Goal: Task Accomplishment & Management: Manage account settings

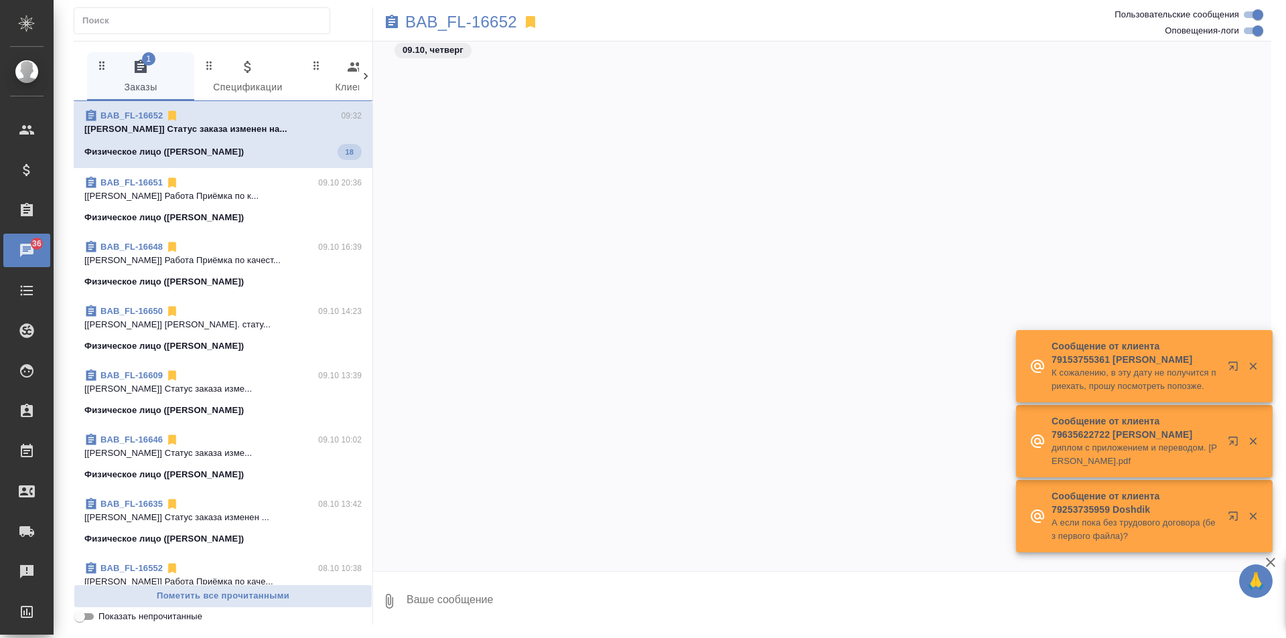
scroll to position [3387, 0]
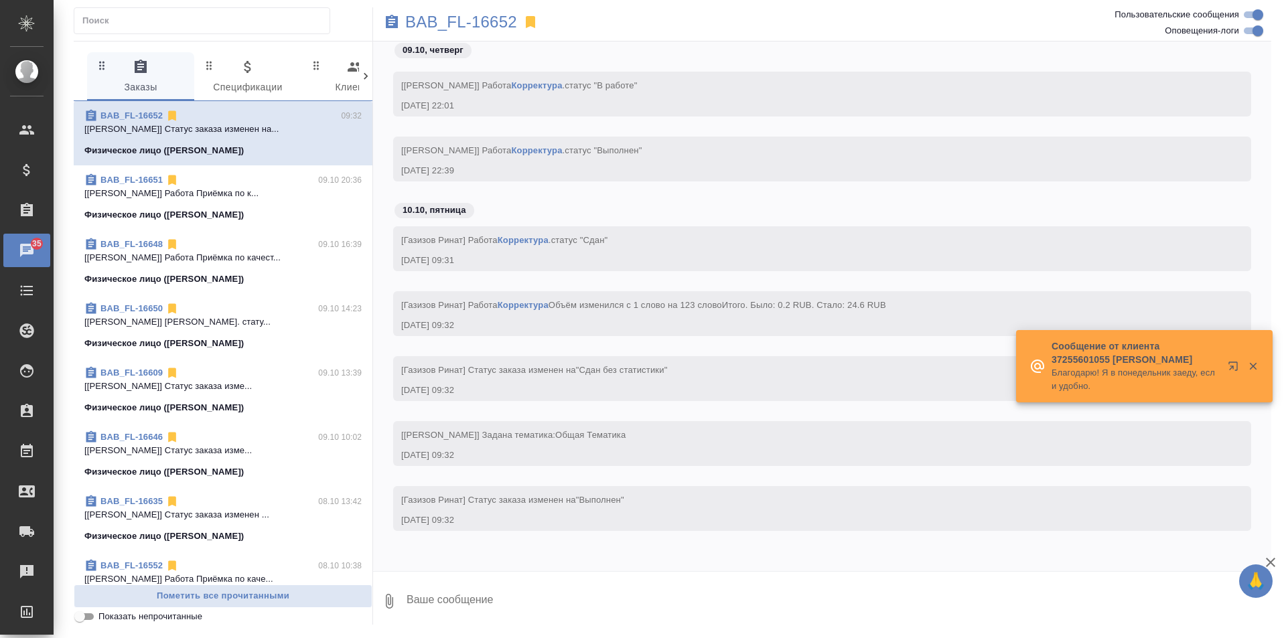
click at [368, 82] on icon at bounding box center [365, 76] width 13 height 13
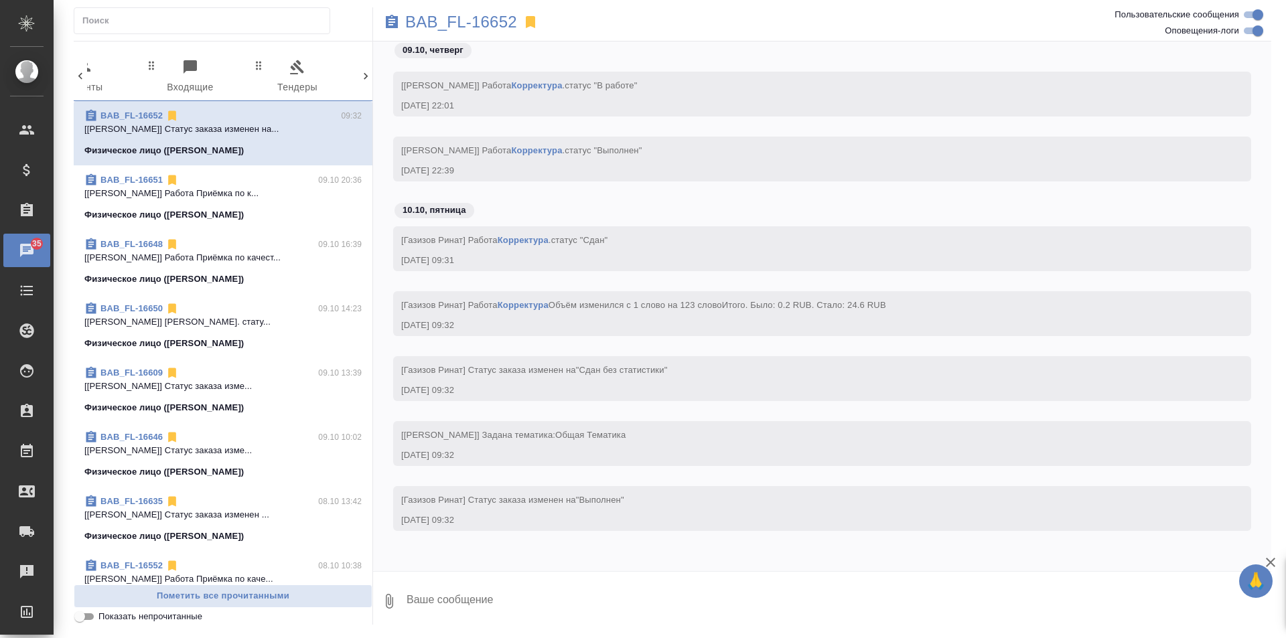
click at [364, 76] on icon at bounding box center [365, 76] width 13 height 13
click at [365, 74] on icon at bounding box center [366, 76] width 4 height 7
click at [298, 68] on icon "button" at bounding box center [305, 67] width 16 height 16
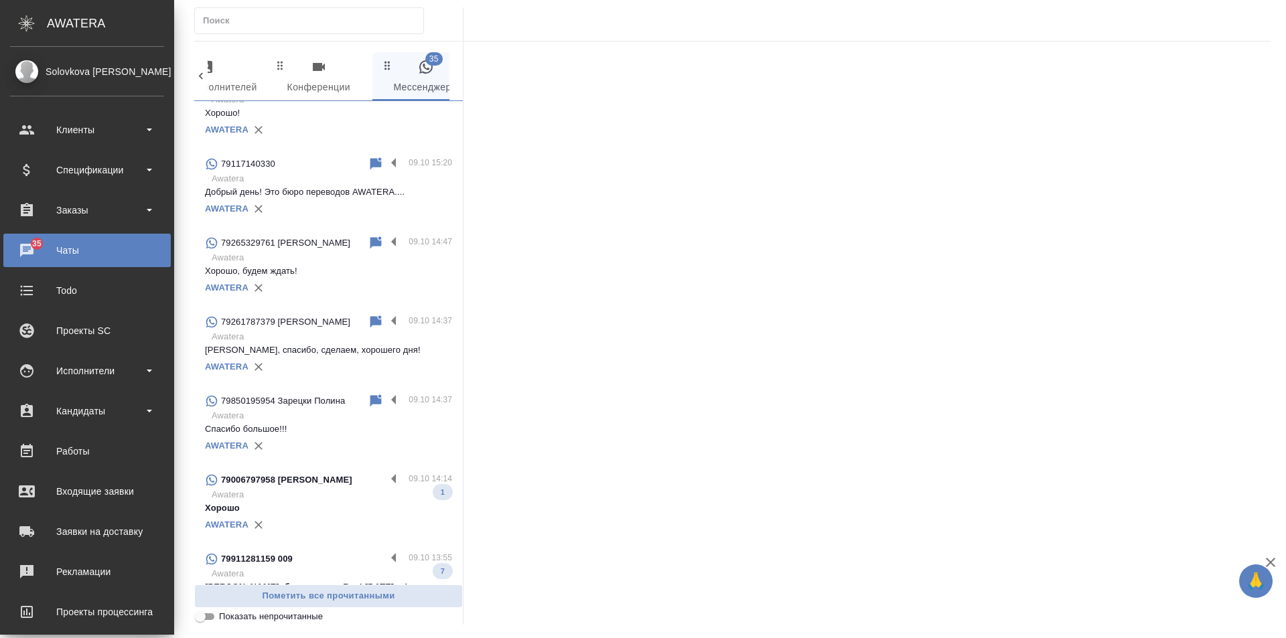
scroll to position [1160, 0]
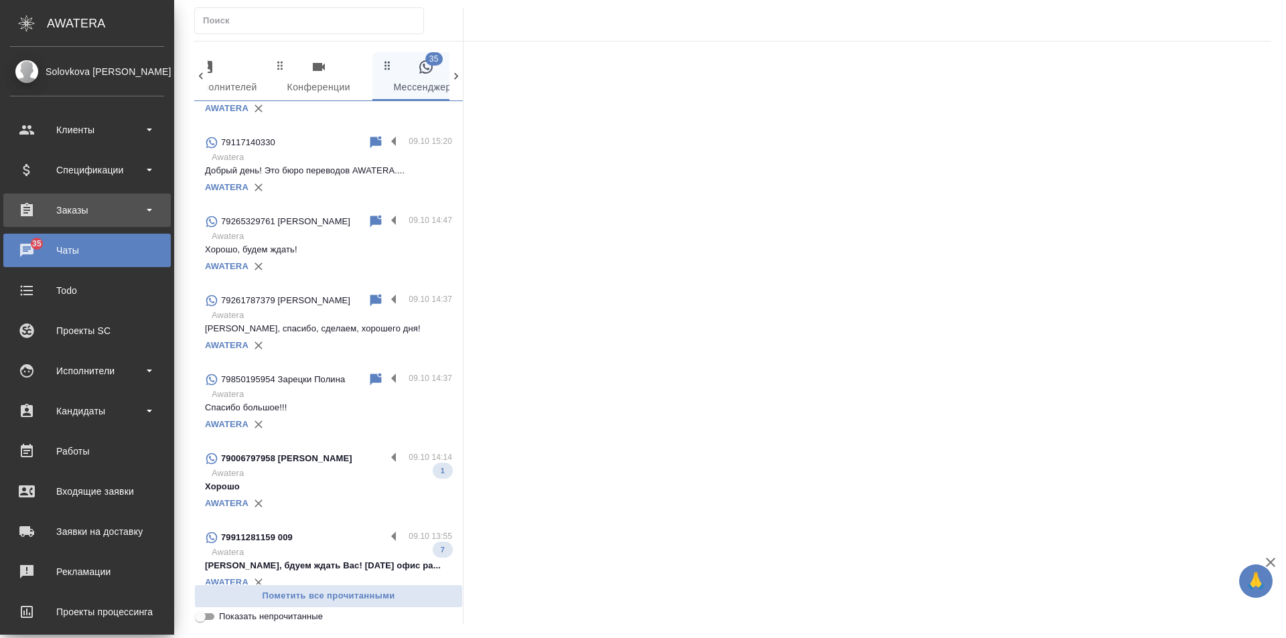
click at [85, 214] on div "Заказы" at bounding box center [87, 210] width 154 height 20
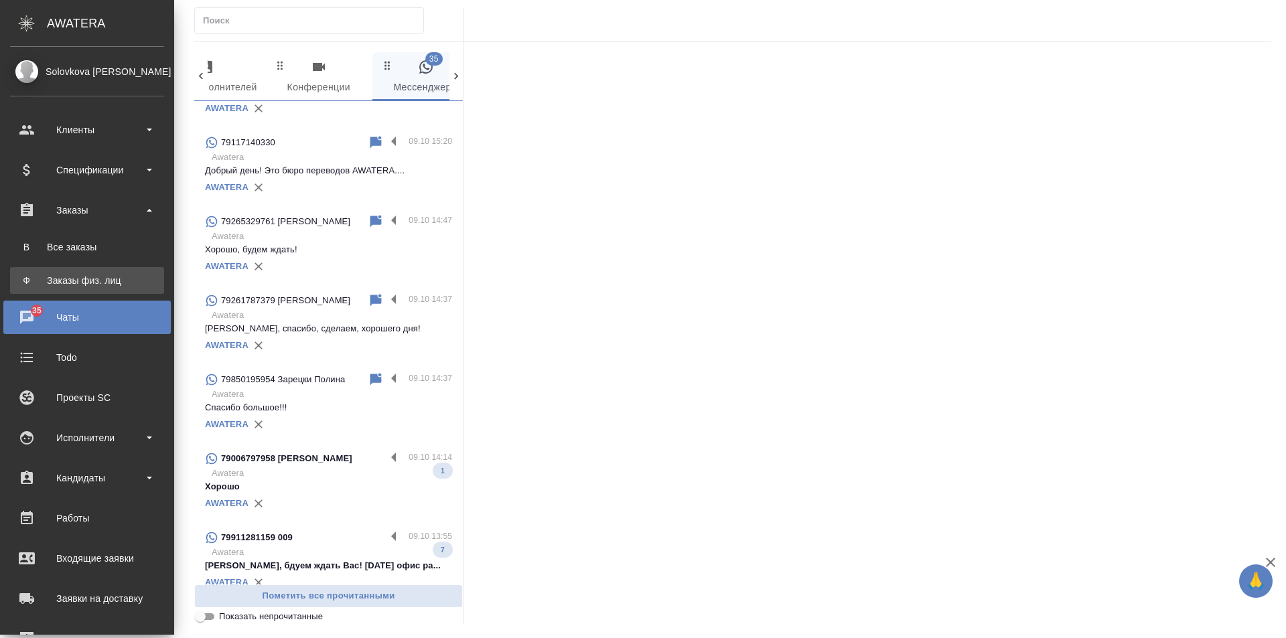
click at [97, 283] on div "Заказы физ. лиц" at bounding box center [87, 280] width 141 height 13
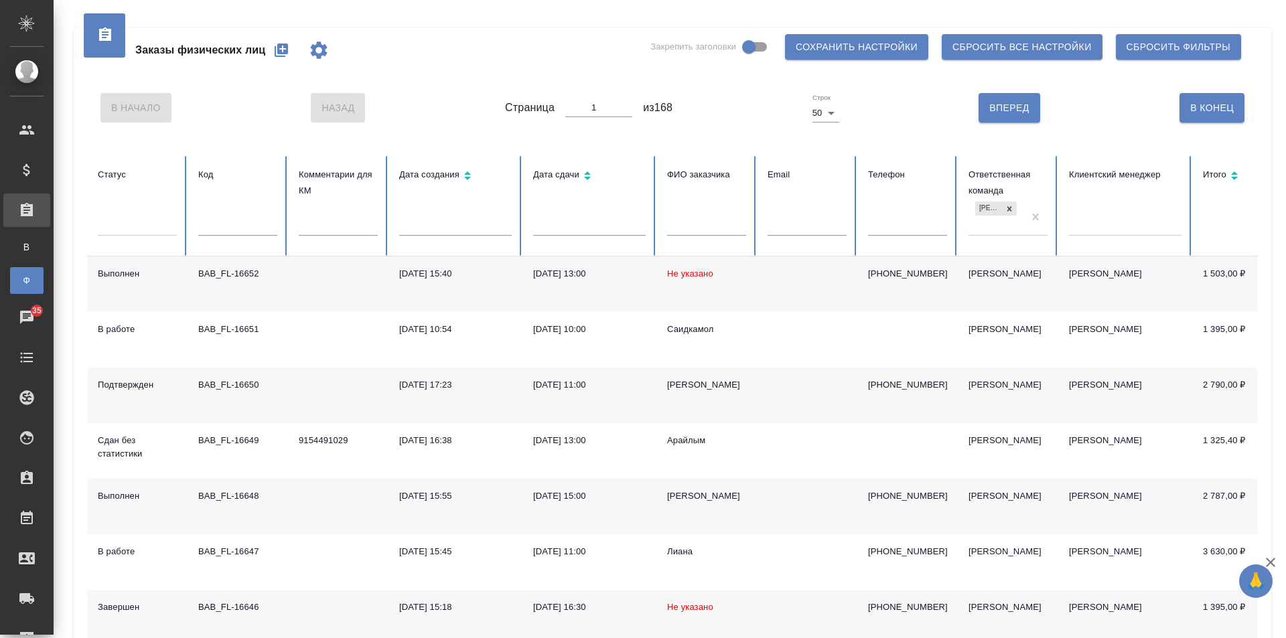
click at [309, 284] on td at bounding box center [338, 285] width 100 height 56
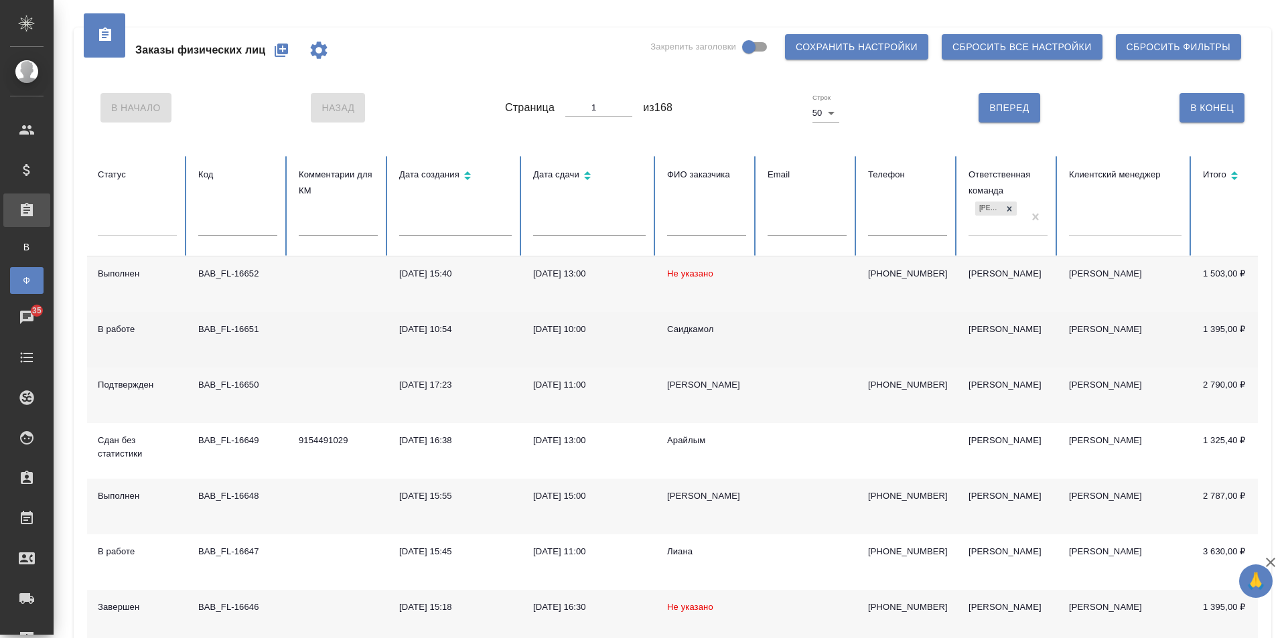
click at [289, 326] on td at bounding box center [338, 340] width 100 height 56
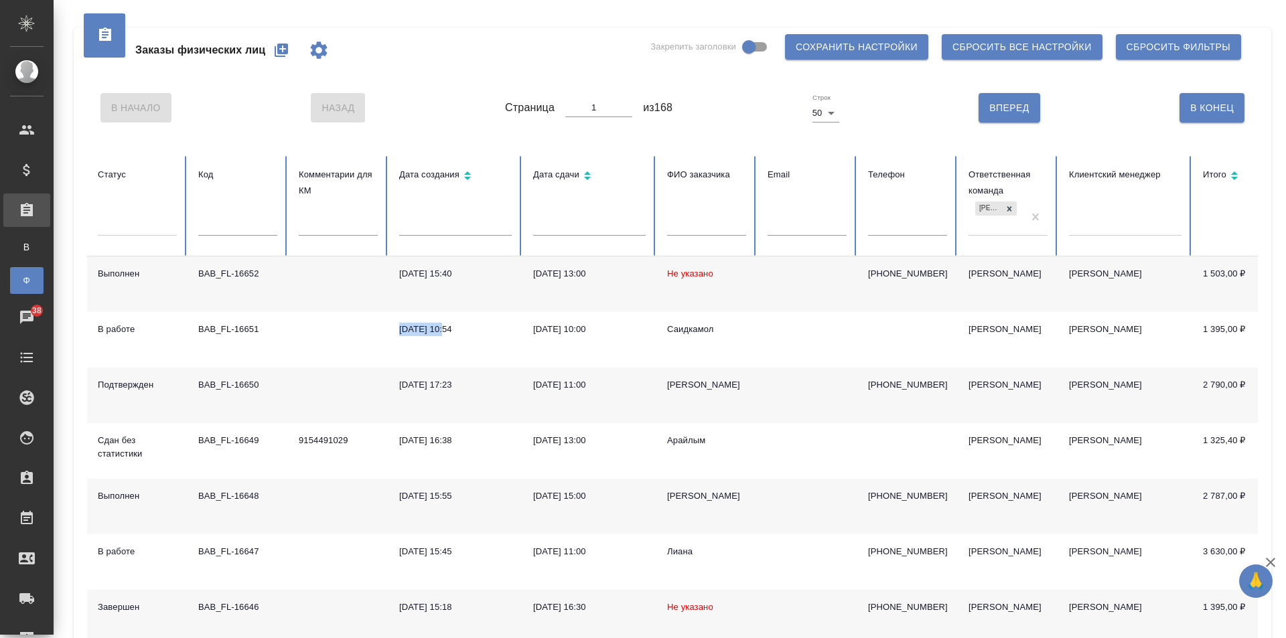
scroll to position [201, 0]
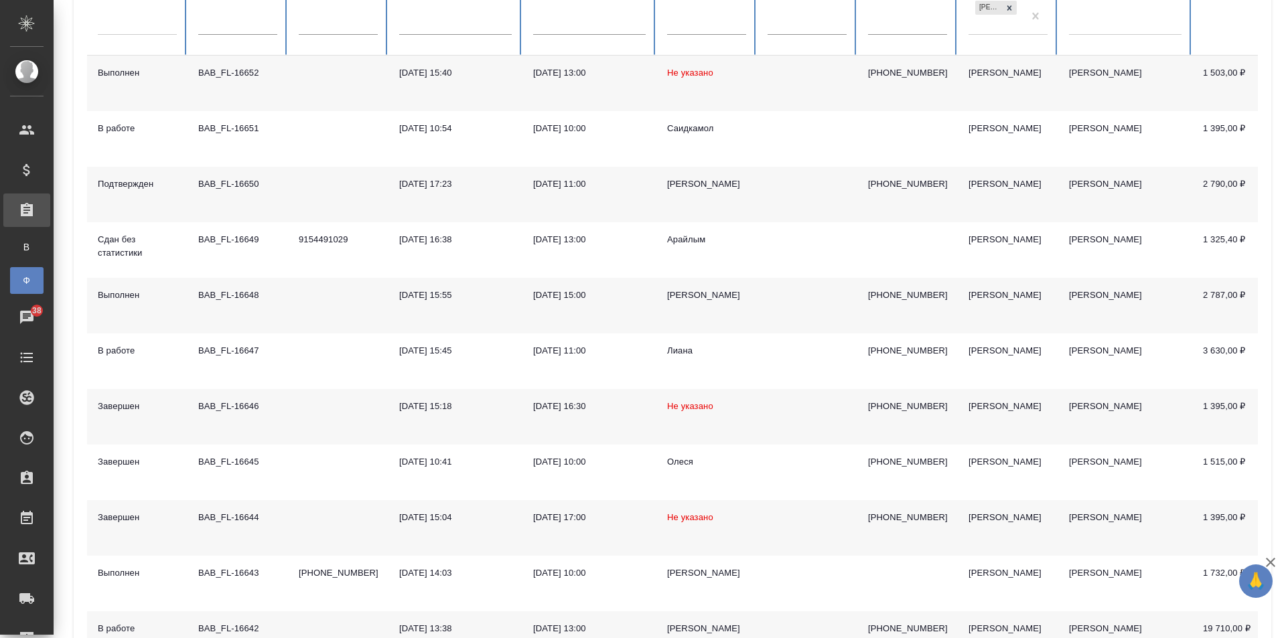
click at [291, 196] on td at bounding box center [338, 195] width 100 height 56
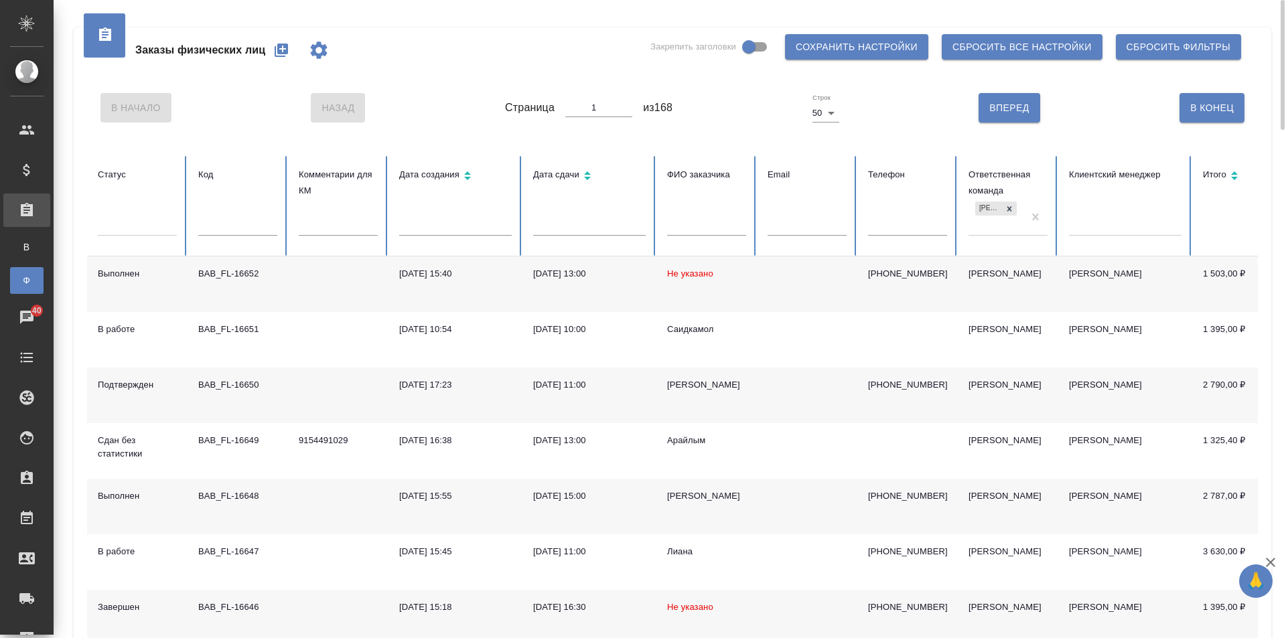
click at [452, 61] on div "Заказы физических лиц Закрепить заголовки Сохранить настройки Сбросить все наст…" at bounding box center [672, 50] width 1171 height 46
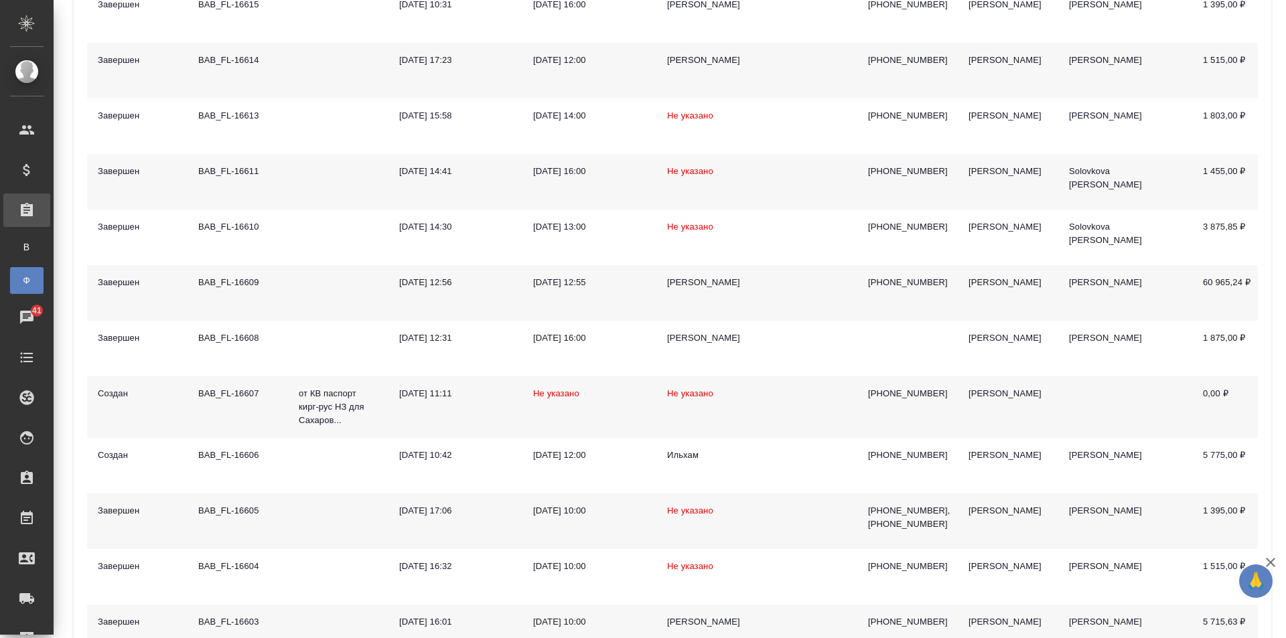
scroll to position [2484, 0]
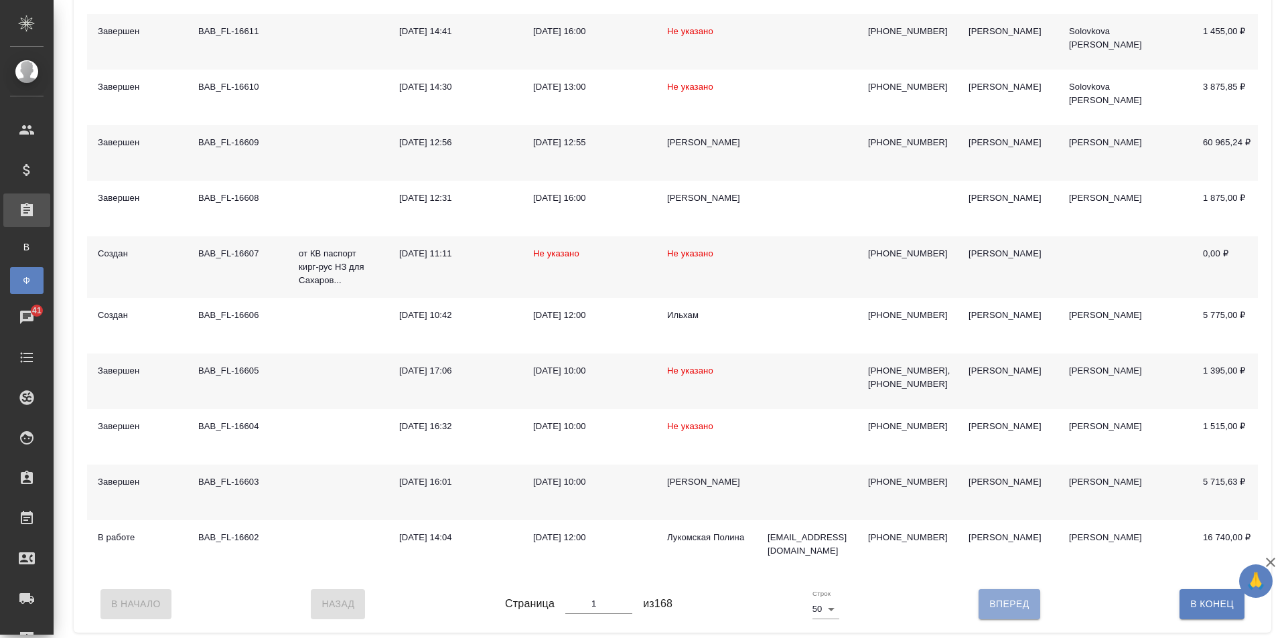
click at [989, 600] on span "Вперед" at bounding box center [1009, 604] width 40 height 17
type input "2"
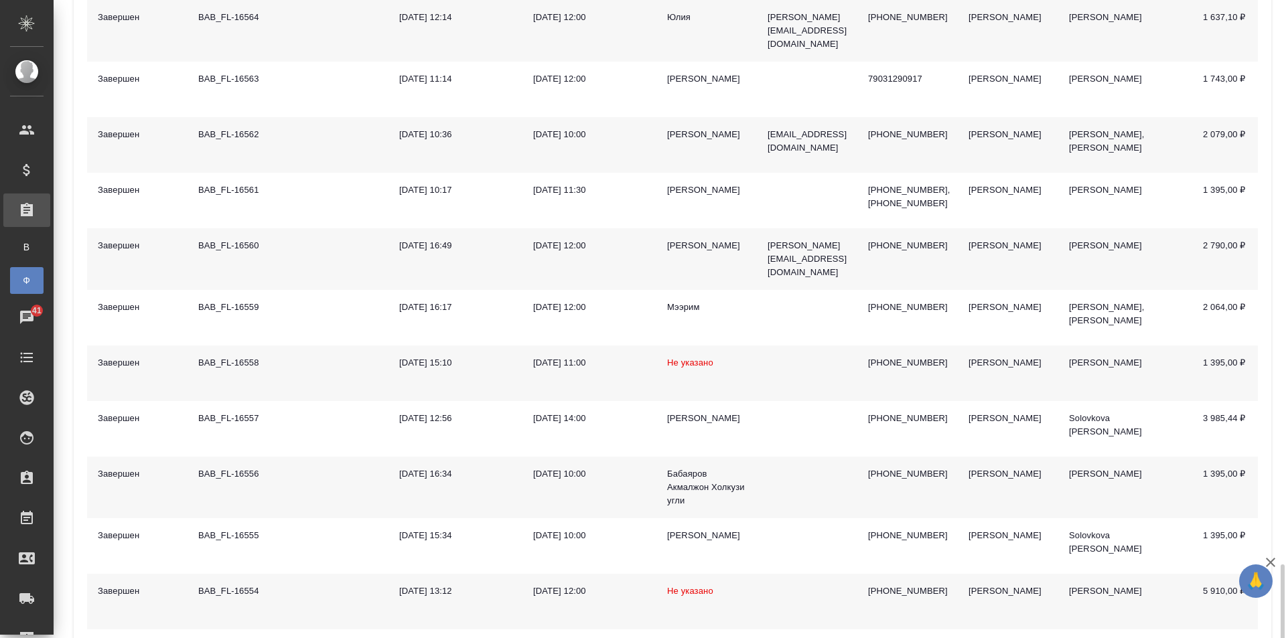
scroll to position [2539, 0]
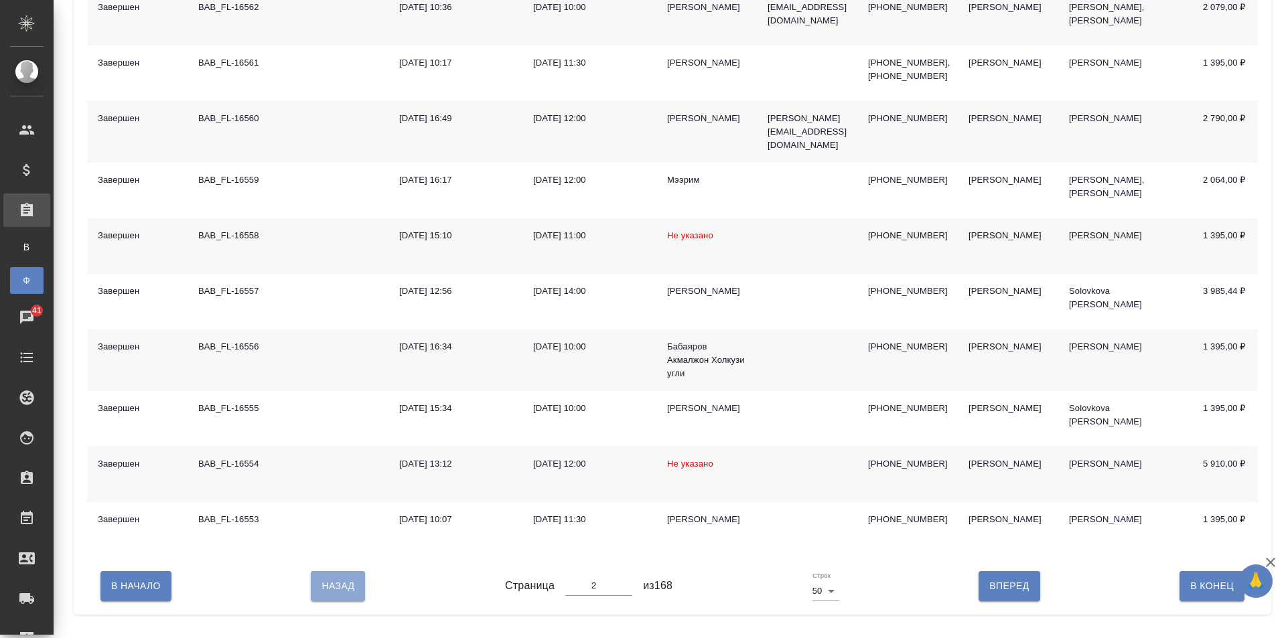
click at [342, 595] on span "Назад" at bounding box center [338, 586] width 33 height 17
type input "1"
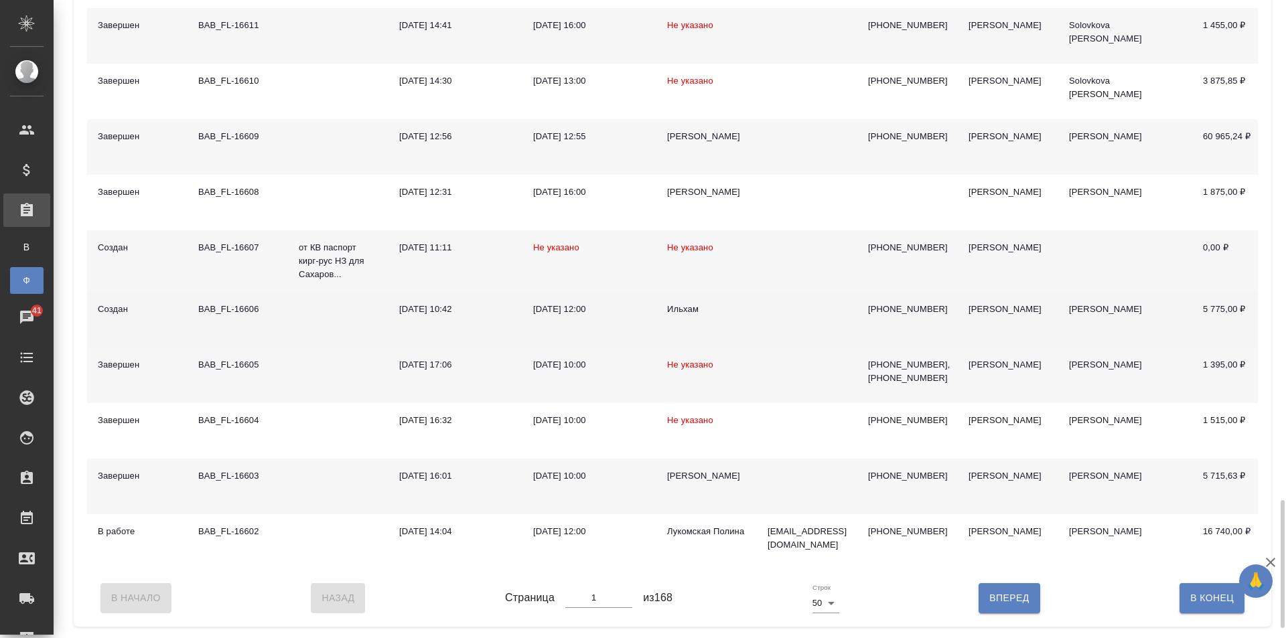
scroll to position [2490, 0]
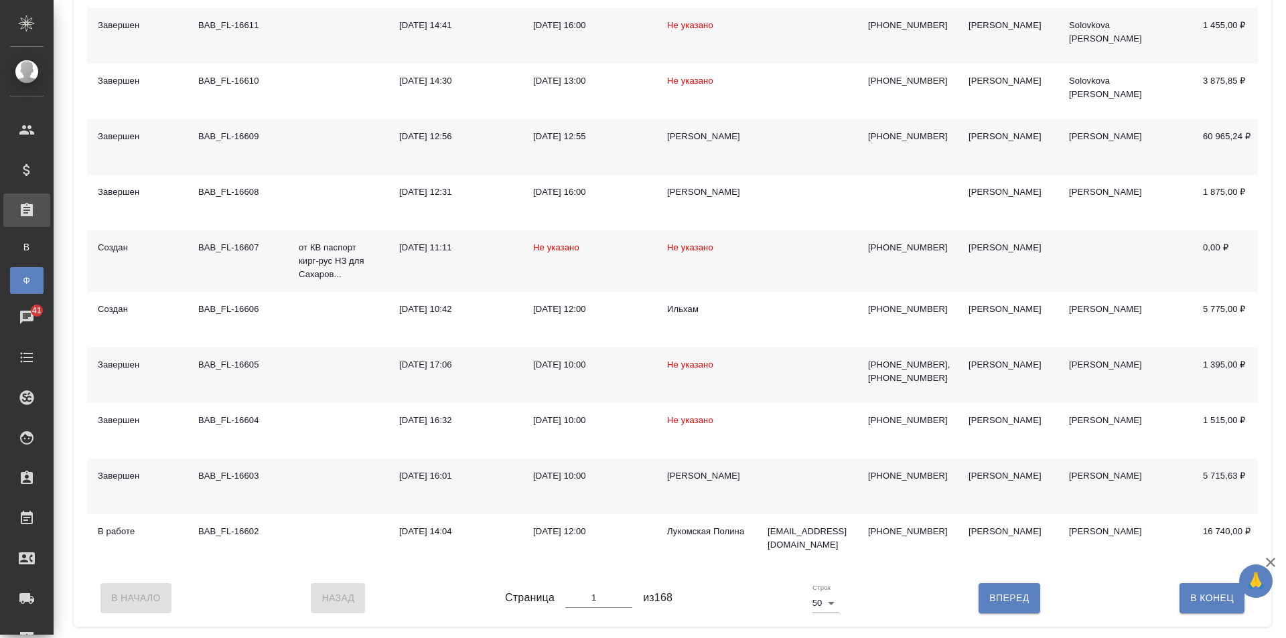
click at [324, 125] on td at bounding box center [338, 147] width 100 height 56
click at [323, 137] on td at bounding box center [338, 147] width 100 height 56
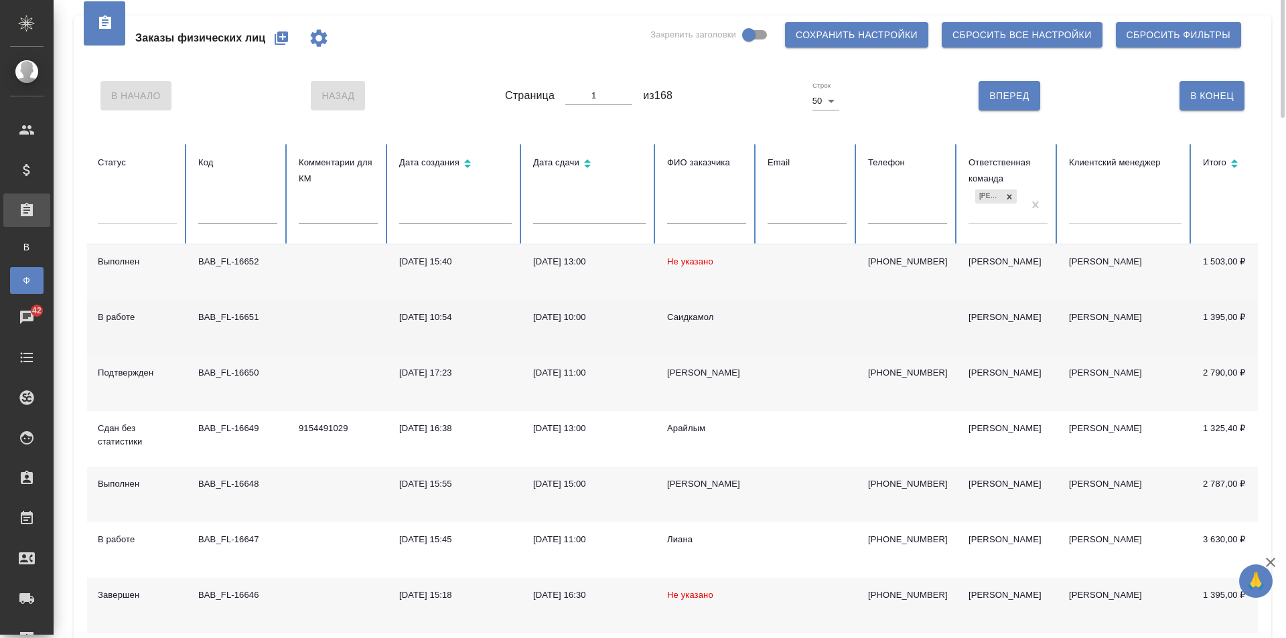
scroll to position [0, 0]
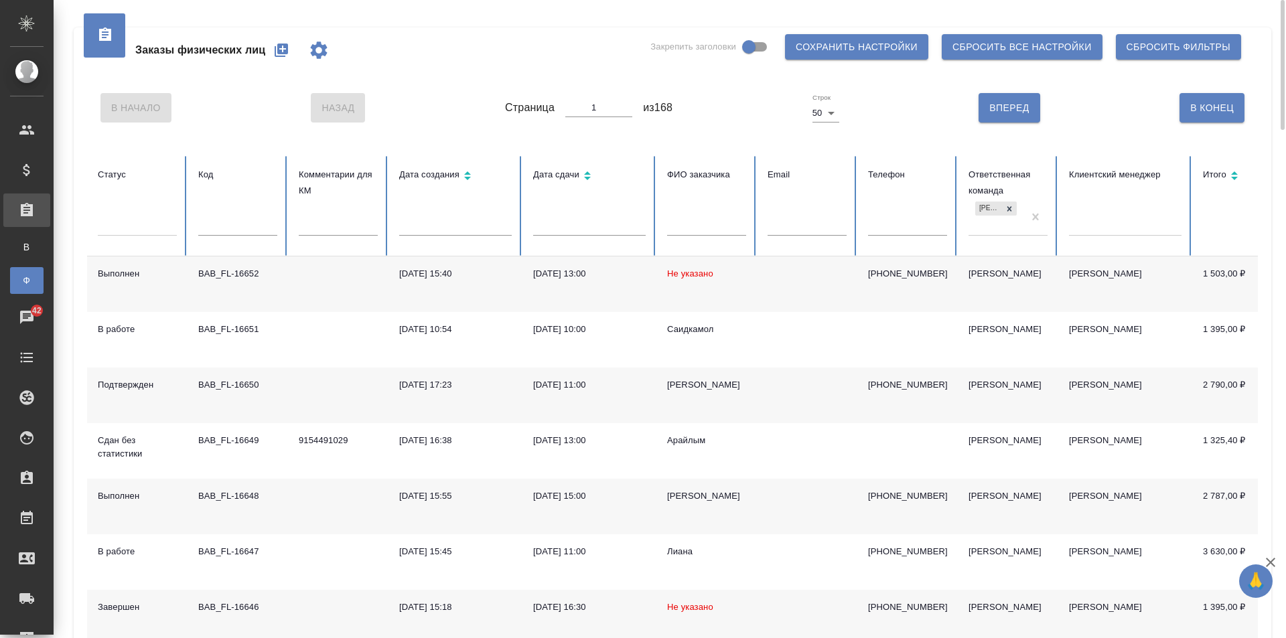
click at [410, 76] on div at bounding box center [672, 76] width 1171 height 7
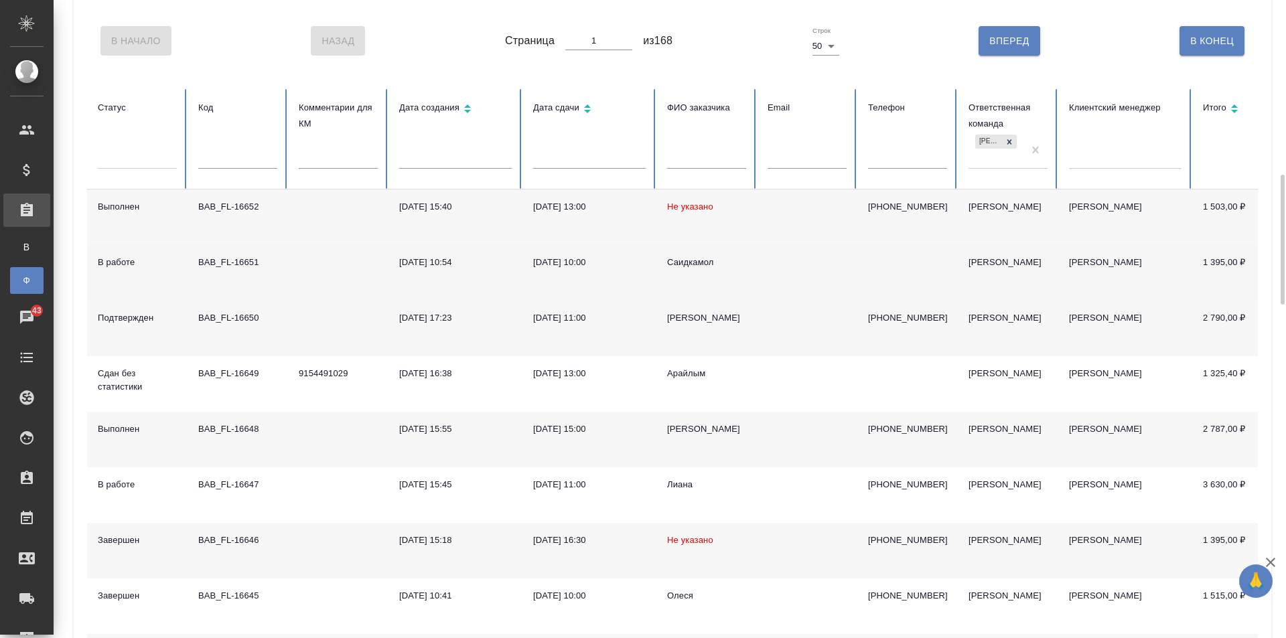
scroll to position [201, 0]
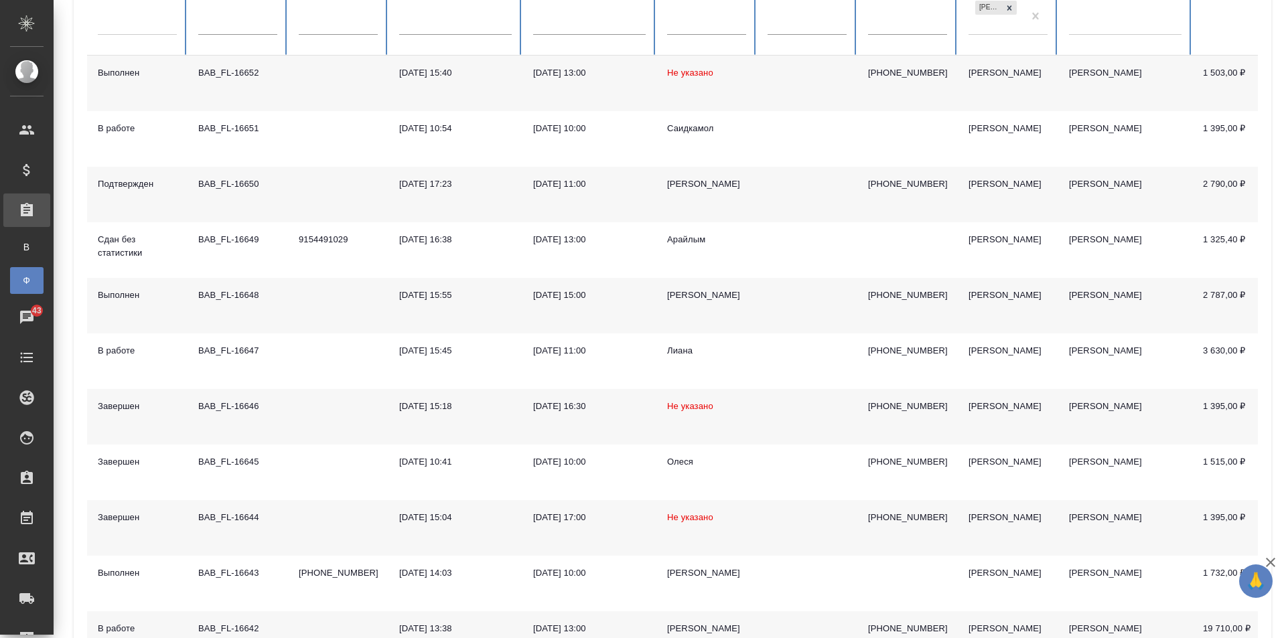
click at [285, 300] on td "BAB_FL-16648" at bounding box center [238, 306] width 100 height 56
click at [324, 303] on td at bounding box center [338, 306] width 100 height 56
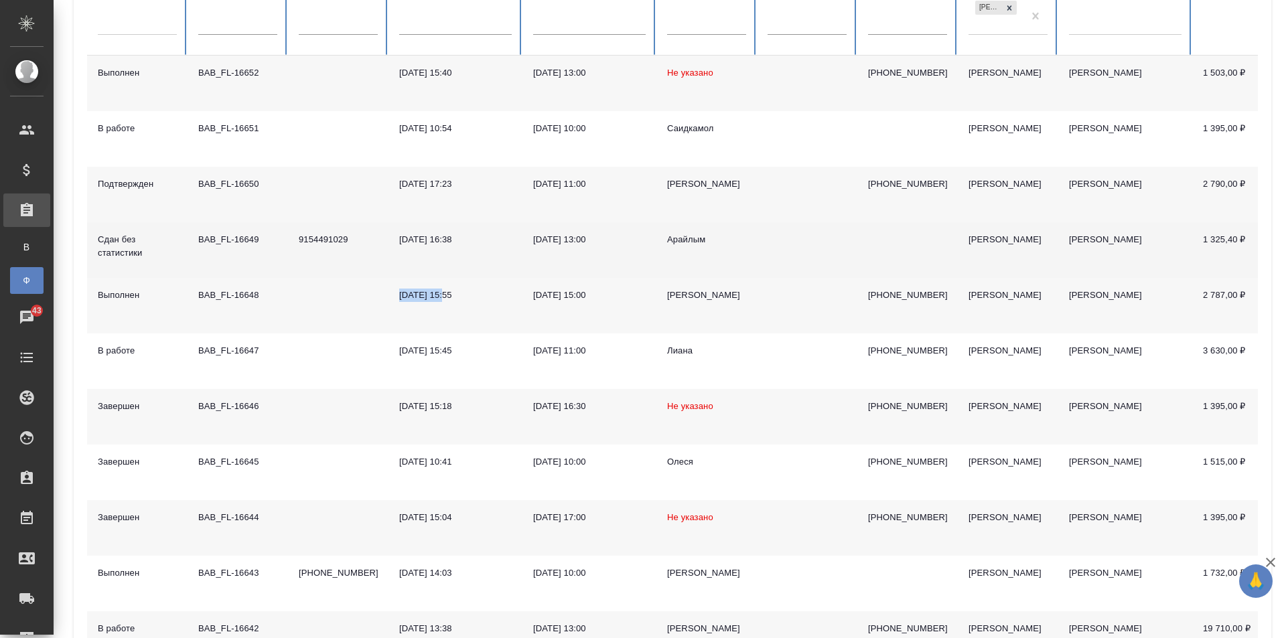
scroll to position [0, 0]
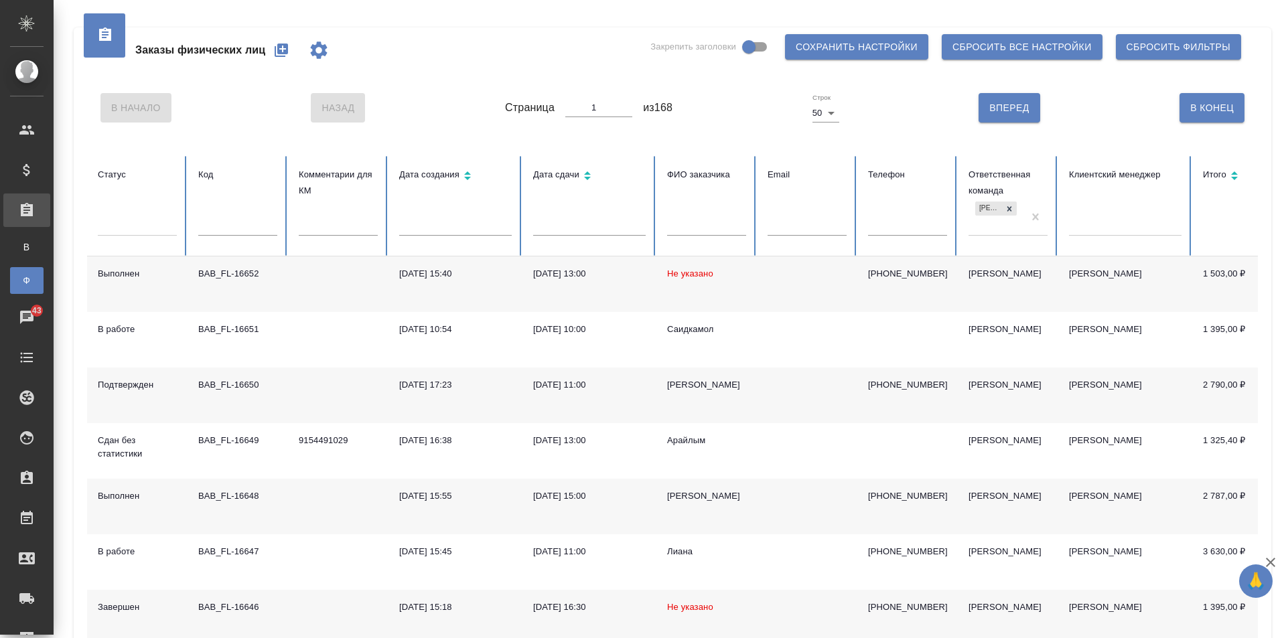
click at [458, 63] on div "Заказы физических лиц Закрепить заголовки Сохранить настройки Сбросить все наст…" at bounding box center [672, 50] width 1171 height 46
click at [280, 58] on icon "button" at bounding box center [281, 50] width 16 height 16
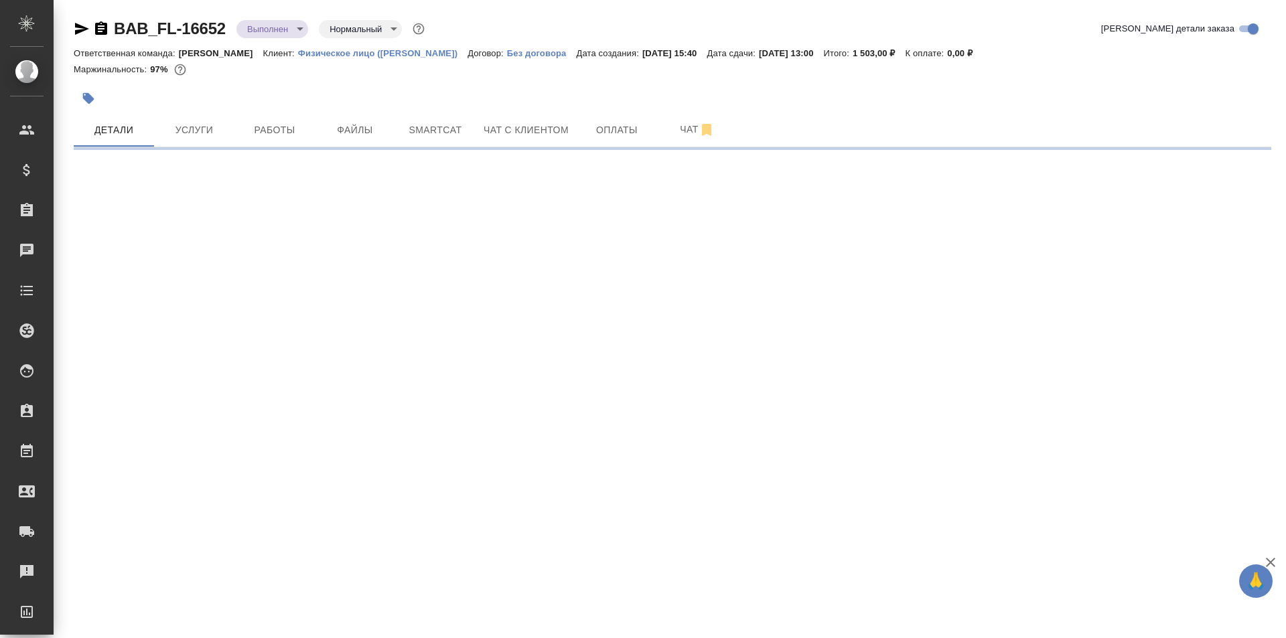
select select "RU"
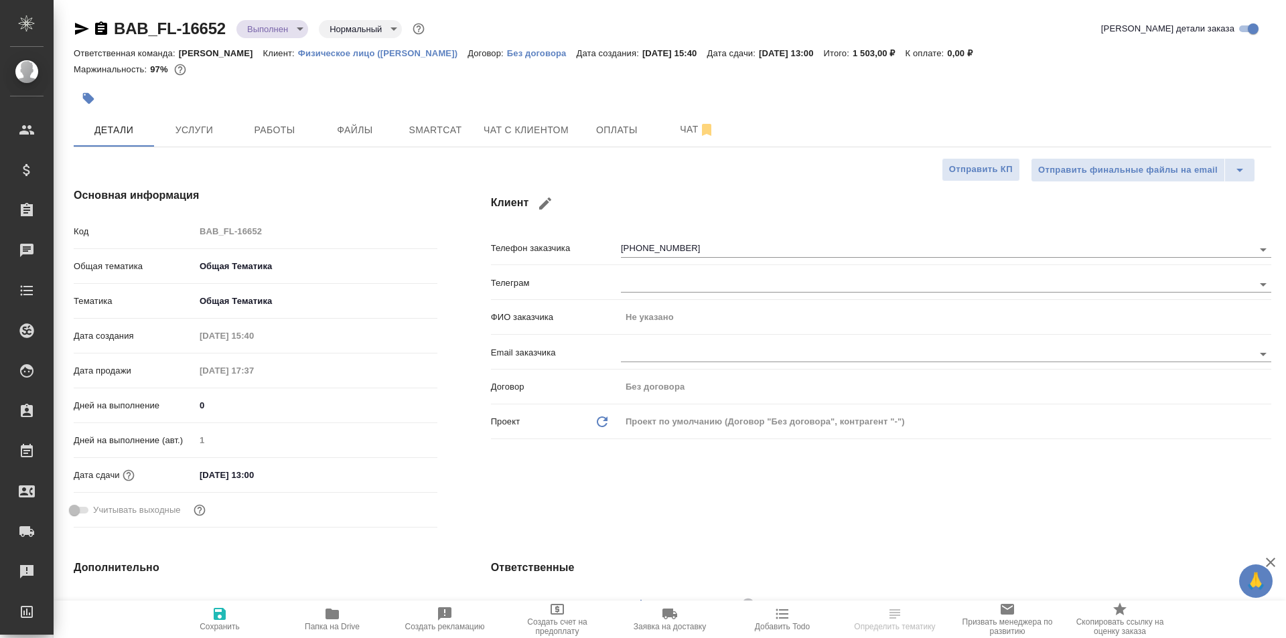
type textarea "x"
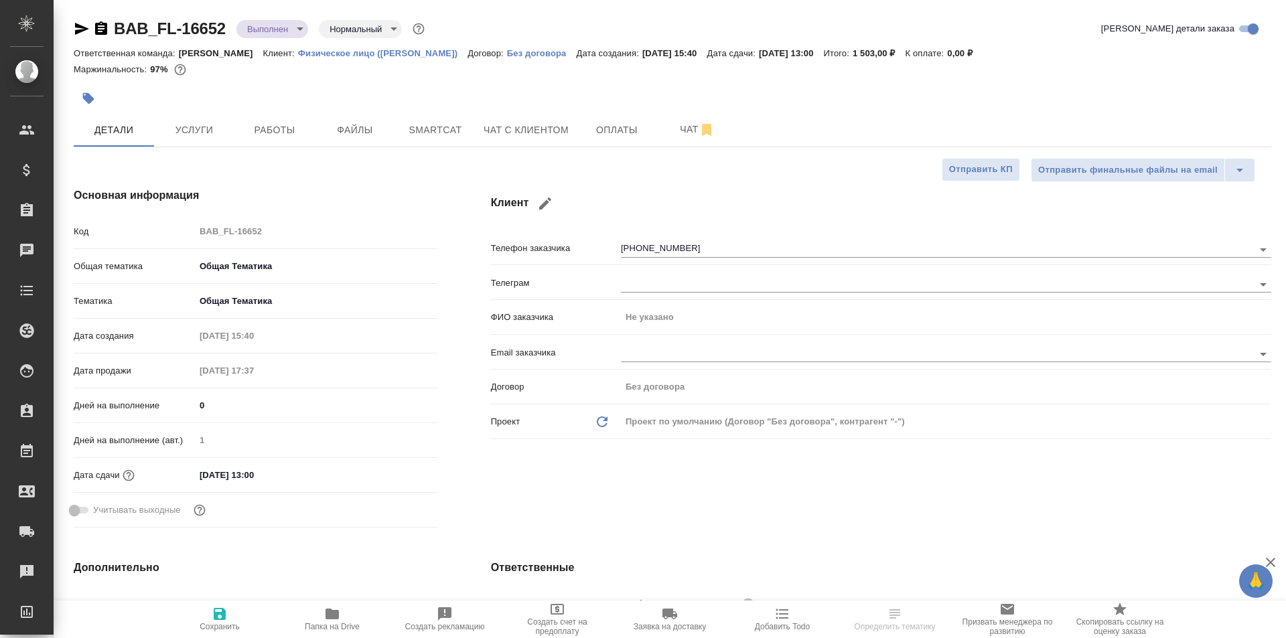
type textarea "x"
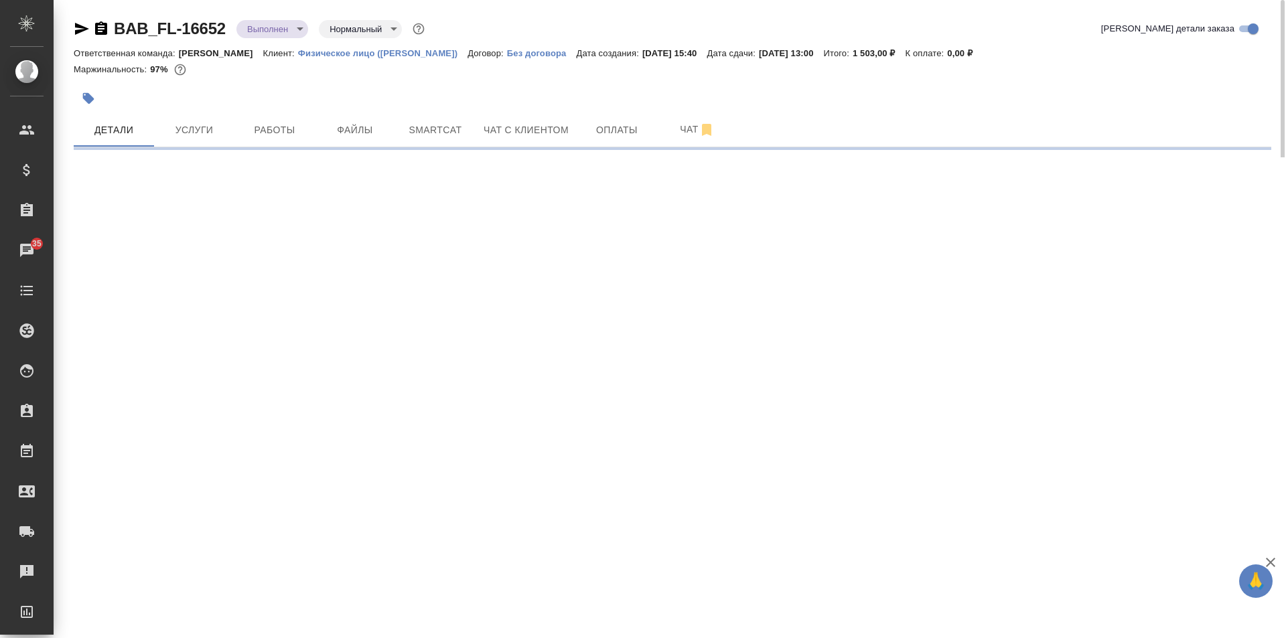
select select "RU"
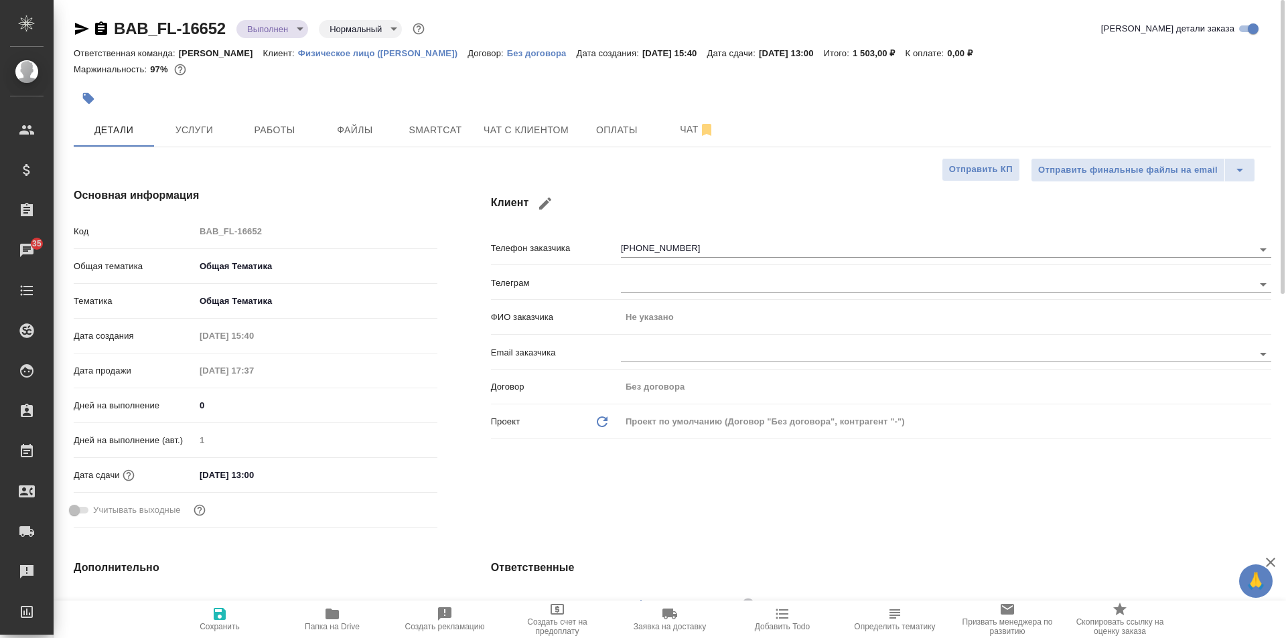
type textarea "x"
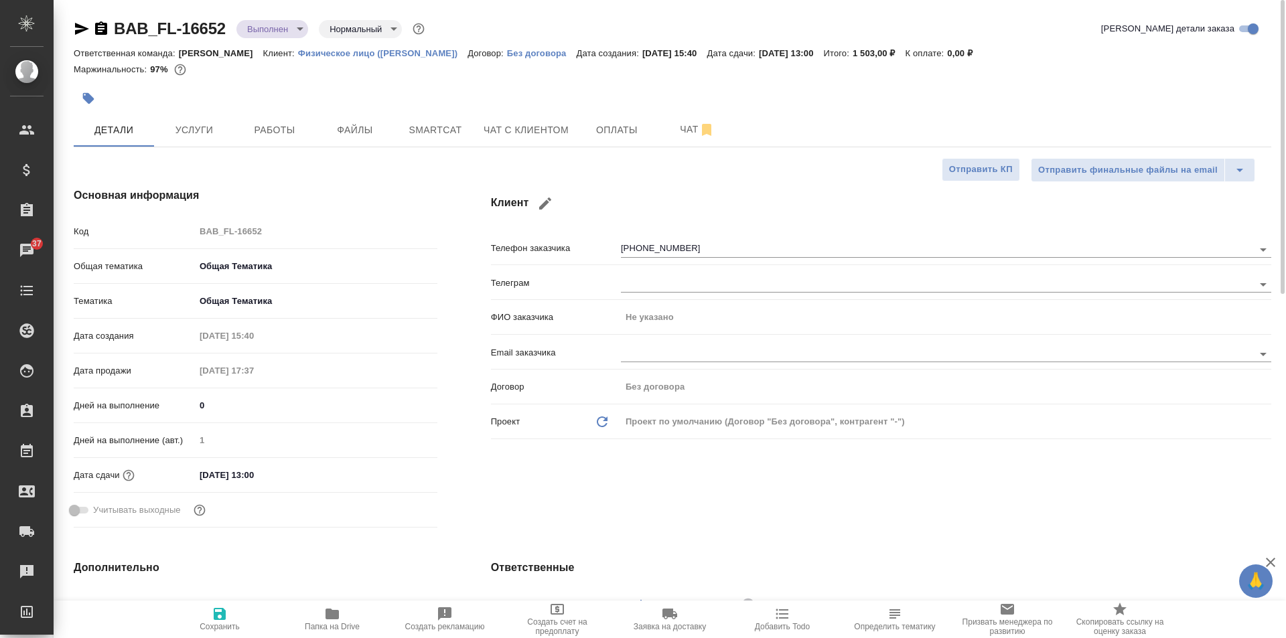
type textarea "x"
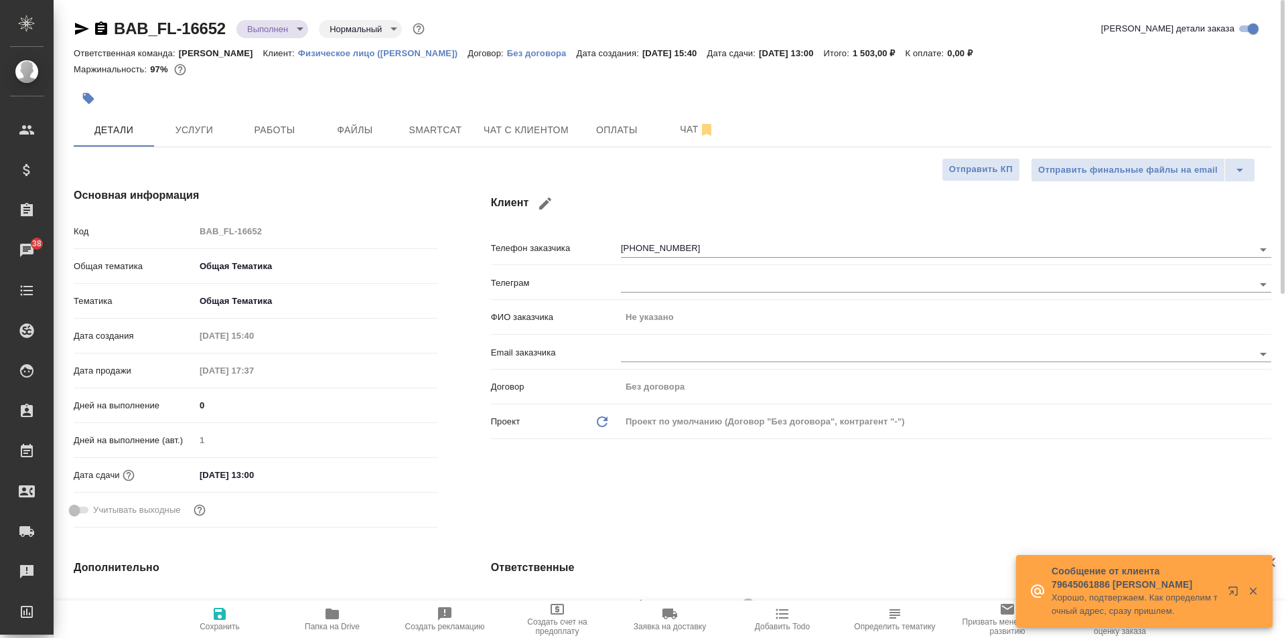
type textarea "x"
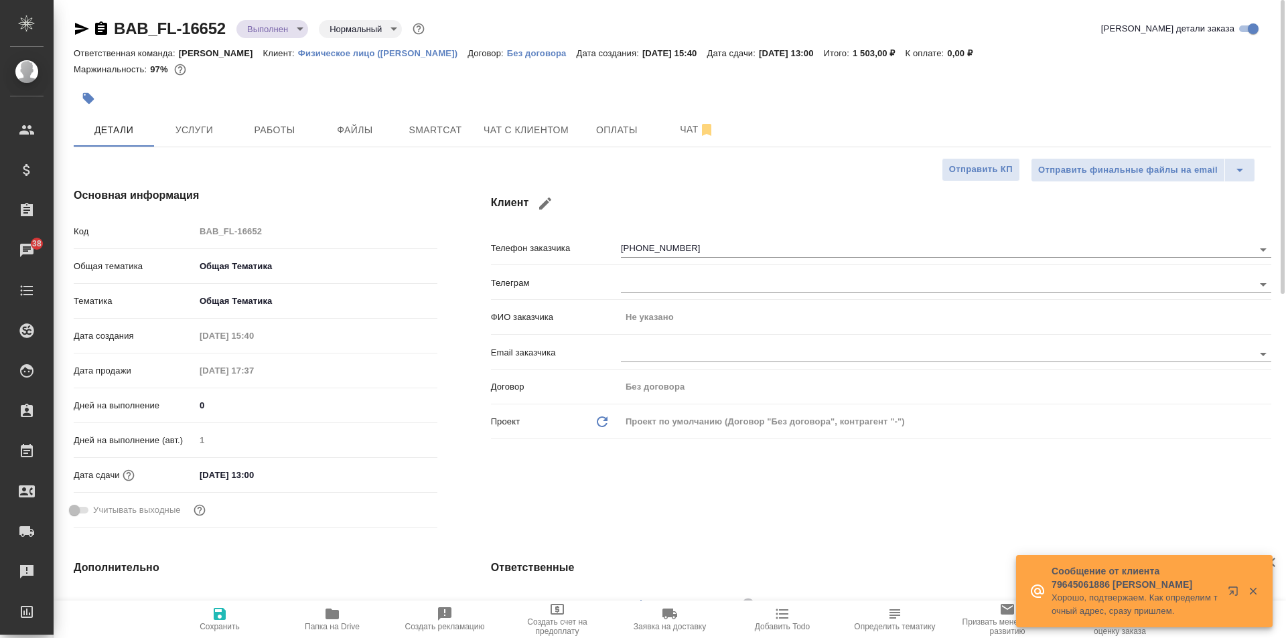
type textarea "x"
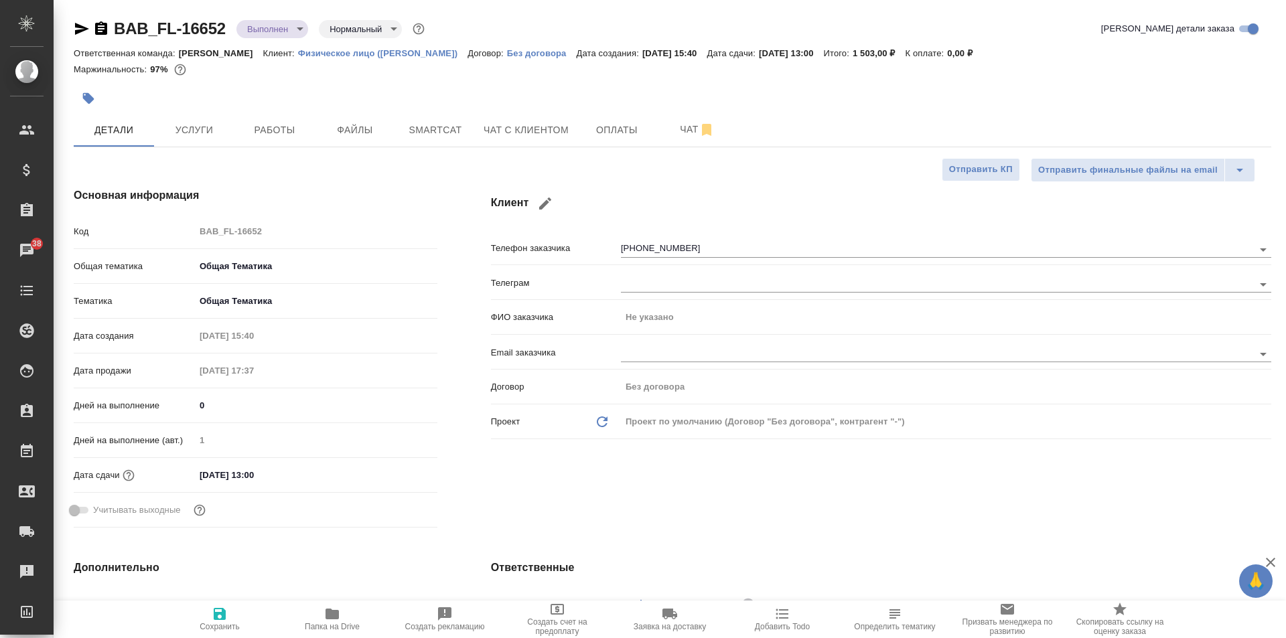
type textarea "x"
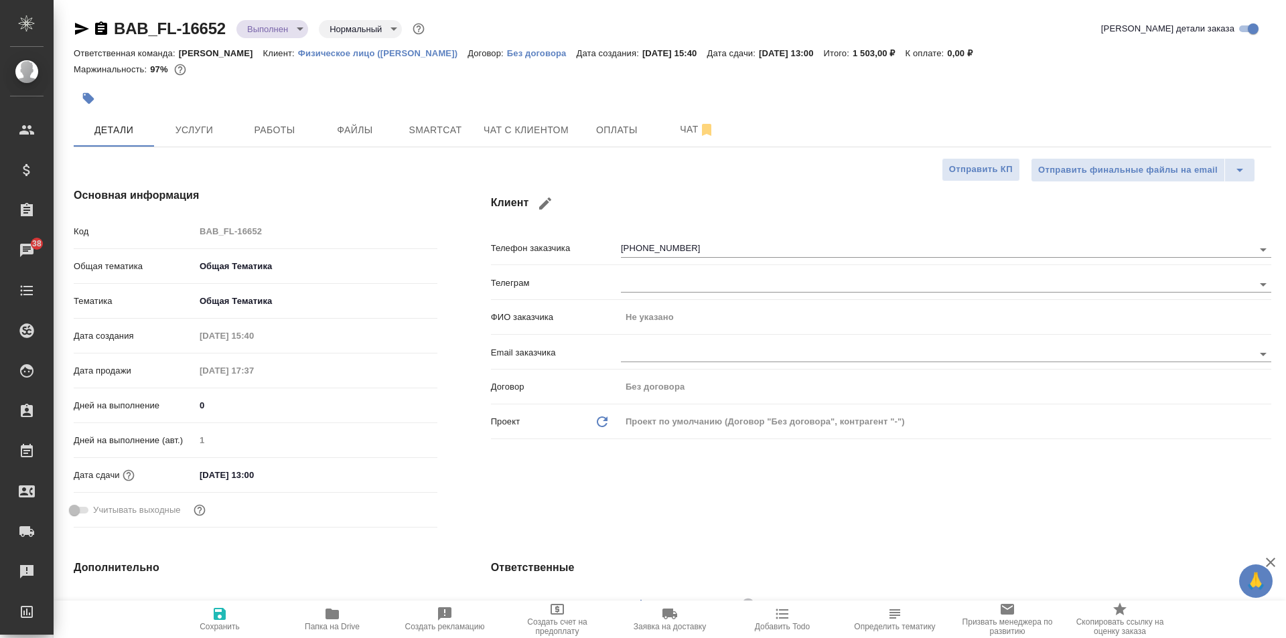
type textarea "x"
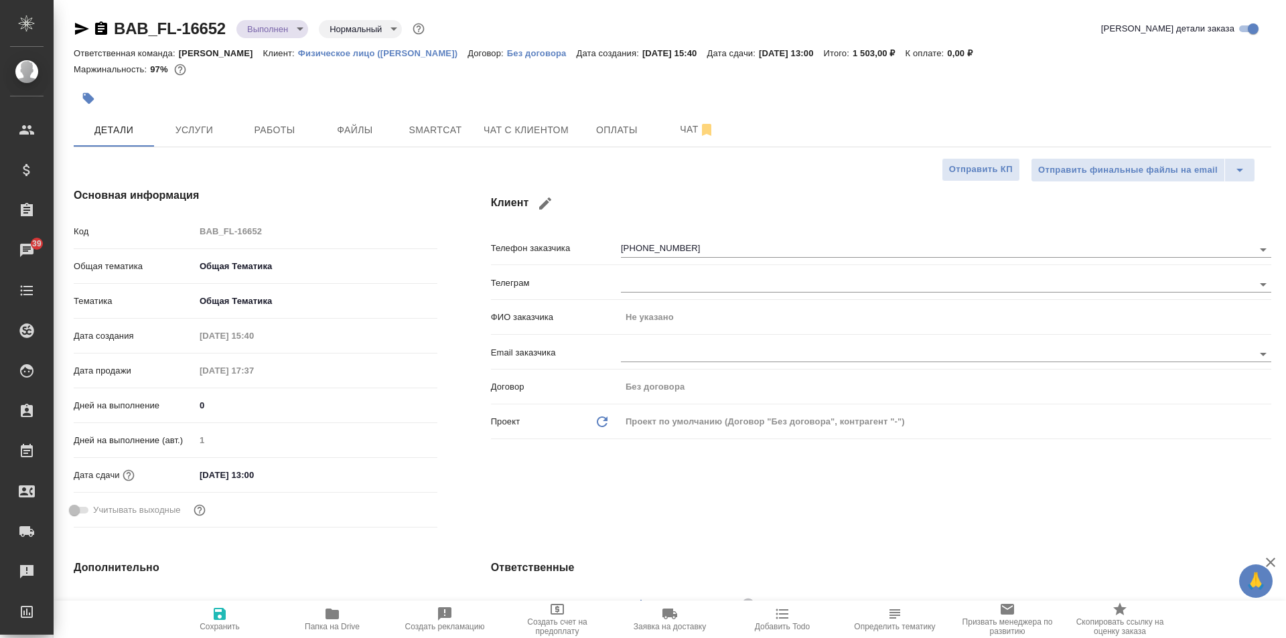
type textarea "x"
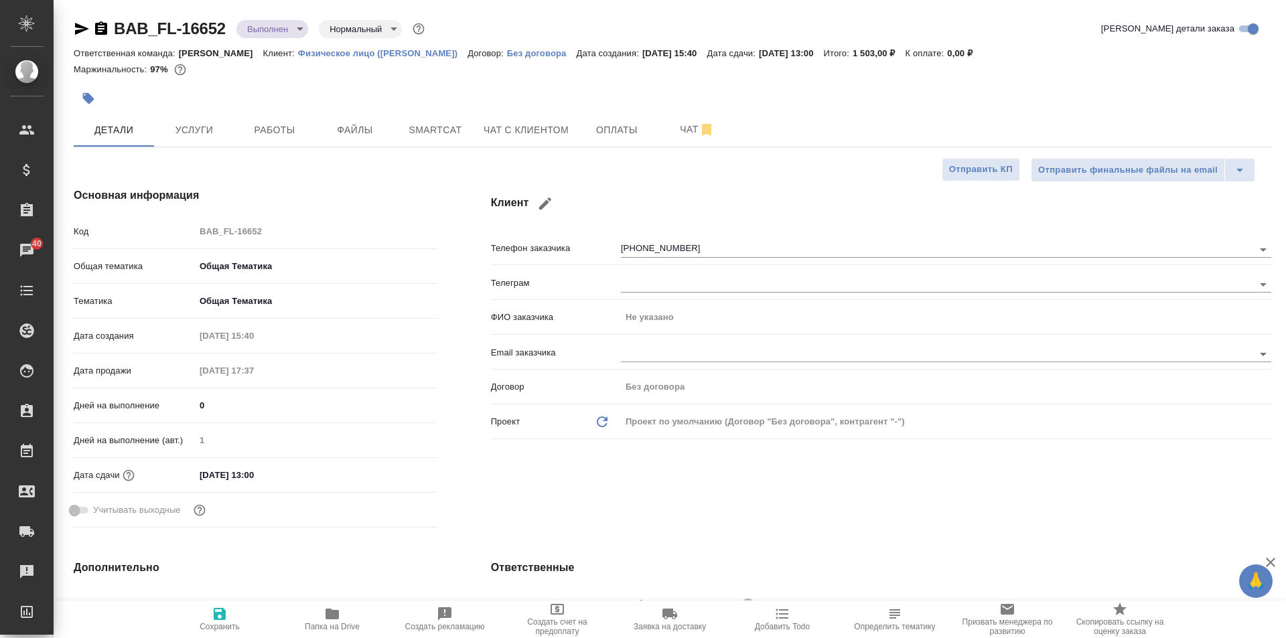
type textarea "x"
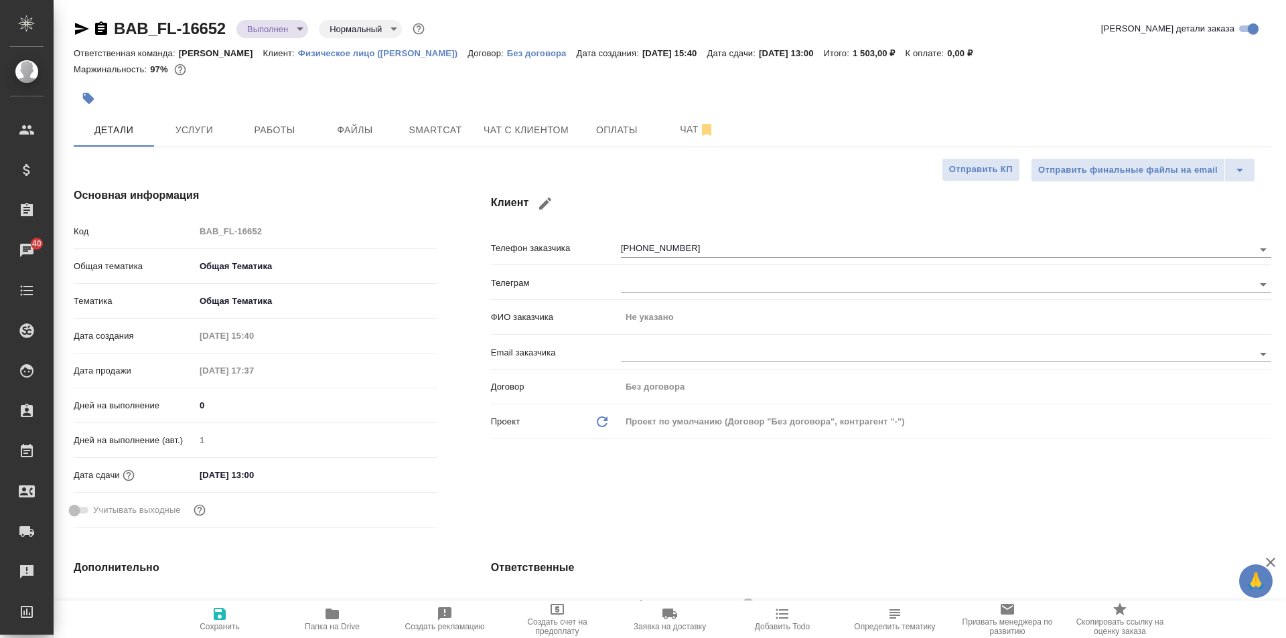
type textarea "x"
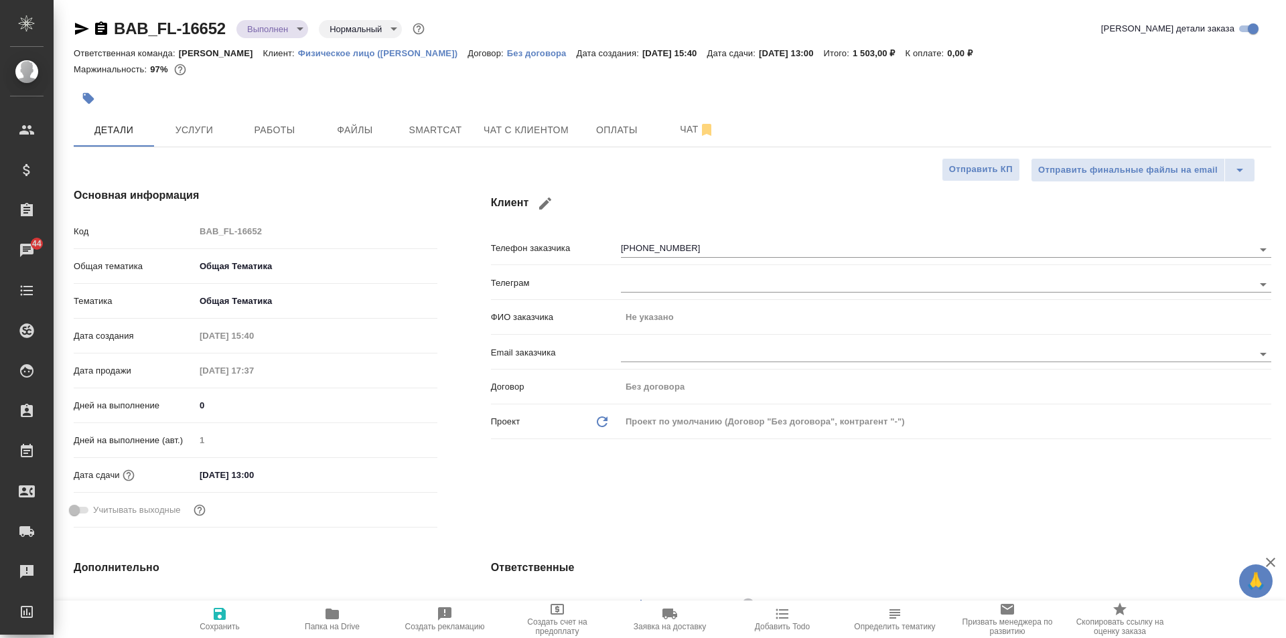
type textarea "x"
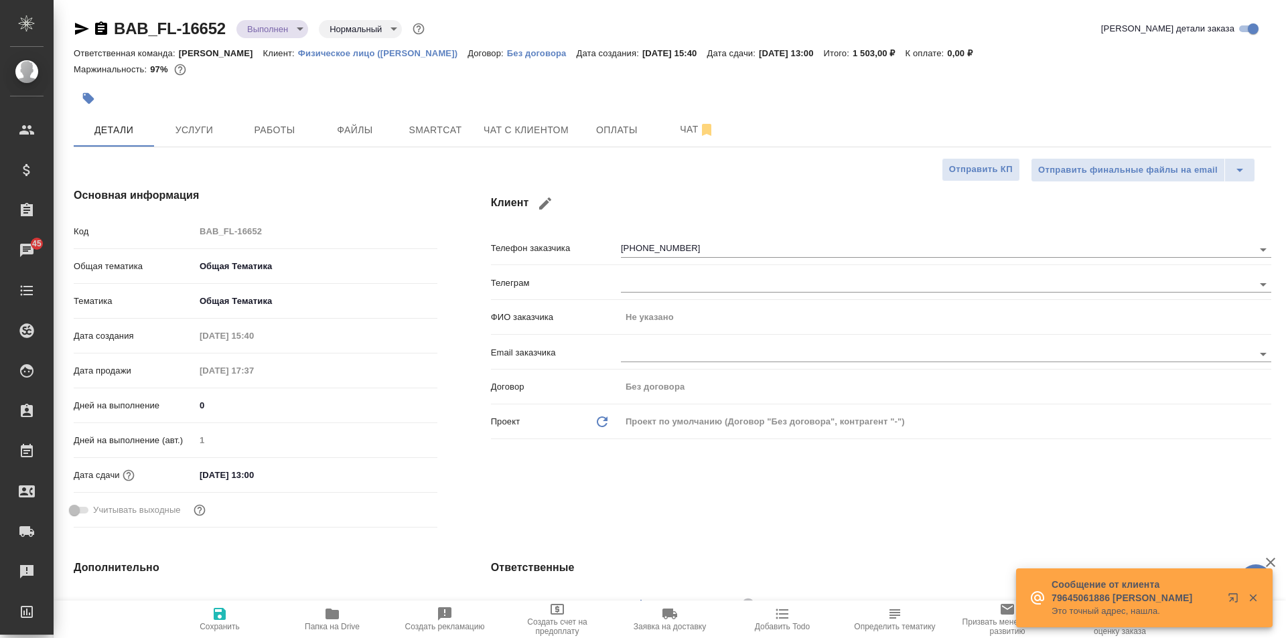
type textarea "x"
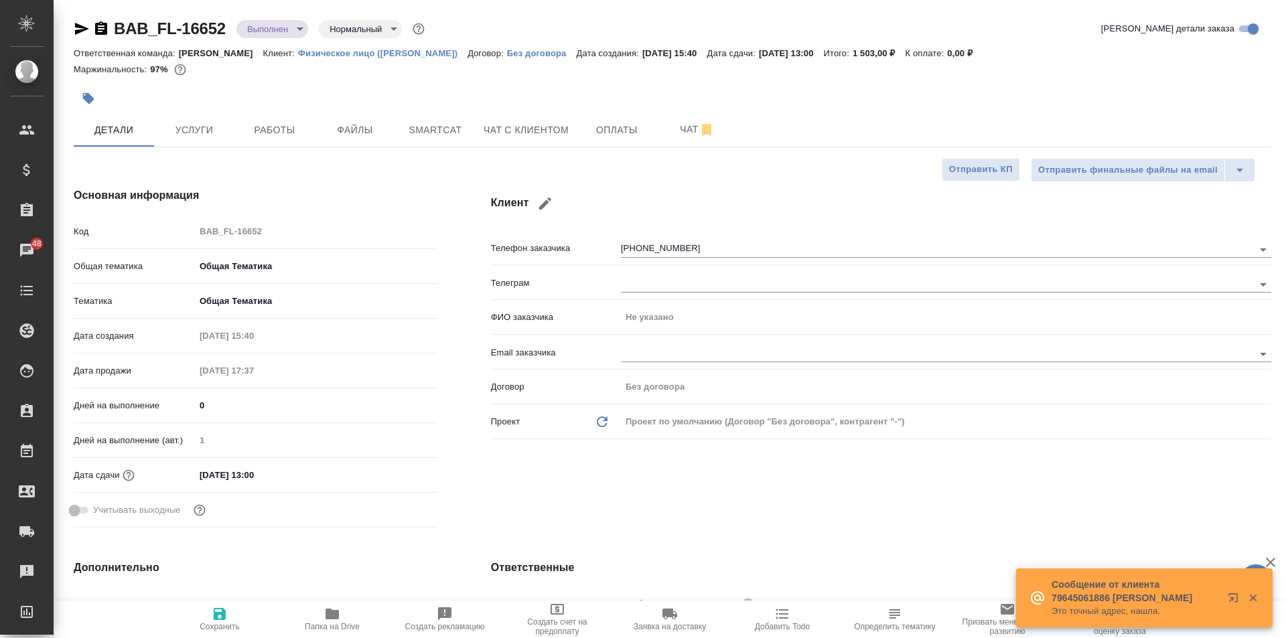
type textarea "x"
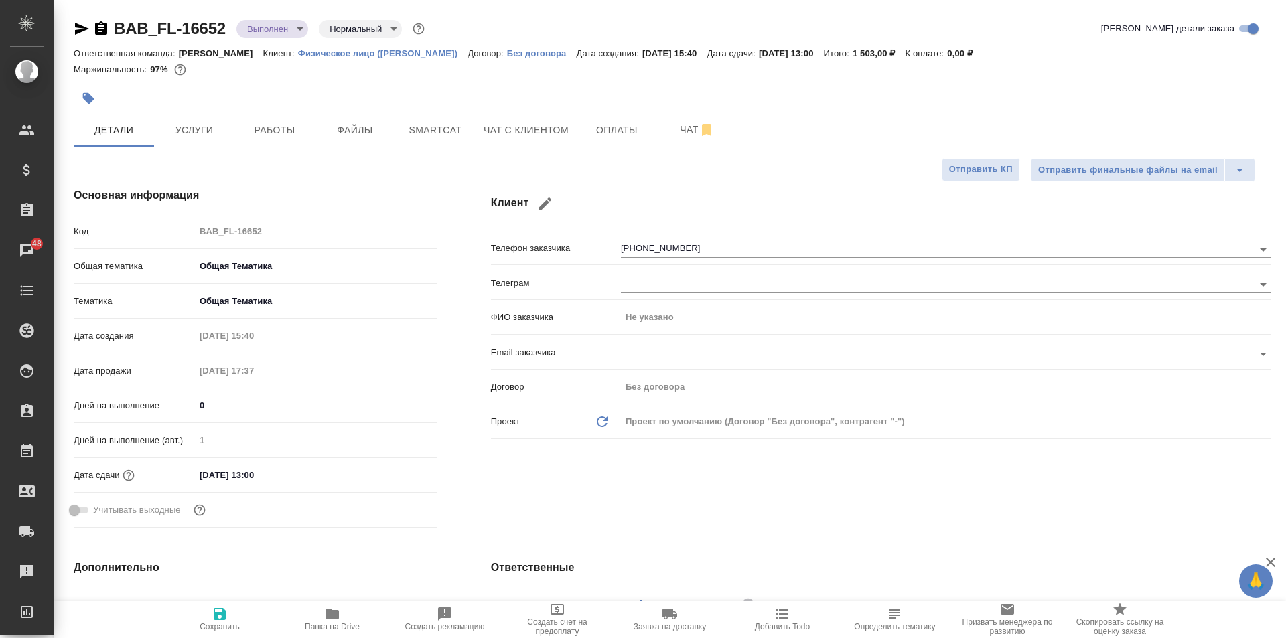
type textarea "x"
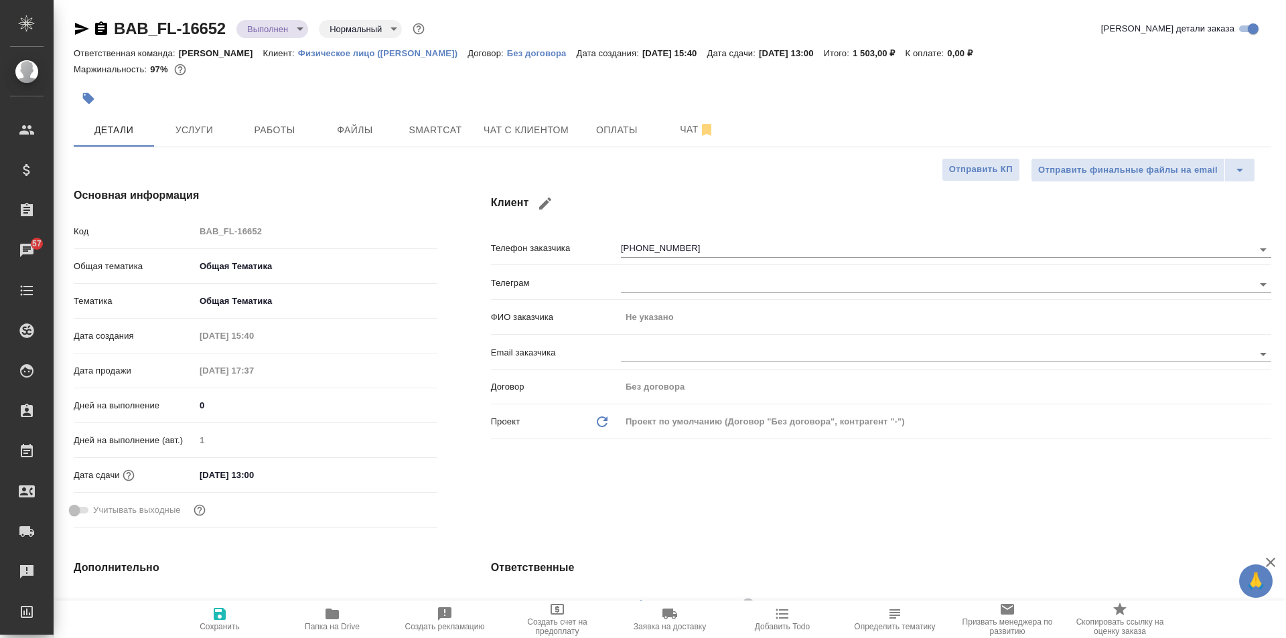
type textarea "x"
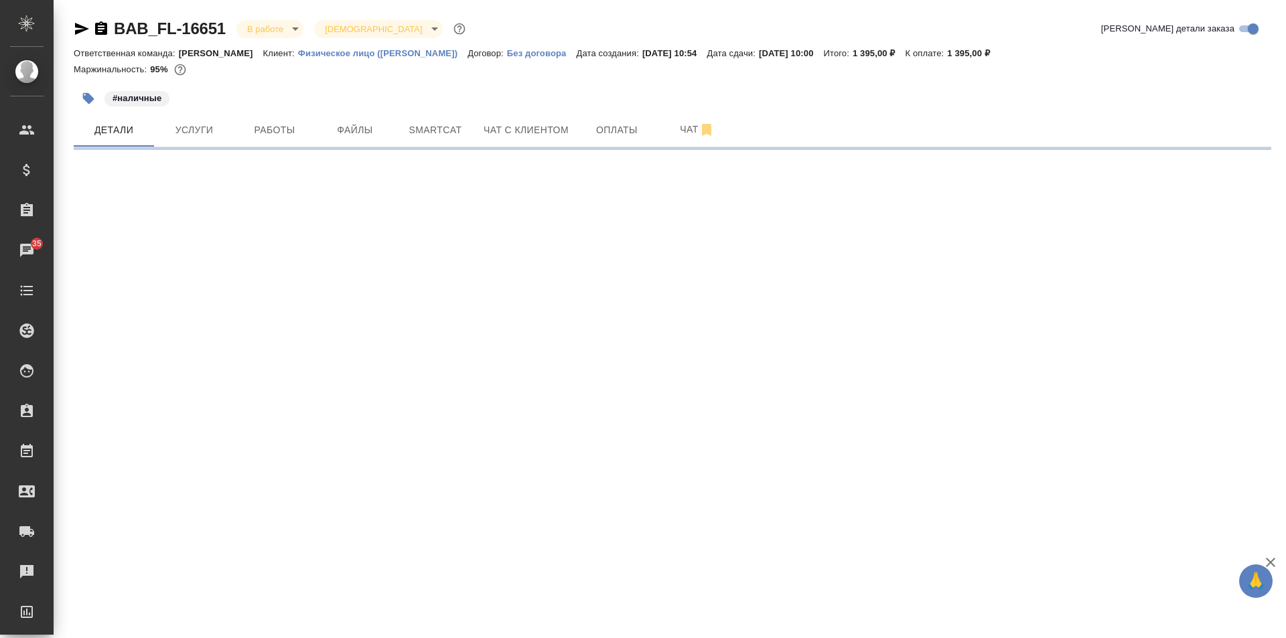
select select "RU"
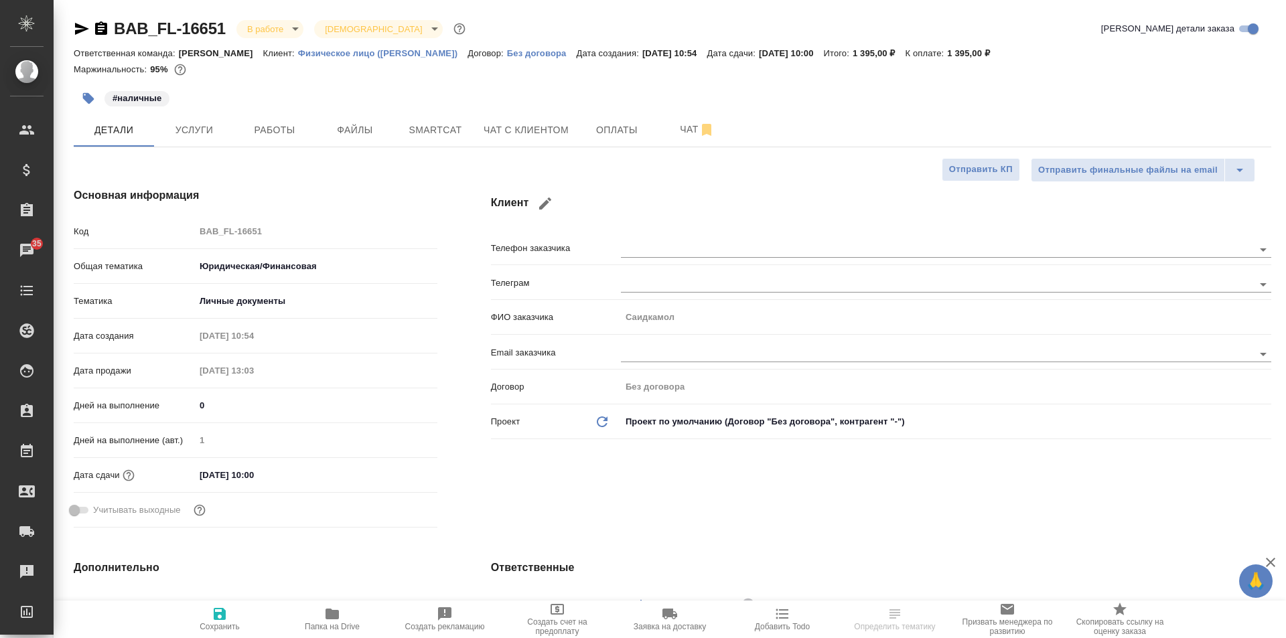
type textarea "x"
drag, startPoint x: 382, startPoint y: 246, endPoint x: 371, endPoint y: 201, distance: 46.3
click at [371, 201] on div ".cls-1 fill:#fff; AWATERA Solovkova Ekaterina Клиенты Спецификации Заказы 35 Ча…" at bounding box center [643, 319] width 1286 height 638
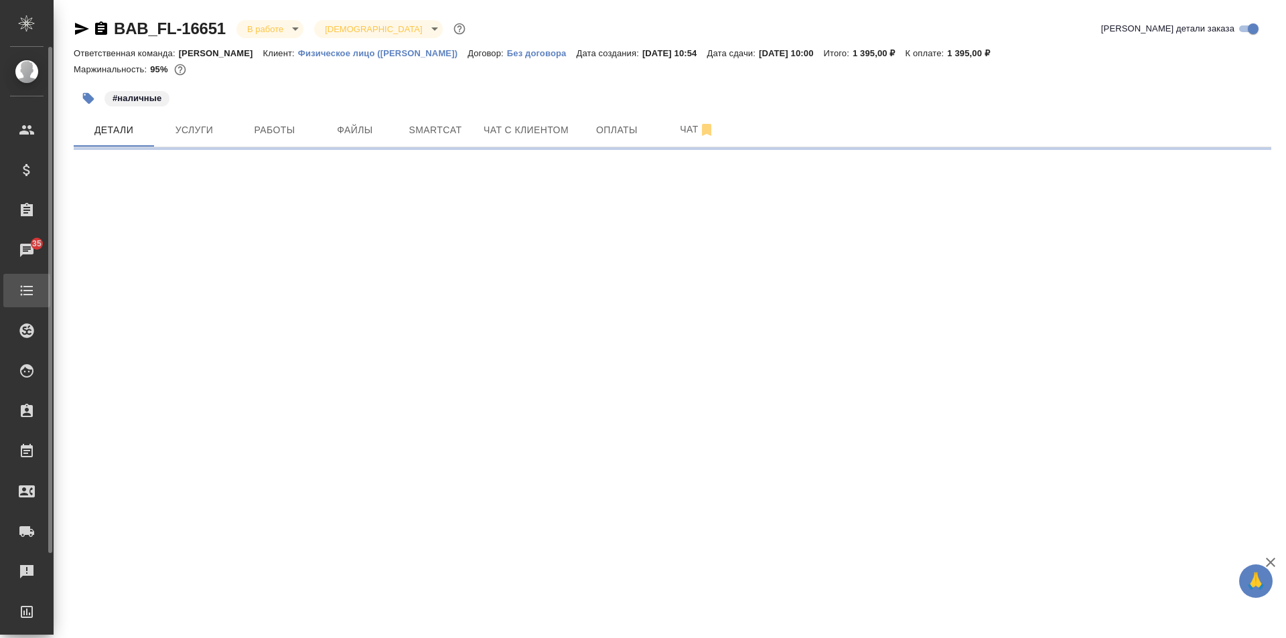
select select "RU"
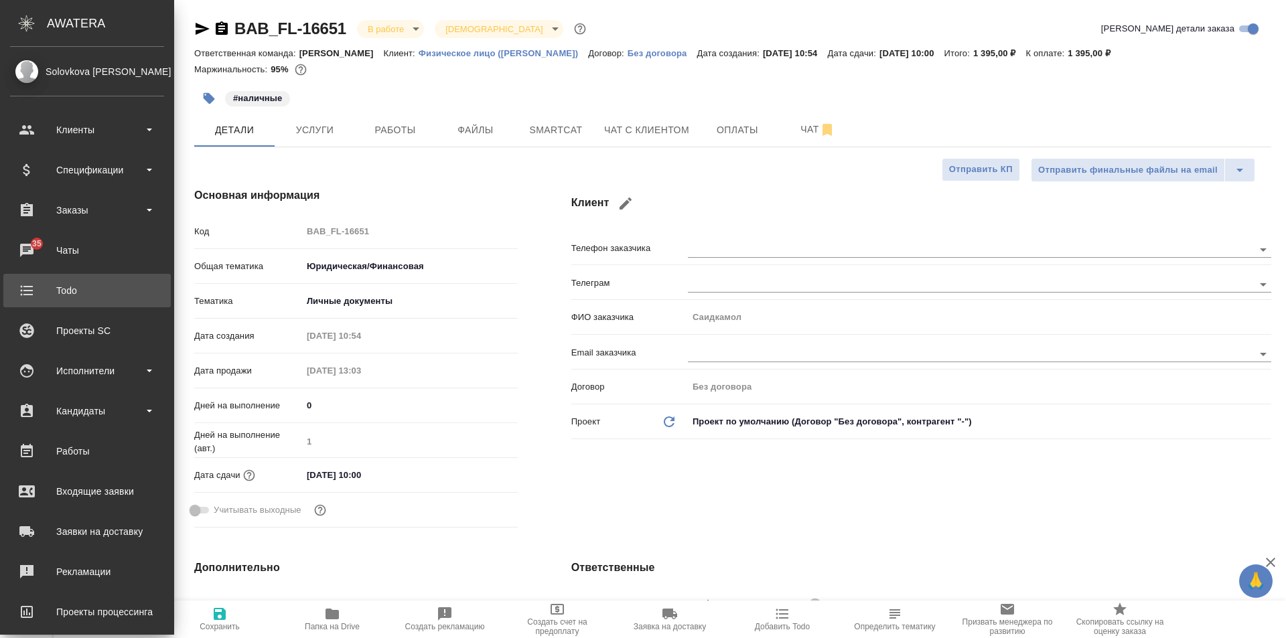
type textarea "x"
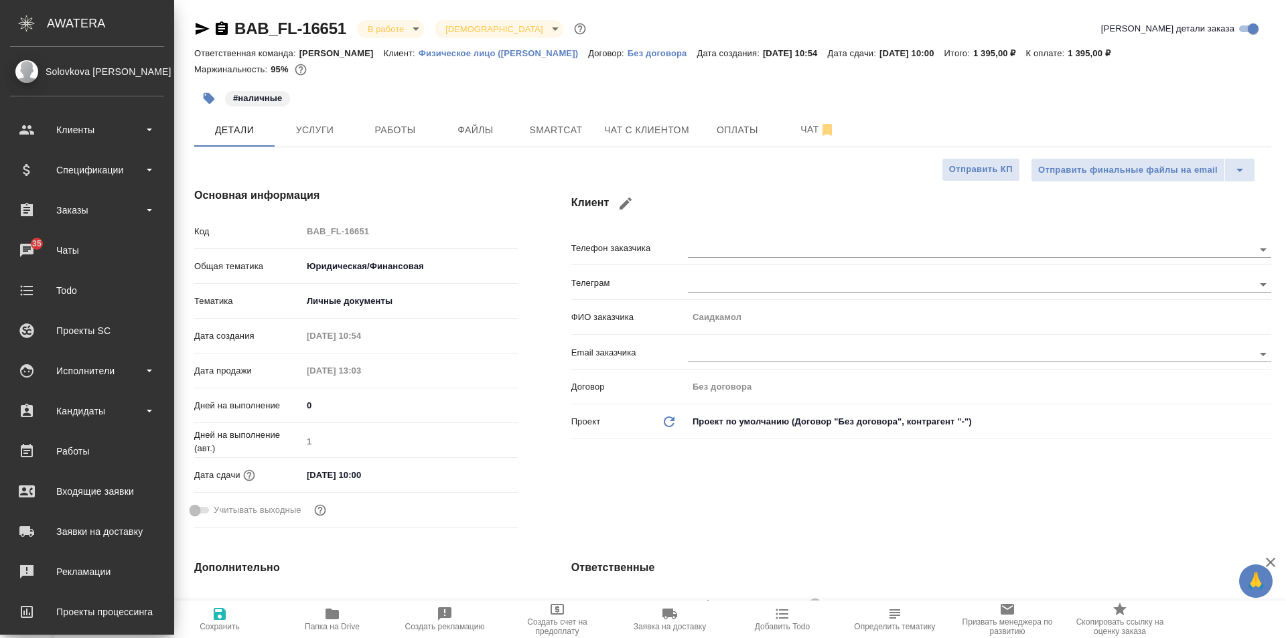
type textarea "x"
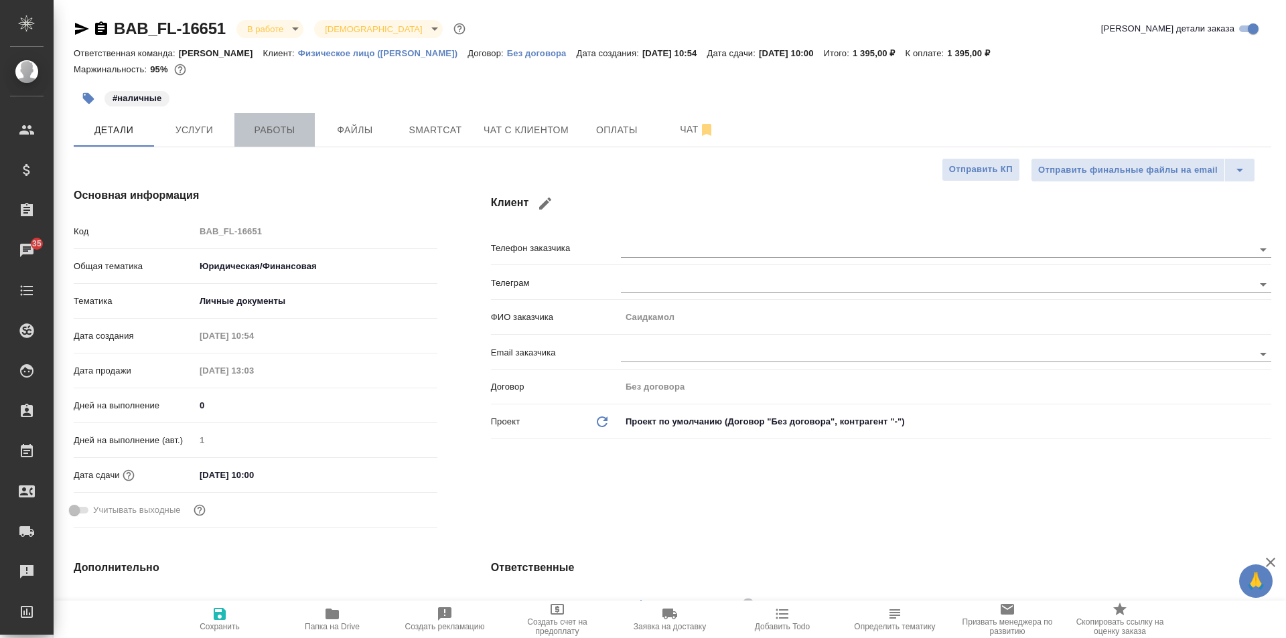
click at [259, 128] on span "Работы" at bounding box center [274, 130] width 64 height 17
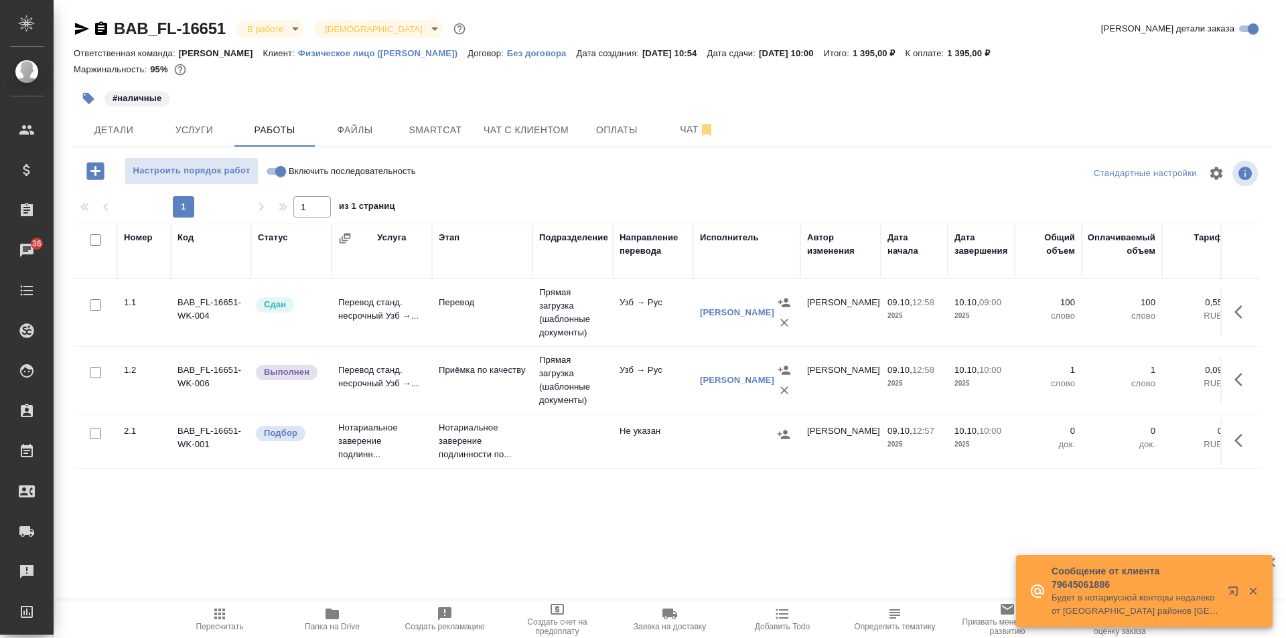
click at [326, 619] on icon "button" at bounding box center [332, 614] width 16 height 16
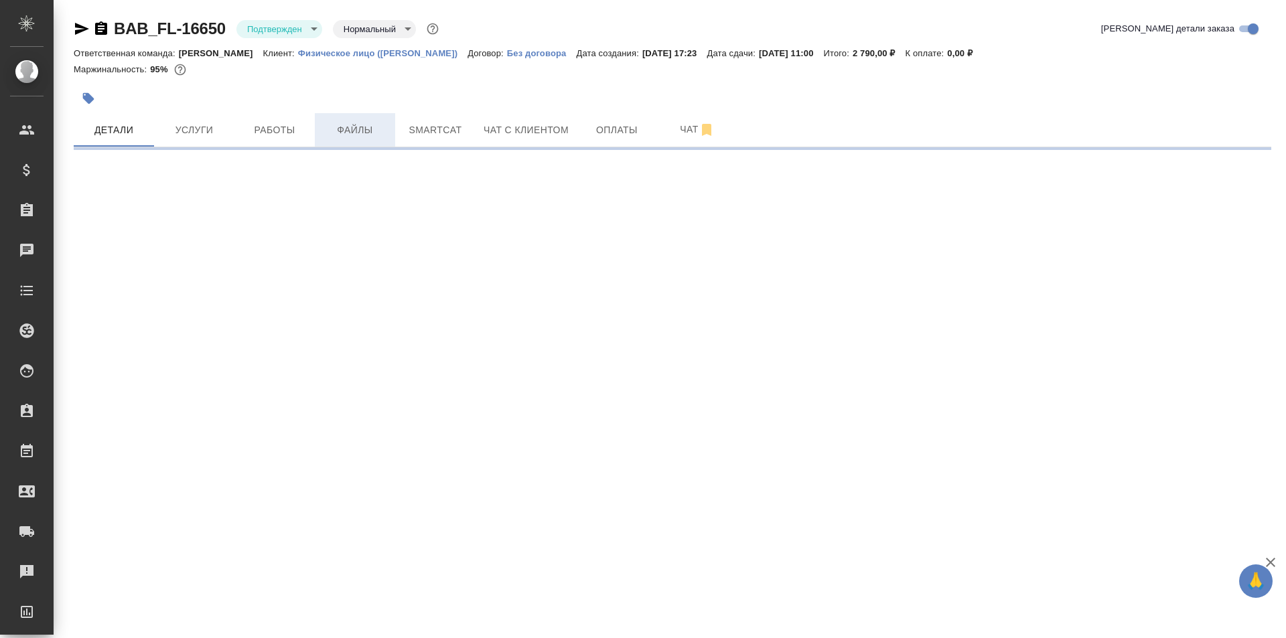
click at [338, 119] on button "Файлы" at bounding box center [355, 129] width 80 height 33
select select "RU"
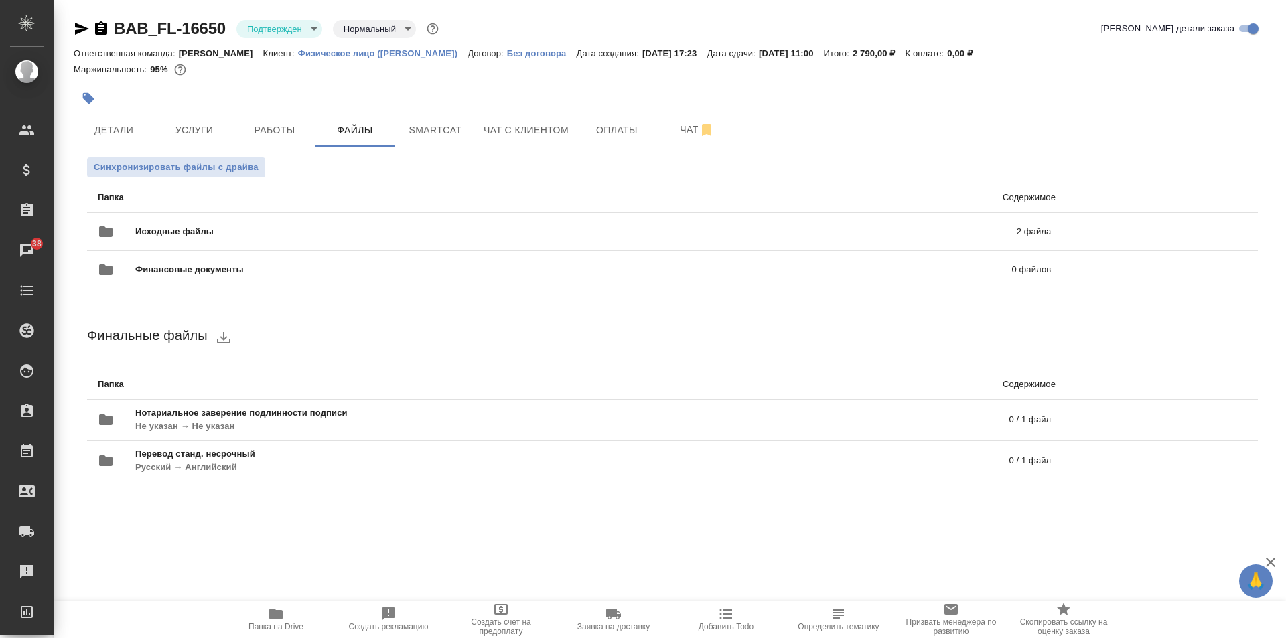
click at [277, 615] on icon "button" at bounding box center [275, 614] width 13 height 11
click at [215, 123] on span "Услуги" at bounding box center [194, 130] width 64 height 17
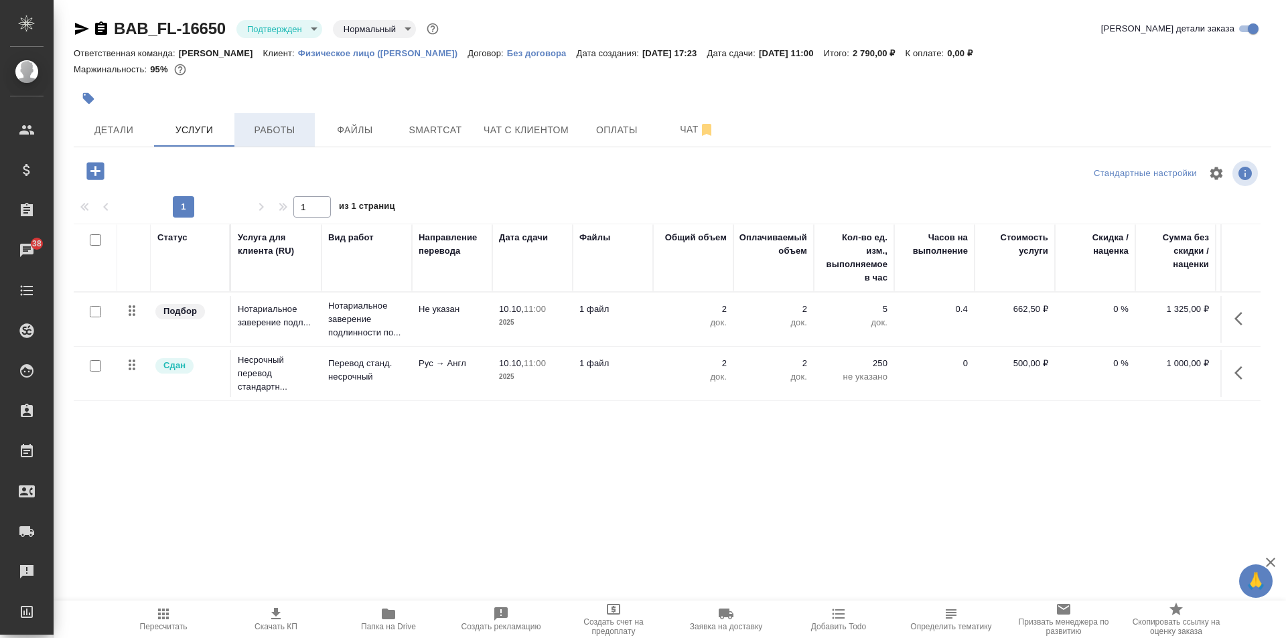
click at [277, 138] on span "Работы" at bounding box center [274, 130] width 64 height 17
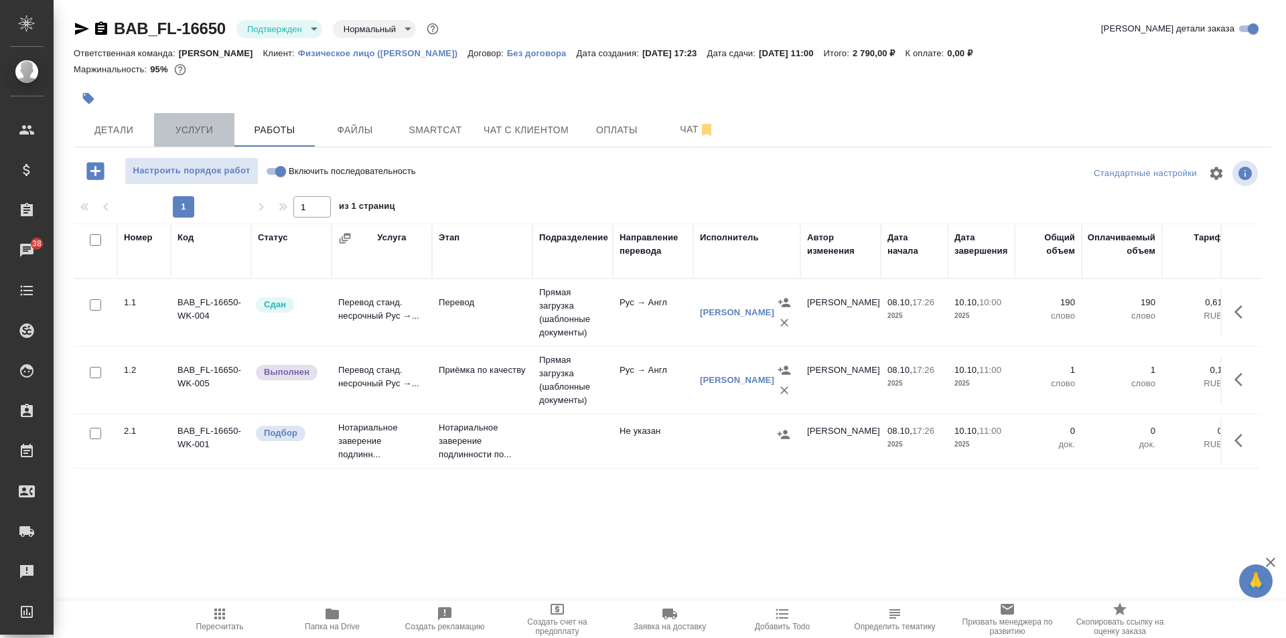
click at [214, 129] on span "Услуги" at bounding box center [194, 130] width 64 height 17
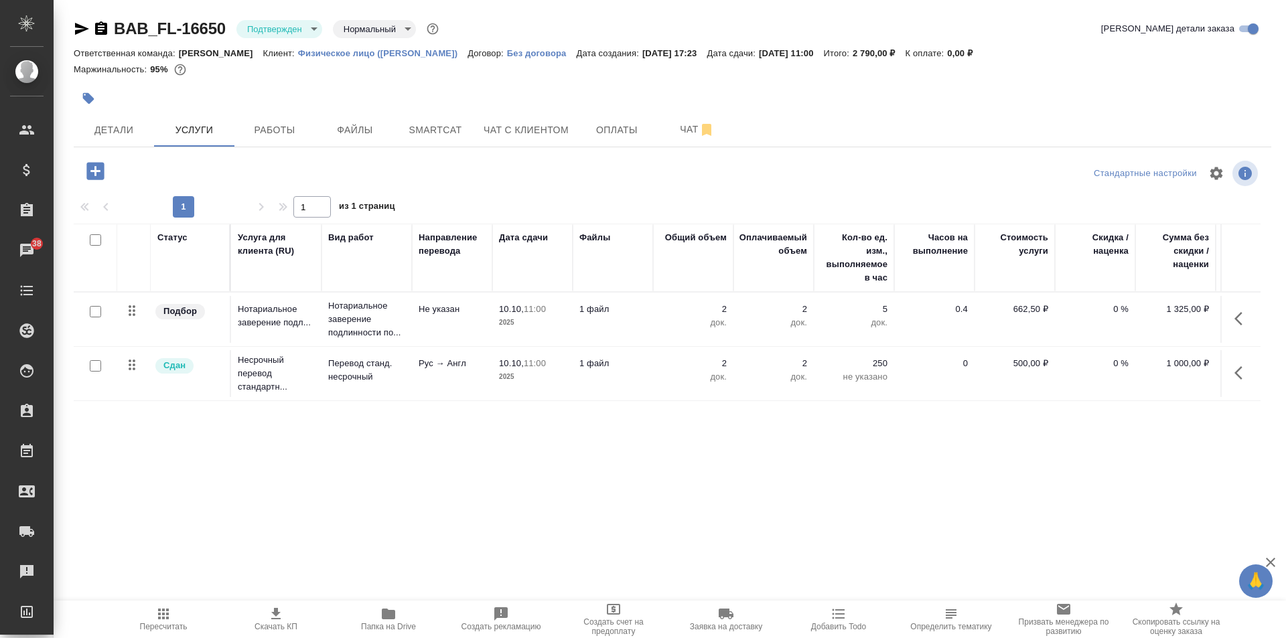
click at [1232, 320] on button "button" at bounding box center [1242, 319] width 32 height 32
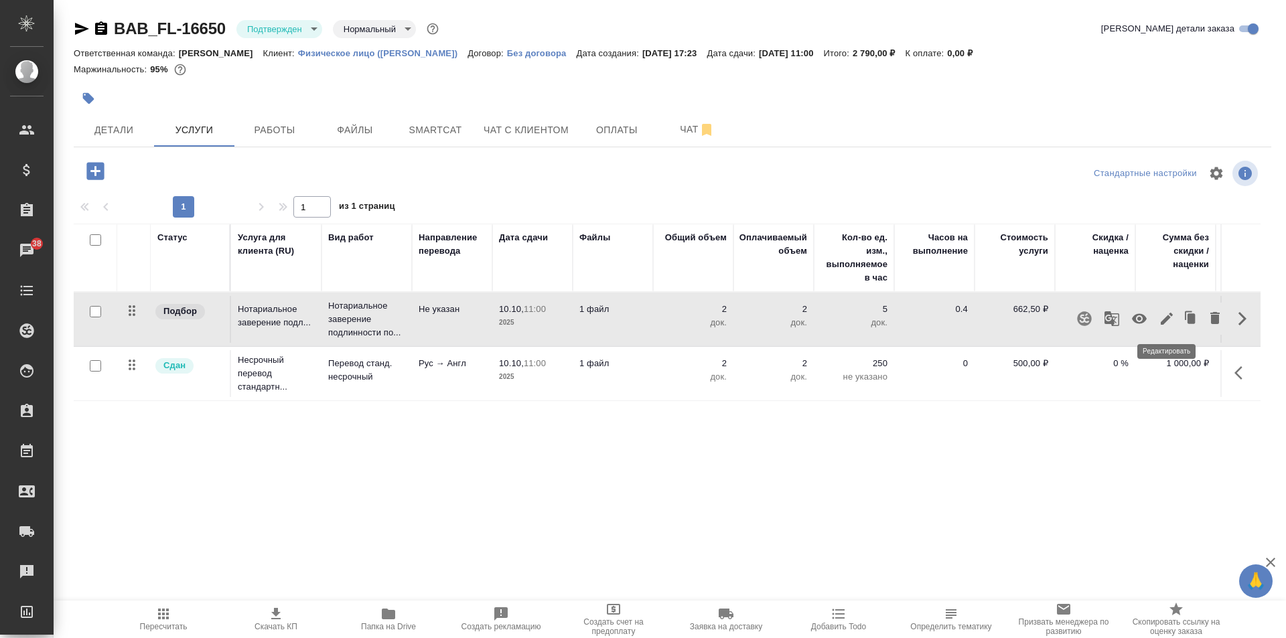
click at [1161, 318] on icon "button" at bounding box center [1167, 319] width 16 height 16
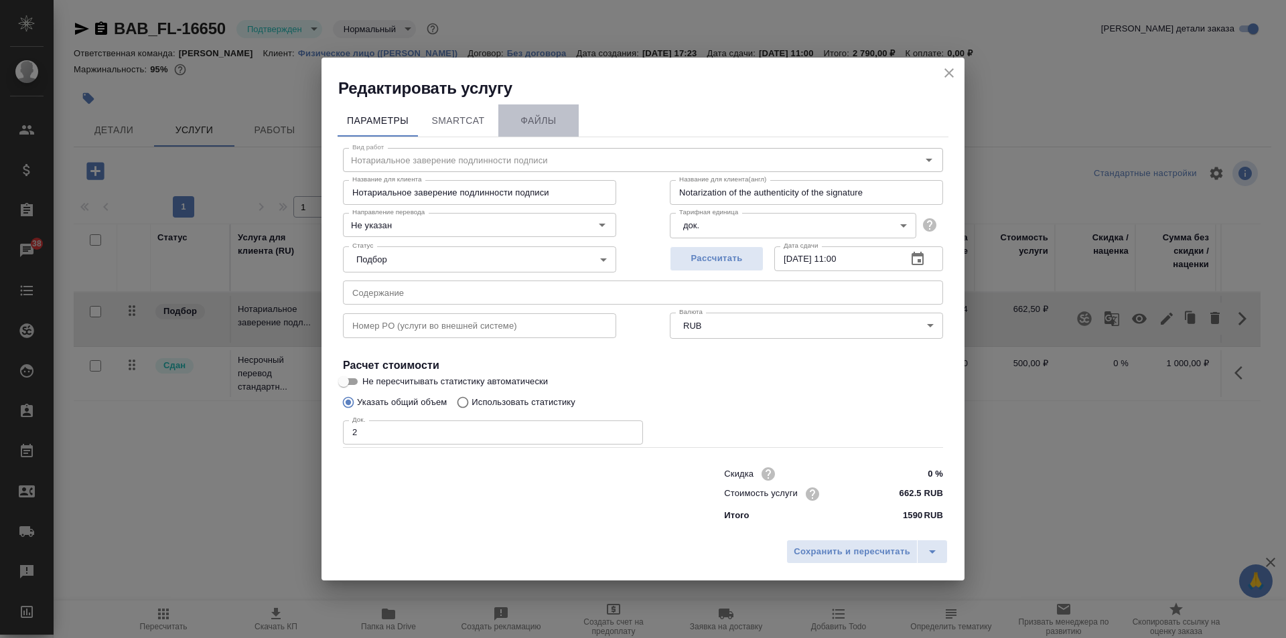
click at [547, 114] on span "Файлы" at bounding box center [538, 121] width 64 height 17
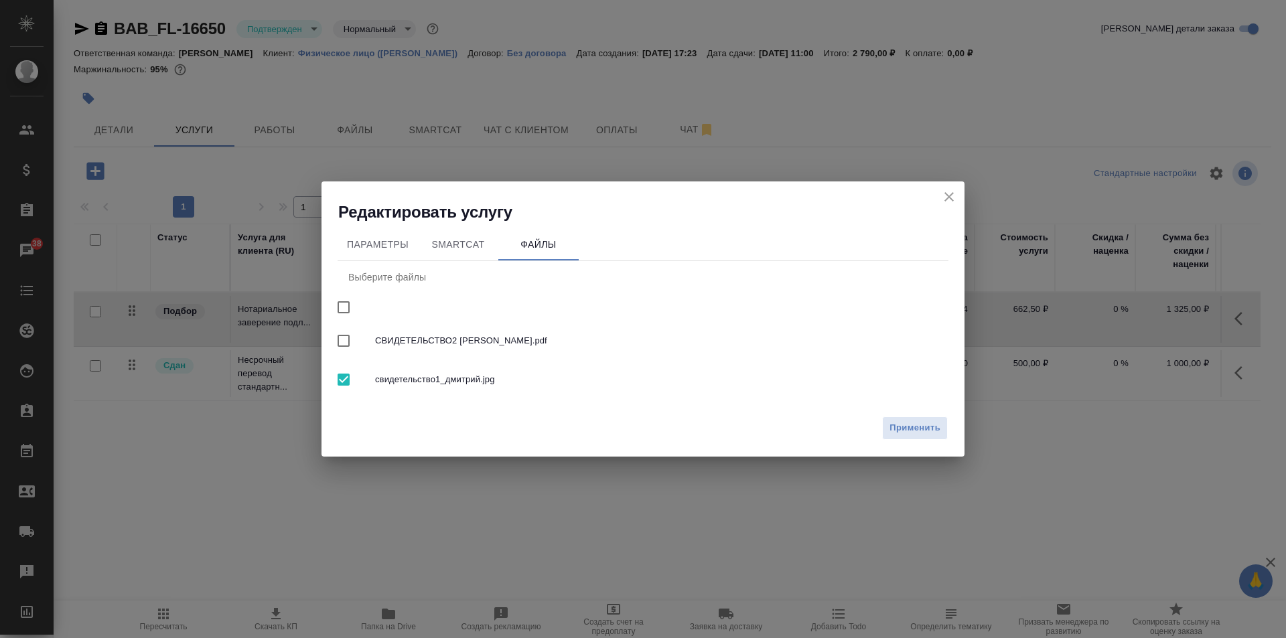
click at [340, 338] on input "checkbox" at bounding box center [344, 341] width 28 height 28
checkbox input "true"
click at [908, 433] on span "Применить" at bounding box center [915, 428] width 51 height 15
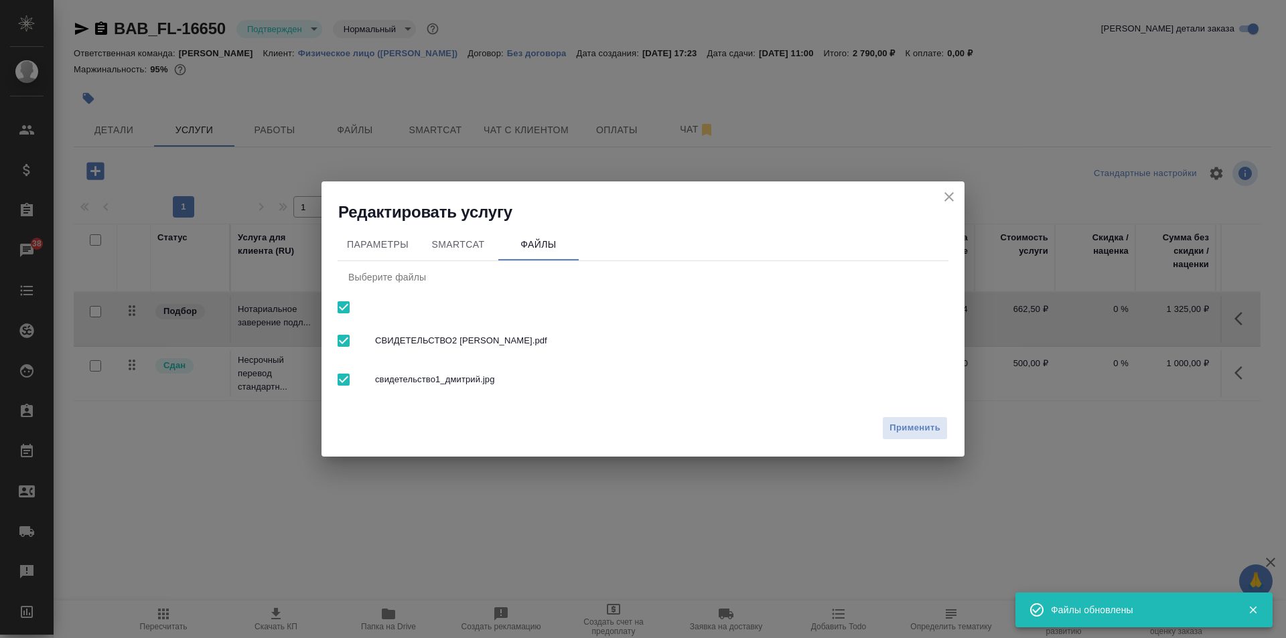
click at [948, 200] on icon "close" at bounding box center [949, 197] width 16 height 16
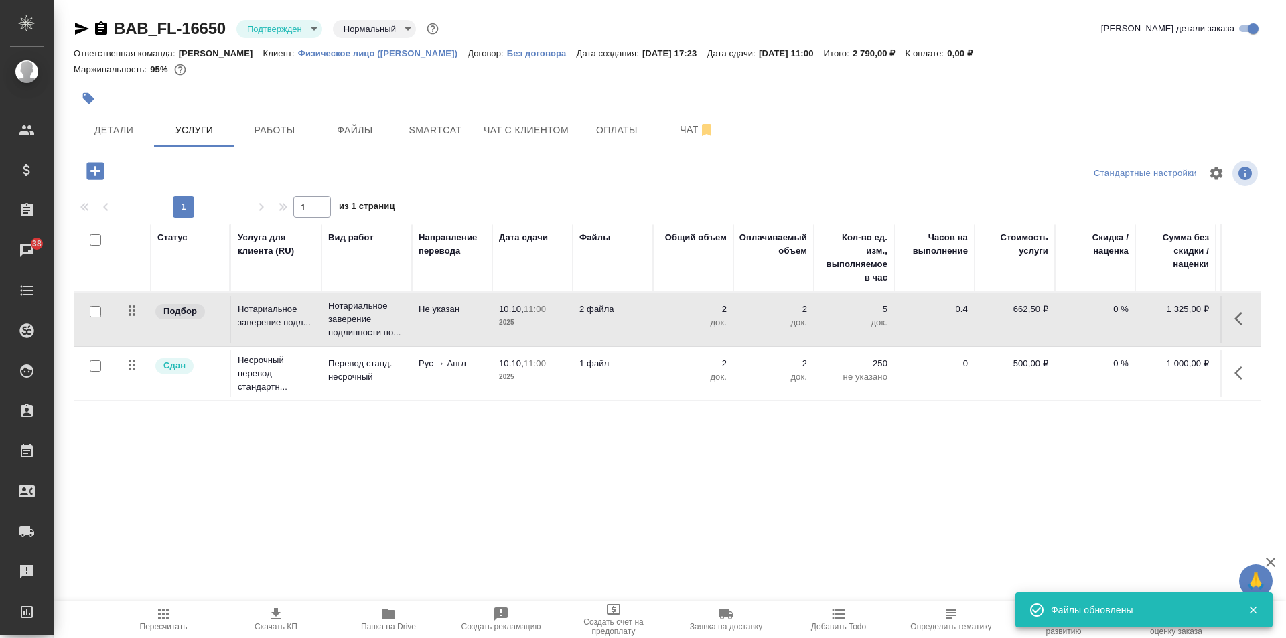
click at [1243, 379] on icon "button" at bounding box center [1242, 373] width 16 height 16
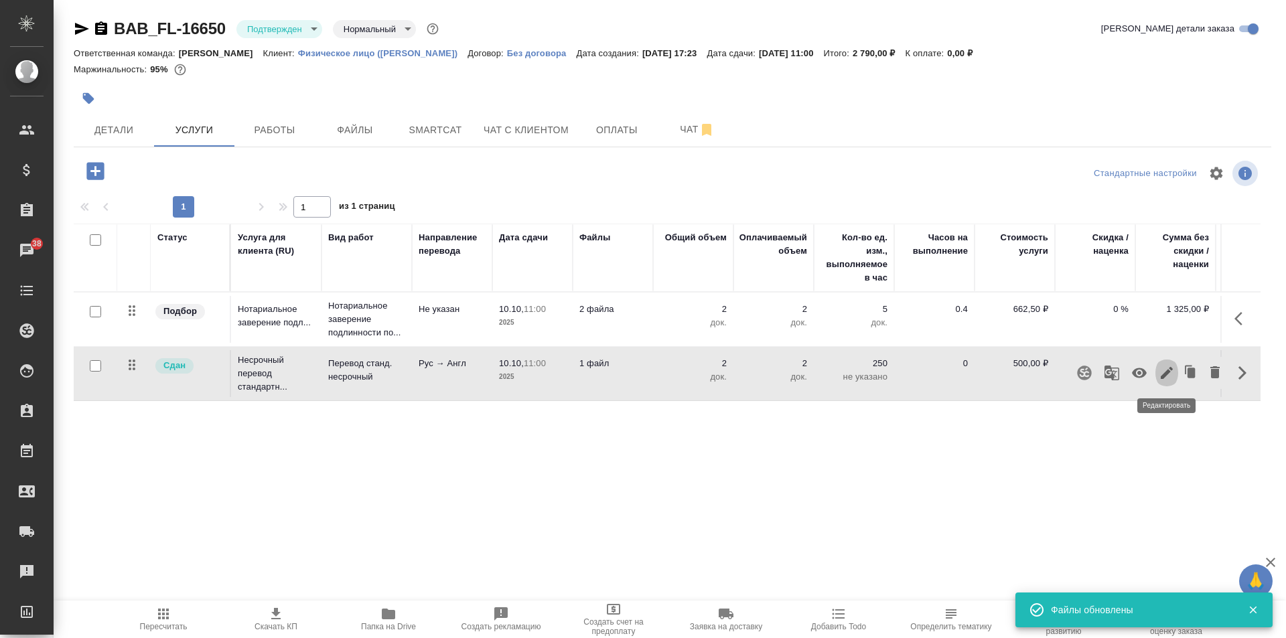
click at [1167, 375] on icon "button" at bounding box center [1167, 373] width 16 height 16
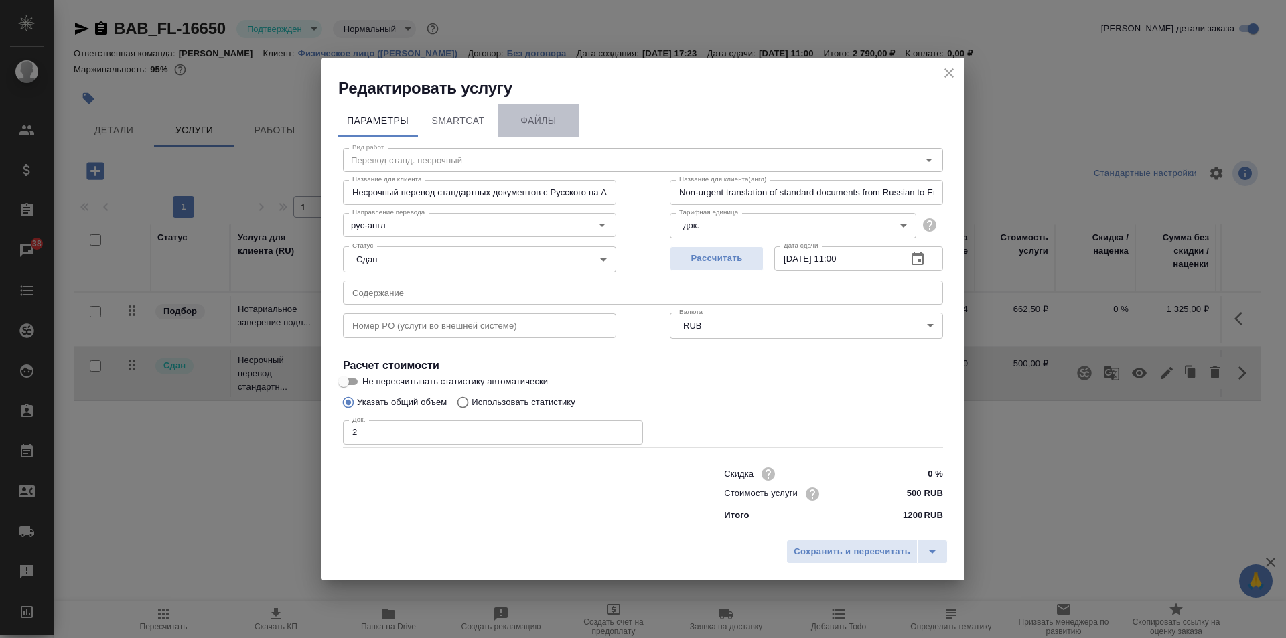
click at [535, 121] on span "Файлы" at bounding box center [538, 121] width 64 height 17
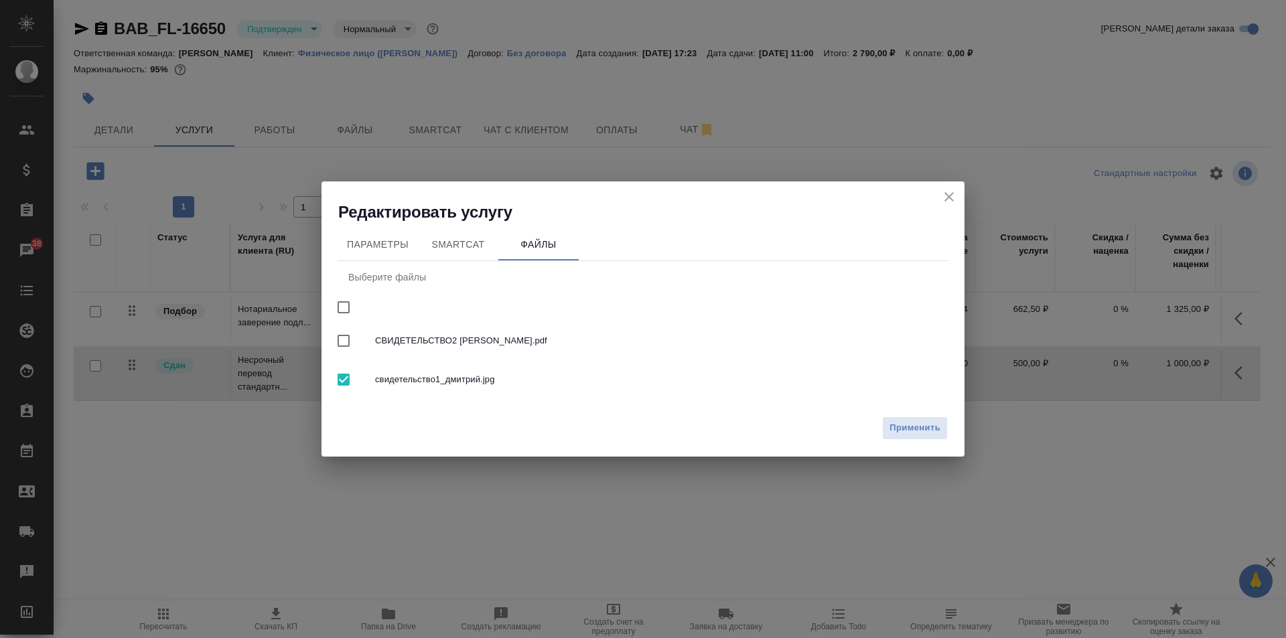
click at [331, 328] on input "checkbox" at bounding box center [344, 341] width 28 height 28
checkbox input "true"
click at [917, 435] on span "Применить" at bounding box center [915, 428] width 51 height 15
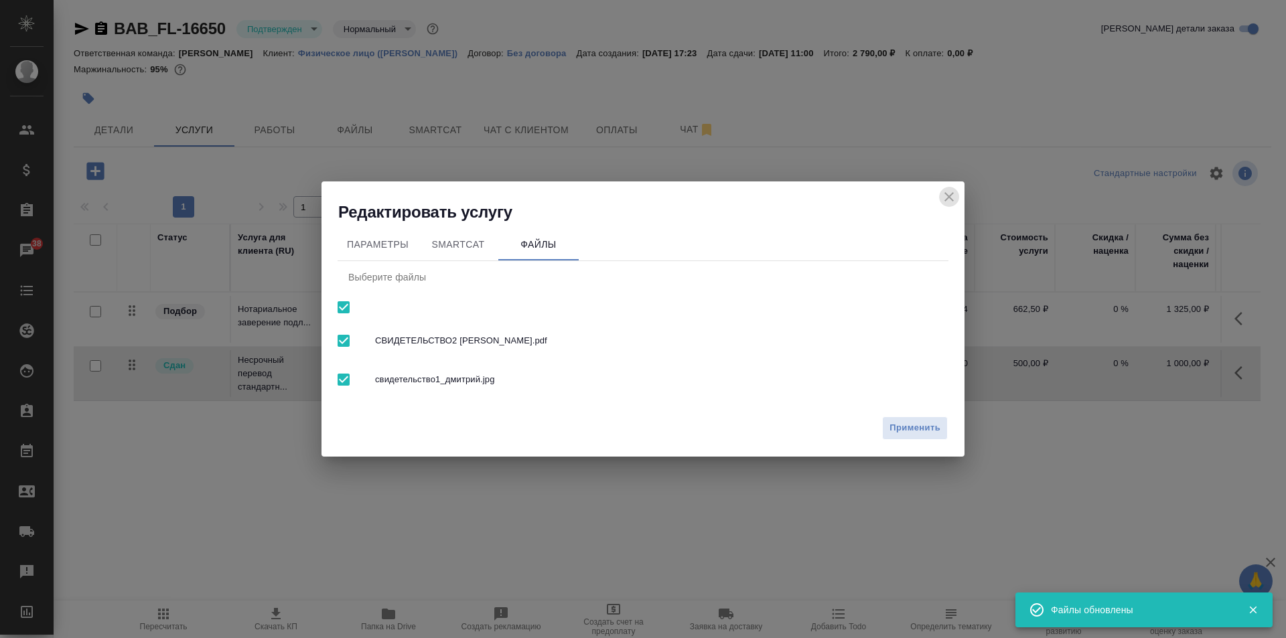
click at [956, 196] on icon "close" at bounding box center [949, 197] width 16 height 16
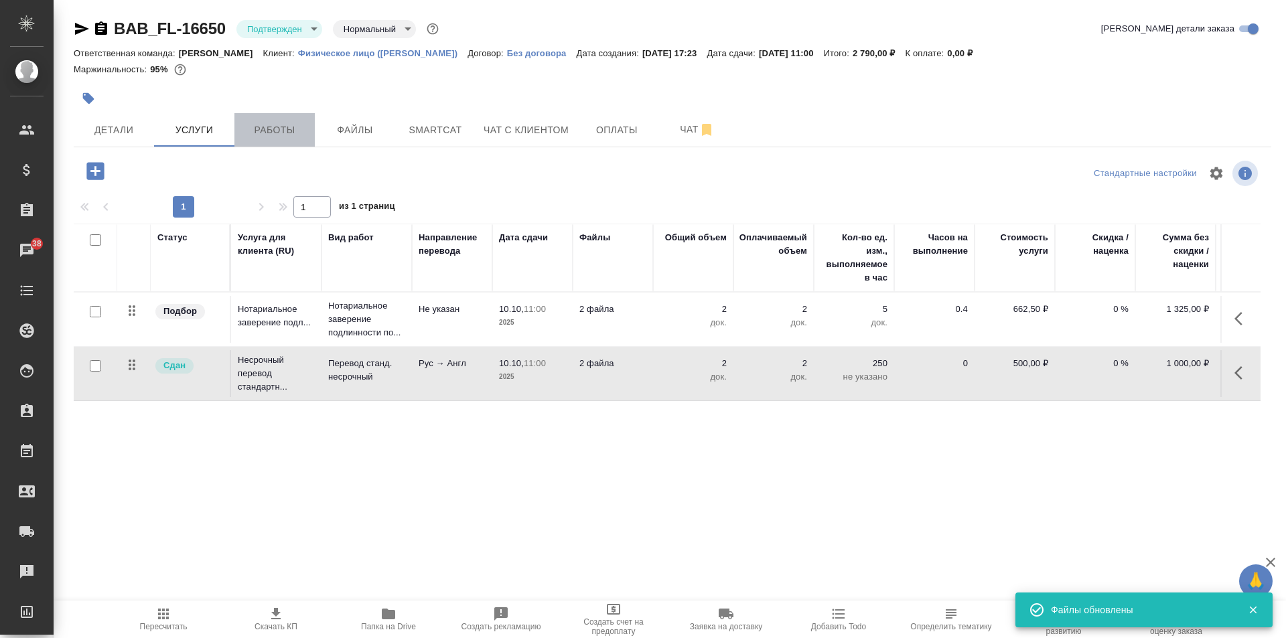
click at [289, 128] on span "Работы" at bounding box center [274, 130] width 64 height 17
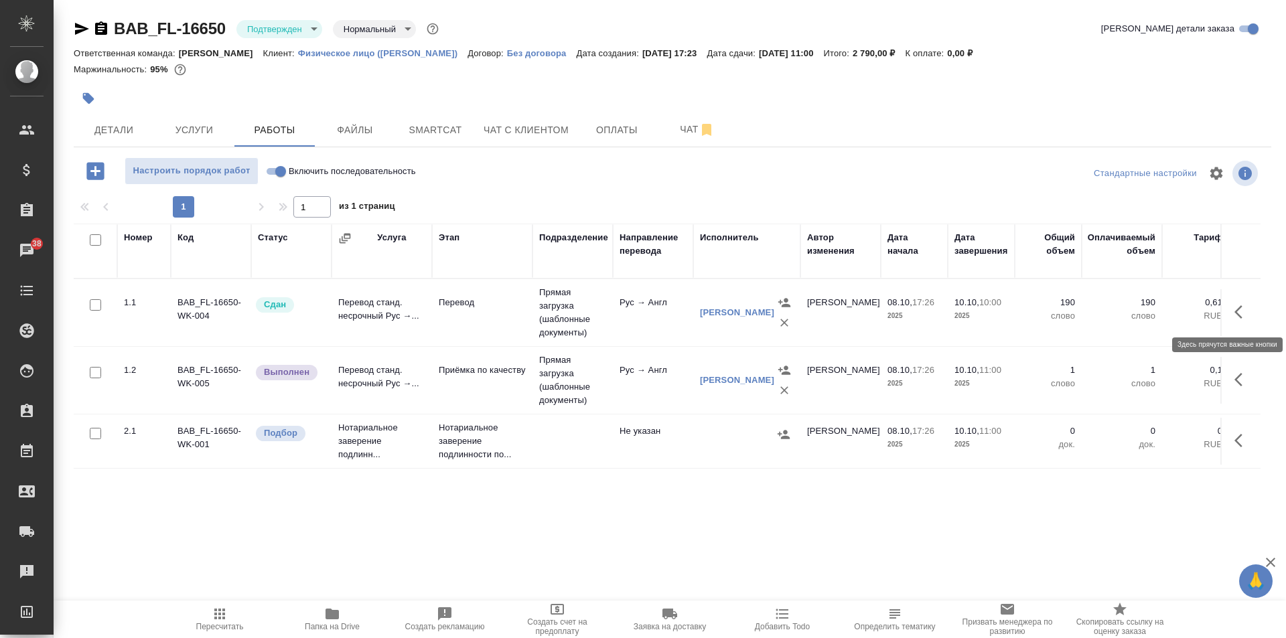
click at [1247, 313] on icon "button" at bounding box center [1242, 312] width 16 height 16
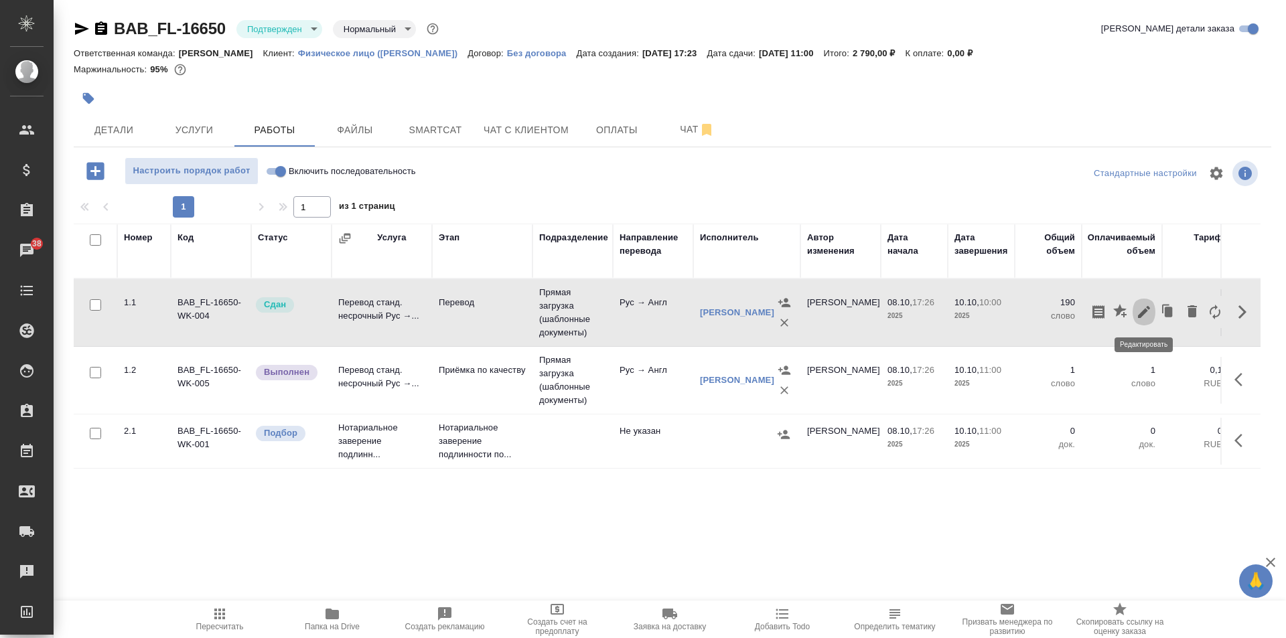
click at [1147, 317] on icon "button" at bounding box center [1144, 312] width 16 height 16
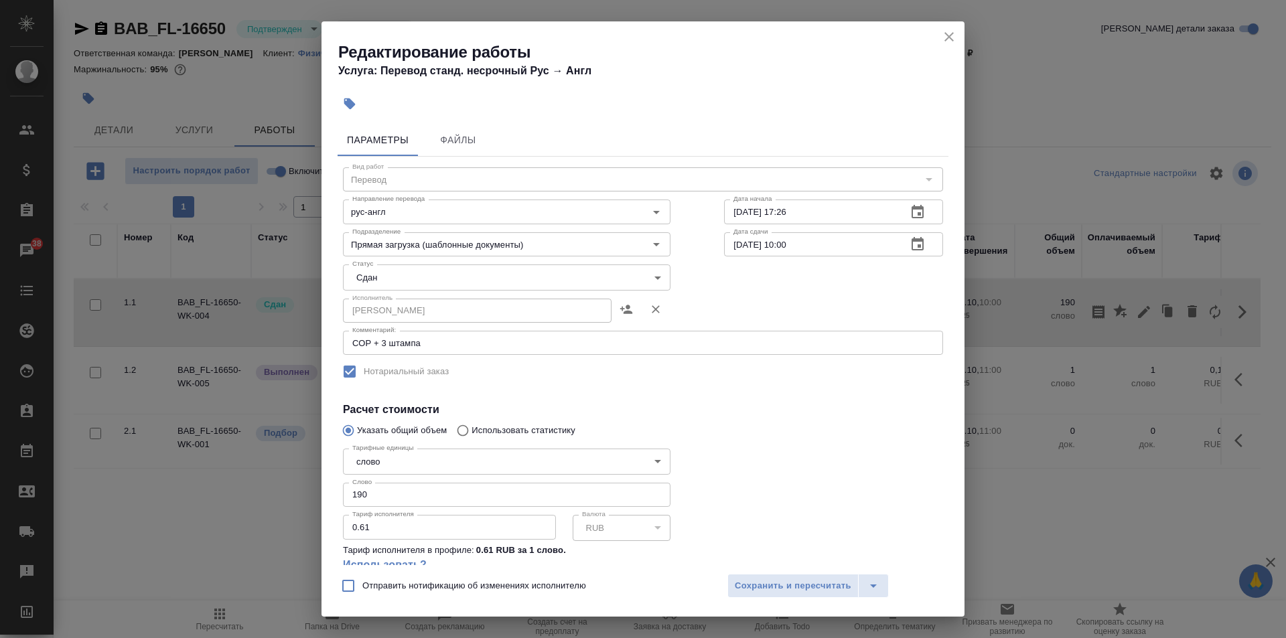
click at [950, 50] on h2 "Редактирование работы" at bounding box center [651, 52] width 626 height 21
click at [948, 32] on icon "close" at bounding box center [949, 37] width 16 height 16
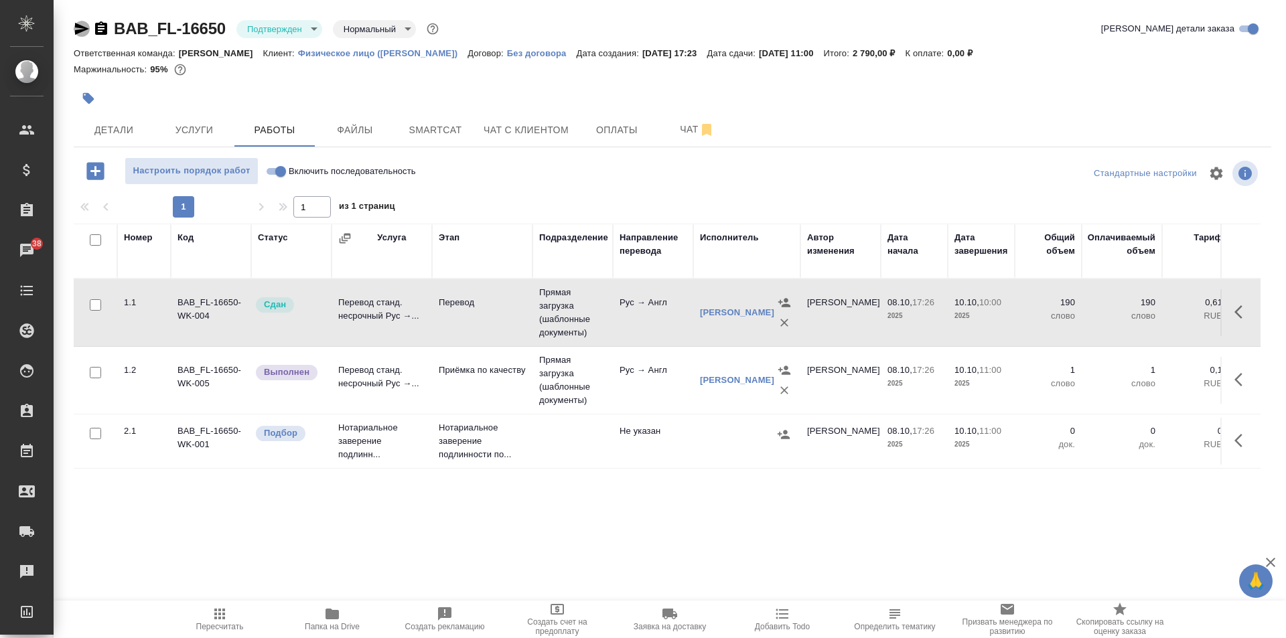
click at [80, 29] on icon "button" at bounding box center [82, 29] width 16 height 16
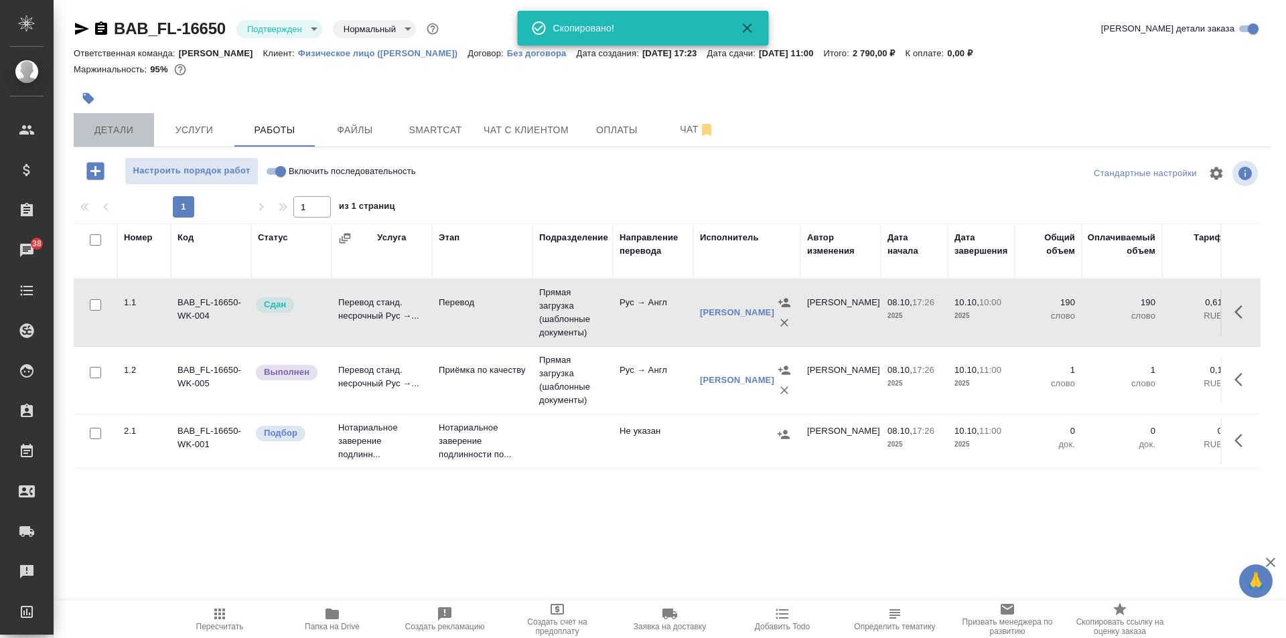
click at [117, 128] on span "Детали" at bounding box center [114, 130] width 64 height 17
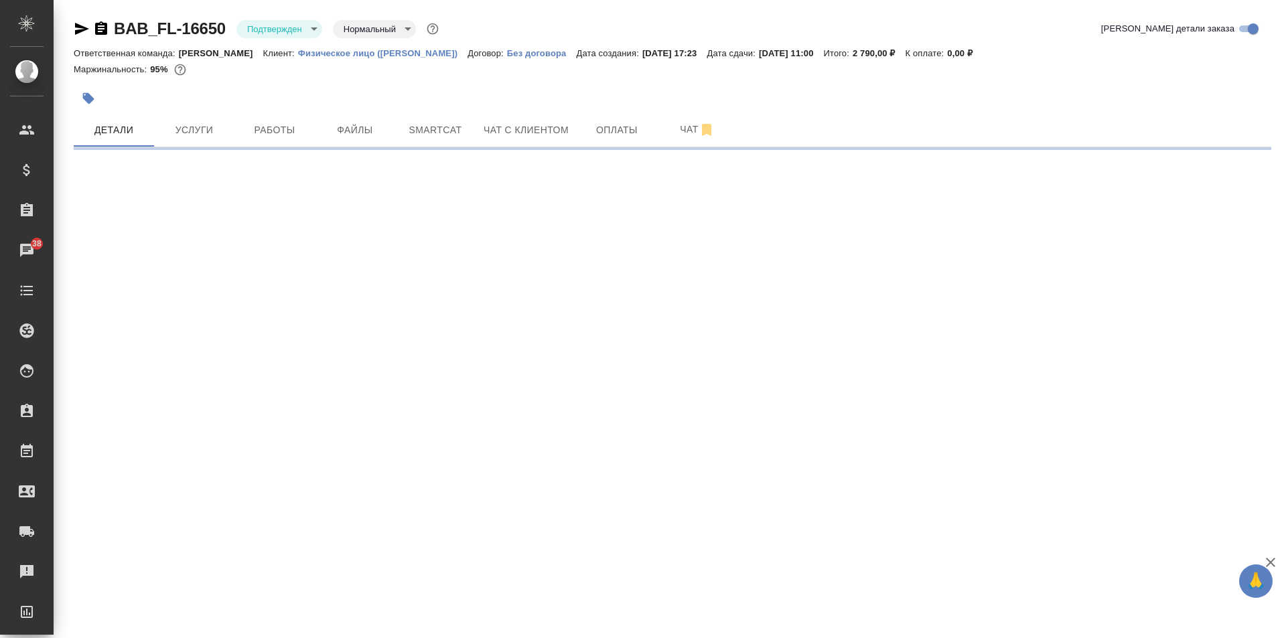
select select "RU"
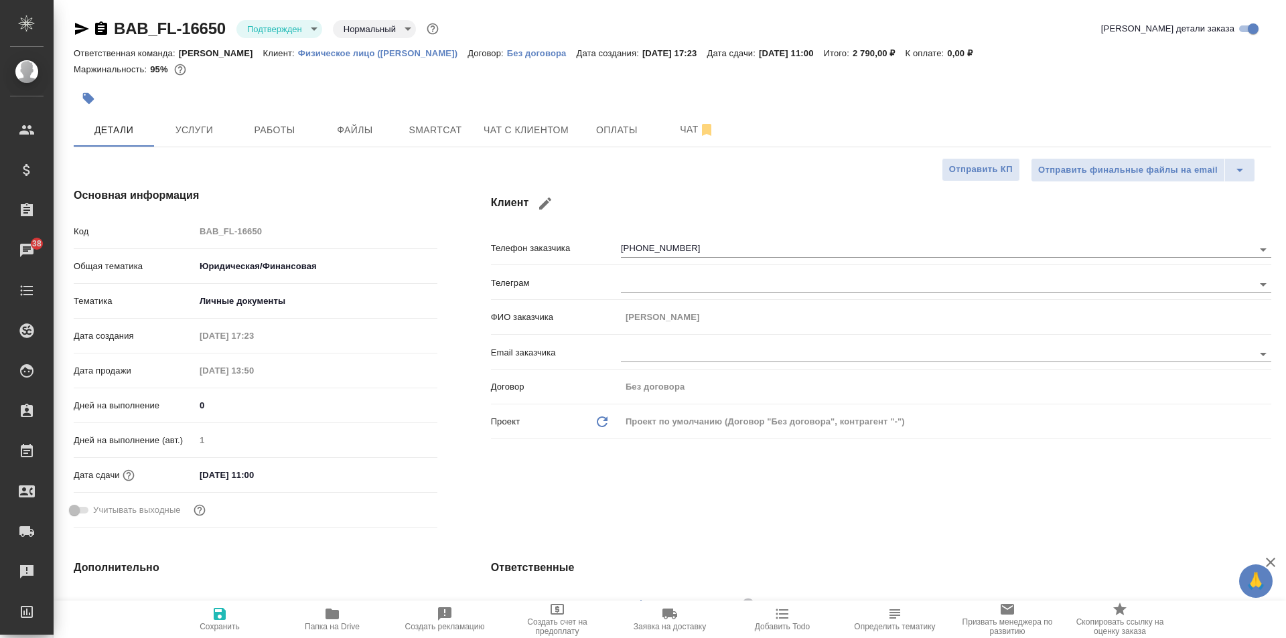
type textarea "x"
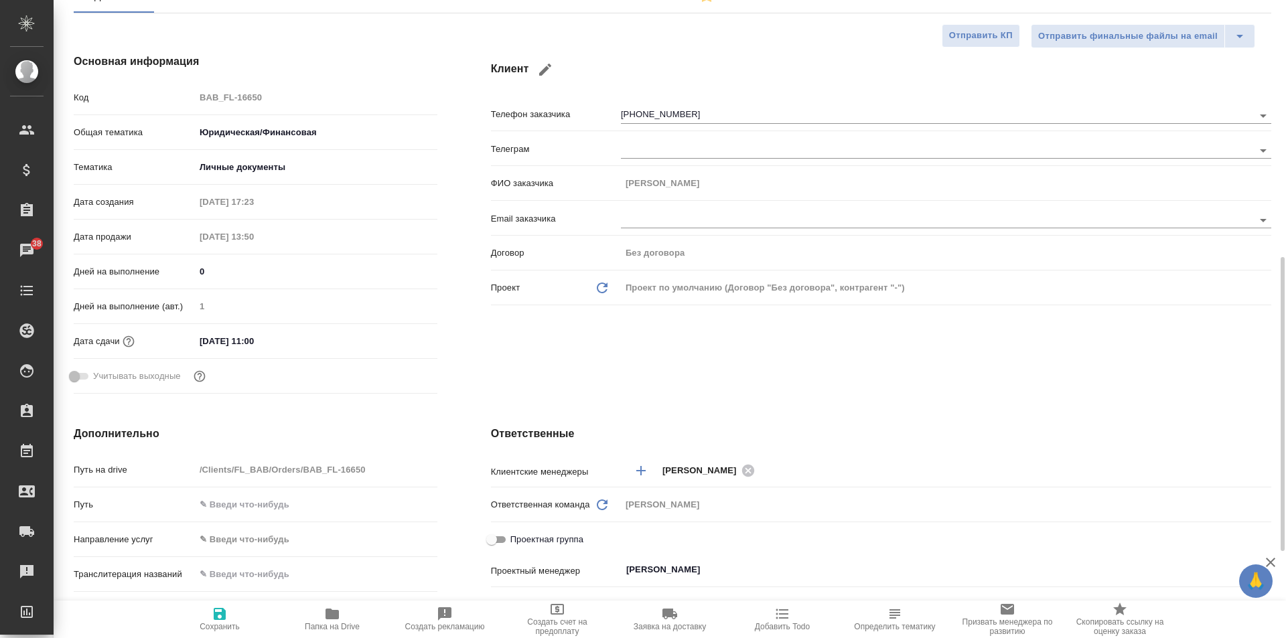
scroll to position [335, 0]
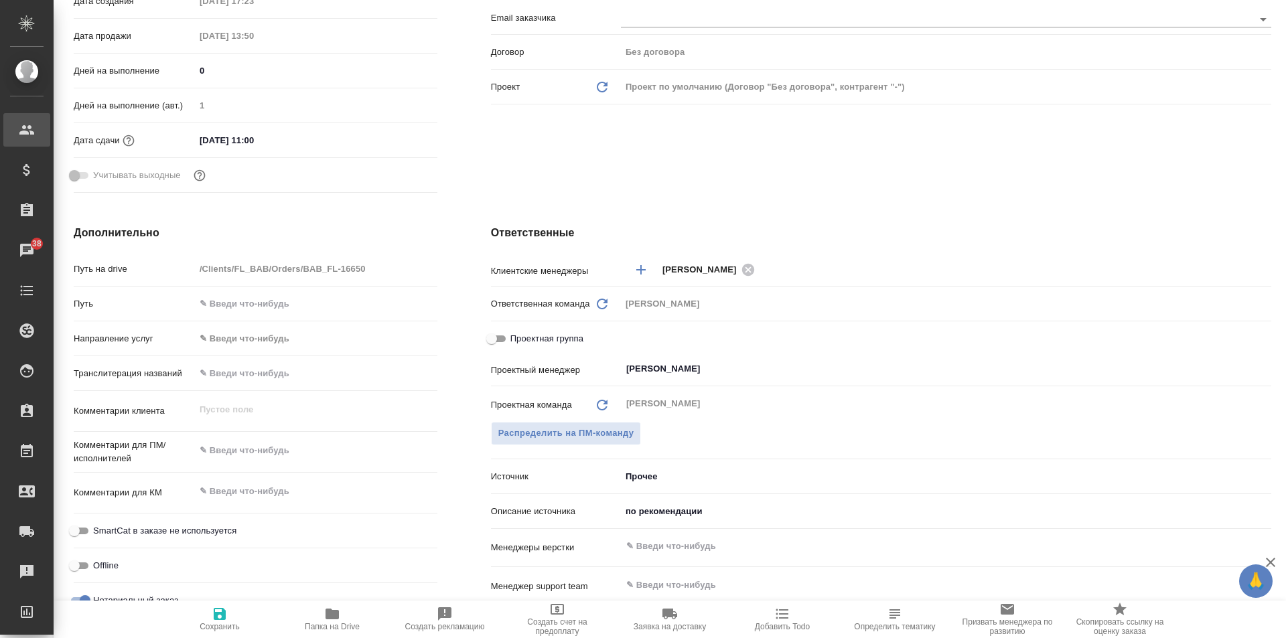
type textarea "x"
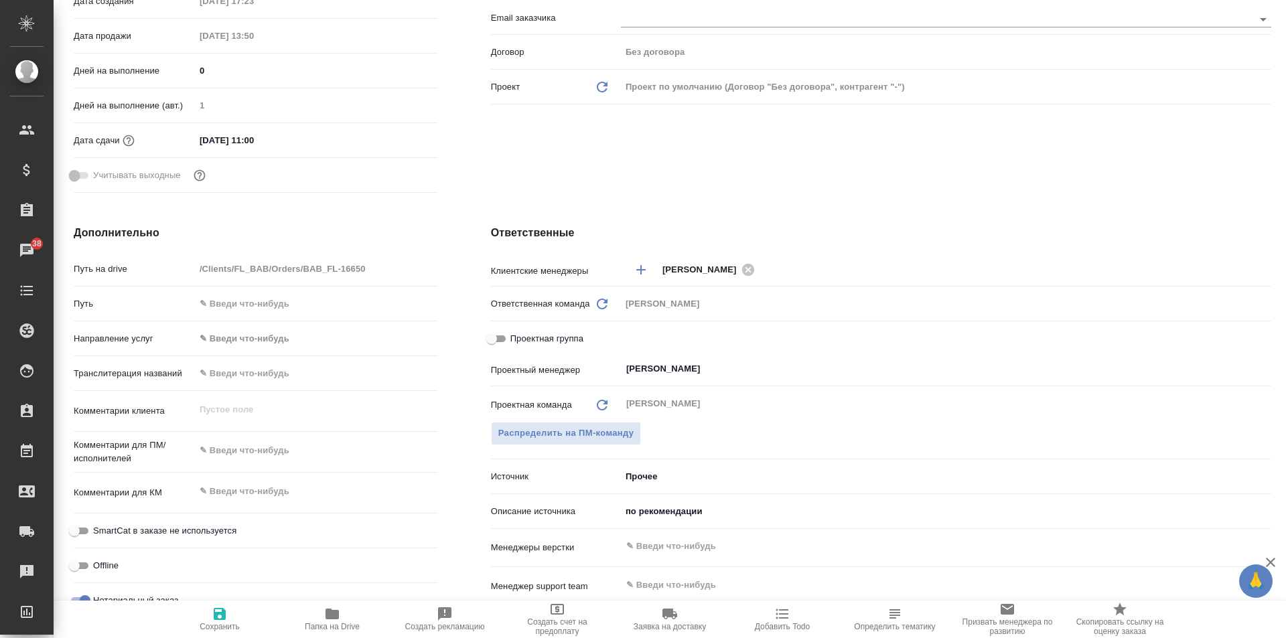
type textarea "x"
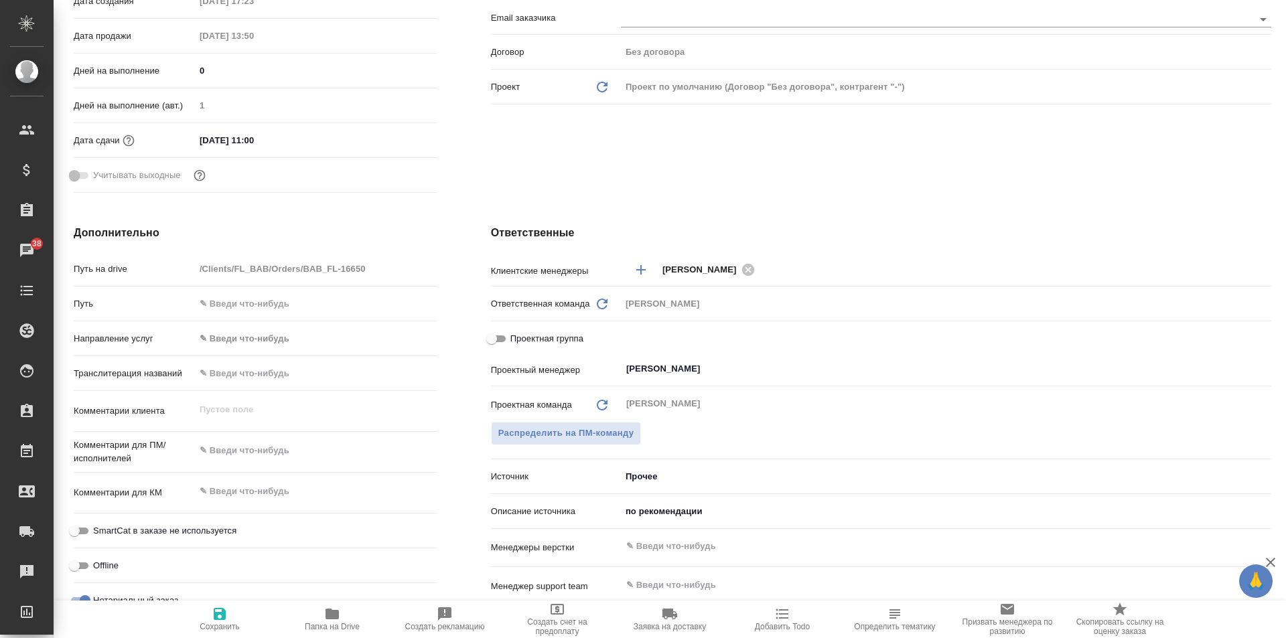
type textarea "x"
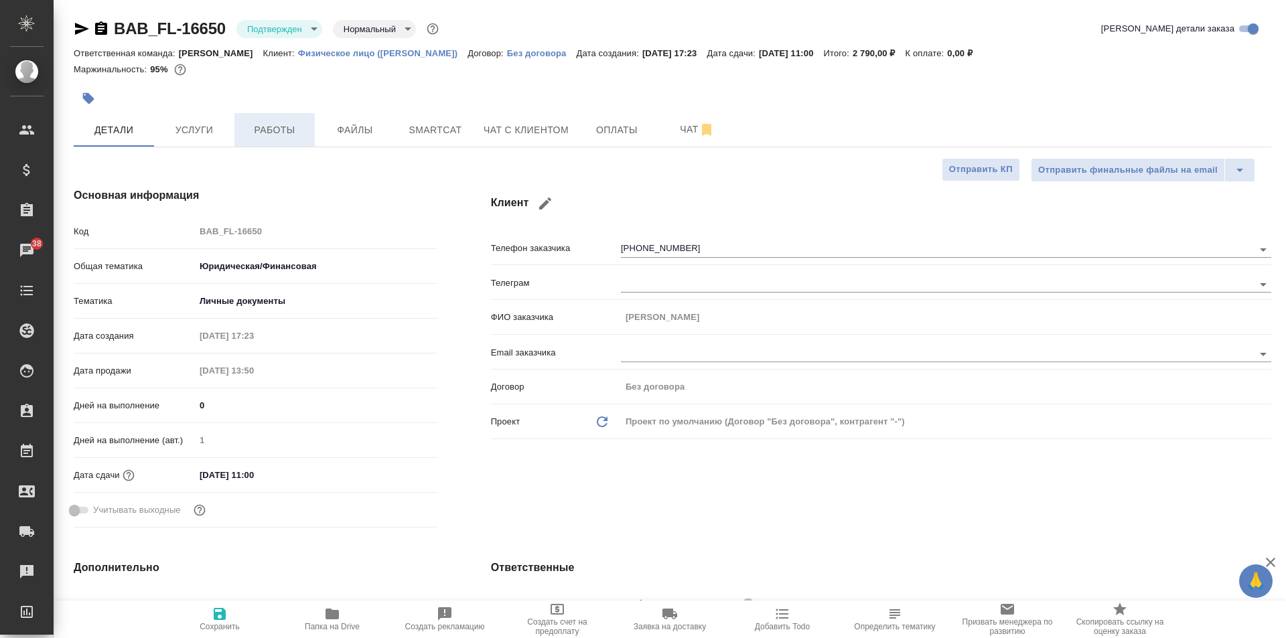
click at [249, 123] on span "Работы" at bounding box center [274, 130] width 64 height 17
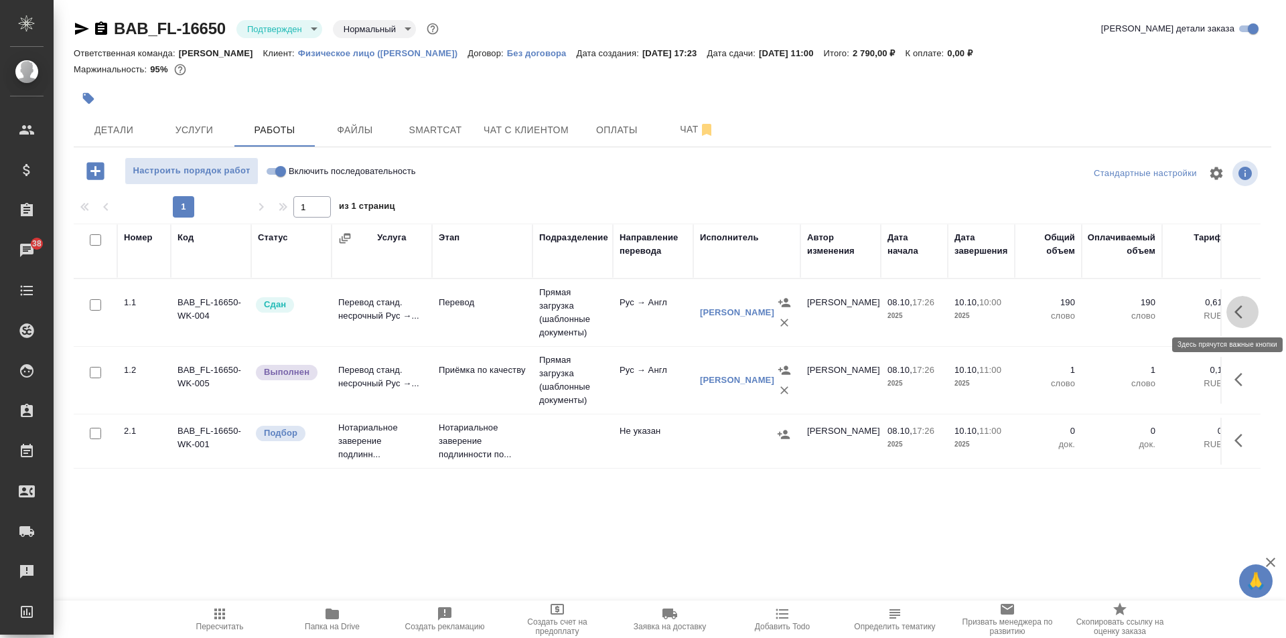
click at [1236, 315] on icon "button" at bounding box center [1242, 312] width 16 height 16
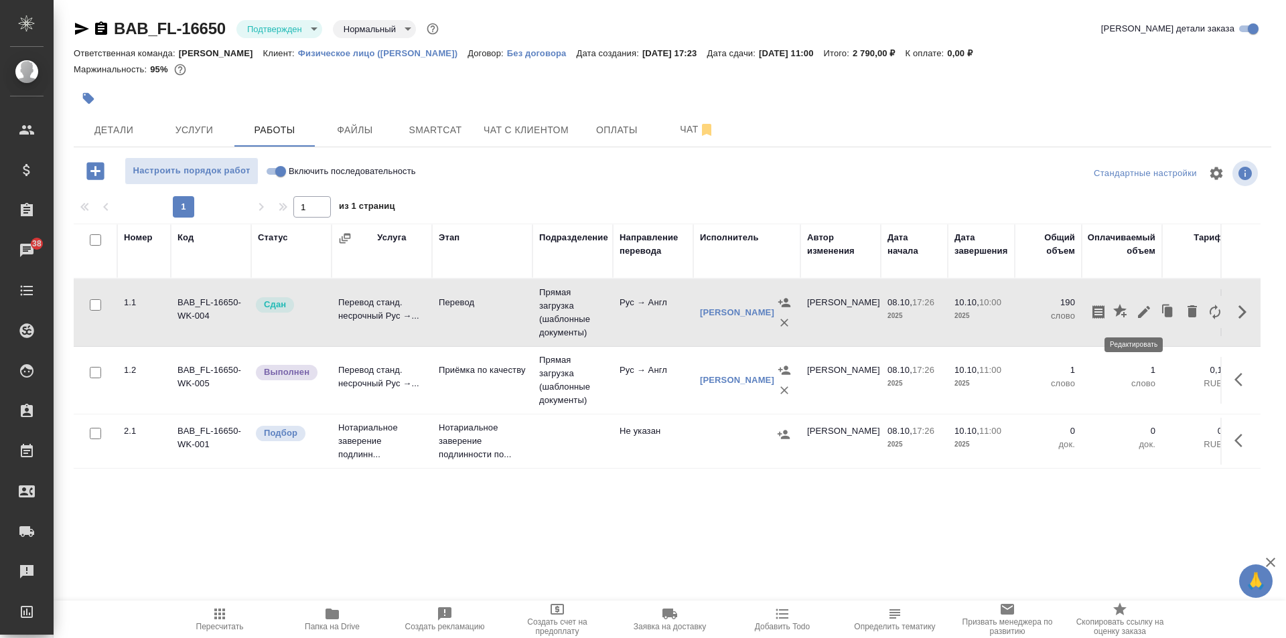
click at [1133, 303] on button "button" at bounding box center [1144, 312] width 23 height 32
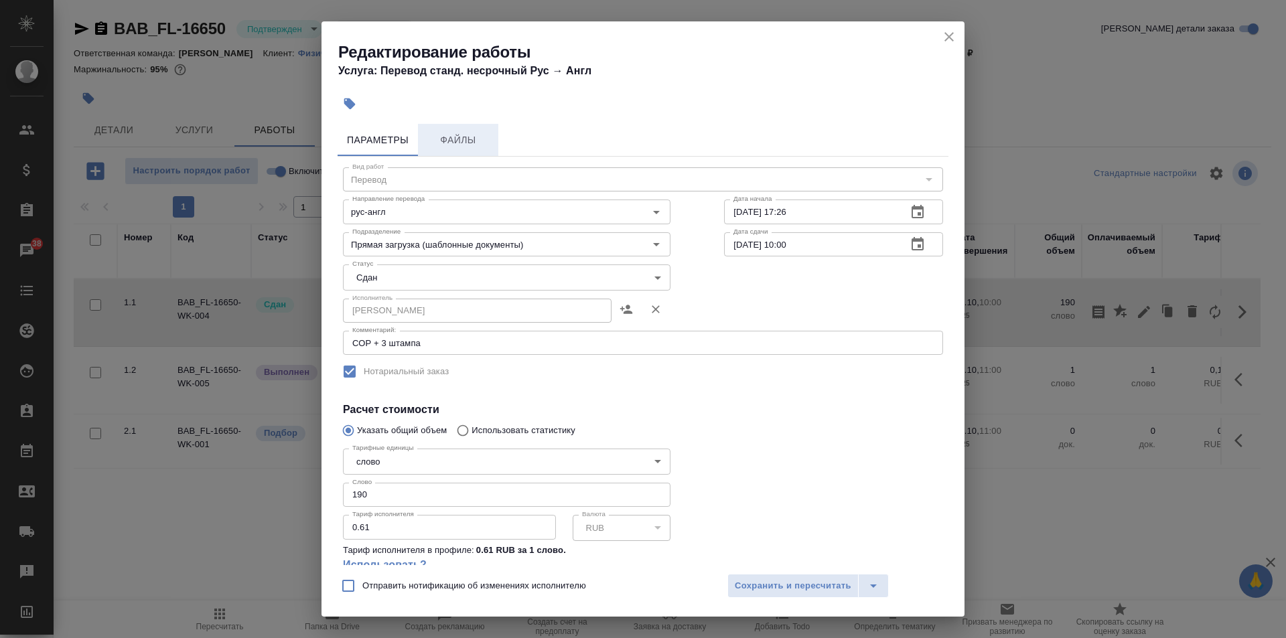
click at [484, 143] on span "Файлы" at bounding box center [458, 140] width 64 height 17
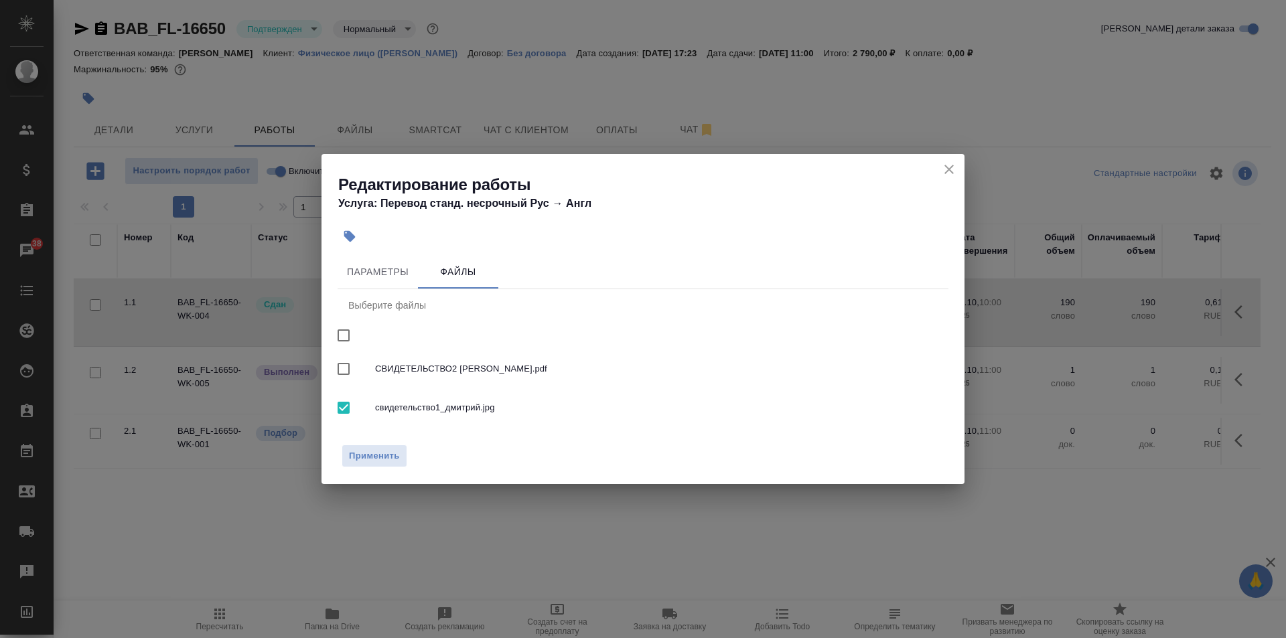
click at [352, 369] on input "checkbox" at bounding box center [344, 369] width 28 height 28
checkbox input "true"
click at [388, 454] on span "Применить" at bounding box center [374, 456] width 51 height 15
click at [368, 458] on span "Применить" at bounding box center [374, 456] width 51 height 15
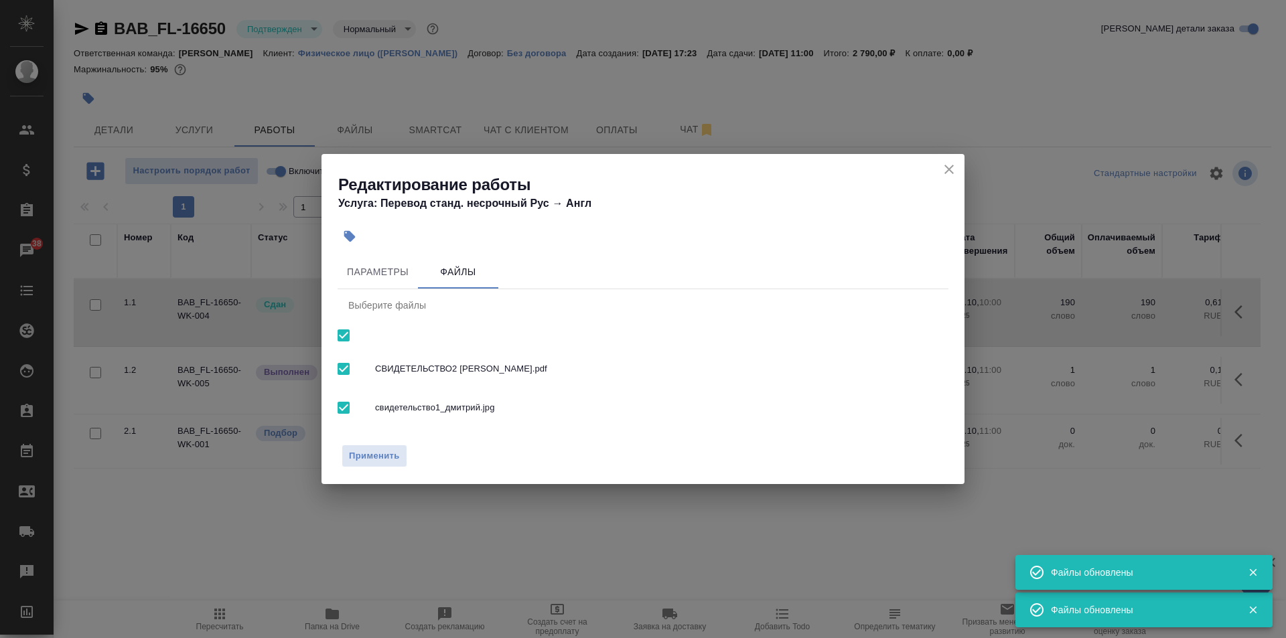
click at [952, 171] on icon "close" at bounding box center [949, 169] width 16 height 16
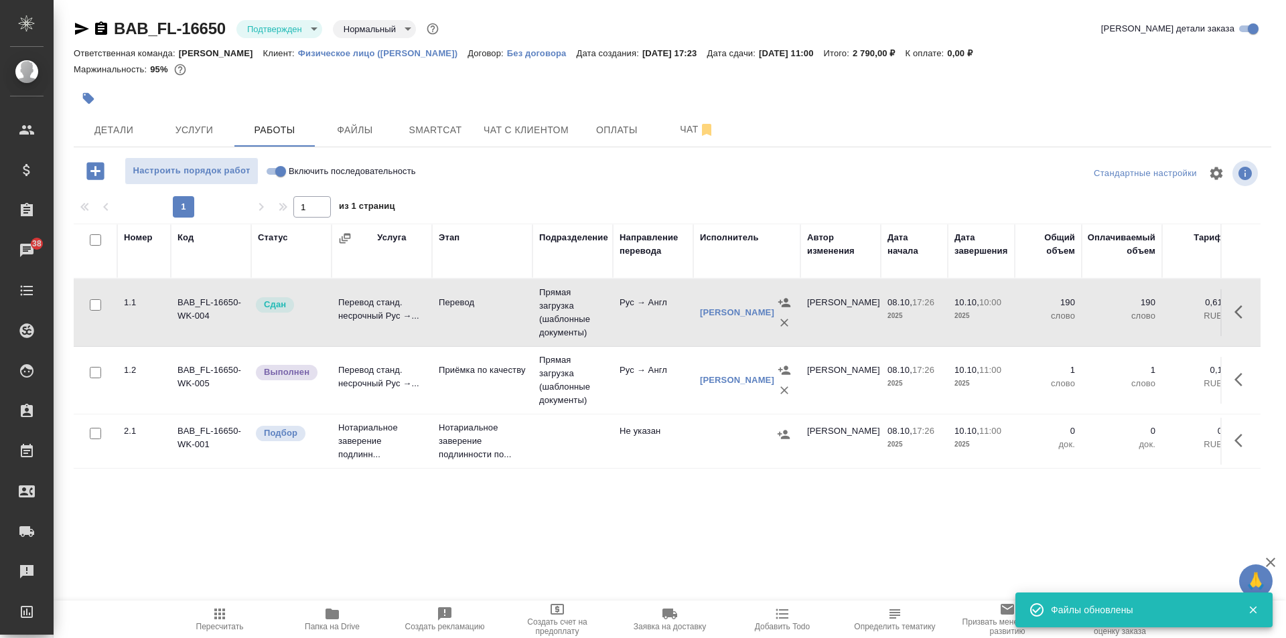
click at [1242, 306] on button "button" at bounding box center [1242, 312] width 32 height 32
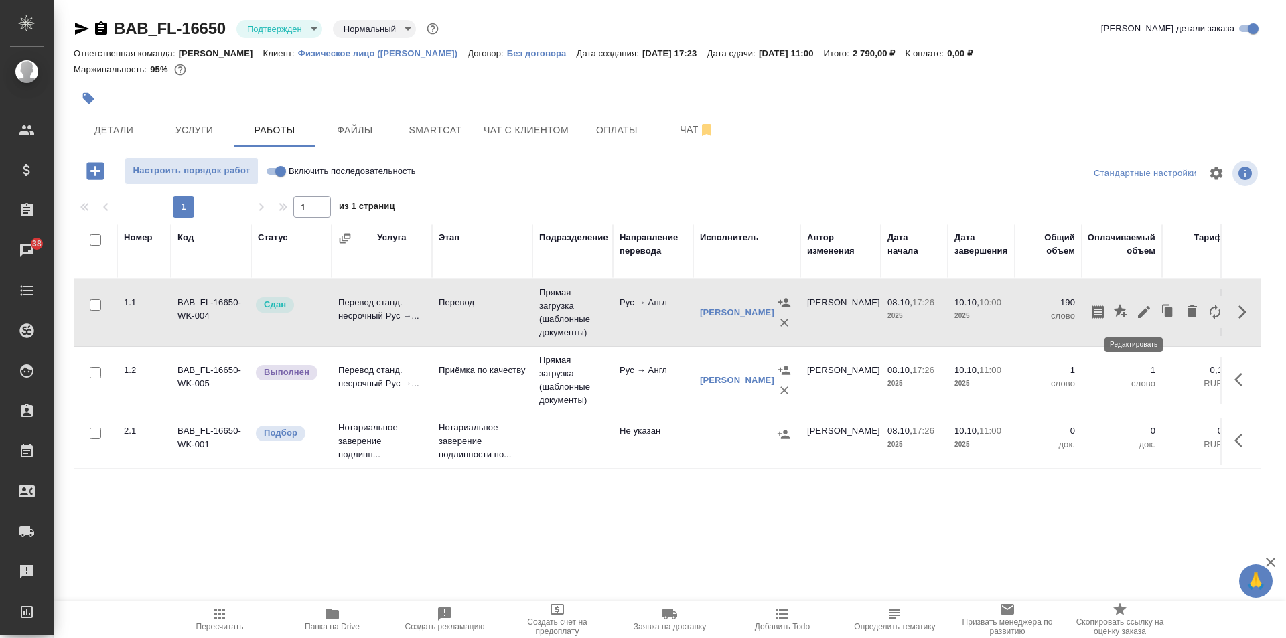
click at [1139, 311] on icon "button" at bounding box center [1144, 312] width 16 height 16
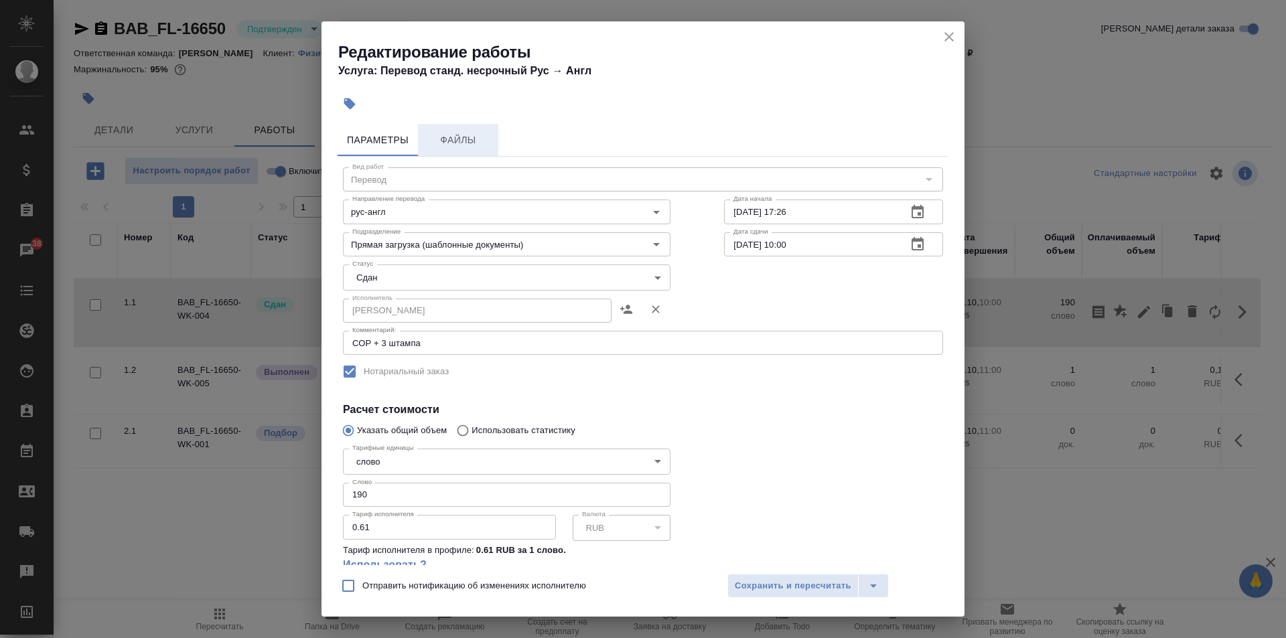
click at [477, 147] on span "Файлы" at bounding box center [458, 140] width 64 height 17
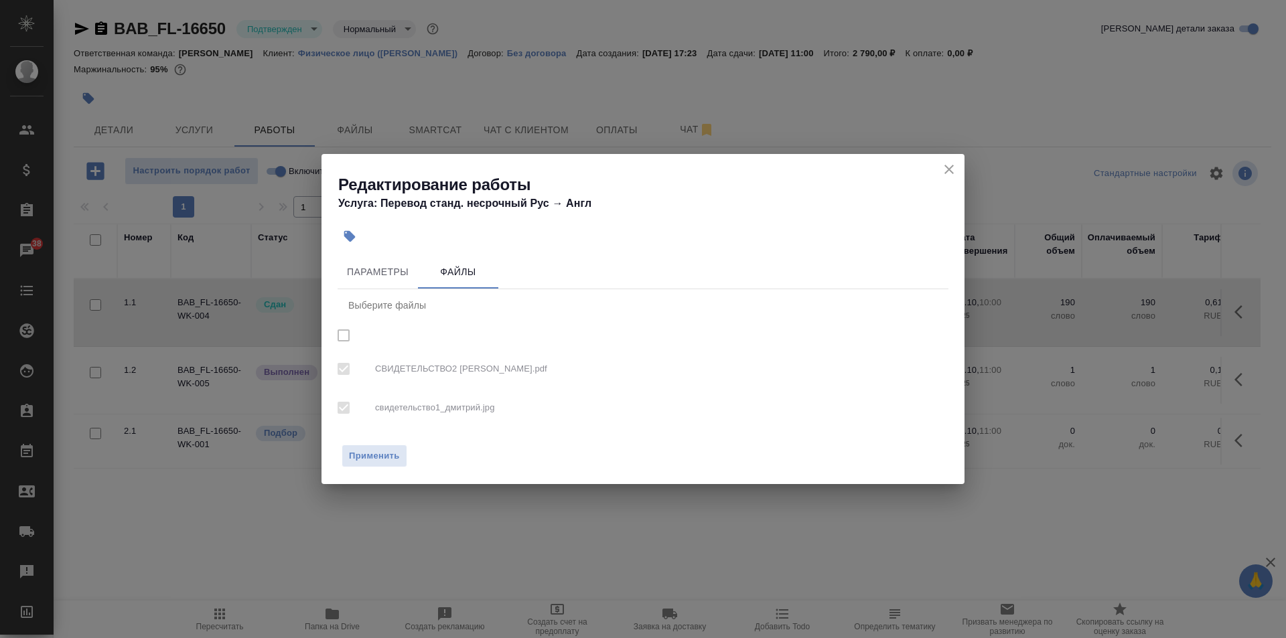
checkbox input "true"
click at [952, 163] on icon "close" at bounding box center [949, 169] width 16 height 16
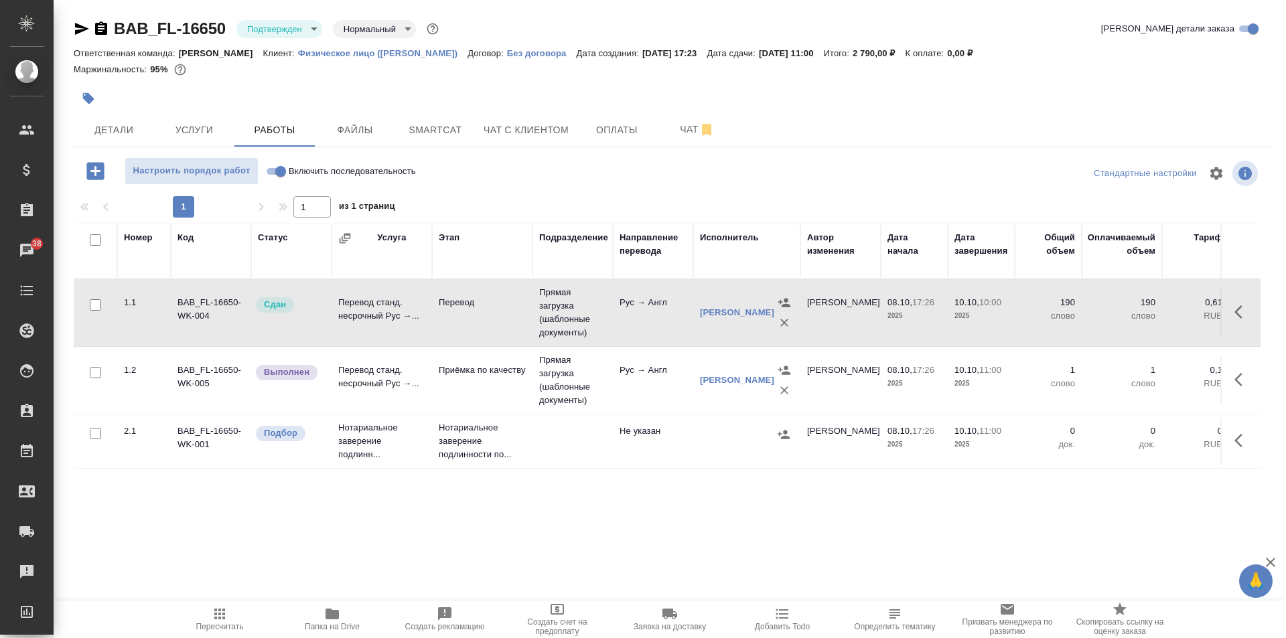
click at [329, 618] on icon "button" at bounding box center [332, 614] width 13 height 11
click at [74, 24] on icon "button" at bounding box center [82, 29] width 16 height 16
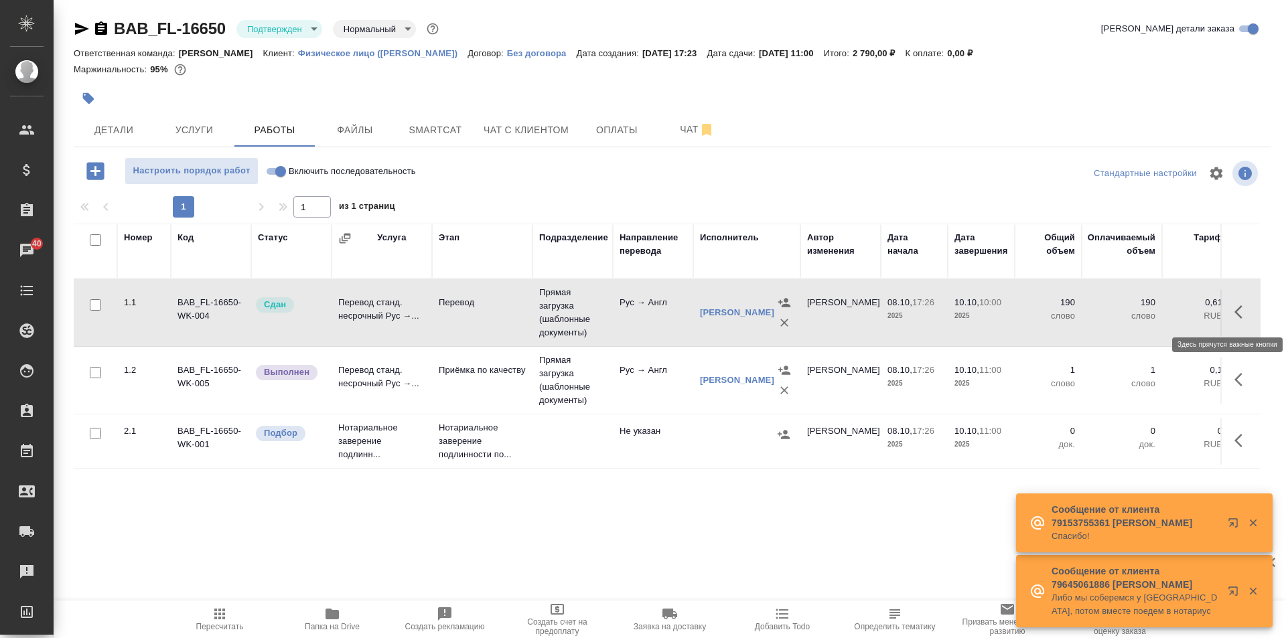
click at [1234, 315] on icon "button" at bounding box center [1242, 312] width 16 height 16
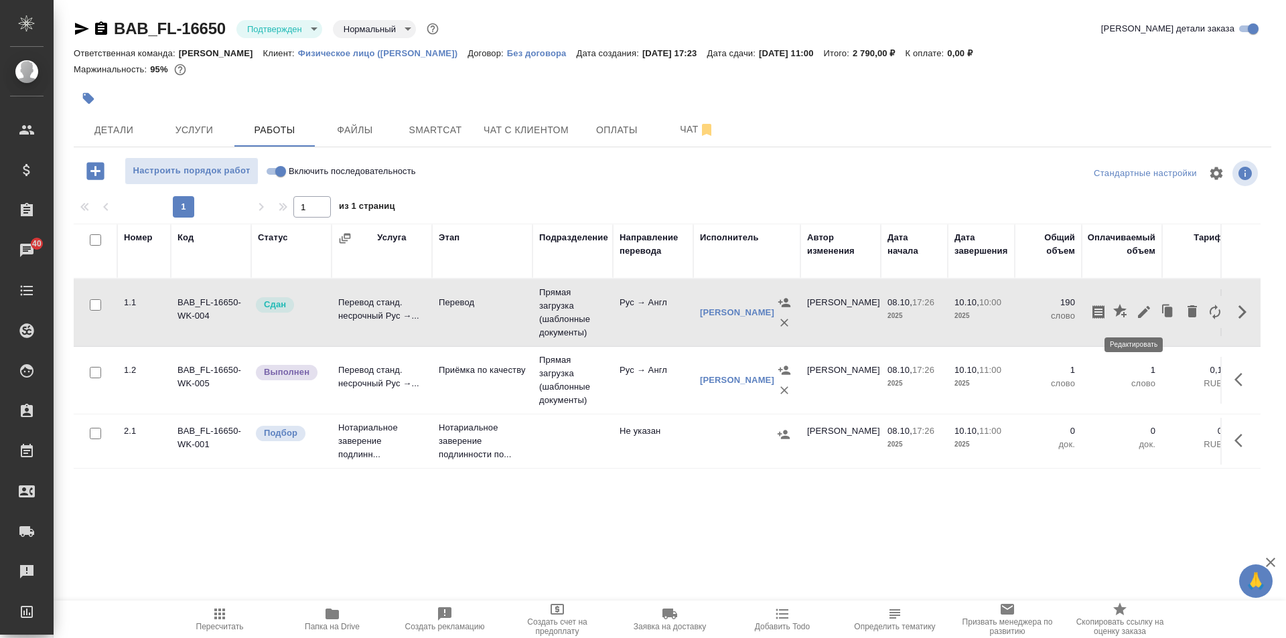
click at [1138, 313] on icon "button" at bounding box center [1144, 312] width 12 height 12
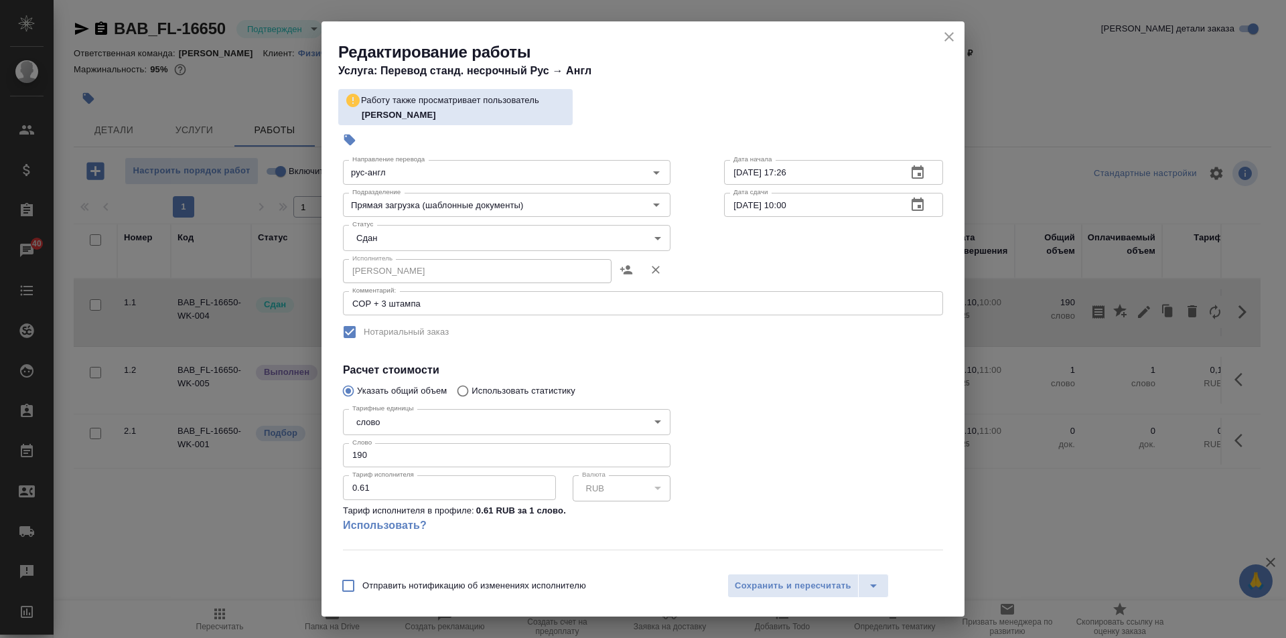
scroll to position [141, 0]
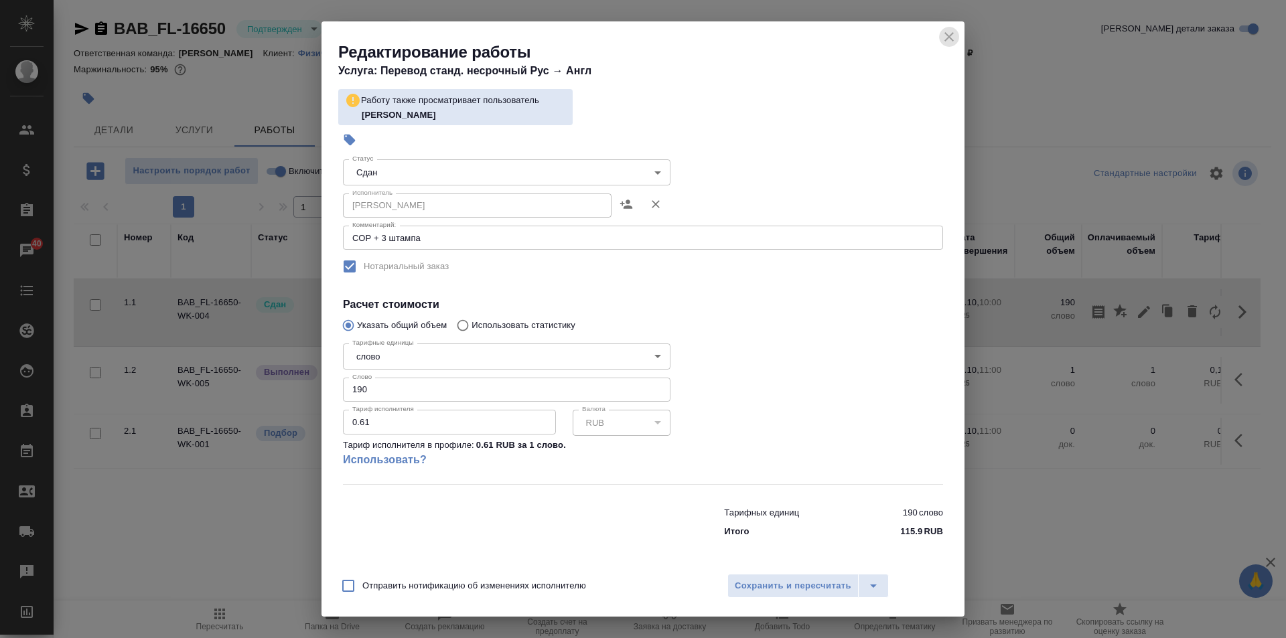
click at [942, 36] on icon "close" at bounding box center [949, 37] width 16 height 16
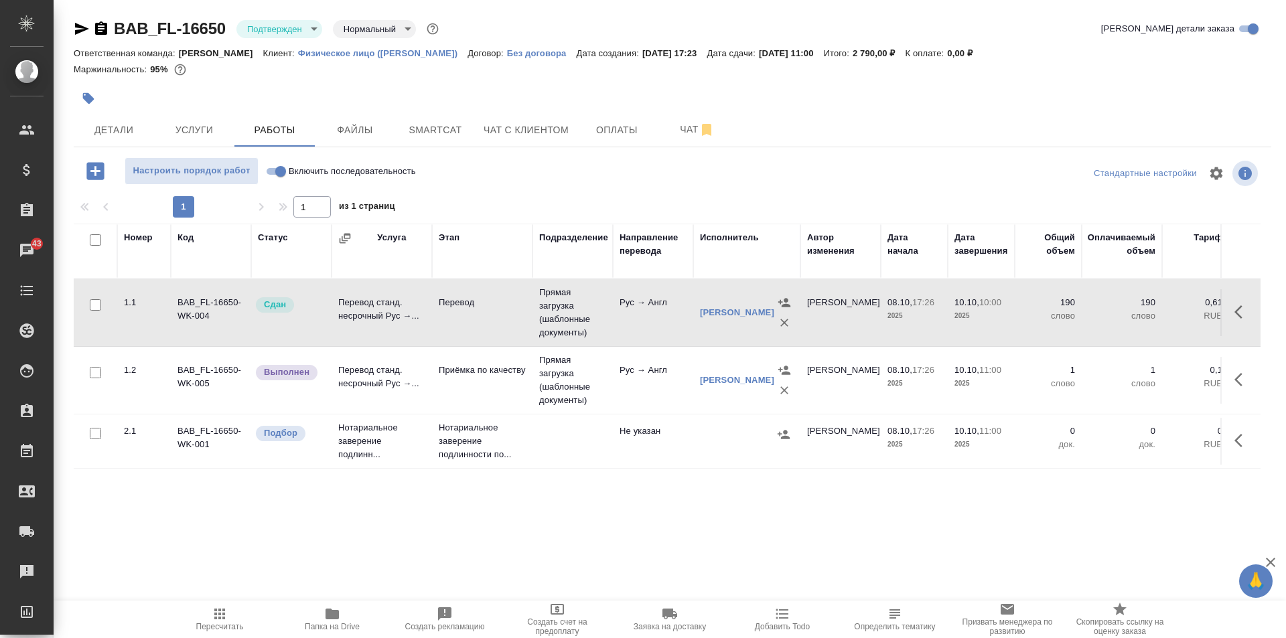
click at [488, 332] on td "Перевод" at bounding box center [482, 312] width 100 height 47
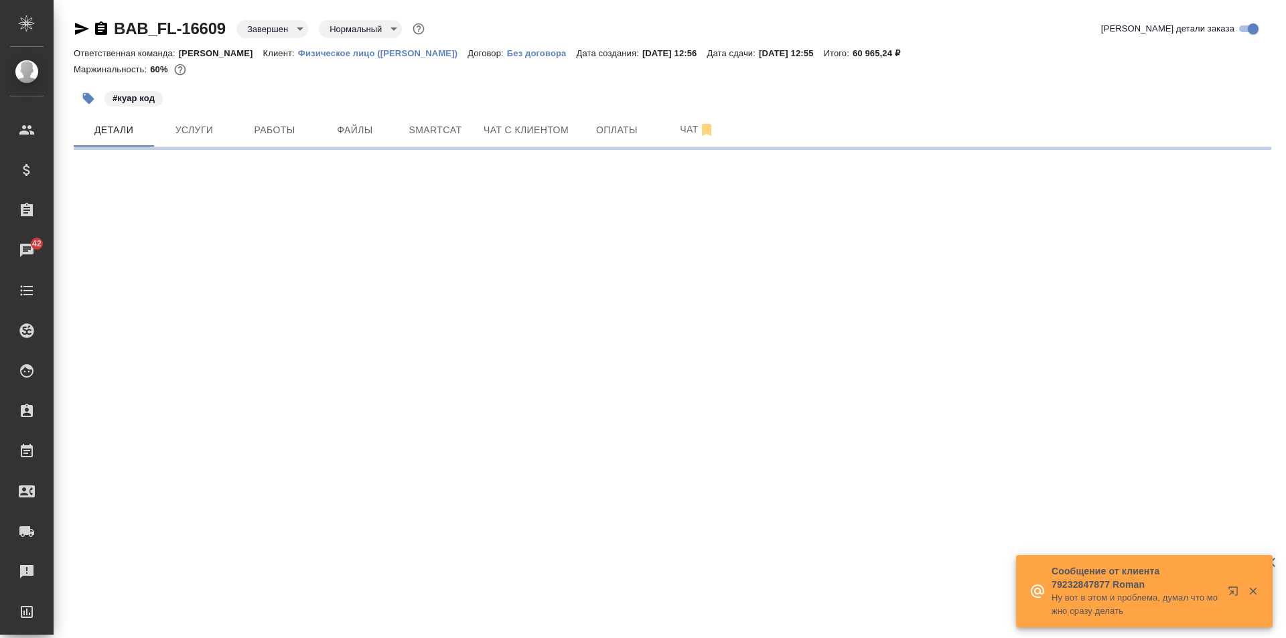
select select "RU"
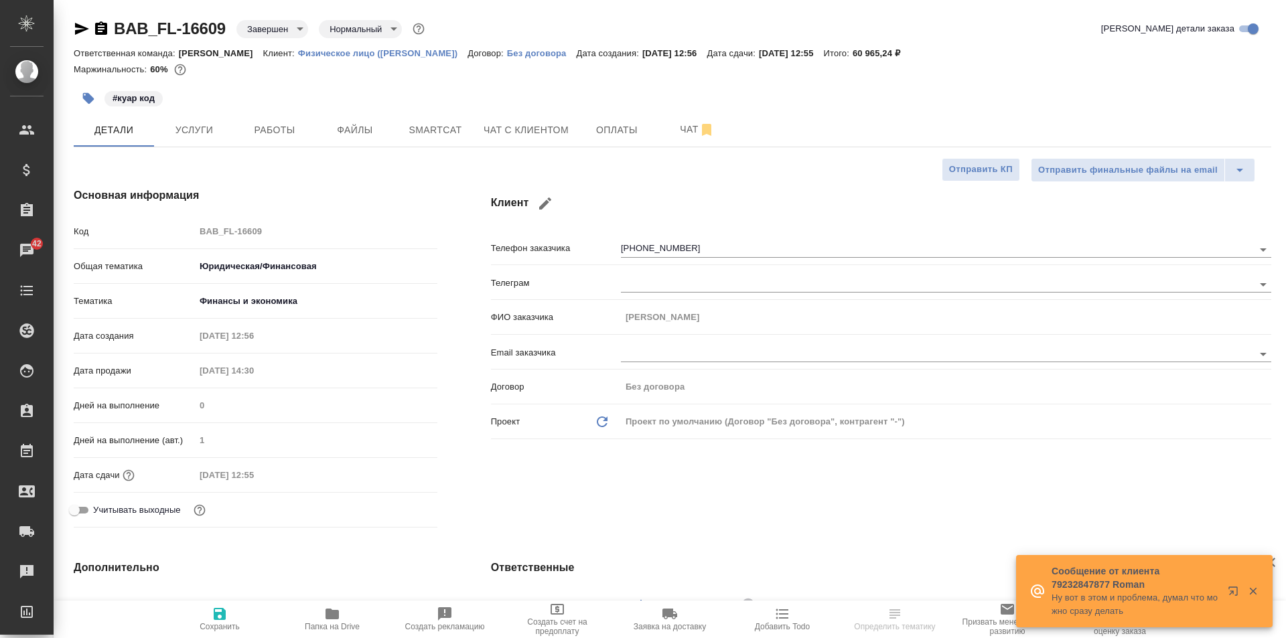
type textarea "x"
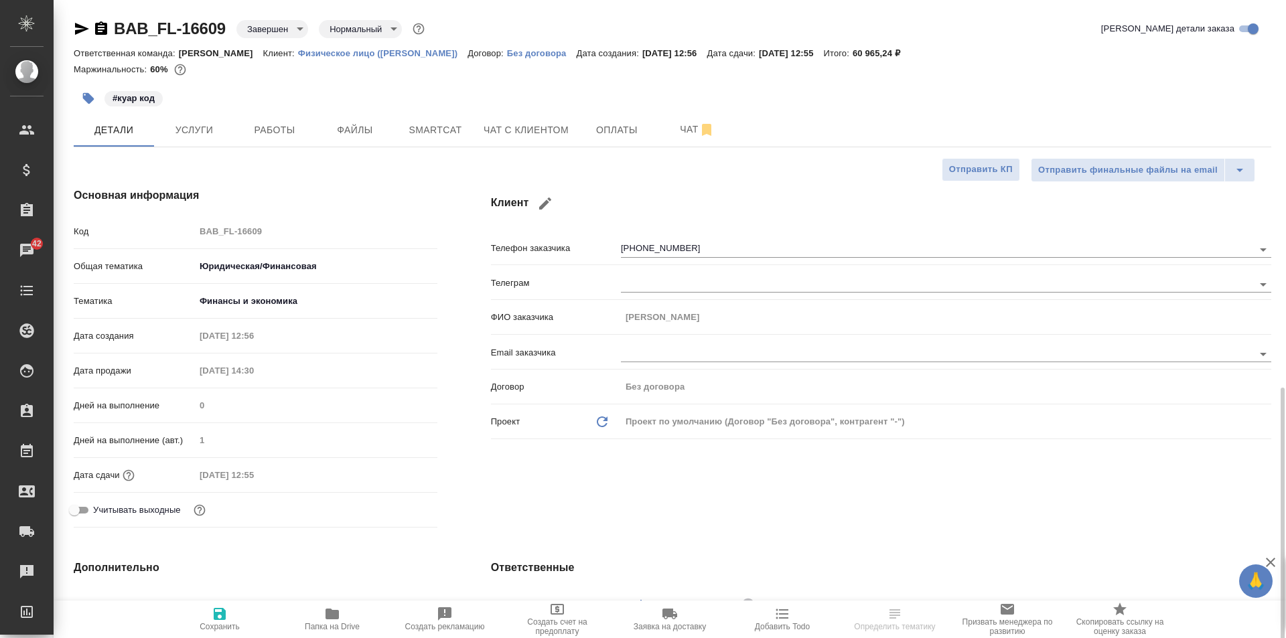
scroll to position [402, 0]
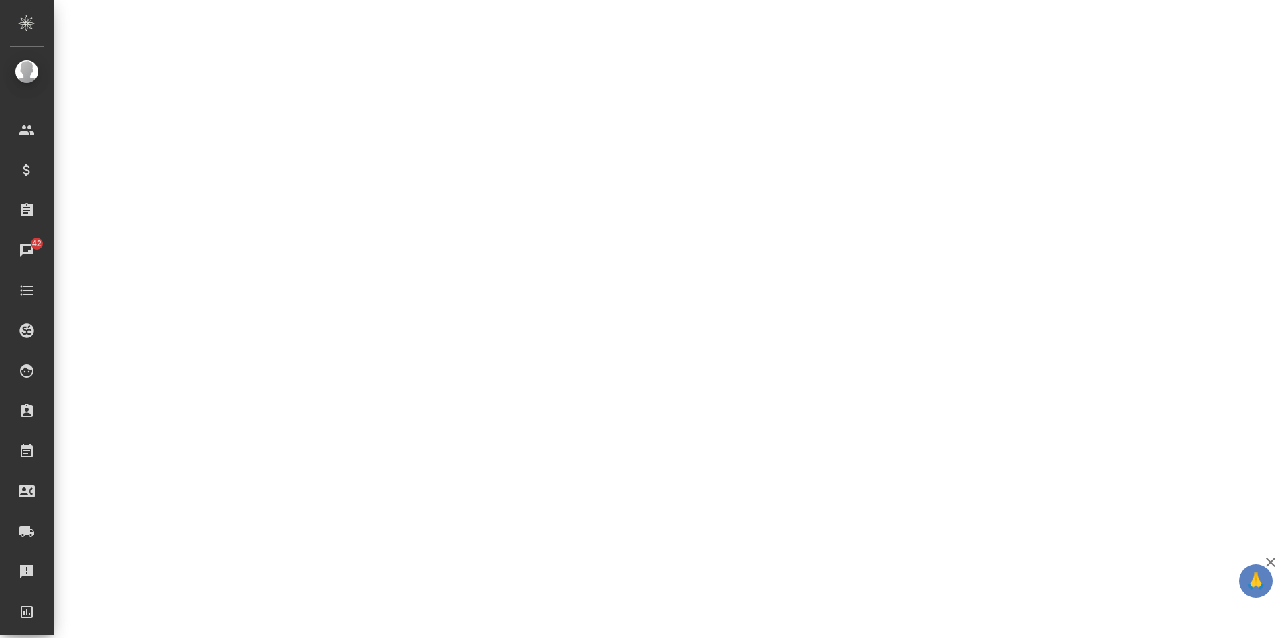
select select "RU"
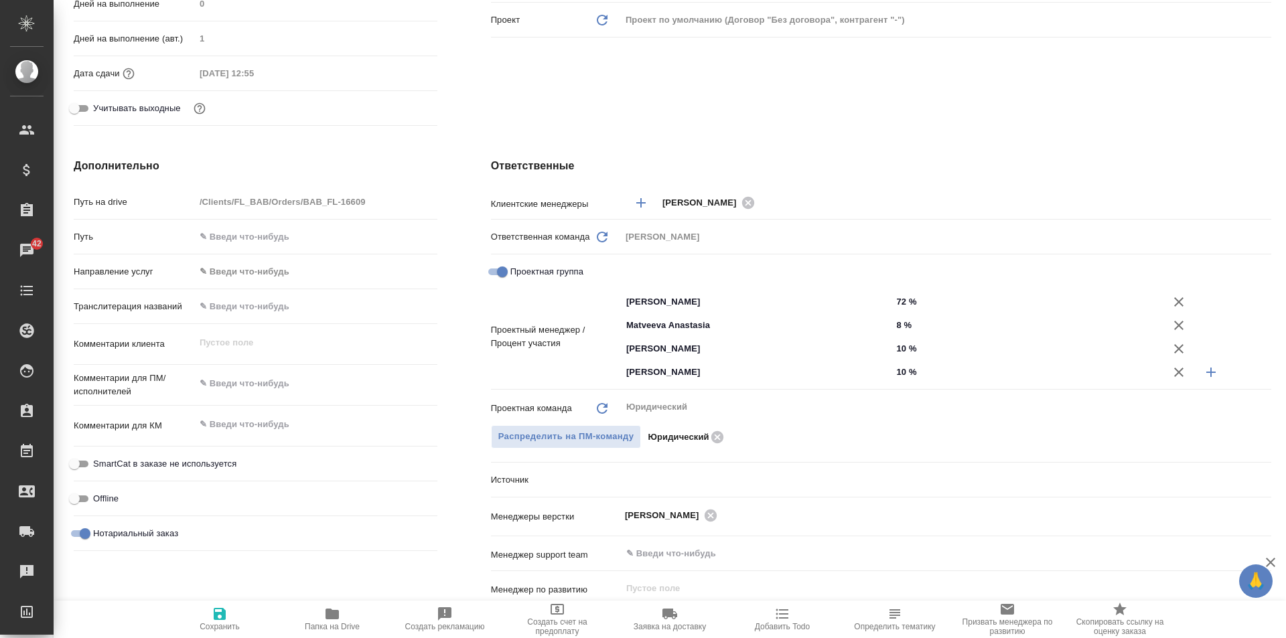
type textarea "x"
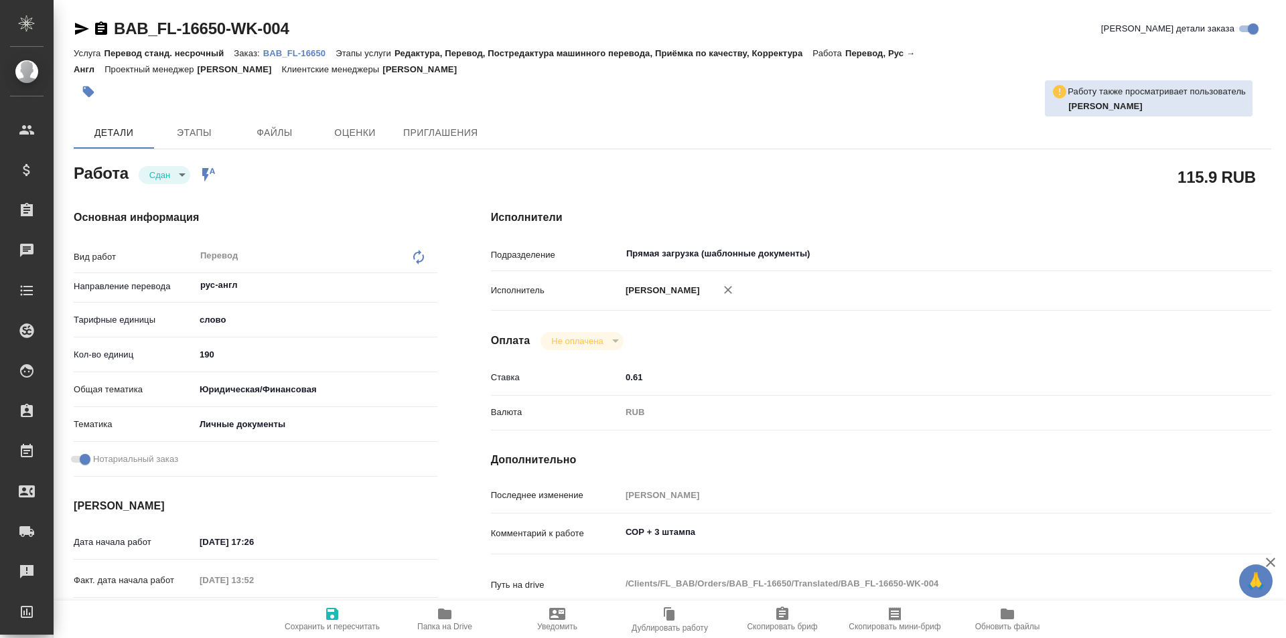
type textarea "x"
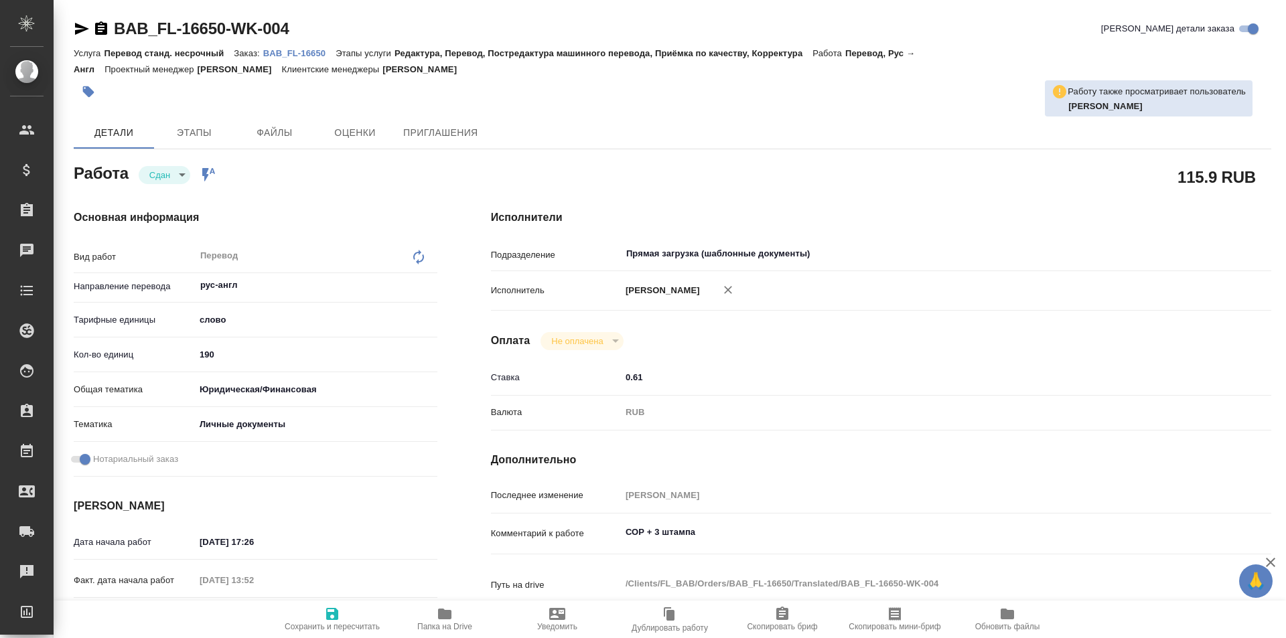
type textarea "x"
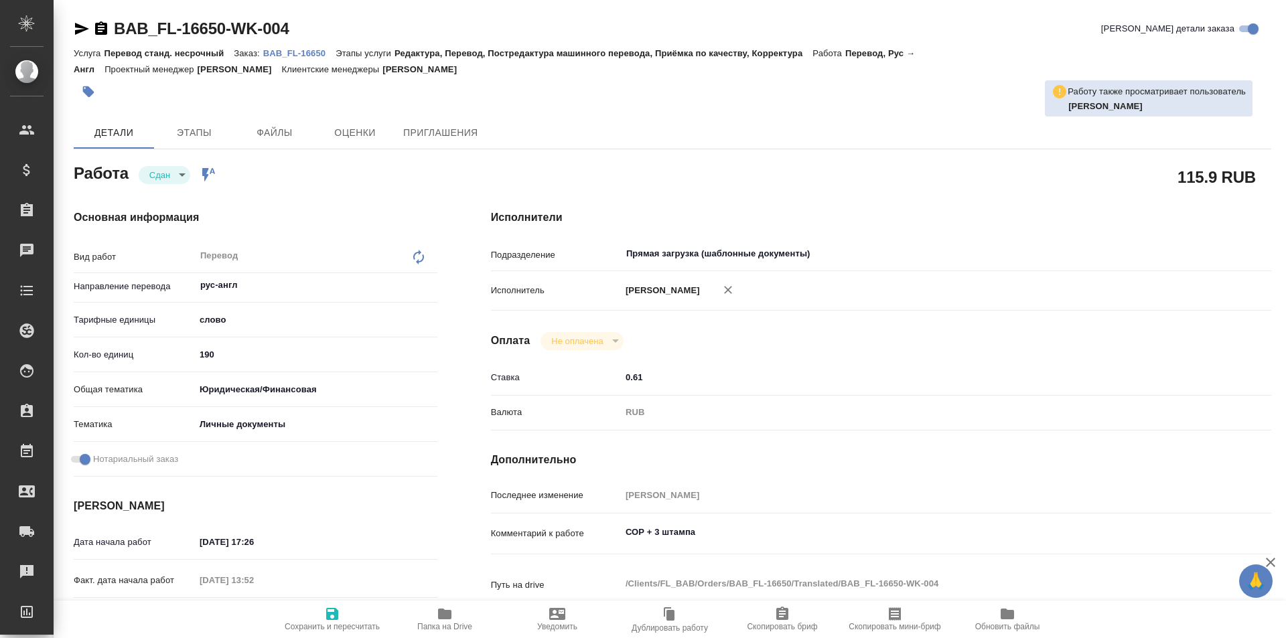
type textarea "x"
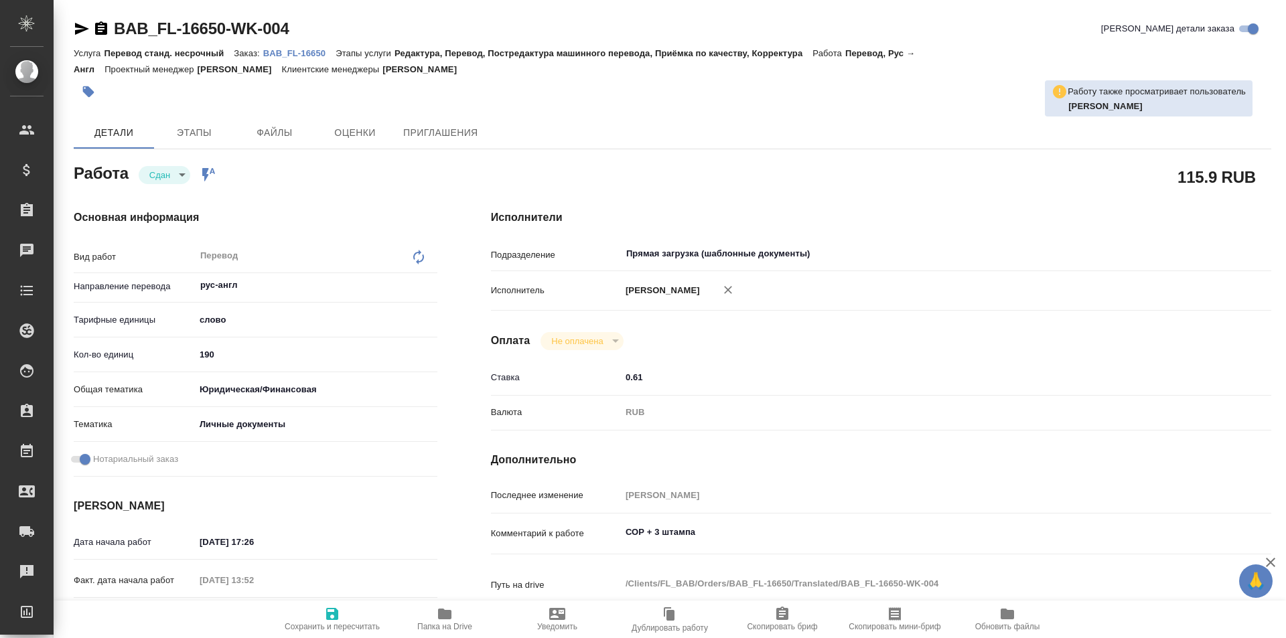
type textarea "x"
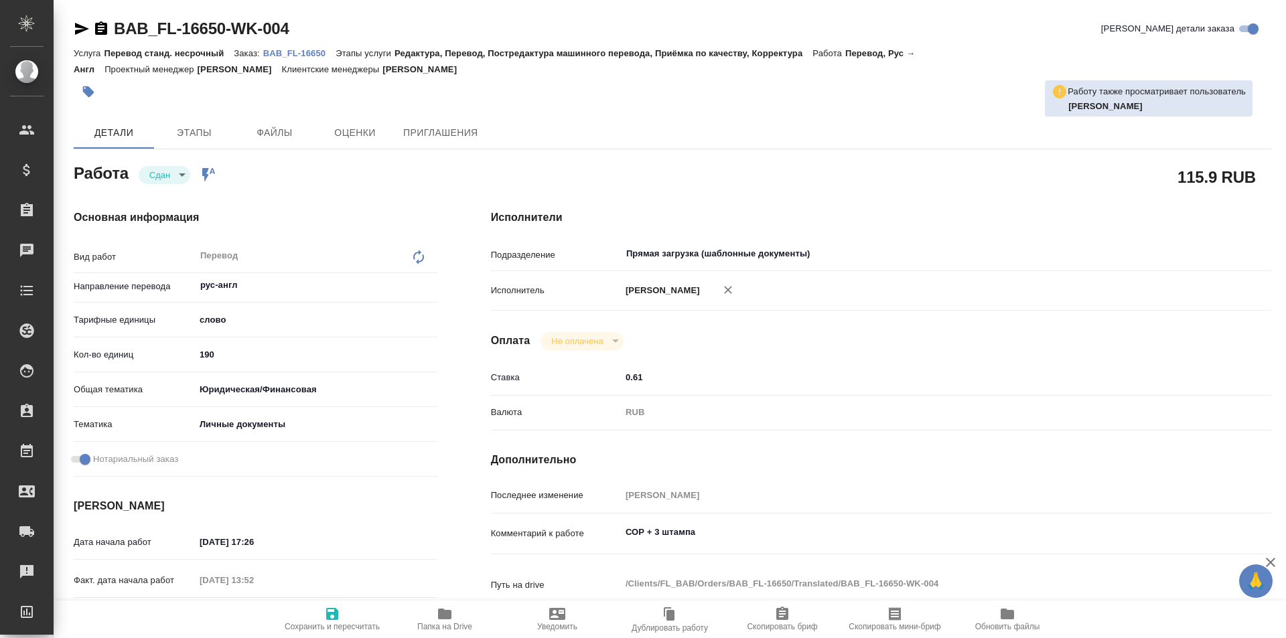
type textarea "x"
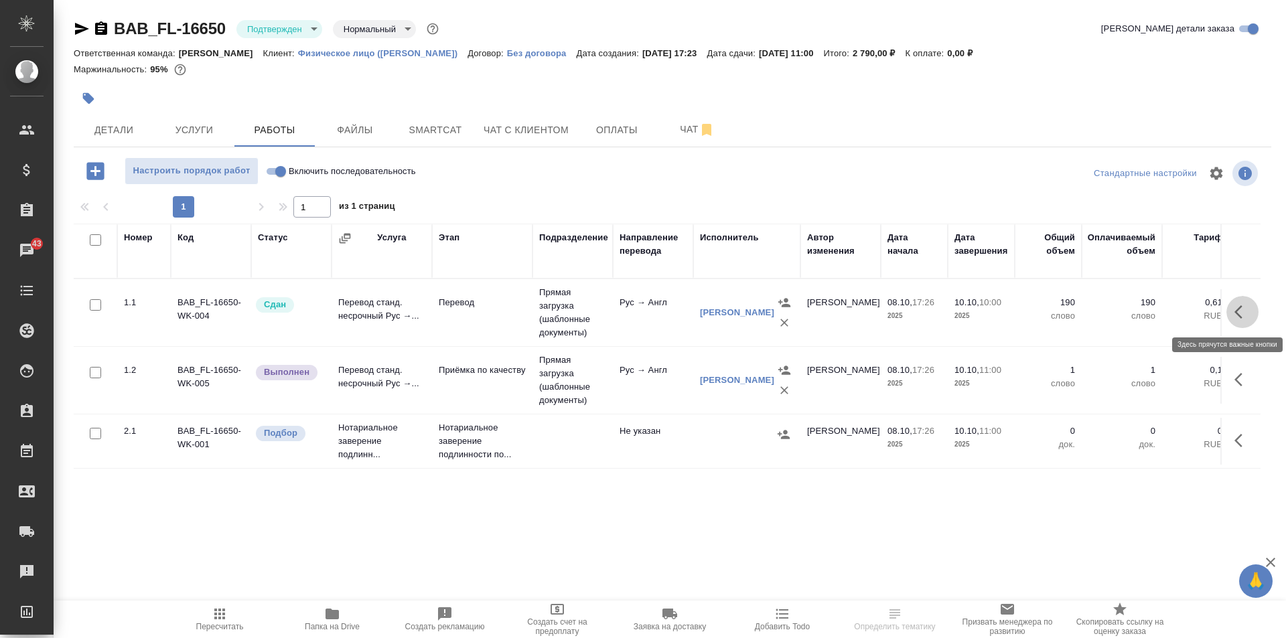
click at [1252, 307] on button "button" at bounding box center [1242, 312] width 32 height 32
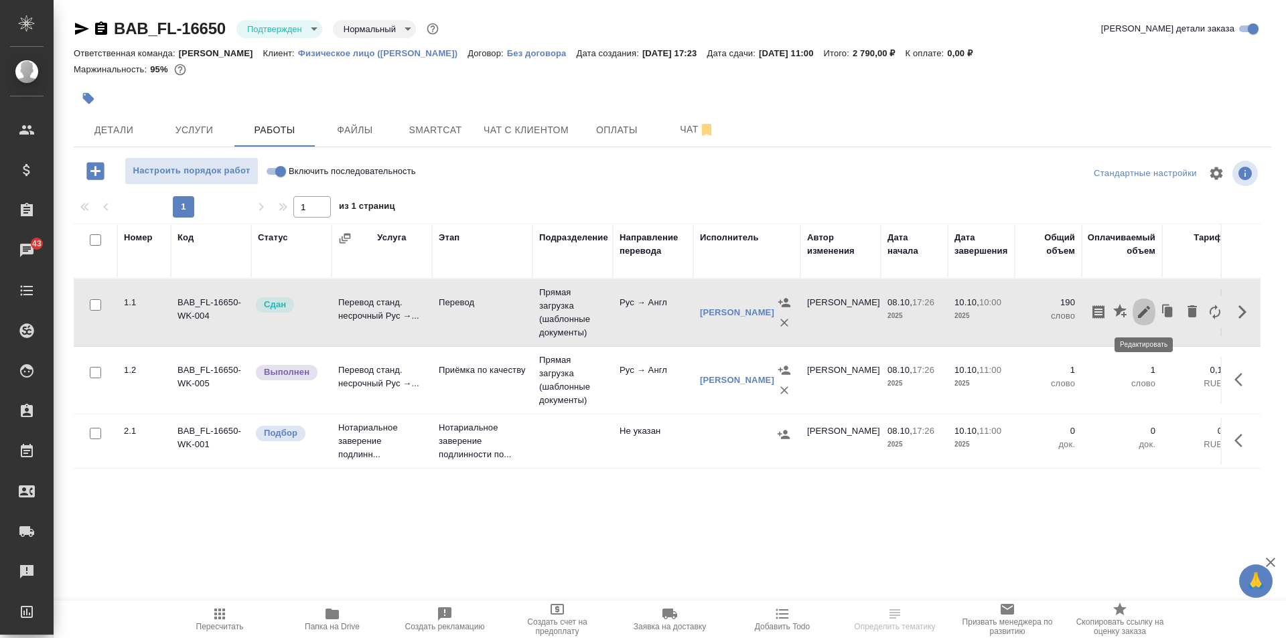
click at [1139, 315] on icon "button" at bounding box center [1144, 312] width 12 height 12
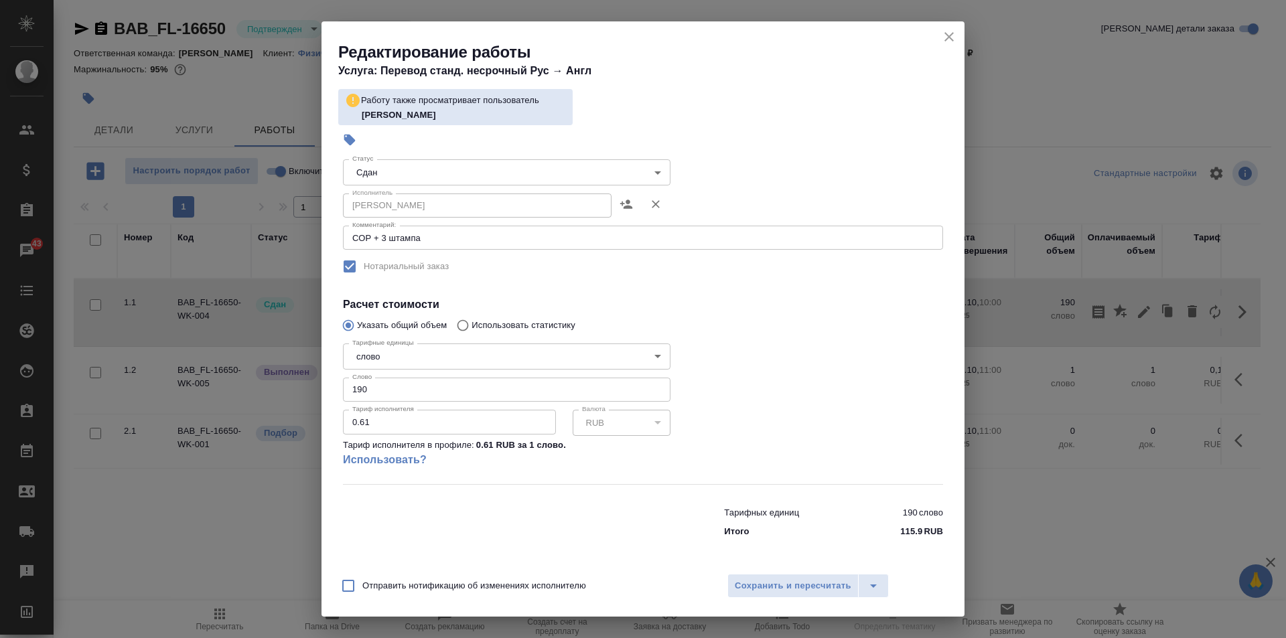
scroll to position [7, 0]
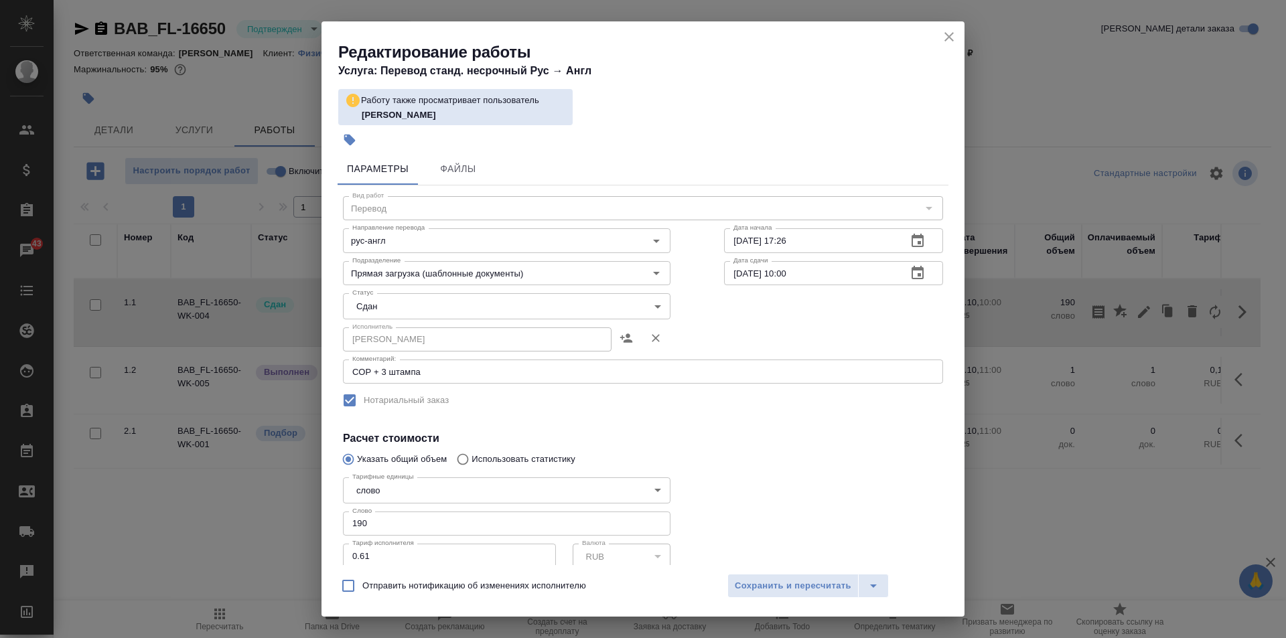
click at [953, 39] on icon "close" at bounding box center [949, 37] width 16 height 16
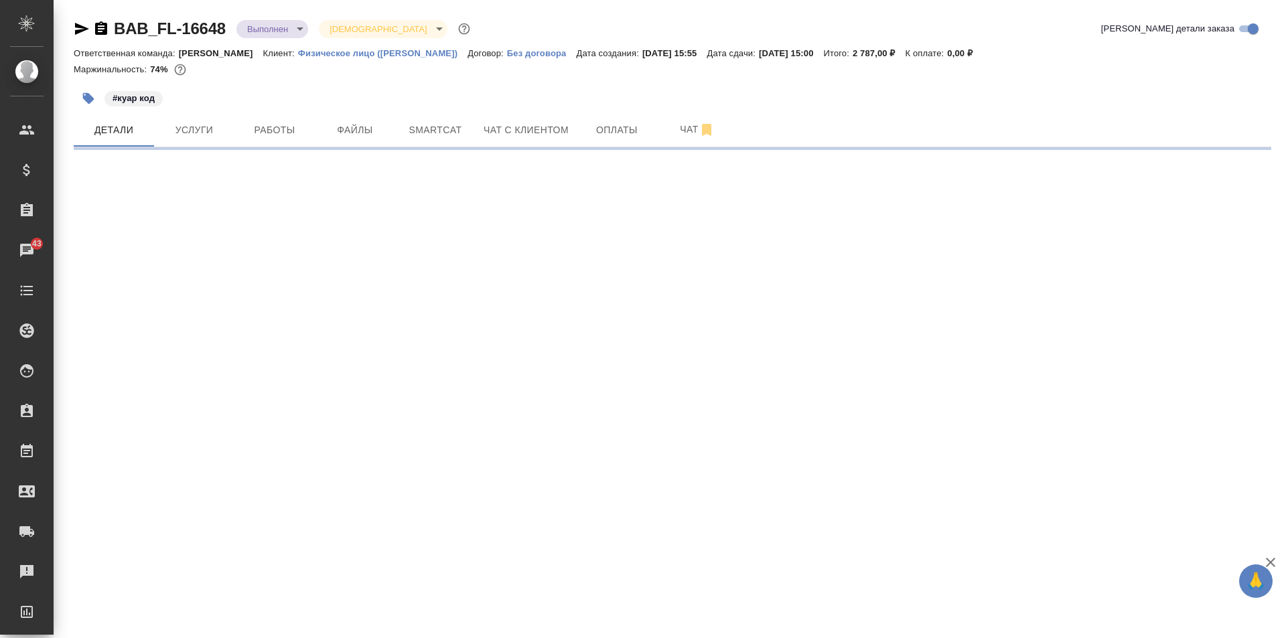
select select "RU"
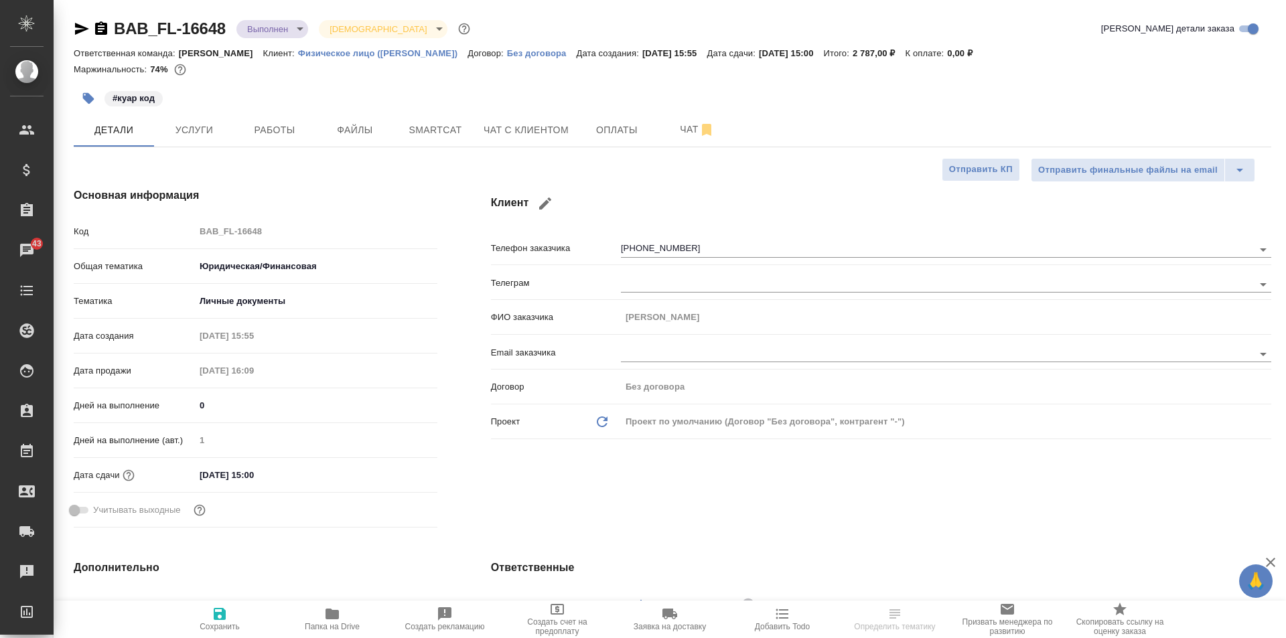
type textarea "x"
click at [269, 119] on button "Работы" at bounding box center [274, 129] width 80 height 33
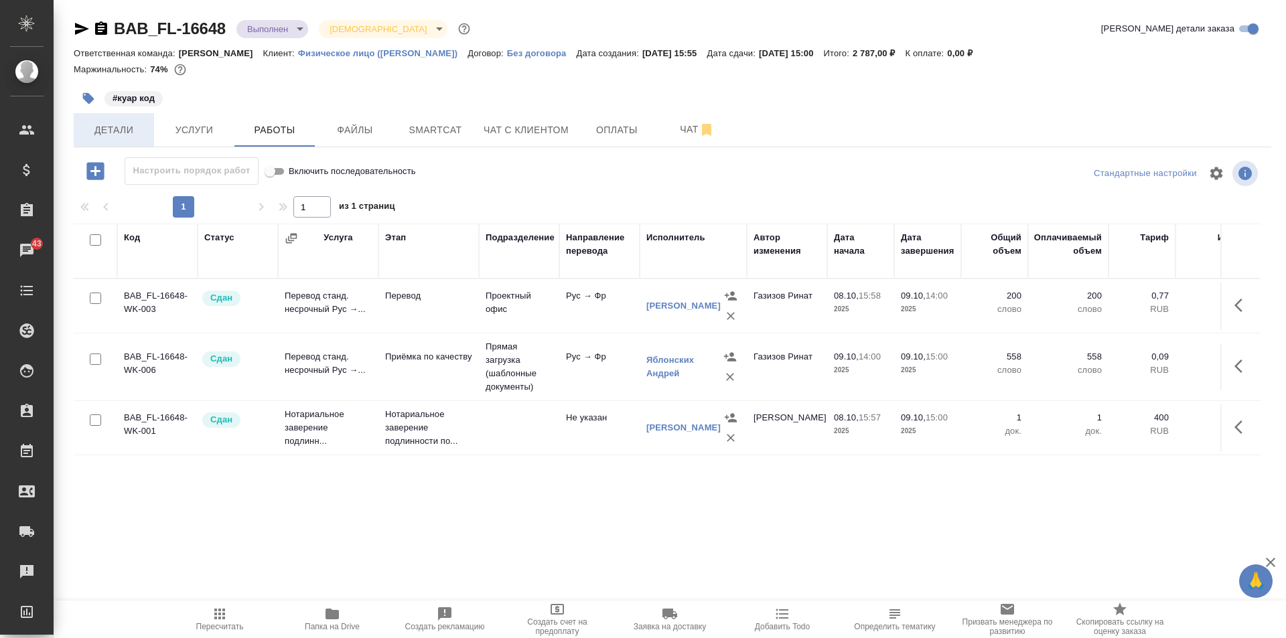
click at [135, 140] on button "Детали" at bounding box center [114, 129] width 80 height 33
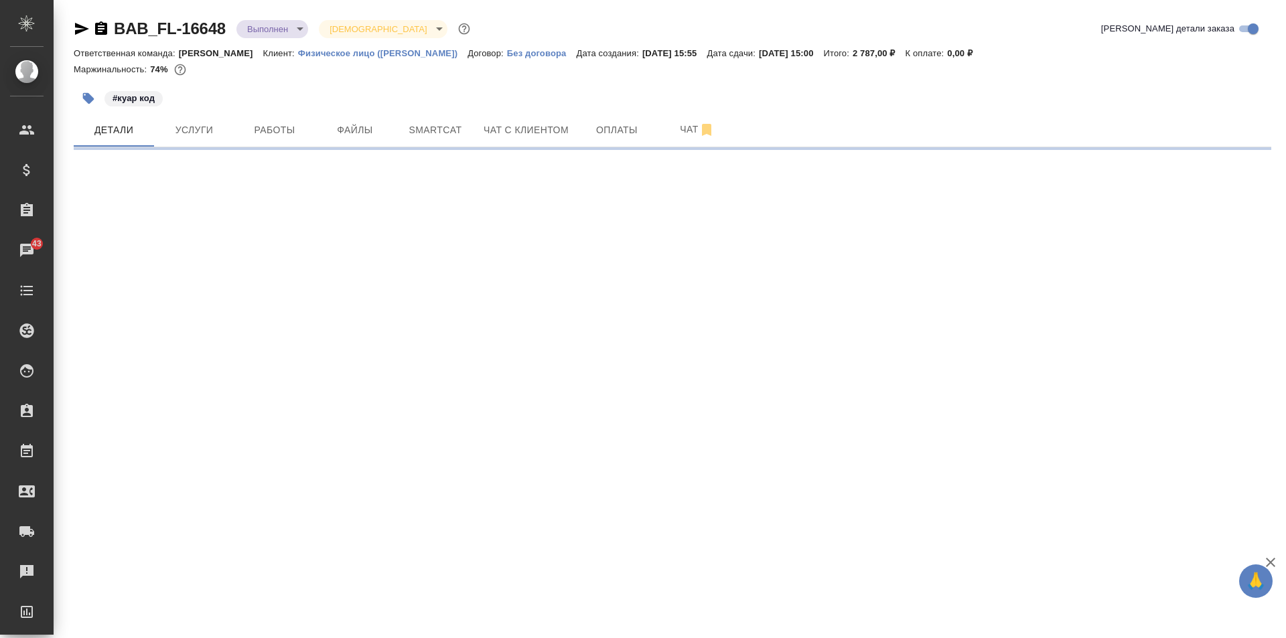
select select "RU"
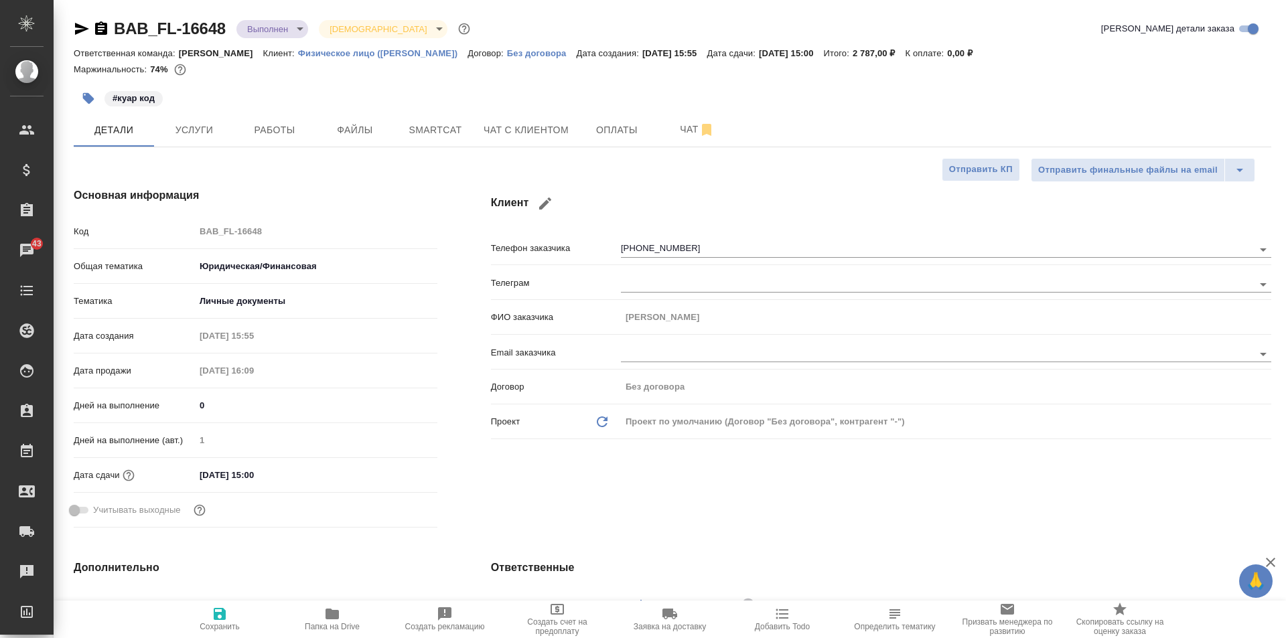
type textarea "x"
click at [269, 139] on button "Работы" at bounding box center [274, 129] width 80 height 33
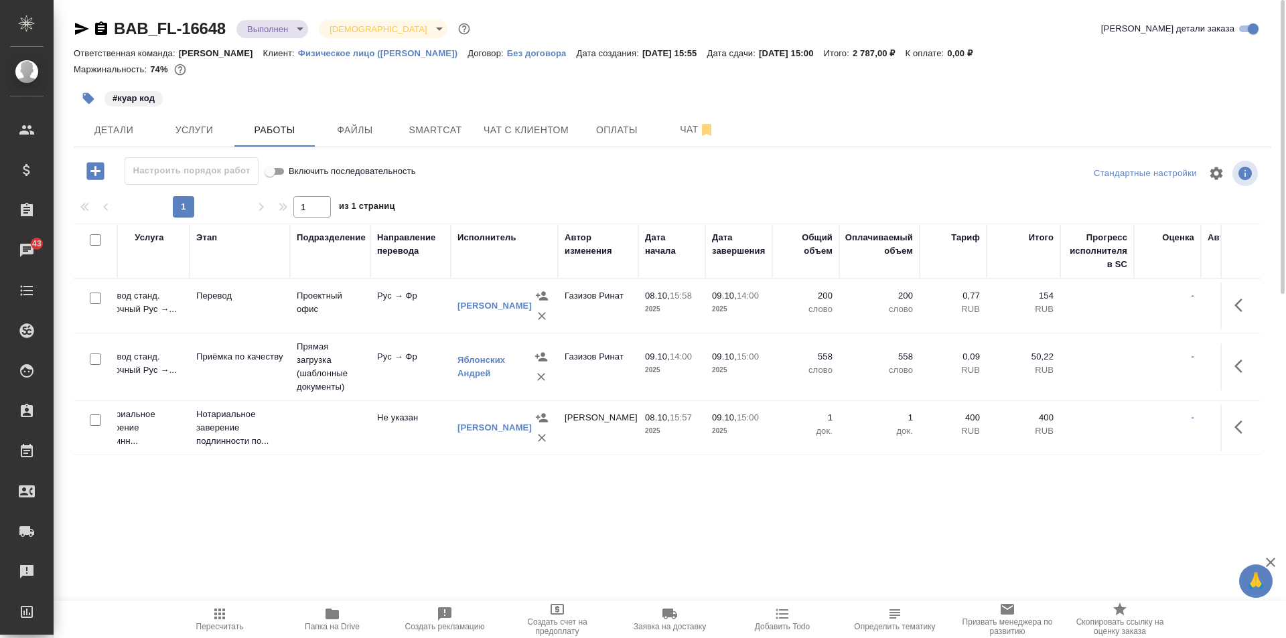
scroll to position [0, 330]
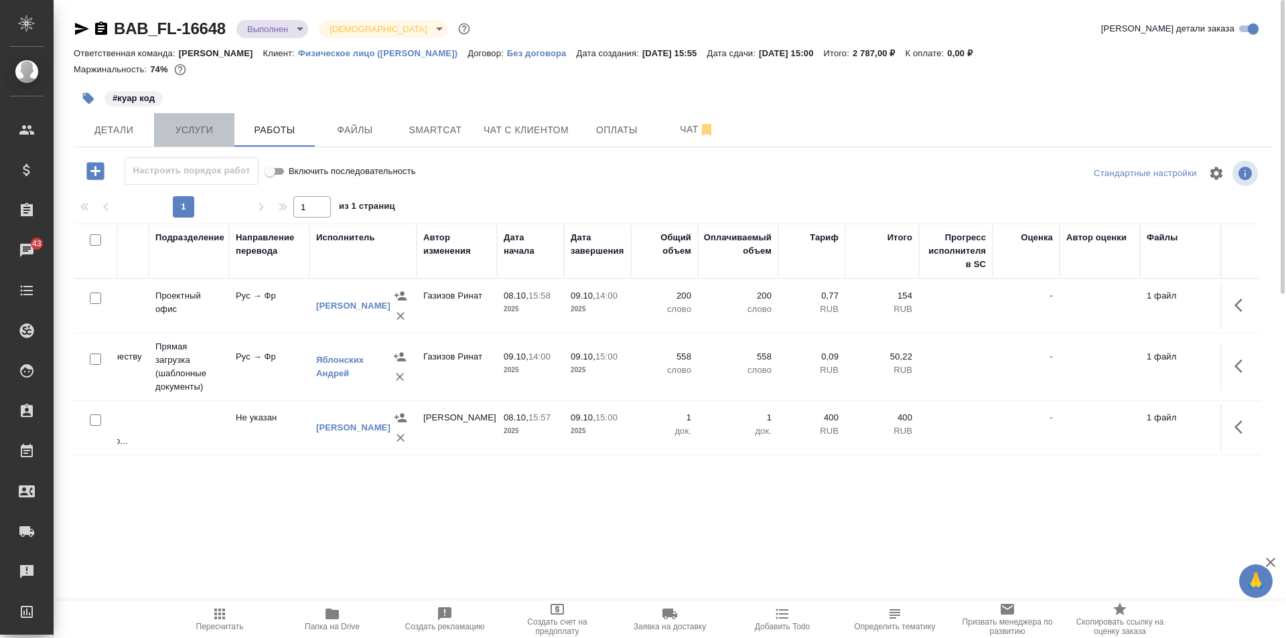
click at [196, 135] on span "Услуги" at bounding box center [194, 130] width 64 height 17
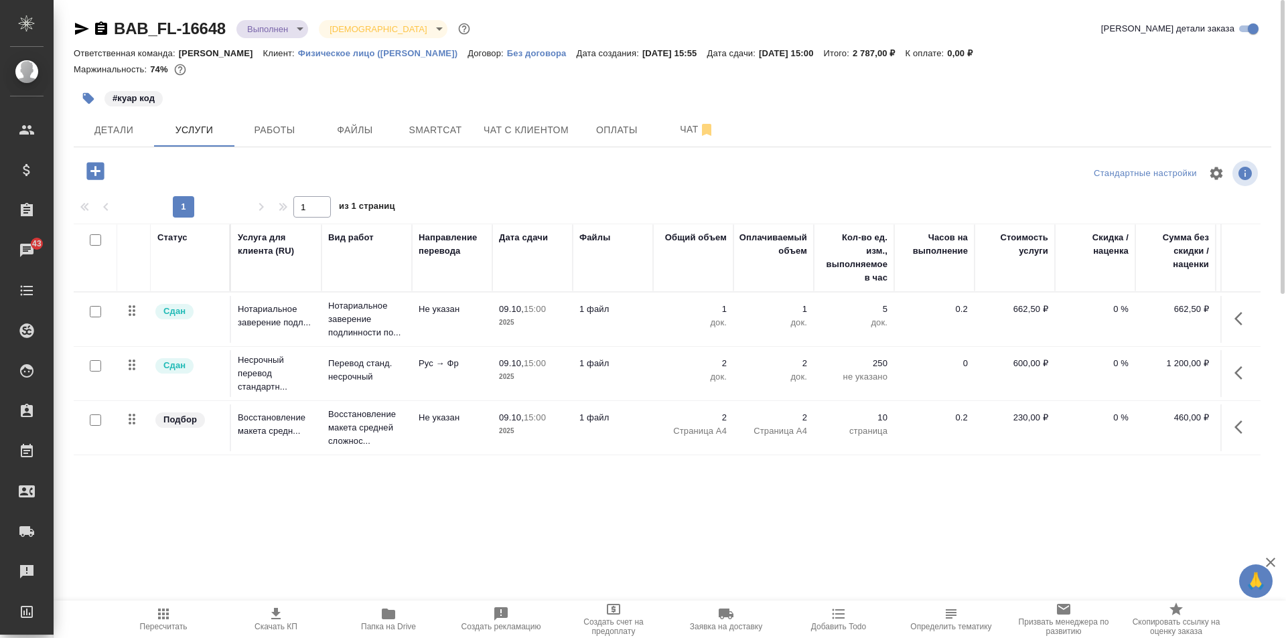
scroll to position [0, 76]
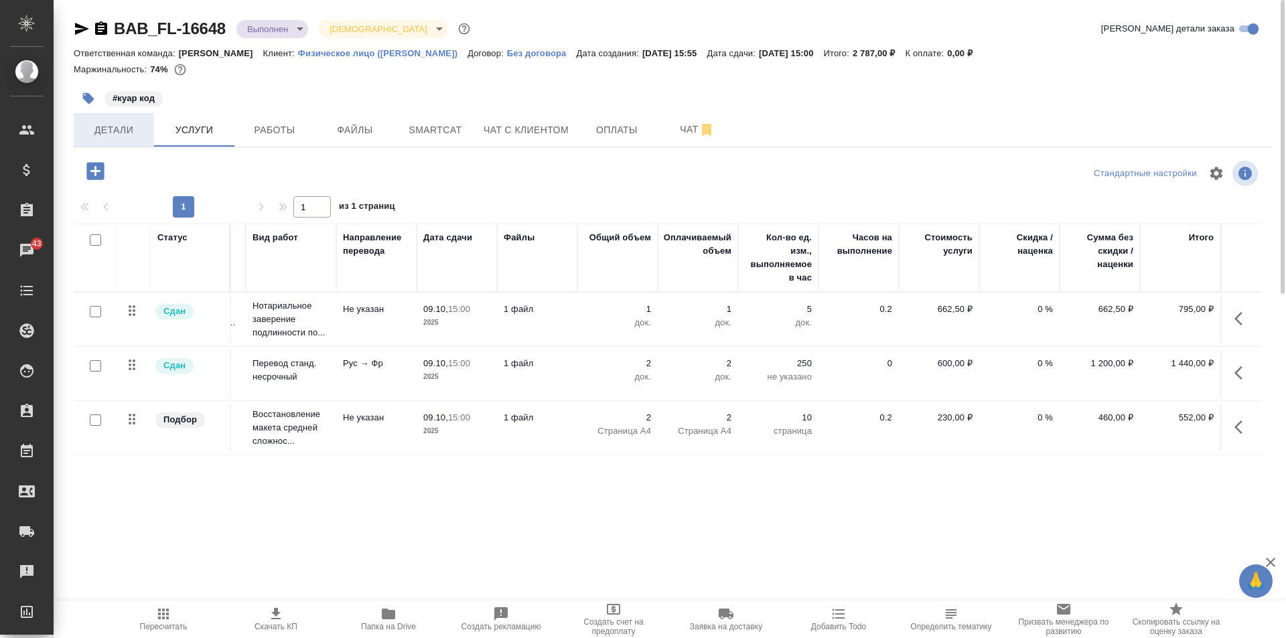
click at [102, 137] on span "Детали" at bounding box center [114, 130] width 64 height 17
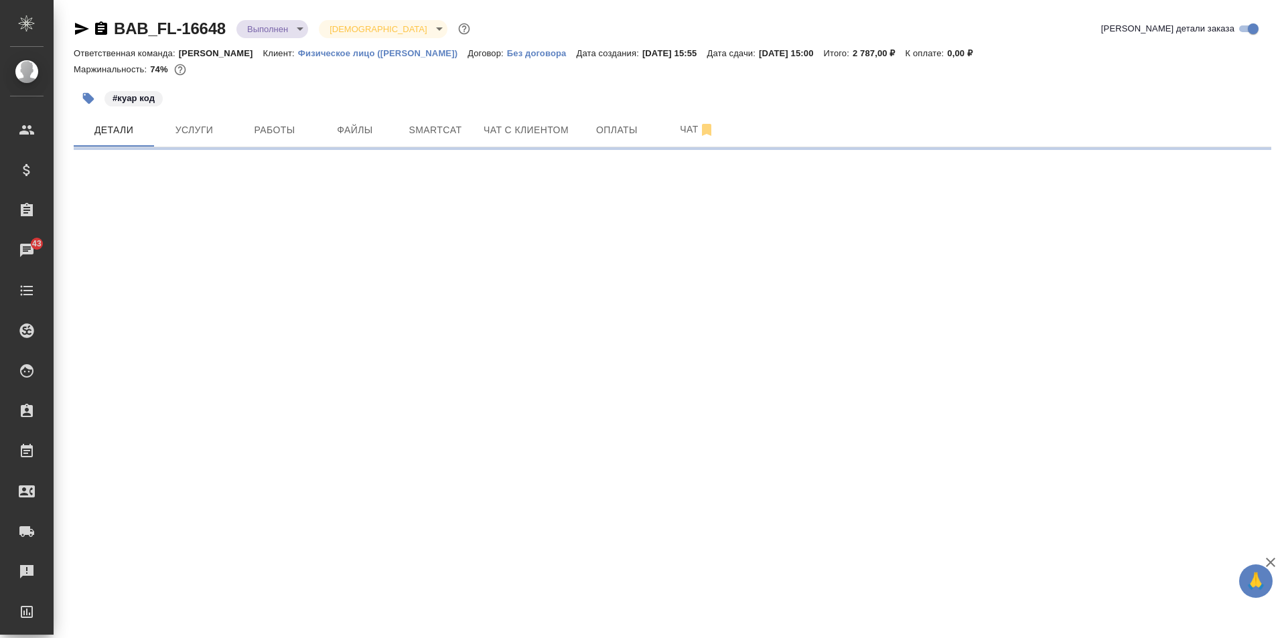
select select "RU"
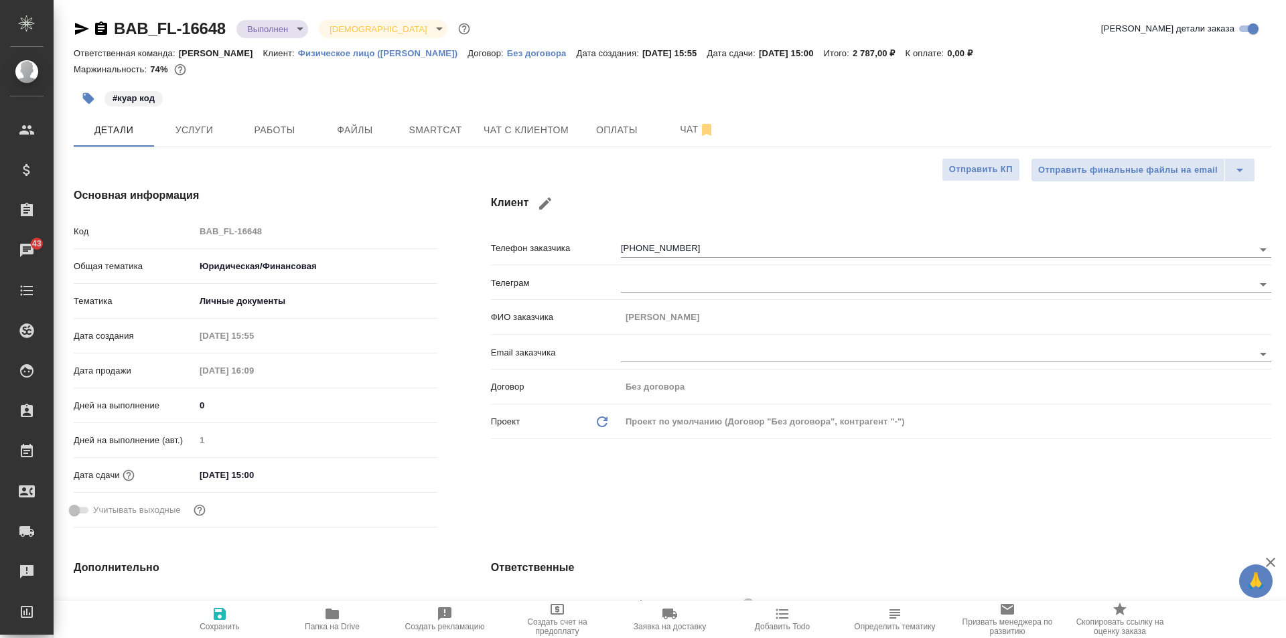
type textarea "x"
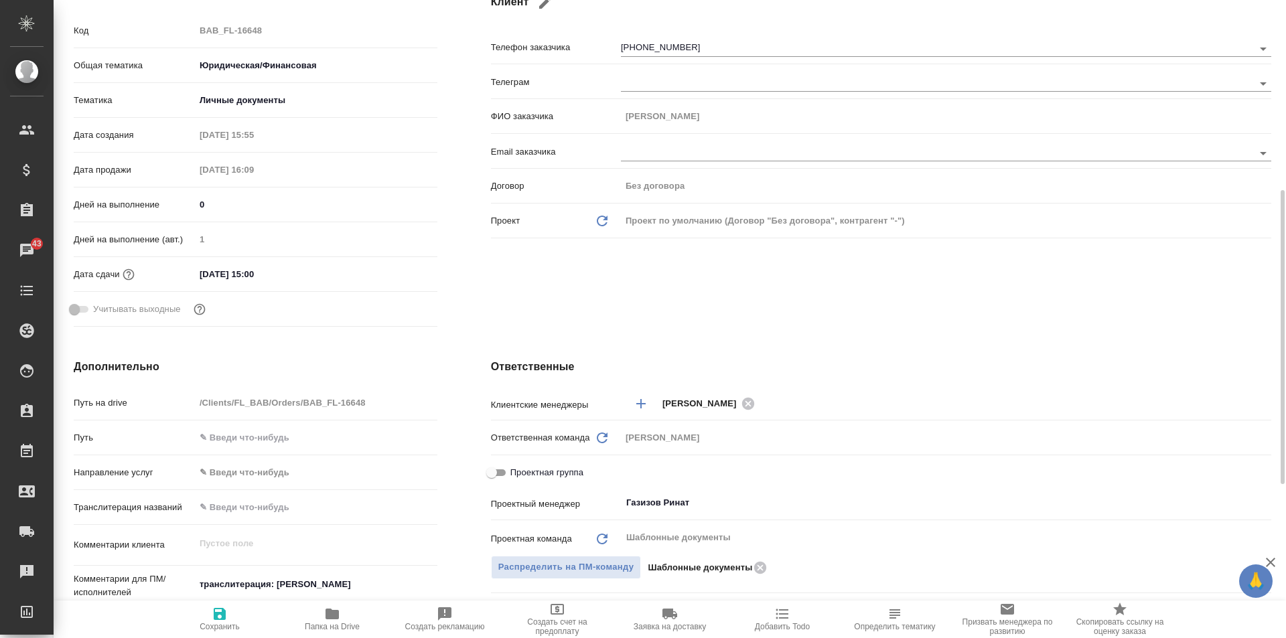
scroll to position [402, 0]
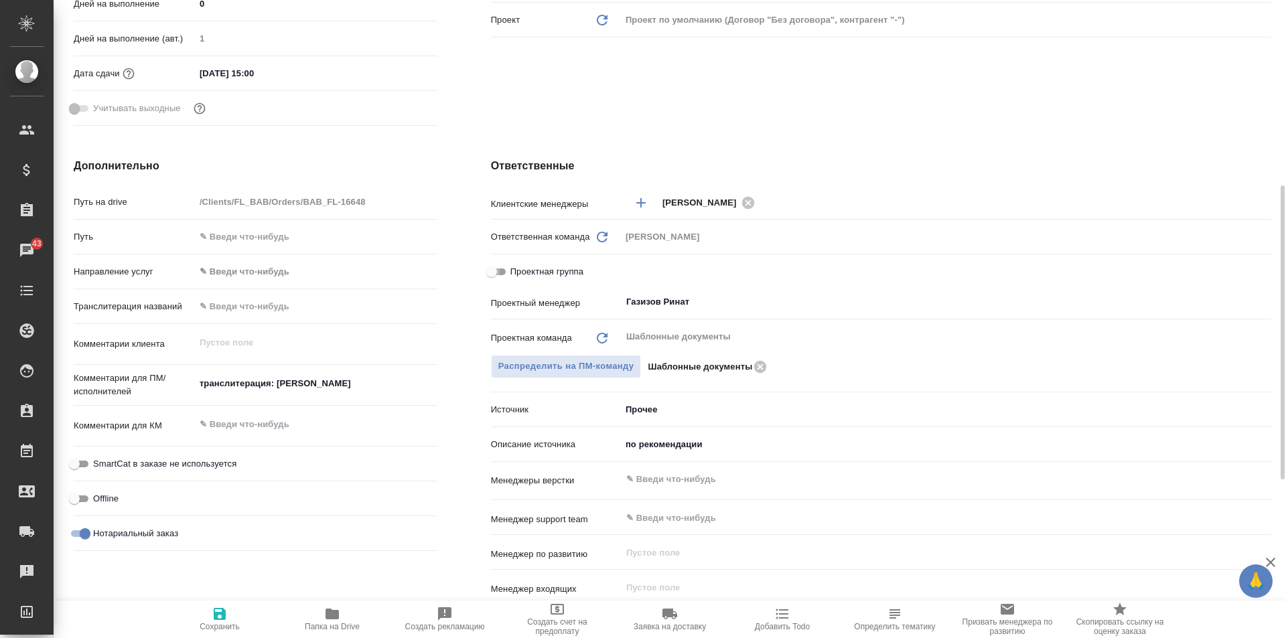
click at [492, 268] on input "Проектная группа" at bounding box center [492, 272] width 48 height 16
checkbox input "true"
type textarea "x"
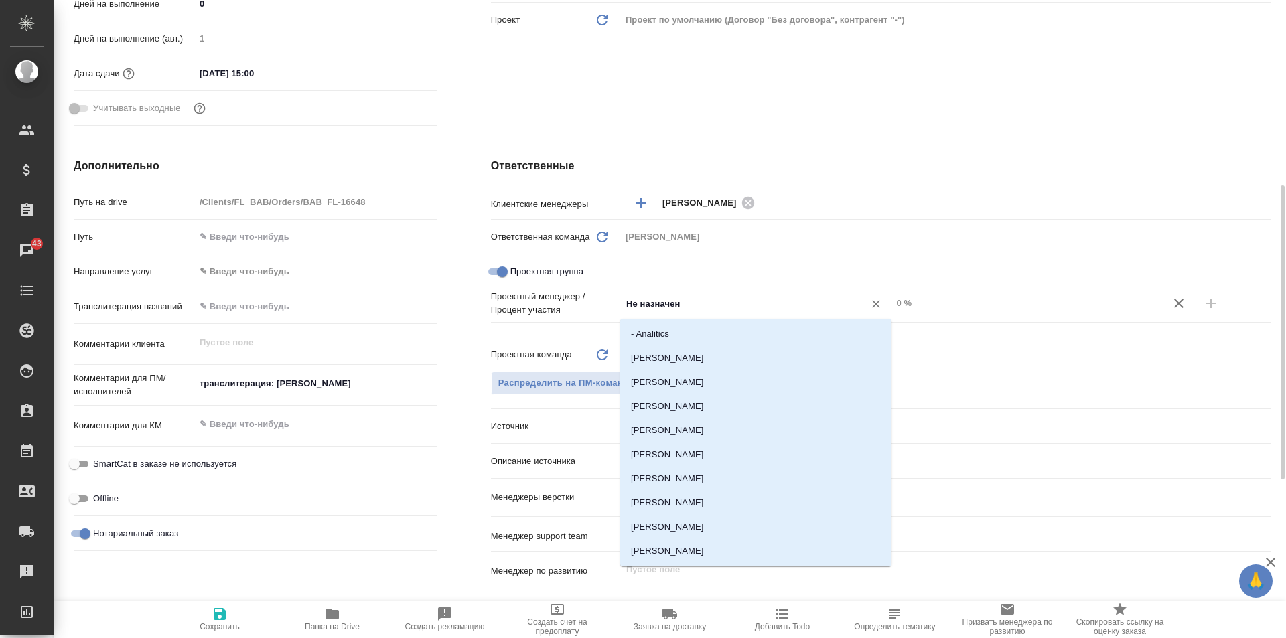
click at [699, 307] on input "Не назначен" at bounding box center [734, 303] width 218 height 16
type input "Газ"
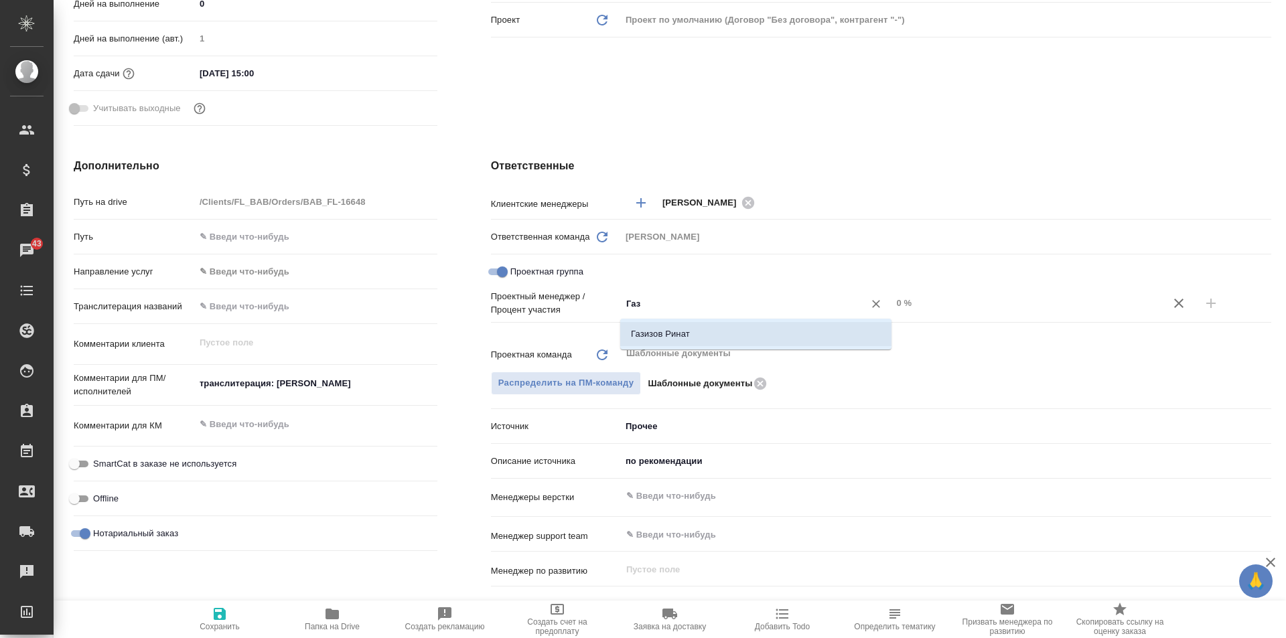
click at [705, 334] on li "Газизов Ринат" at bounding box center [755, 334] width 271 height 24
type textarea "x"
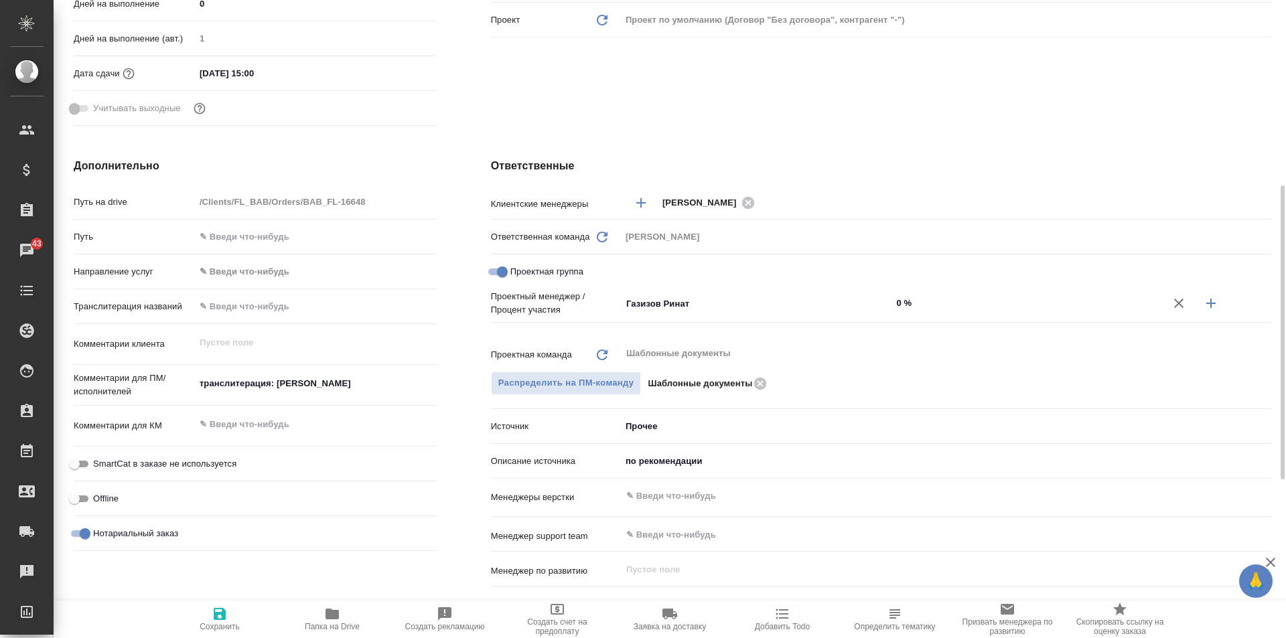
click at [898, 304] on input "0 %" at bounding box center [1027, 302] width 271 height 19
type textarea "x"
type input "70 %"
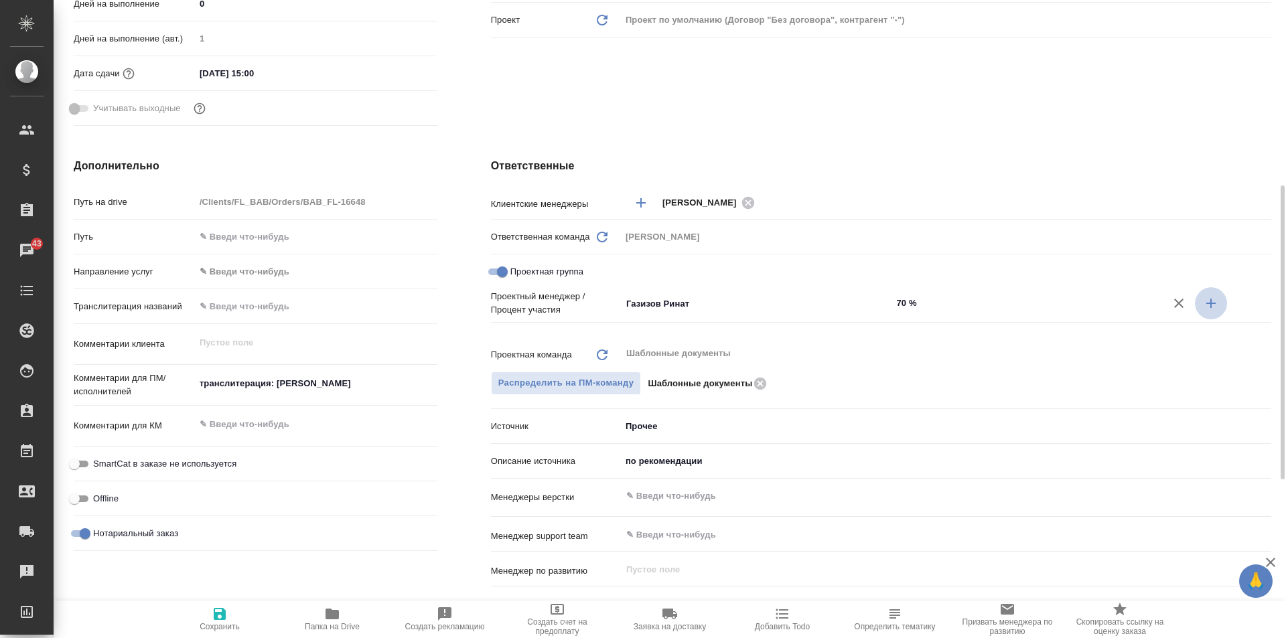
click at [1215, 303] on icon "button" at bounding box center [1210, 303] width 9 height 9
type textarea "x"
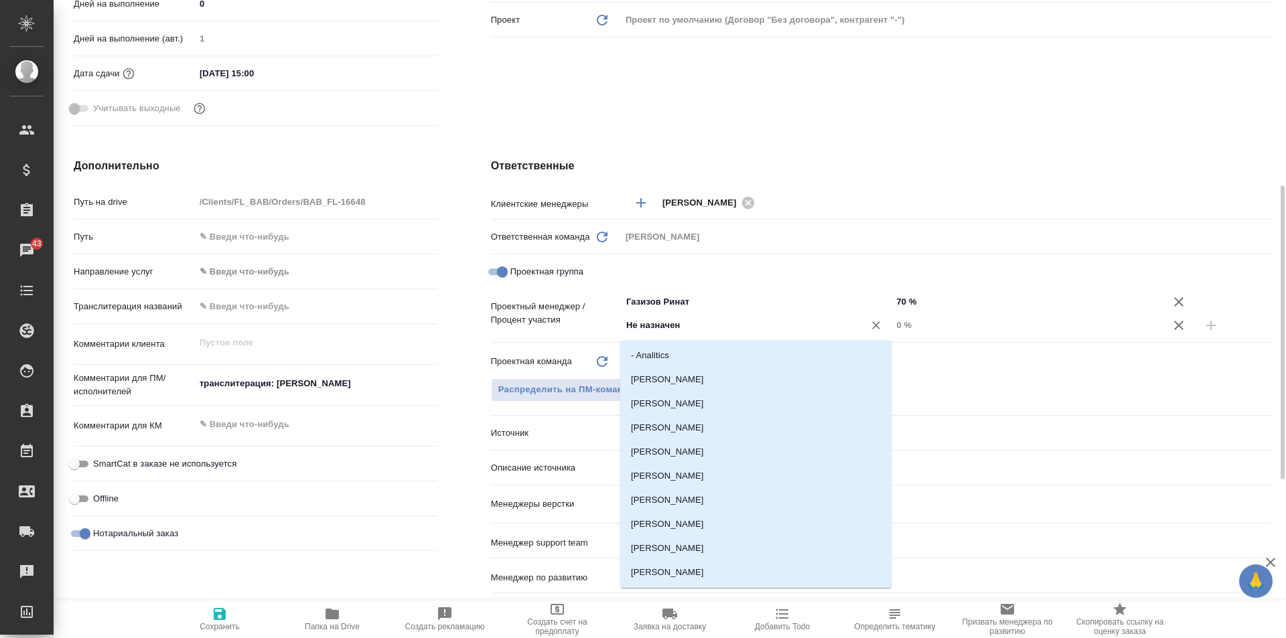
click at [648, 334] on input "Не назначен" at bounding box center [734, 325] width 218 height 16
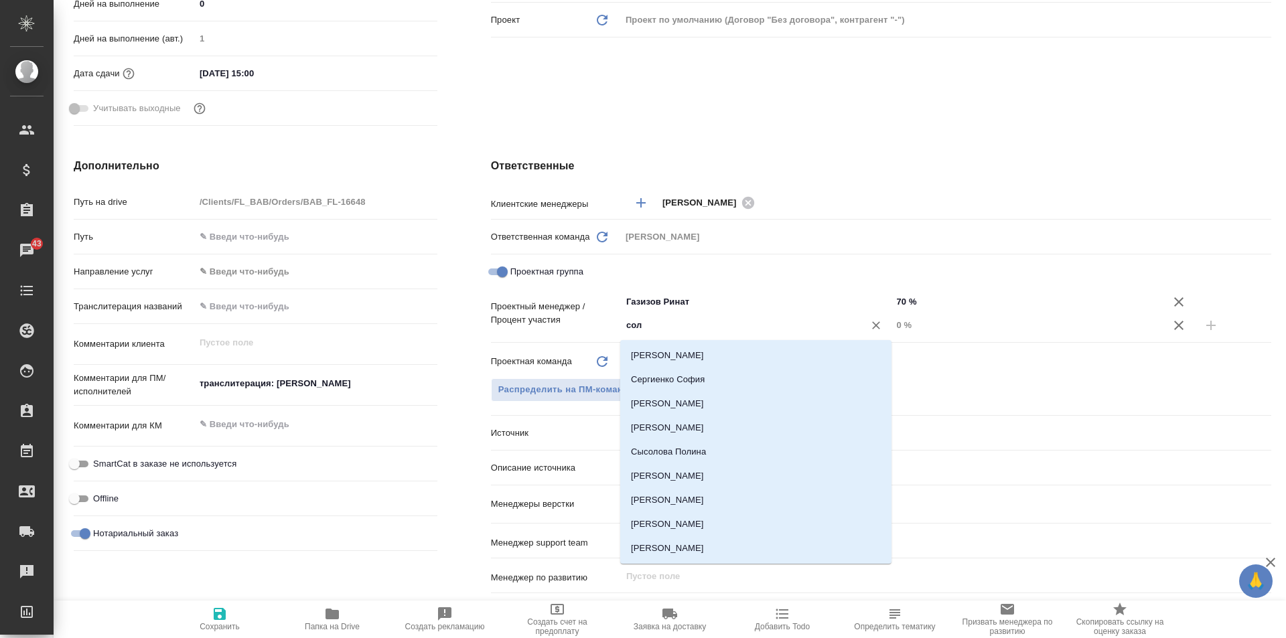
type input "соло"
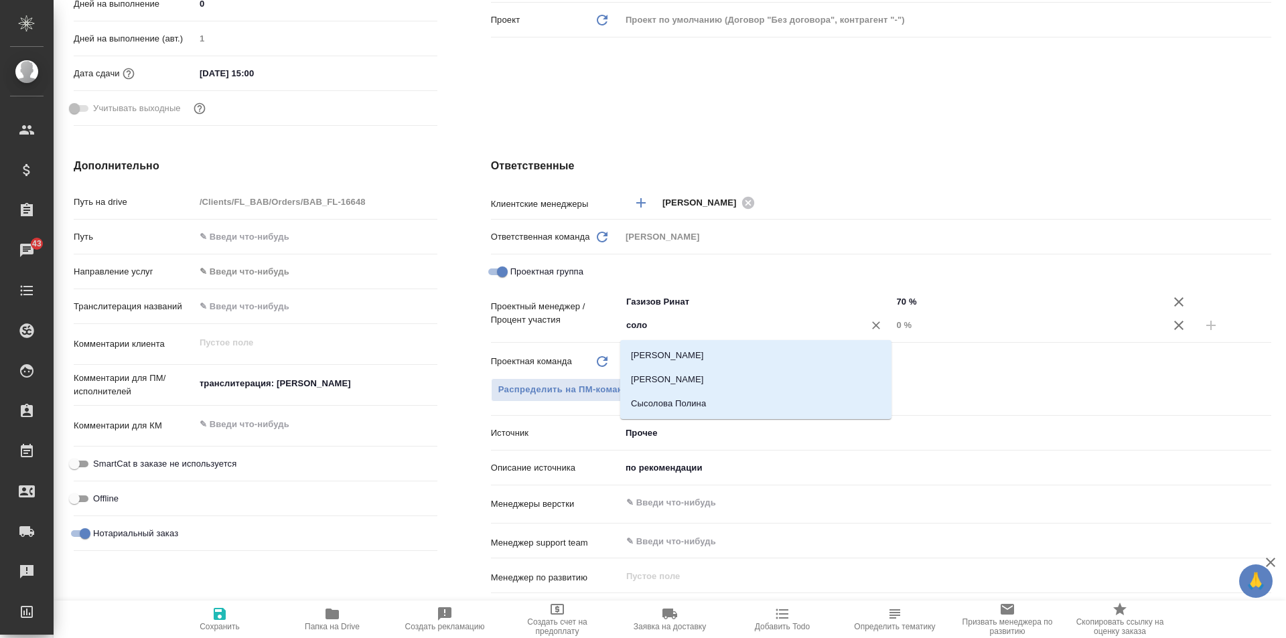
click at [666, 347] on li "[PERSON_NAME]" at bounding box center [755, 356] width 271 height 24
type textarea "x"
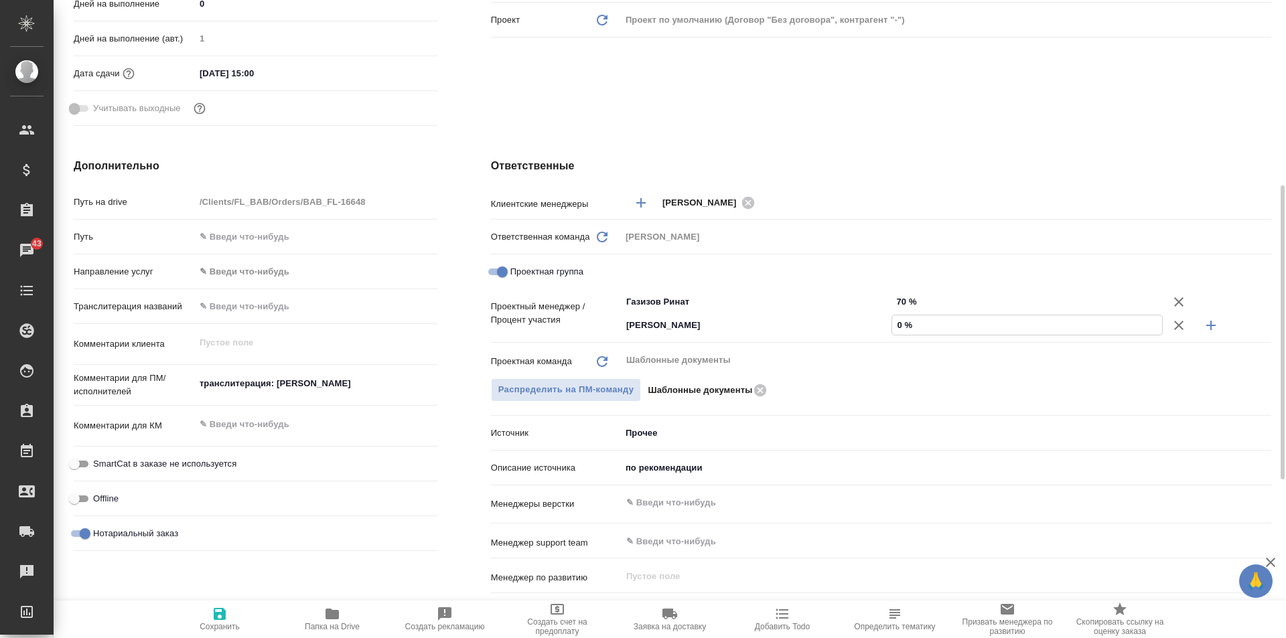
click at [900, 328] on input "0 %" at bounding box center [1027, 324] width 270 height 19
type textarea "x"
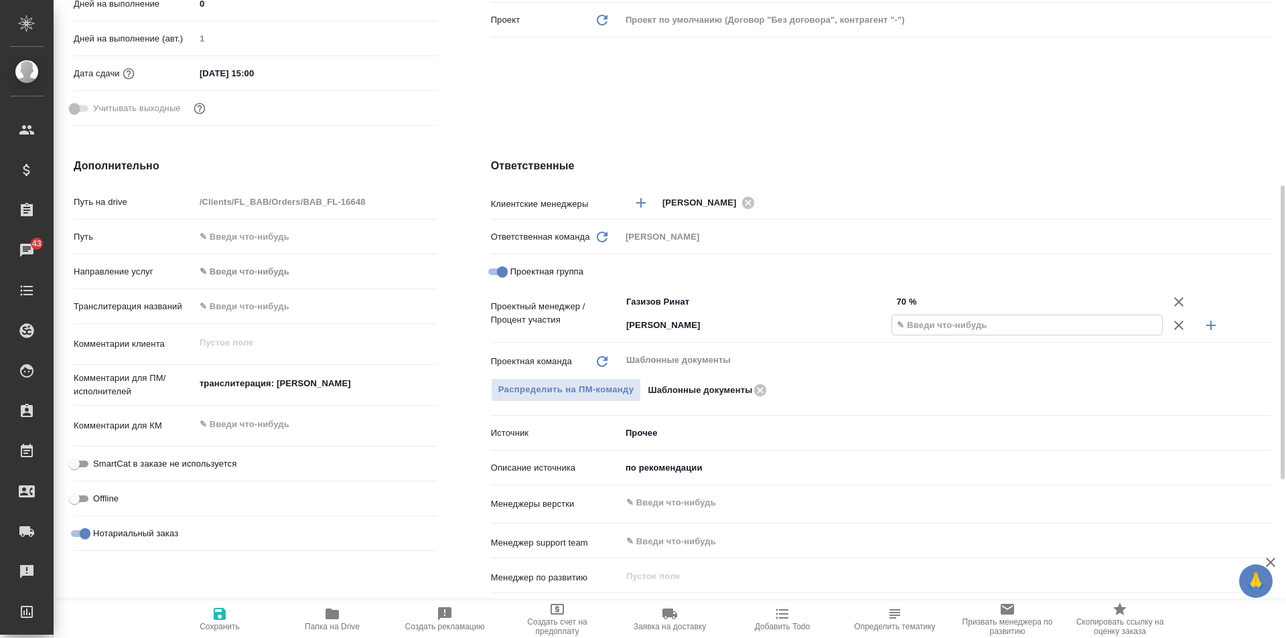
type textarea "x"
type input "30 %"
type textarea "x"
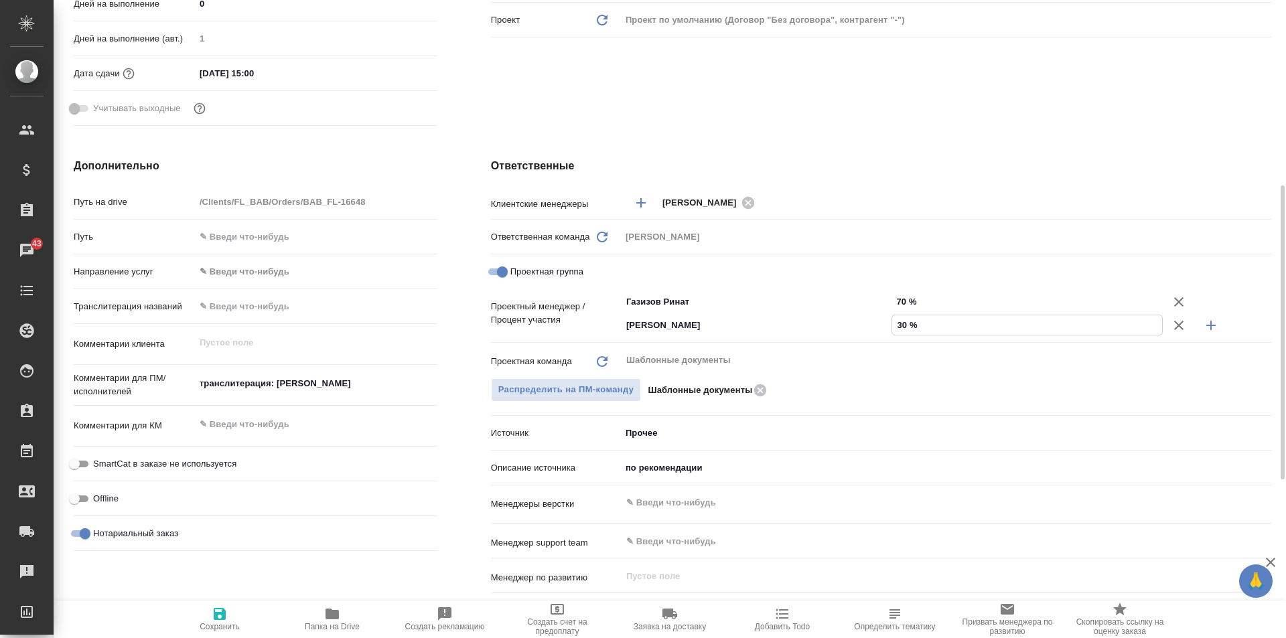
type textarea "x"
type input "30 %"
click at [220, 616] on icon "button" at bounding box center [220, 614] width 16 height 16
type textarea "x"
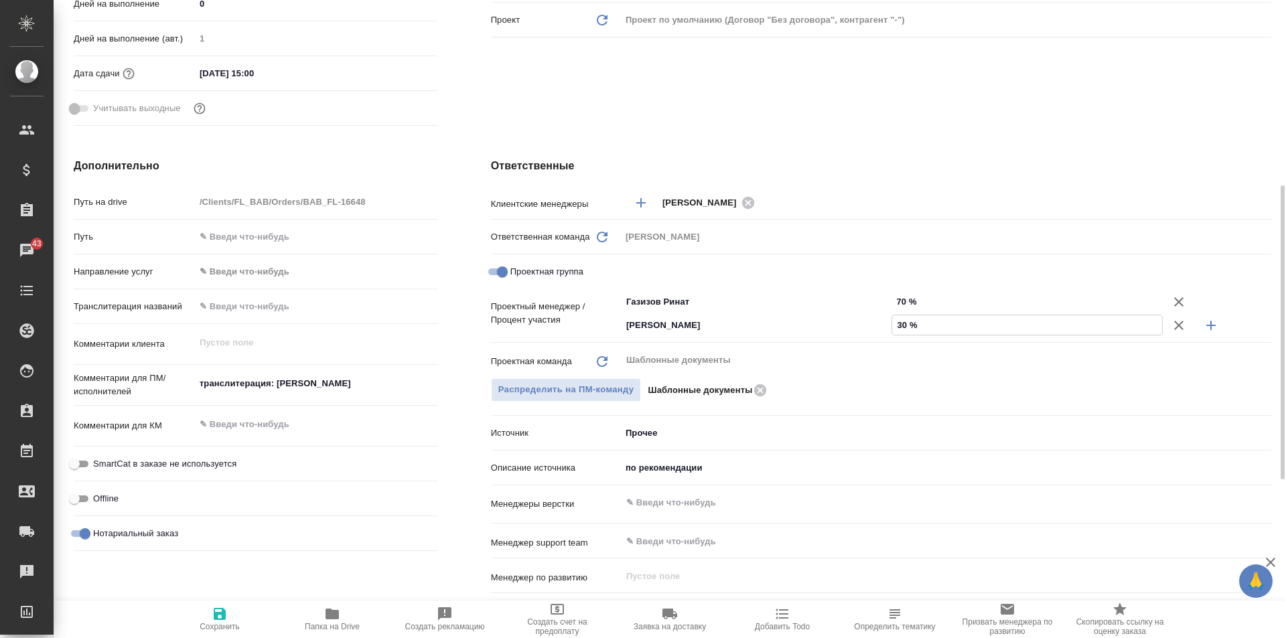
type textarea "x"
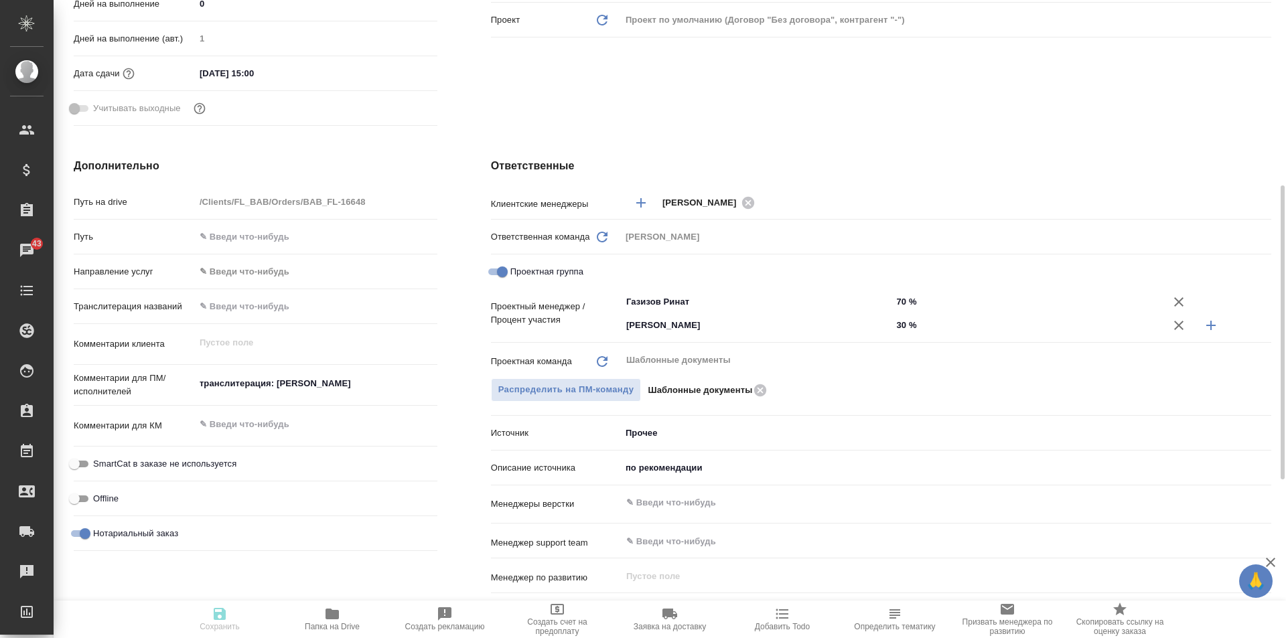
type textarea "x"
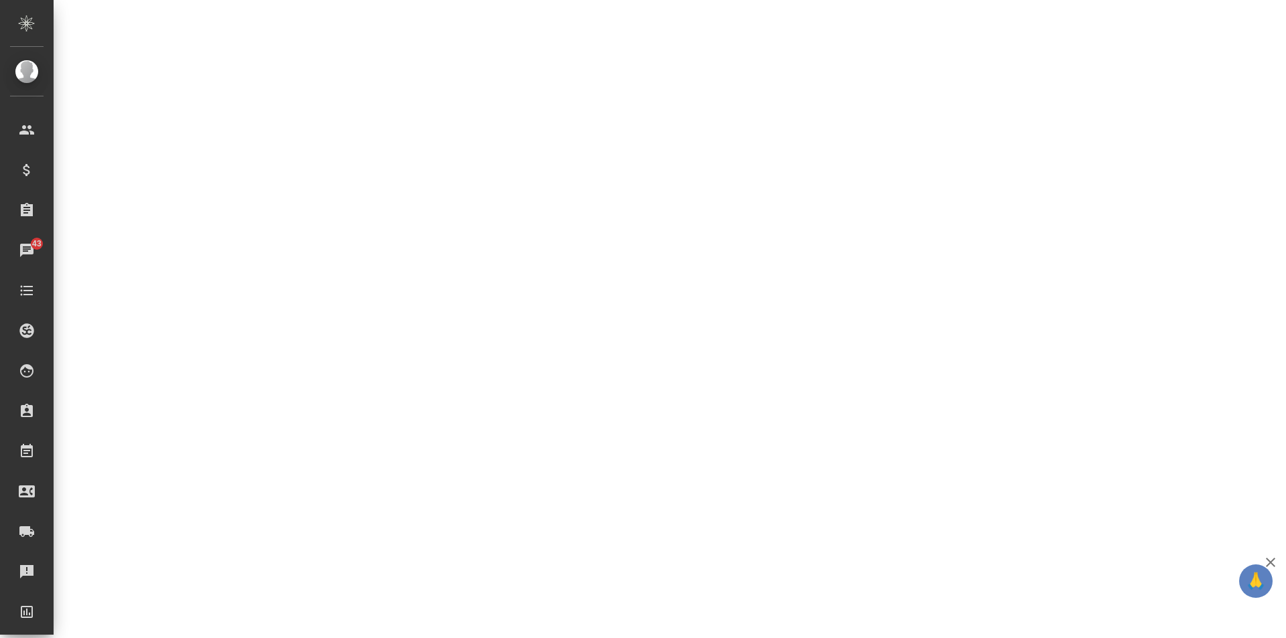
select select "RU"
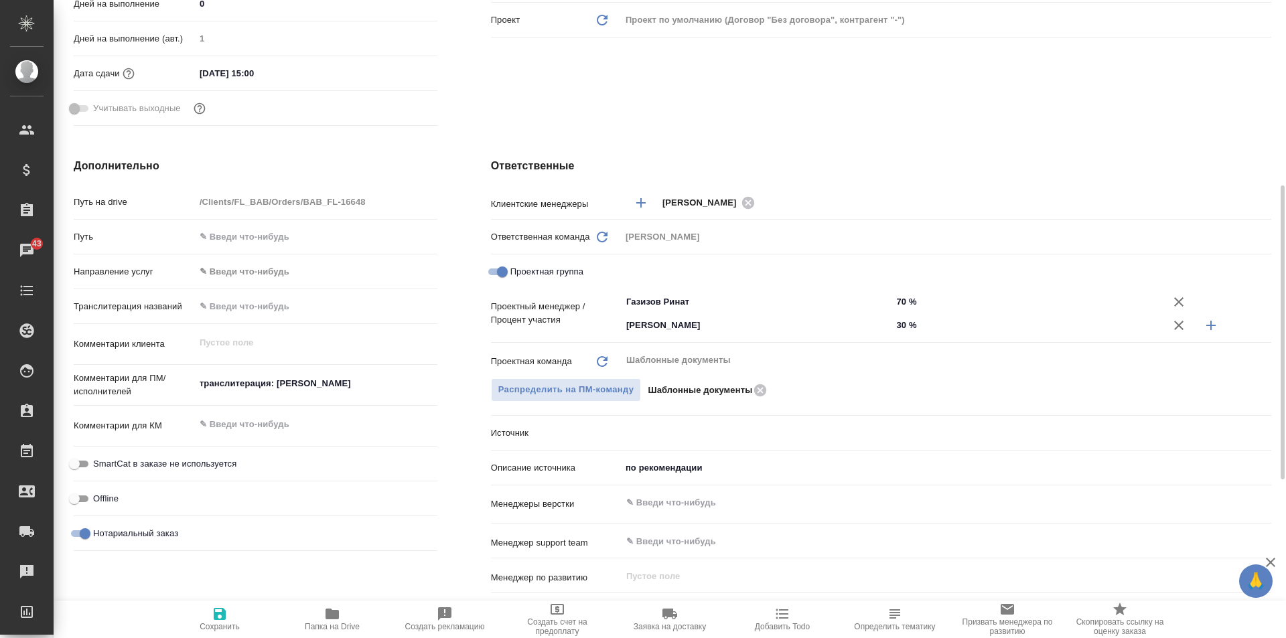
type textarea "x"
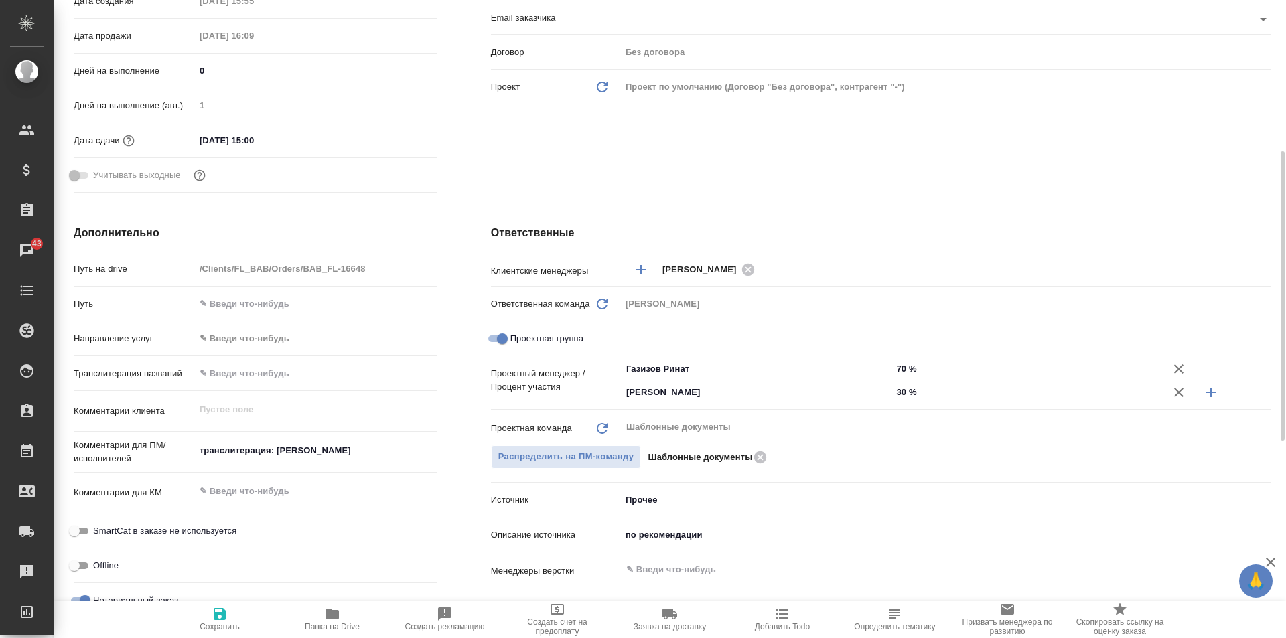
scroll to position [0, 0]
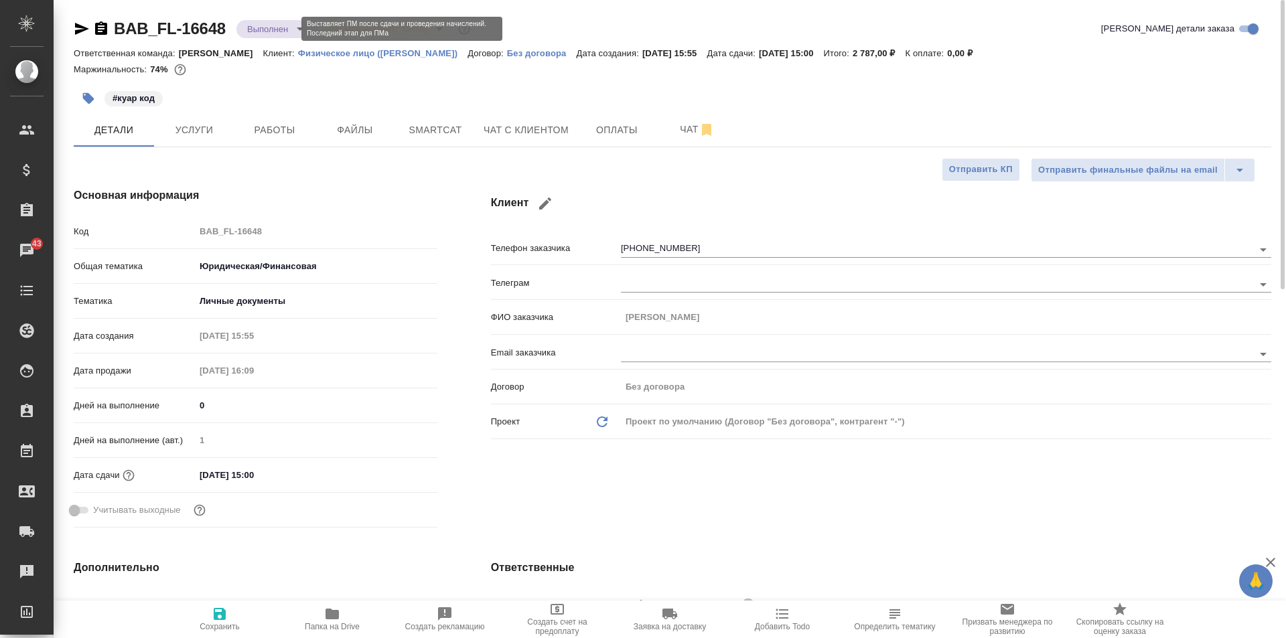
click at [256, 27] on body "🙏 .cls-1 fill:#fff; AWATERA Solovkova Ekaterina Клиенты Спецификации Заказы 43 …" at bounding box center [643, 319] width 1286 height 638
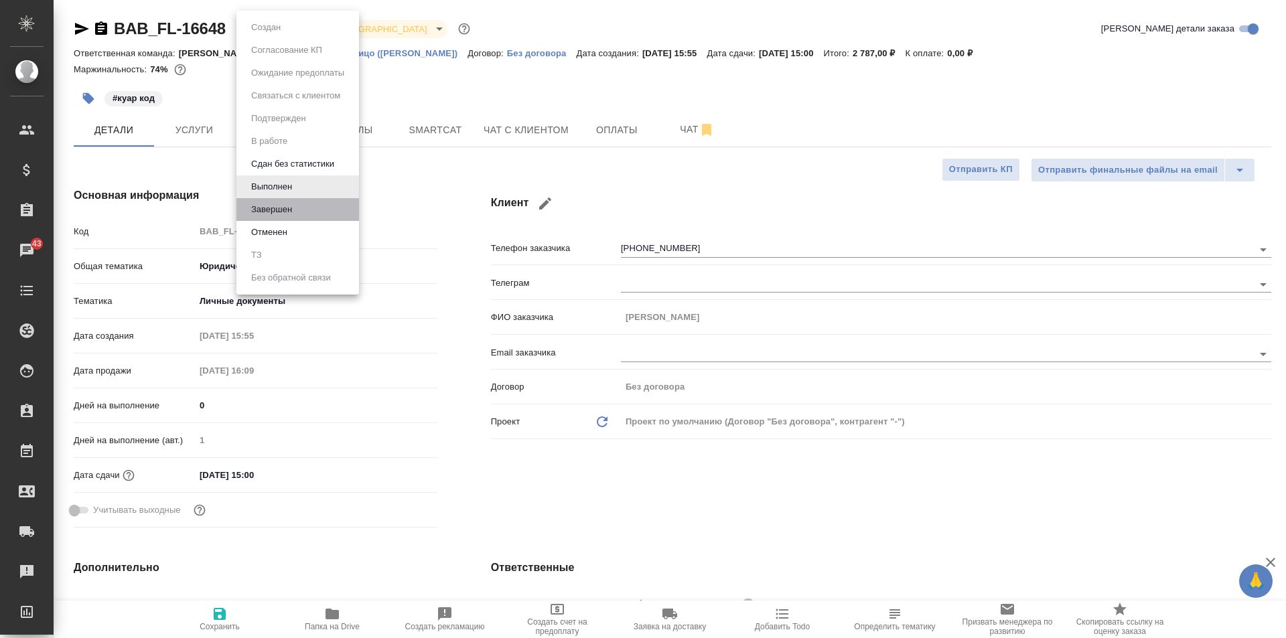
click at [293, 202] on li "Завершен" at bounding box center [297, 209] width 123 height 23
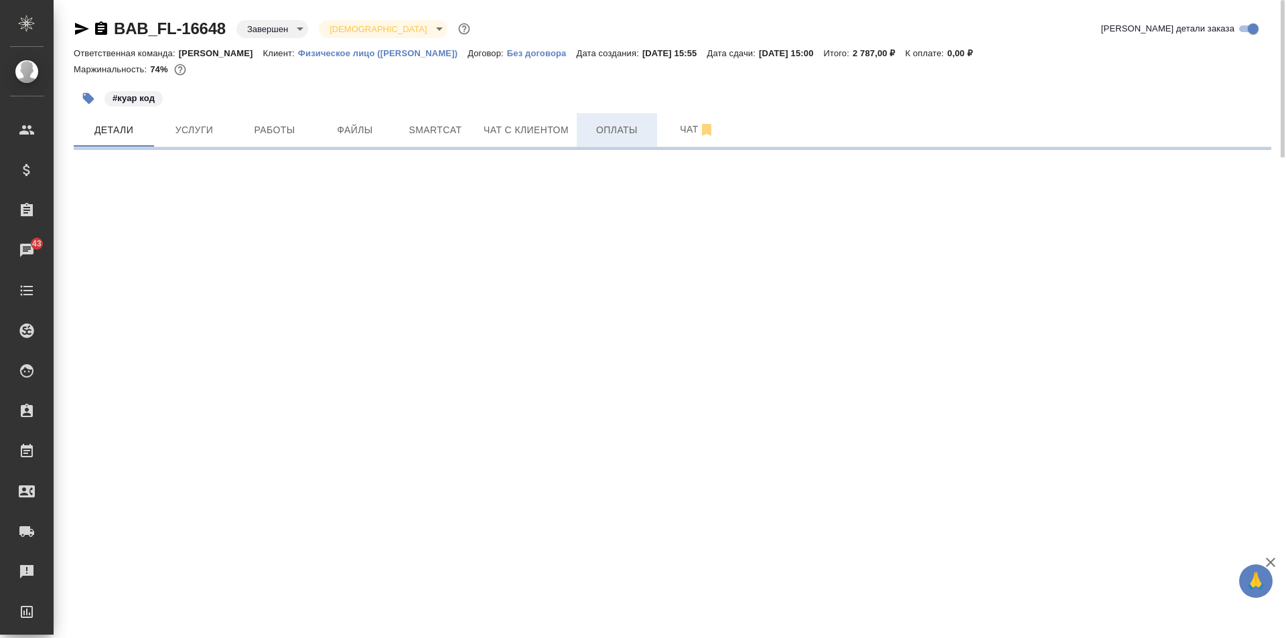
click at [622, 135] on span "Оплаты" at bounding box center [617, 130] width 64 height 17
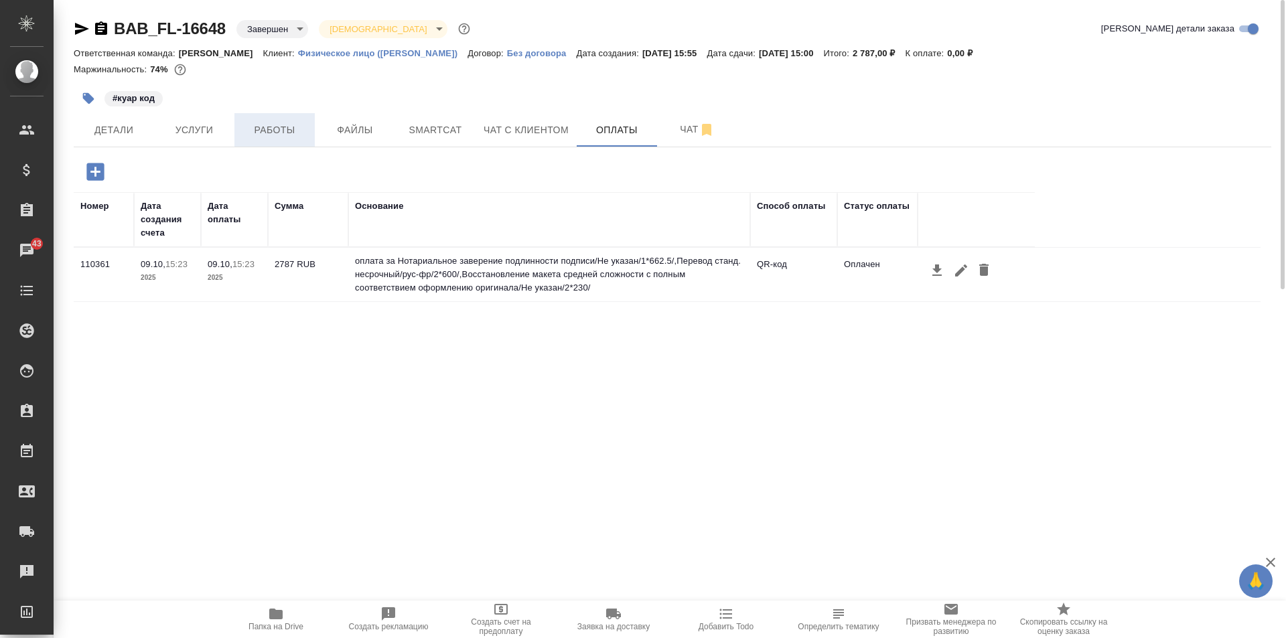
click at [273, 131] on span "Работы" at bounding box center [274, 130] width 64 height 17
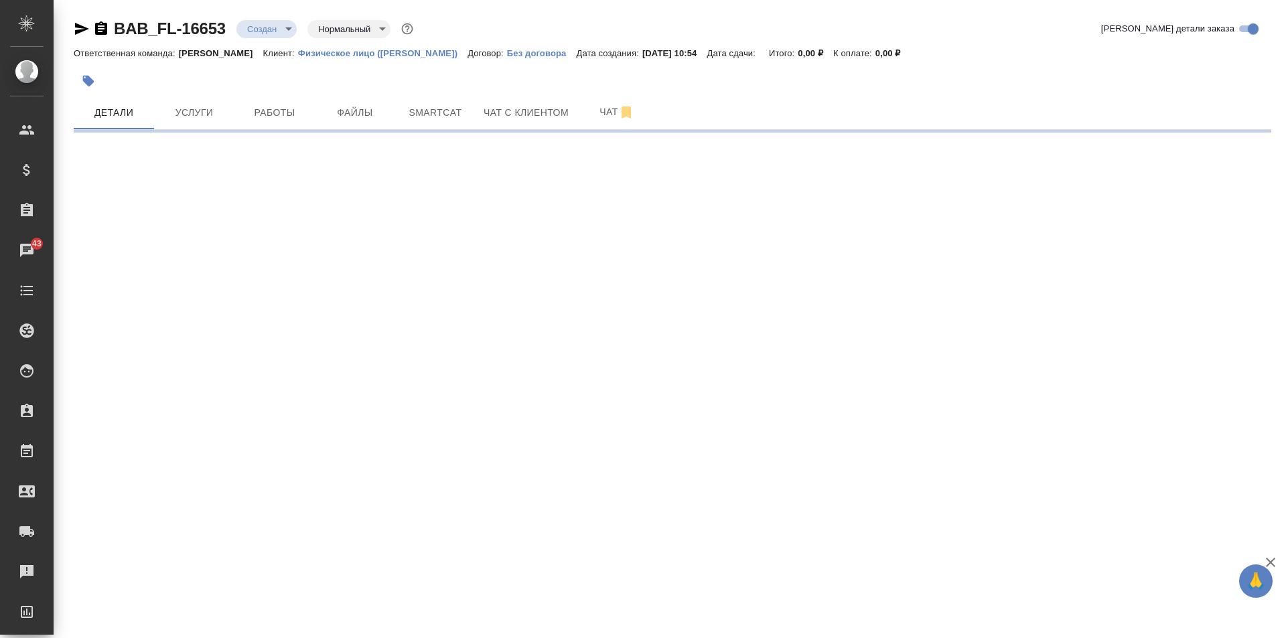
select select "RU"
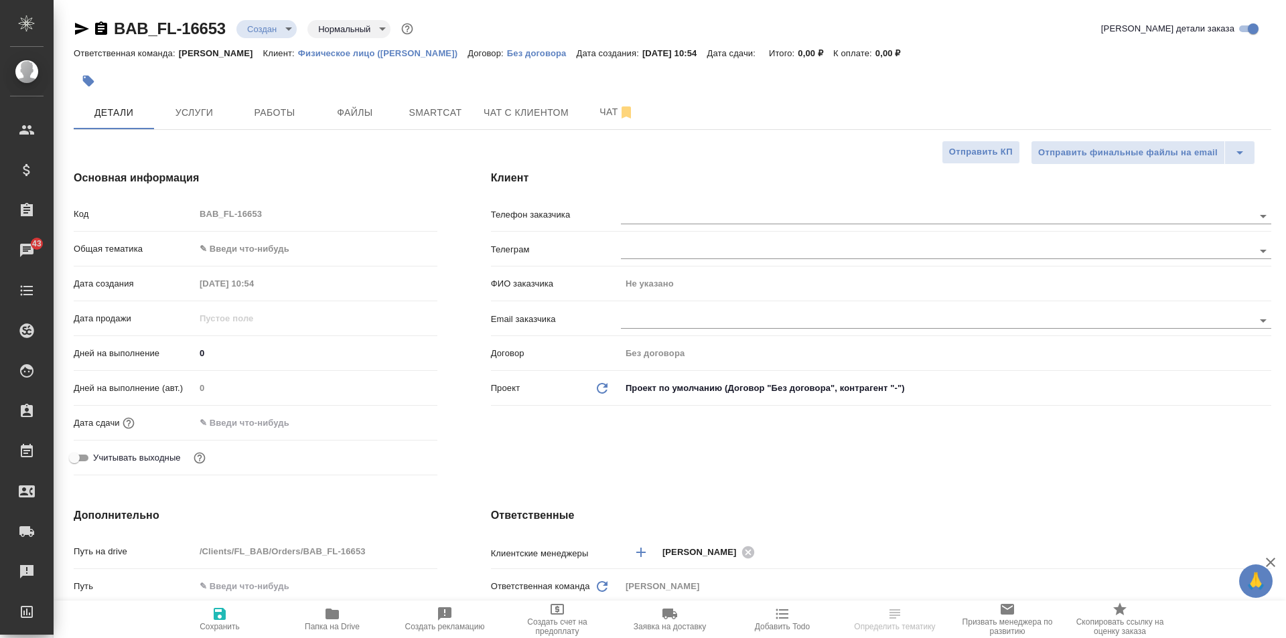
type textarea "x"
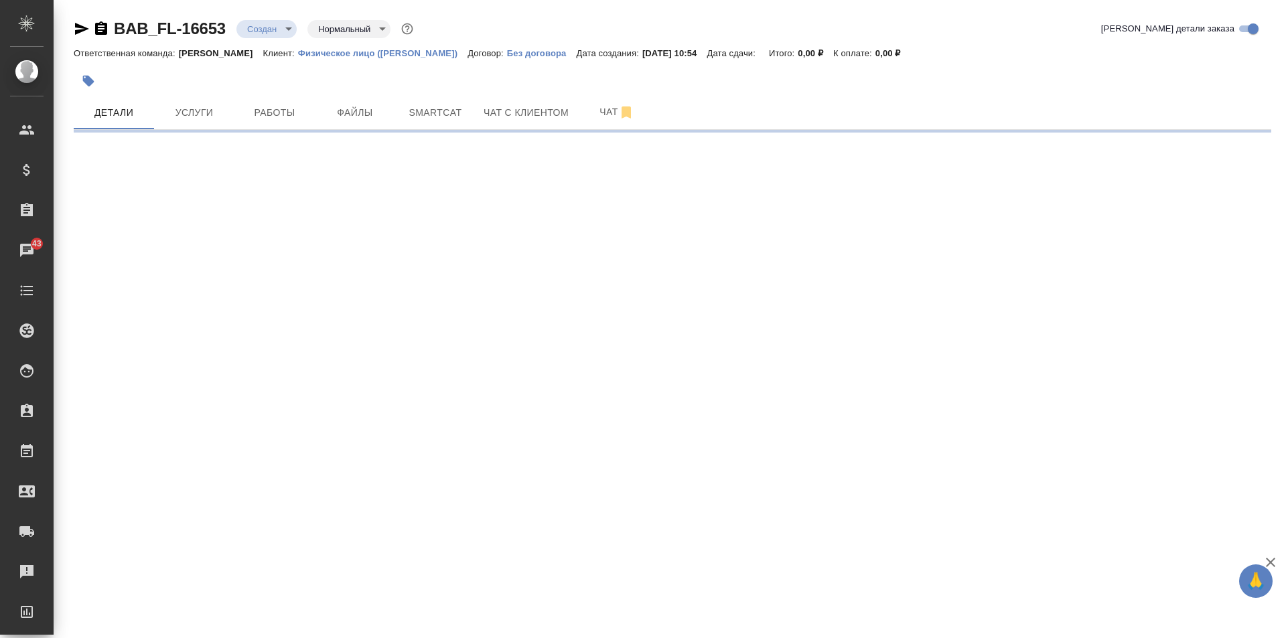
select select "RU"
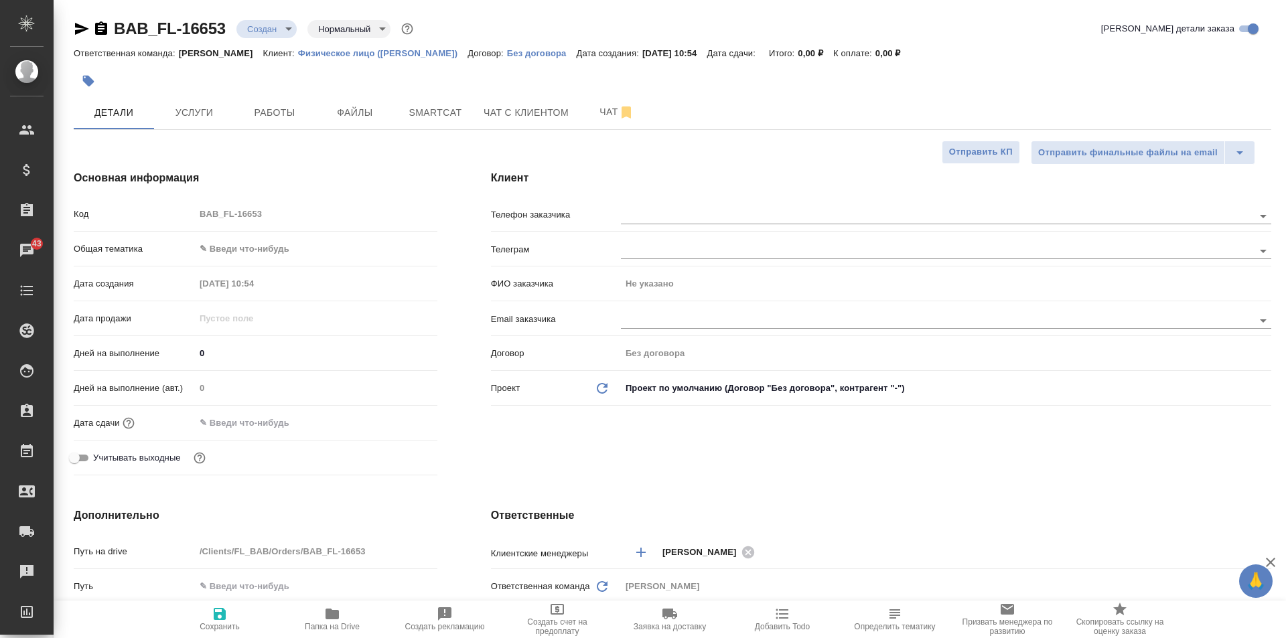
type textarea "x"
click at [186, 115] on span "Услуги" at bounding box center [194, 112] width 64 height 17
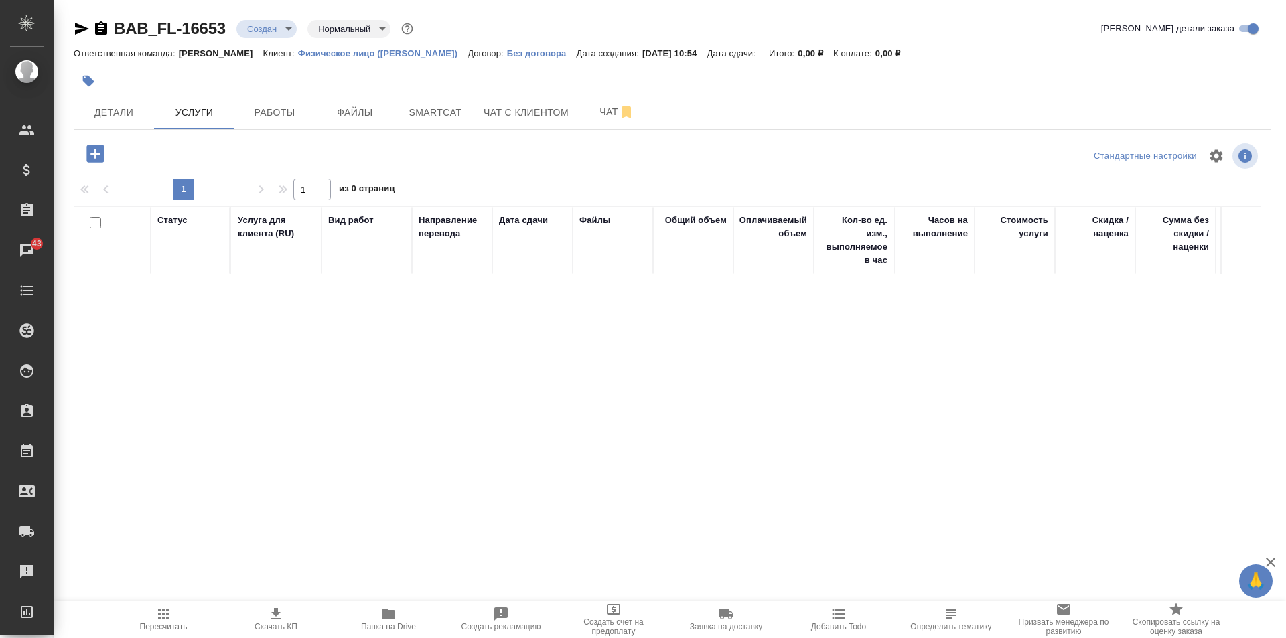
click at [89, 152] on icon "button" at bounding box center [94, 153] width 17 height 17
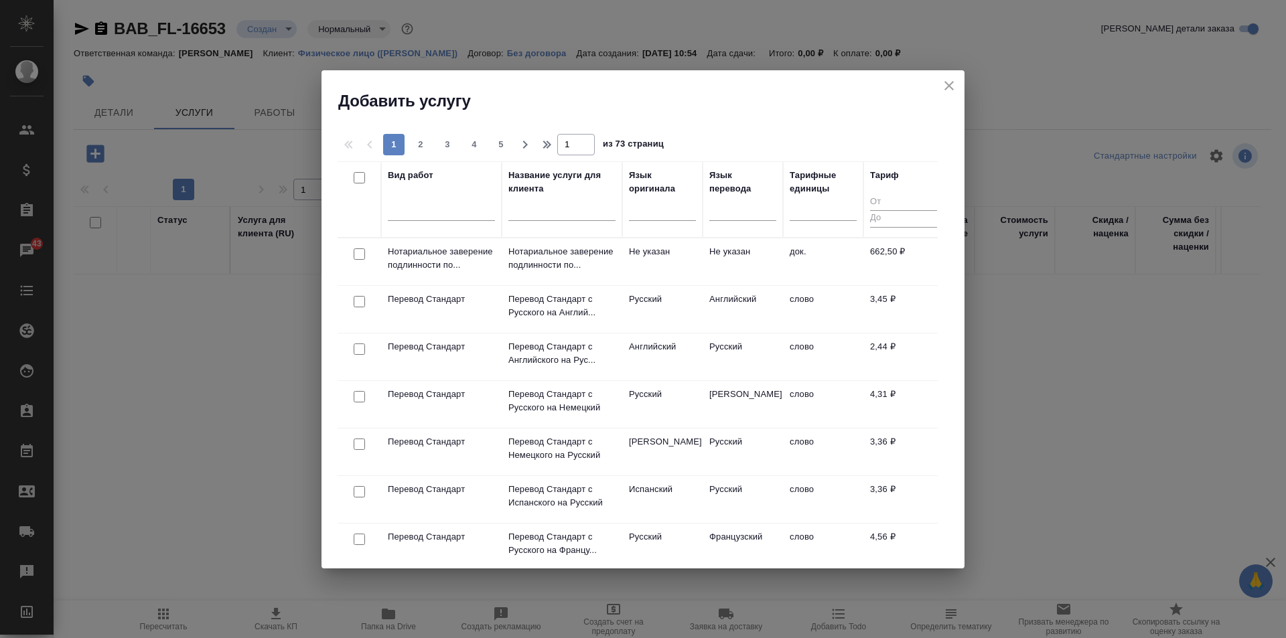
click at [362, 252] on input "checkbox" at bounding box center [359, 254] width 11 height 11
checkbox input "true"
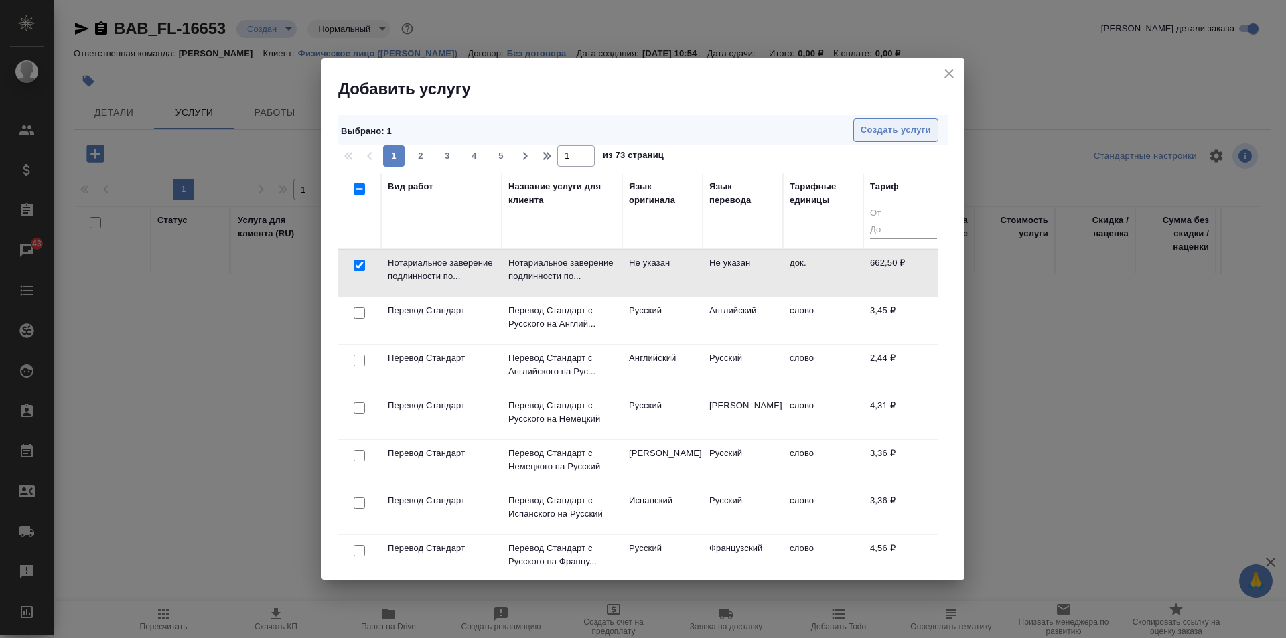
click at [924, 130] on span "Создать услуги" at bounding box center [896, 130] width 70 height 15
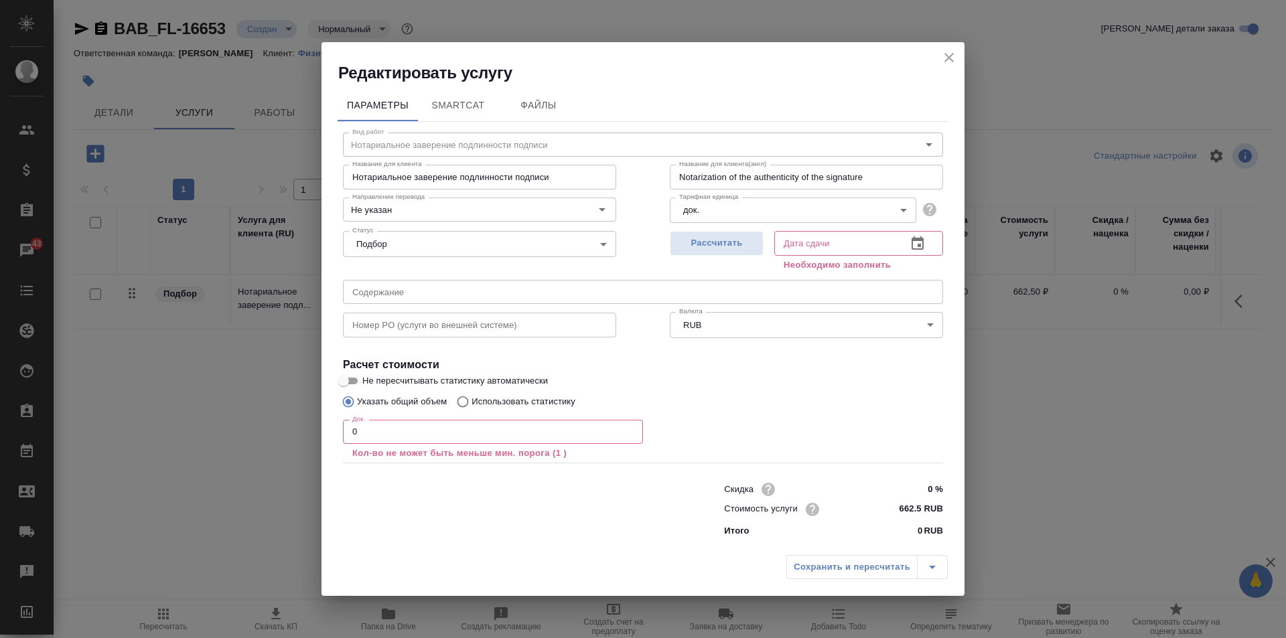
click at [806, 240] on input "text" at bounding box center [835, 243] width 122 height 24
click at [915, 240] on icon "button" at bounding box center [918, 242] width 12 height 13
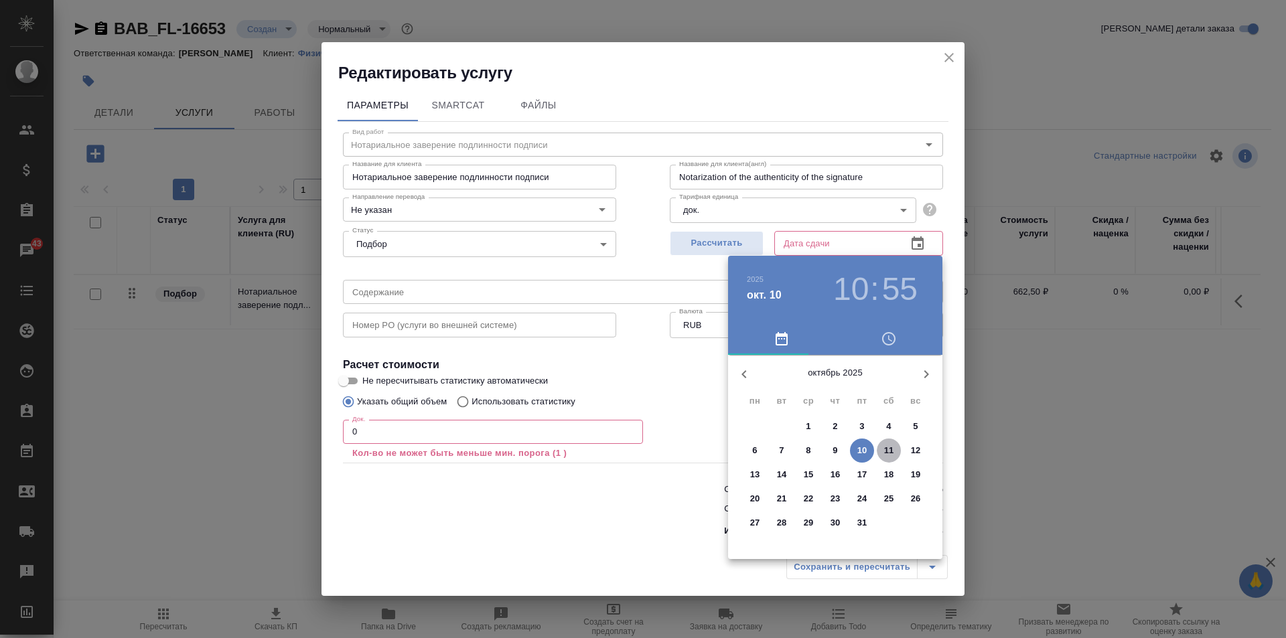
click at [886, 444] on p "11" at bounding box center [889, 450] width 10 height 13
type input "11.10.2025 10:55"
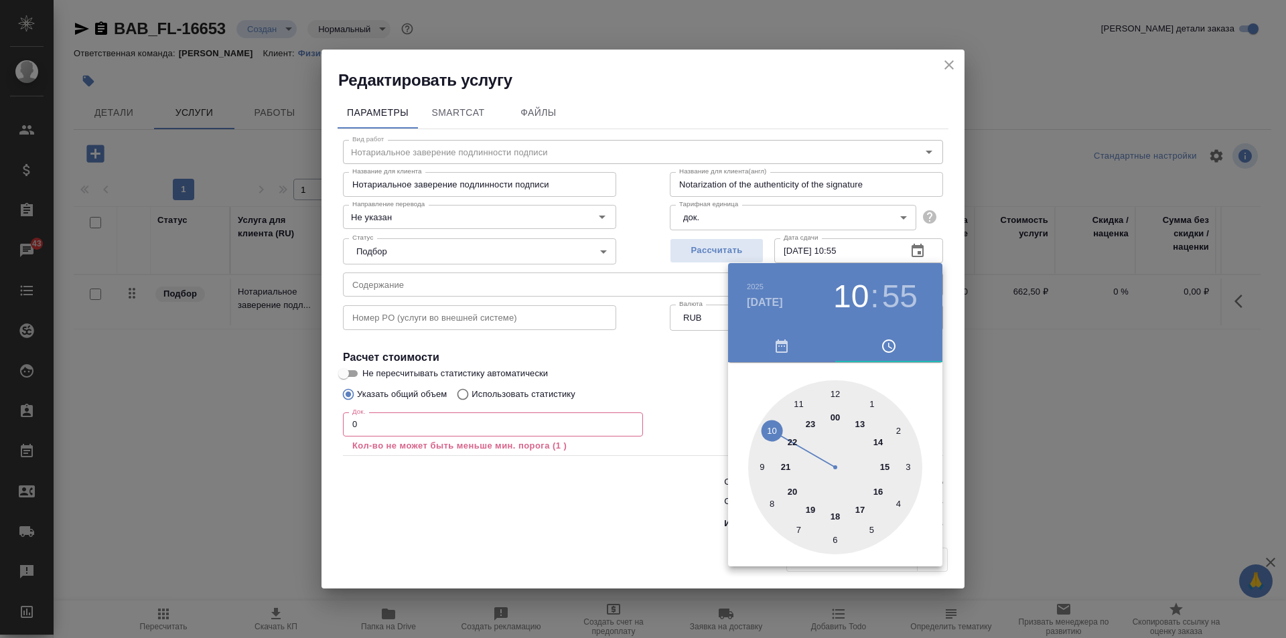
click at [675, 391] on div at bounding box center [643, 319] width 1286 height 638
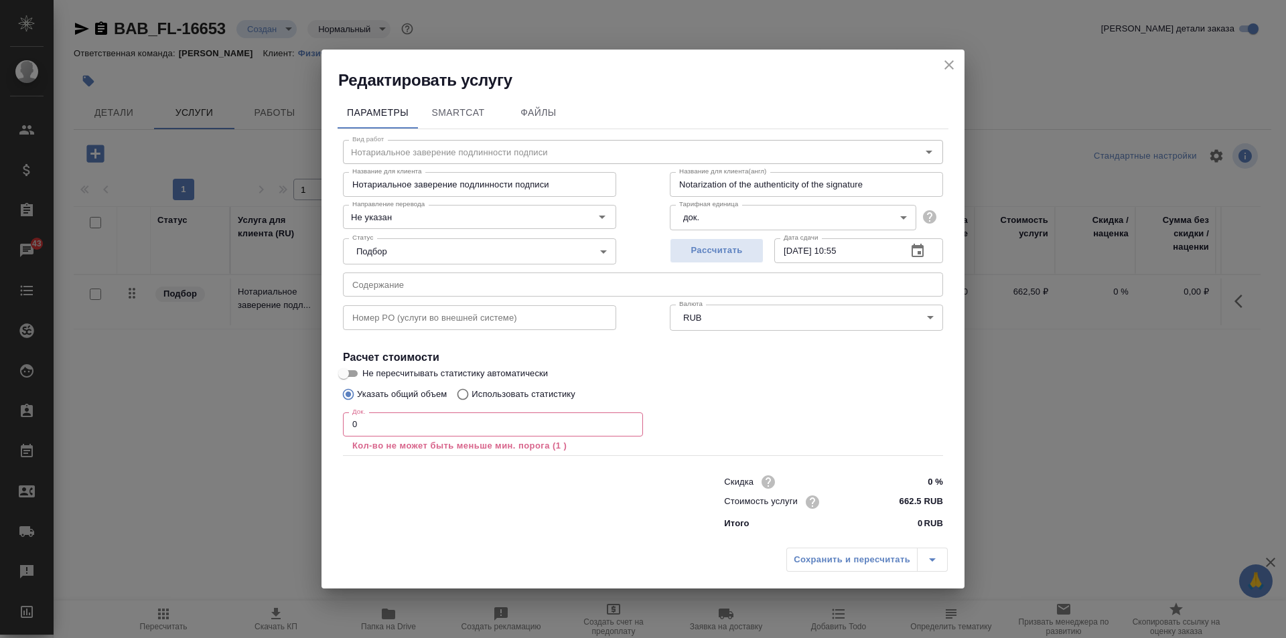
click at [448, 424] on input "0" at bounding box center [493, 425] width 300 height 24
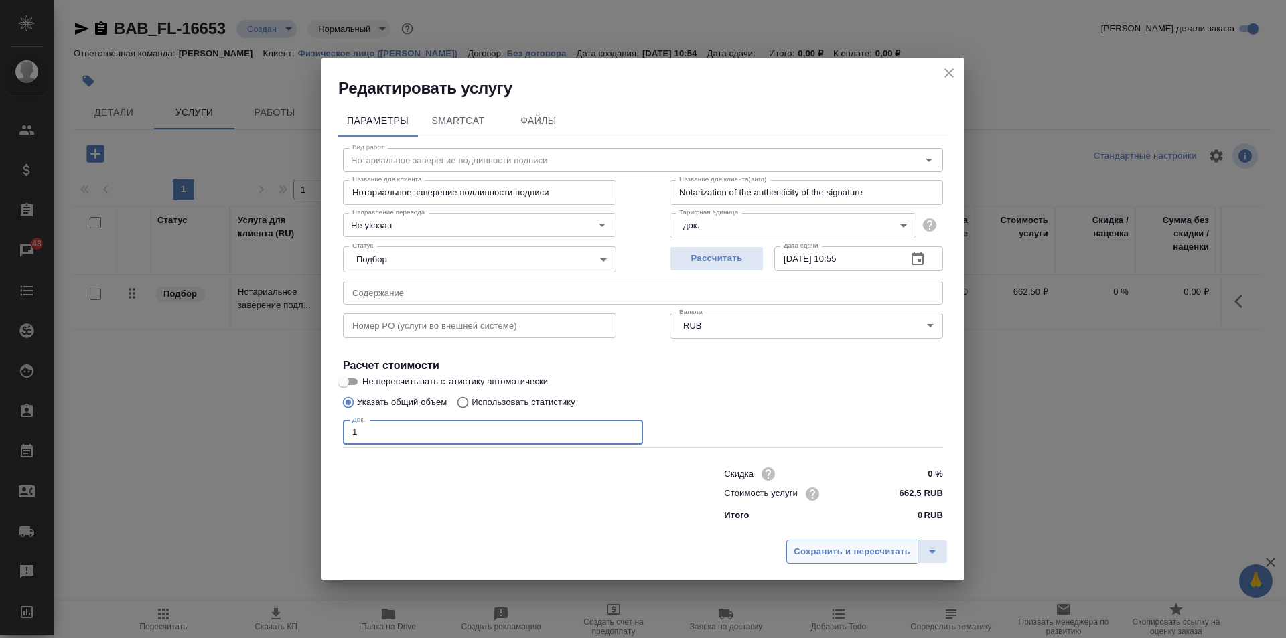
type input "1"
click at [852, 547] on span "Сохранить и пересчитать" at bounding box center [852, 552] width 117 height 15
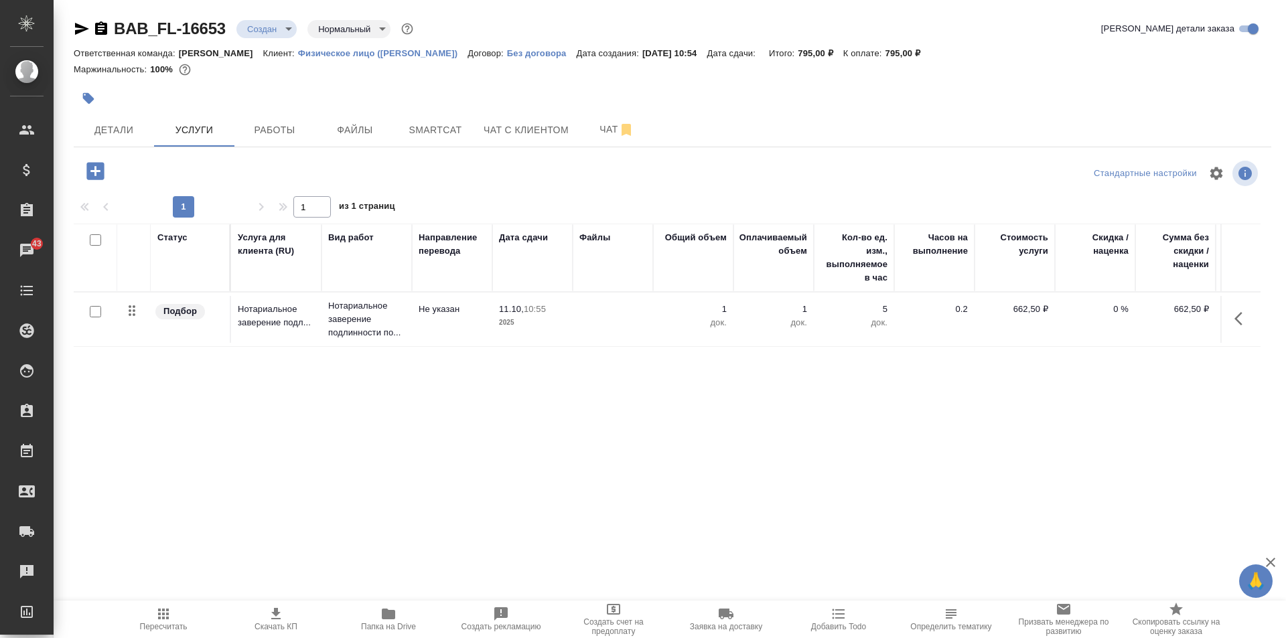
click at [88, 167] on icon "button" at bounding box center [94, 170] width 17 height 17
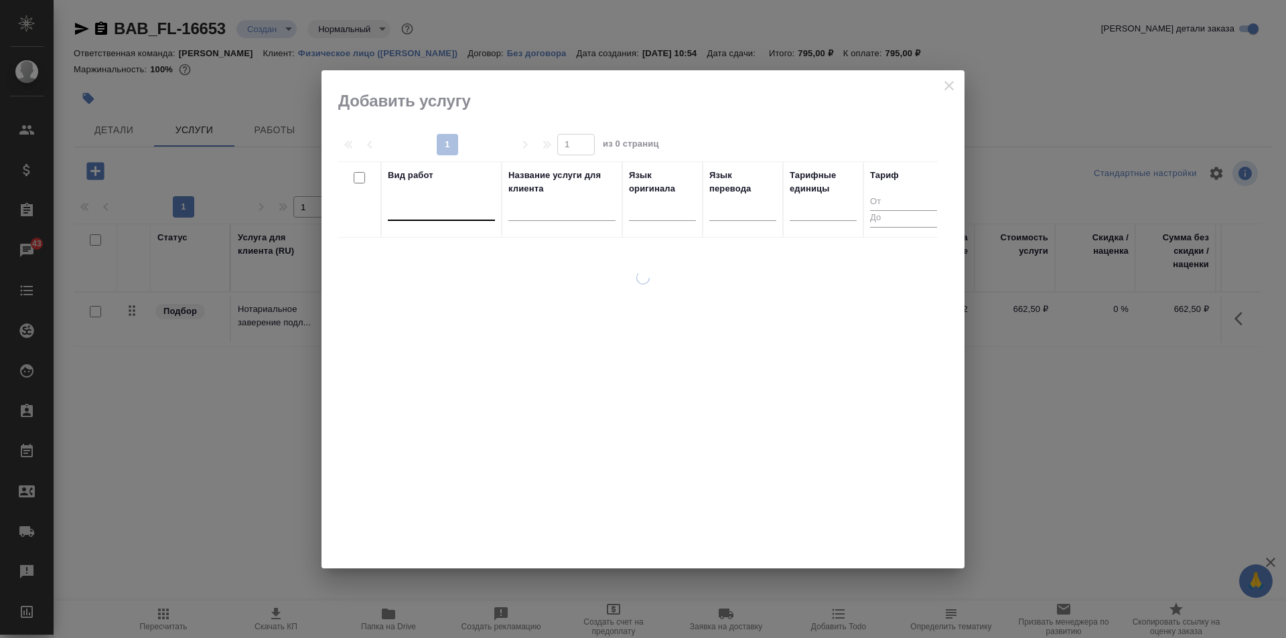
click at [425, 214] on div at bounding box center [441, 207] width 107 height 19
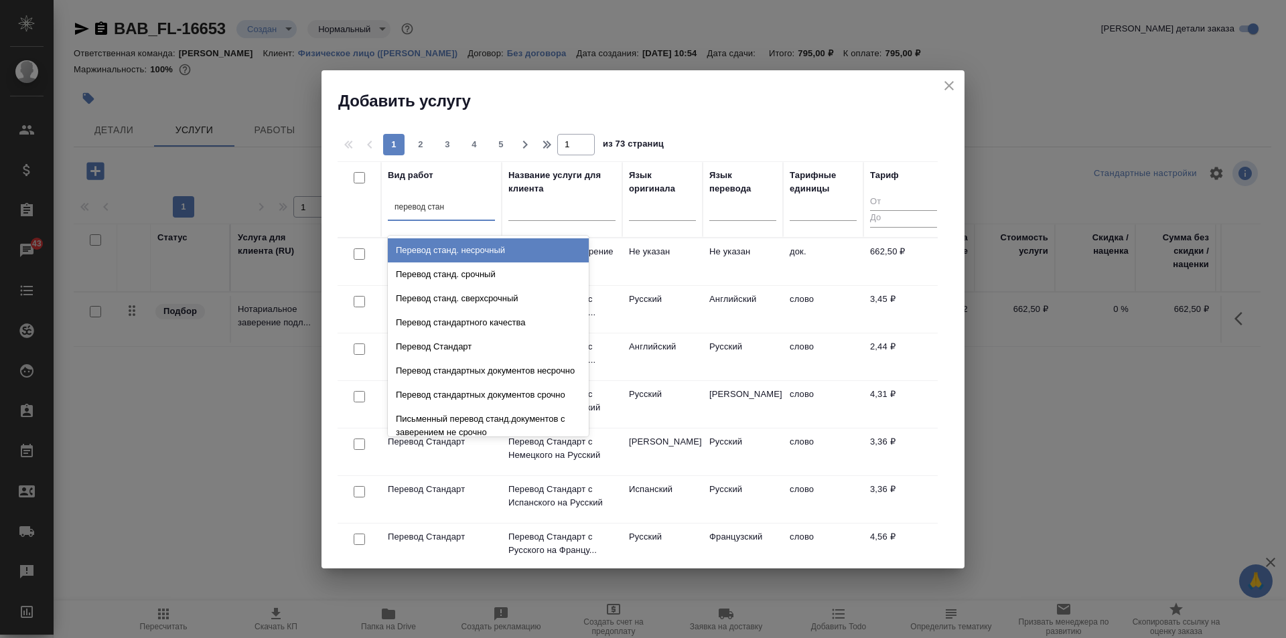
type input "перевод станд"
click at [485, 255] on div "Перевод станд. несрочный" at bounding box center [488, 250] width 201 height 24
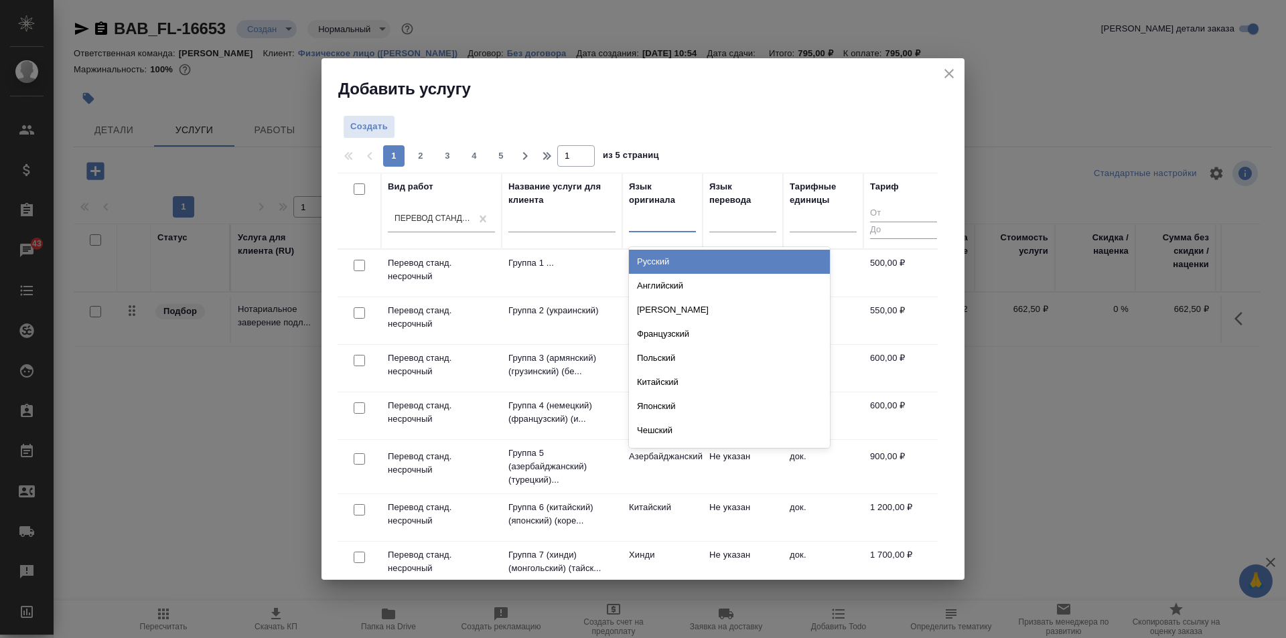
click at [645, 220] on div at bounding box center [662, 218] width 67 height 19
type input "узбе"
click at [672, 257] on div "Узбекский" at bounding box center [729, 262] width 201 height 24
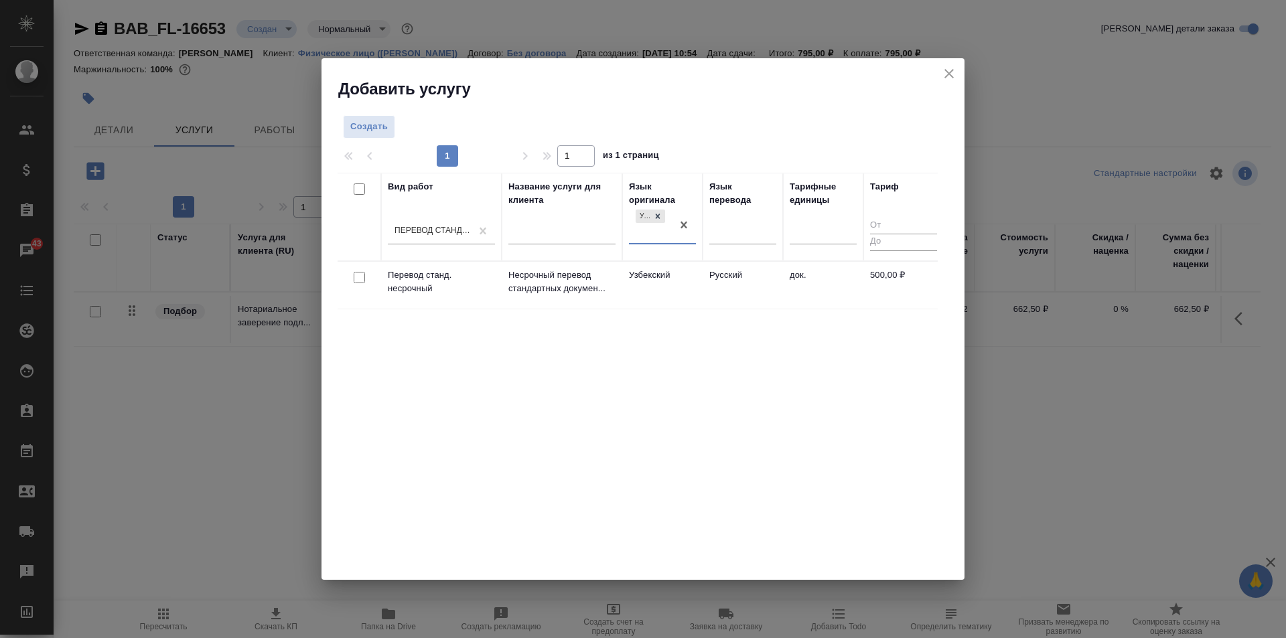
click at [361, 279] on input "checkbox" at bounding box center [359, 277] width 11 height 11
checkbox input "true"
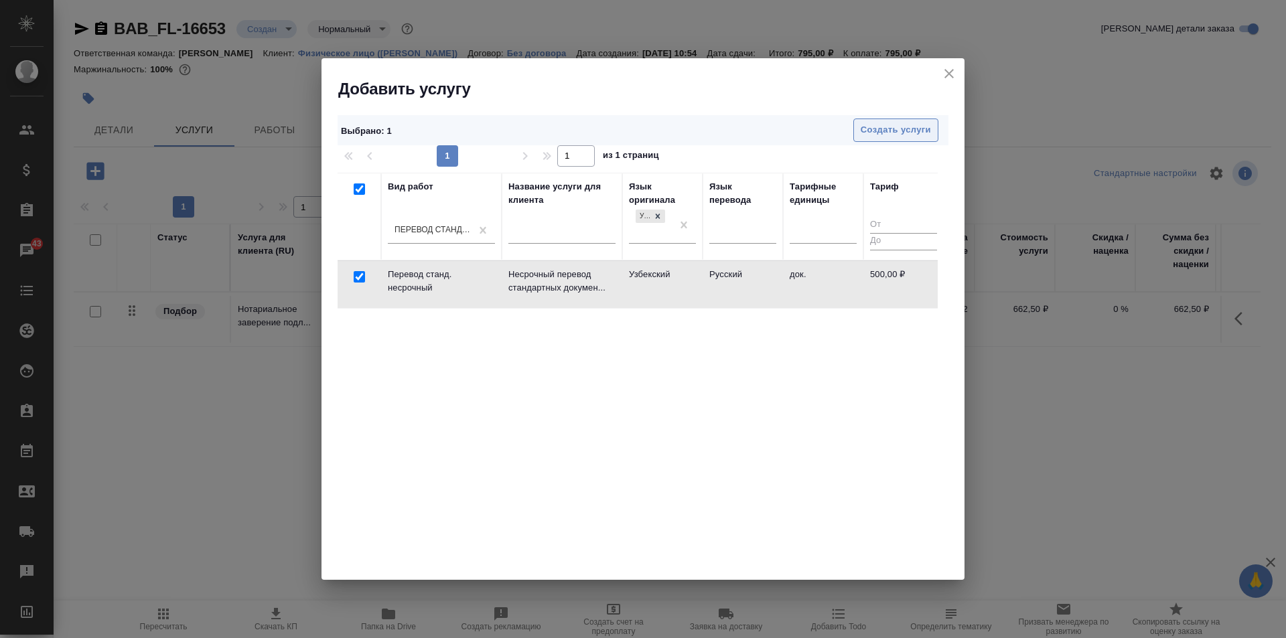
click at [908, 123] on span "Создать услуги" at bounding box center [896, 130] width 70 height 15
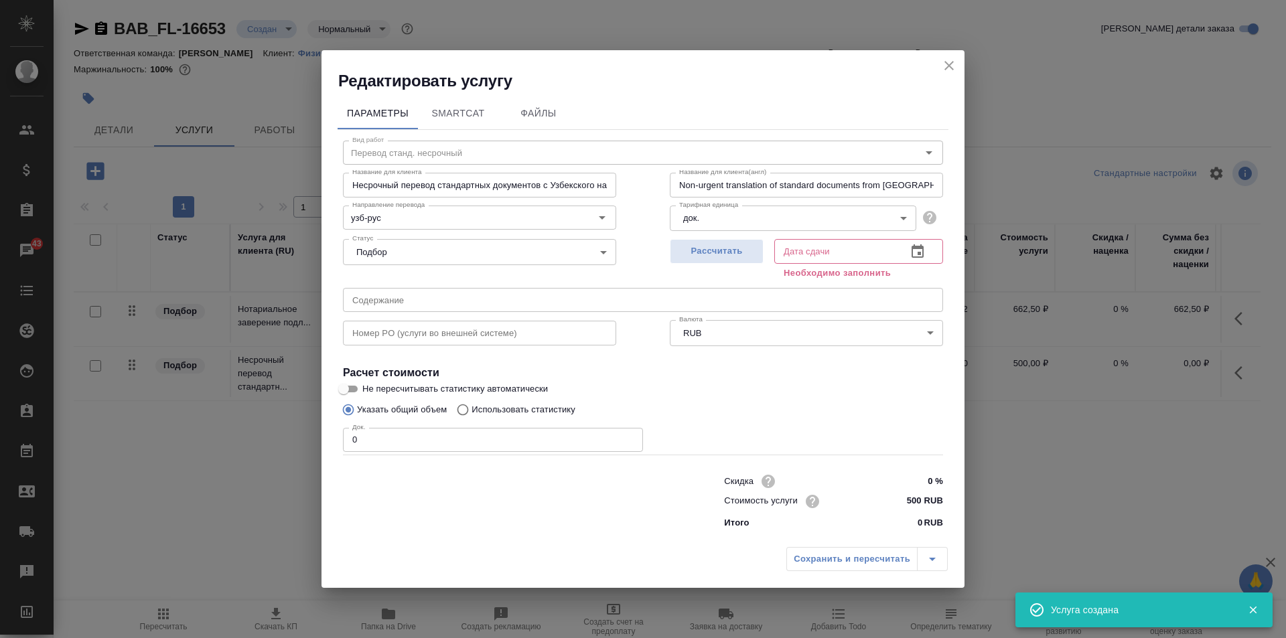
click at [920, 252] on icon "button" at bounding box center [918, 250] width 12 height 13
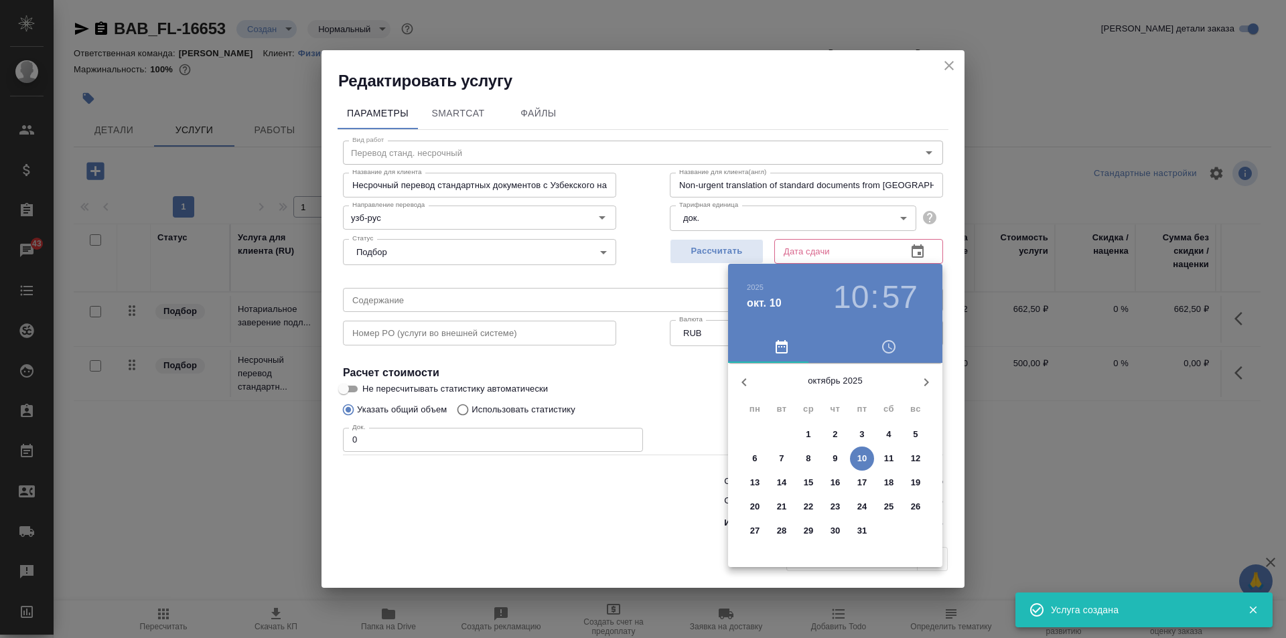
click at [881, 459] on span "11" at bounding box center [889, 458] width 24 height 13
type input "11.10.2025 10:57"
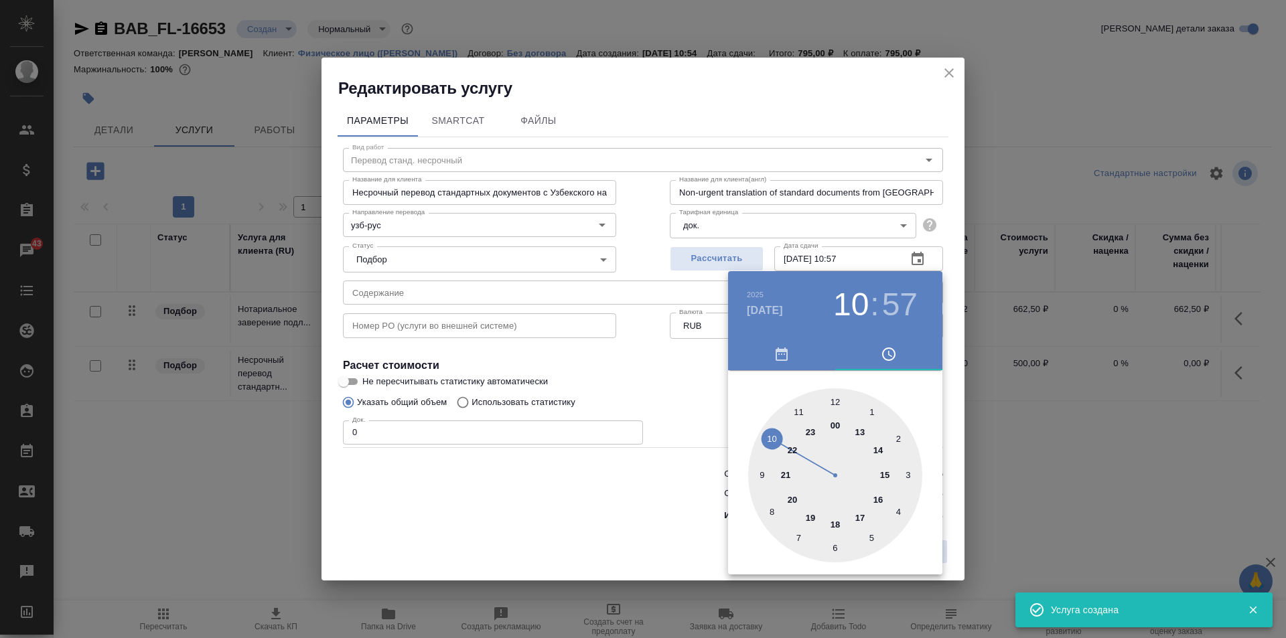
click at [691, 386] on div at bounding box center [643, 319] width 1286 height 638
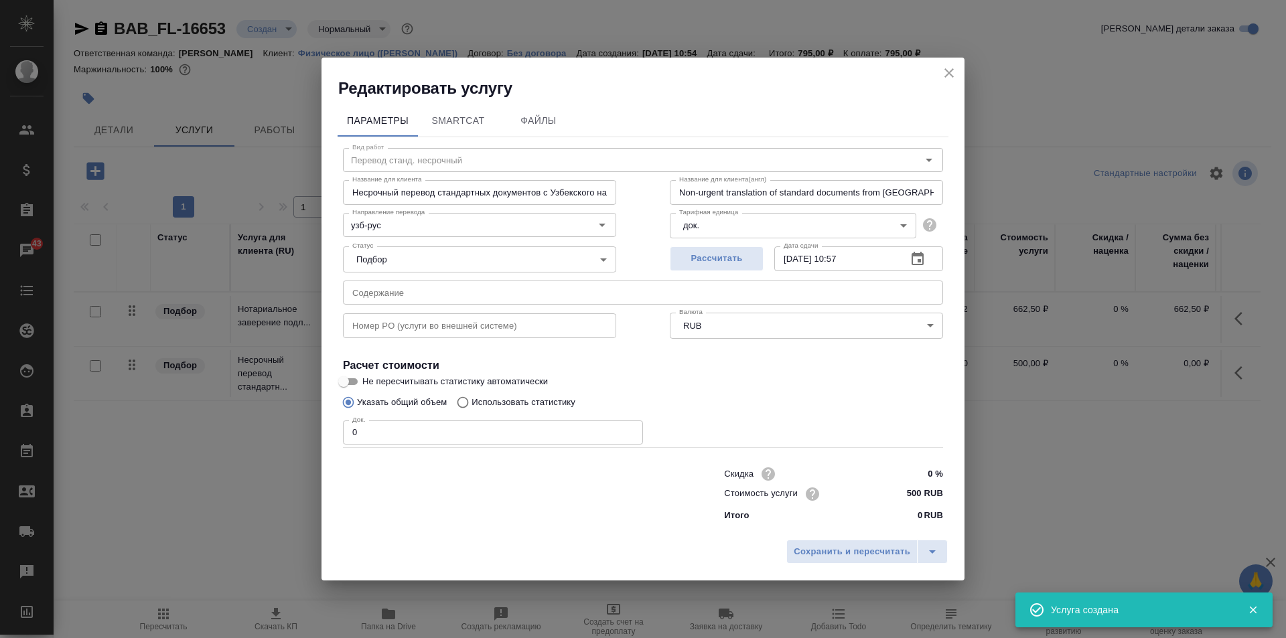
click at [393, 439] on input "0" at bounding box center [493, 433] width 300 height 24
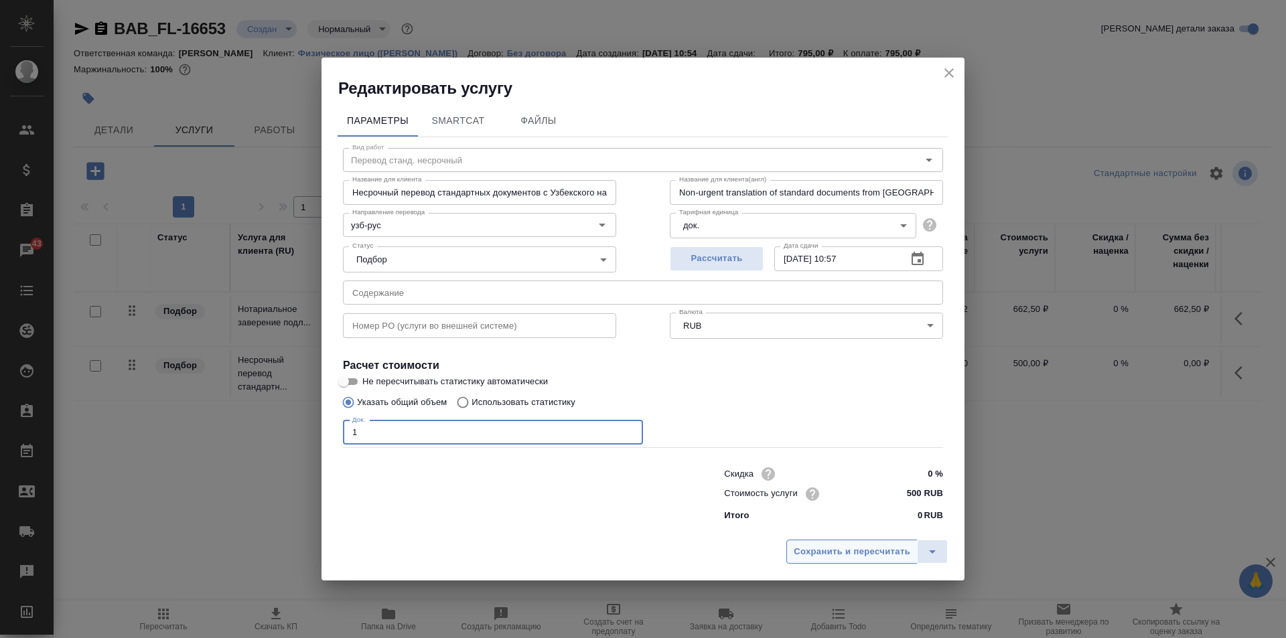
type input "1"
click at [861, 557] on span "Сохранить и пересчитать" at bounding box center [852, 552] width 117 height 15
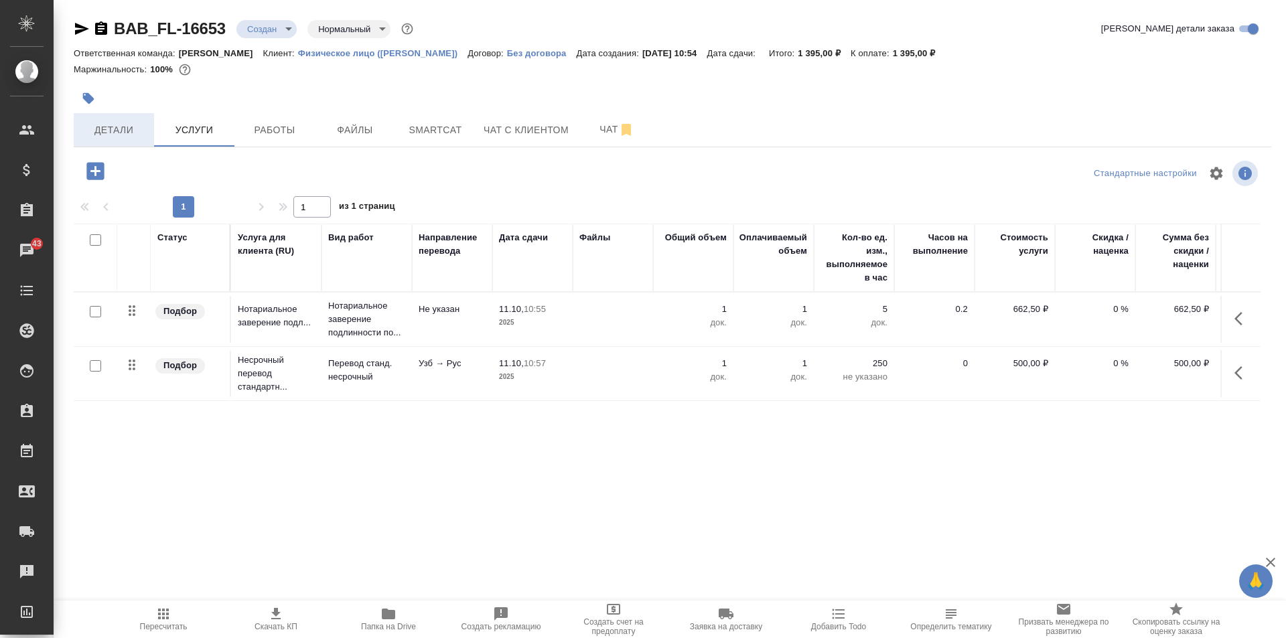
click at [133, 137] on span "Детали" at bounding box center [114, 130] width 64 height 17
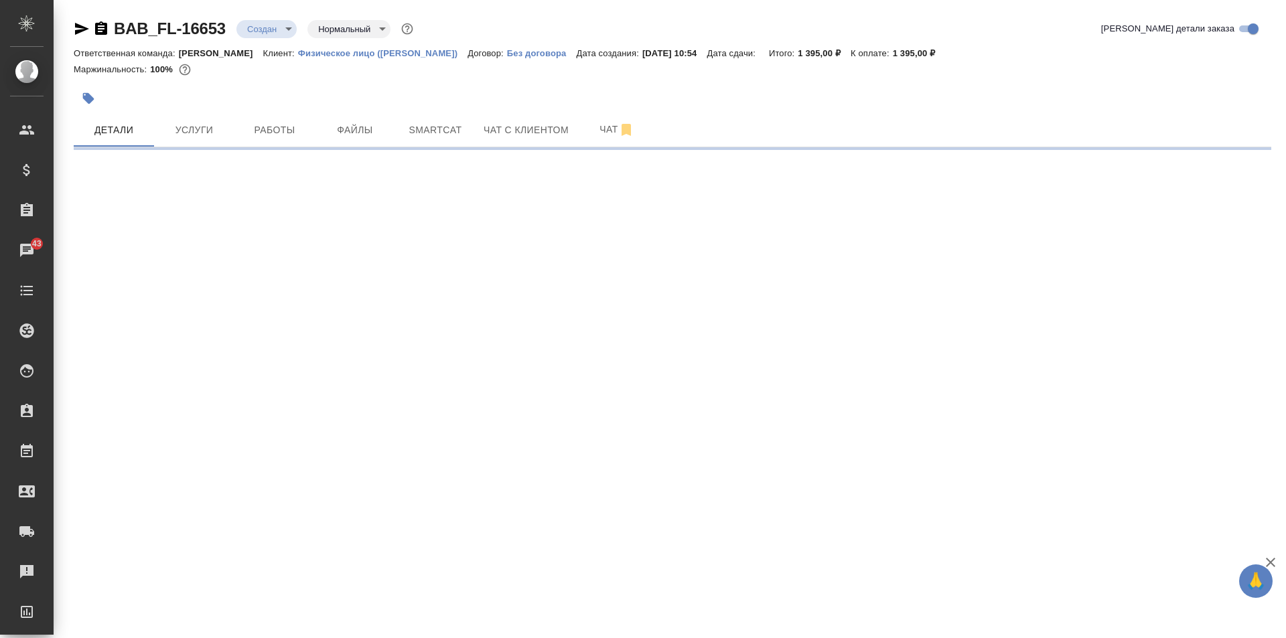
select select "RU"
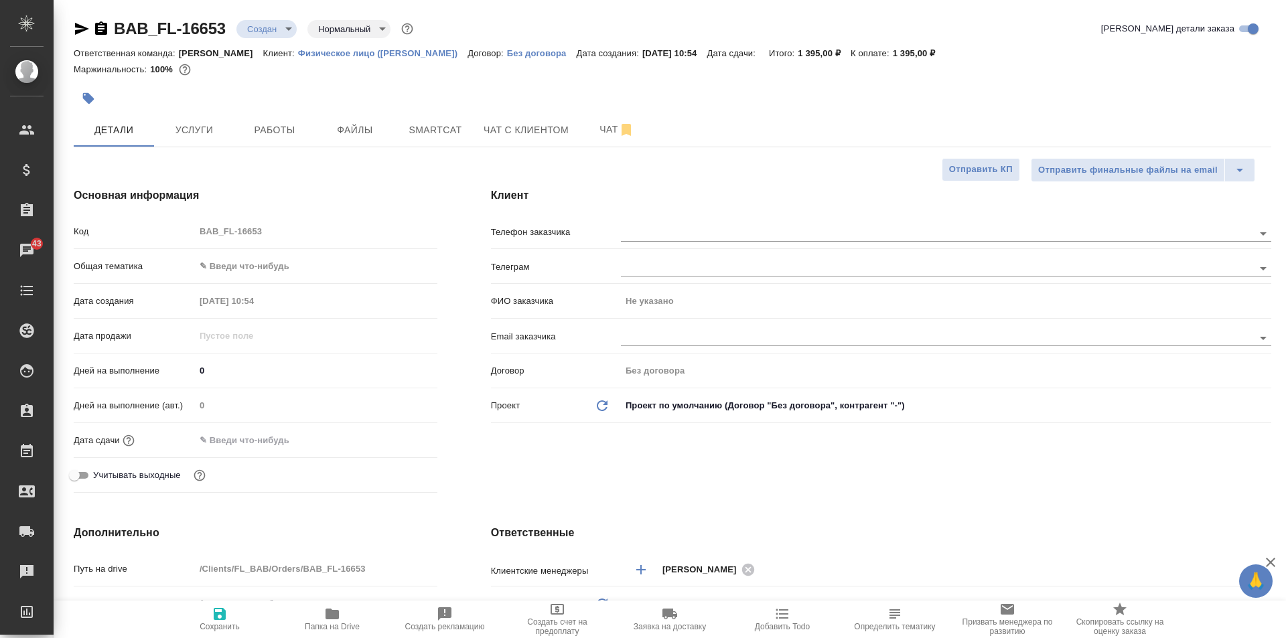
type textarea "x"
click at [272, 266] on body "🙏 .cls-1 fill:#fff; AWATERA Solovkova Ekaterina Клиенты Спецификации Заказы 43 …" at bounding box center [643, 319] width 1286 height 638
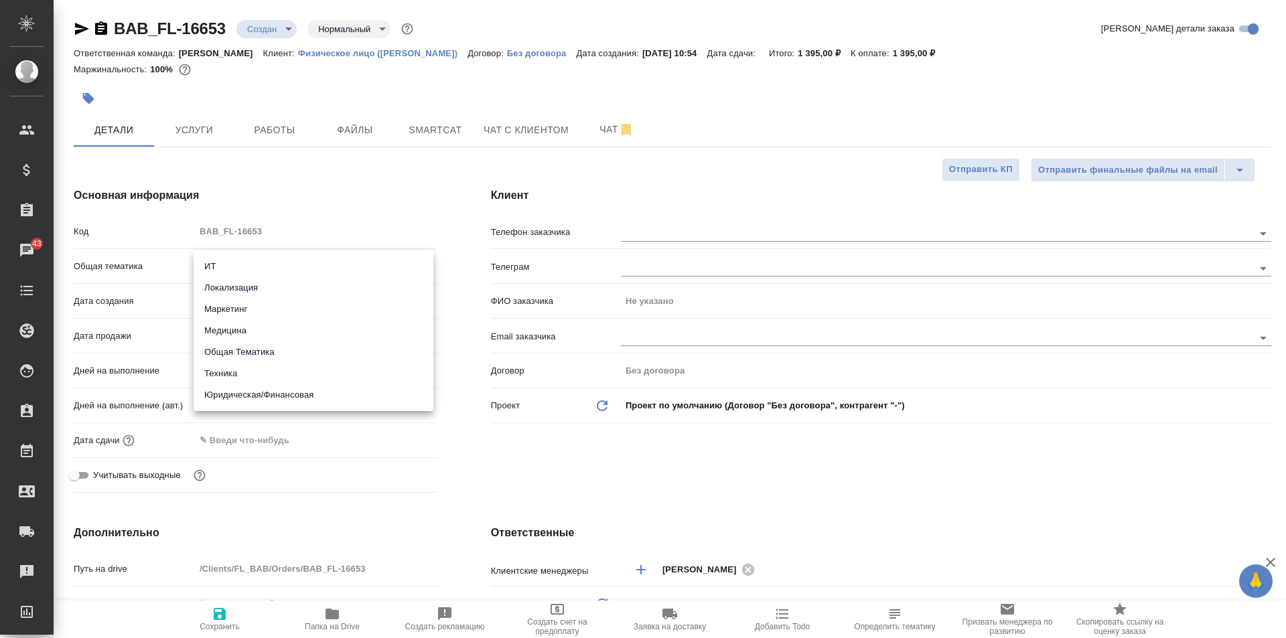
click at [299, 390] on li "Юридическая/Финансовая" at bounding box center [314, 394] width 240 height 21
type input "yr-fn"
type textarea "x"
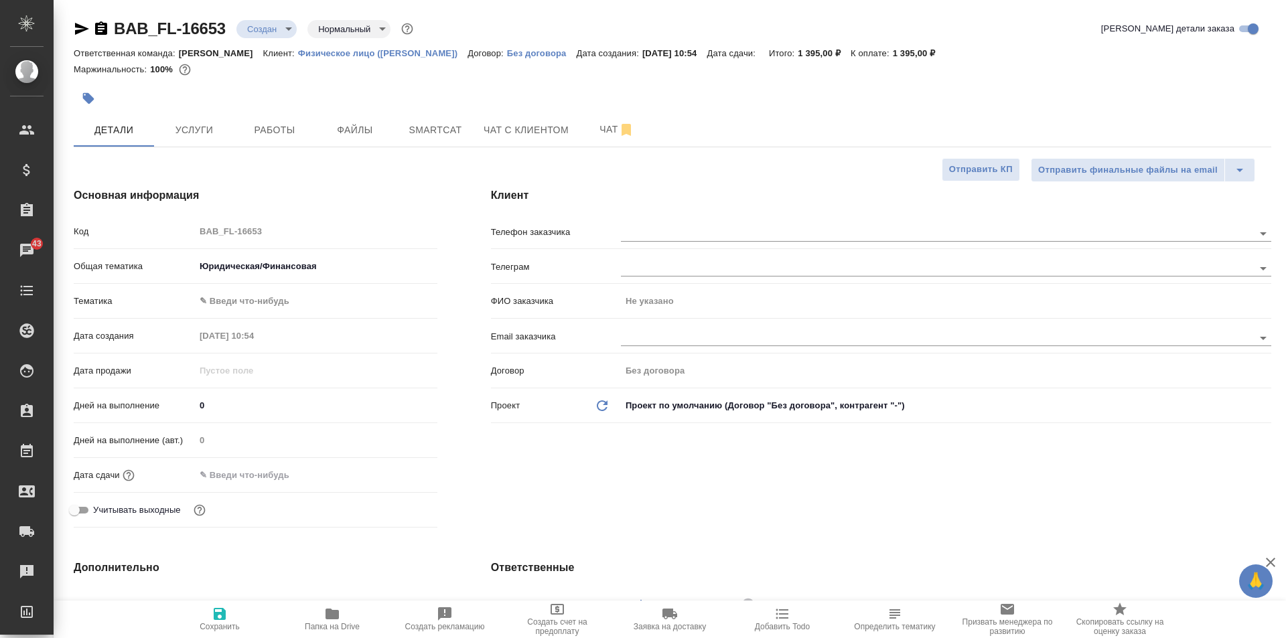
click at [240, 294] on body "🙏 .cls-1 fill:#fff; AWATERA Solovkova Ekaterina Клиенты Спецификации Заказы 43 …" at bounding box center [643, 319] width 1286 height 638
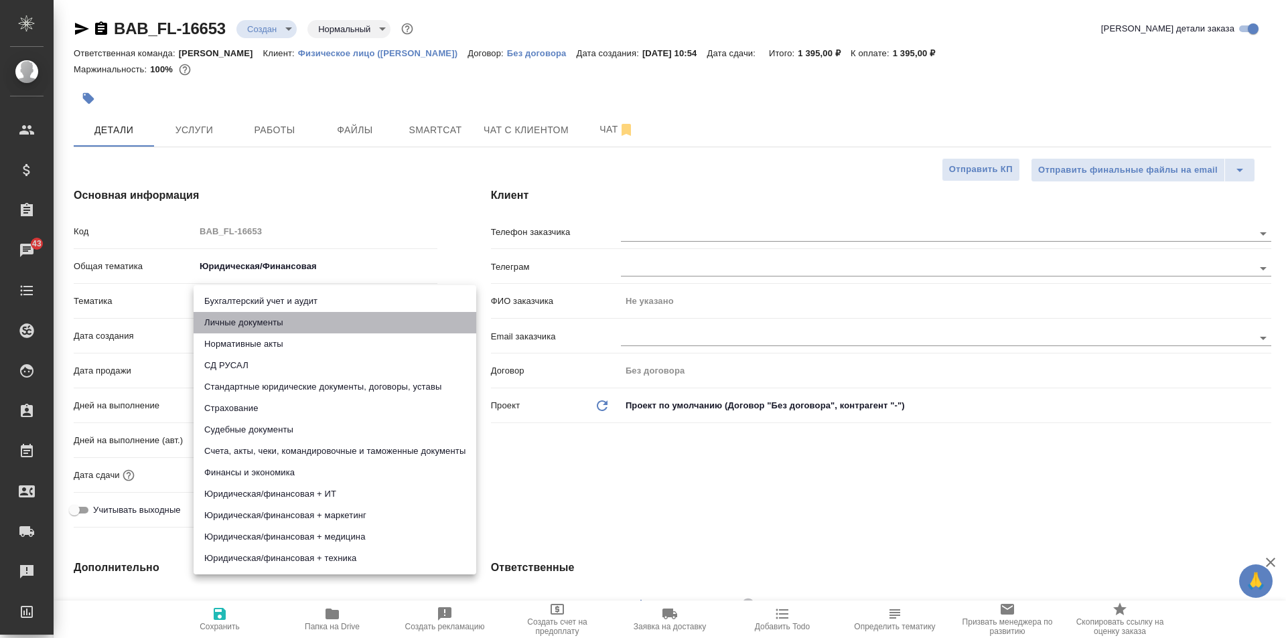
click at [259, 327] on li "Личные документы" at bounding box center [335, 322] width 283 height 21
type textarea "x"
type input "5a8b8b956a9677013d343cfe"
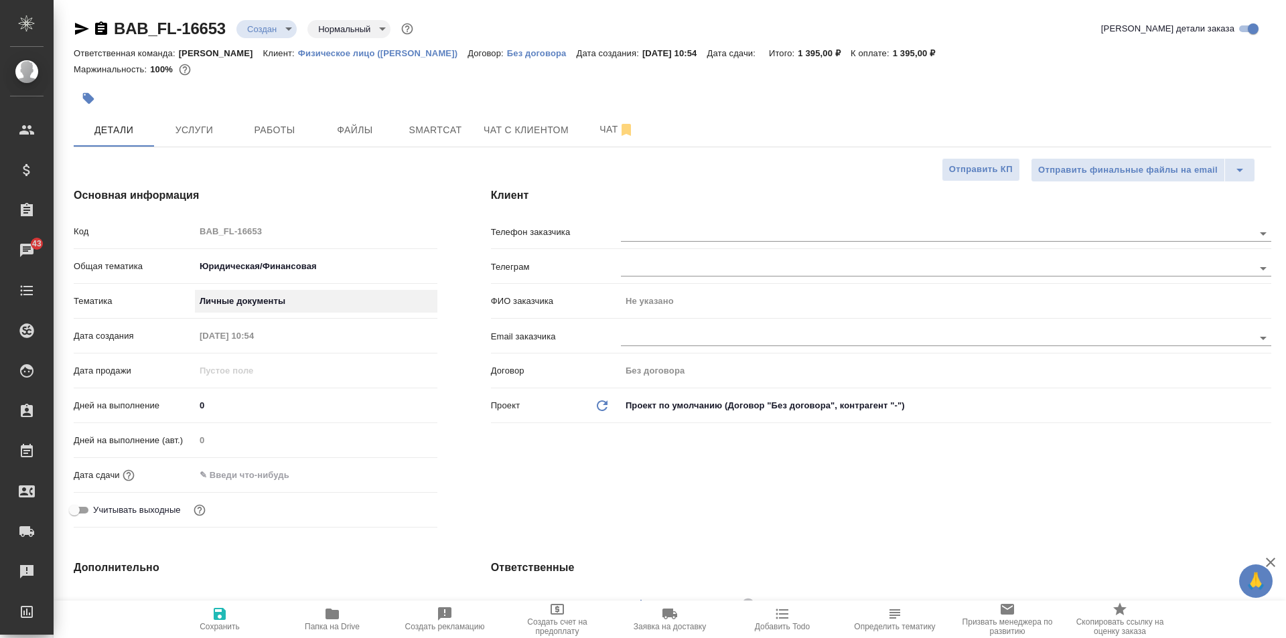
scroll to position [67, 0]
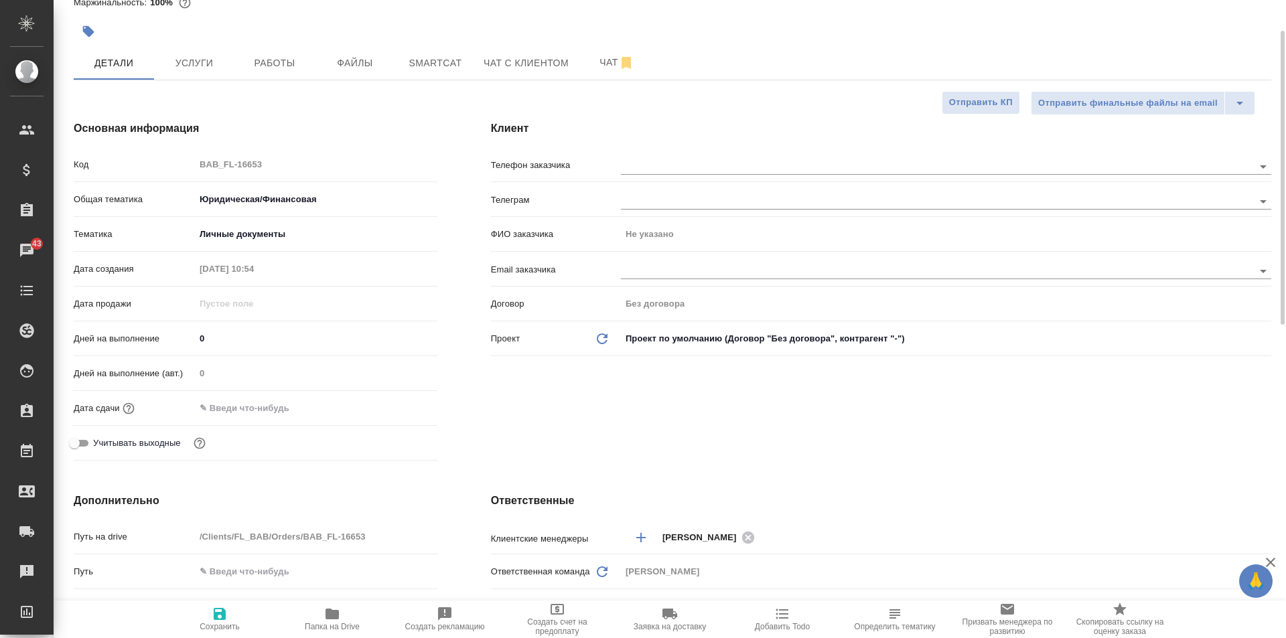
click at [232, 412] on input "text" at bounding box center [253, 408] width 117 height 19
click at [396, 407] on icon "button" at bounding box center [399, 408] width 16 height 16
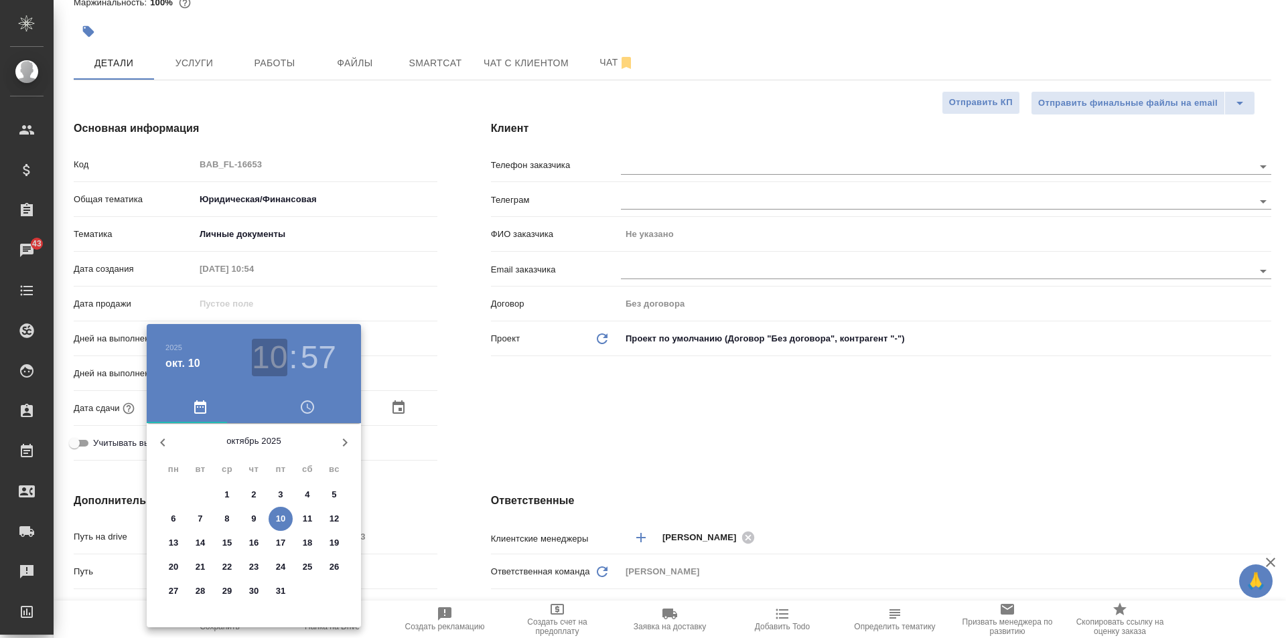
click at [282, 354] on h3 "10" at bounding box center [270, 358] width 36 height 38
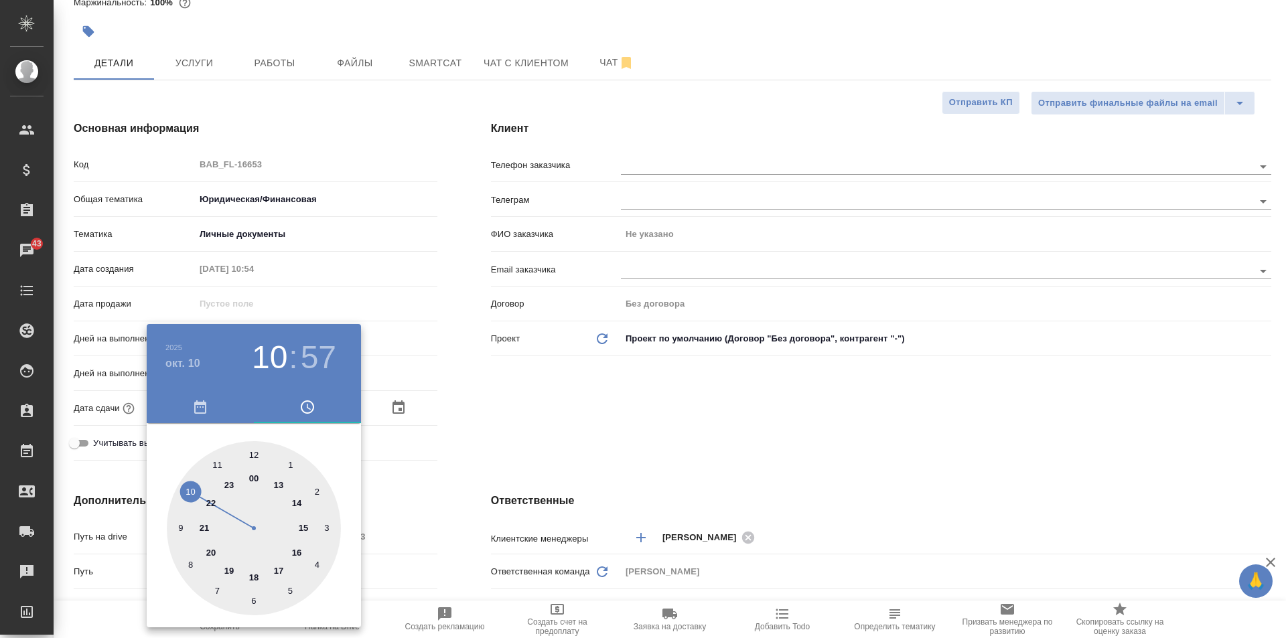
click at [252, 454] on div at bounding box center [254, 528] width 174 height 174
type input "10.10.2025 12:57"
type textarea "x"
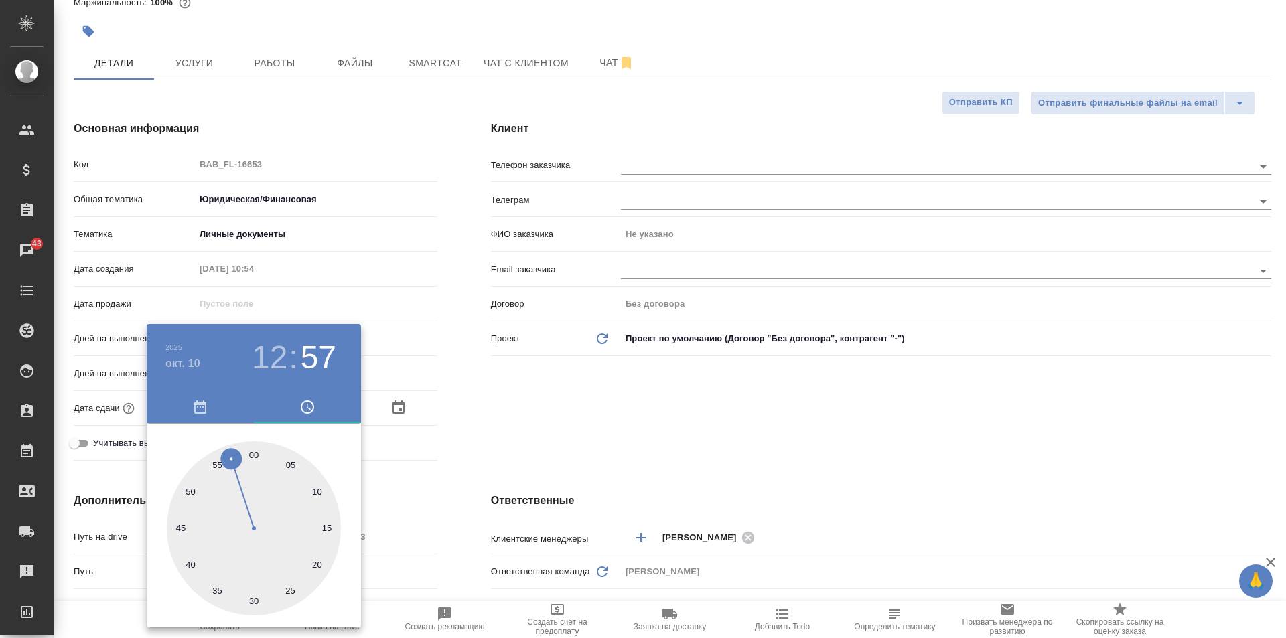
click at [255, 456] on div at bounding box center [254, 528] width 174 height 174
type input "10.10.2025 12:00"
type textarea "x"
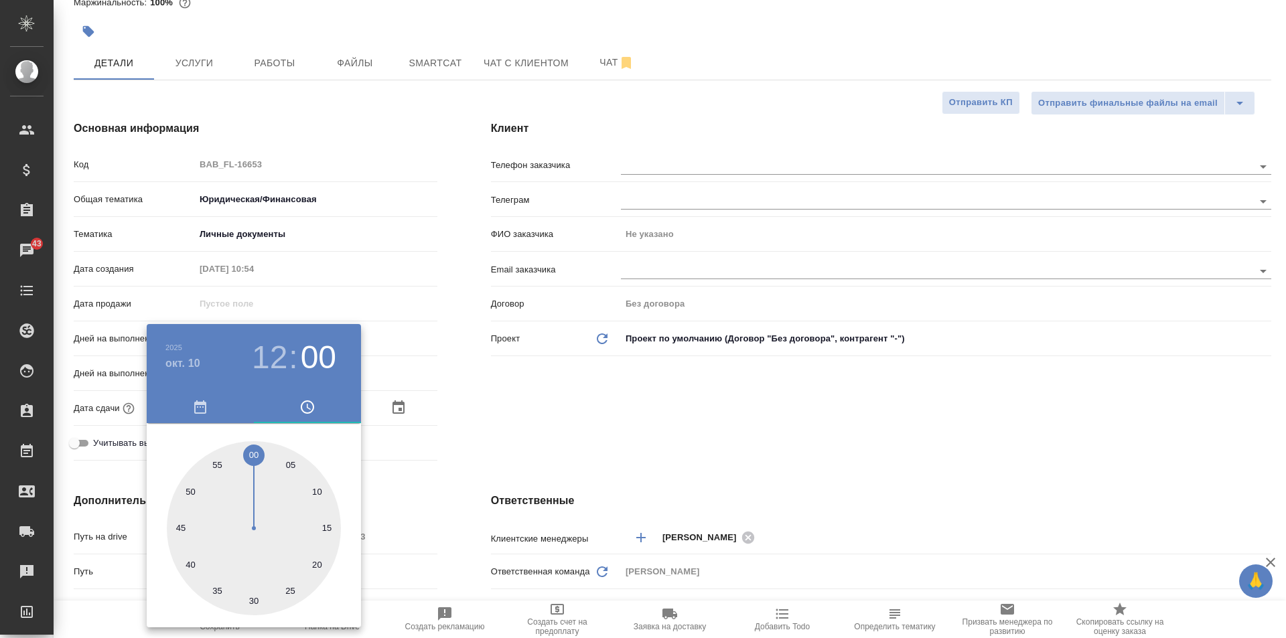
click at [431, 463] on div at bounding box center [643, 319] width 1286 height 638
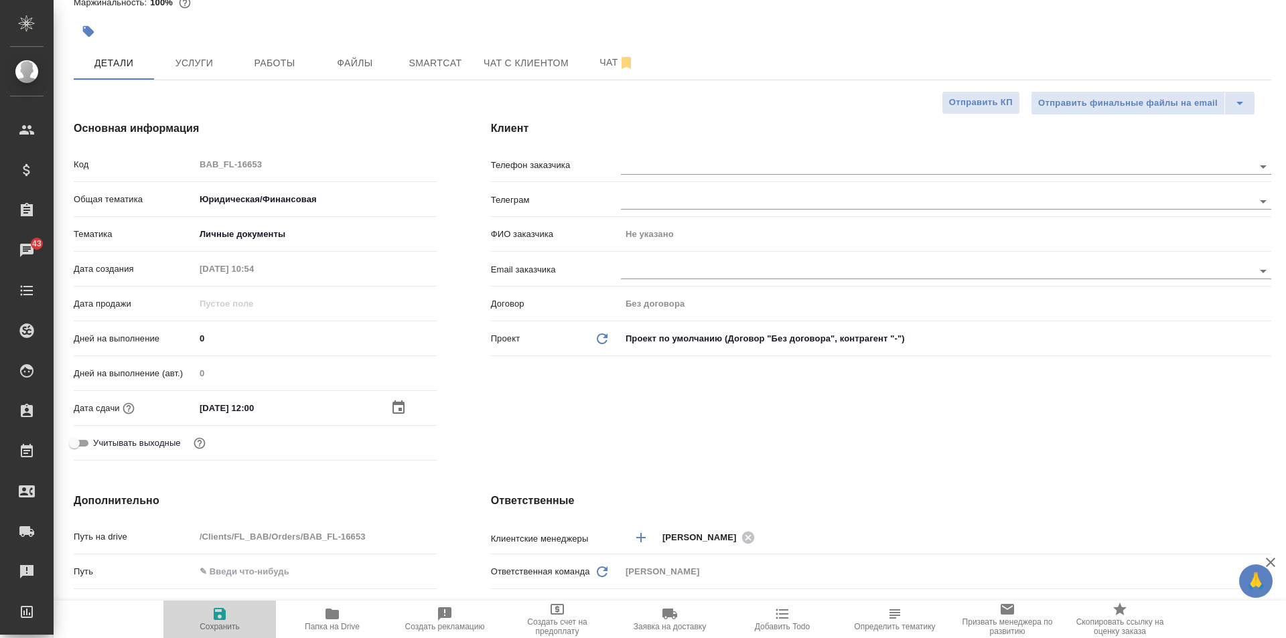
click at [212, 622] on span "Сохранить" at bounding box center [220, 626] width 40 height 9
type textarea "x"
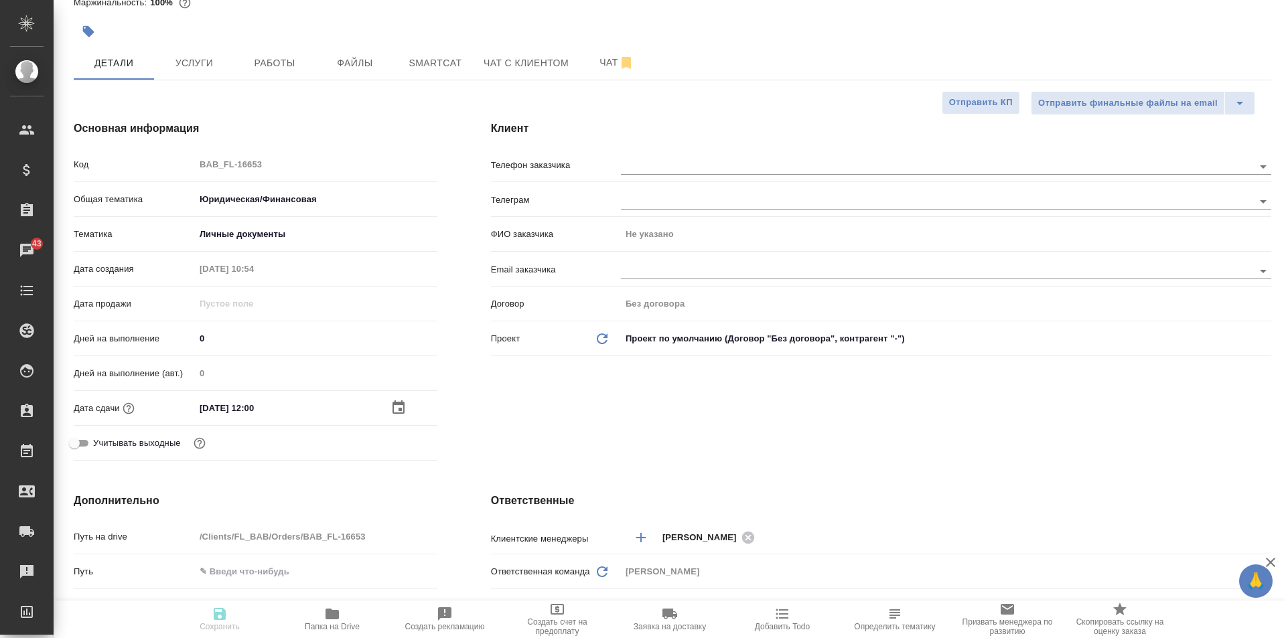
type textarea "x"
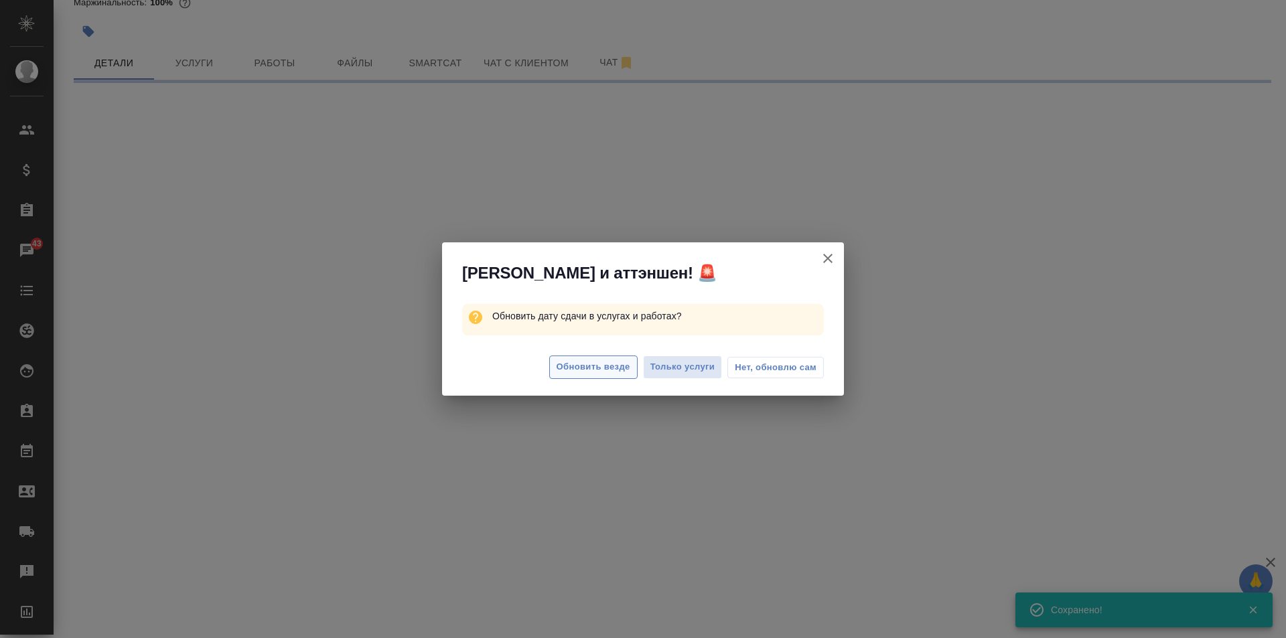
click at [596, 366] on span "Обновить везде" at bounding box center [594, 367] width 74 height 15
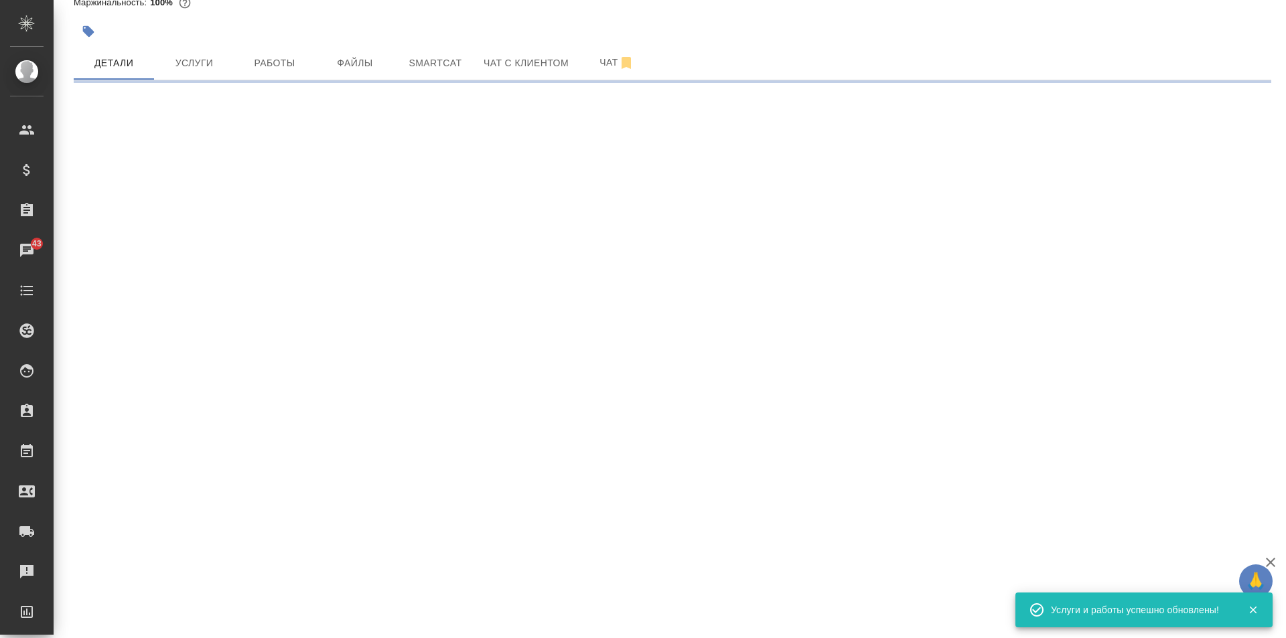
select select "RU"
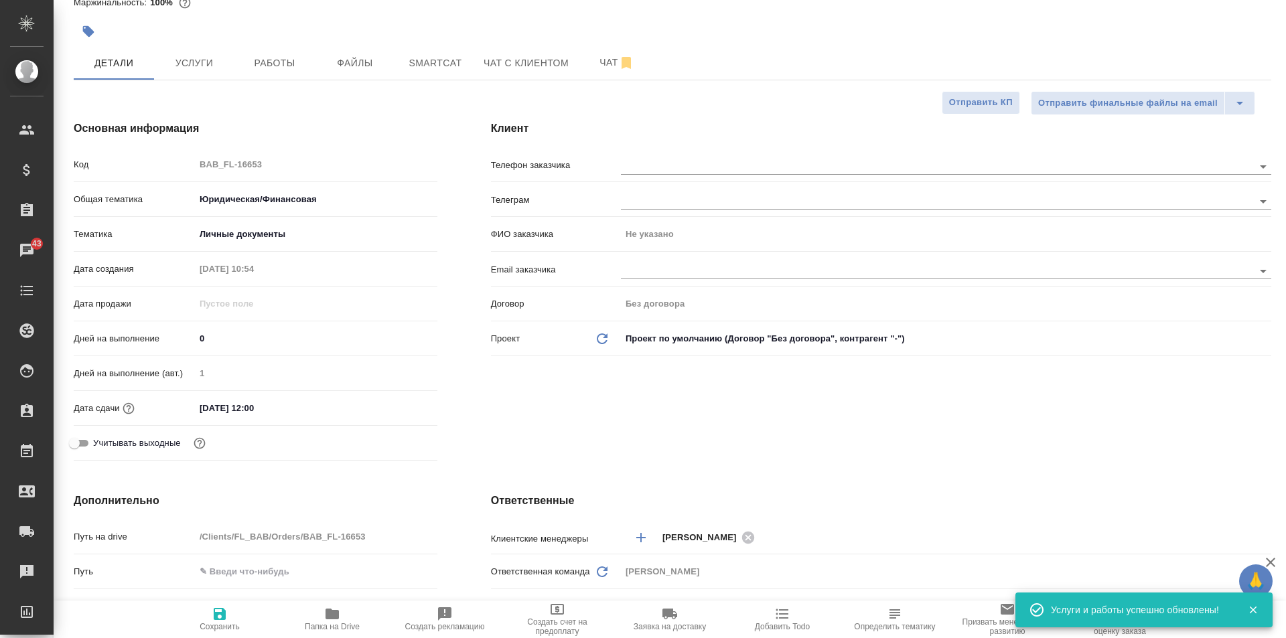
type textarea "x"
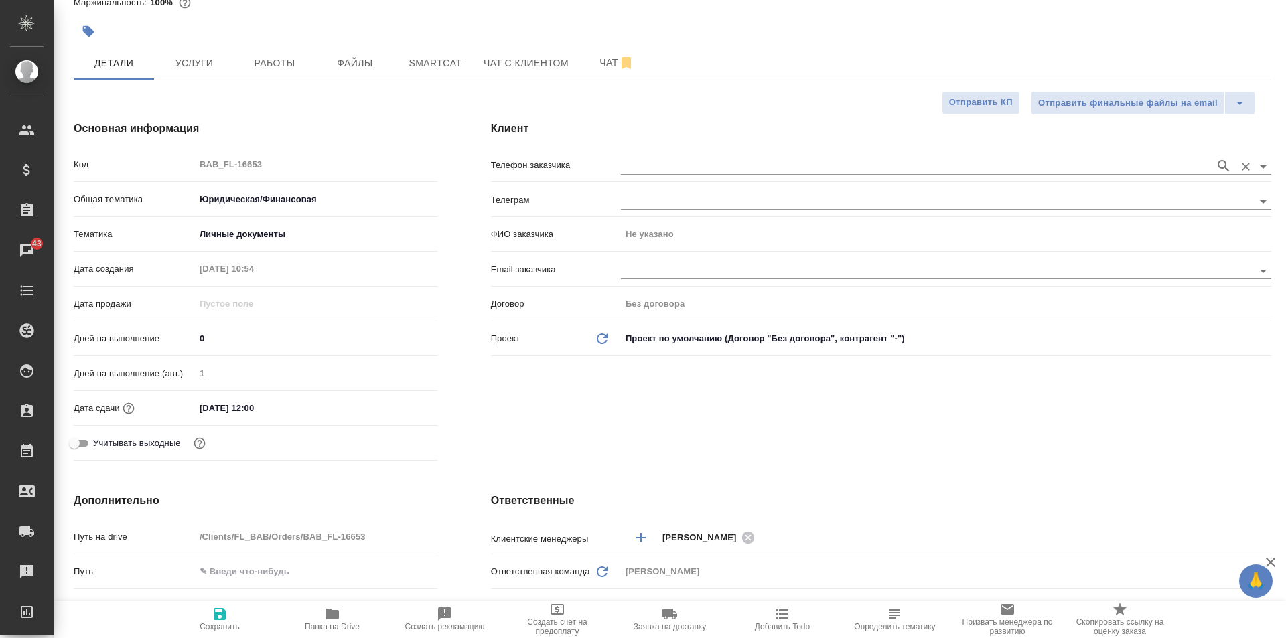
click at [650, 170] on input "text" at bounding box center [914, 166] width 587 height 16
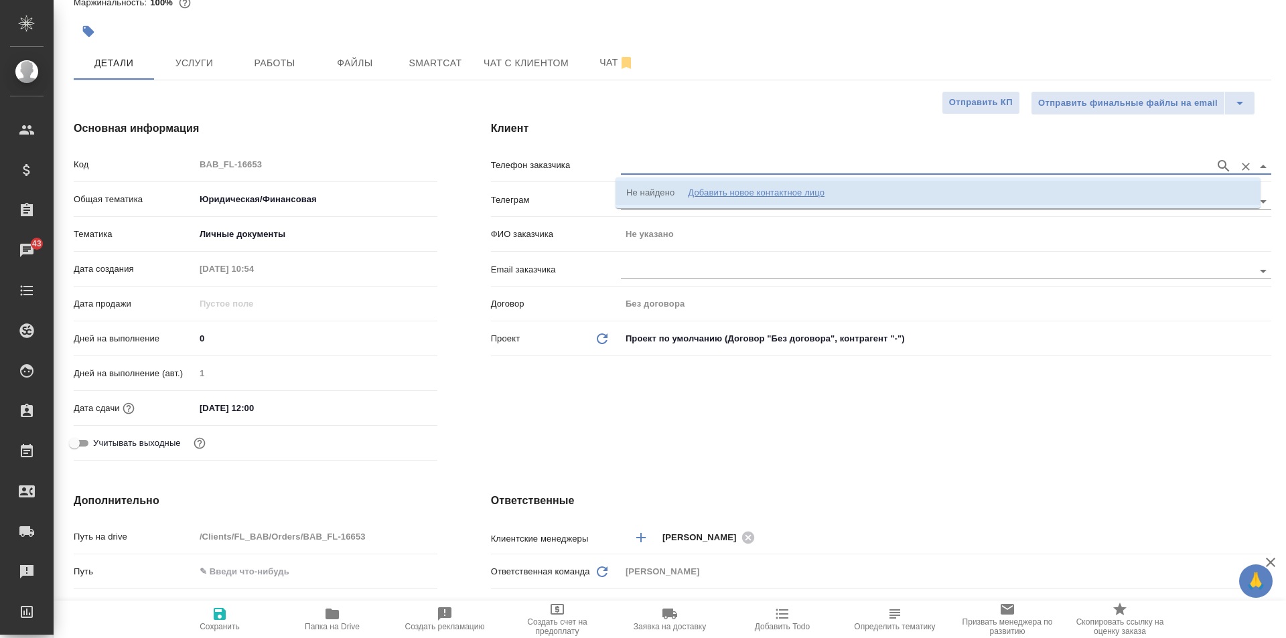
click at [709, 194] on div "Добавить новое контактное лицо" at bounding box center [756, 192] width 137 height 13
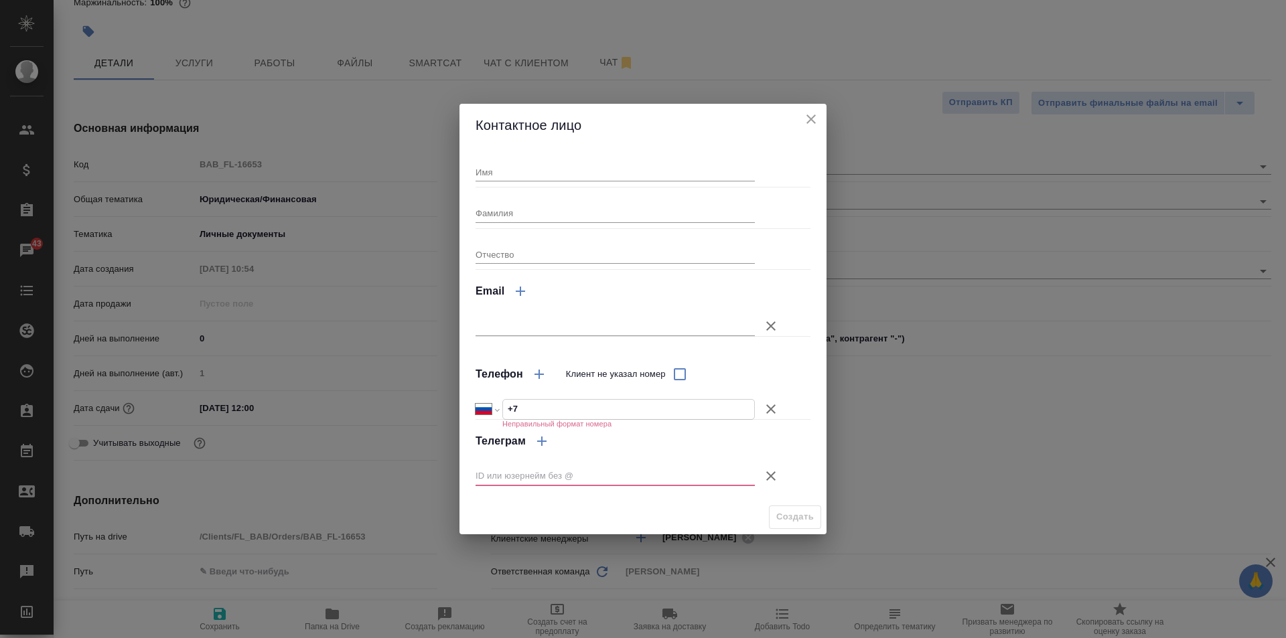
click at [581, 401] on input "+7" at bounding box center [628, 409] width 251 height 19
type input "+7 905 725 32 07"
click at [768, 477] on icon "button" at bounding box center [771, 476] width 16 height 16
click at [768, 477] on div "Имя Фамилия Отчество Email Телефон Клиент не указал номер Международный Австрал…" at bounding box center [642, 324] width 367 height 354
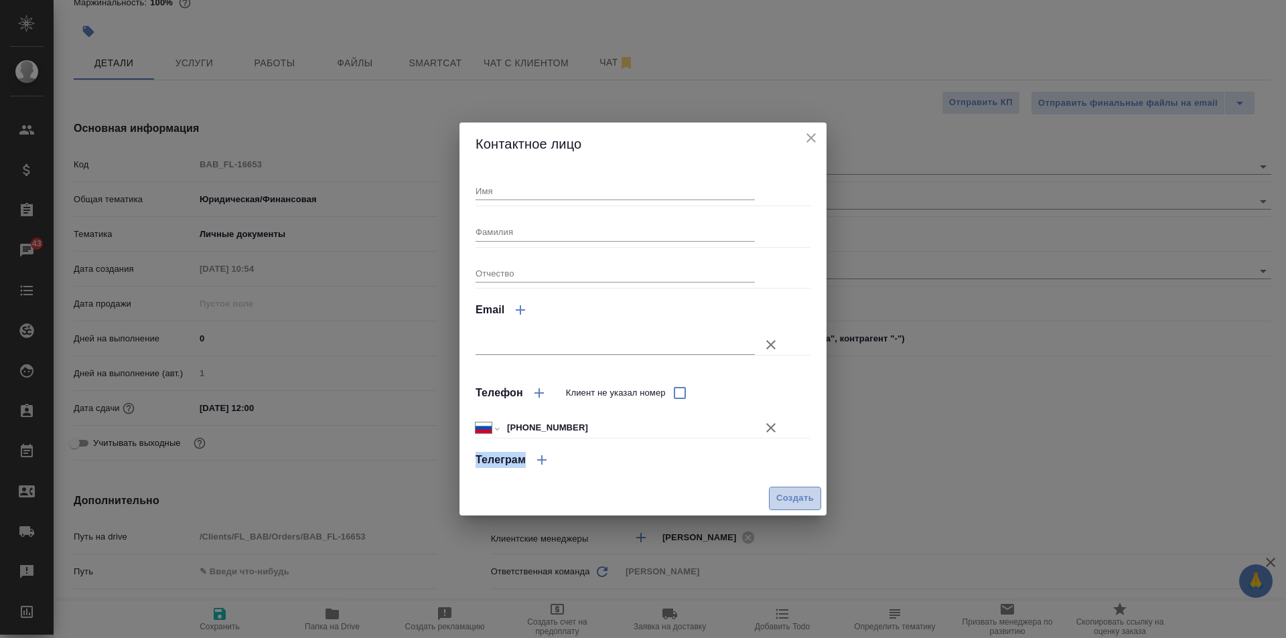
click at [793, 499] on span "Создать" at bounding box center [795, 498] width 38 height 15
type textarea "x"
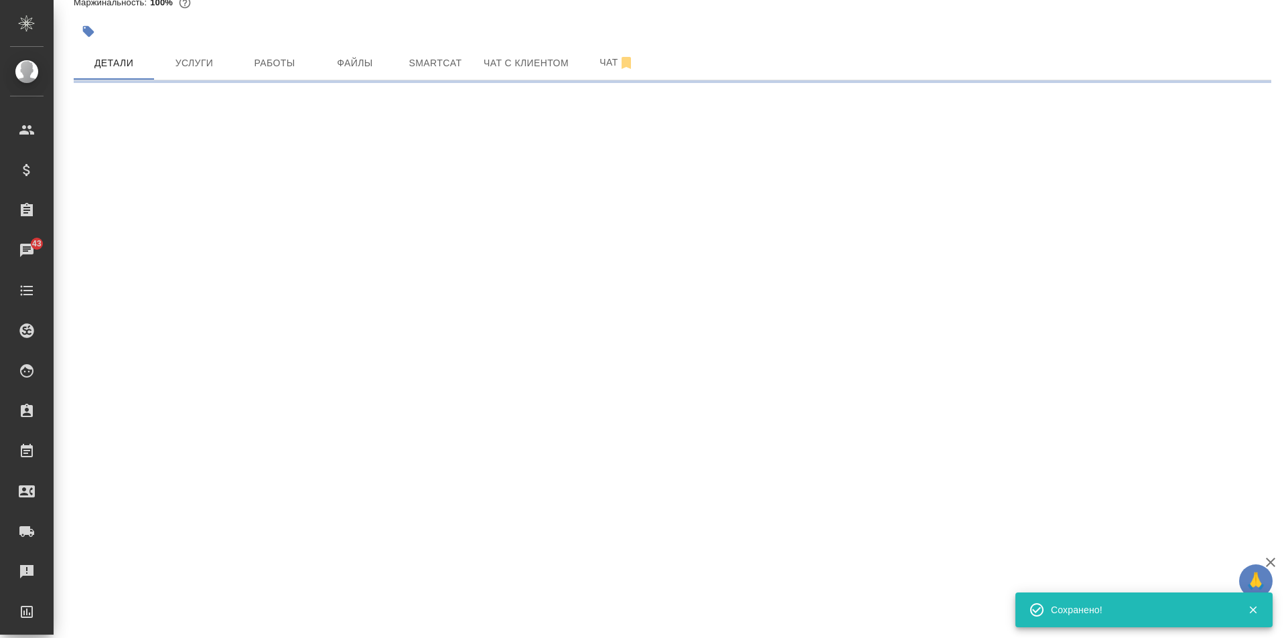
type input "holyTrinity"
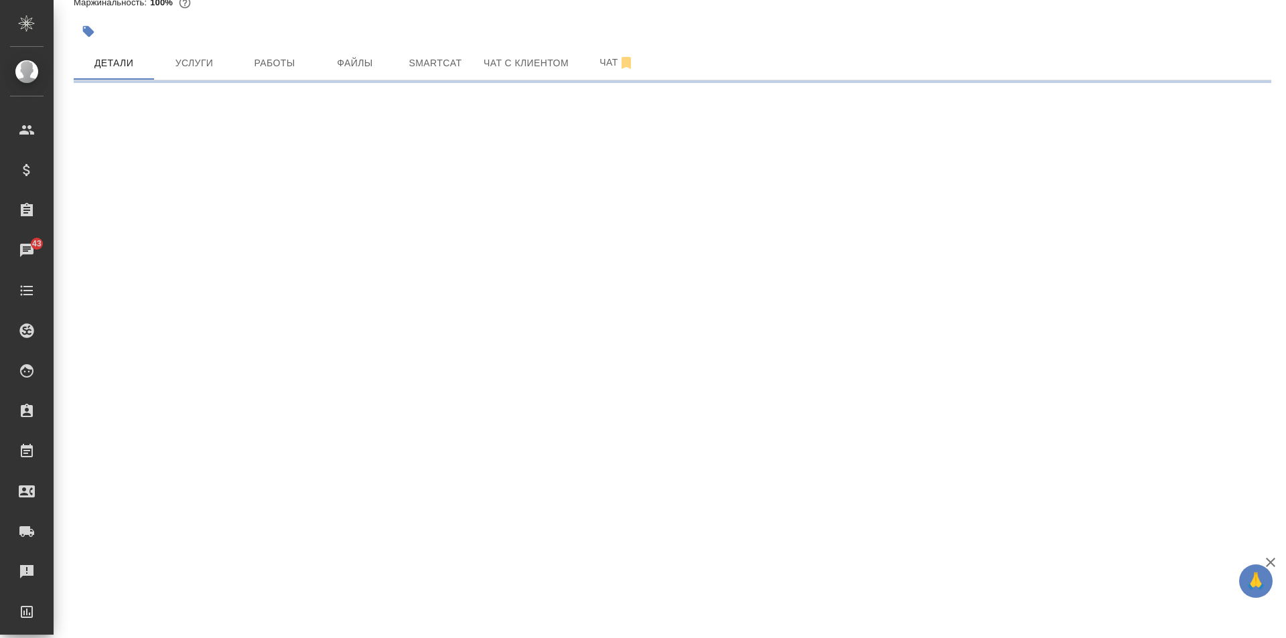
select select "RU"
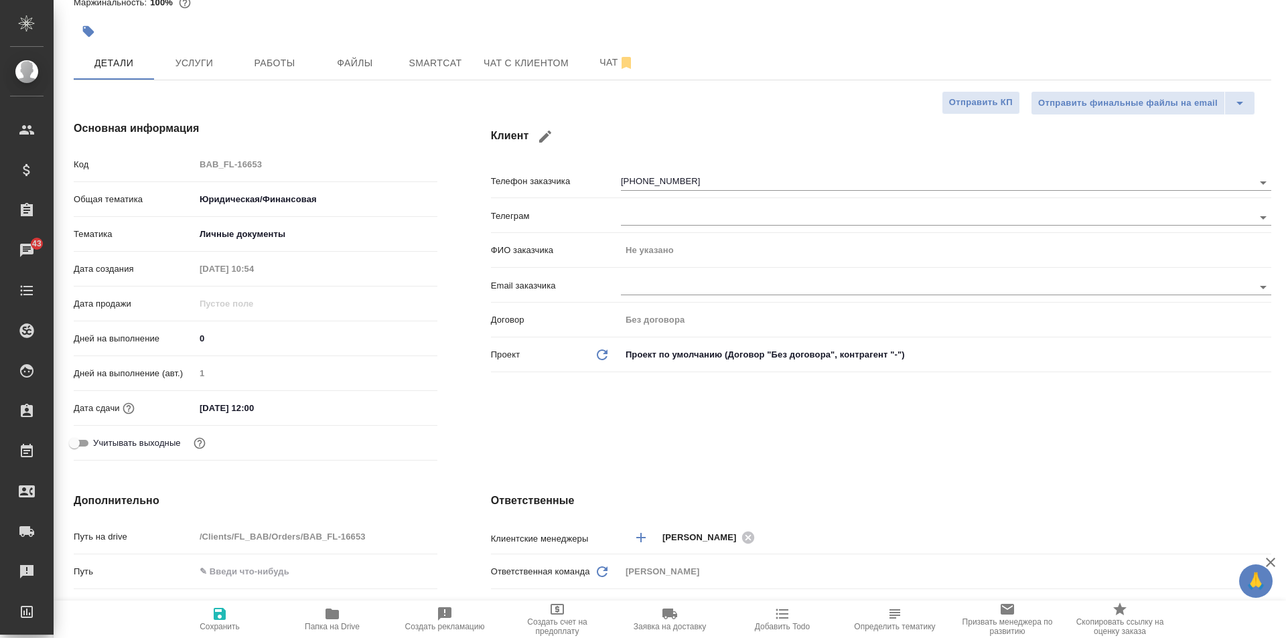
type textarea "x"
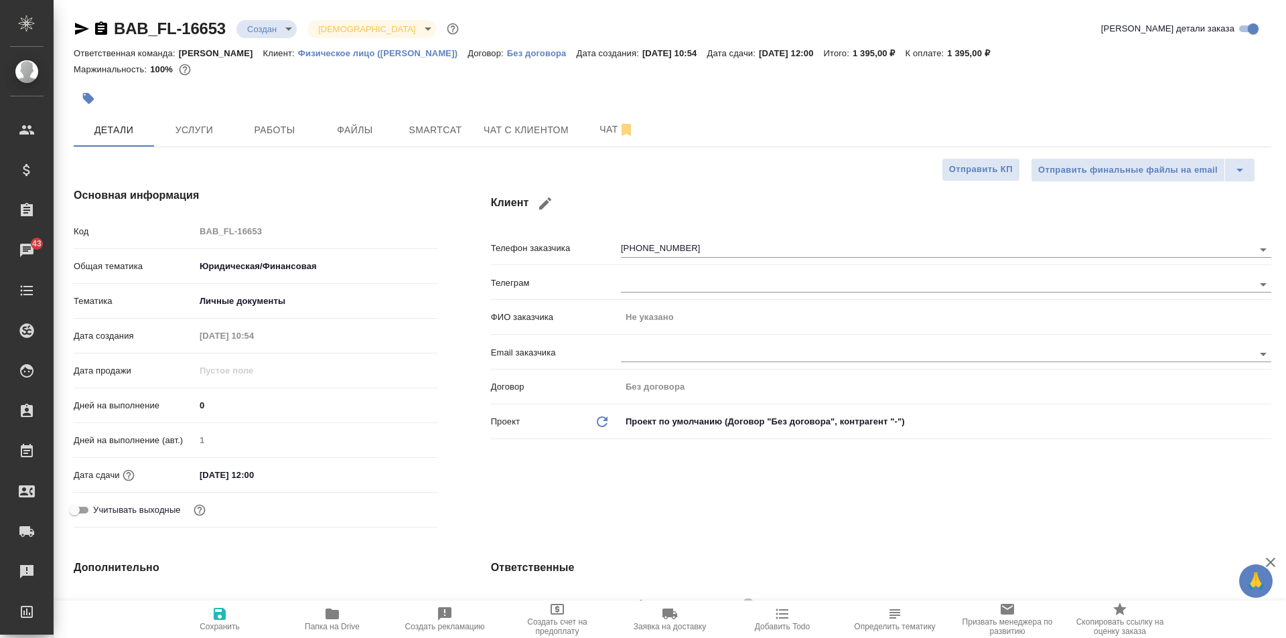
scroll to position [402, 0]
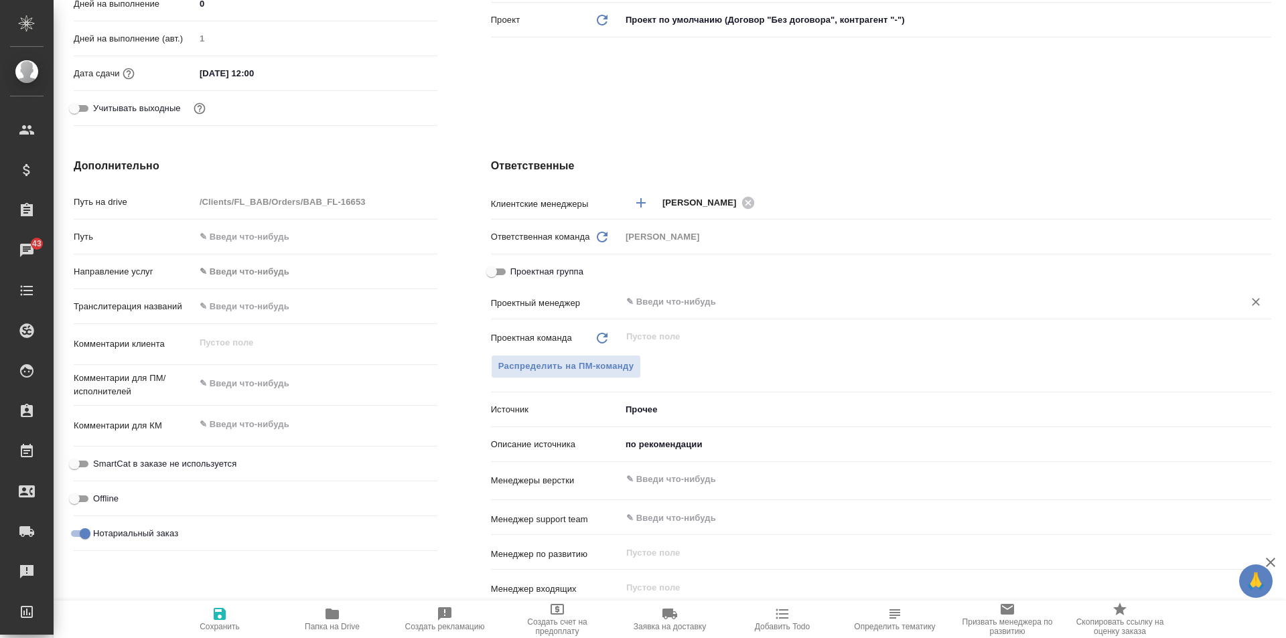
click at [662, 301] on input "text" at bounding box center [923, 302] width 597 height 16
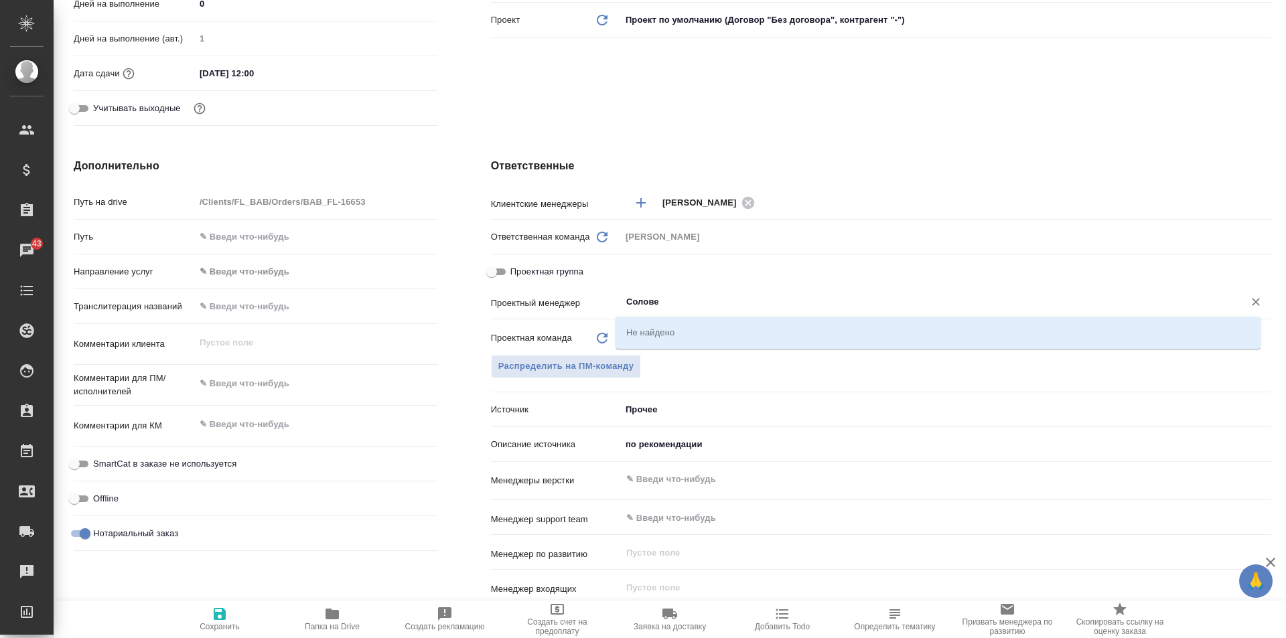
type input "Солов"
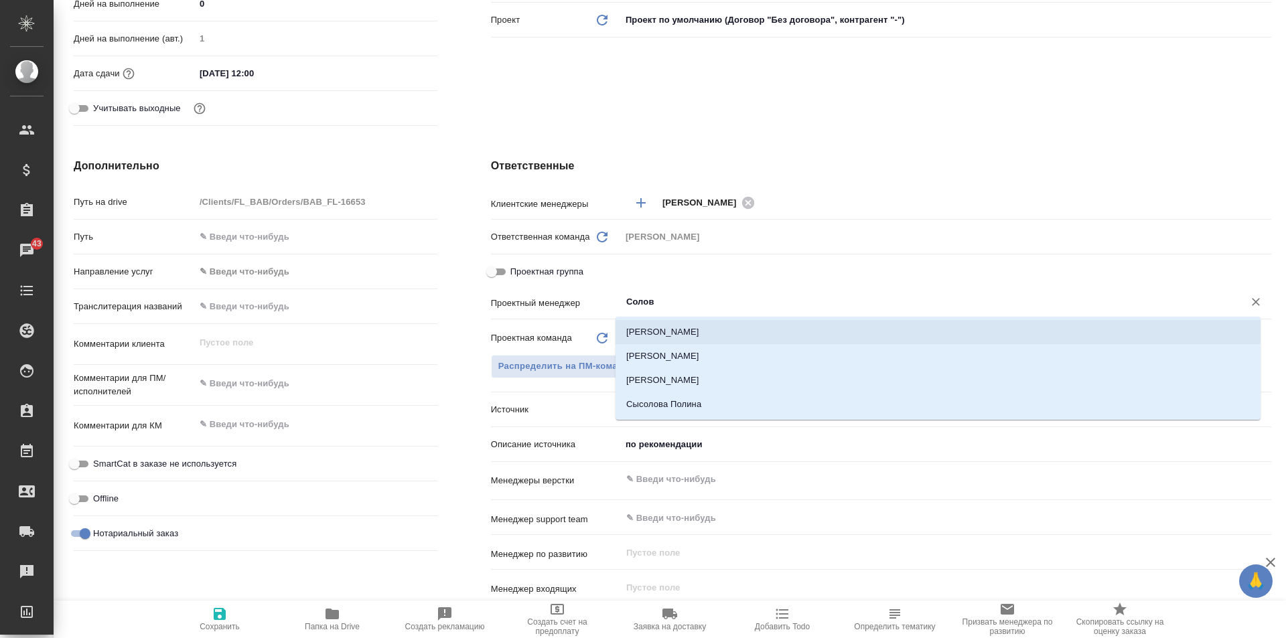
click at [690, 330] on li "[PERSON_NAME] [PERSON_NAME]" at bounding box center [938, 332] width 645 height 24
type textarea "x"
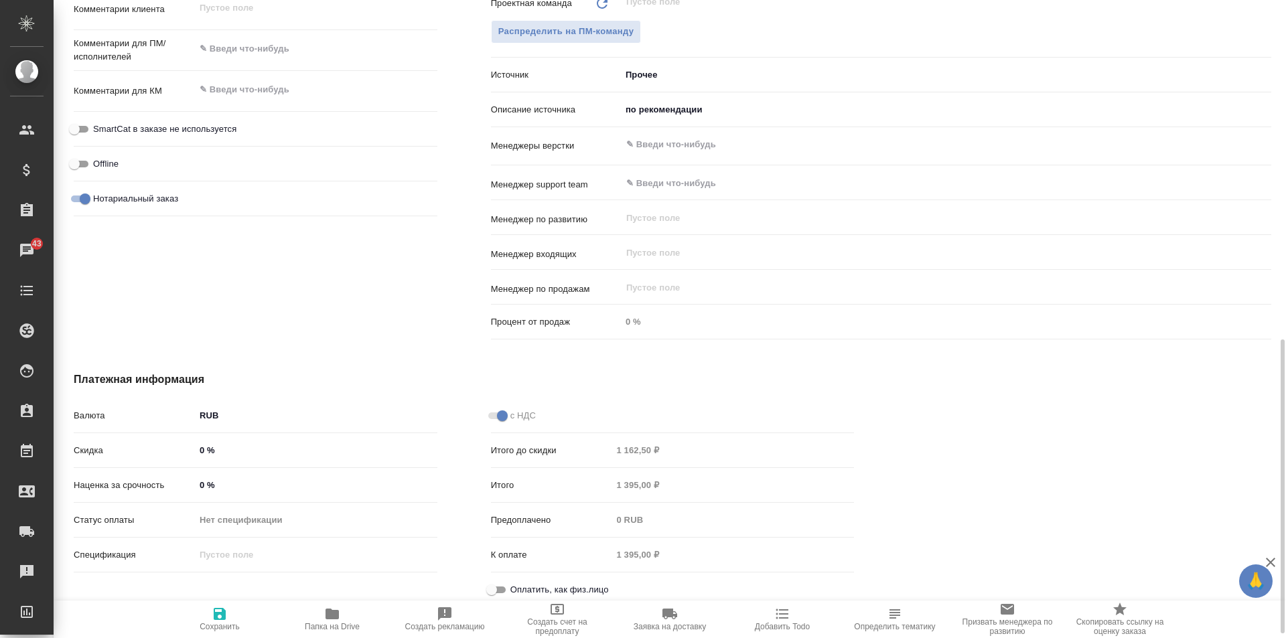
scroll to position [786, 0]
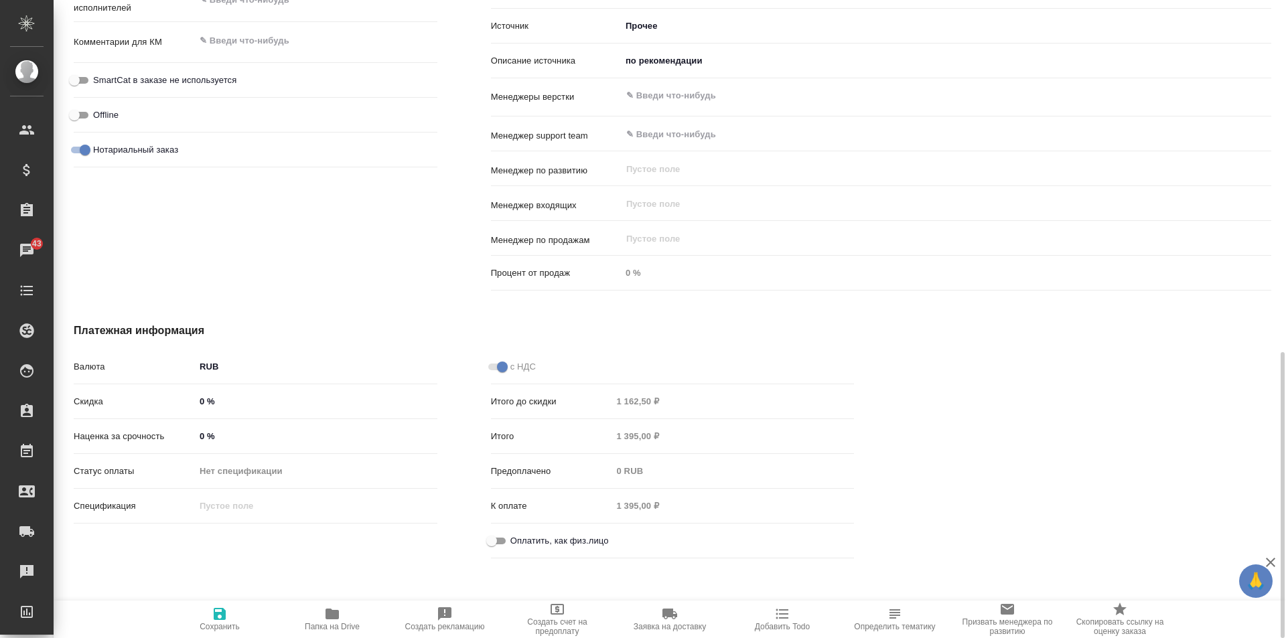
type input "[PERSON_NAME] [PERSON_NAME]"
click input "Оплатить, как физ.лицо"
checkbox input "true"
type textarea "x"
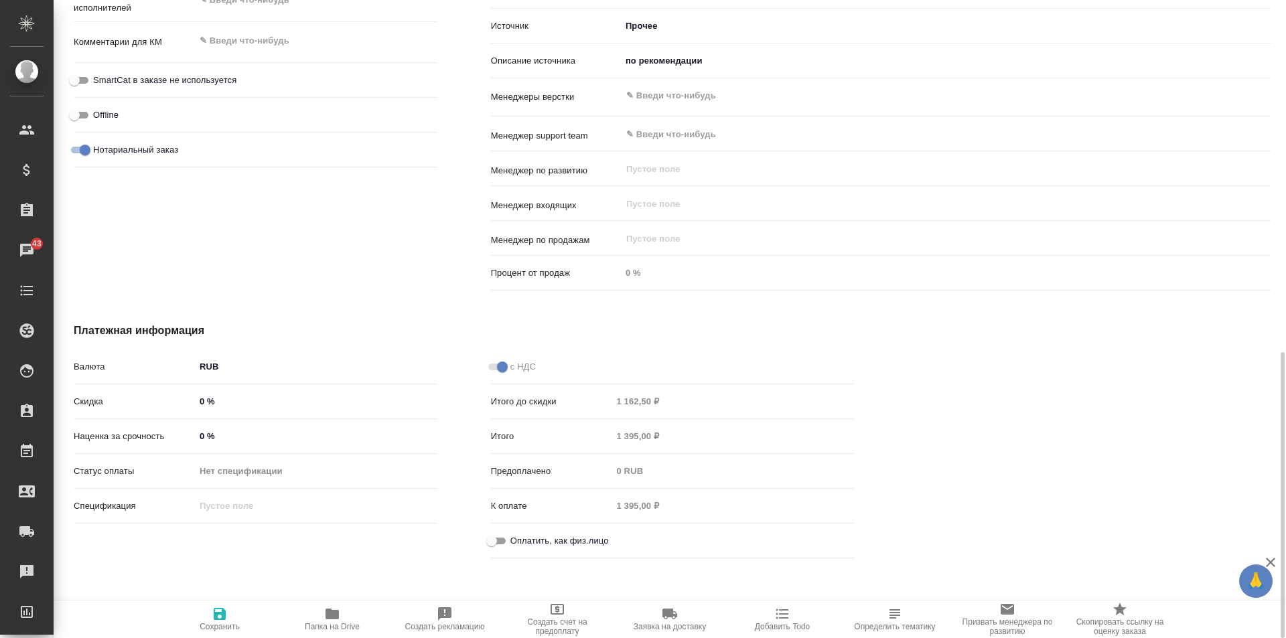
type textarea "x"
click icon "button"
type textarea "x"
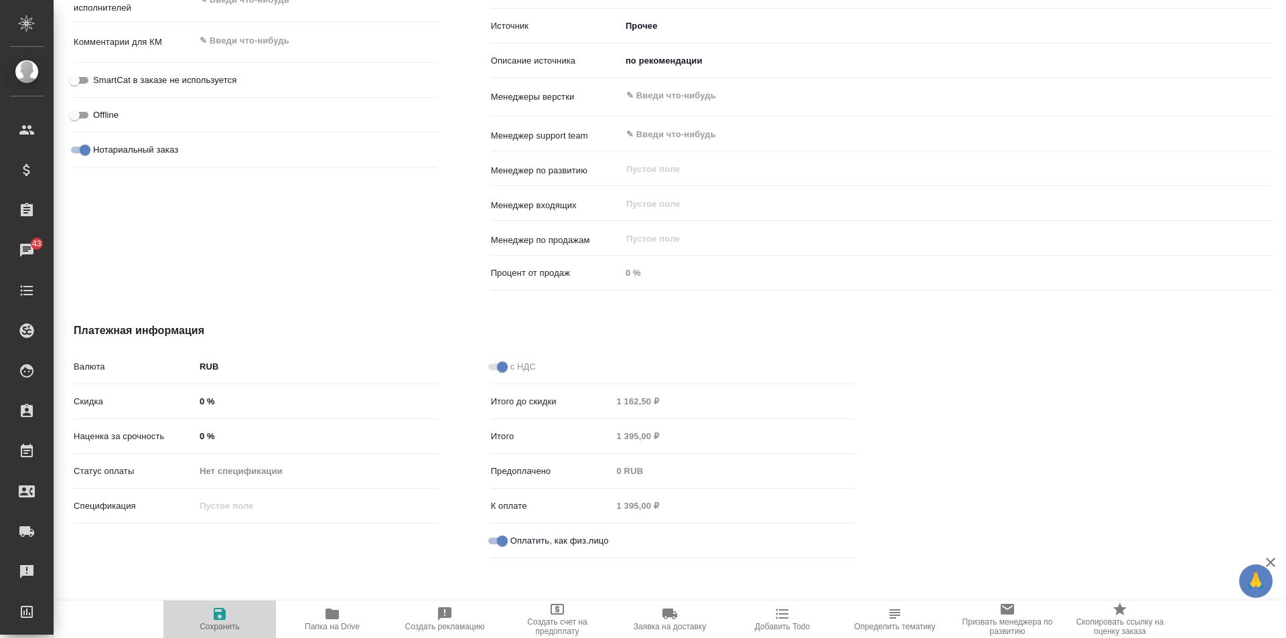
type textarea "x"
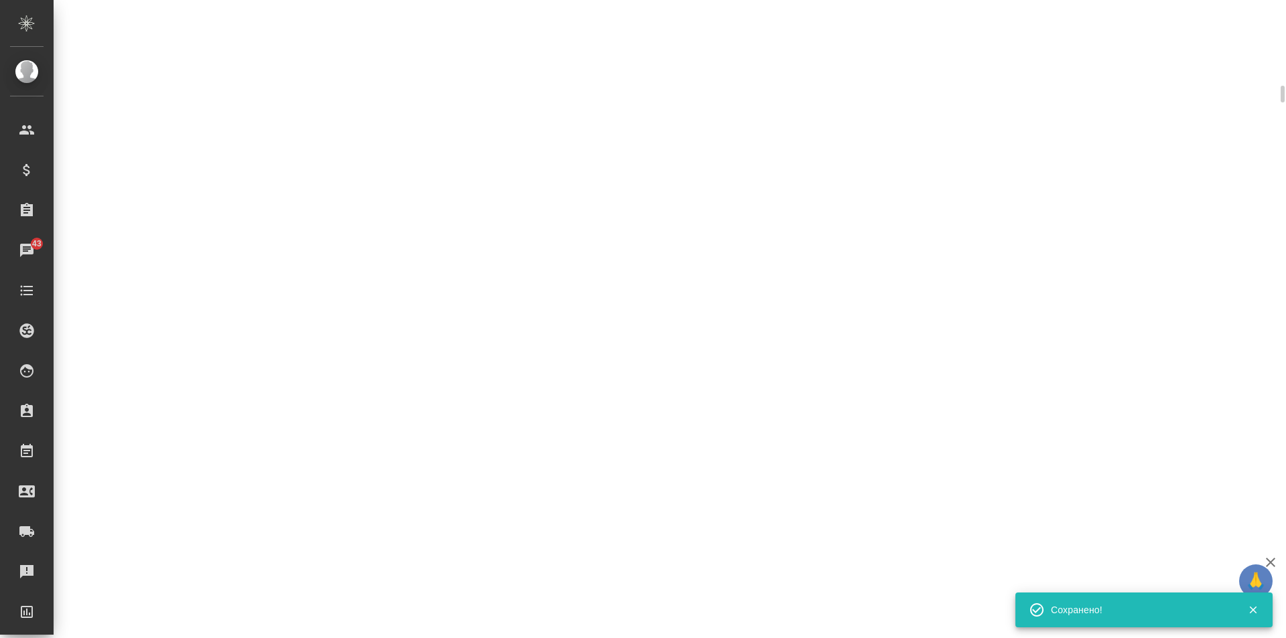
scroll to position [775, 0]
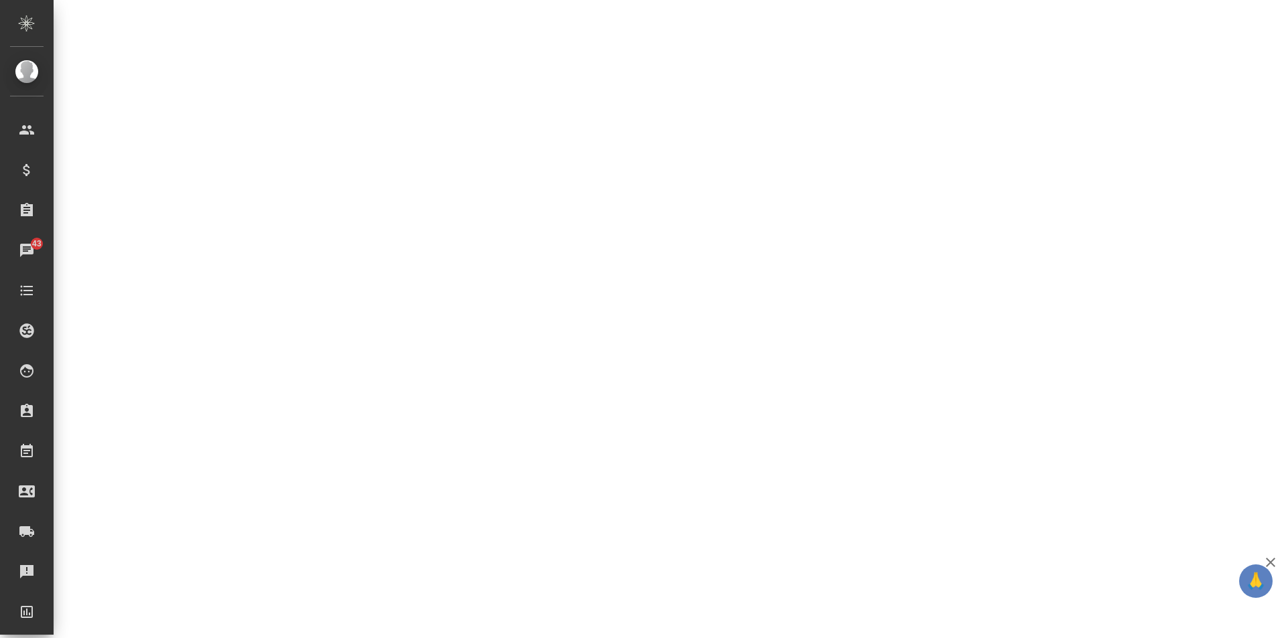
select select "RU"
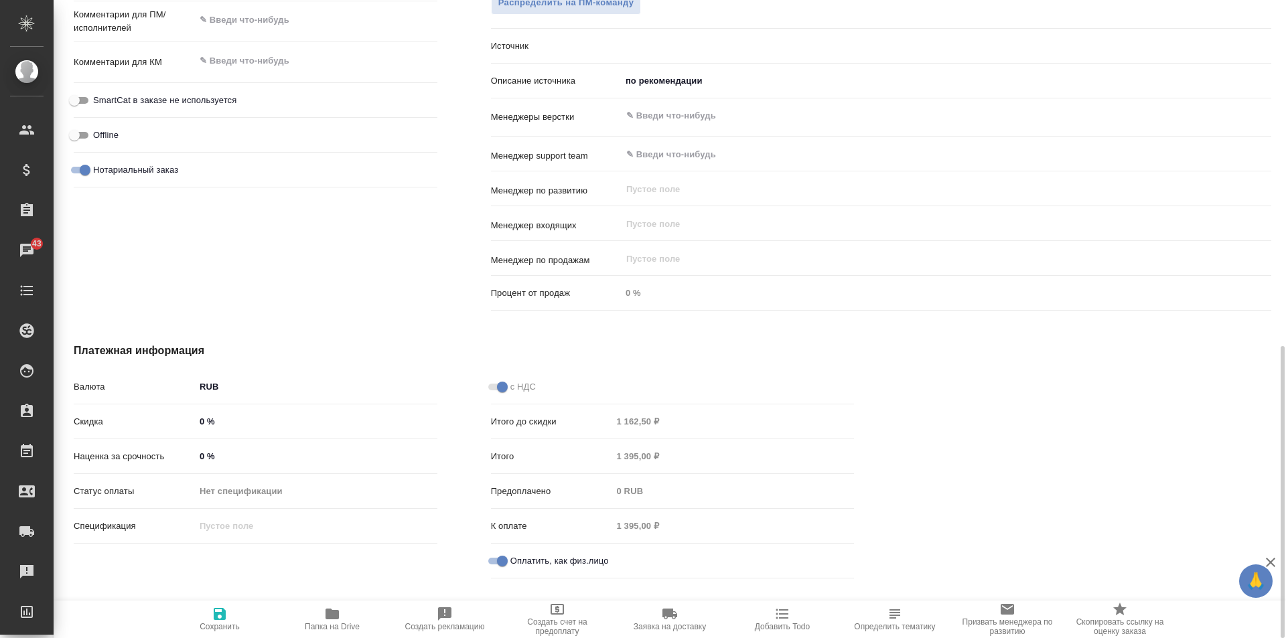
type textarea "x"
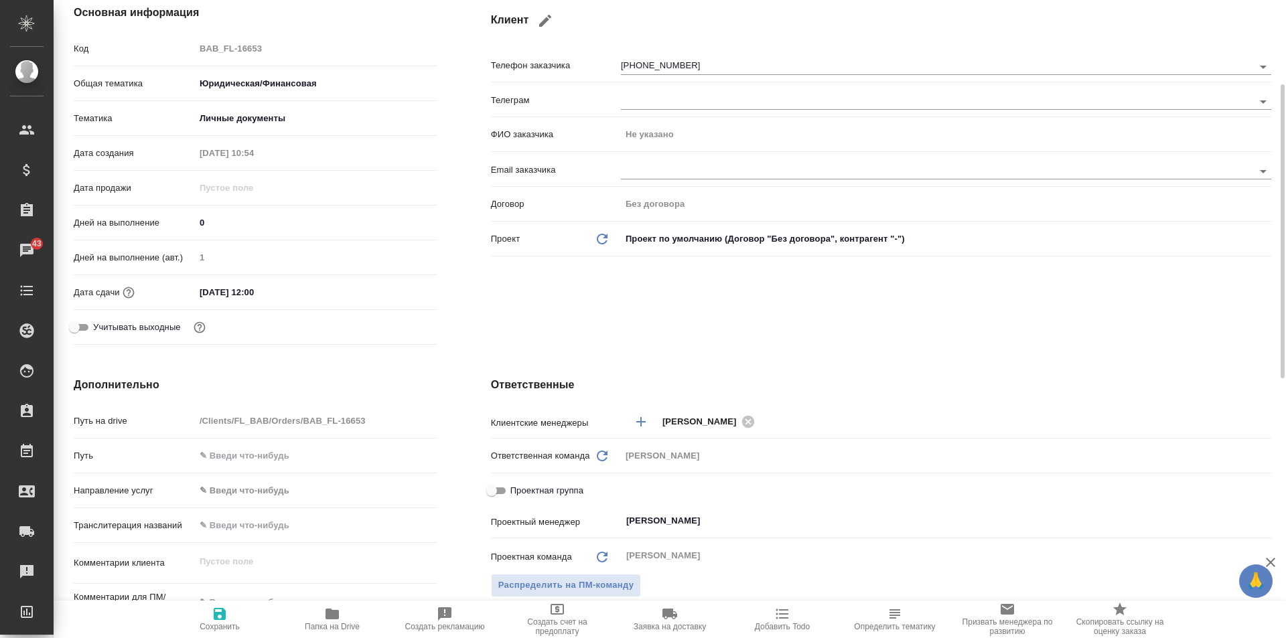
scroll to position [0, 0]
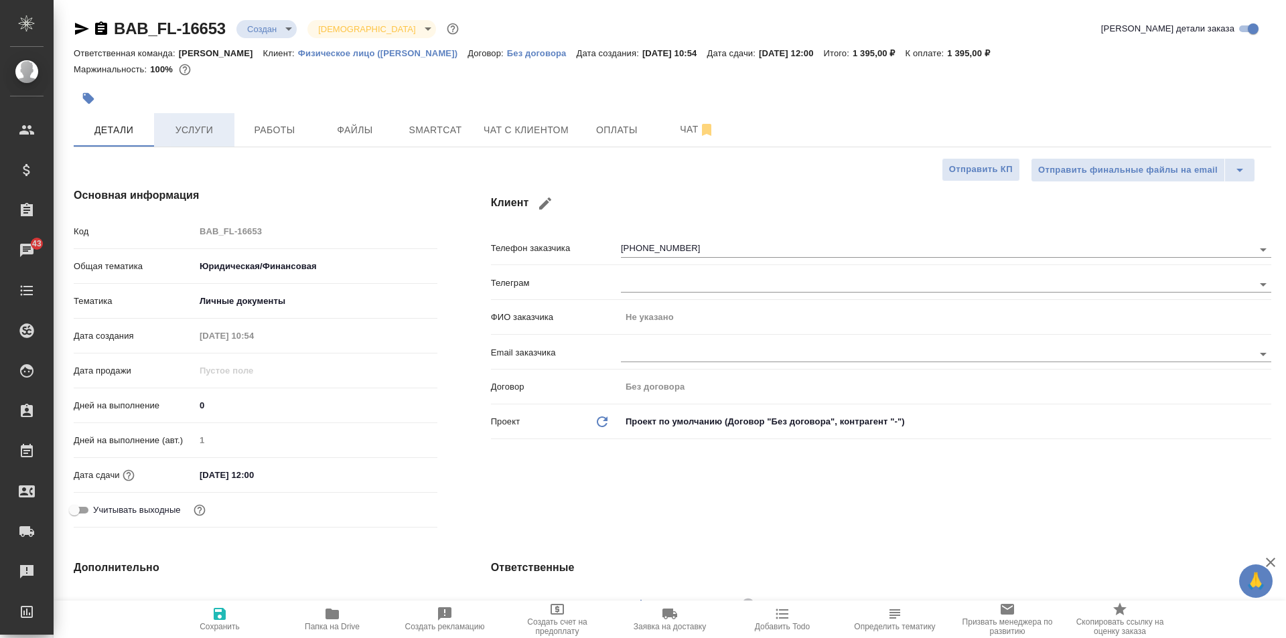
click span "Услуги"
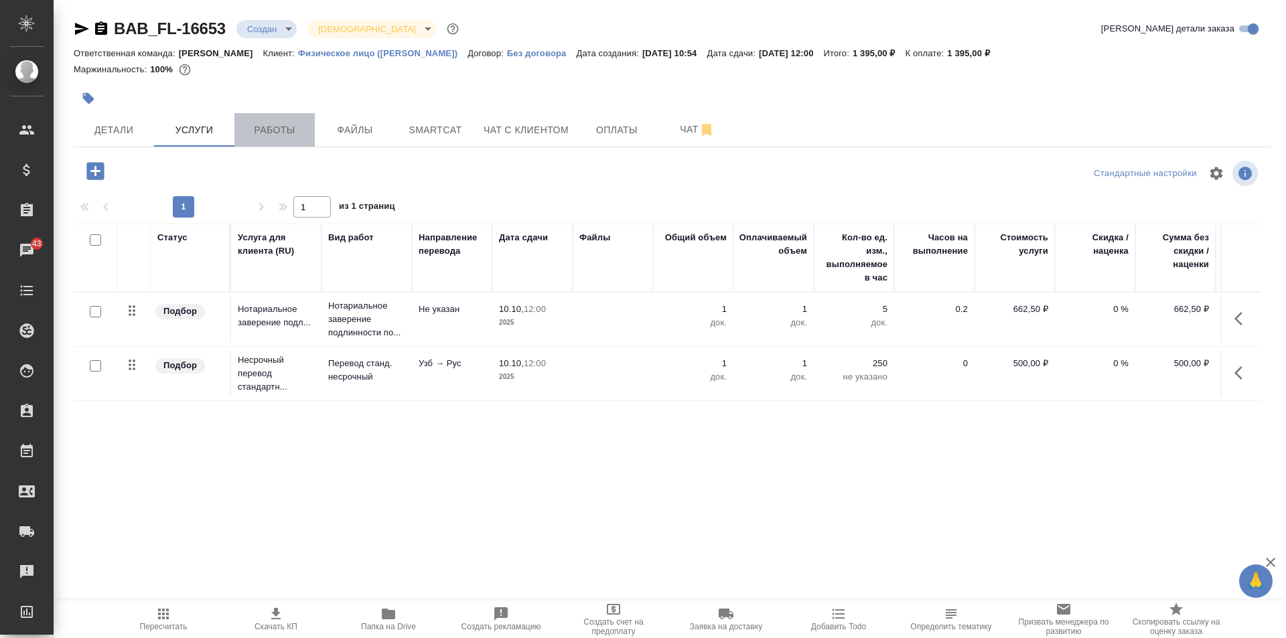
click span "Работы"
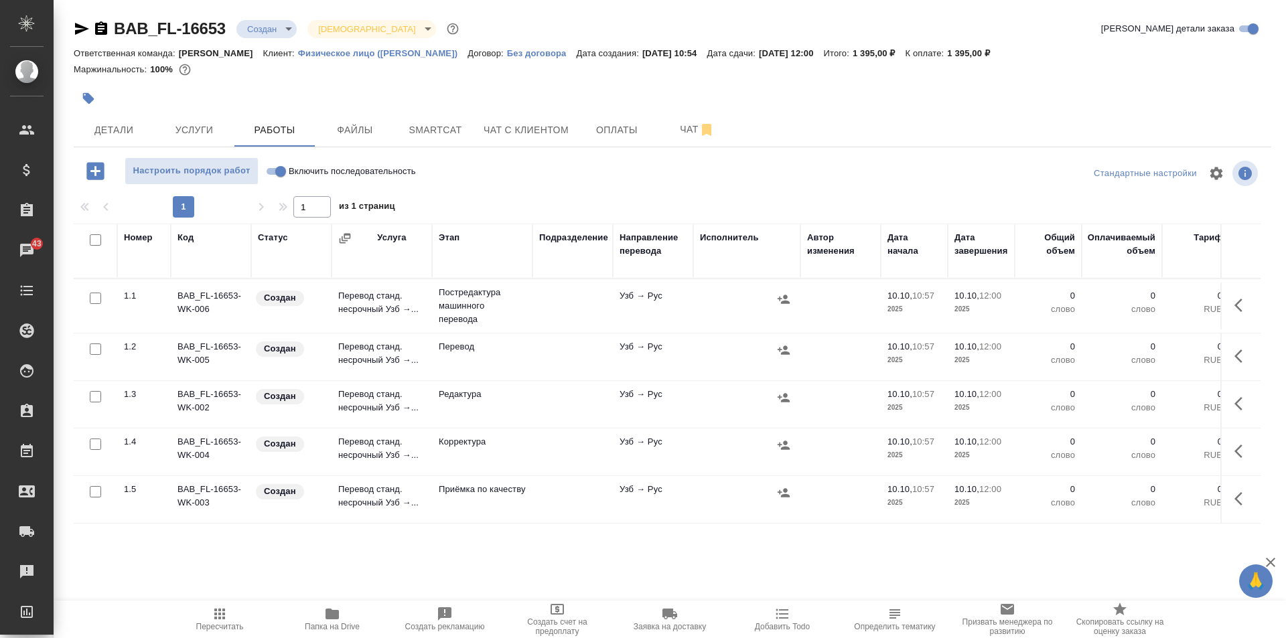
click div
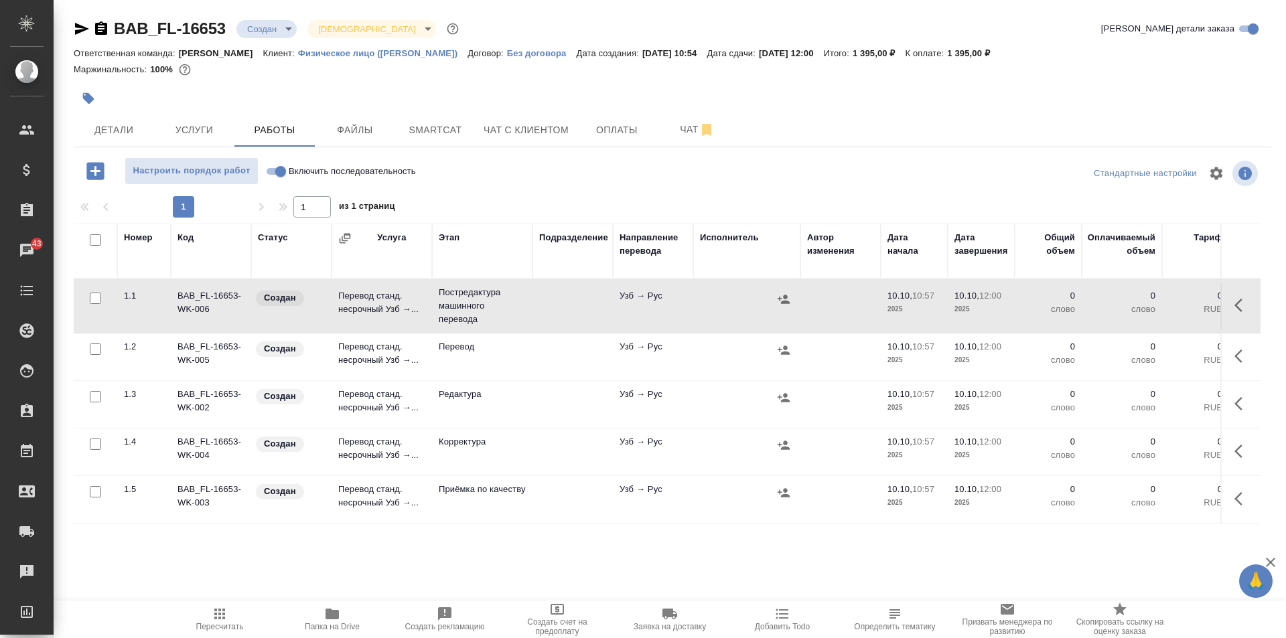
click input "checkbox"
checkbox input "true"
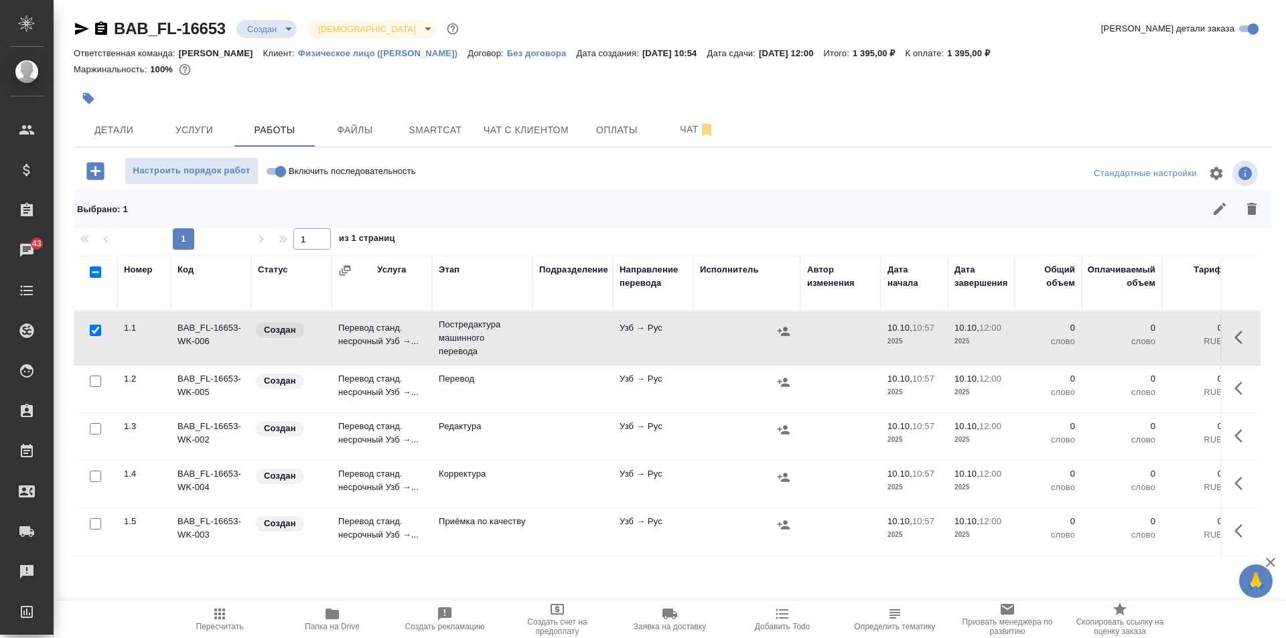
click input "checkbox"
checkbox input "true"
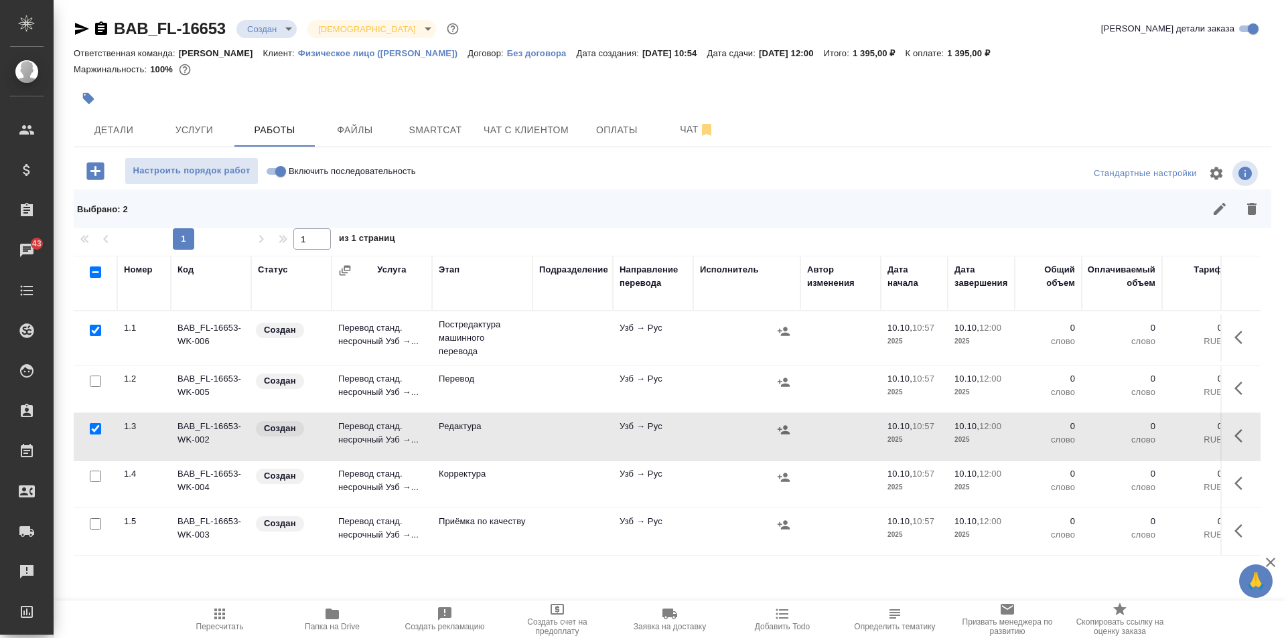
click input "checkbox"
checkbox input "true"
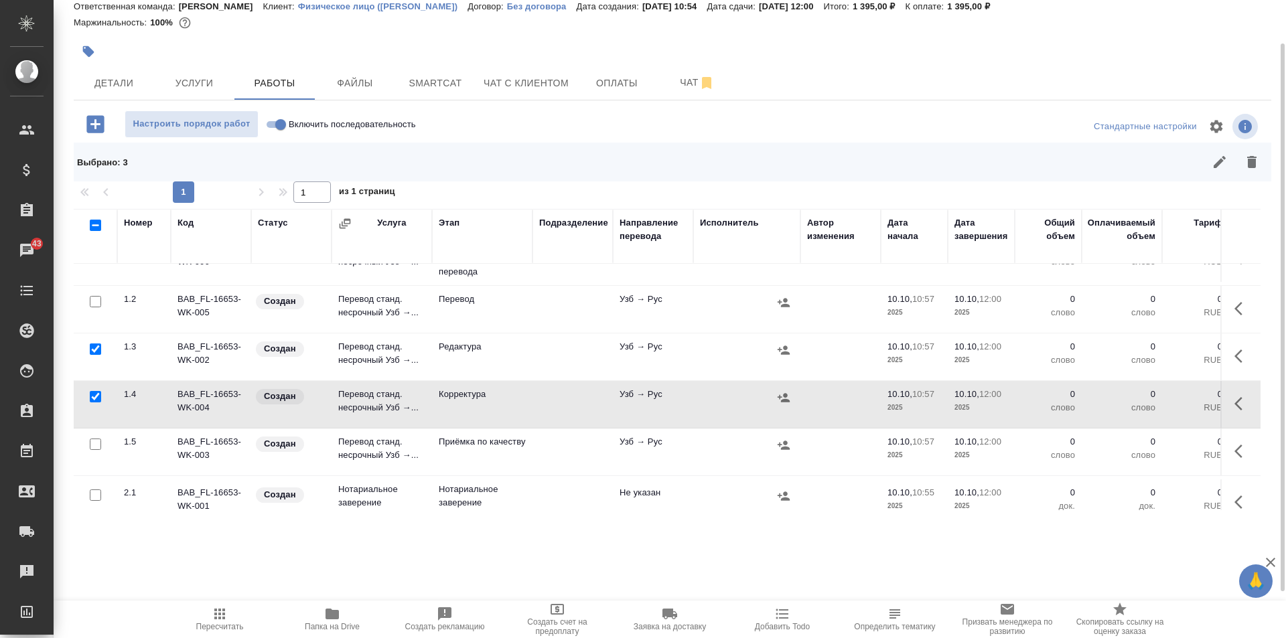
scroll to position [63, 0]
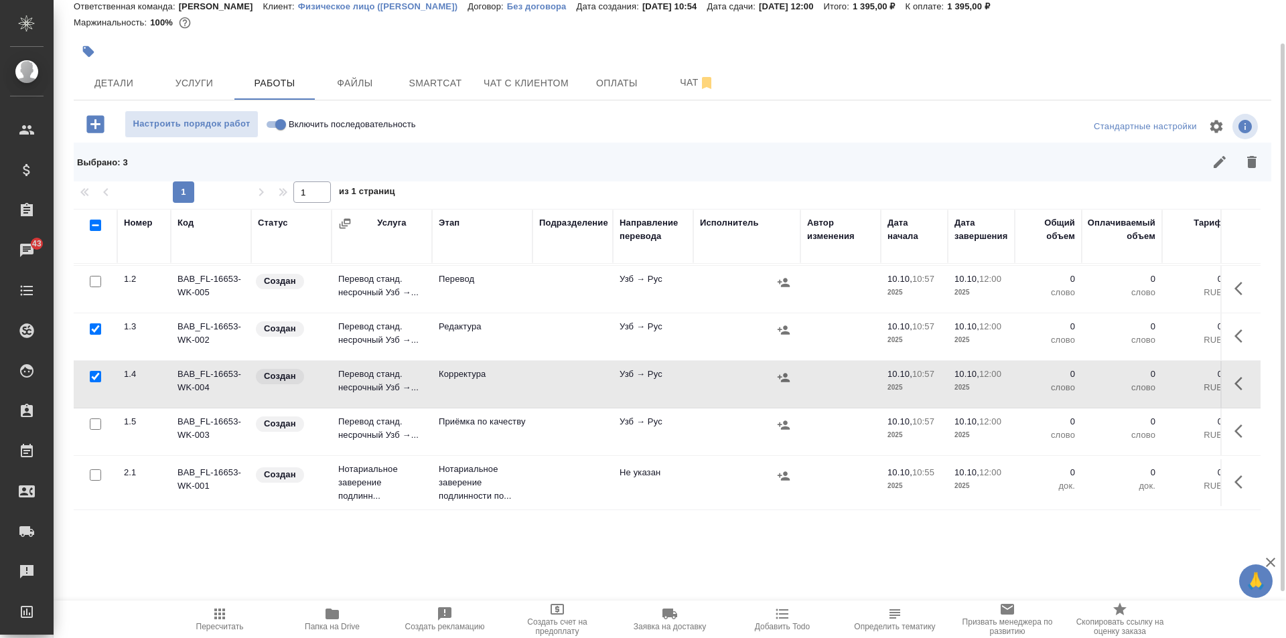
click input "checkbox"
checkbox input "true"
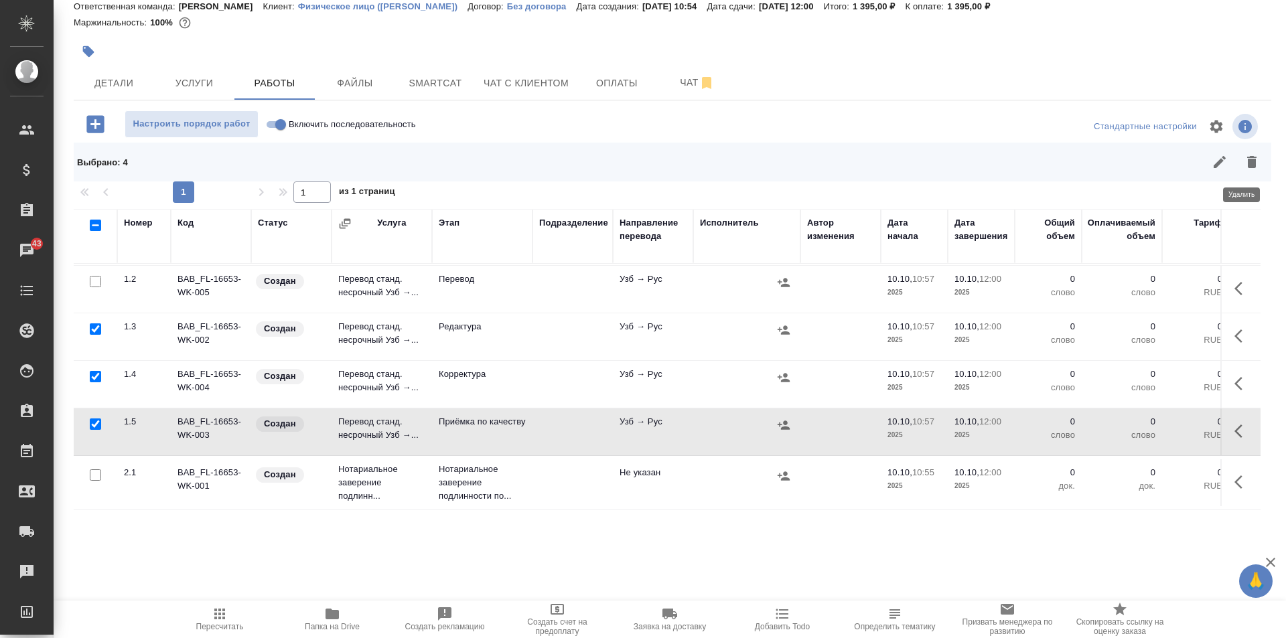
click icon "button"
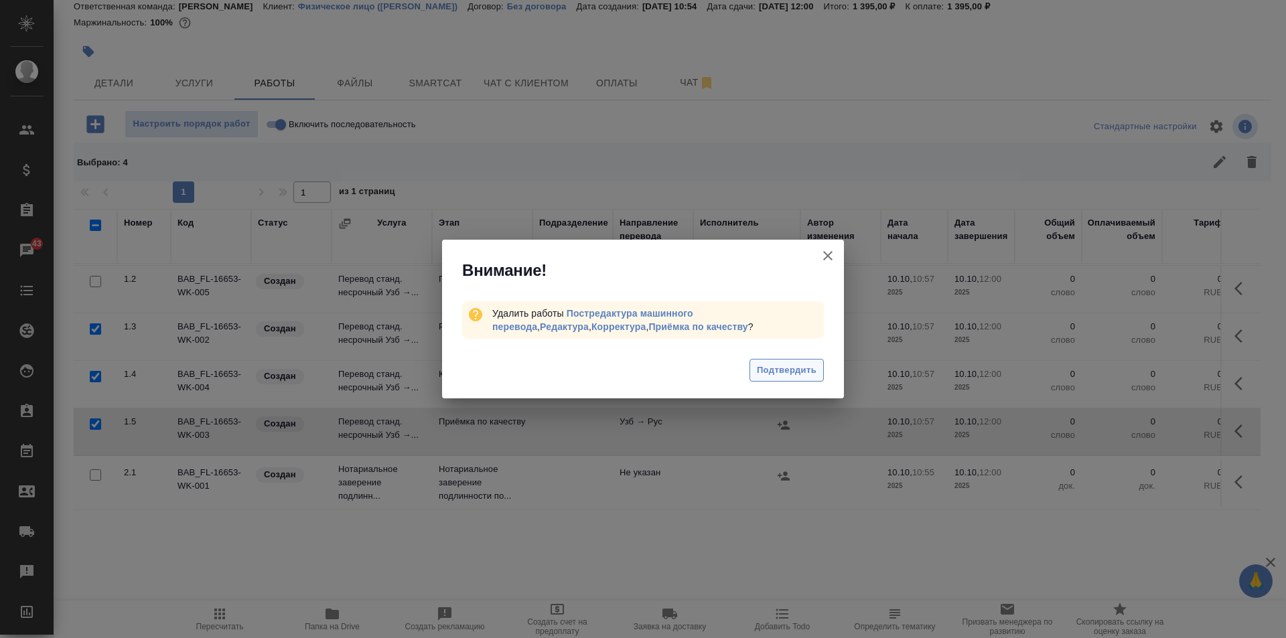
click span "Подтвердить"
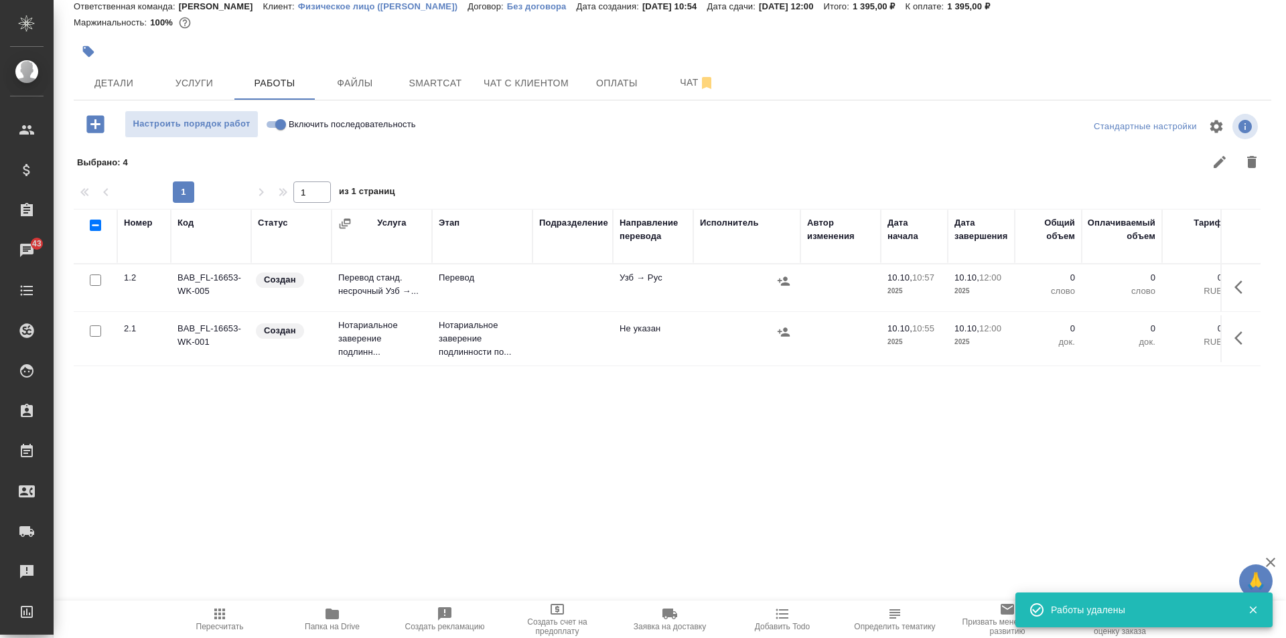
scroll to position [0, 0]
click span "Файлы"
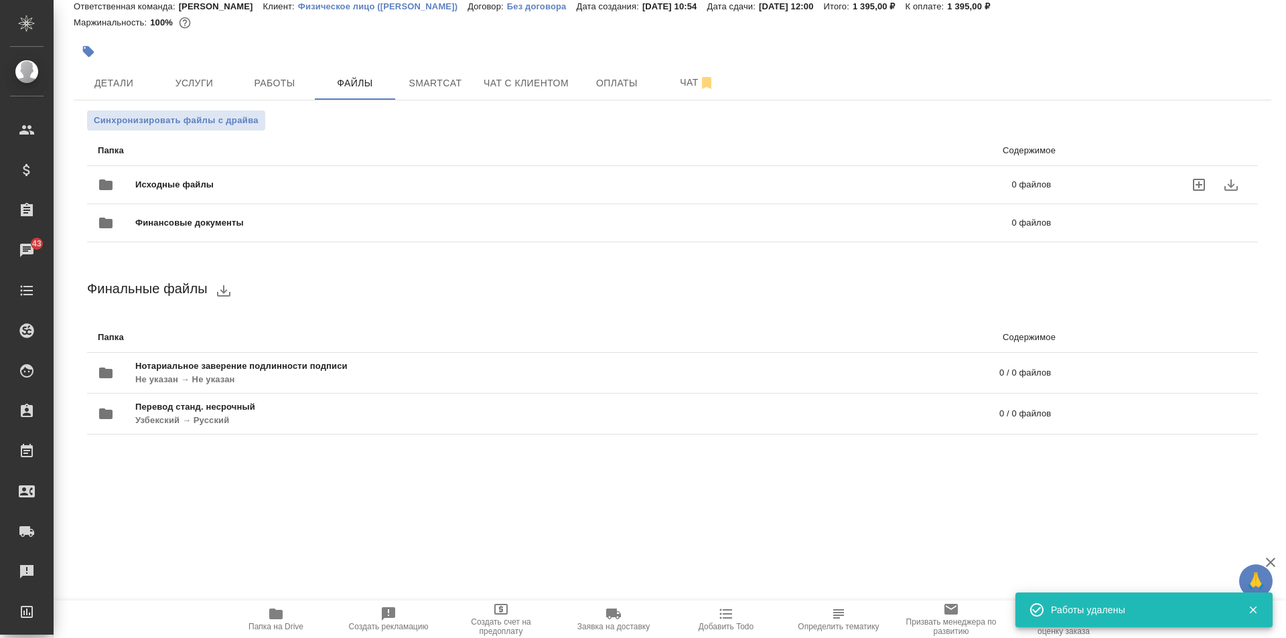
click span "Исходные файлы"
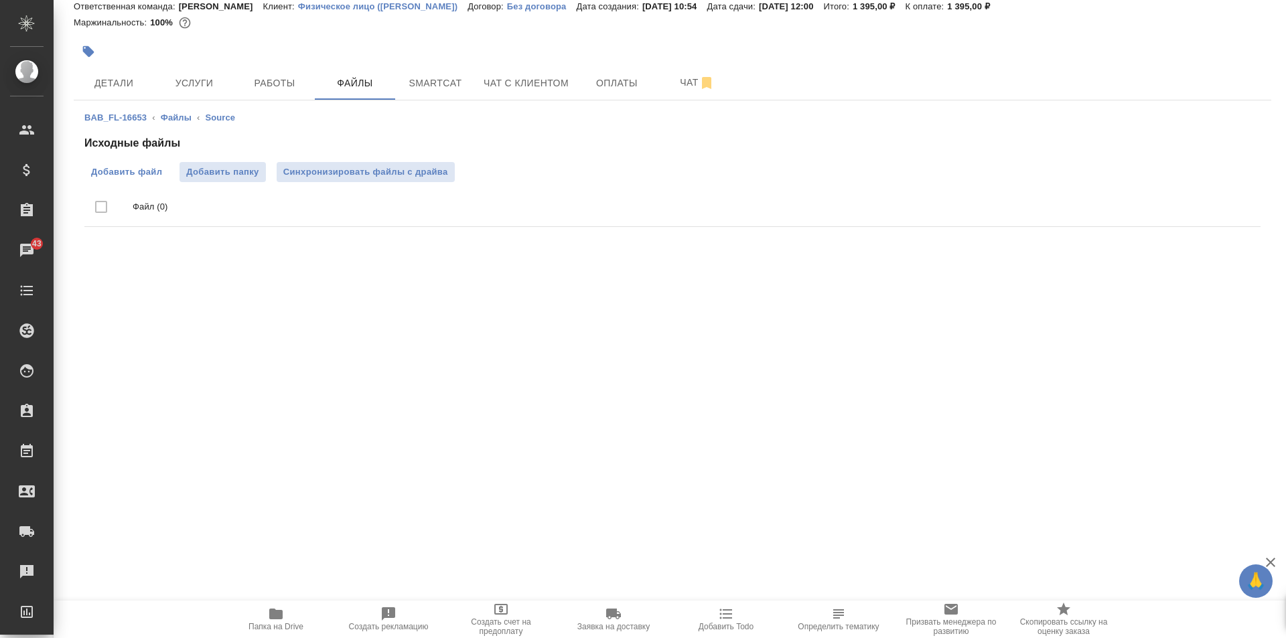
click span "Добавить файл"
click input "Добавить файл"
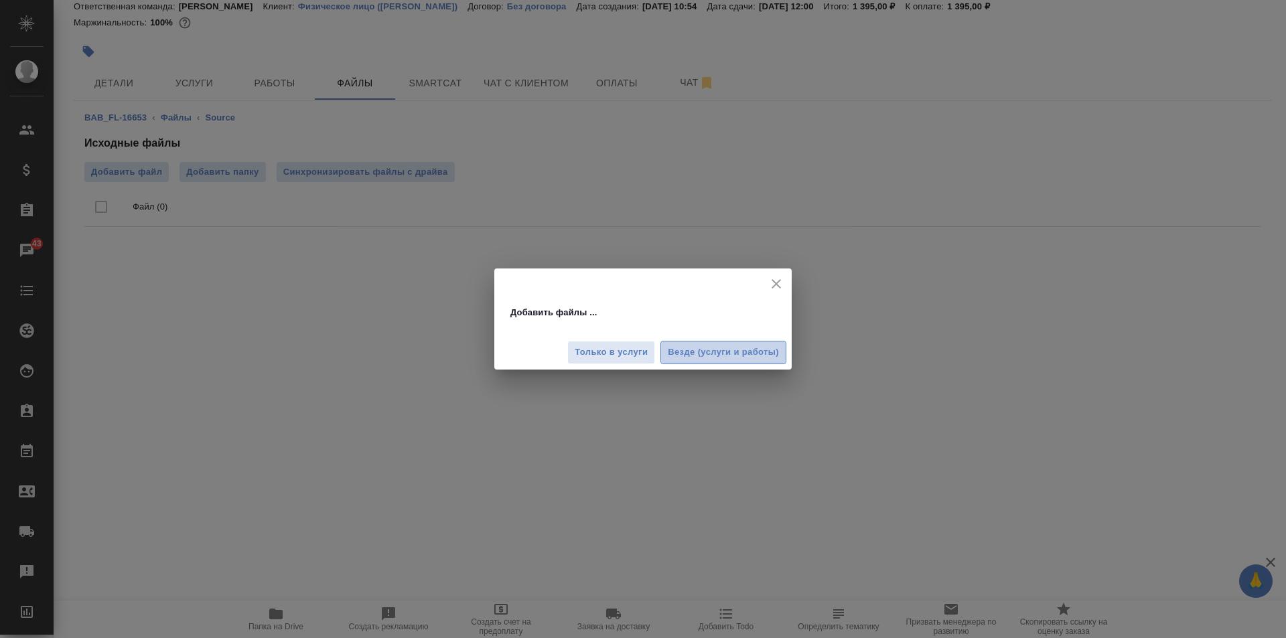
click span "Везде (услуги и работы)"
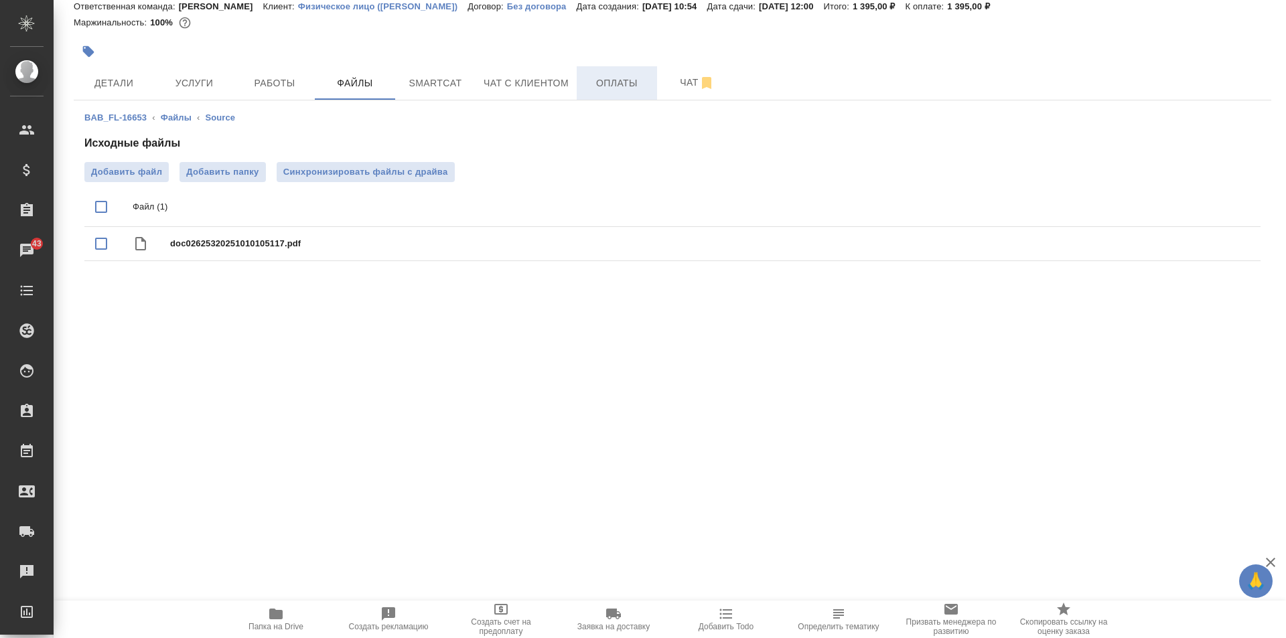
click span "Оплаты"
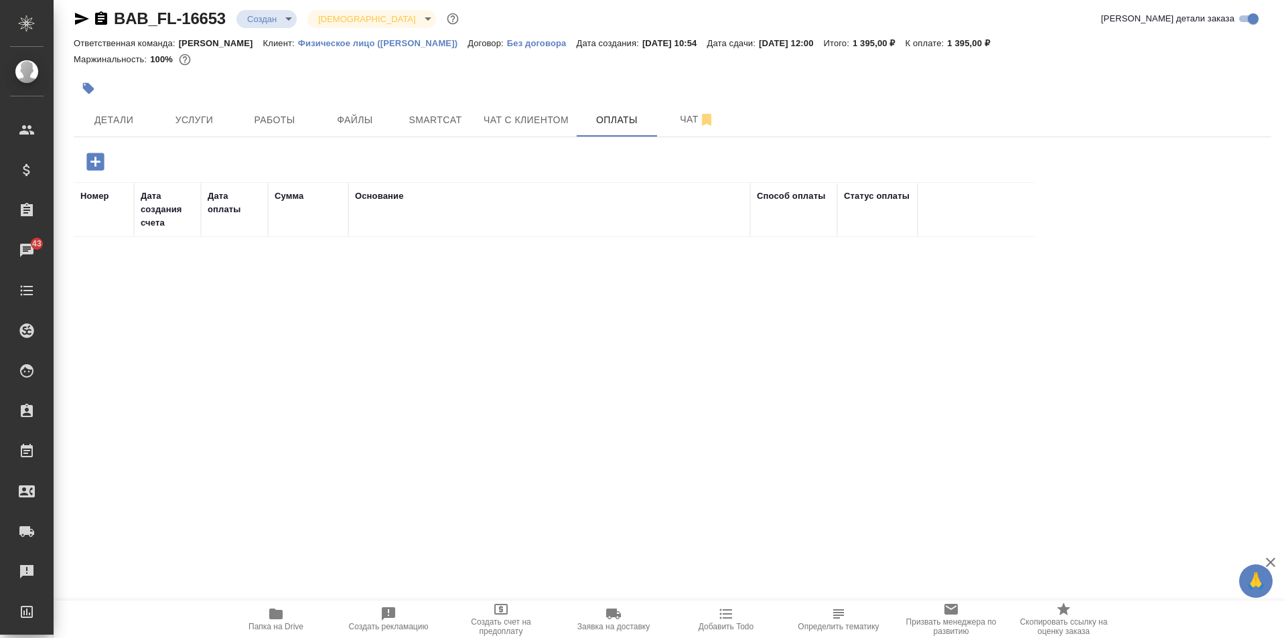
click icon "button"
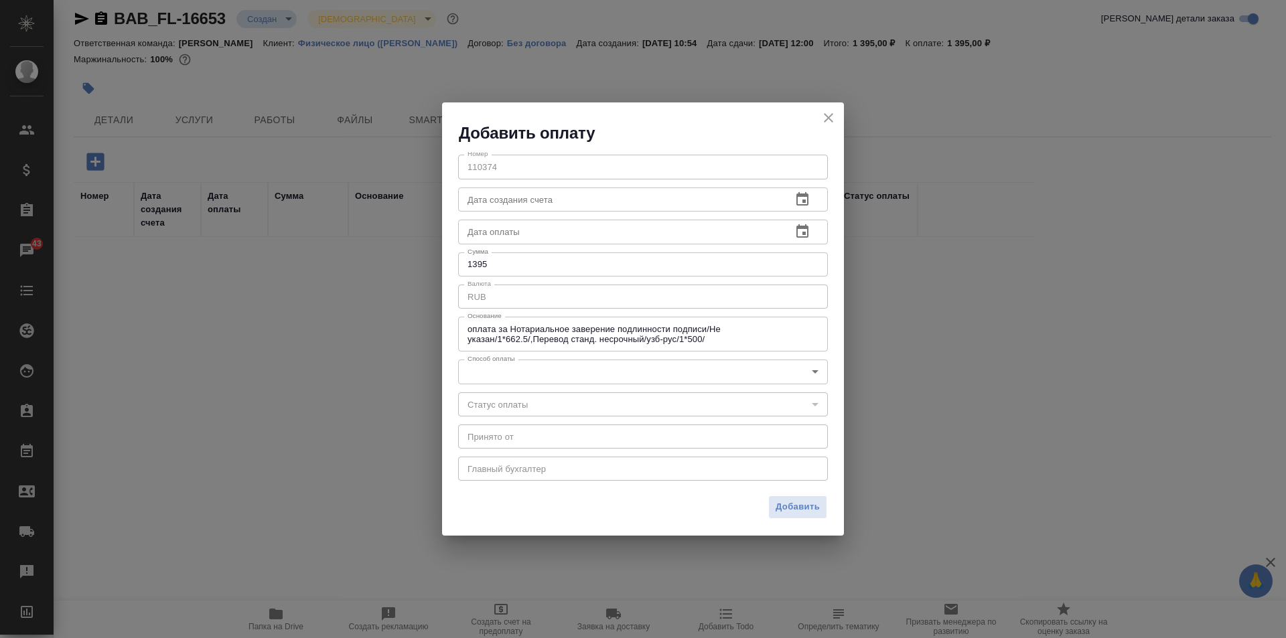
click input "1395"
type input "1400"
click body "🙏 .cls-1 fill:#fff; AWATERA Solovkova Ekaterina Клиенты Спецификации Заказы 43 …"
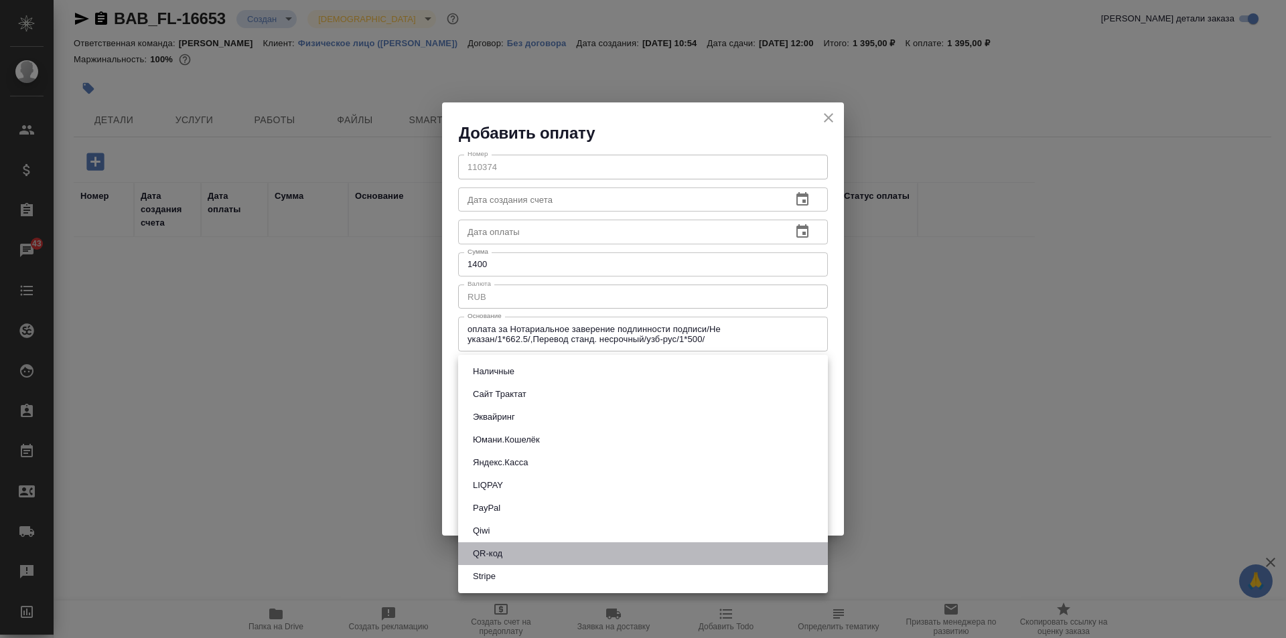
click li "QR-код"
type input "60e5684acae83f185c96e013"
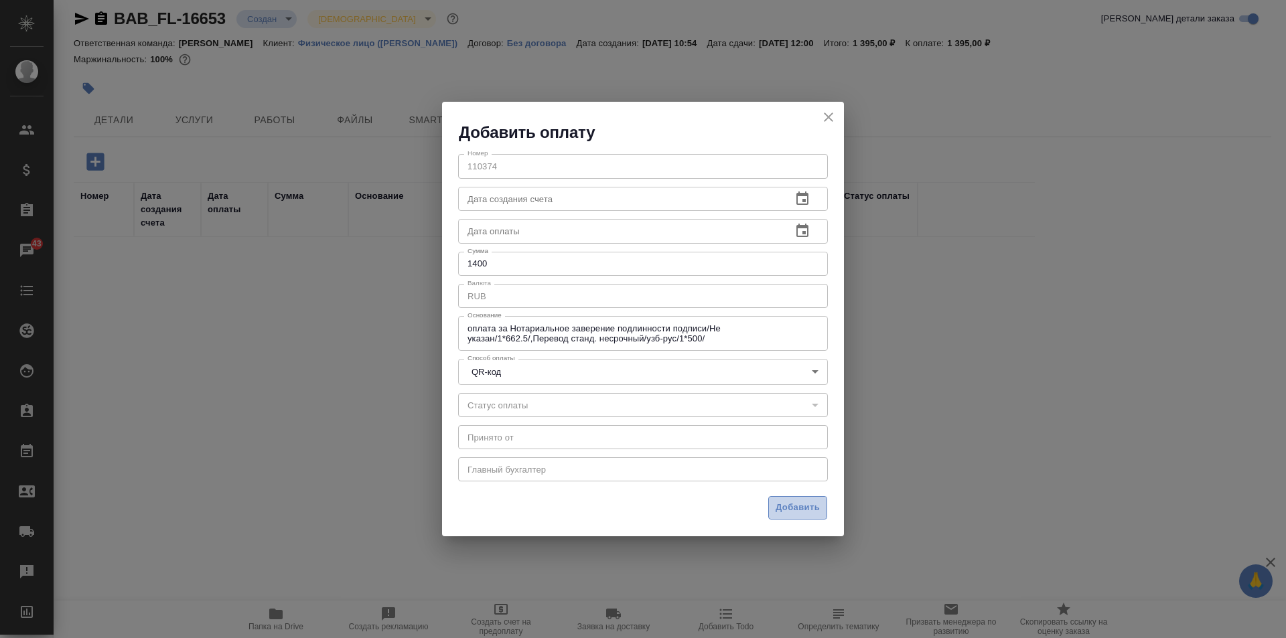
click span "Добавить"
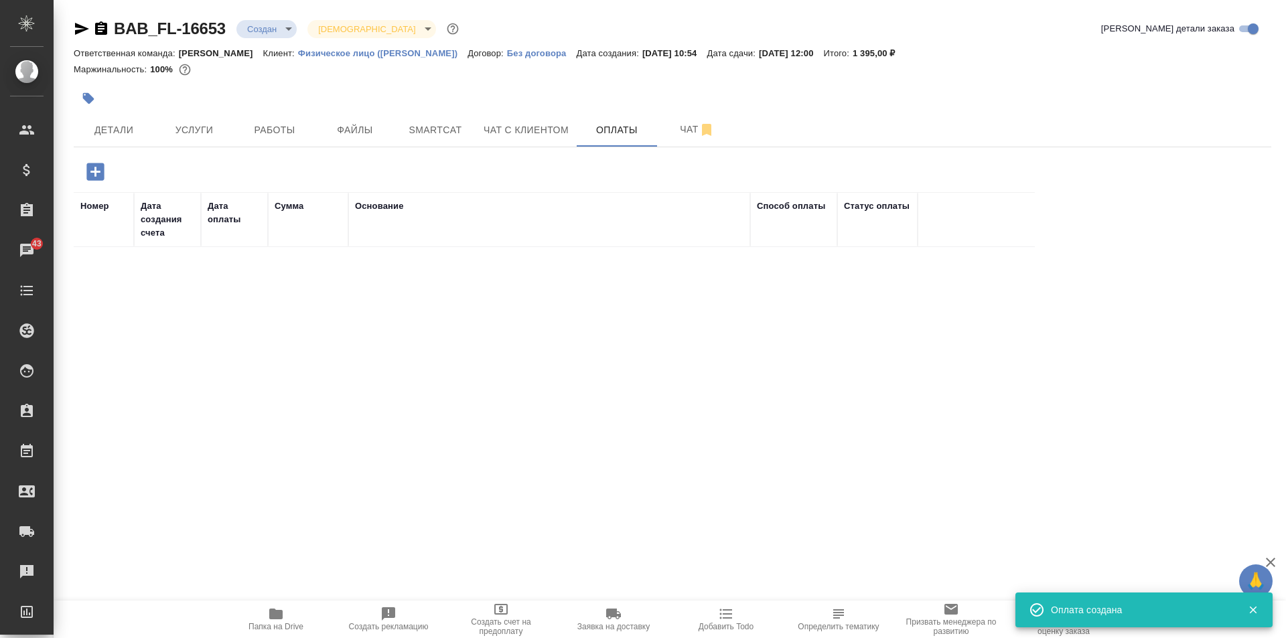
scroll to position [0, 0]
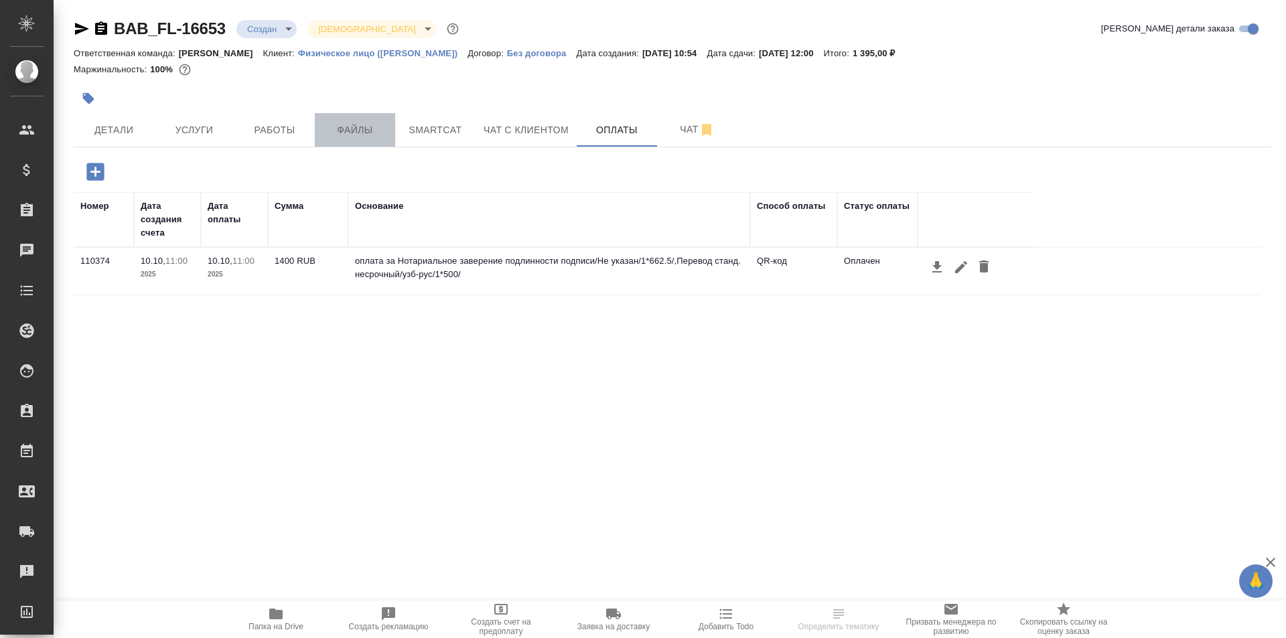
click at [355, 143] on button "Файлы" at bounding box center [355, 129] width 80 height 33
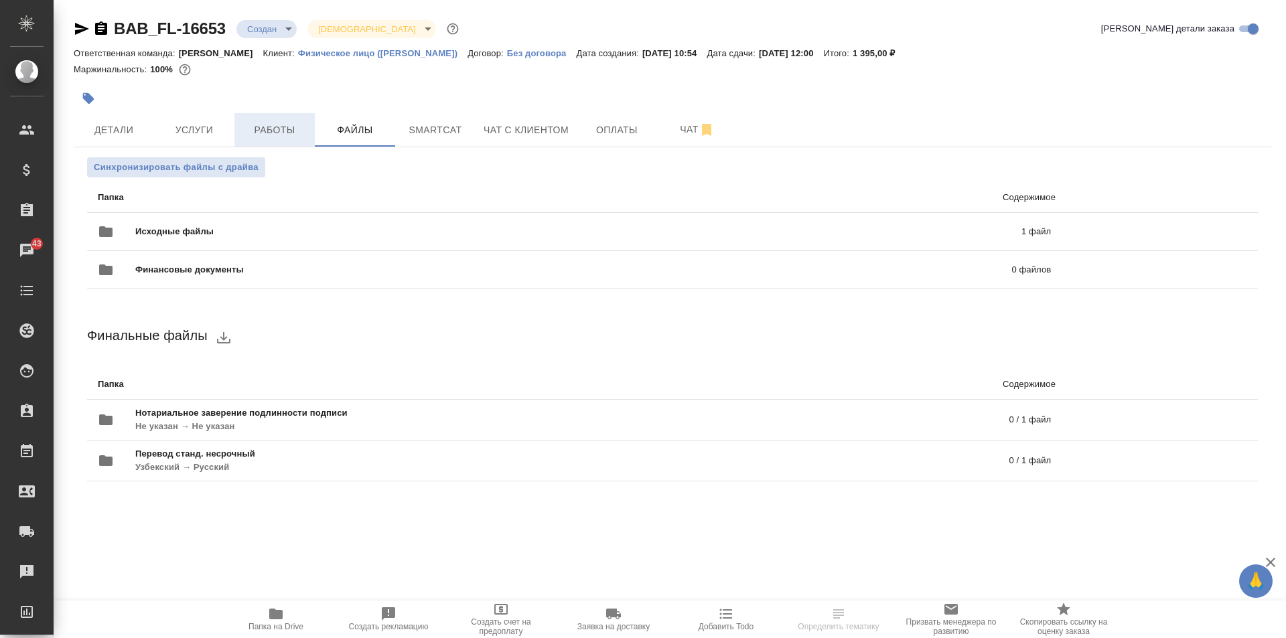
click at [292, 127] on span "Работы" at bounding box center [274, 130] width 64 height 17
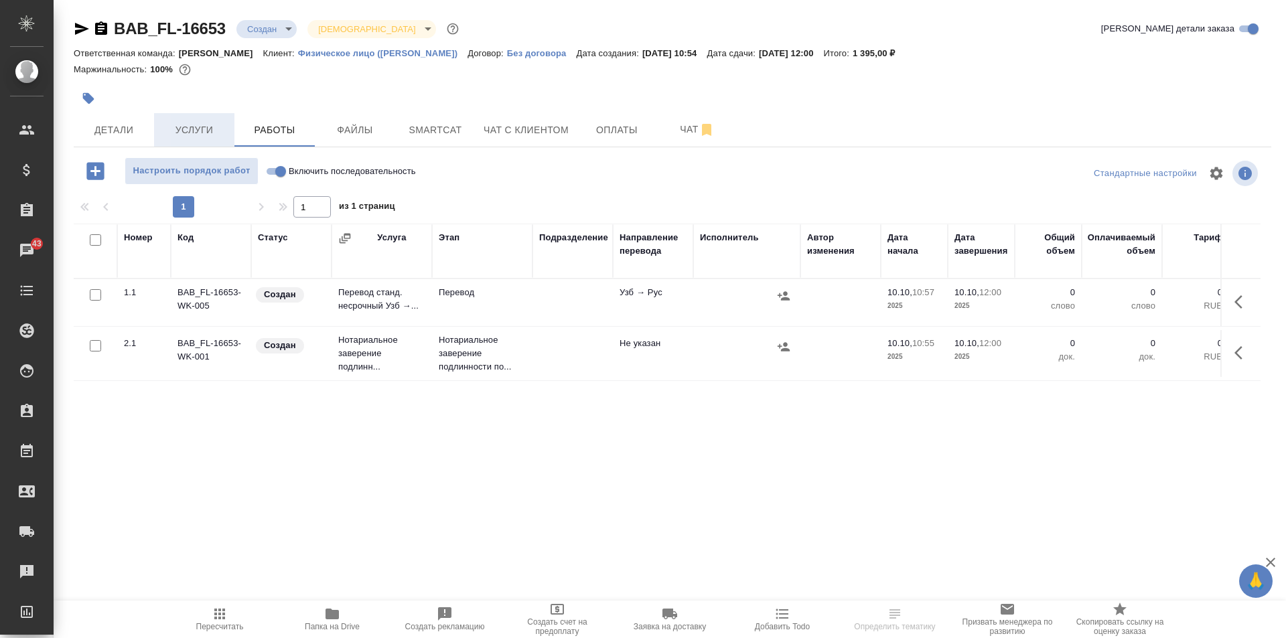
click at [191, 141] on button "Услуги" at bounding box center [194, 129] width 80 height 33
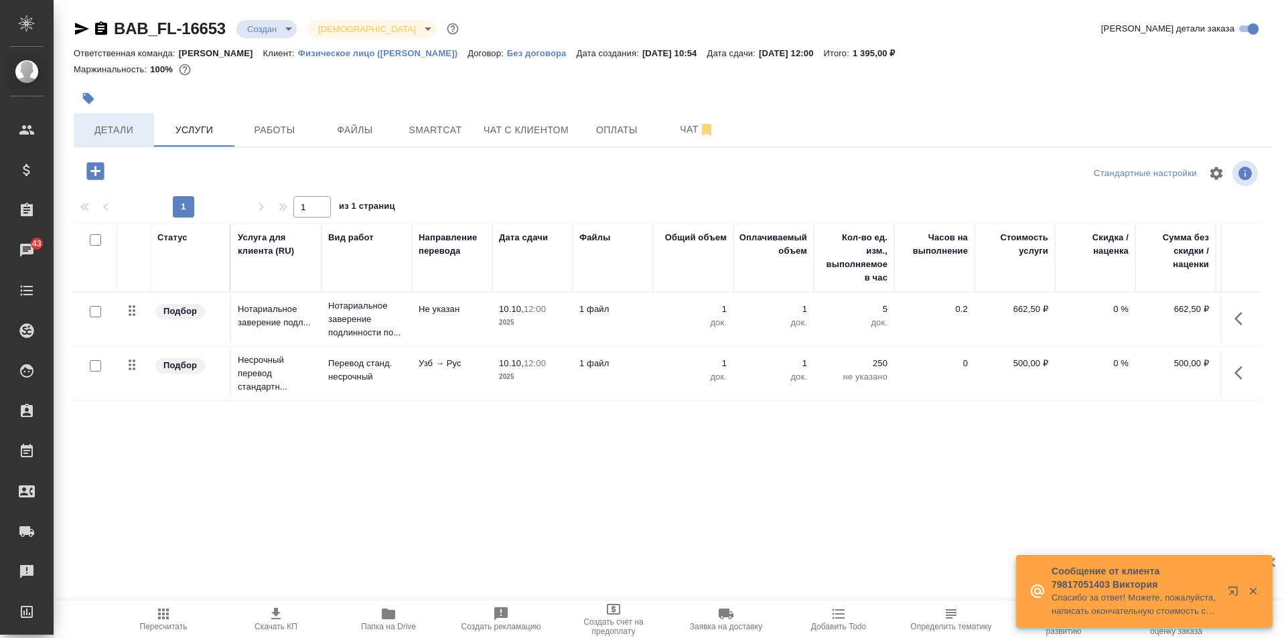
click at [122, 129] on span "Детали" at bounding box center [114, 130] width 64 height 17
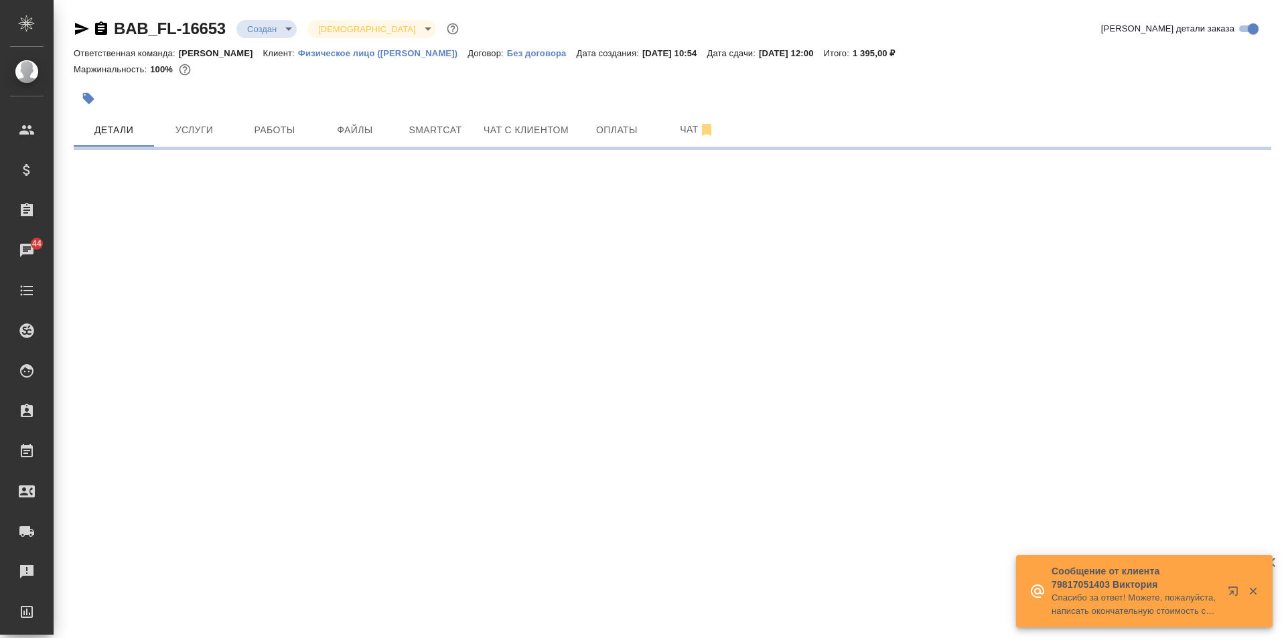
select select "RU"
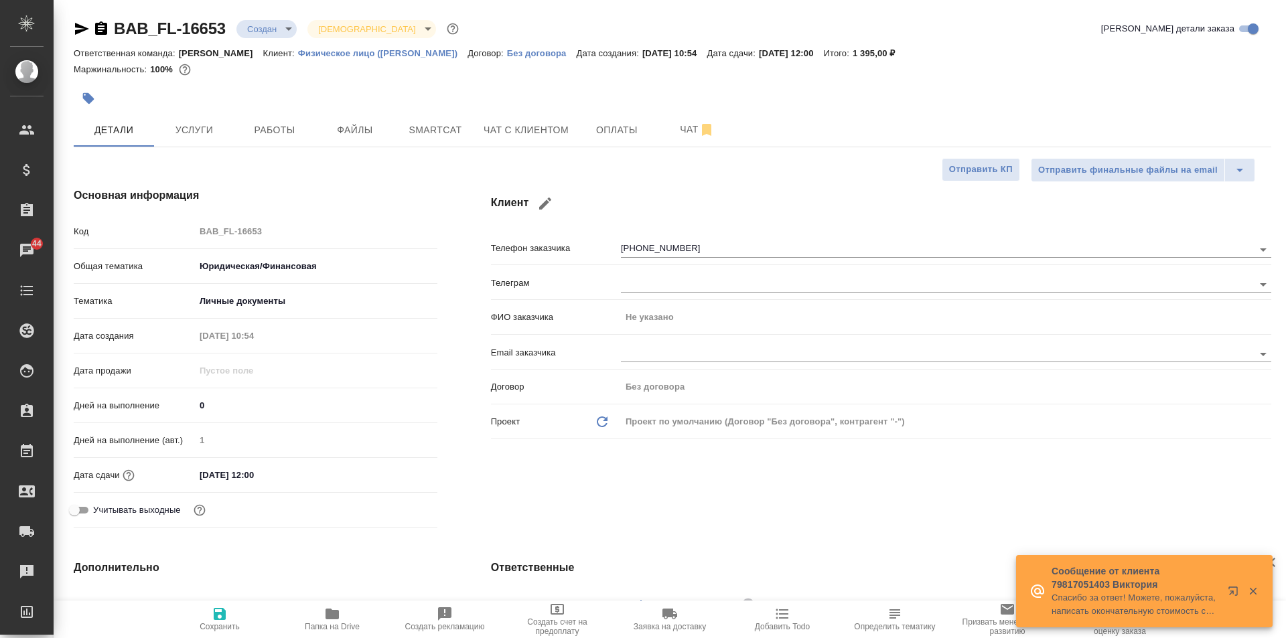
type textarea "x"
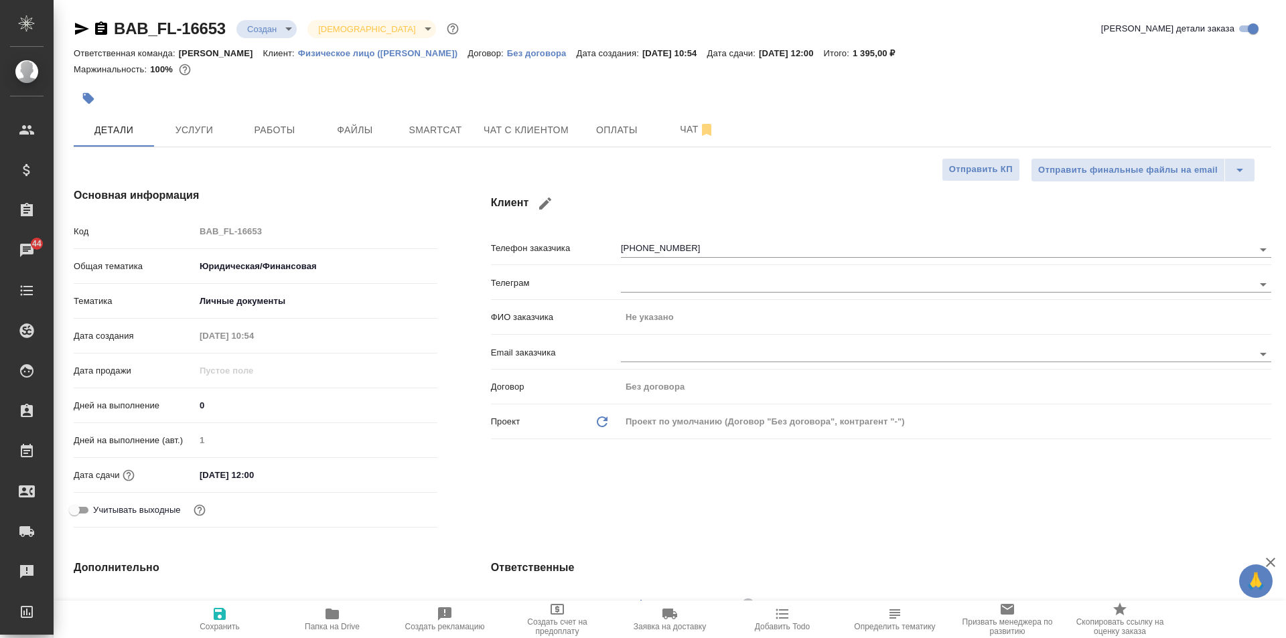
click at [325, 473] on div "[DATE] 12:00" at bounding box center [316, 475] width 242 height 19
click at [259, 474] on input "[DATE] 12:00" at bounding box center [253, 475] width 117 height 19
click at [393, 471] on icon "button" at bounding box center [399, 473] width 12 height 13
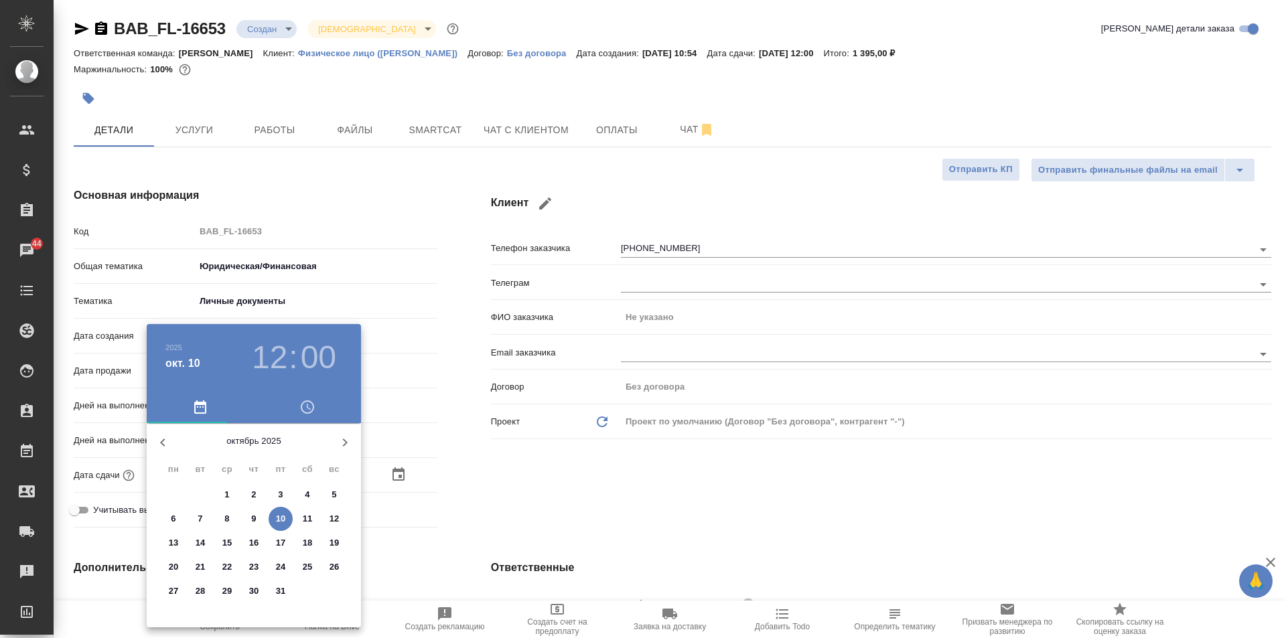
click at [309, 354] on h3 "00" at bounding box center [319, 358] width 36 height 38
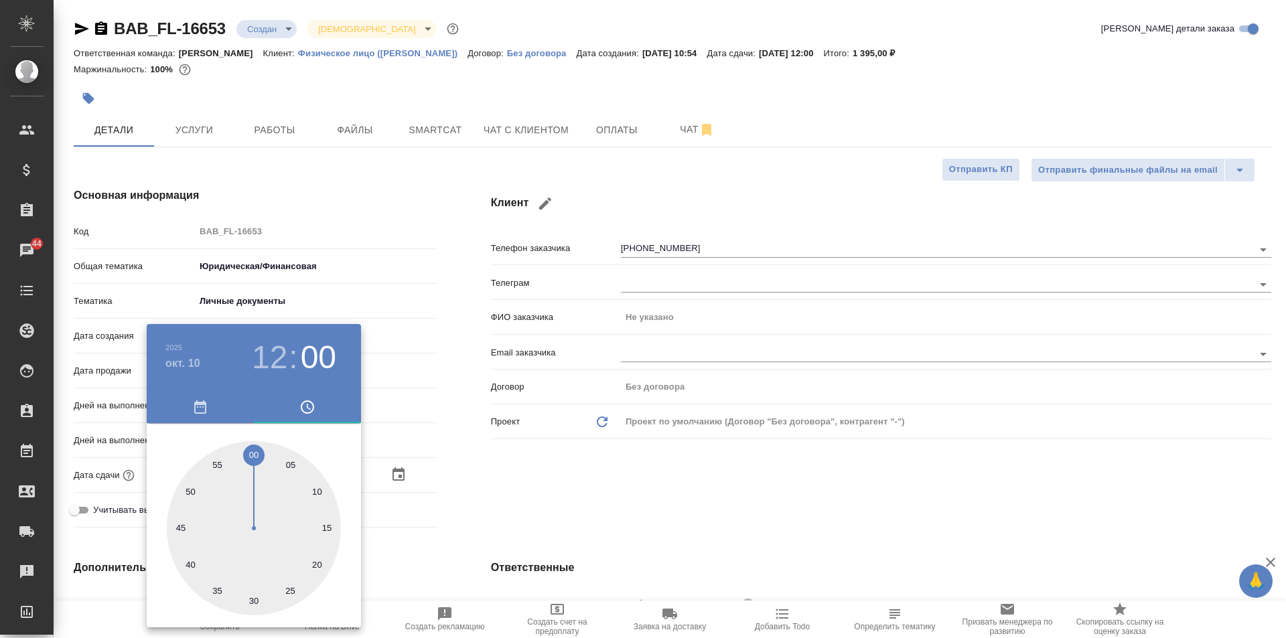
click at [326, 534] on div at bounding box center [254, 528] width 174 height 174
type input "[DATE] 12:16"
type textarea "x"
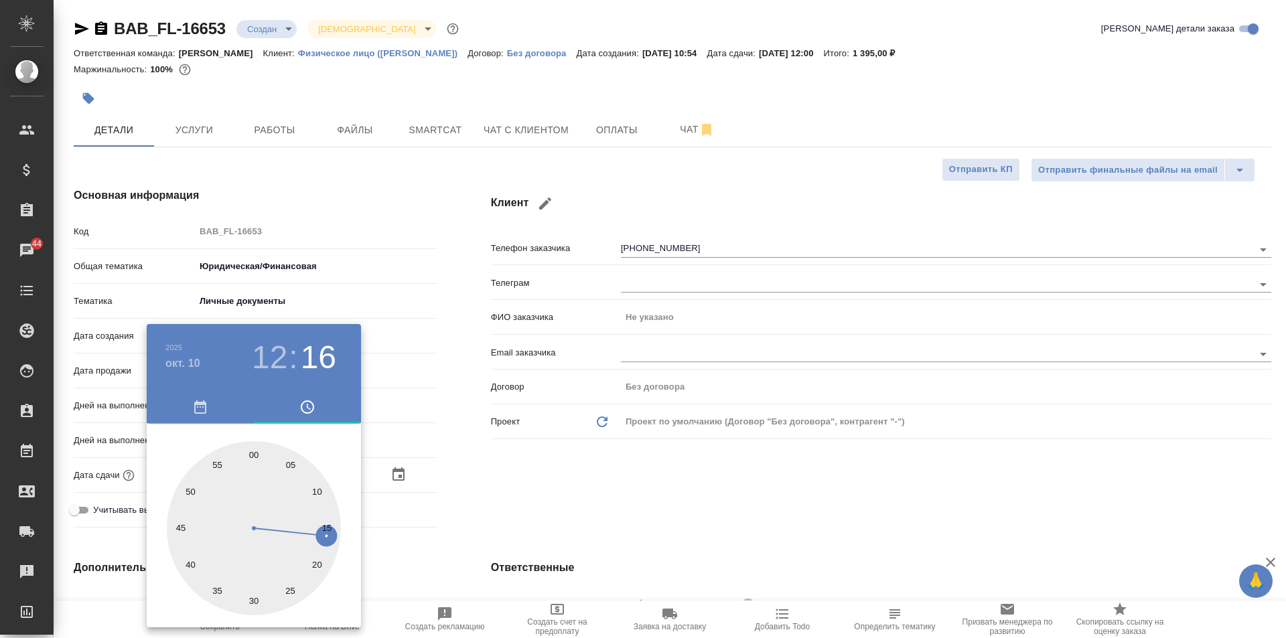
click at [330, 527] on div at bounding box center [254, 528] width 174 height 174
type input "[DATE] 12:15"
type textarea "x"
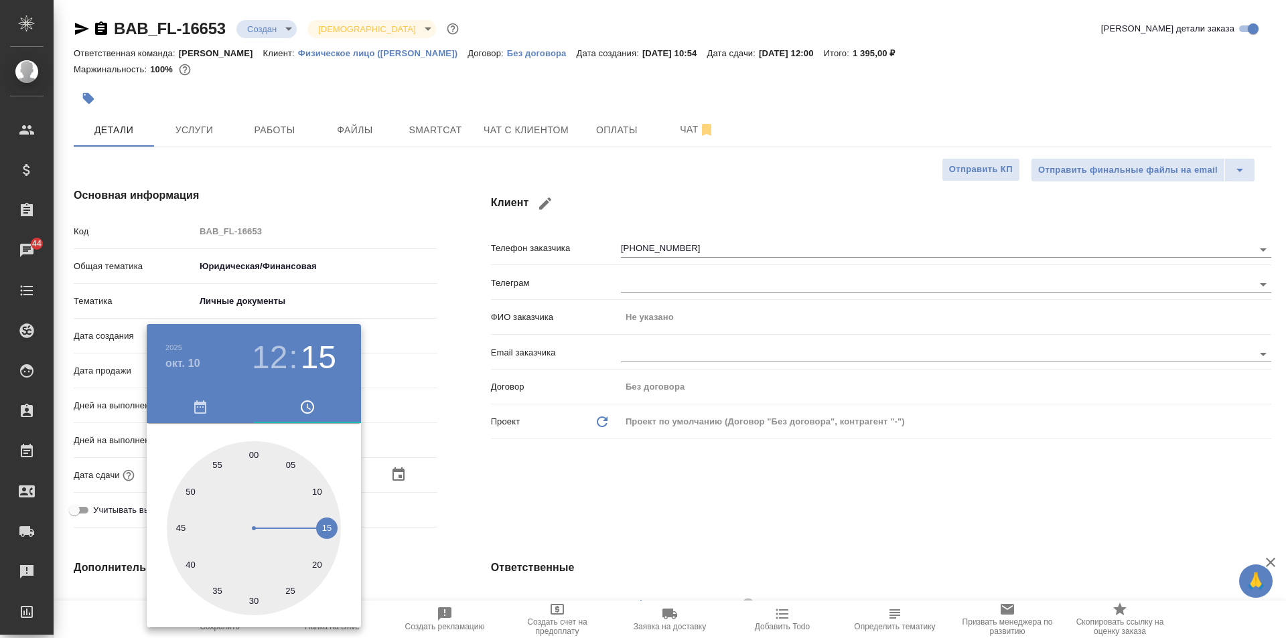
click at [506, 494] on div at bounding box center [643, 319] width 1286 height 638
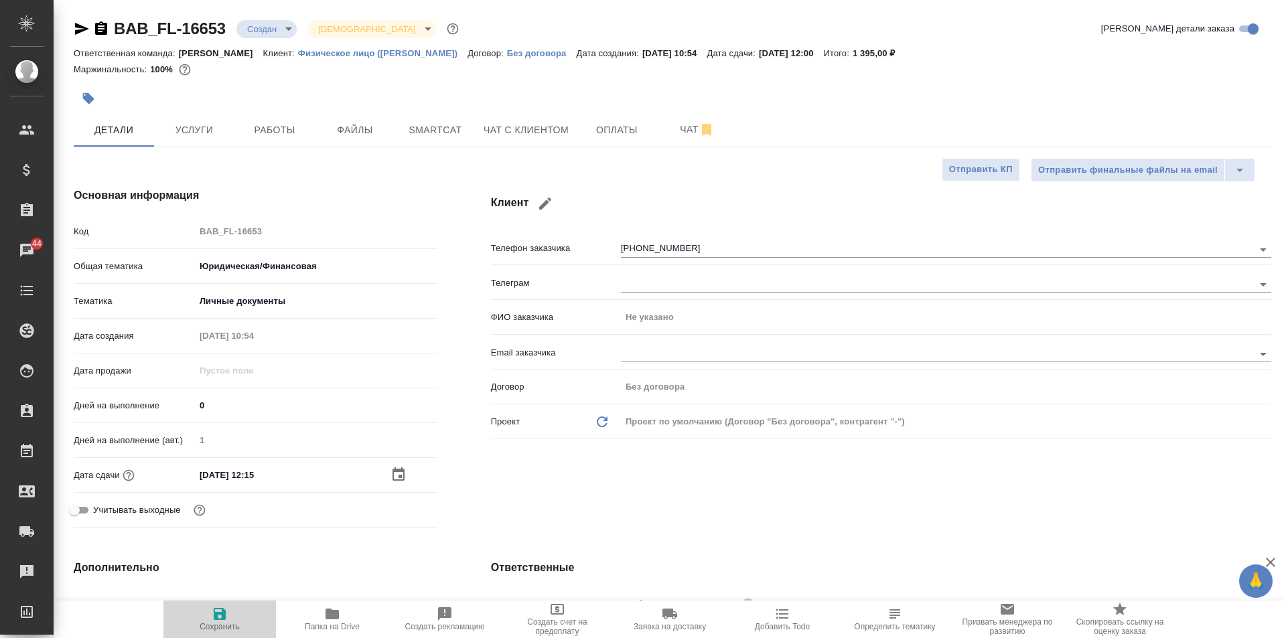
drag, startPoint x: 219, startPoint y: 622, endPoint x: 284, endPoint y: 612, distance: 65.9
click at [219, 622] on span "Сохранить" at bounding box center [219, 618] width 96 height 25
type textarea "x"
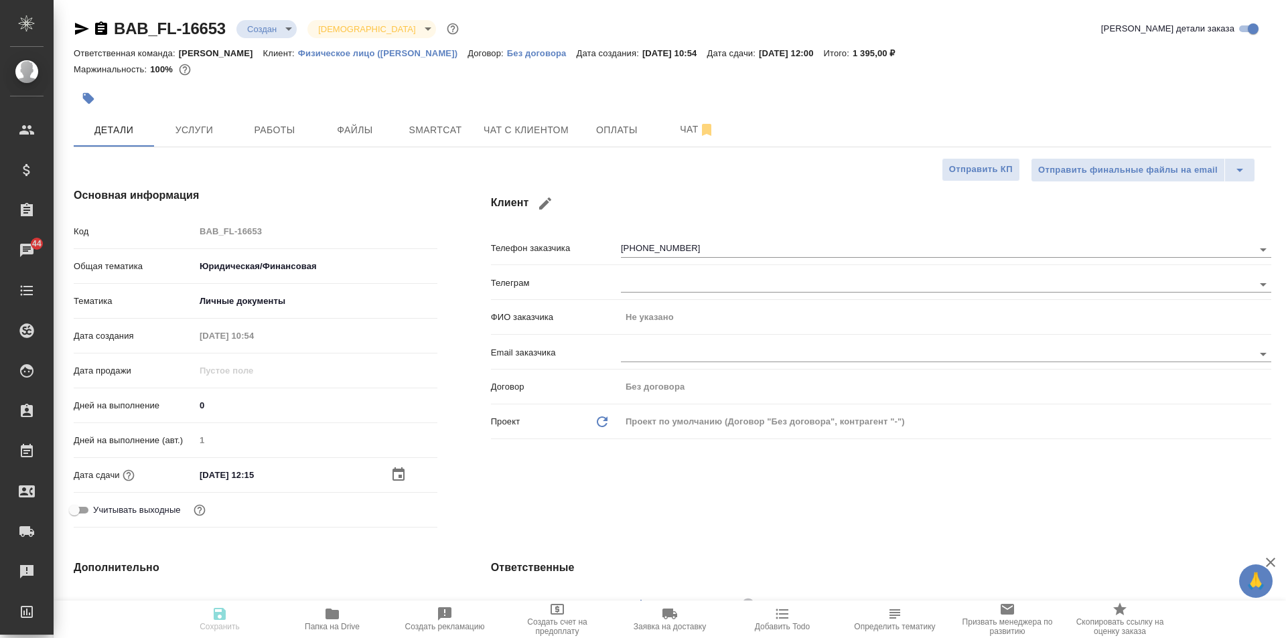
type textarea "x"
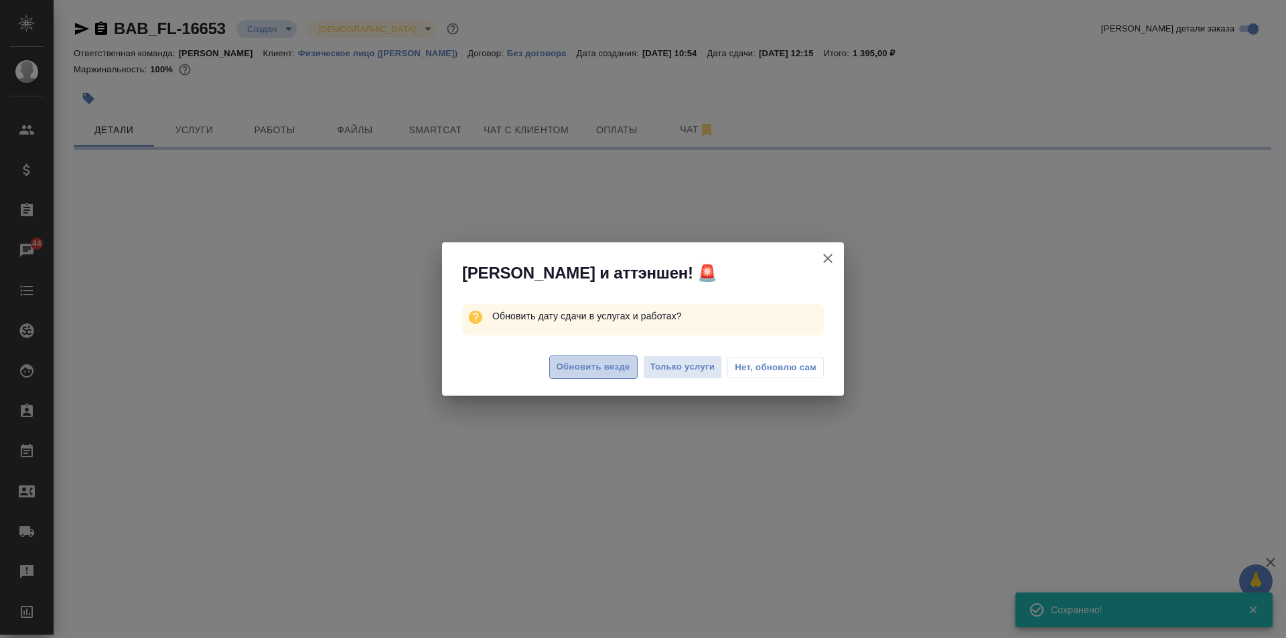
click at [601, 374] on span "Обновить везде" at bounding box center [594, 367] width 74 height 15
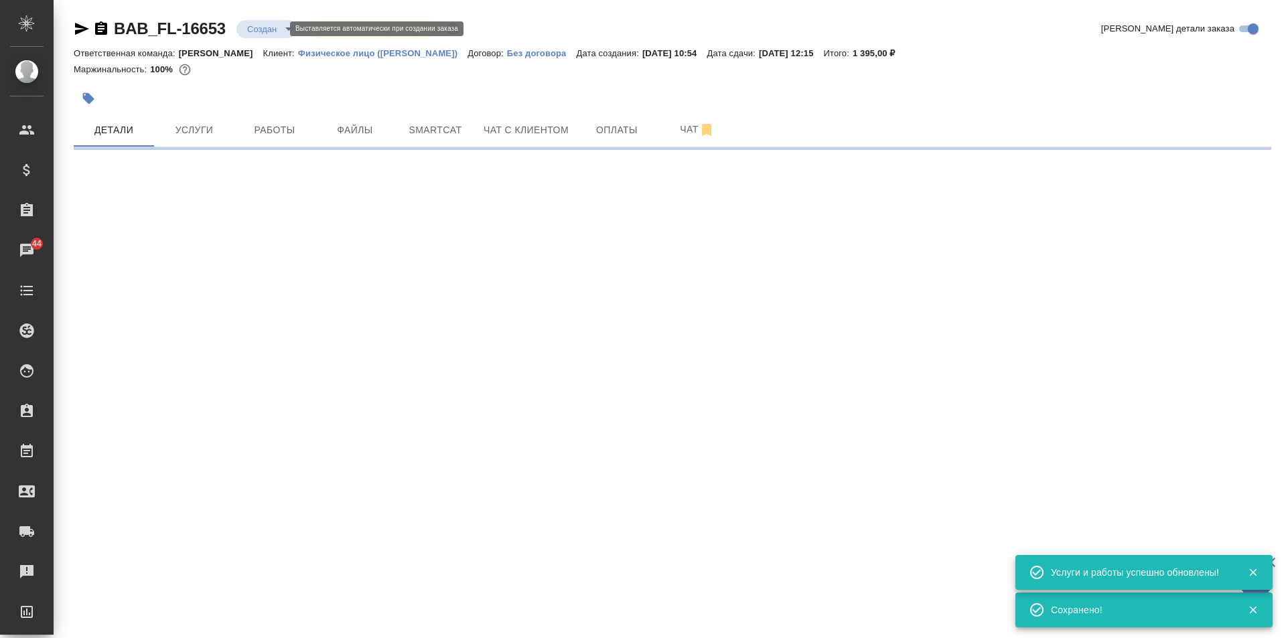
click at [278, 25] on body "🙏 .cls-1 fill:#fff; AWATERA Solovkova [PERSON_NAME] Спецификации Заказы 44 Чаты…" at bounding box center [643, 319] width 1286 height 638
select select "RU"
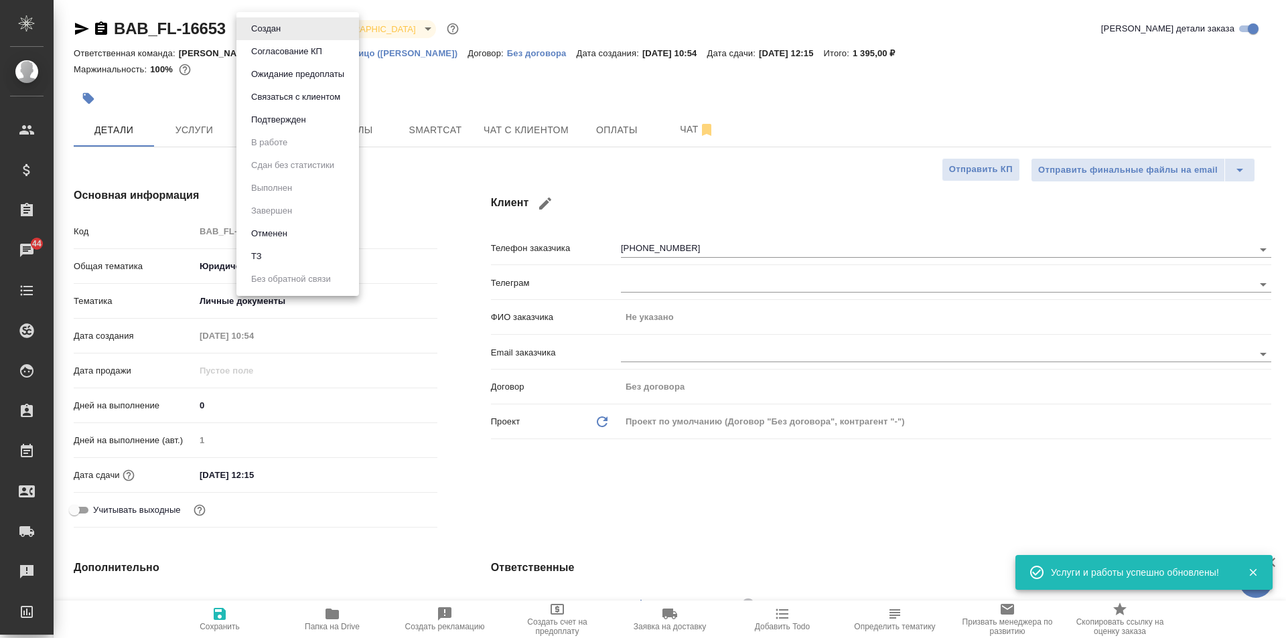
type textarea "x"
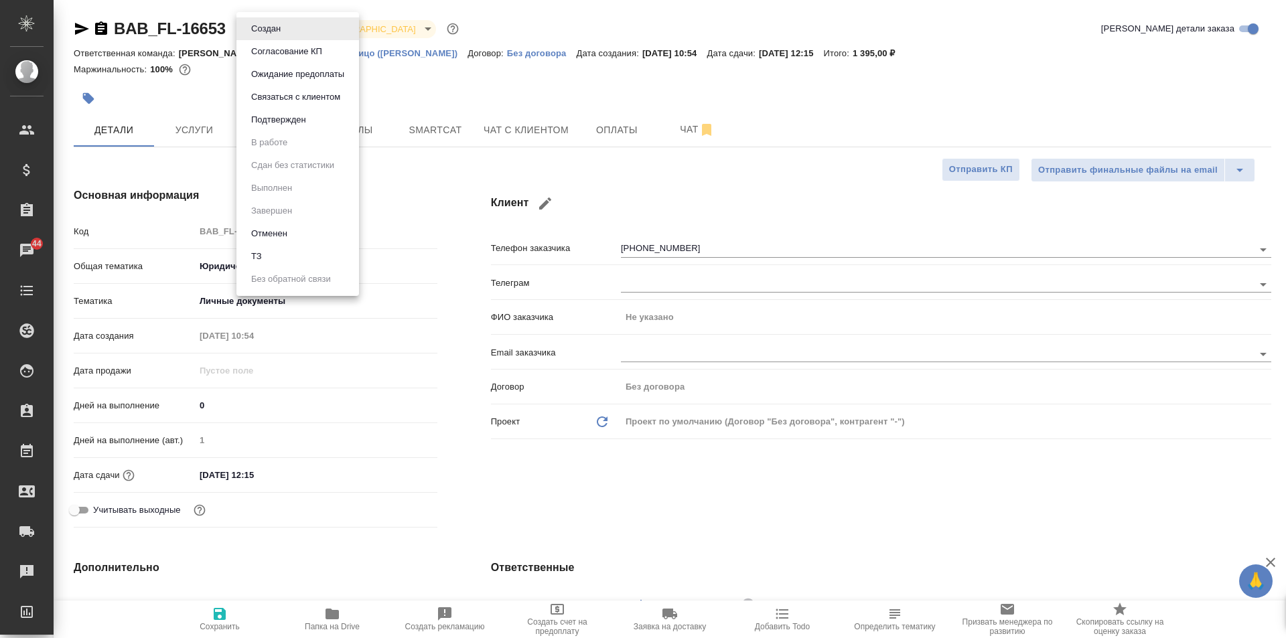
click at [304, 115] on button "Подтвержден" at bounding box center [278, 120] width 63 height 15
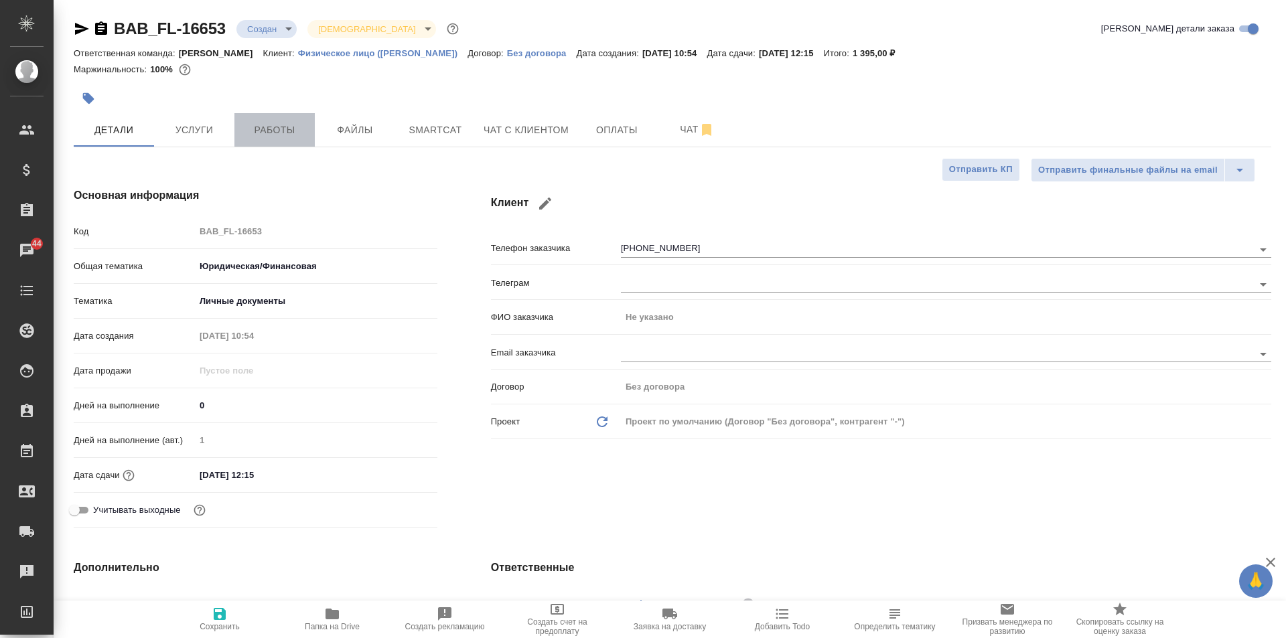
click at [281, 131] on span "Работы" at bounding box center [274, 130] width 64 height 17
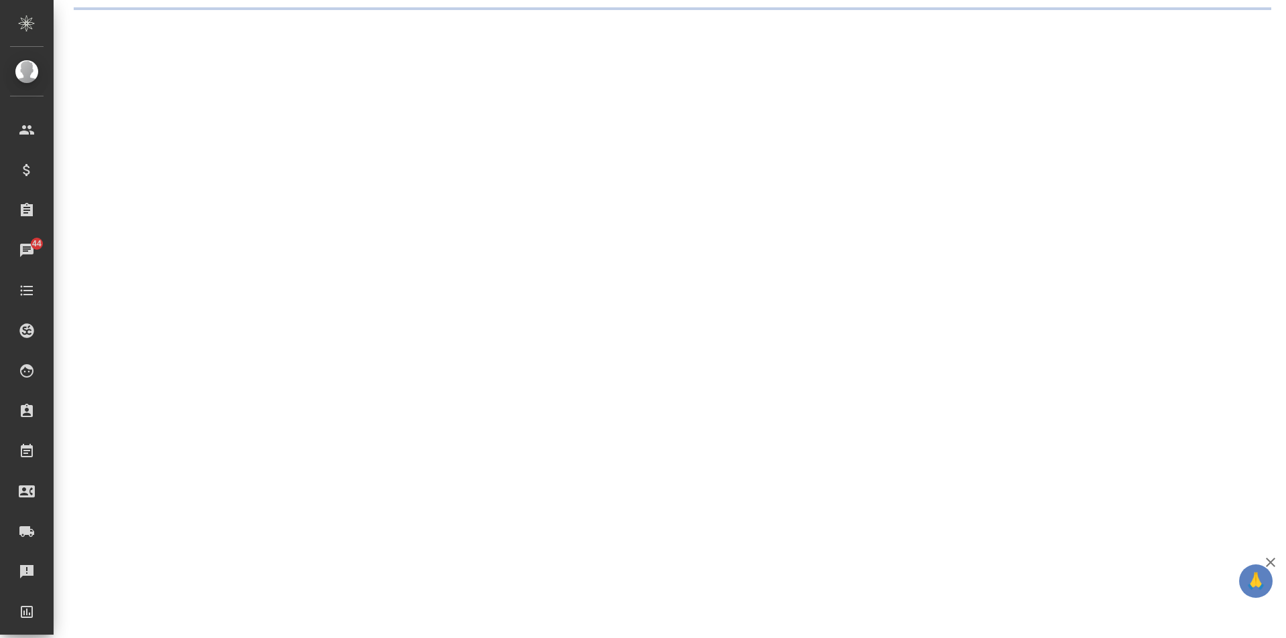
click at [265, 25] on div ".cls-1 fill:#fff; [PERSON_NAME] [PERSON_NAME] Спецификации Заказы 44 Чаты Todo …" at bounding box center [643, 319] width 1286 height 638
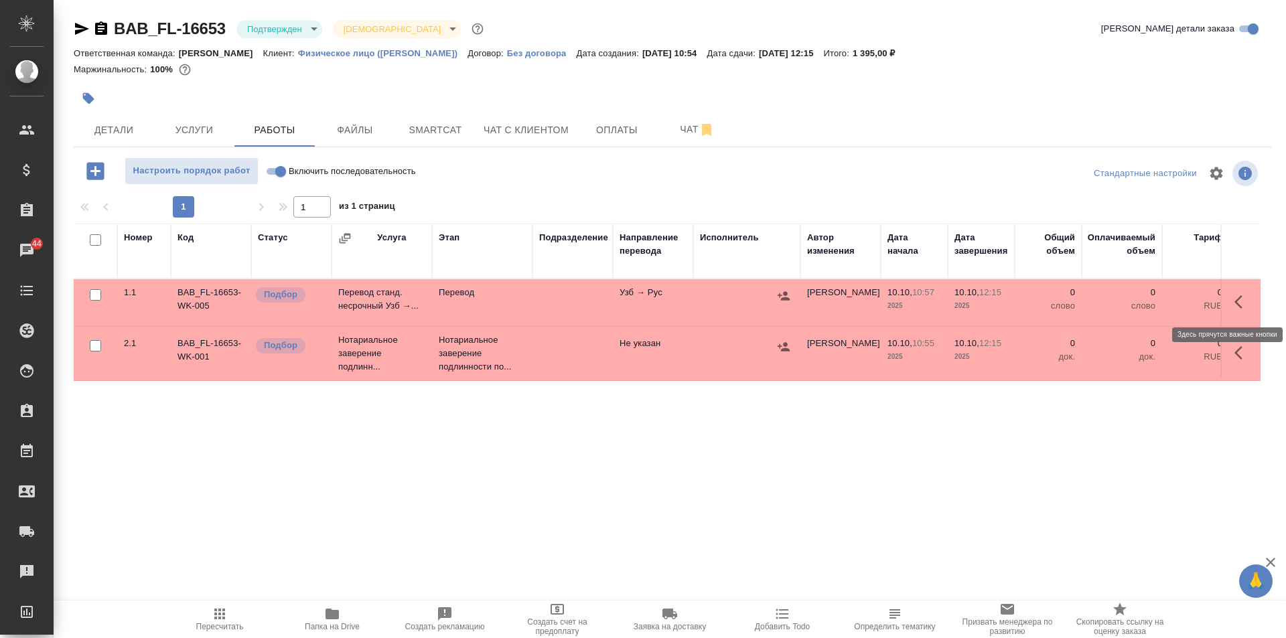
click at [1236, 300] on icon "button" at bounding box center [1238, 301] width 8 height 13
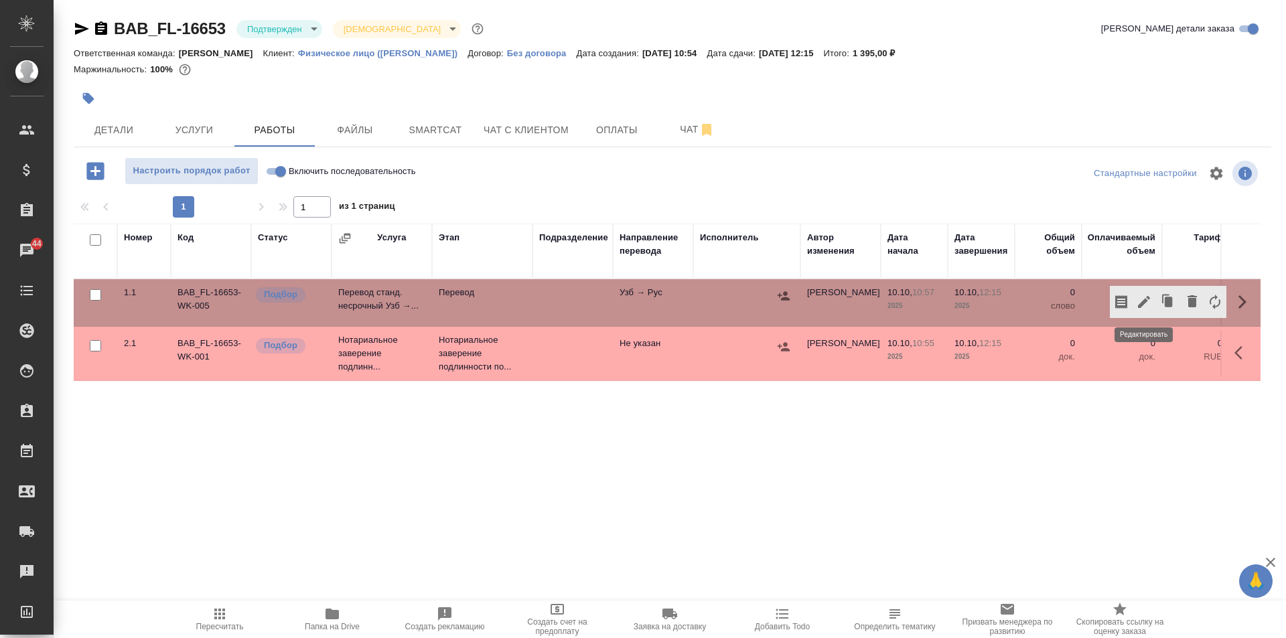
click at [1145, 297] on icon "button" at bounding box center [1144, 302] width 16 height 16
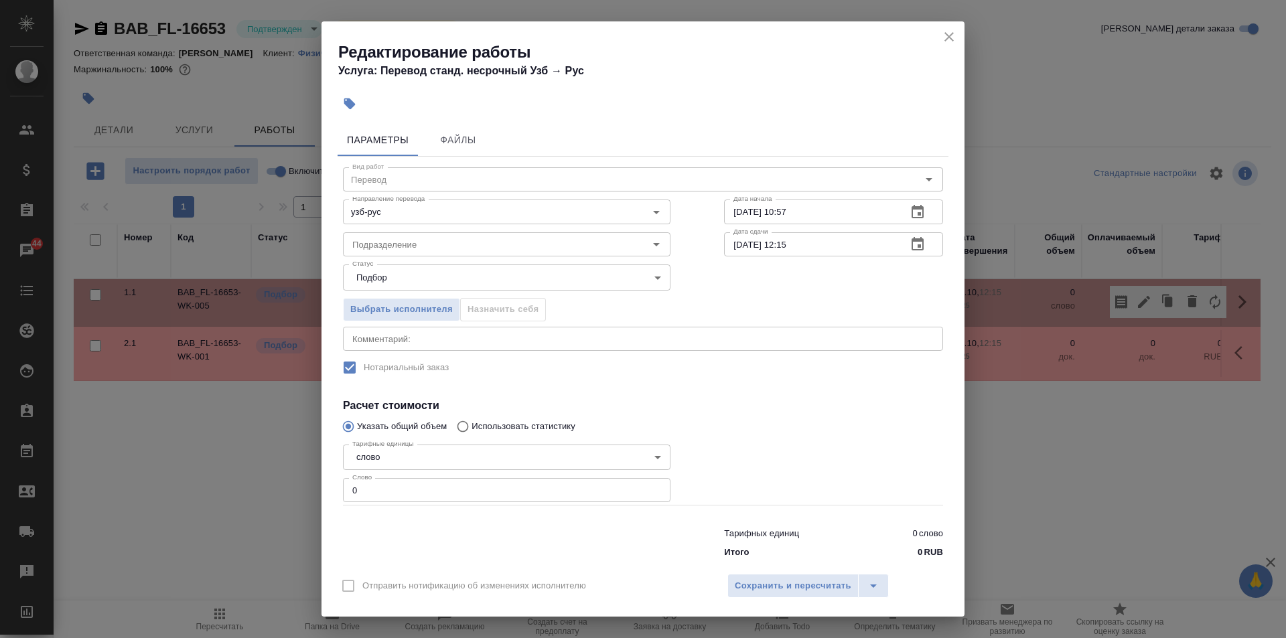
click at [446, 496] on input "0" at bounding box center [507, 490] width 328 height 24
type input "1"
click at [790, 583] on span "Сохранить и пересчитать" at bounding box center [793, 586] width 117 height 15
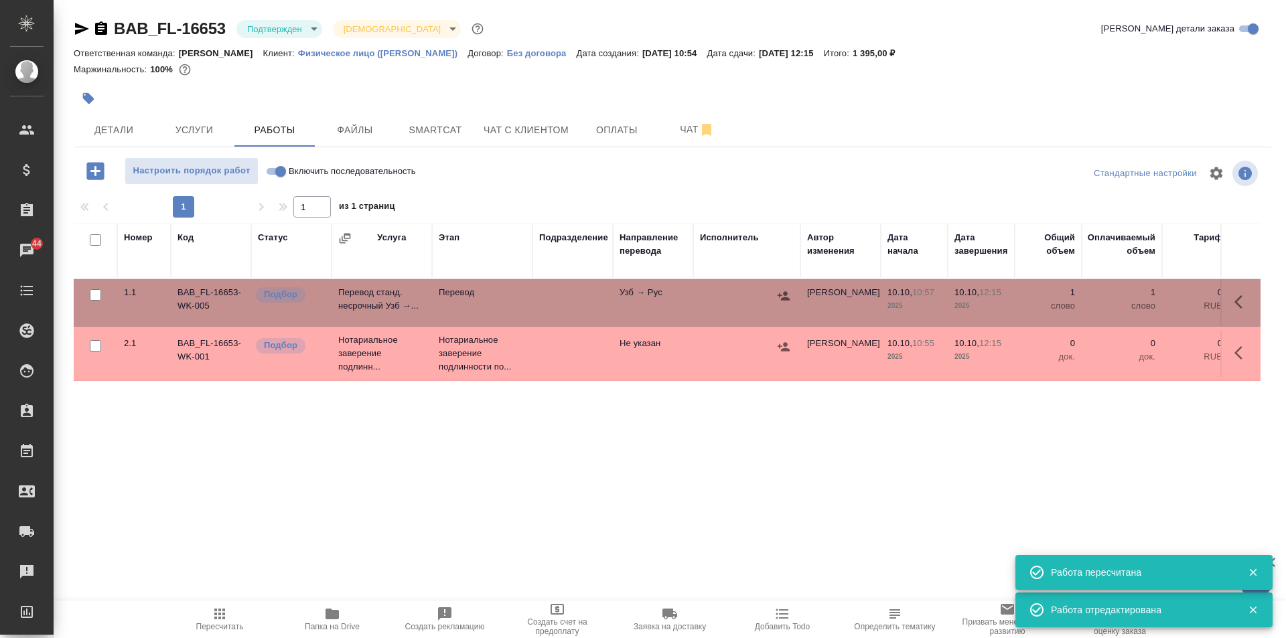
click at [1235, 298] on icon "button" at bounding box center [1242, 302] width 16 height 16
click at [1145, 306] on icon "button" at bounding box center [1144, 302] width 16 height 16
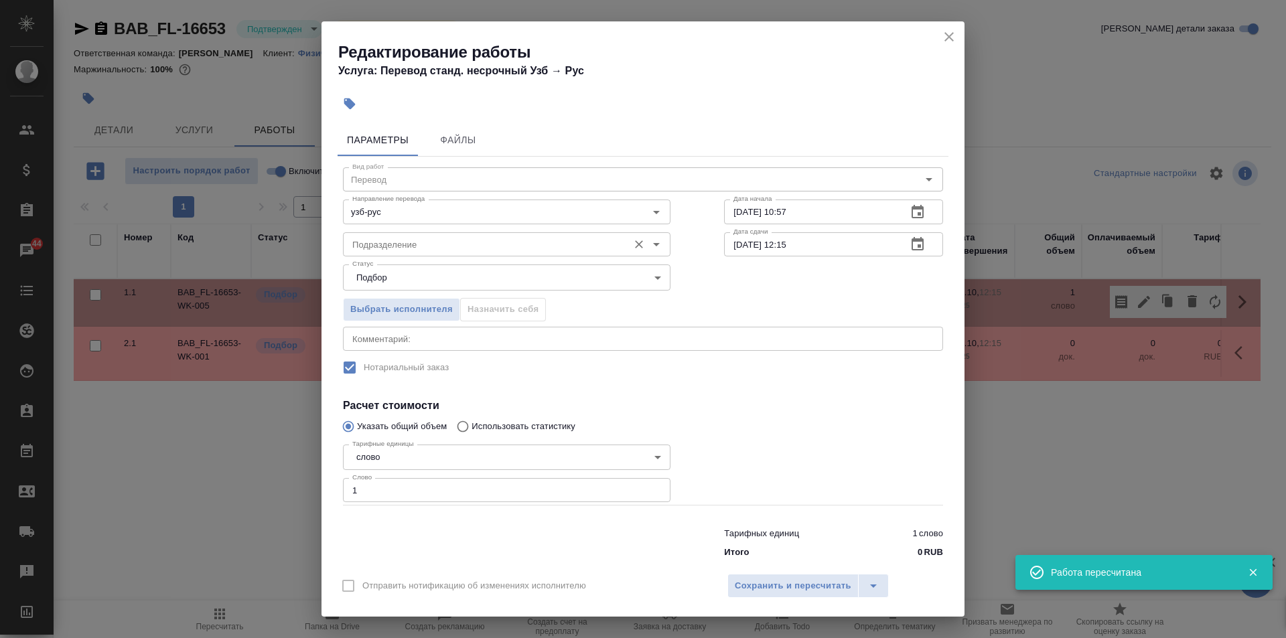
click at [462, 248] on input "Подразделение" at bounding box center [484, 244] width 275 height 16
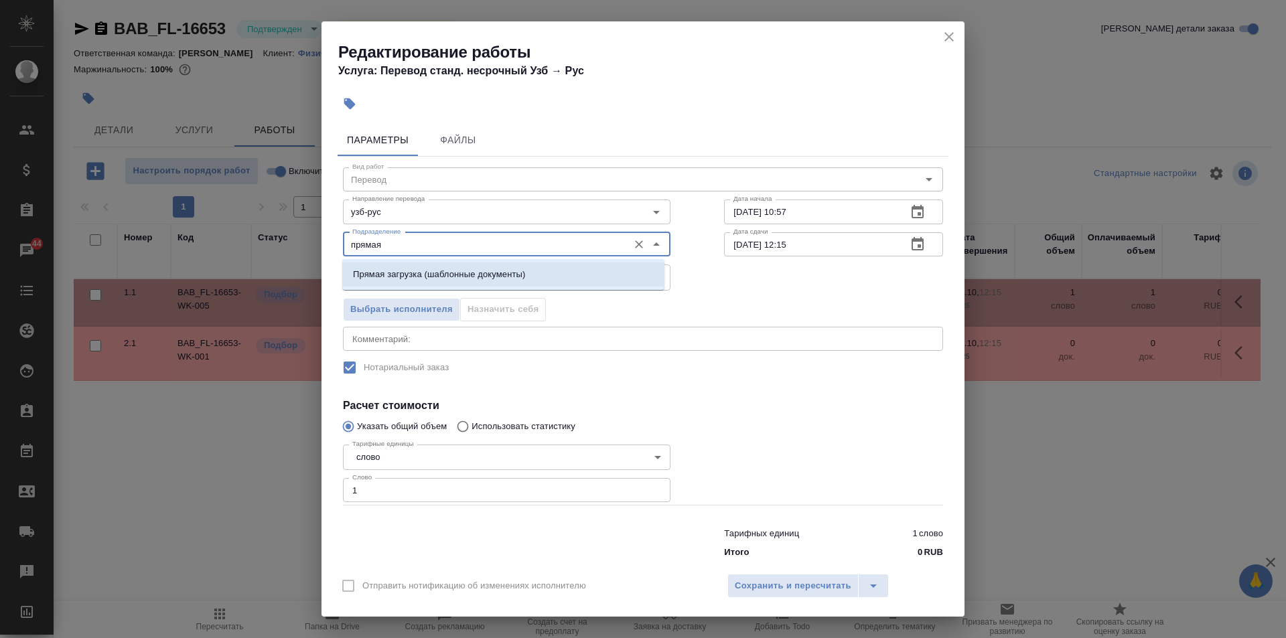
click at [545, 266] on li "Прямая загрузка (шаблонные документы)" at bounding box center [503, 275] width 322 height 24
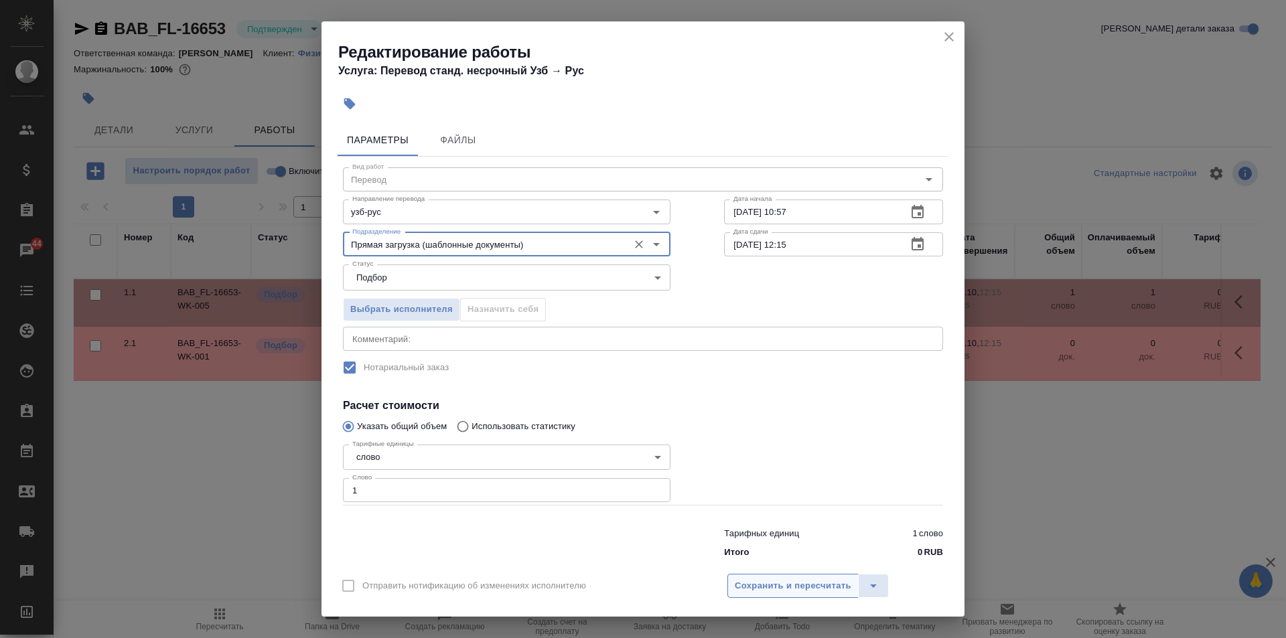
type input "Прямая загрузка (шаблонные документы)"
click at [804, 587] on span "Сохранить и пересчитать" at bounding box center [793, 586] width 117 height 15
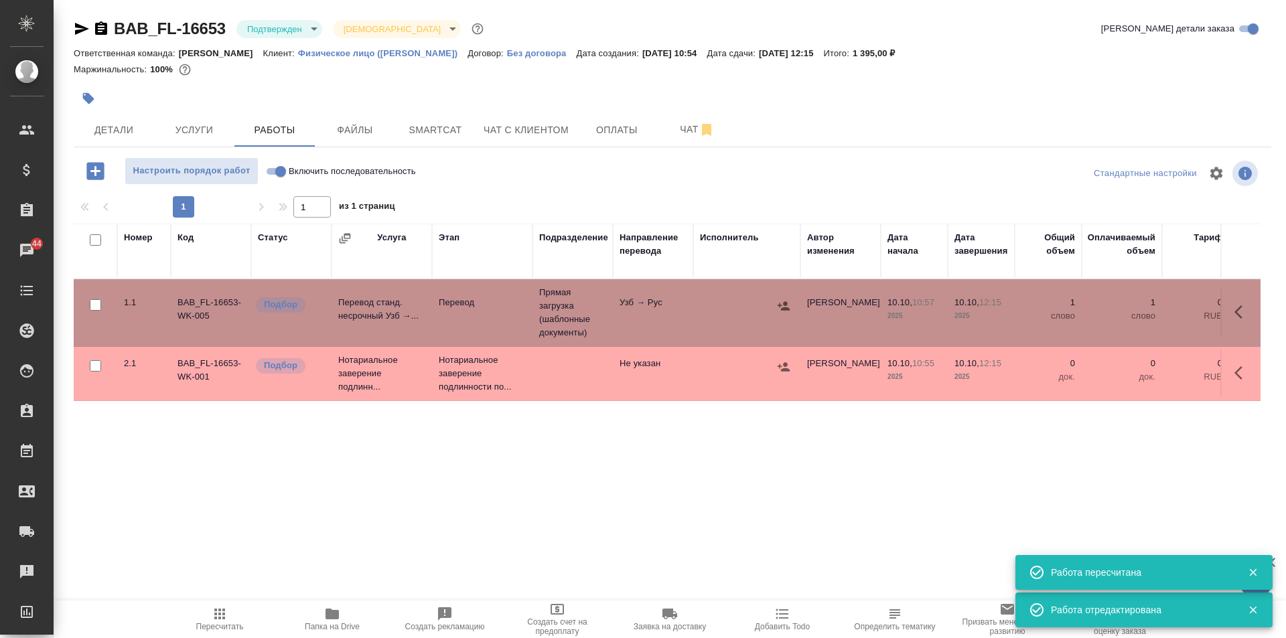
click at [595, 444] on div "Номер Код Статус Услуга Этап Подразделение Направление перевода Исполнитель Авт…" at bounding box center [667, 374] width 1187 height 301
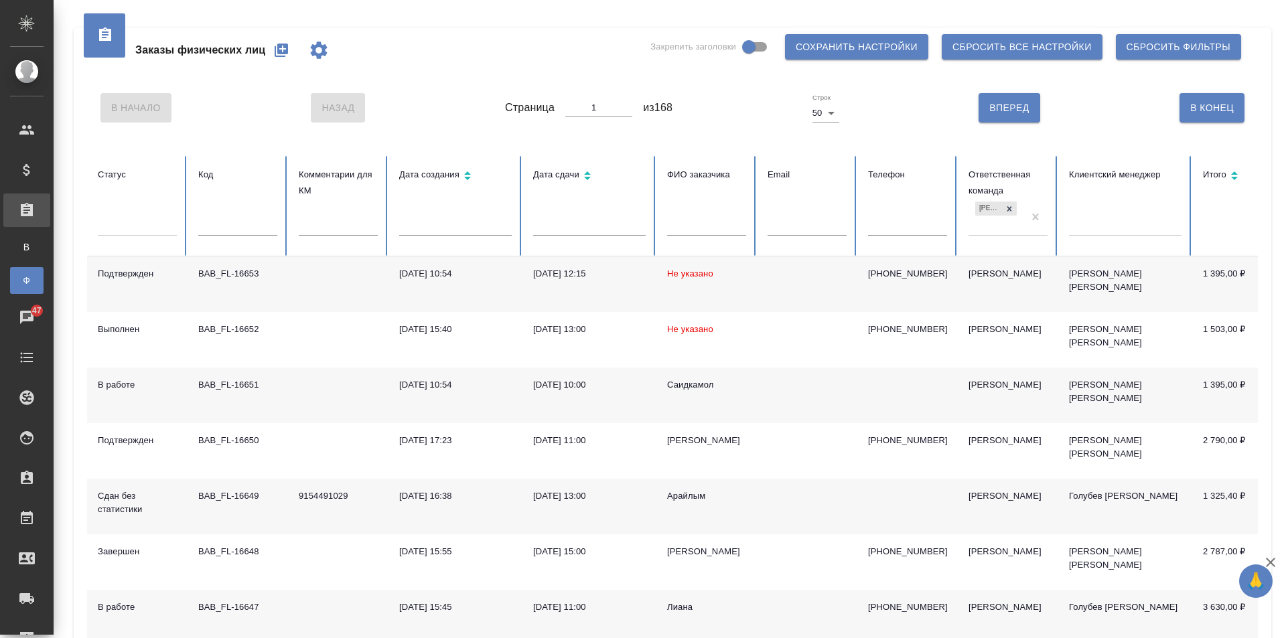
click at [318, 274] on td at bounding box center [338, 285] width 100 height 56
click at [328, 281] on td at bounding box center [338, 285] width 100 height 56
click at [444, 101] on div "В Начало Назад Страница 1 из 168 Строк 50 50 Вперед В [GEOGRAPHIC_DATA]" at bounding box center [672, 108] width 1171 height 56
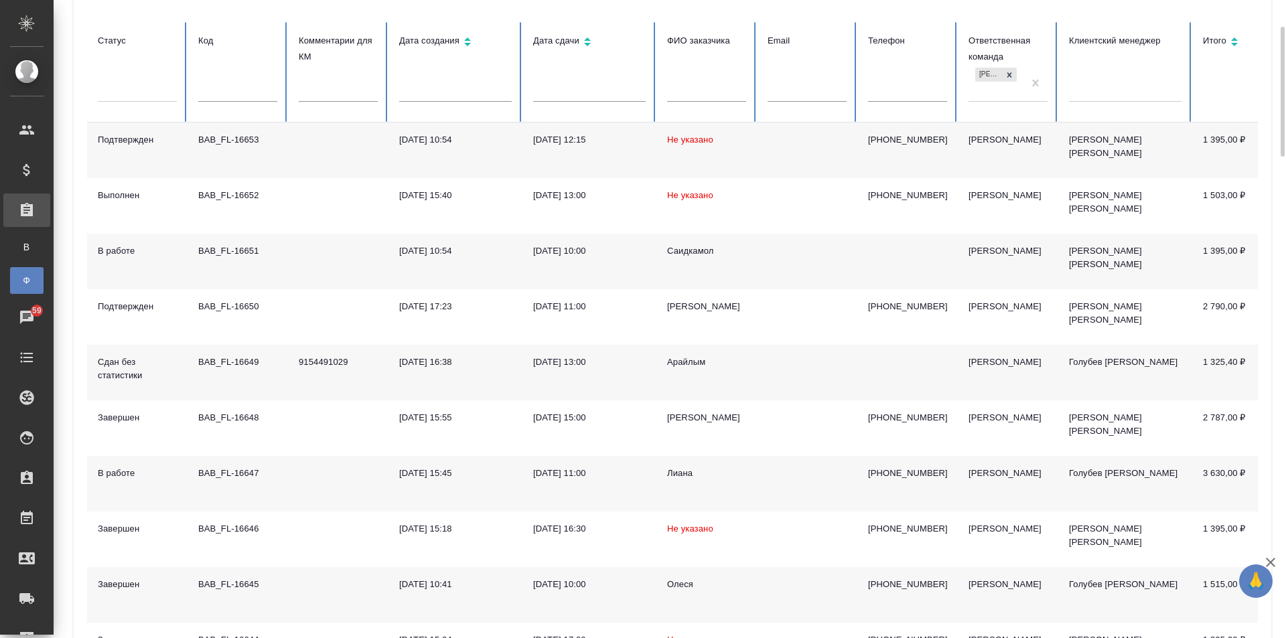
click at [330, 253] on td at bounding box center [338, 262] width 100 height 56
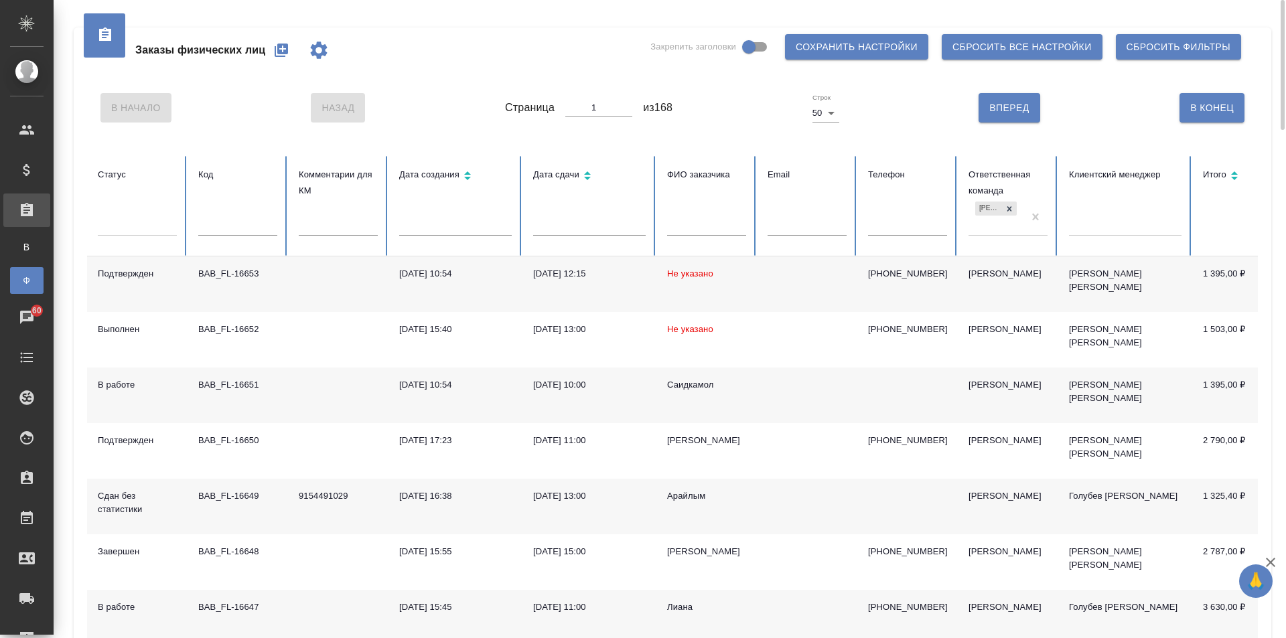
click at [413, 98] on div "В Начало Назад Страница 1 из 168 Строк 50 50 Вперед В [GEOGRAPHIC_DATA]" at bounding box center [672, 108] width 1171 height 56
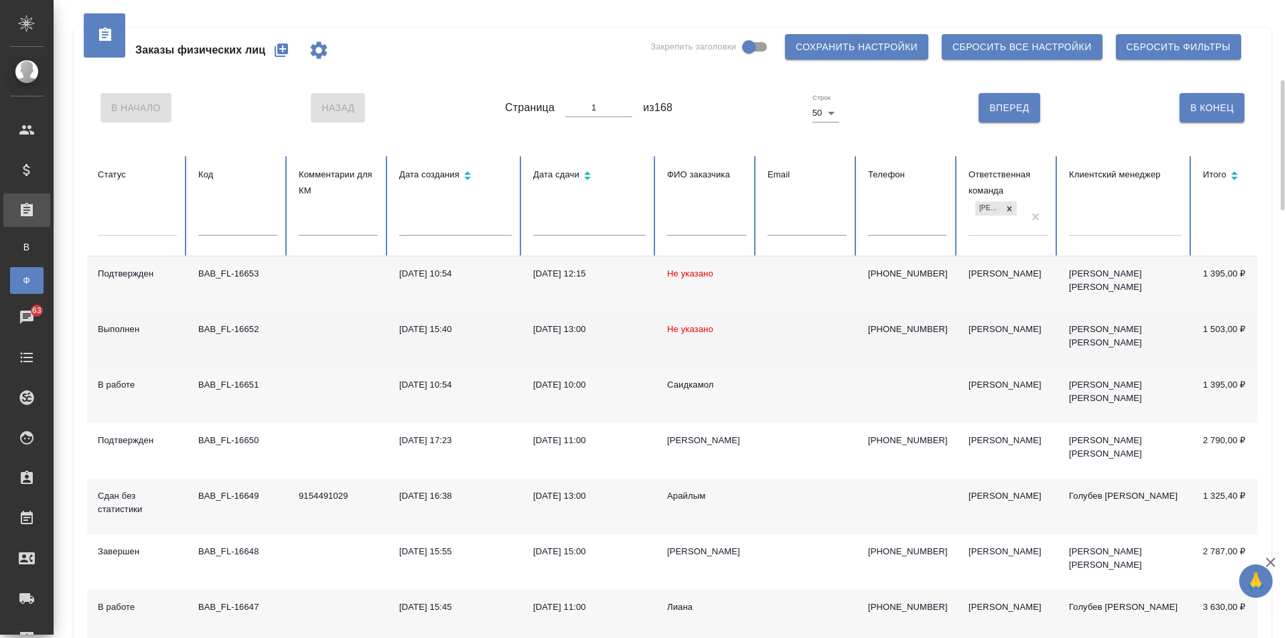
scroll to position [67, 0]
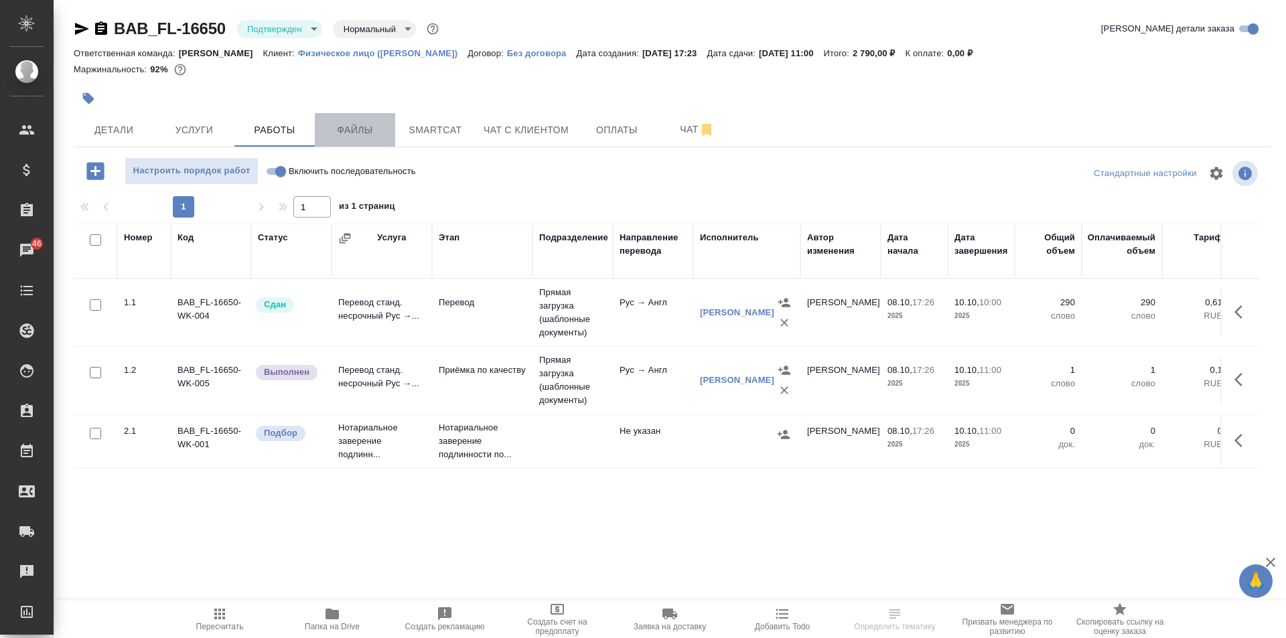
click at [369, 129] on span "Файлы" at bounding box center [355, 130] width 64 height 17
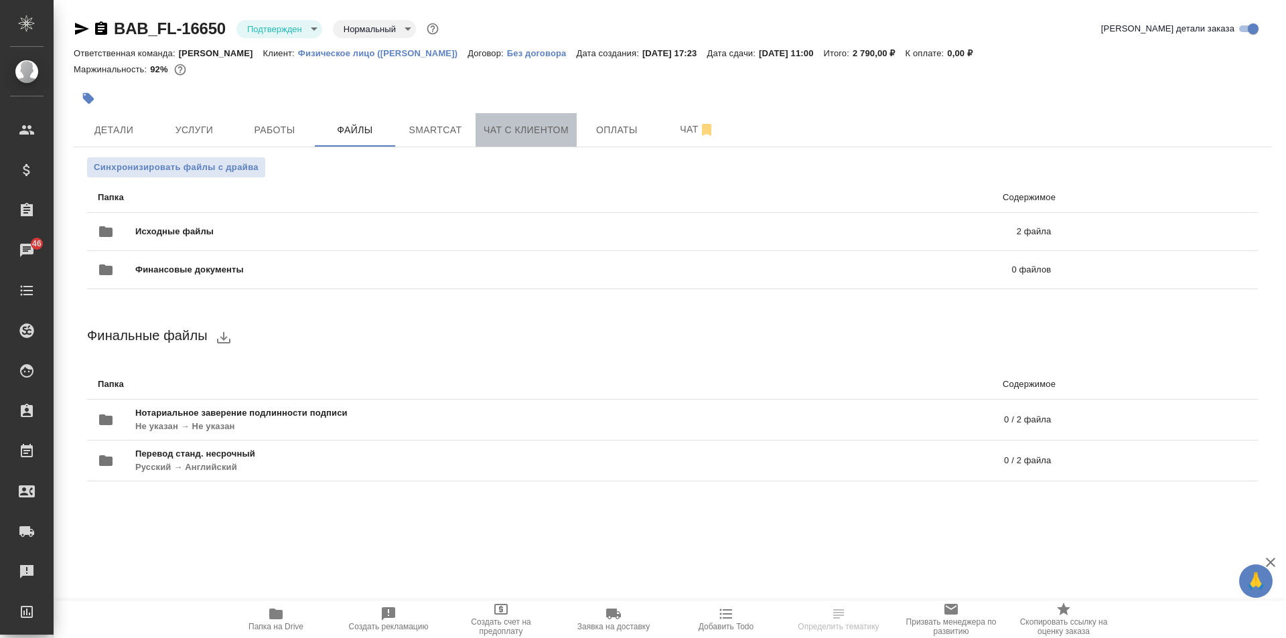
click at [529, 119] on button "Чат с клиентом" at bounding box center [526, 129] width 101 height 33
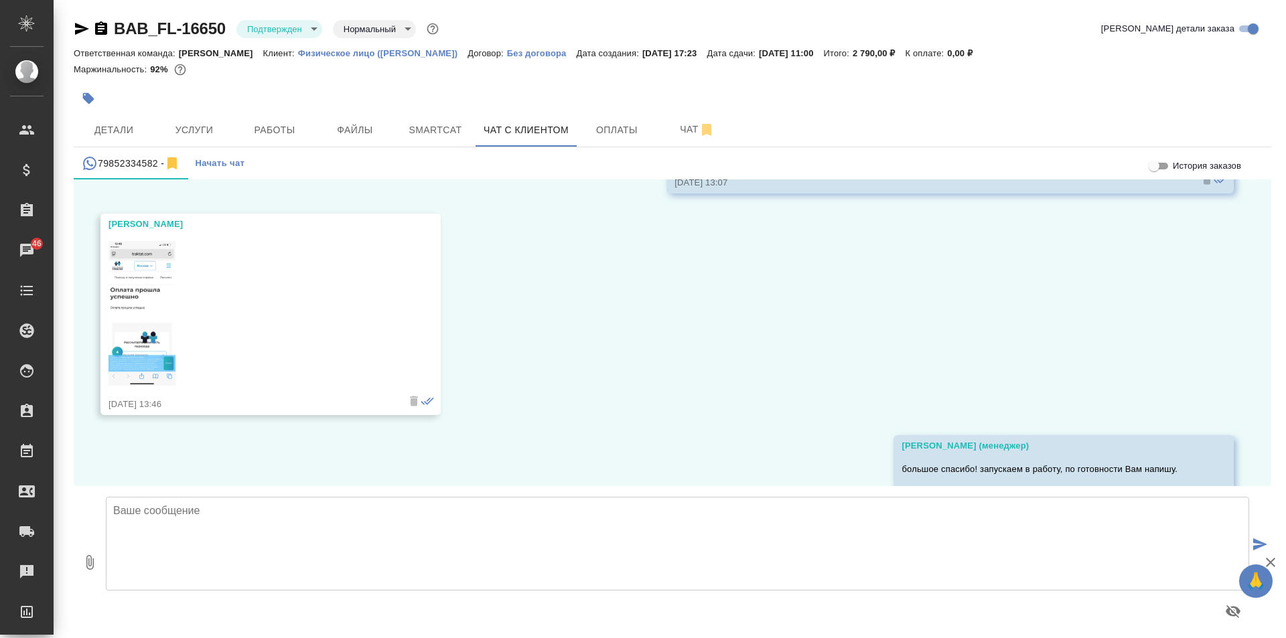
scroll to position [13347, 0]
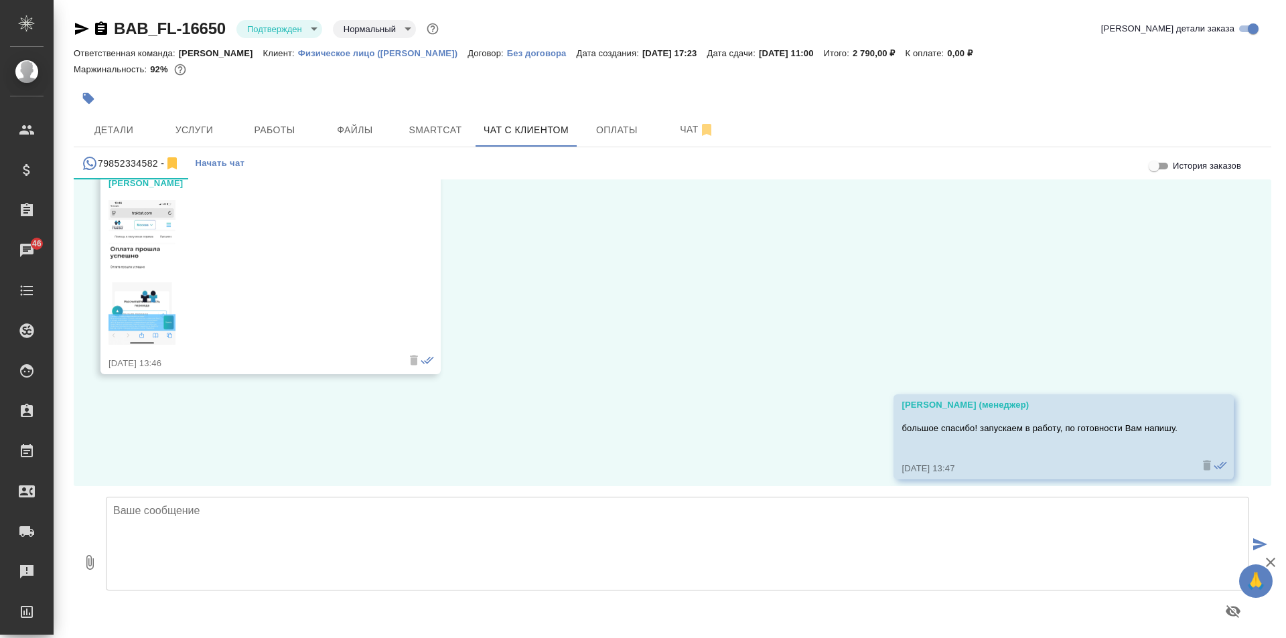
click at [380, 528] on textarea at bounding box center [677, 544] width 1143 height 94
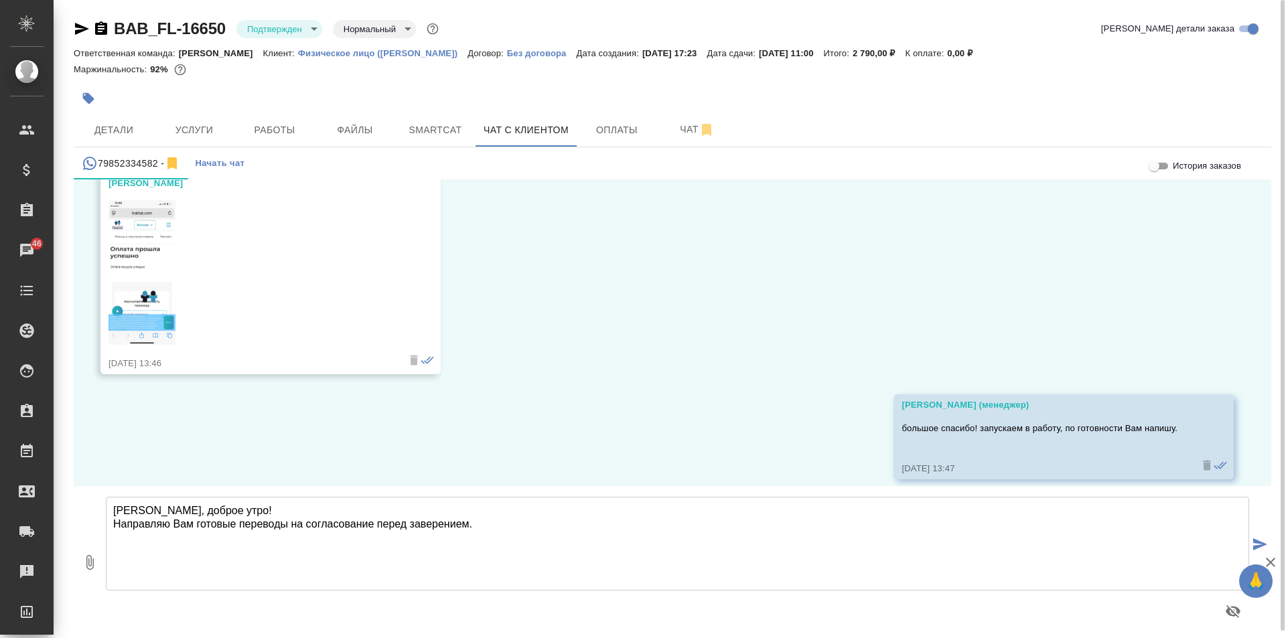
type textarea "[PERSON_NAME], доброе утро! Направляю Вам готовые переводы на согласование пере…"
click at [95, 570] on icon "button" at bounding box center [90, 563] width 16 height 16
type input "C:\fakepath\СВИДЕТЕЛЬСТВО2 [PERSON_NAME].doc"
click at [1262, 540] on icon "submit" at bounding box center [1260, 545] width 14 height 12
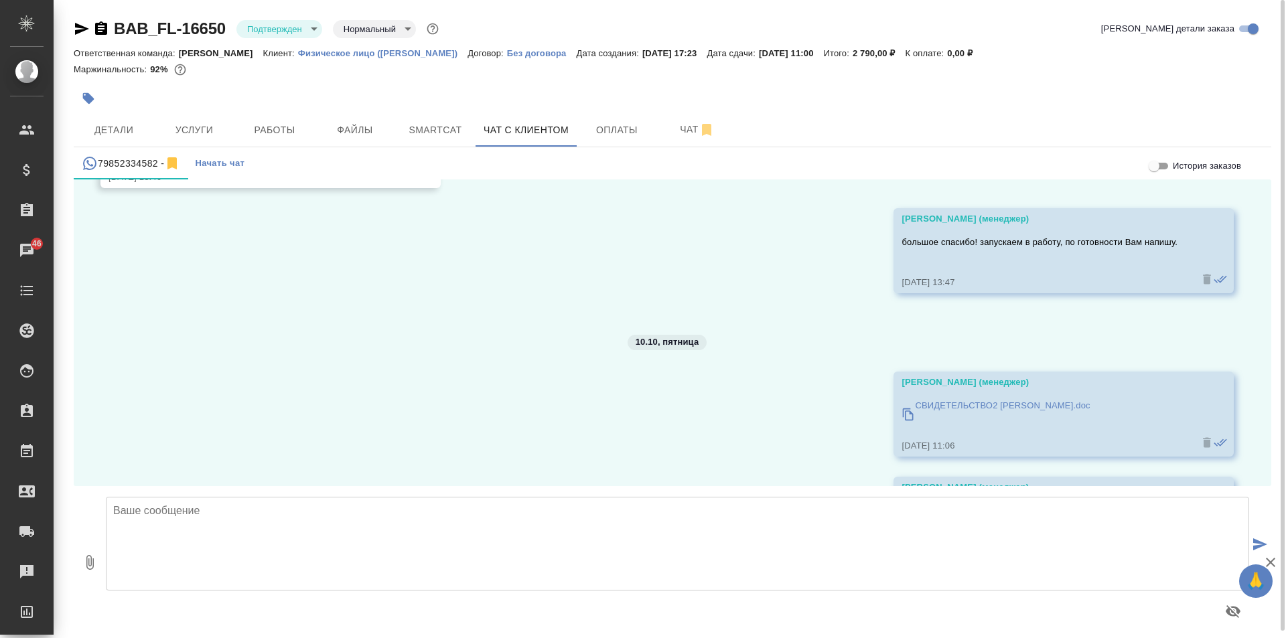
scroll to position [13734, 0]
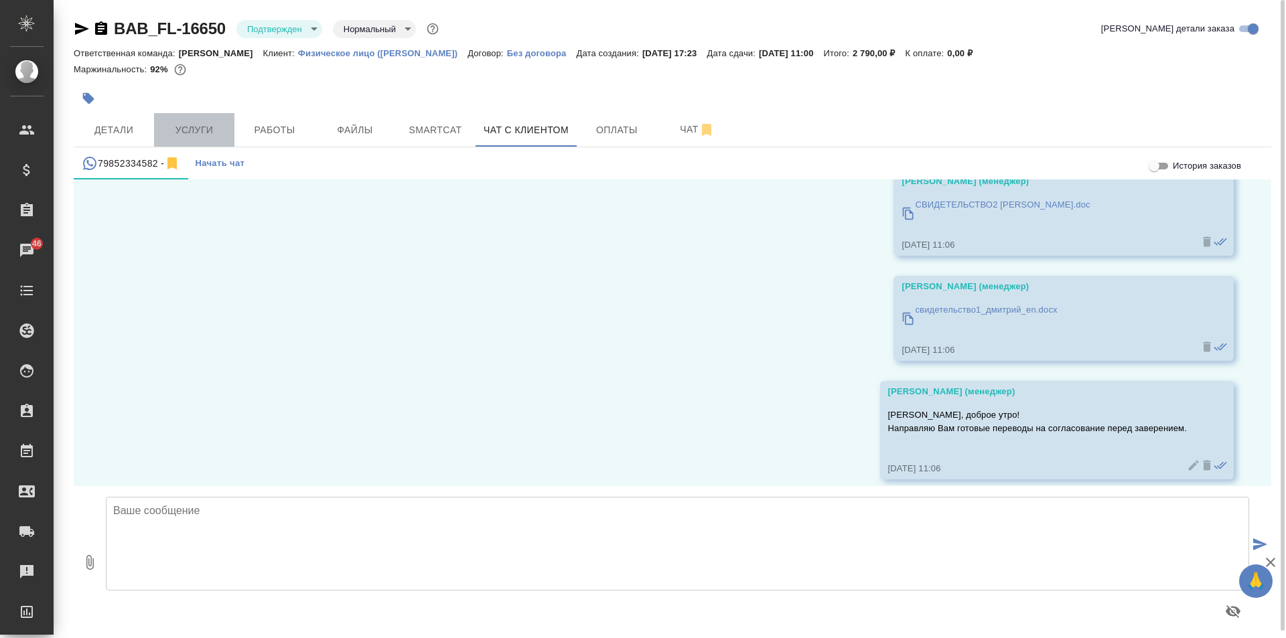
click at [198, 133] on span "Услуги" at bounding box center [194, 130] width 64 height 17
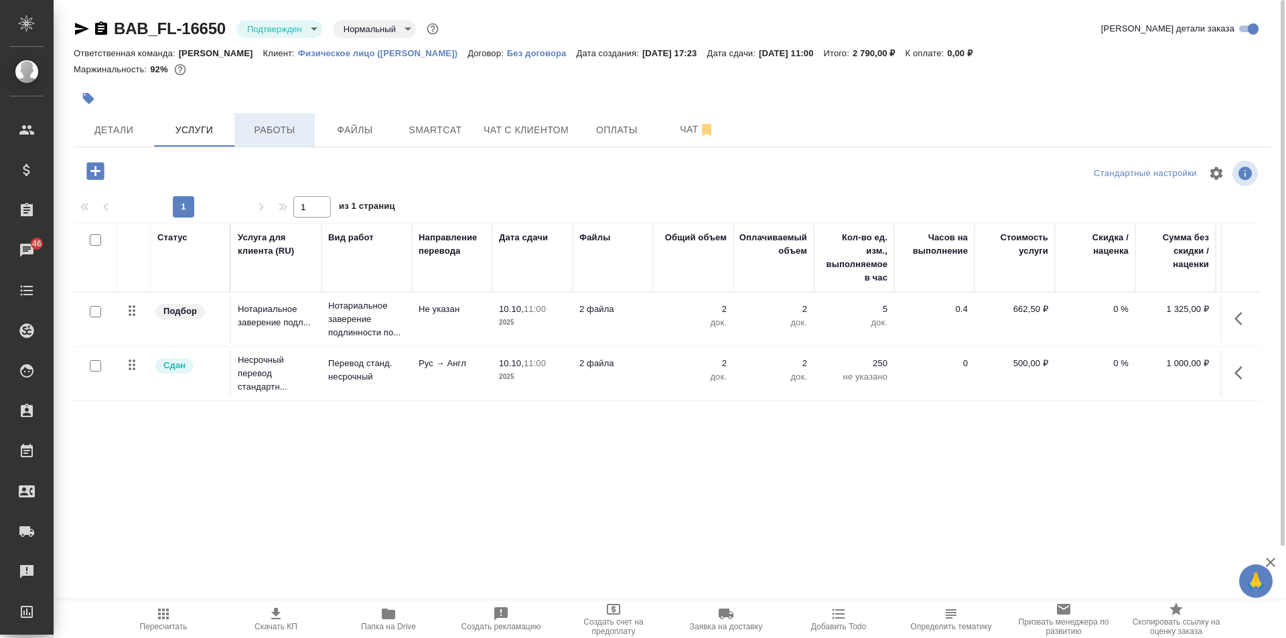
click at [279, 141] on button "Работы" at bounding box center [274, 129] width 80 height 33
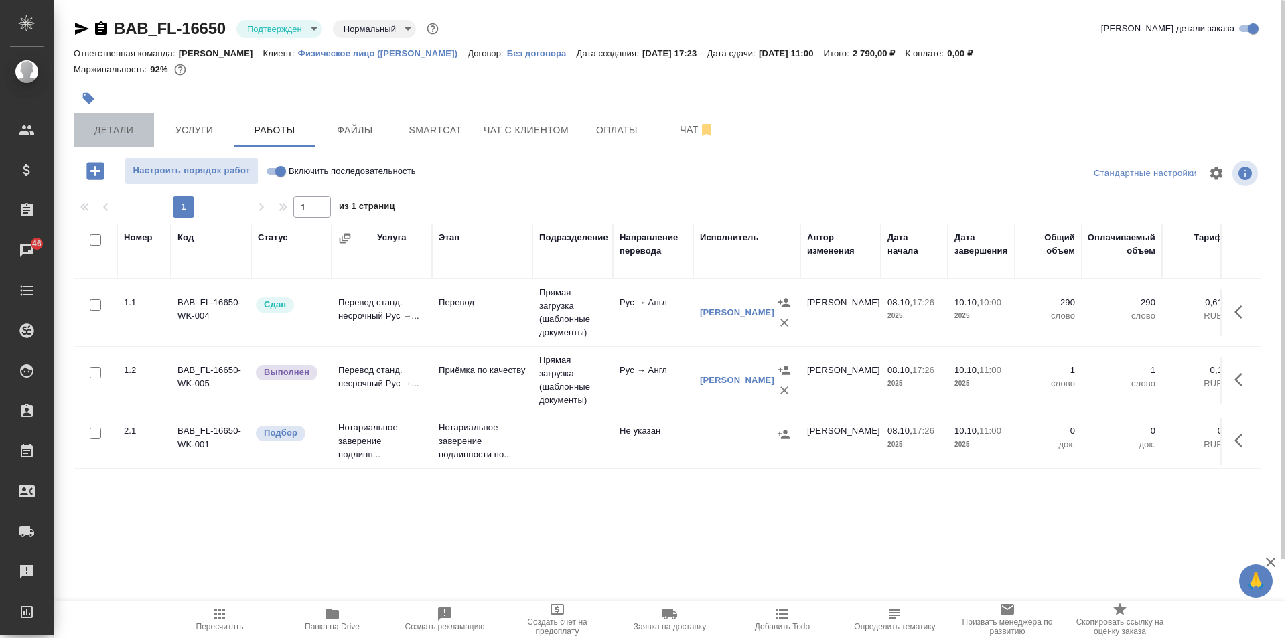
click at [130, 128] on span "Детали" at bounding box center [114, 130] width 64 height 17
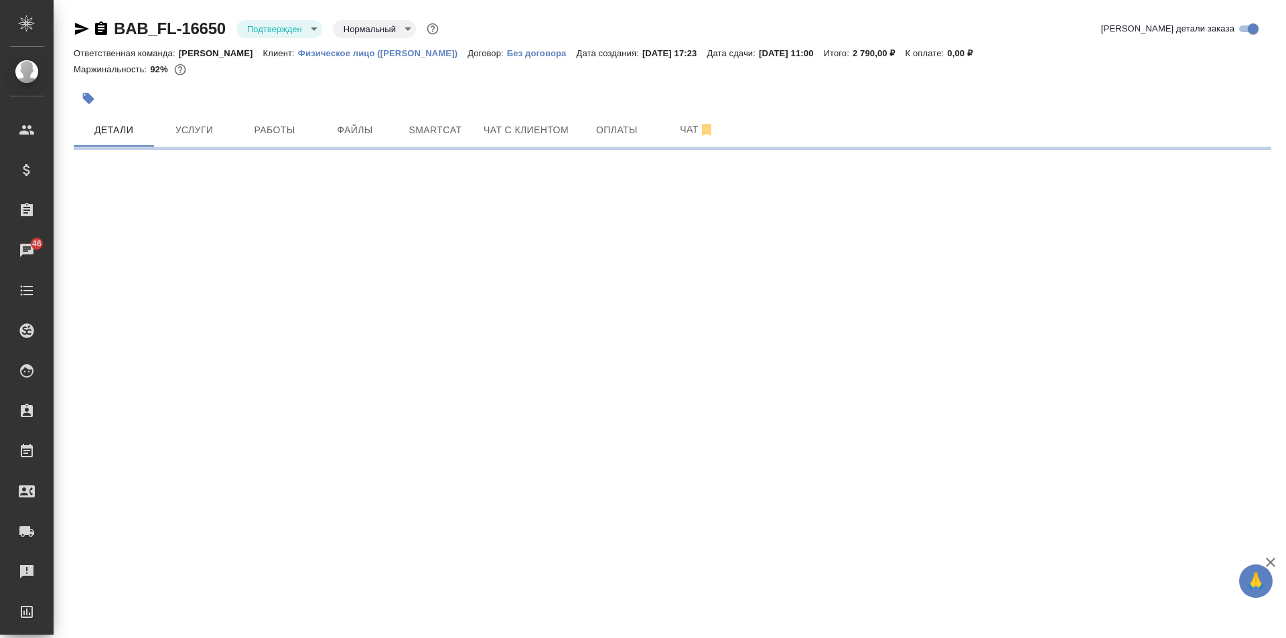
select select "RU"
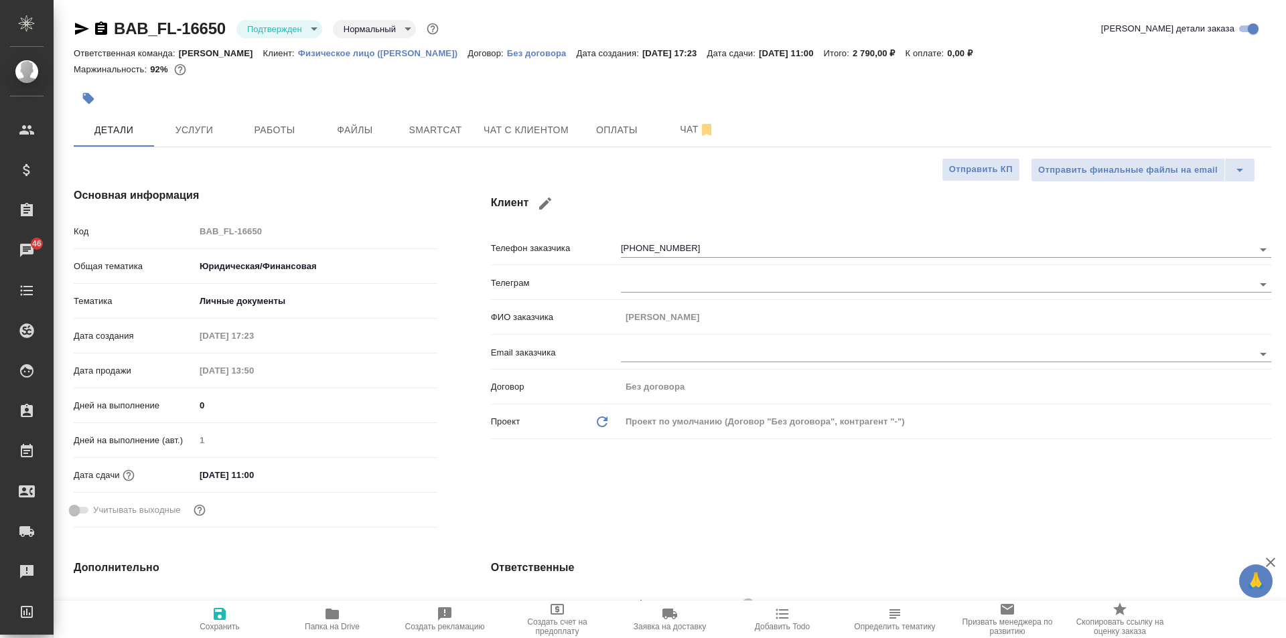
type textarea "x"
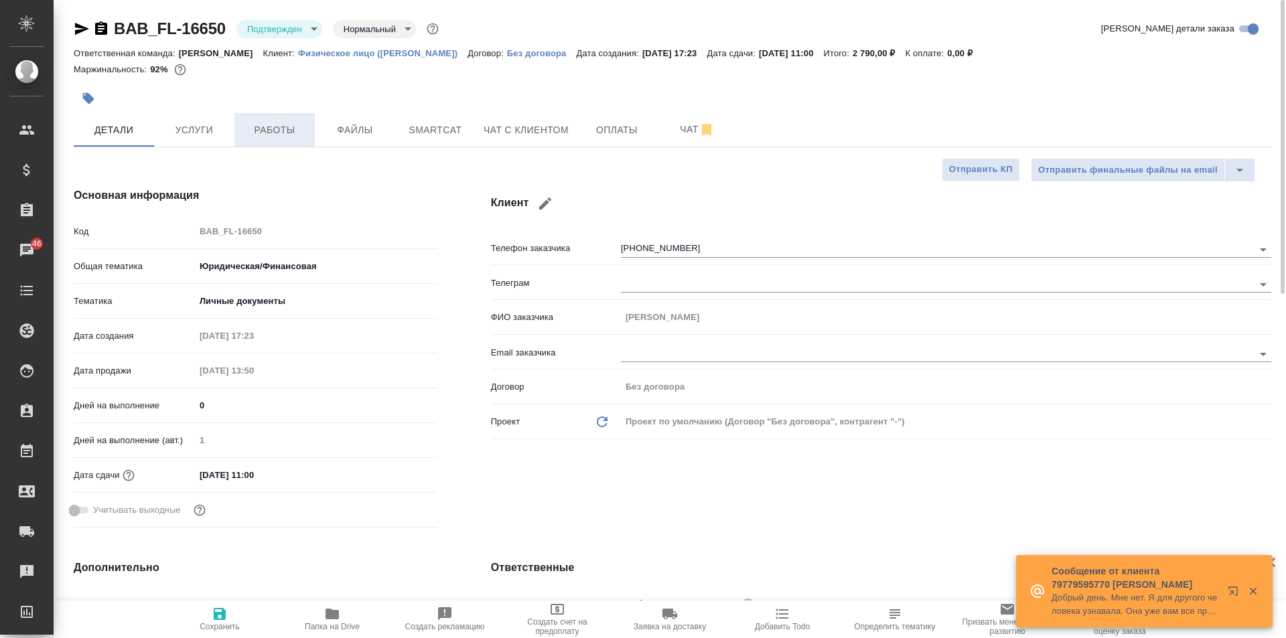
click at [252, 115] on button "Работы" at bounding box center [274, 129] width 80 height 33
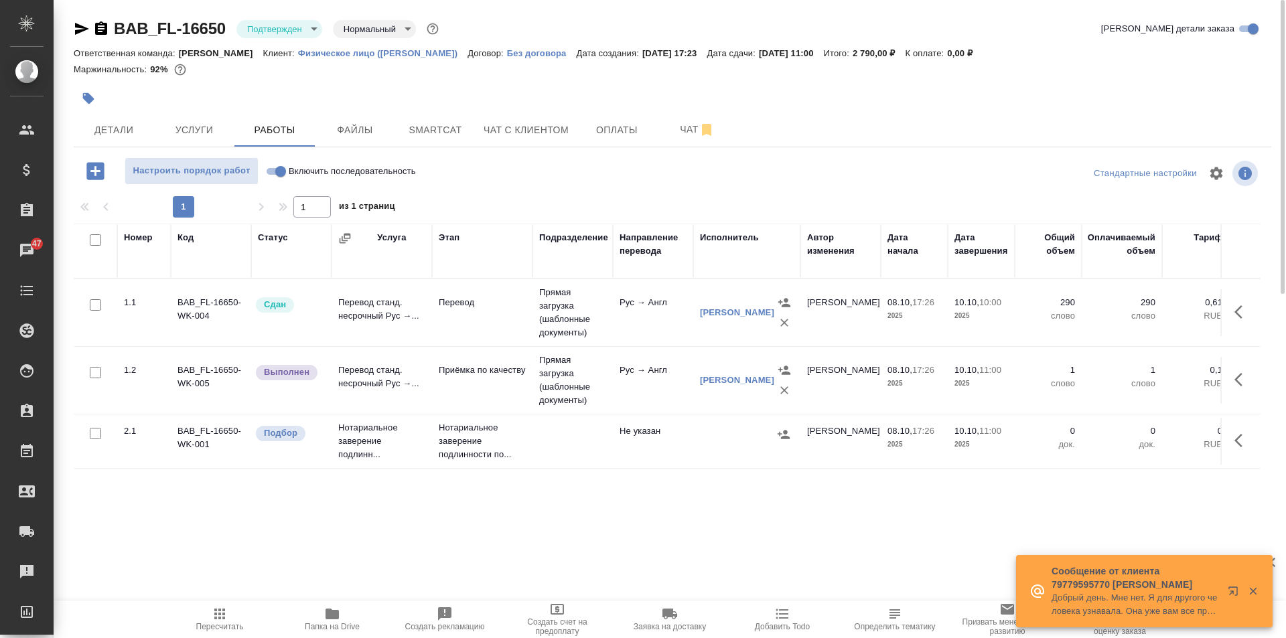
click at [1245, 380] on icon "button" at bounding box center [1242, 380] width 16 height 16
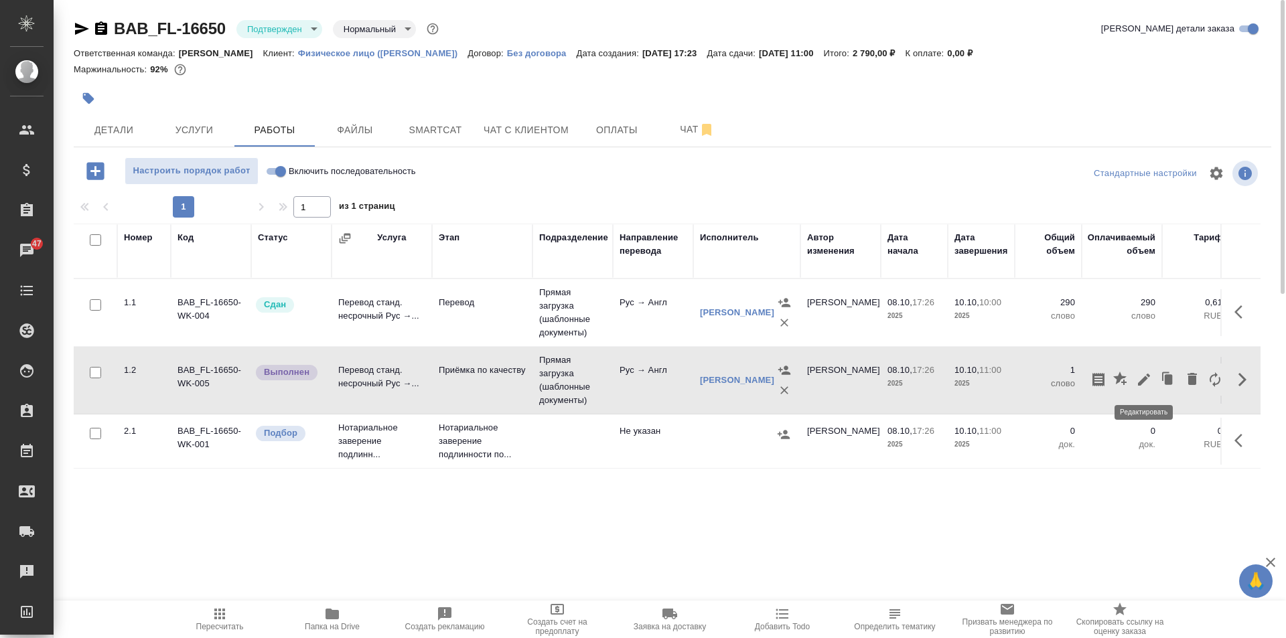
click at [1144, 379] on icon "button" at bounding box center [1144, 380] width 12 height 12
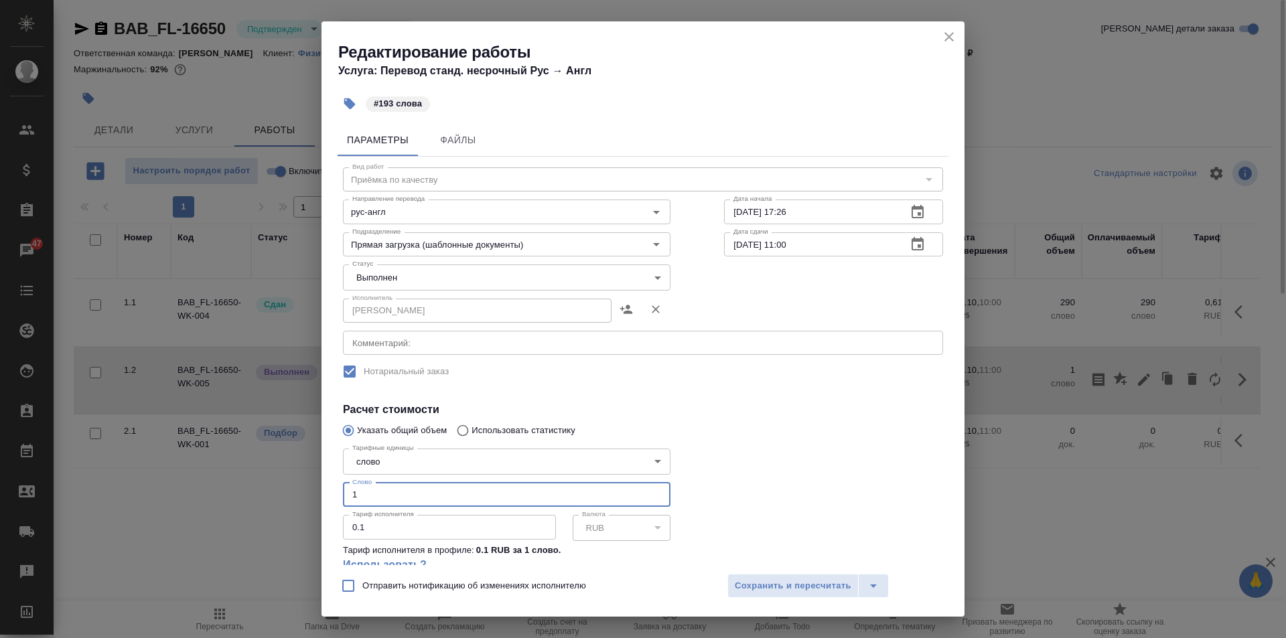
click at [535, 494] on input "1" at bounding box center [507, 495] width 328 height 24
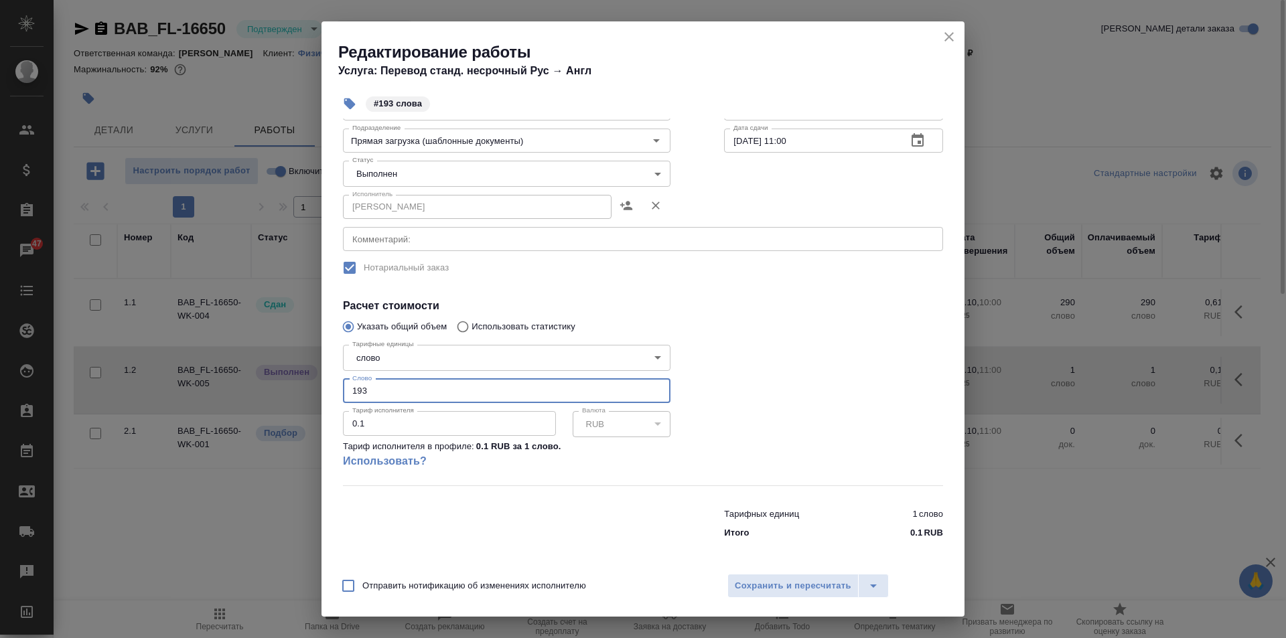
scroll to position [105, 0]
type input "193"
click at [780, 584] on span "Сохранить и пересчитать" at bounding box center [793, 586] width 117 height 15
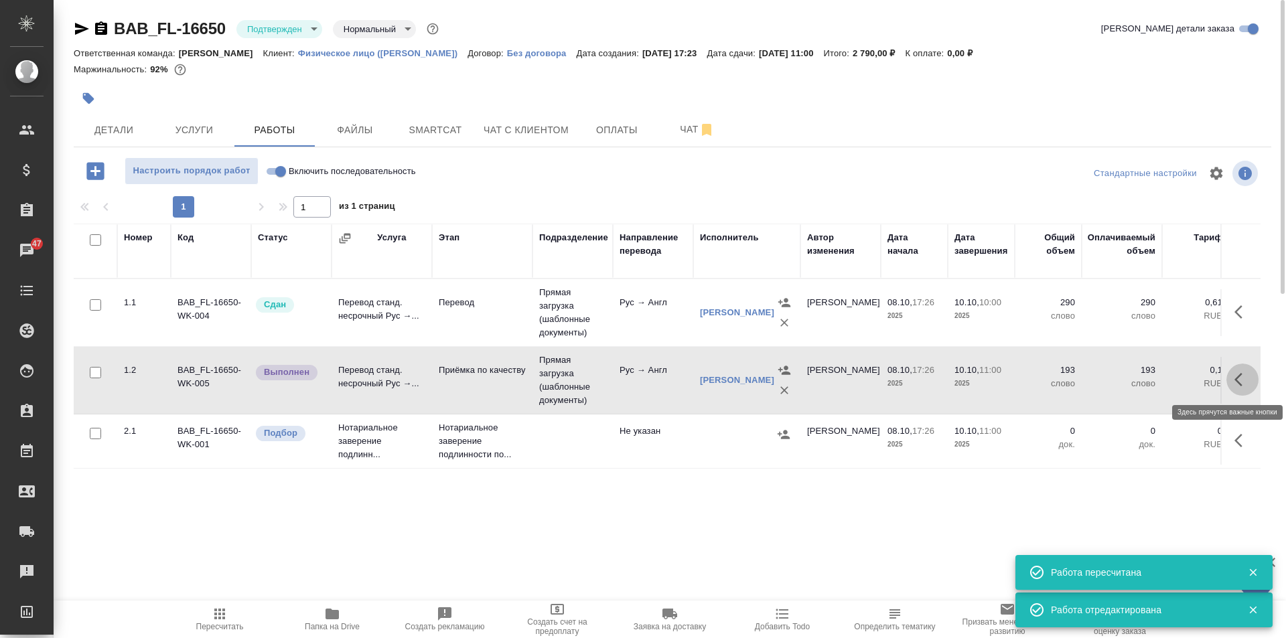
click at [1236, 374] on icon "button" at bounding box center [1242, 380] width 16 height 16
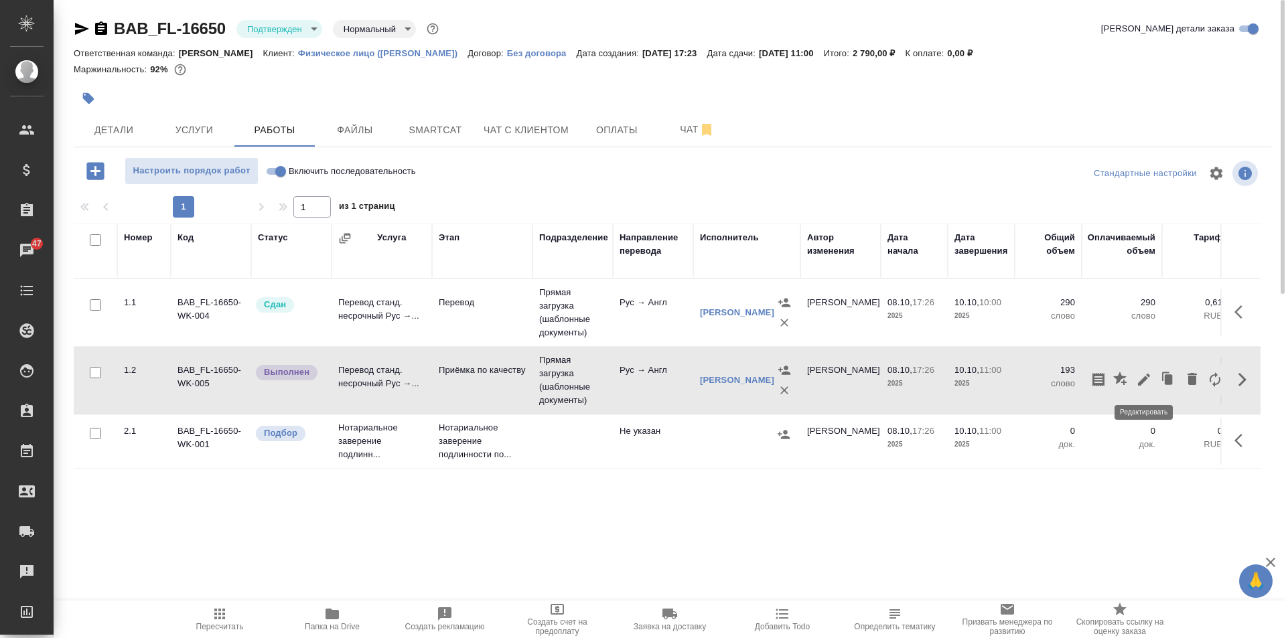
click at [1141, 372] on icon "button" at bounding box center [1144, 380] width 16 height 16
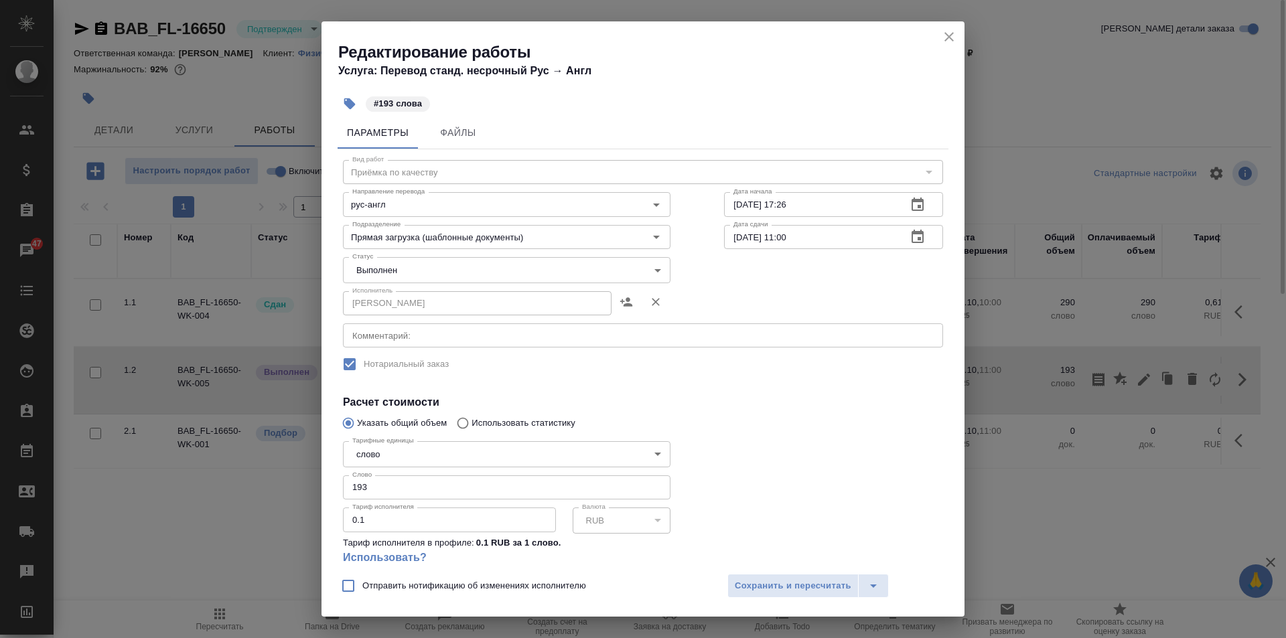
scroll to position [0, 0]
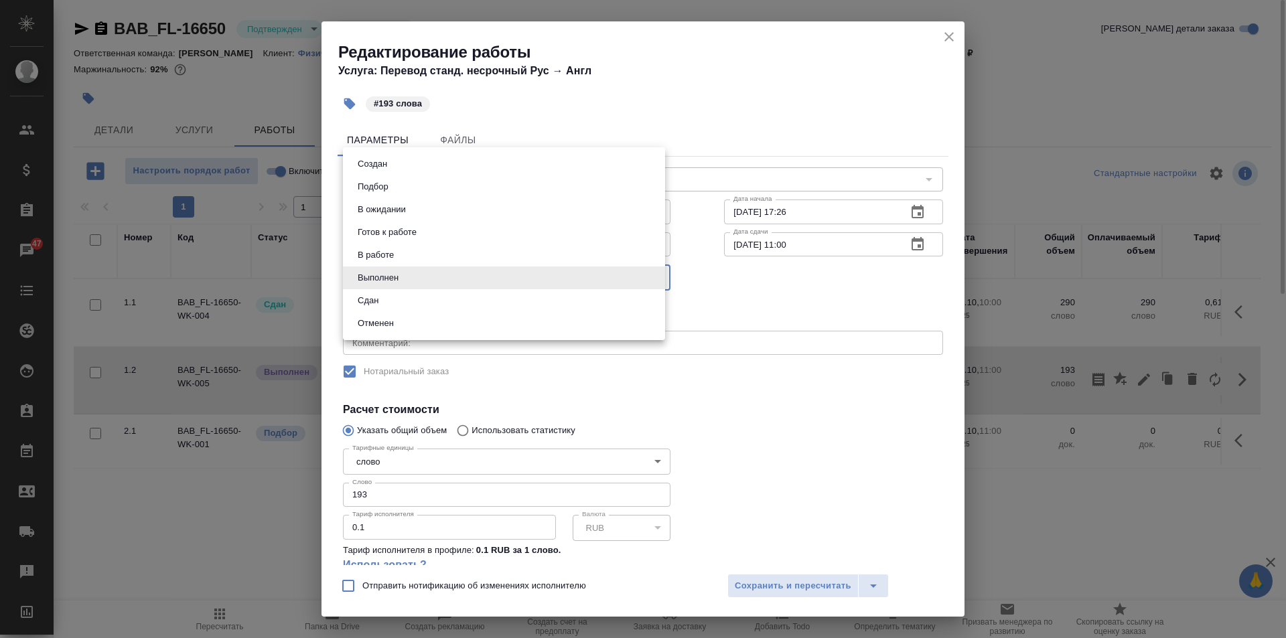
click at [423, 274] on body "🙏 .cls-1 fill:#fff; AWATERA Solovkova [PERSON_NAME] Спецификации Заказы 47 Чаты…" at bounding box center [643, 319] width 1286 height 638
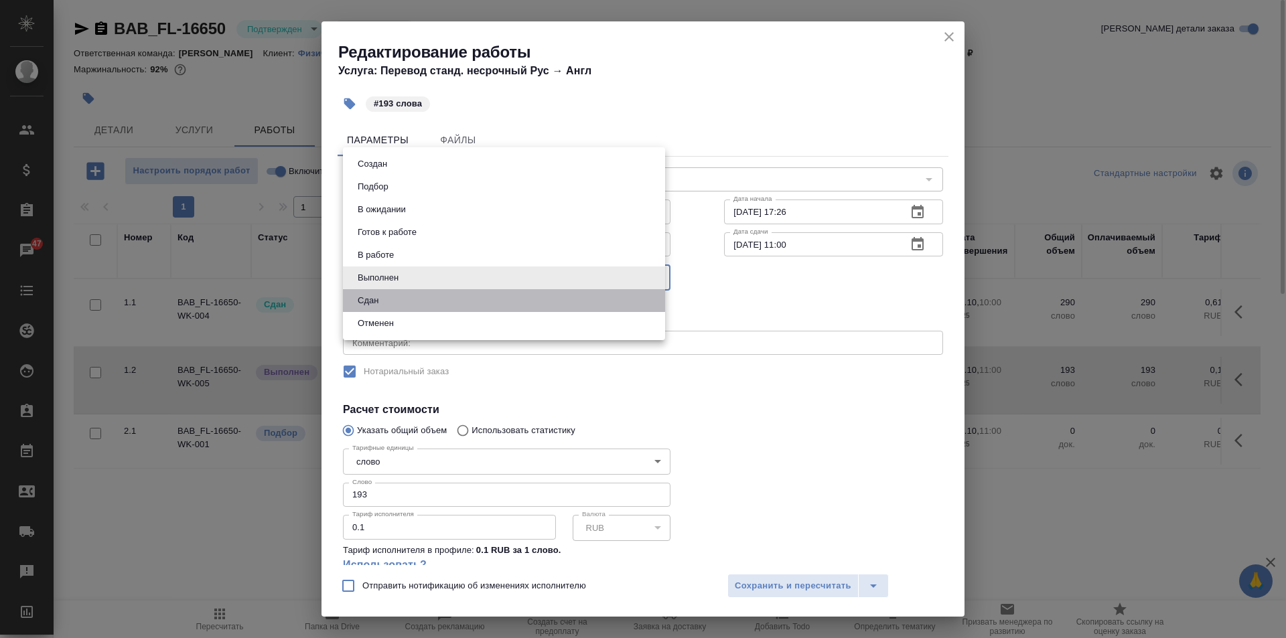
click at [418, 304] on li "Сдан" at bounding box center [504, 300] width 322 height 23
type input "closed"
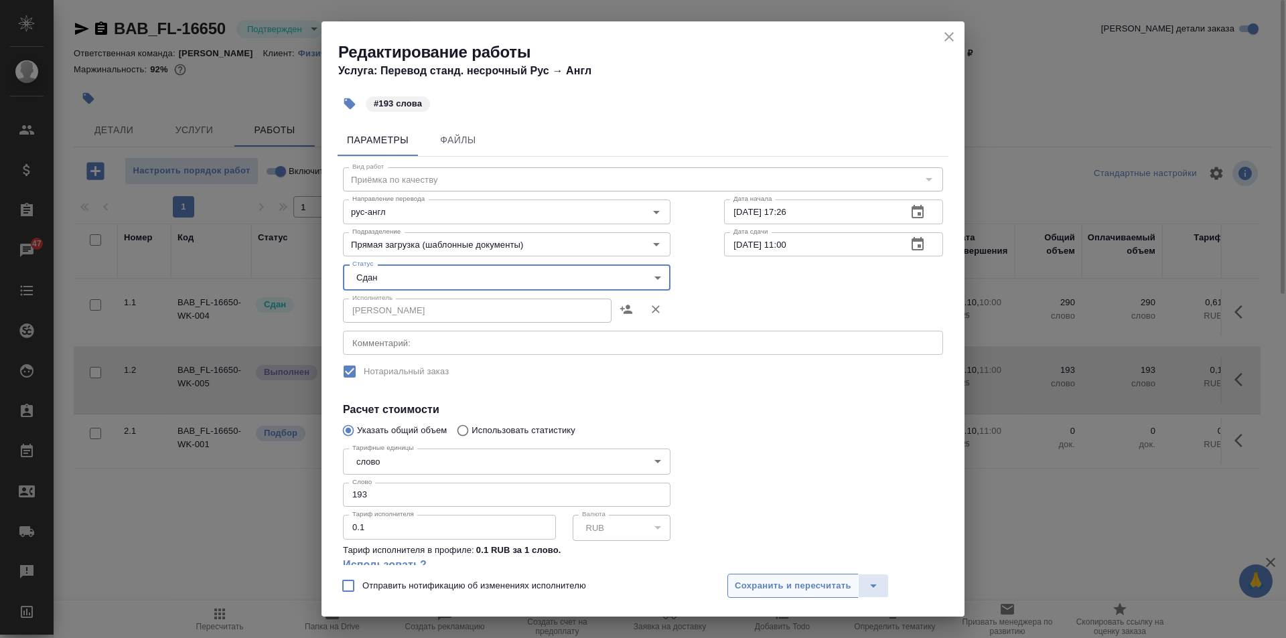
click at [804, 583] on span "Сохранить и пересчитать" at bounding box center [793, 586] width 117 height 15
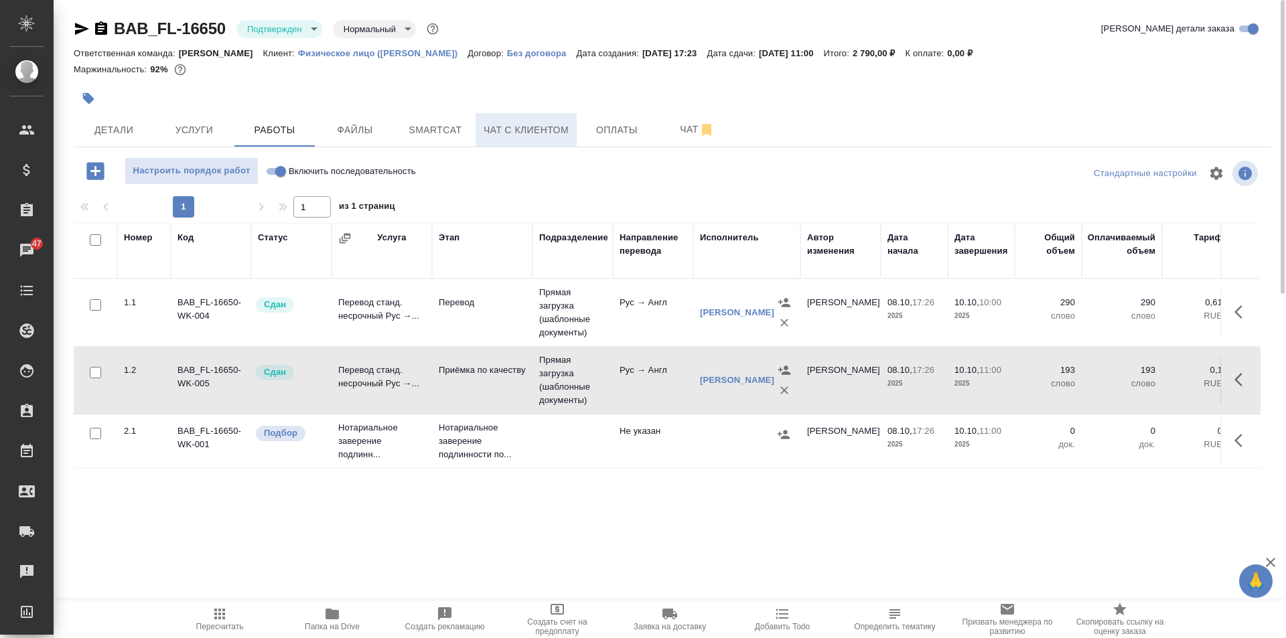
click at [516, 137] on span "Чат с клиентом" at bounding box center [526, 130] width 85 height 17
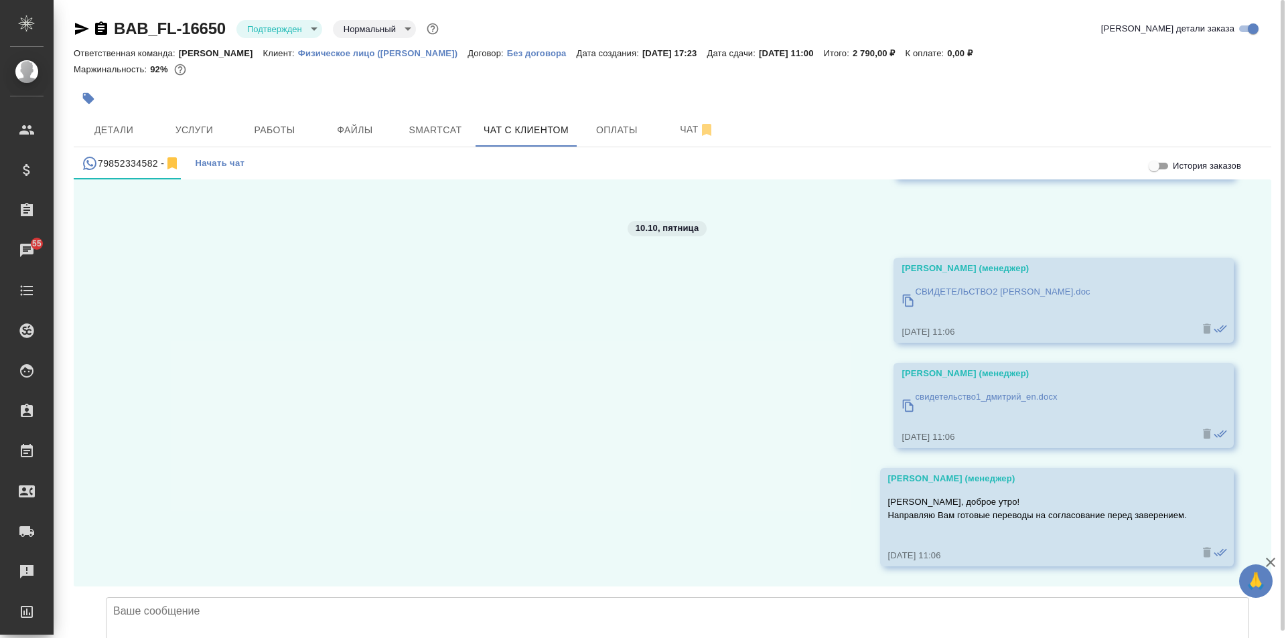
scroll to position [13747, 0]
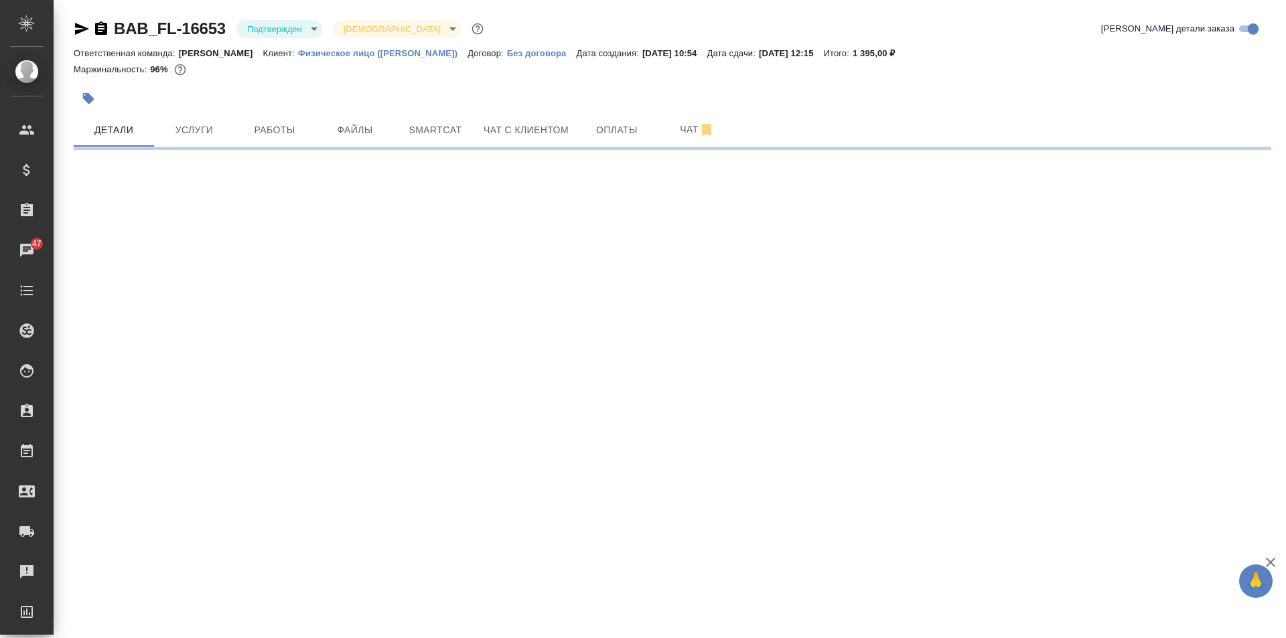
select select "RU"
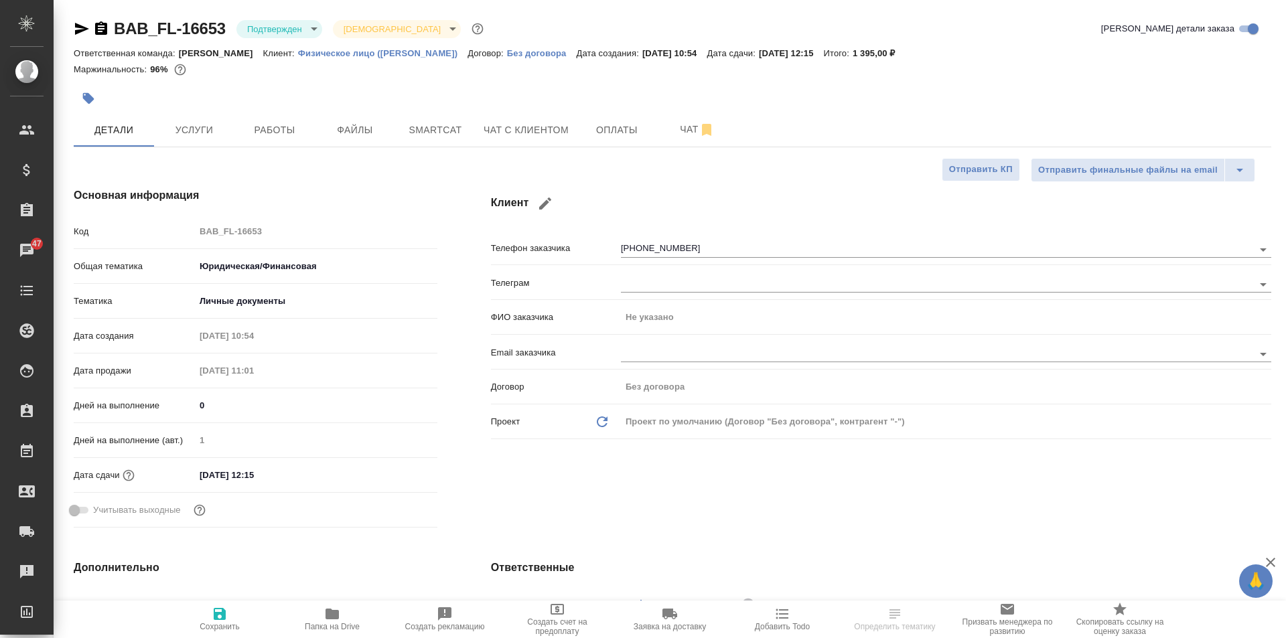
type textarea "x"
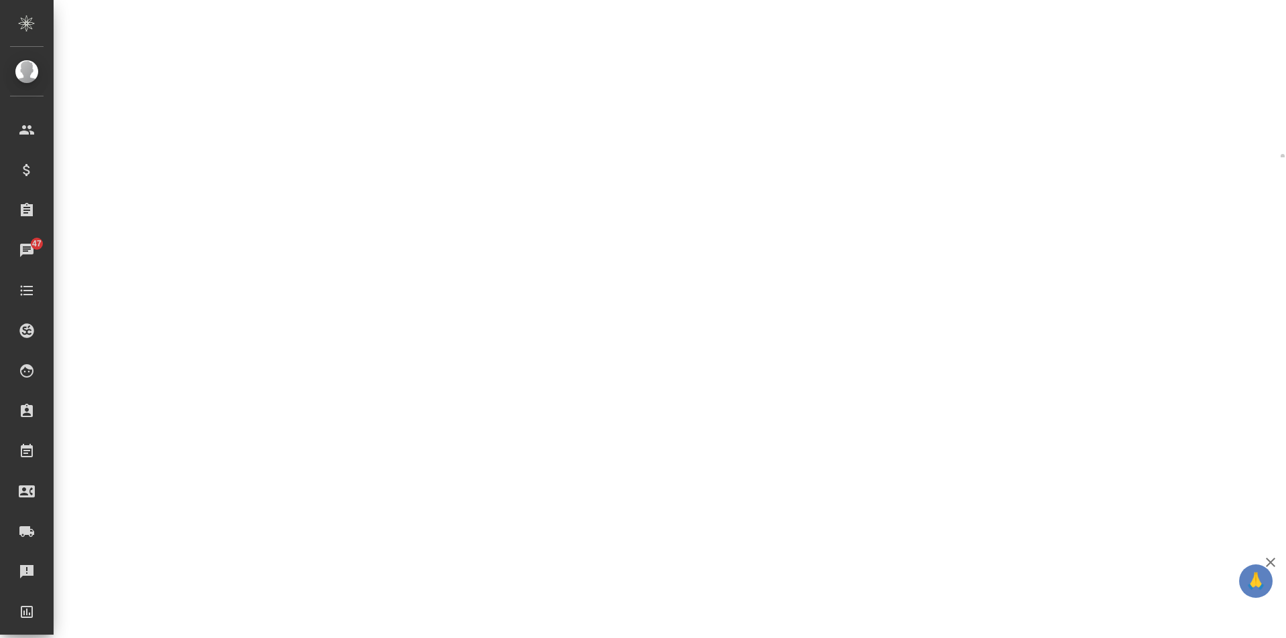
select select "RU"
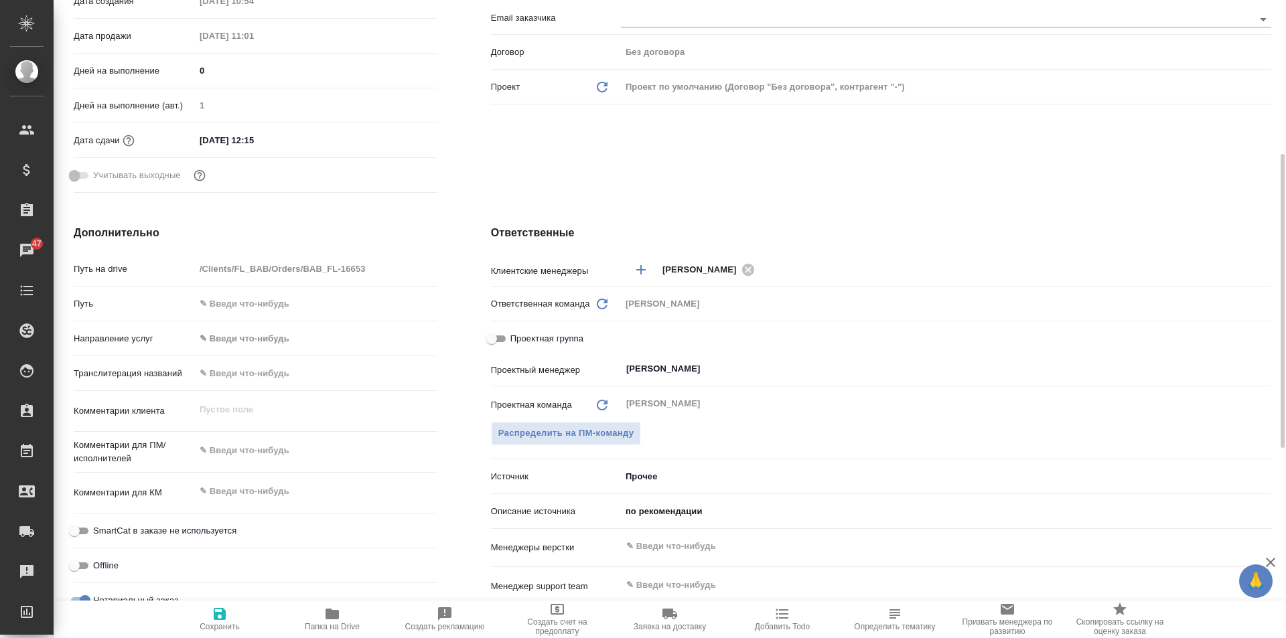
type textarea "x"
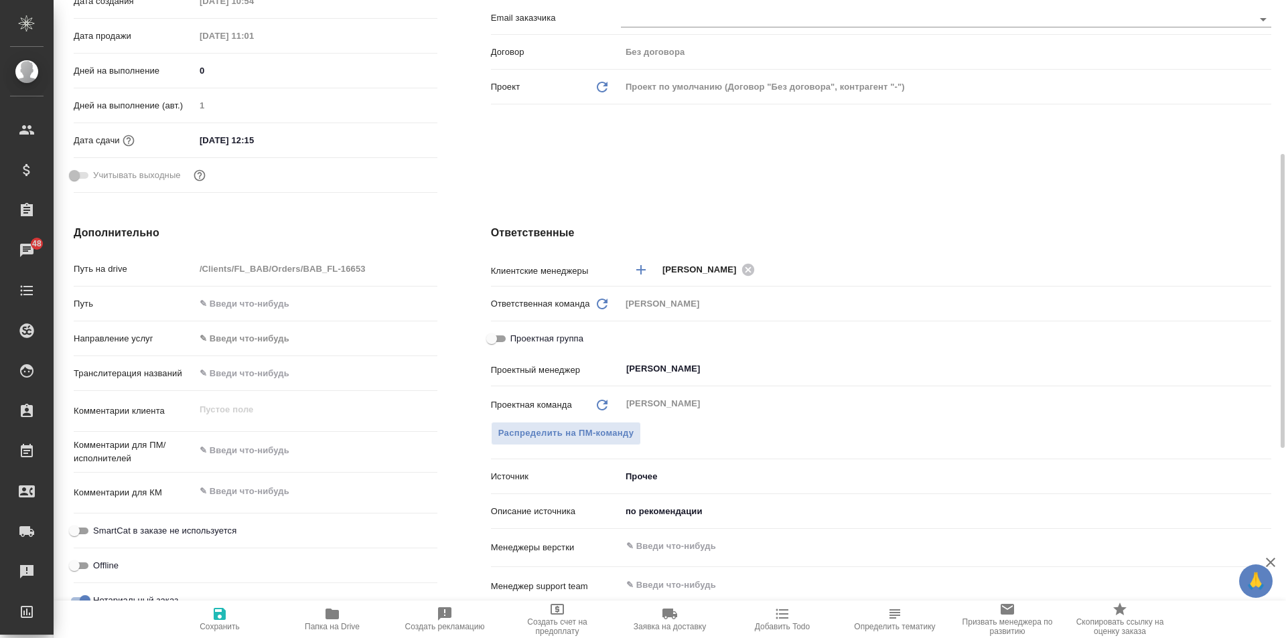
type textarea "x"
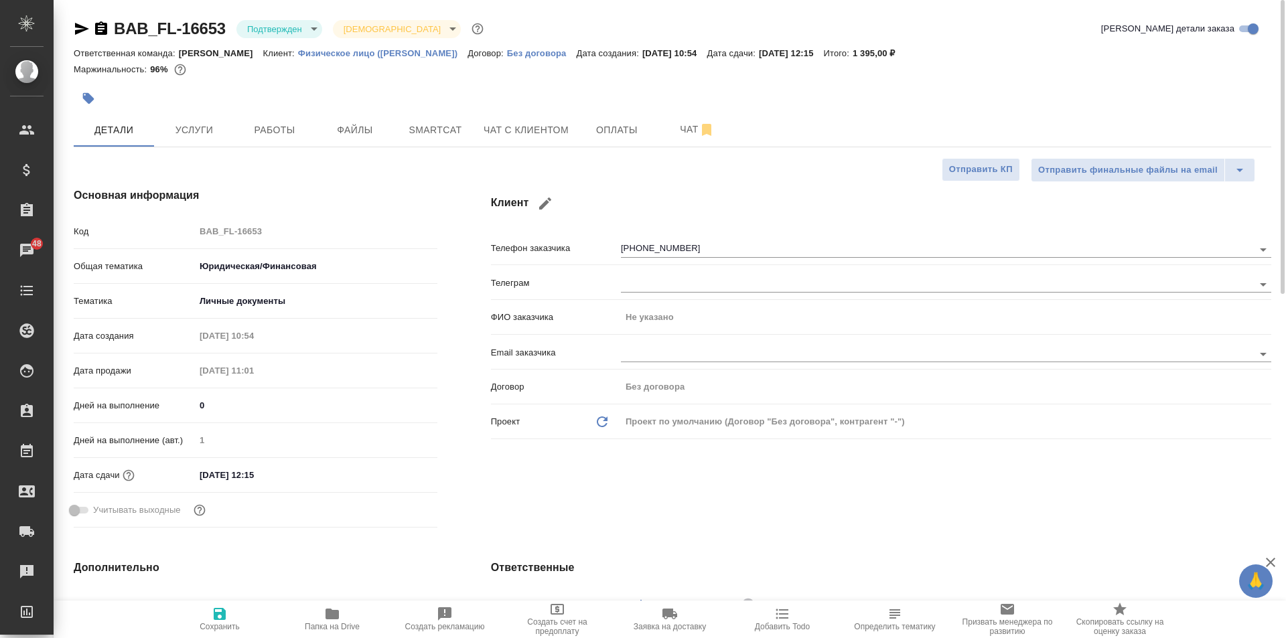
type textarea "x"
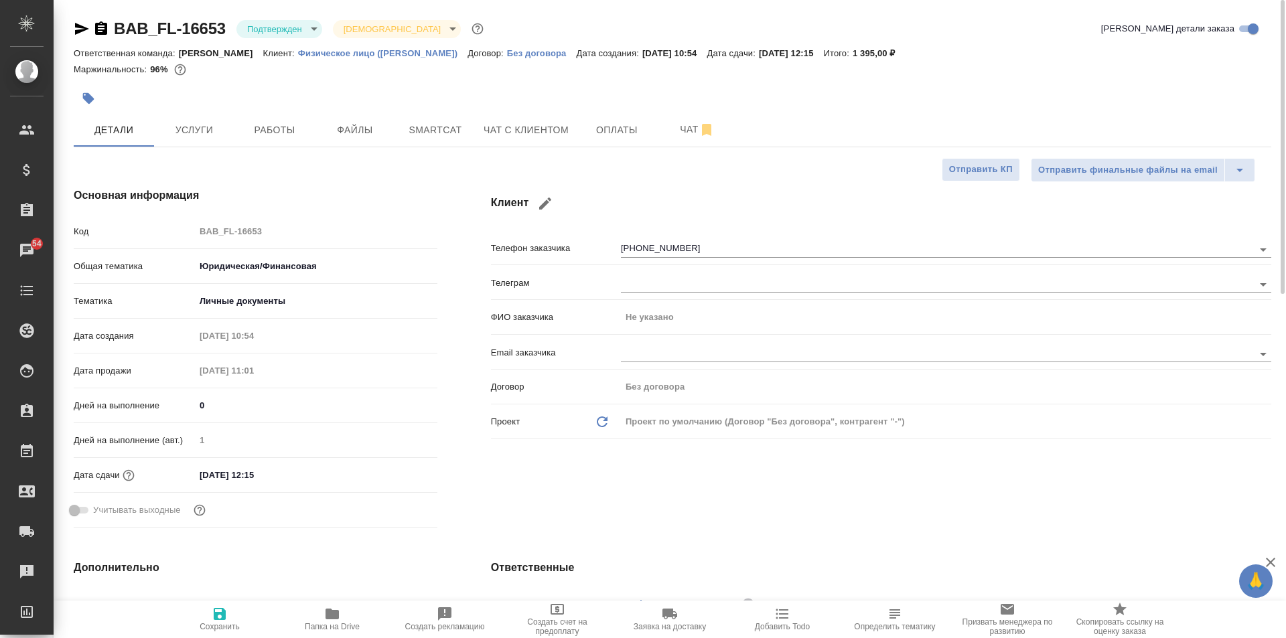
type textarea "x"
click at [248, 130] on span "Работы" at bounding box center [274, 130] width 64 height 17
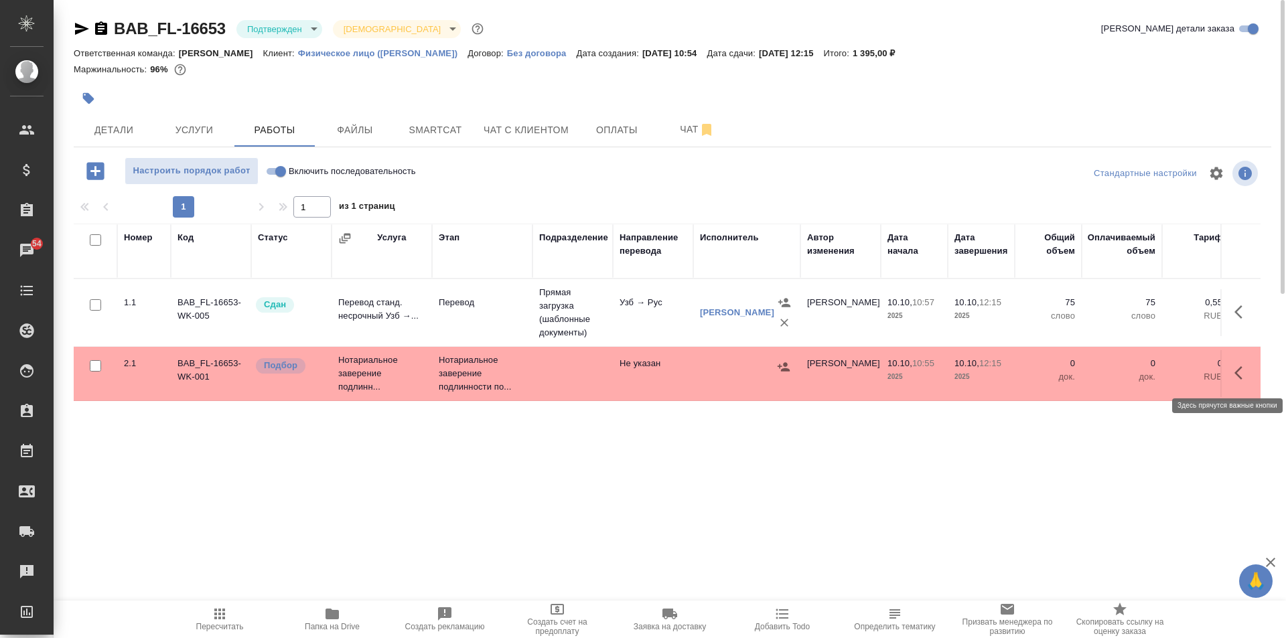
click at [1236, 367] on icon "button" at bounding box center [1242, 373] width 16 height 16
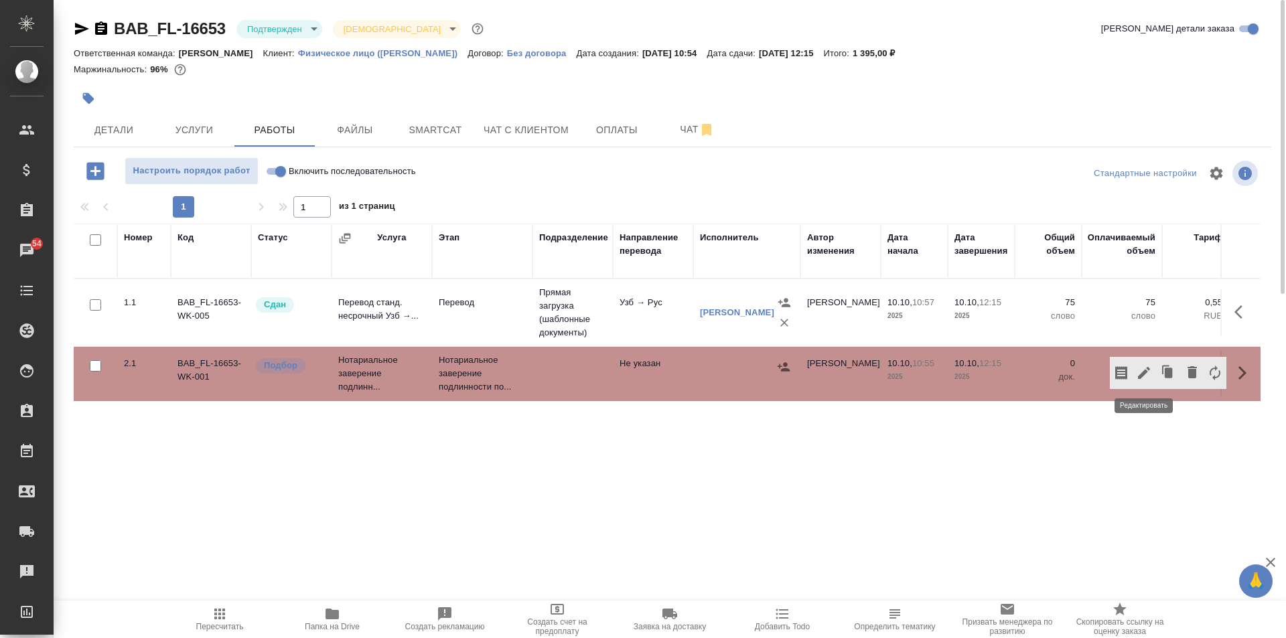
click at [1137, 374] on icon "button" at bounding box center [1144, 373] width 16 height 16
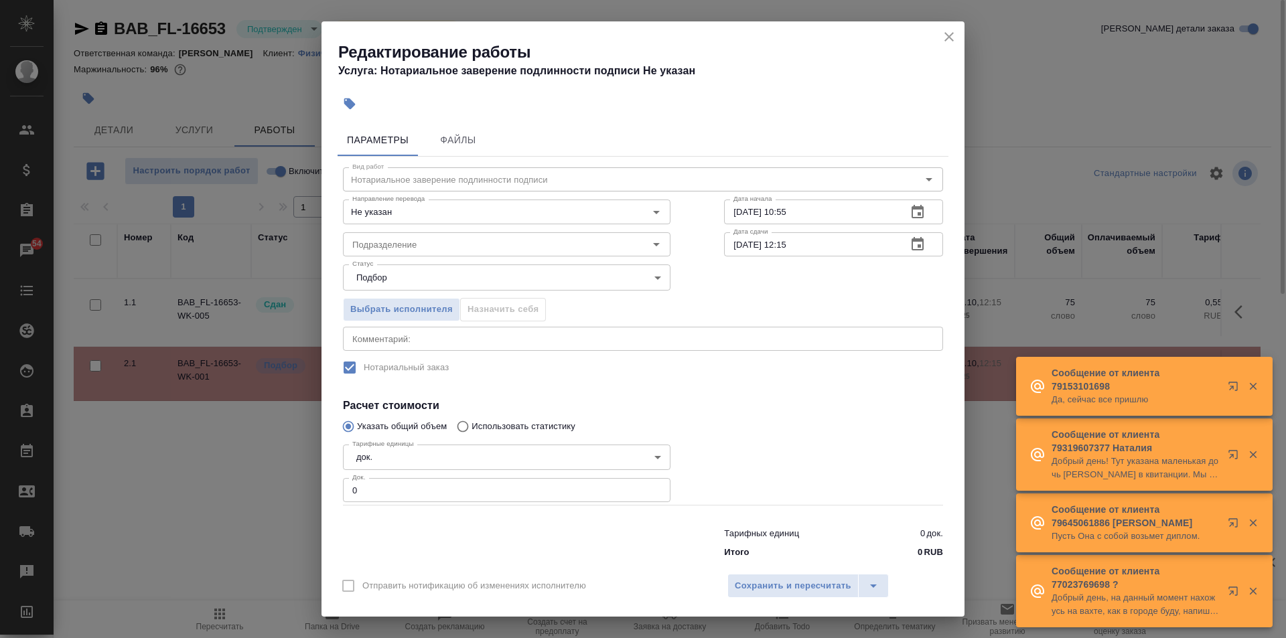
click at [388, 494] on input "0" at bounding box center [507, 490] width 328 height 24
type input "1"
click at [800, 588] on span "Сохранить и пересчитать" at bounding box center [793, 586] width 117 height 15
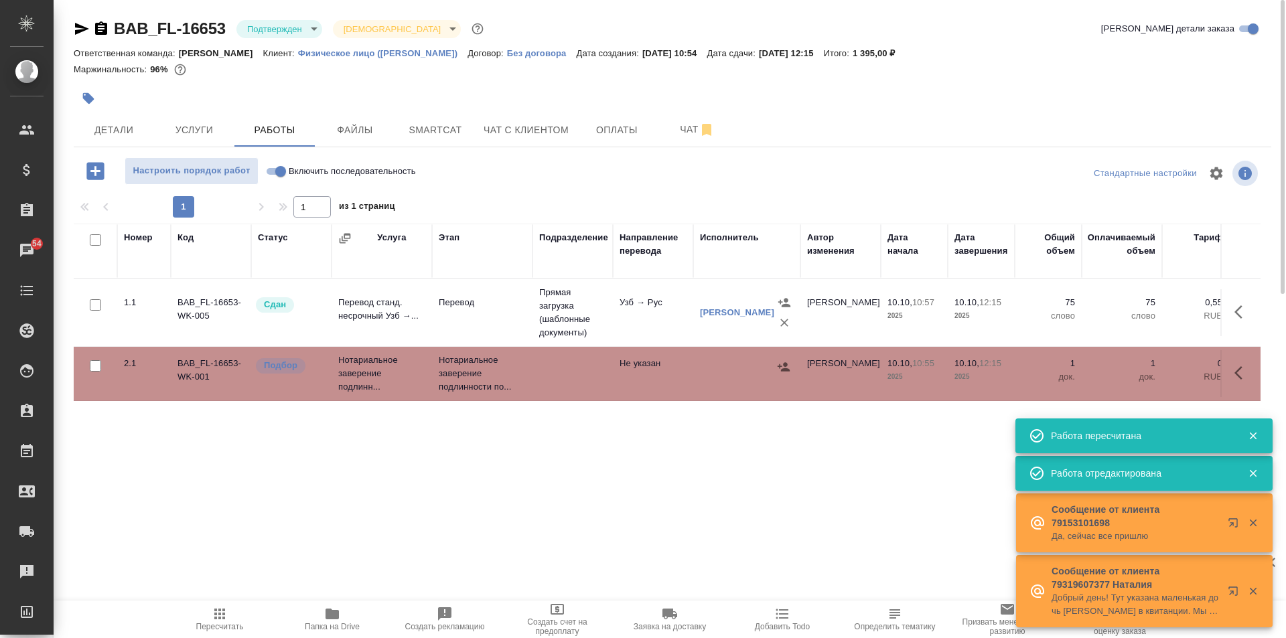
click at [783, 358] on button "button" at bounding box center [784, 367] width 20 height 20
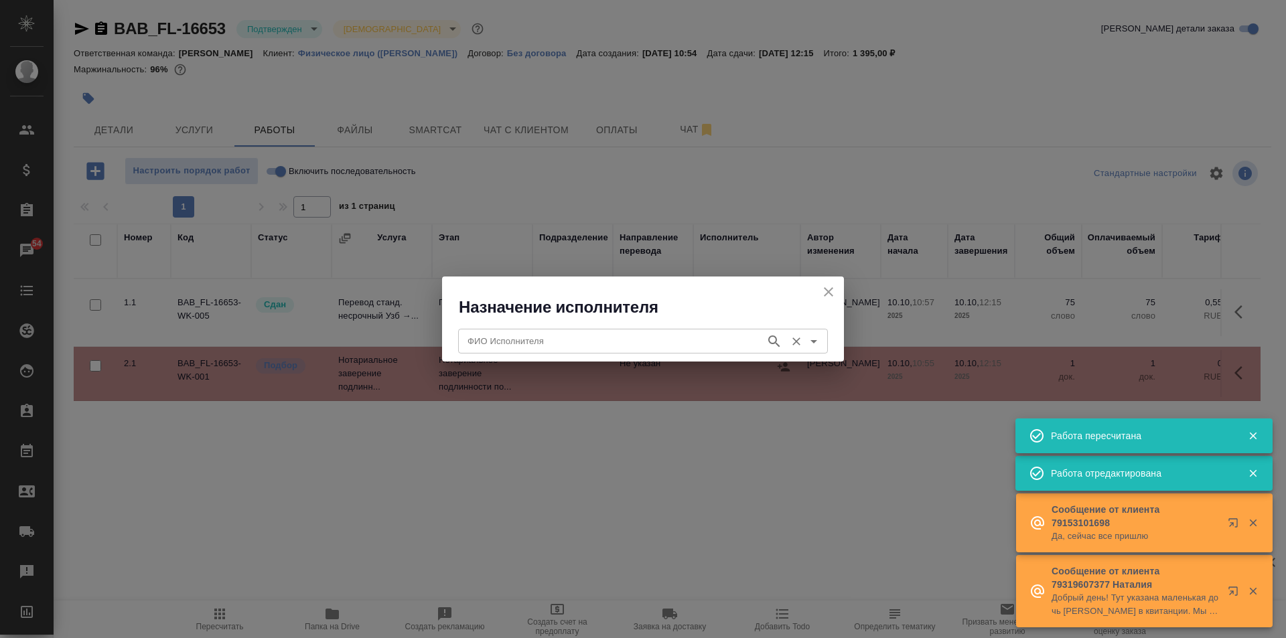
click at [557, 344] on input "ФИО Исполнителя" at bounding box center [610, 341] width 297 height 16
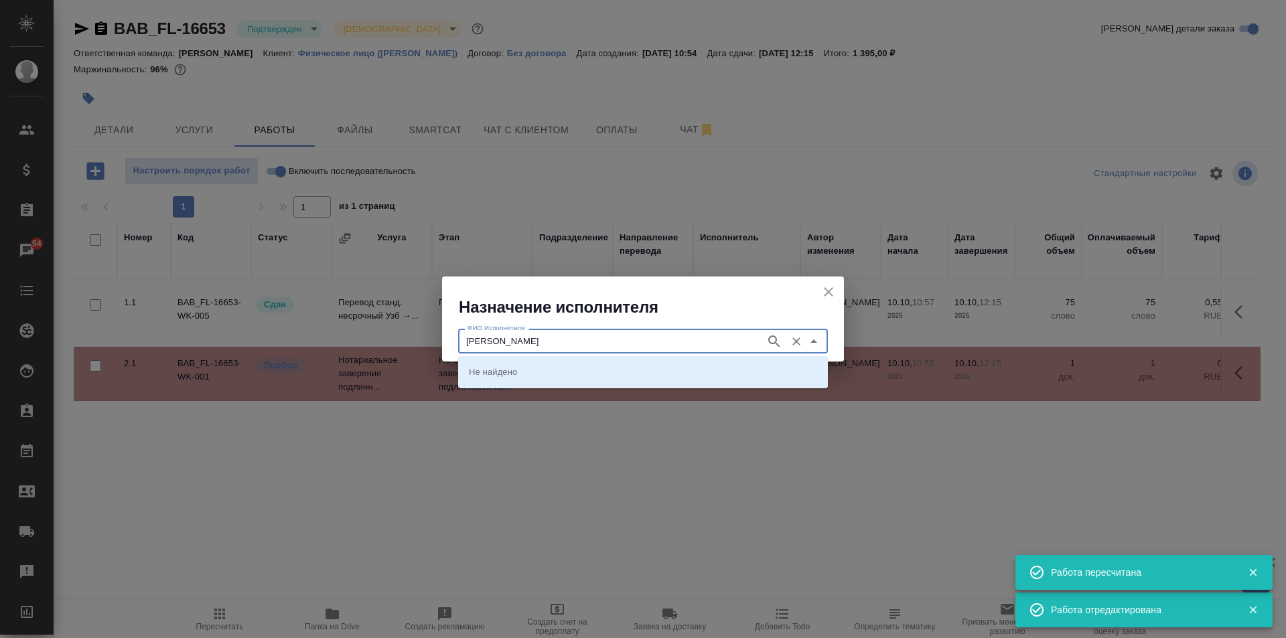
type input "[PERSON_NAME]"
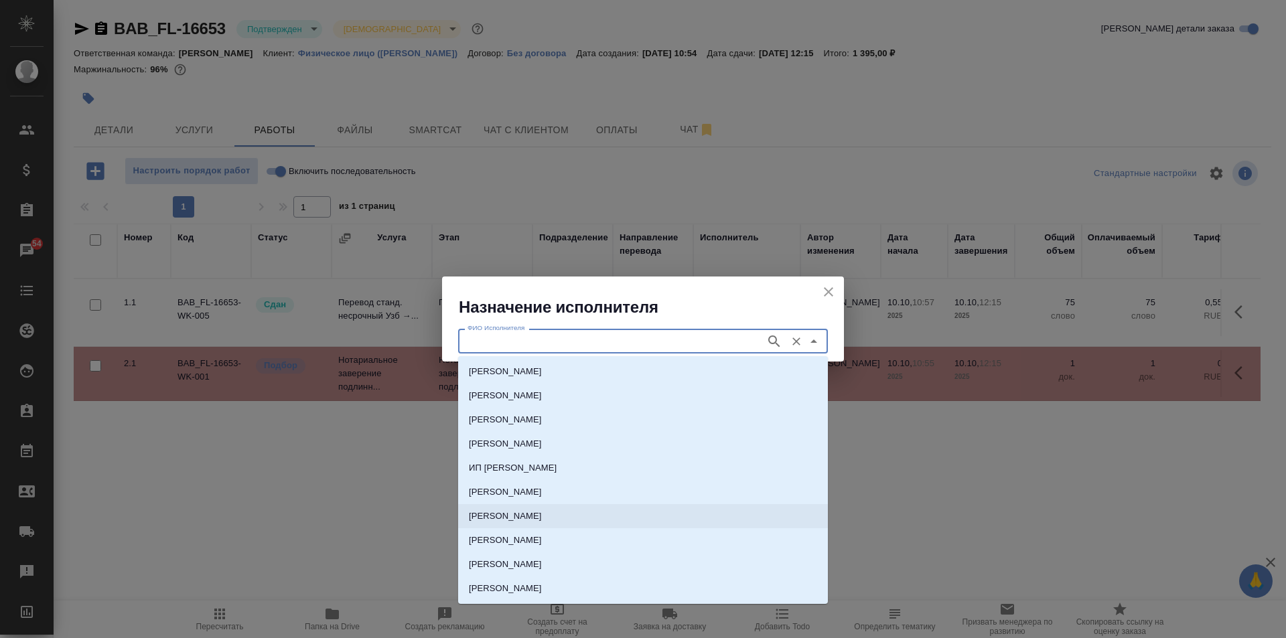
click at [542, 518] on p "[PERSON_NAME]" at bounding box center [505, 516] width 73 height 13
type input "[PERSON_NAME]"
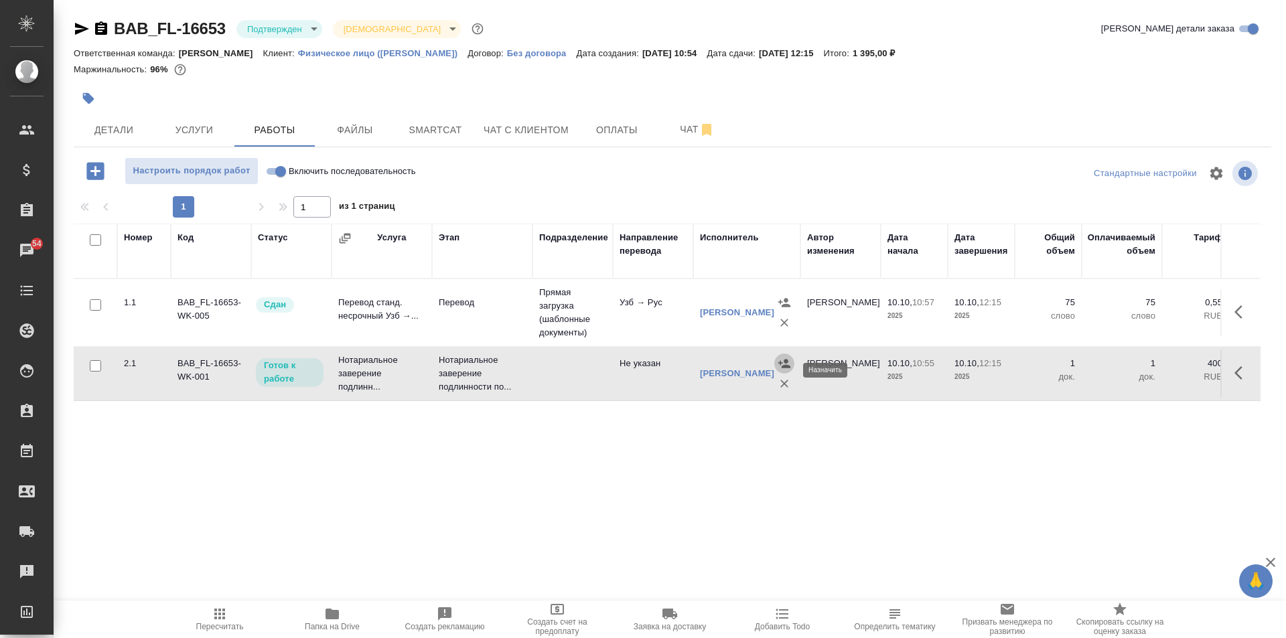
click at [376, 453] on div "Номер Код Статус Услуга Этап Подразделение Направление перевода Исполнитель Авт…" at bounding box center [667, 374] width 1187 height 301
click at [102, 133] on span "Детали" at bounding box center [114, 130] width 64 height 17
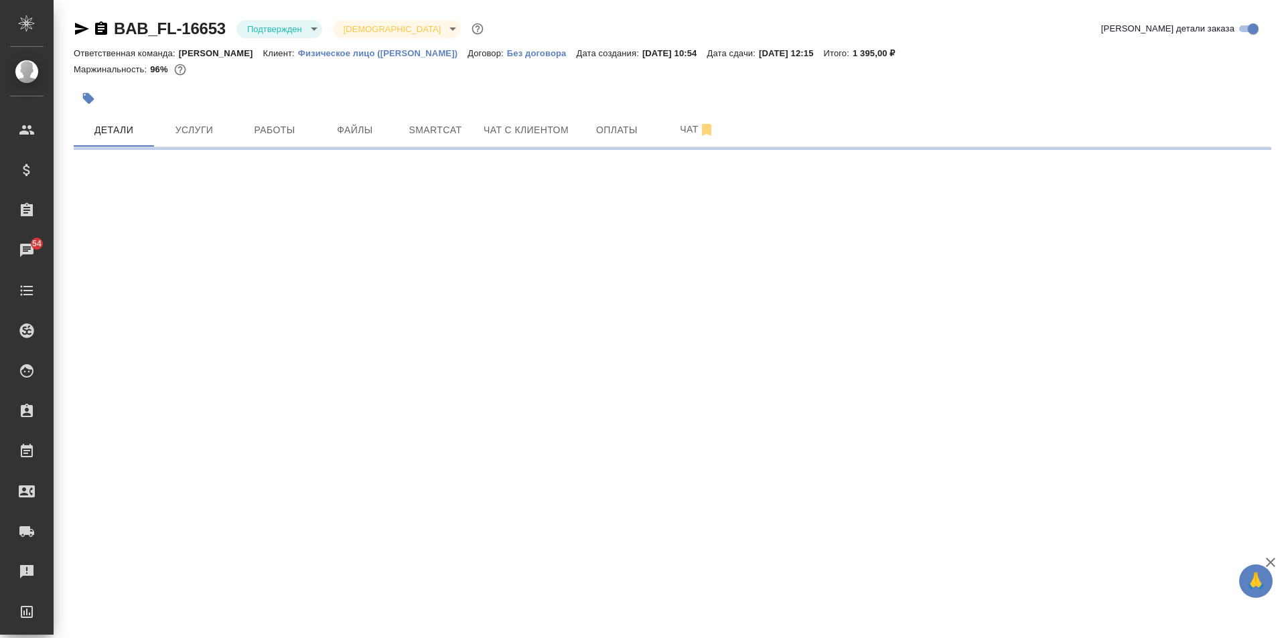
select select "RU"
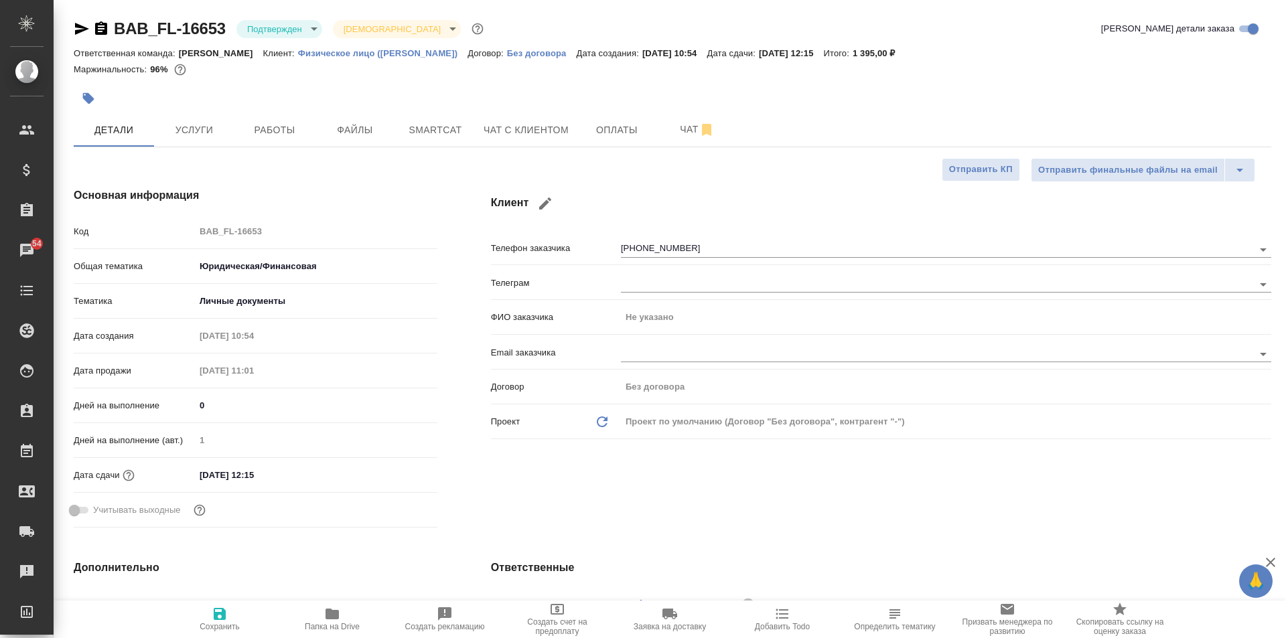
type textarea "x"
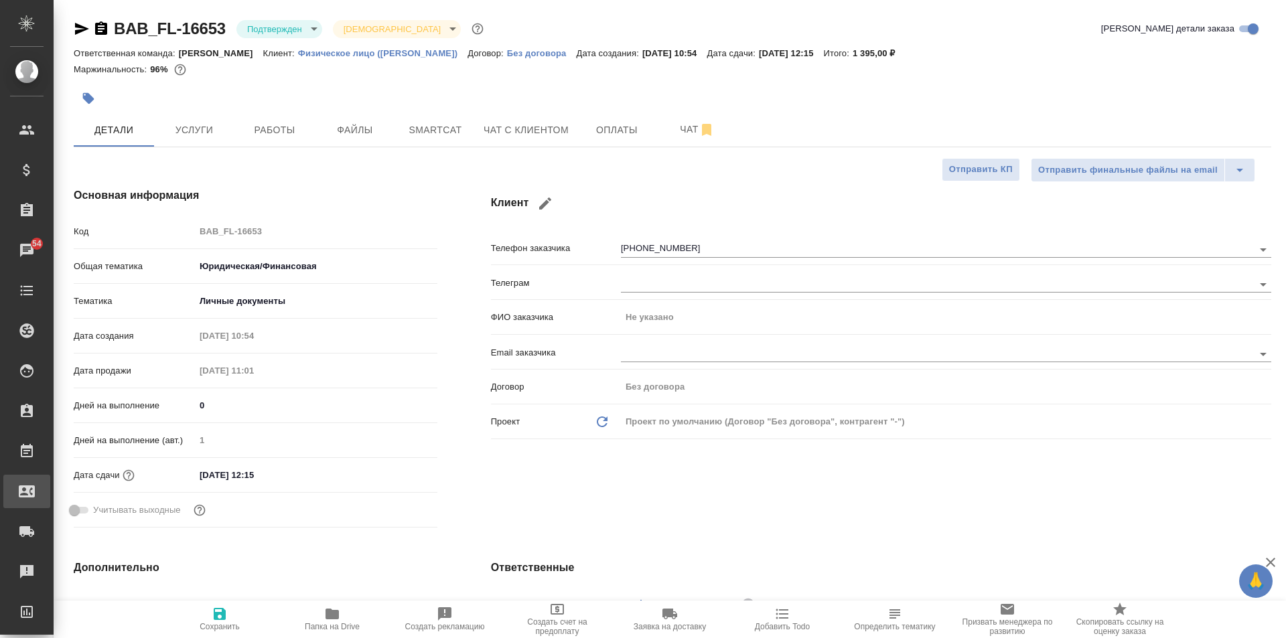
type textarea "x"
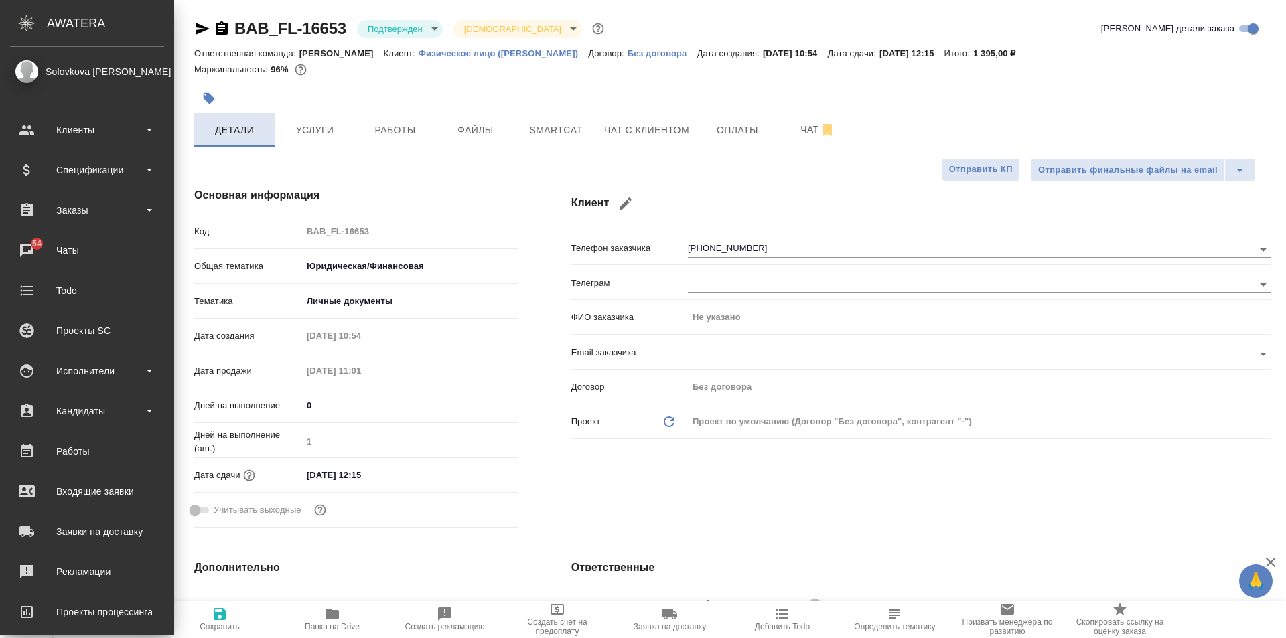
type textarea "x"
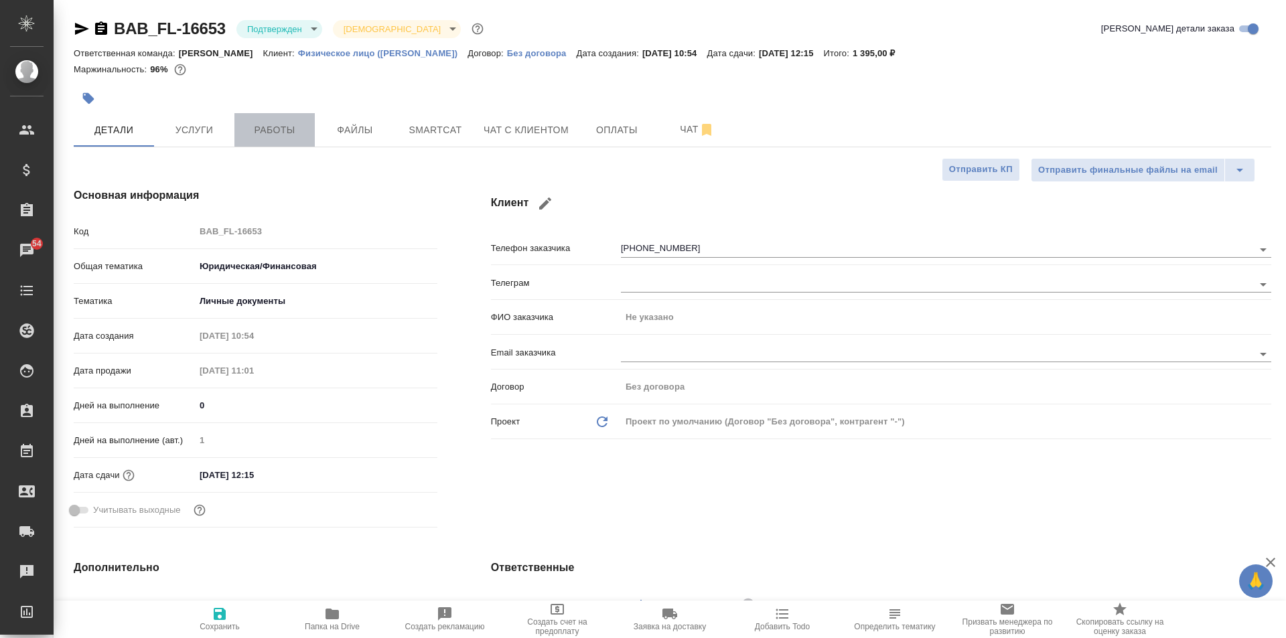
click at [302, 129] on span "Работы" at bounding box center [274, 130] width 64 height 17
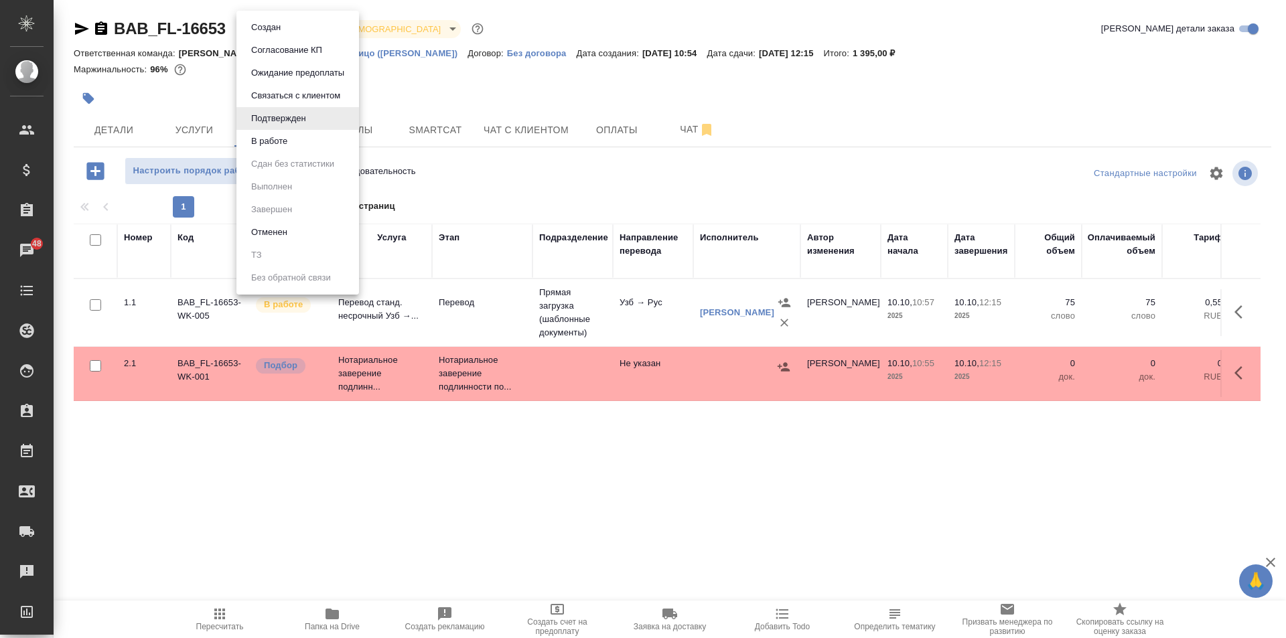
click at [305, 27] on body "🙏 .cls-1 fill:#fff; AWATERA Solovkova [PERSON_NAME] Спецификации Заказы 48 Чаты…" at bounding box center [643, 319] width 1286 height 638
click at [306, 143] on li "В работе" at bounding box center [297, 141] width 123 height 23
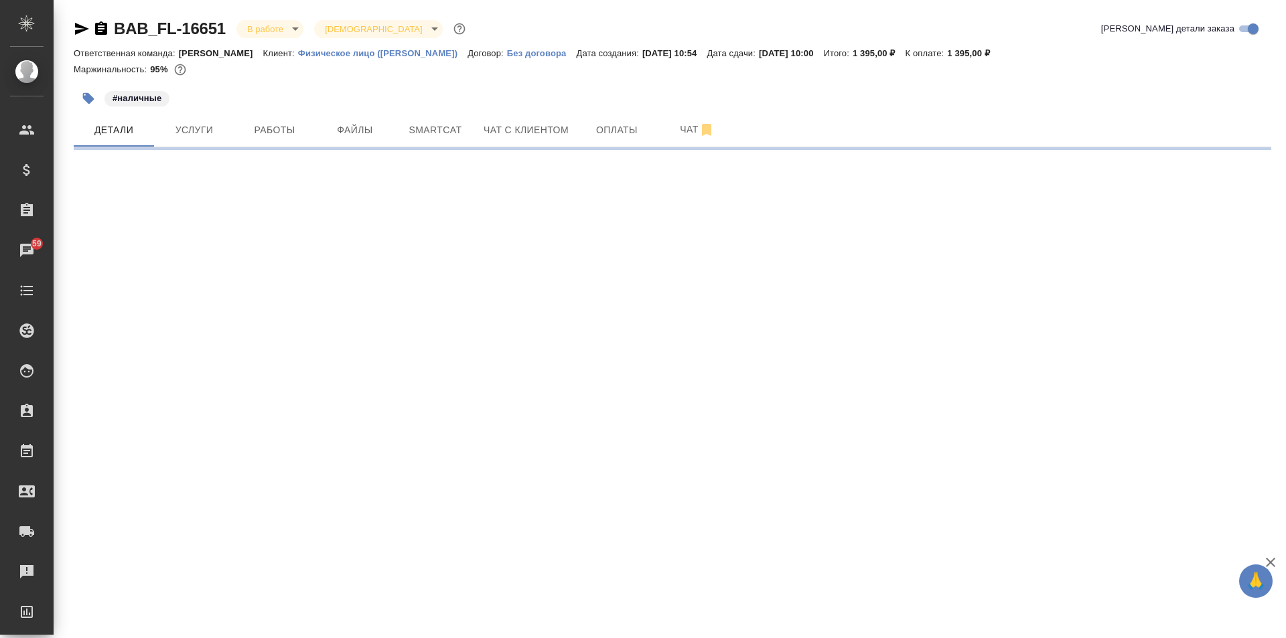
select select "RU"
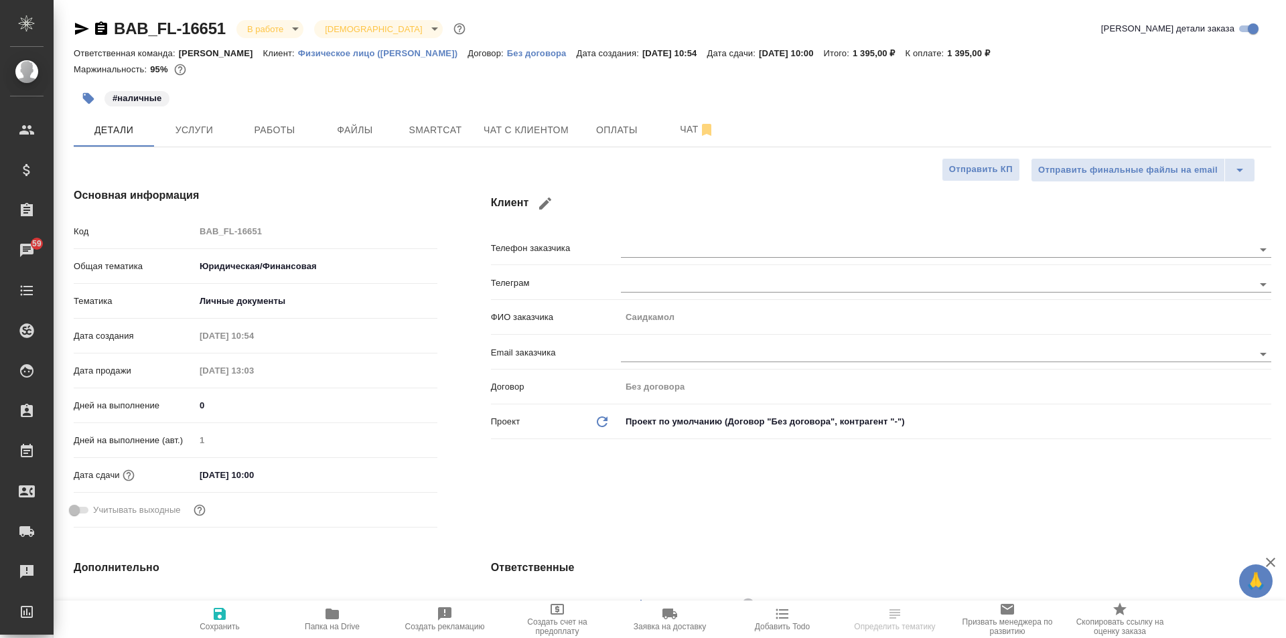
type textarea "x"
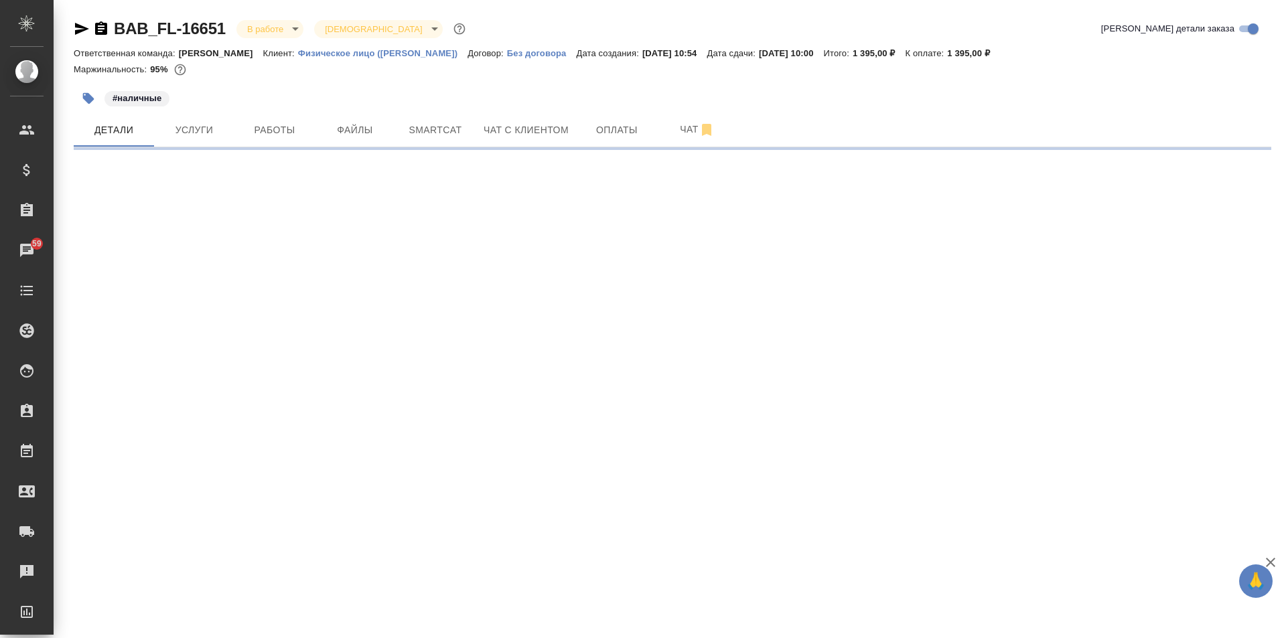
select select "RU"
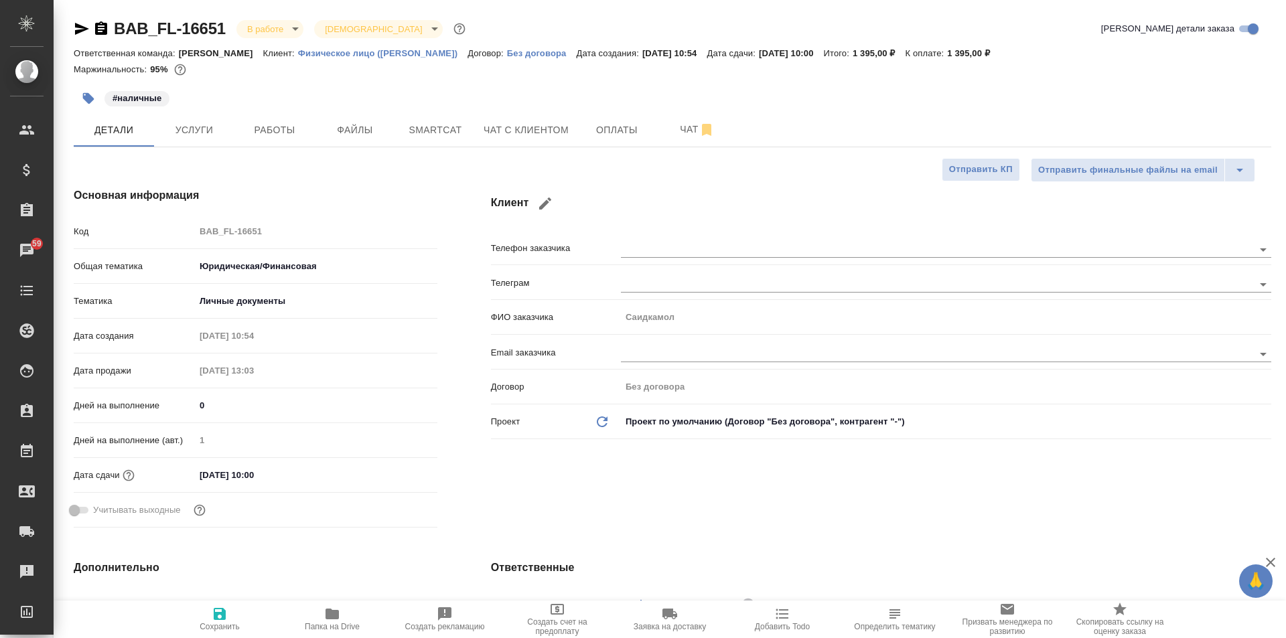
type textarea "x"
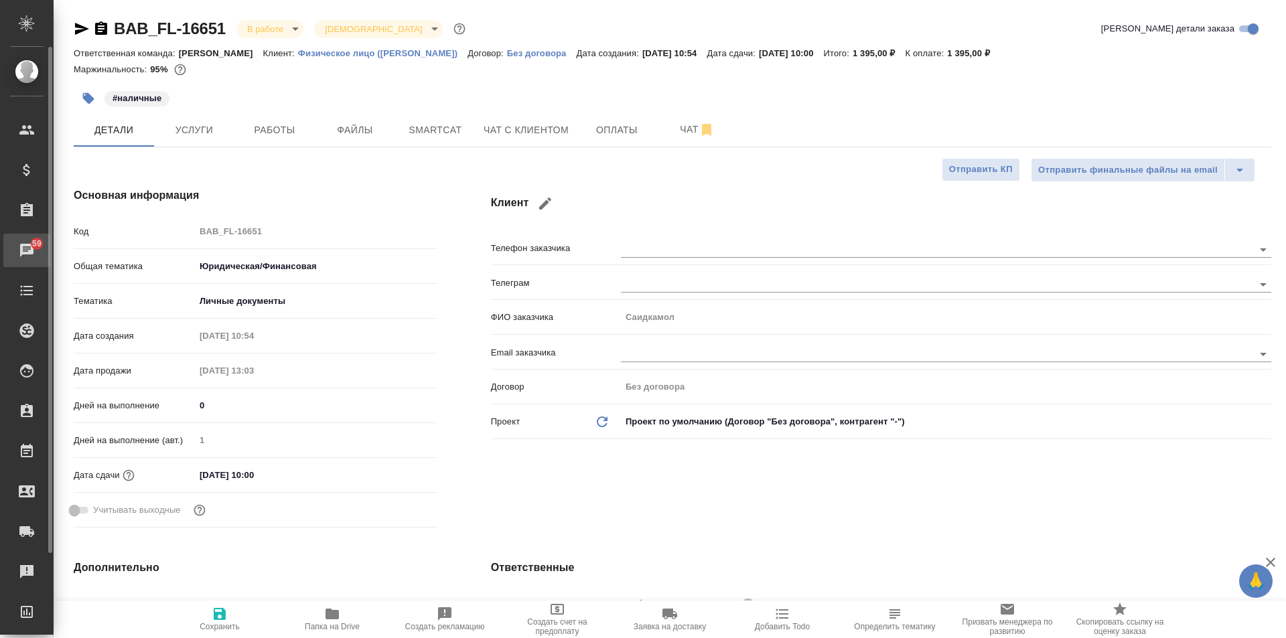
type textarea "x"
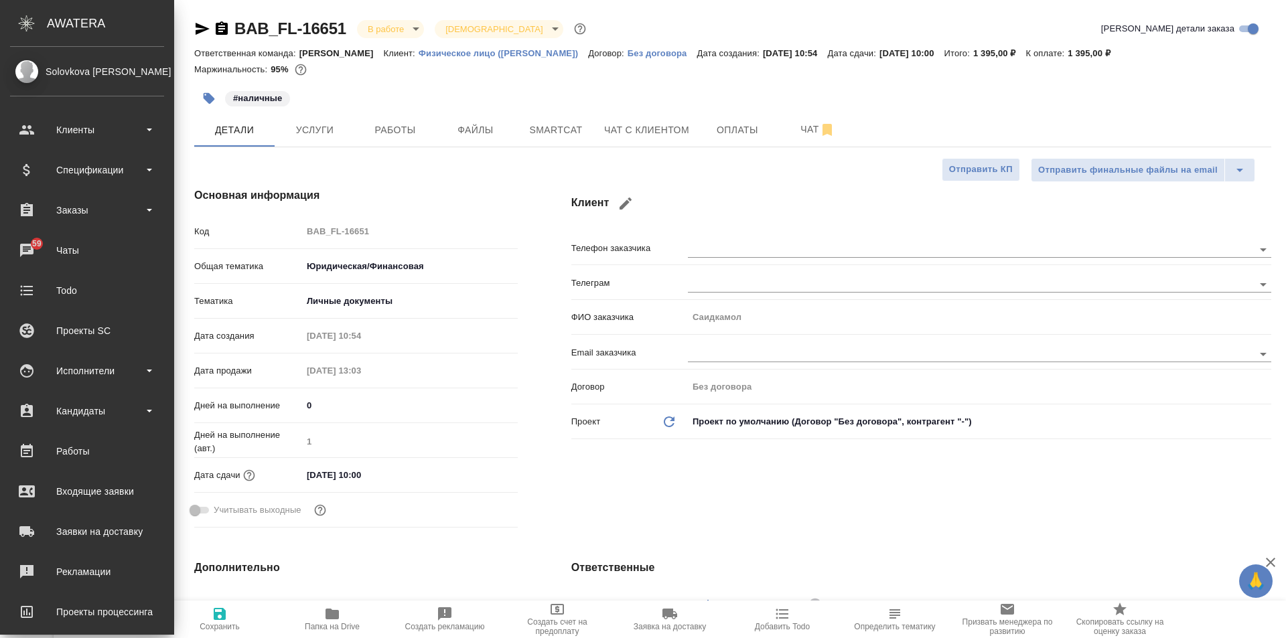
type textarea "x"
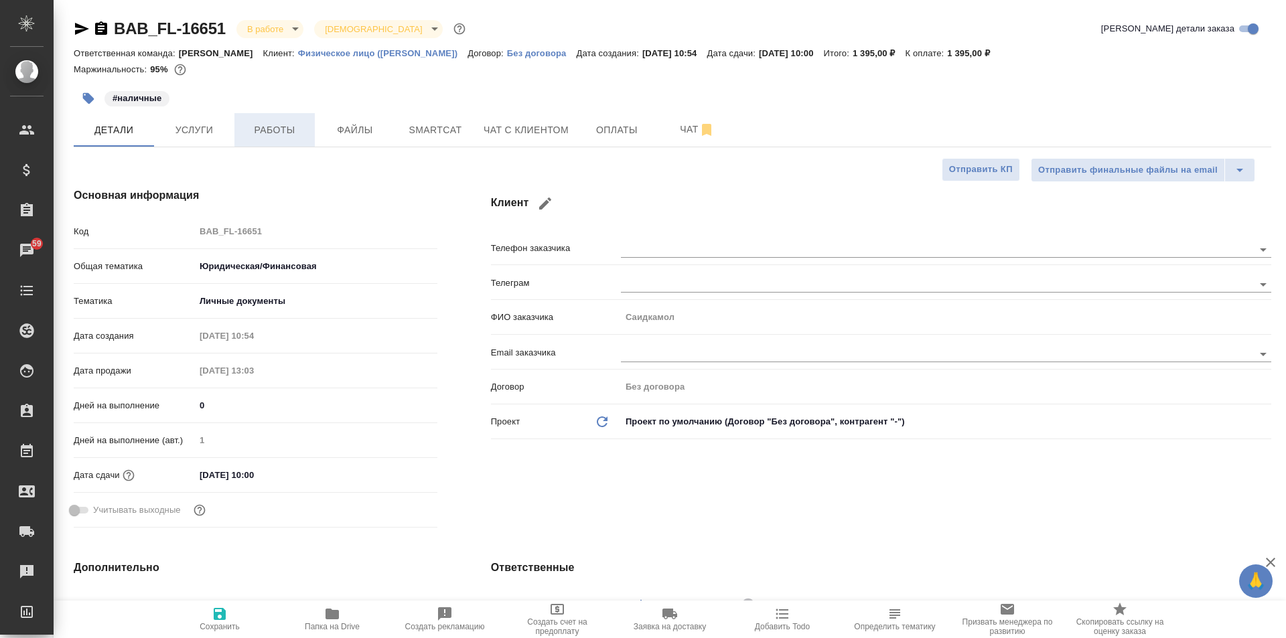
click at [274, 127] on span "Работы" at bounding box center [274, 130] width 64 height 17
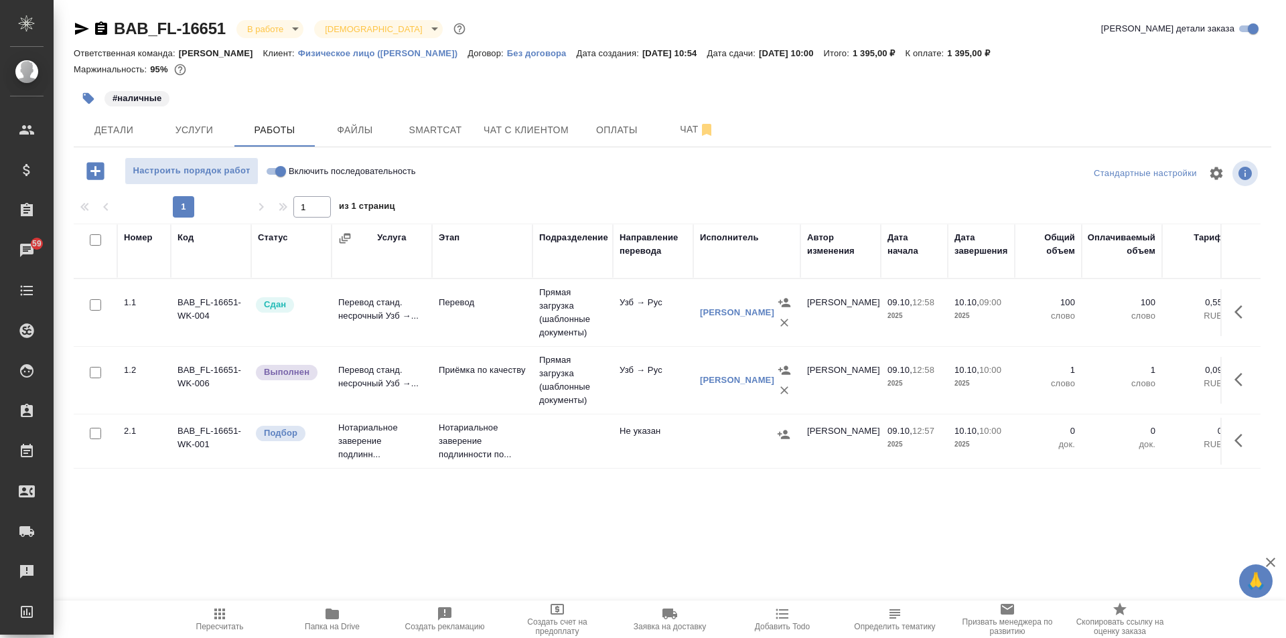
click at [1226, 378] on button "button" at bounding box center [1242, 380] width 32 height 32
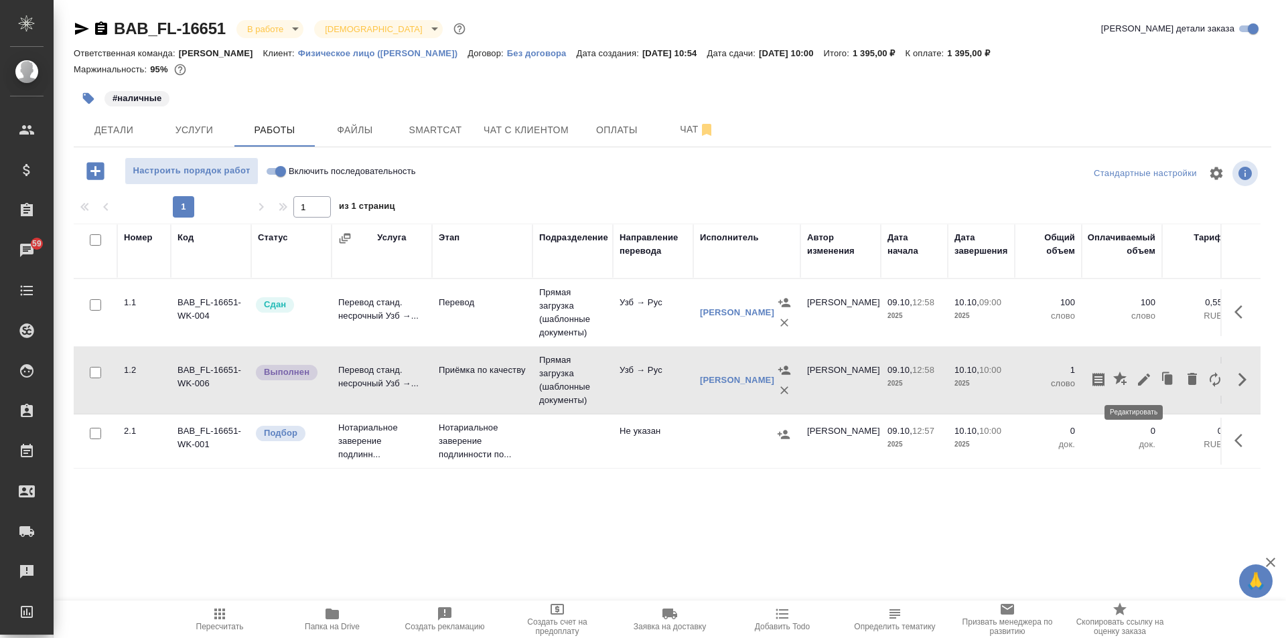
click at [1136, 374] on icon "button" at bounding box center [1144, 380] width 16 height 16
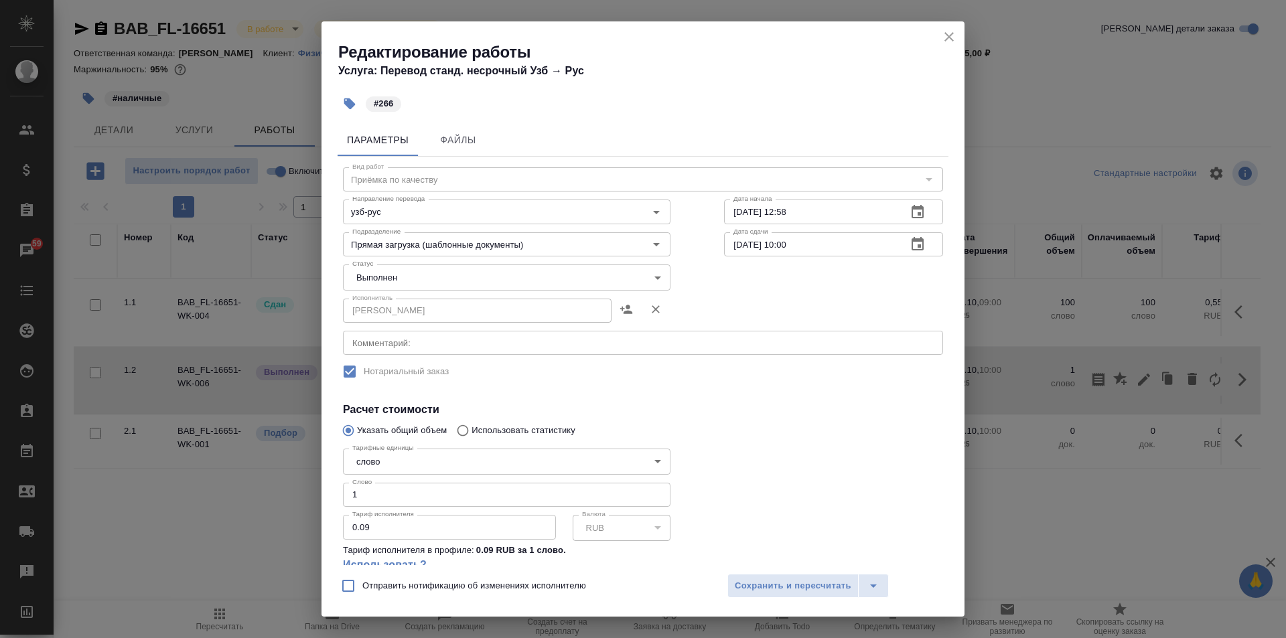
click at [407, 491] on input "1" at bounding box center [507, 495] width 328 height 24
type input "266"
click at [787, 593] on span "Сохранить и пересчитать" at bounding box center [793, 586] width 117 height 15
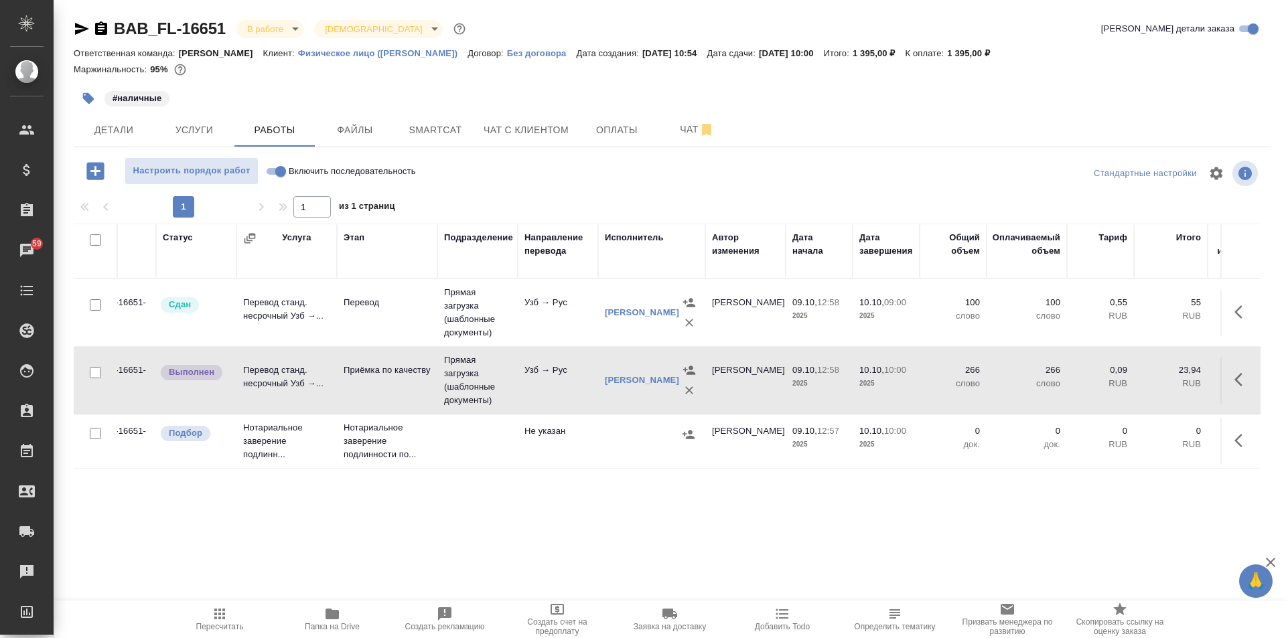
scroll to position [0, 121]
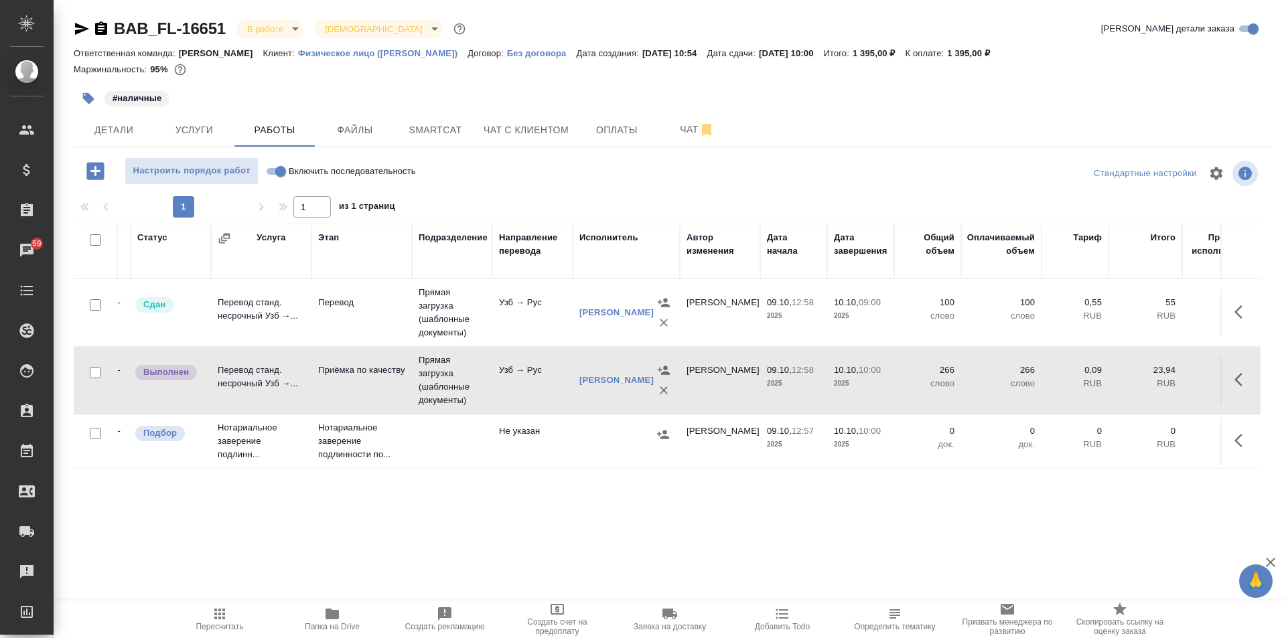
click at [1226, 372] on button "button" at bounding box center [1242, 380] width 32 height 32
click at [1123, 371] on div at bounding box center [1156, 380] width 139 height 32
click at [1136, 379] on icon "button" at bounding box center [1144, 380] width 16 height 16
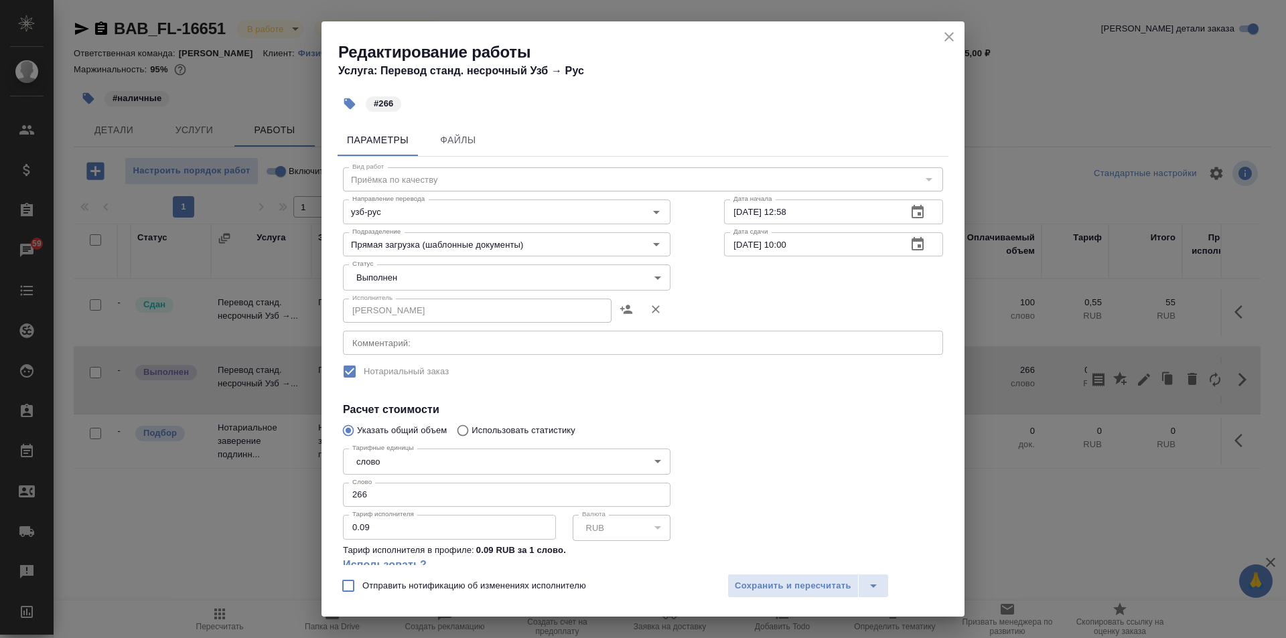
click at [453, 272] on body "🙏 .cls-1 fill:#fff; AWATERA Solovkova Ekaterina Клиенты Спецификации Заказы 59 …" at bounding box center [643, 319] width 1286 height 638
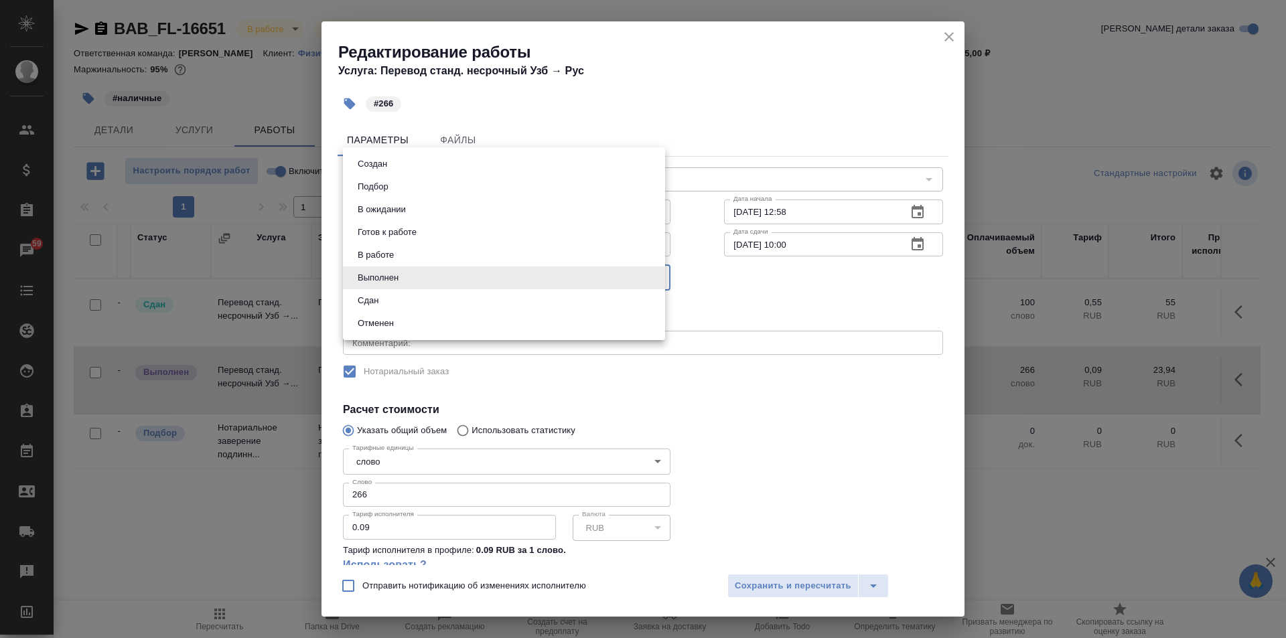
click at [435, 302] on li "Сдан" at bounding box center [504, 300] width 322 height 23
type input "closed"
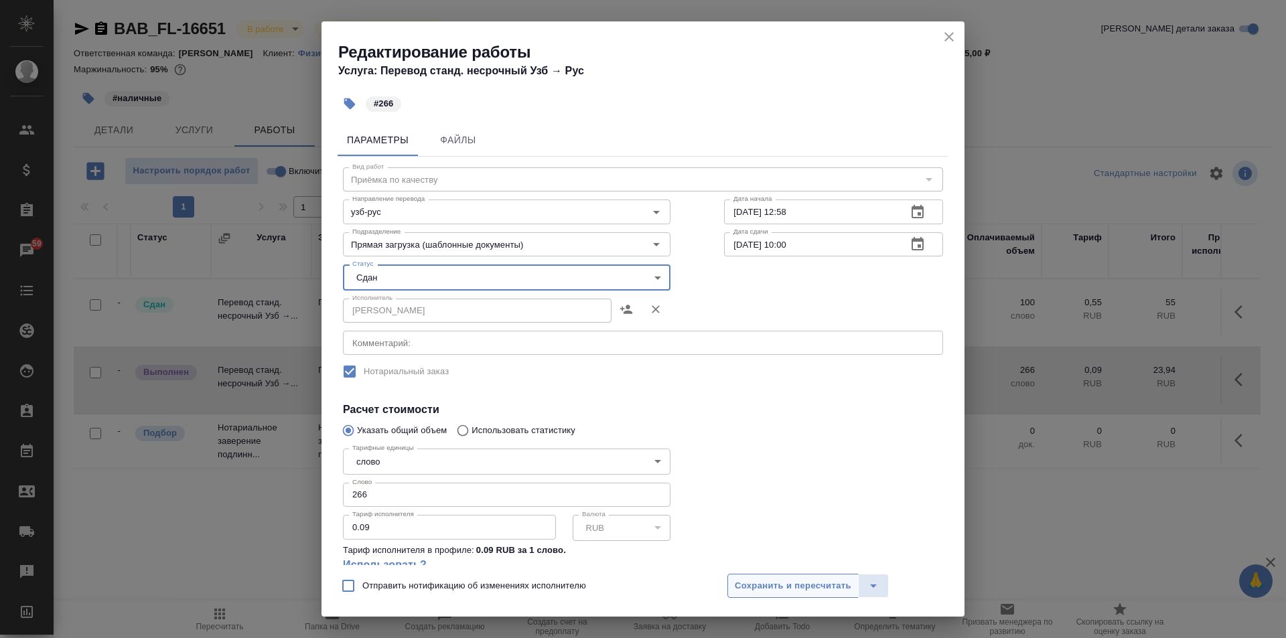
click at [796, 588] on span "Сохранить и пересчитать" at bounding box center [793, 586] width 117 height 15
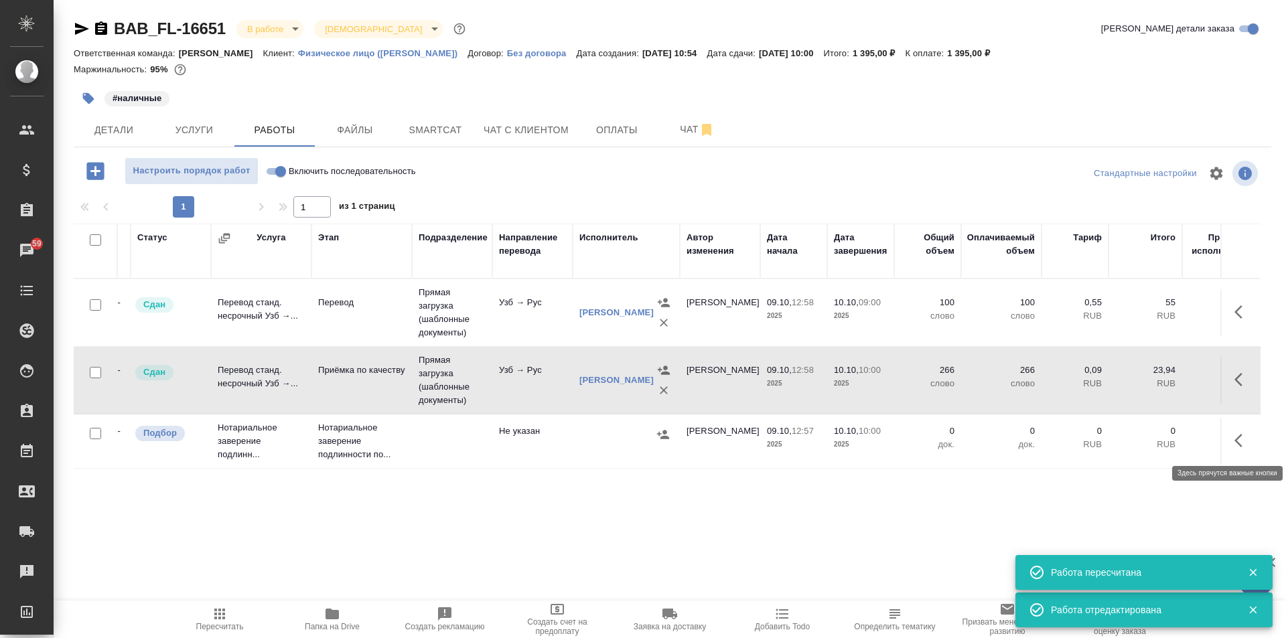
click at [1226, 447] on button "button" at bounding box center [1242, 441] width 32 height 32
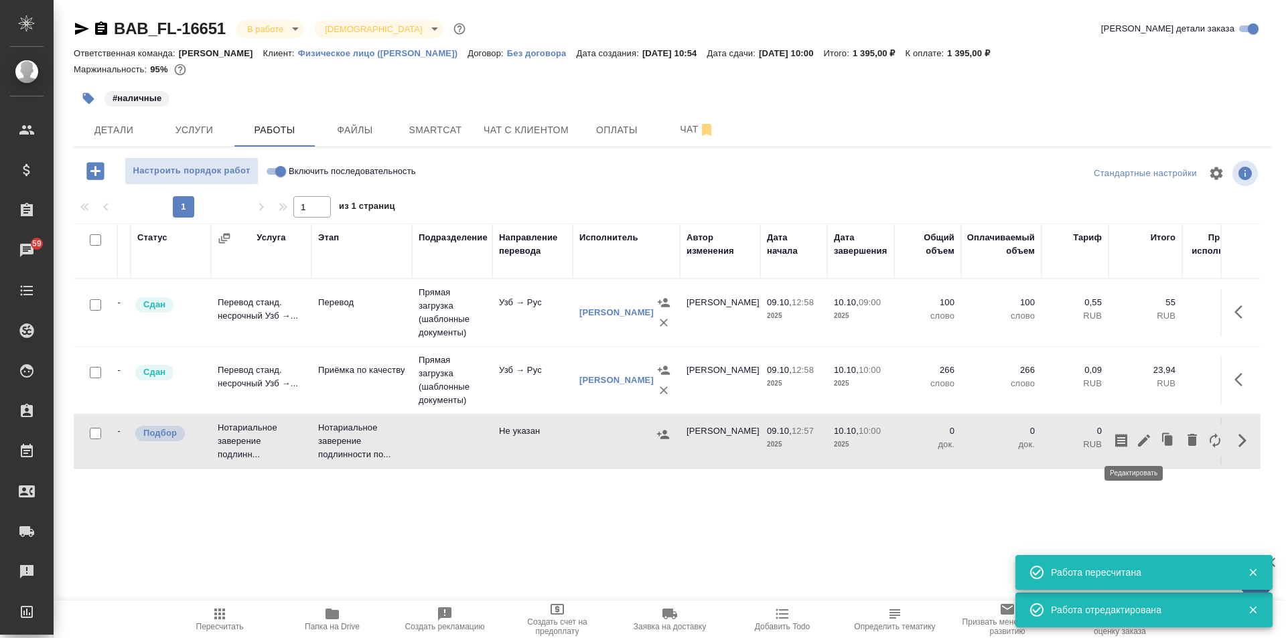
click at [1136, 439] on icon "button" at bounding box center [1144, 441] width 16 height 16
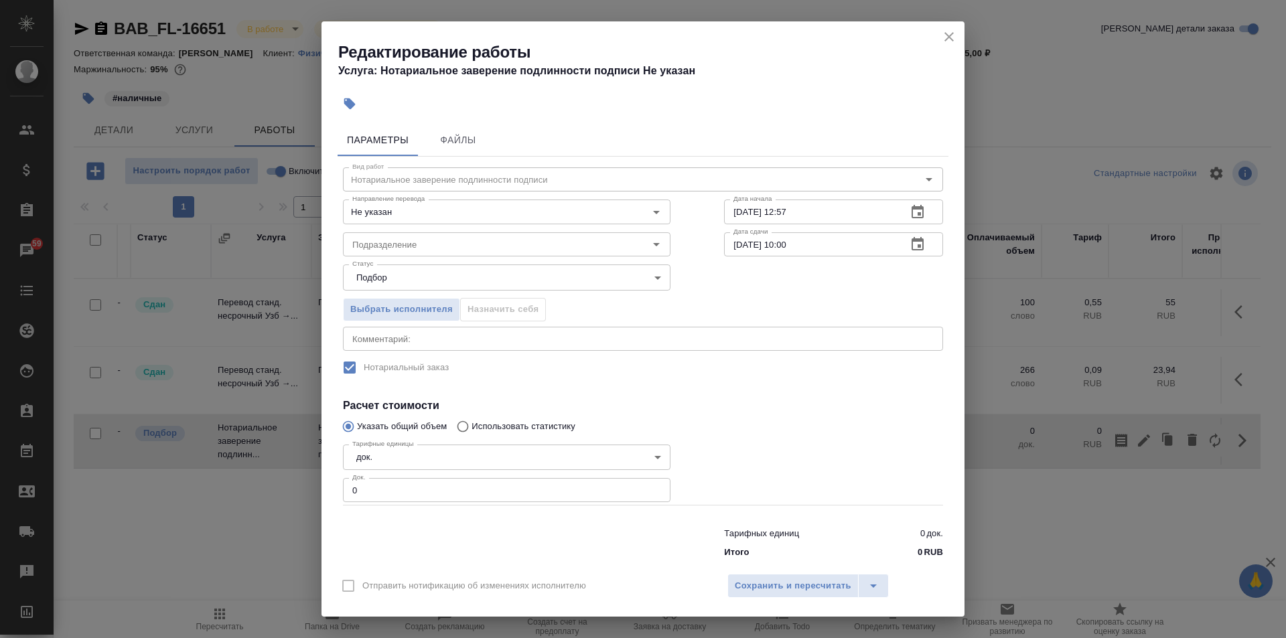
click at [380, 480] on input "0" at bounding box center [507, 490] width 328 height 24
type input "1"
click at [802, 589] on span "Сохранить и пересчитать" at bounding box center [793, 586] width 117 height 15
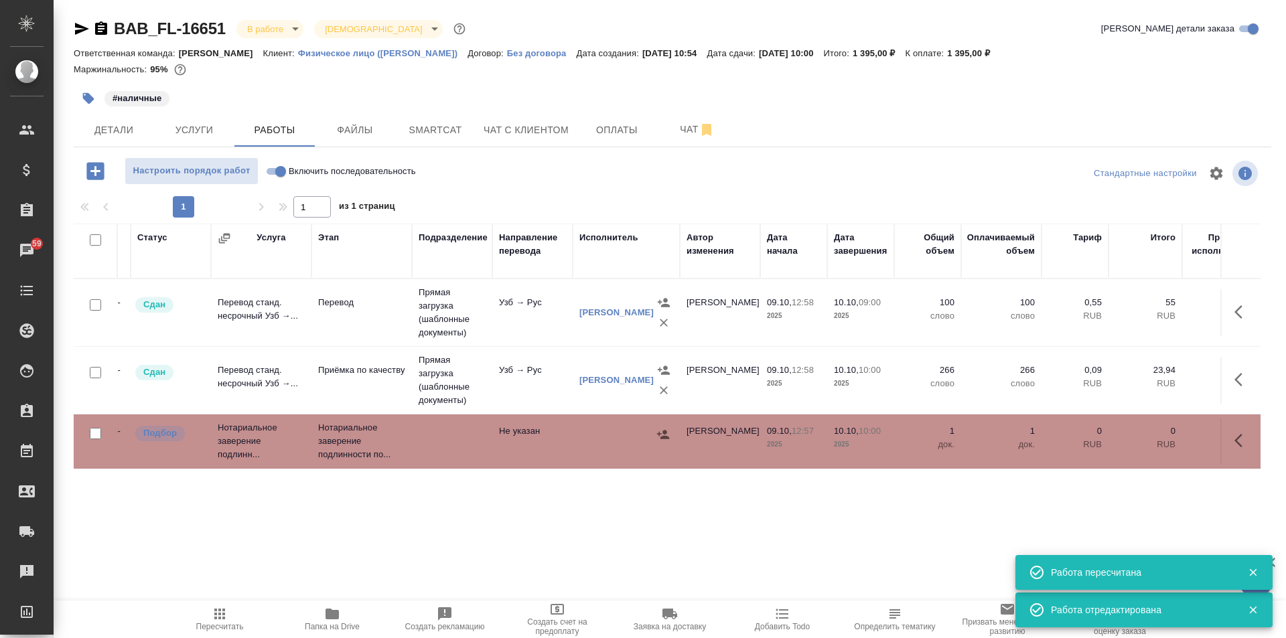
click at [1226, 440] on button "button" at bounding box center [1242, 441] width 32 height 32
click at [1136, 437] on icon "button" at bounding box center [1144, 441] width 16 height 16
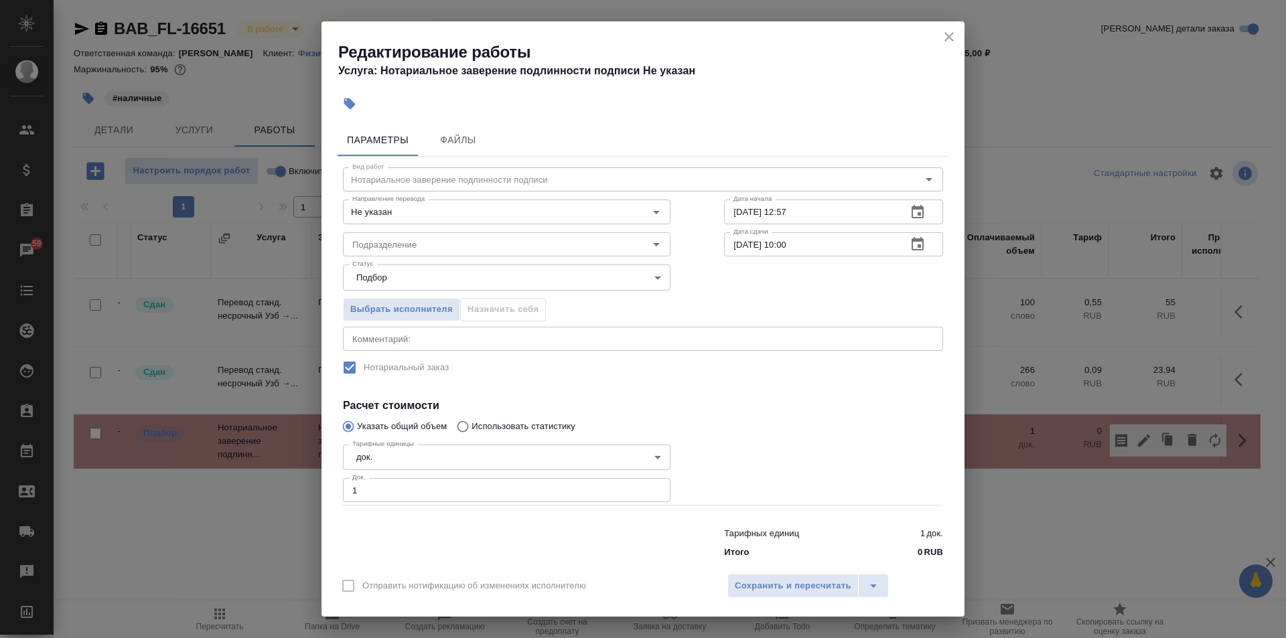
click at [951, 33] on icon "close" at bounding box center [949, 37] width 16 height 16
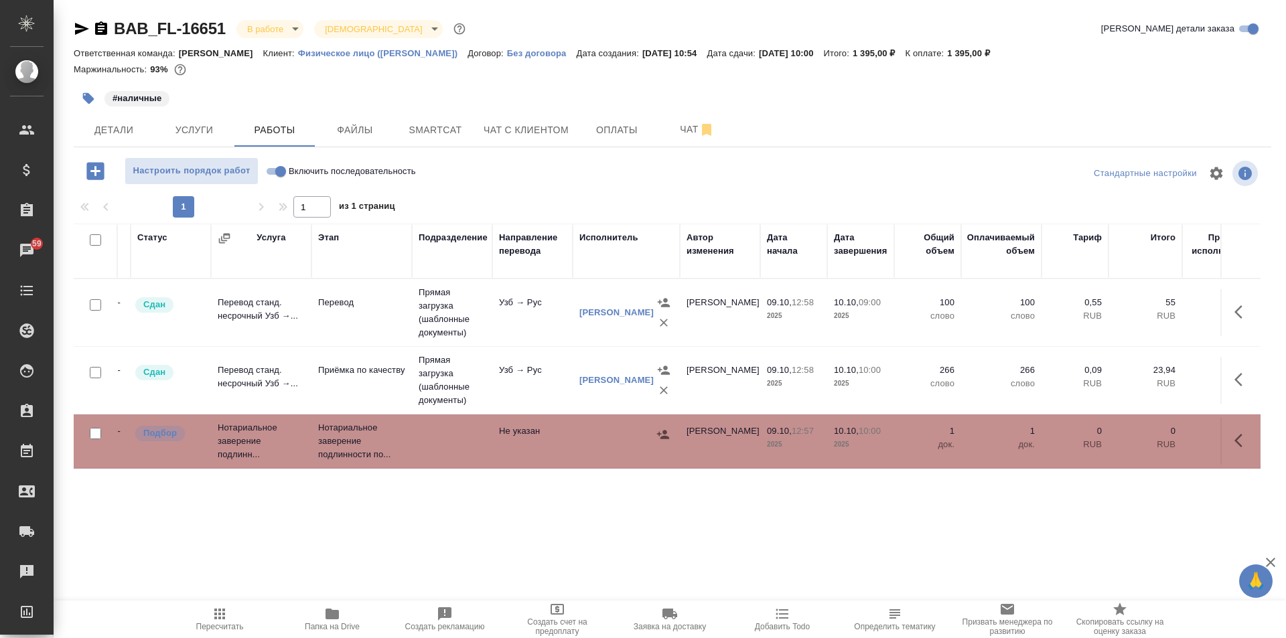
click at [662, 437] on icon "button" at bounding box center [663, 434] width 12 height 9
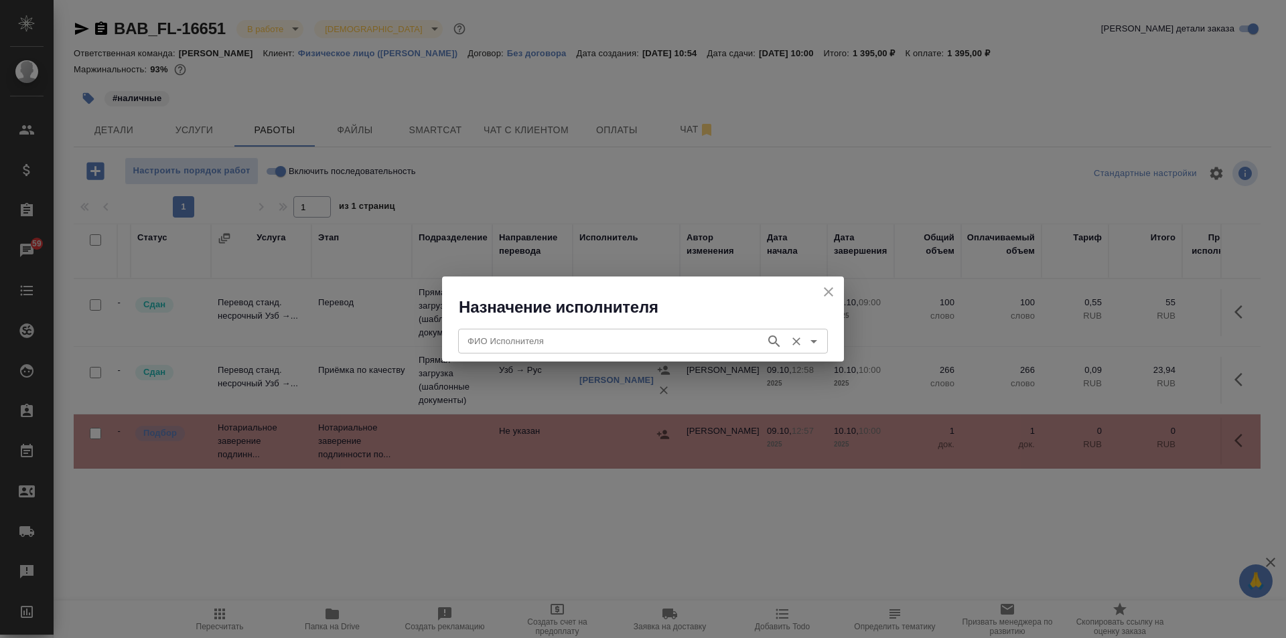
click at [540, 340] on input "ФИО Исполнителя" at bounding box center [610, 341] width 297 height 16
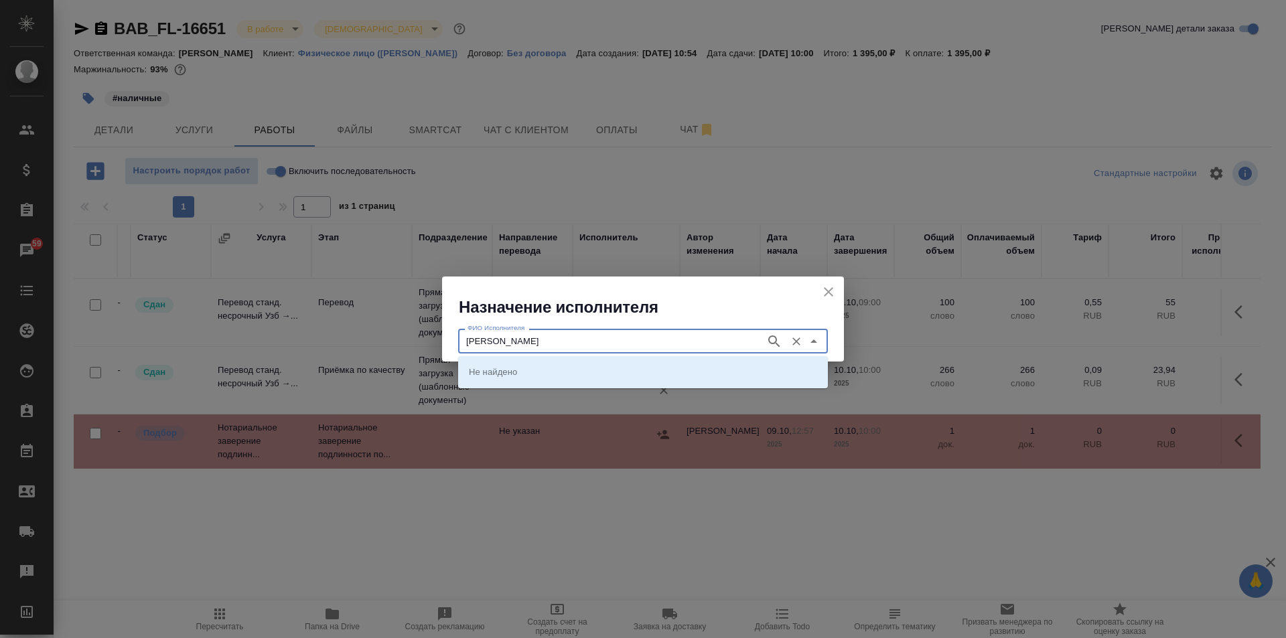
type input "соколова"
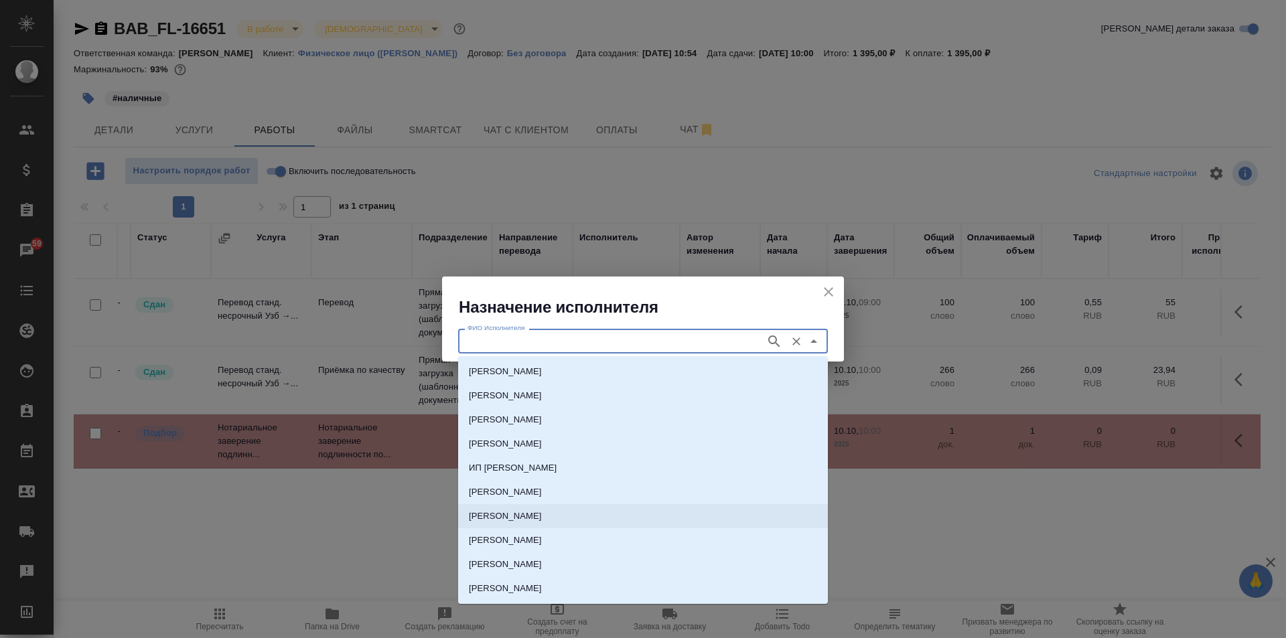
click at [660, 518] on li "НОТАРИУС Соколова Марина Валентиновна" at bounding box center [643, 516] width 370 height 24
type input "НОТАРИУС Соколова Марина Валентиновна"
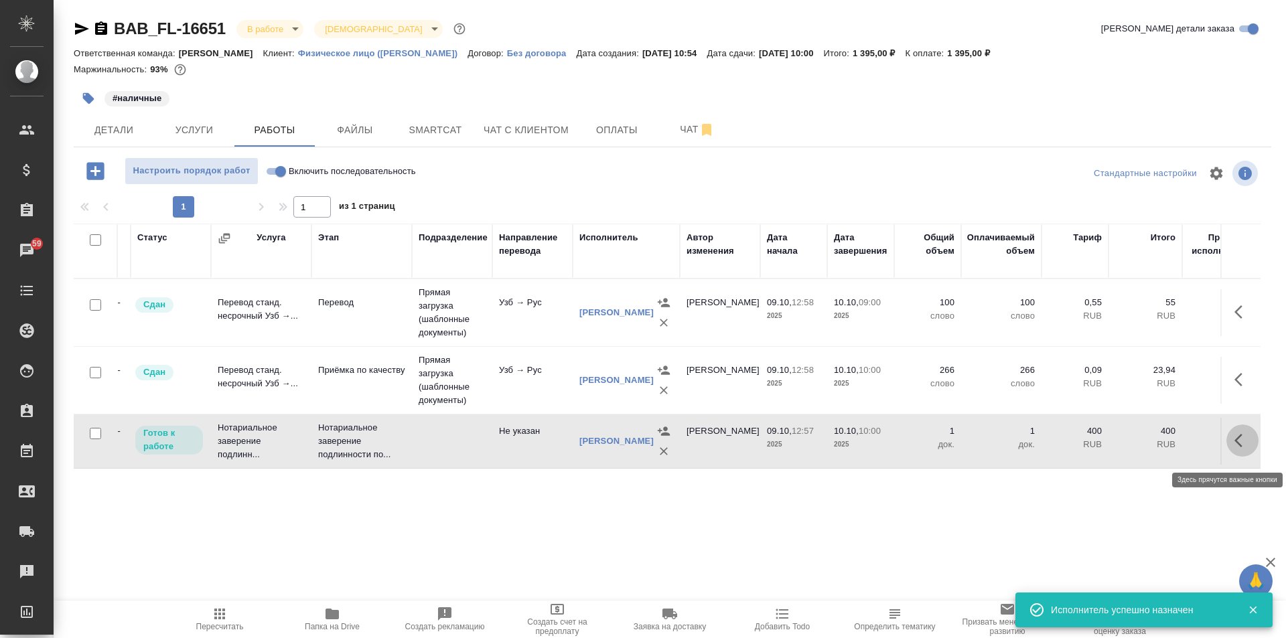
click at [1234, 441] on icon "button" at bounding box center [1242, 441] width 16 height 16
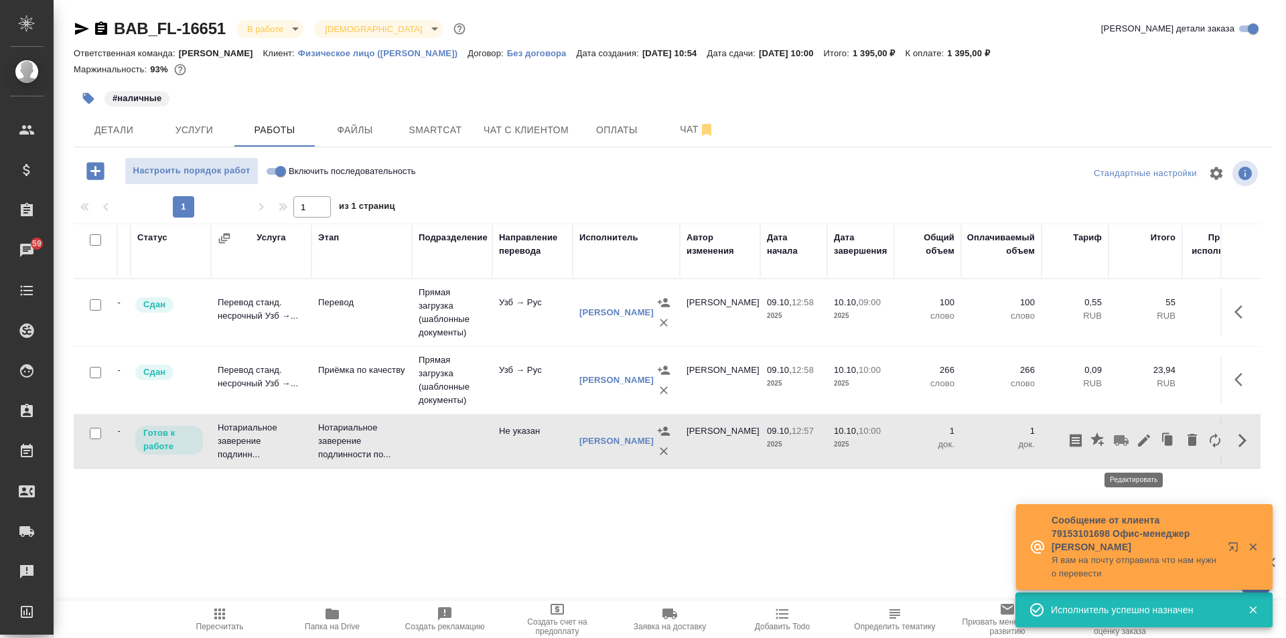
click at [1139, 445] on icon "button" at bounding box center [1144, 441] width 16 height 16
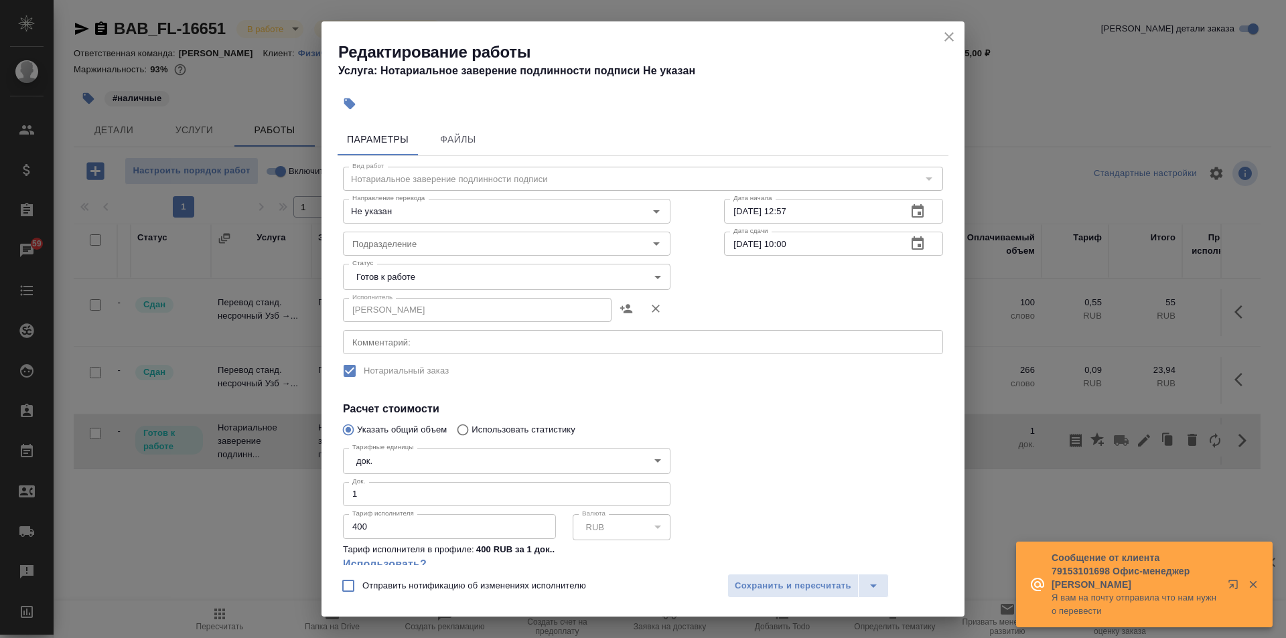
scroll to position [0, 0]
click at [603, 285] on body "🙏 .cls-1 fill:#fff; AWATERA Solovkova Ekaterina Клиенты Спецификации Заказы 60 …" at bounding box center [643, 319] width 1286 height 638
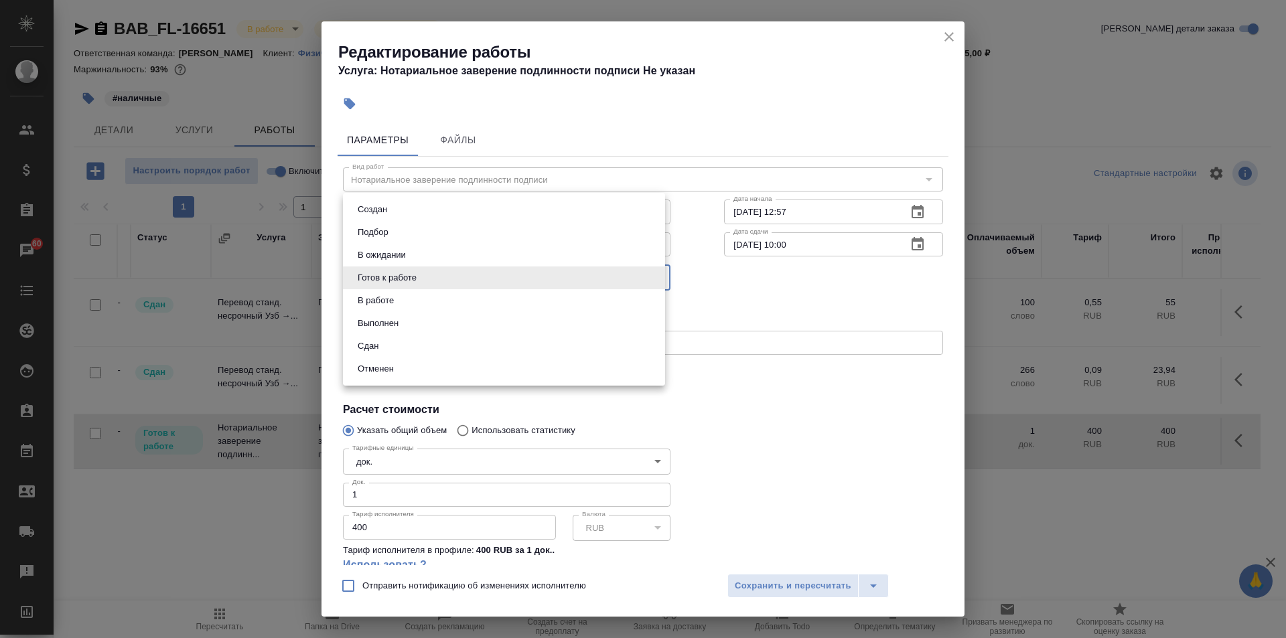
click at [417, 342] on li "Сдан" at bounding box center [504, 346] width 322 height 23
type input "closed"
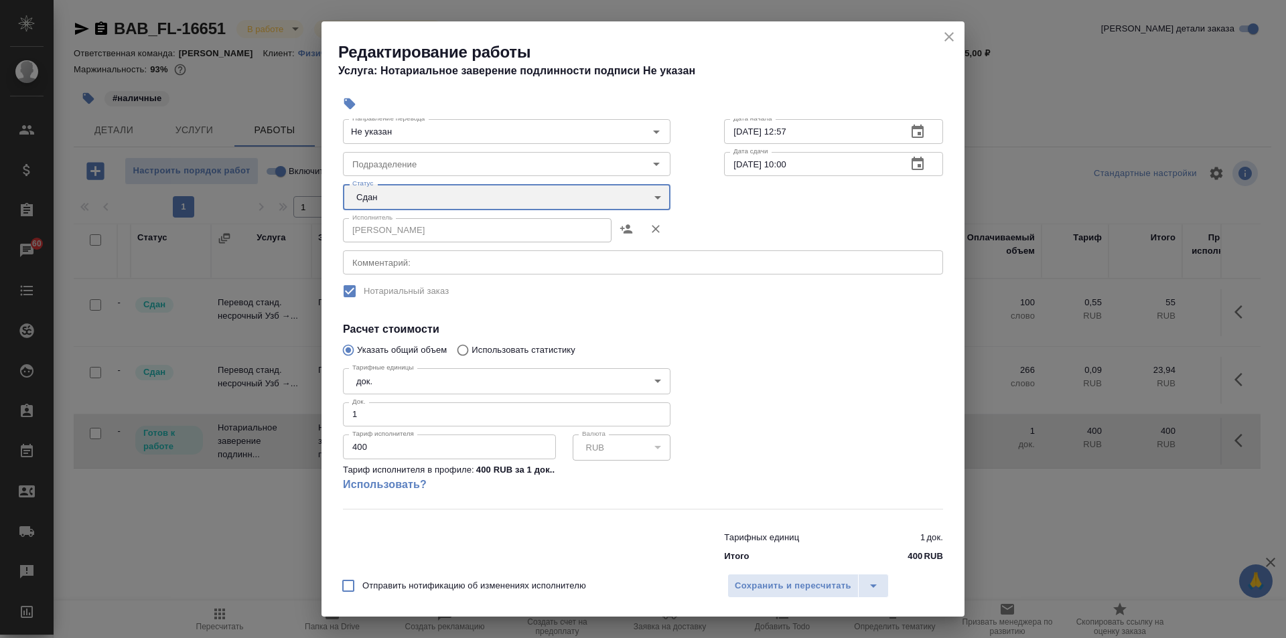
scroll to position [105, 0]
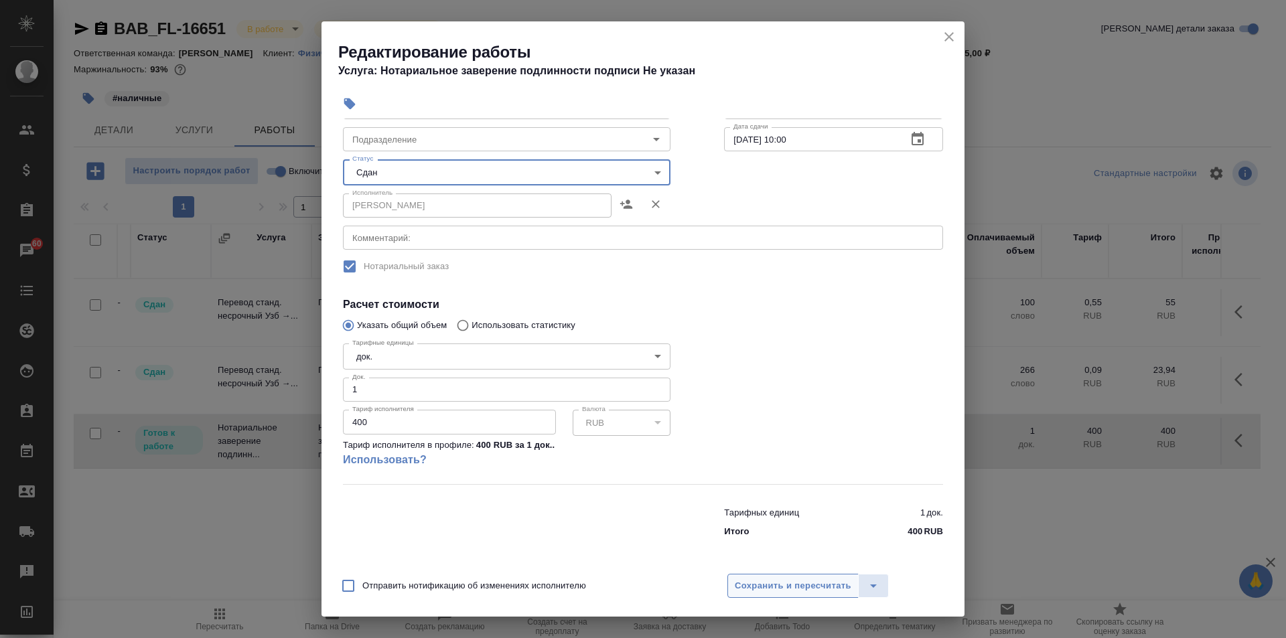
click at [769, 575] on button "Сохранить и пересчитать" at bounding box center [792, 586] width 131 height 24
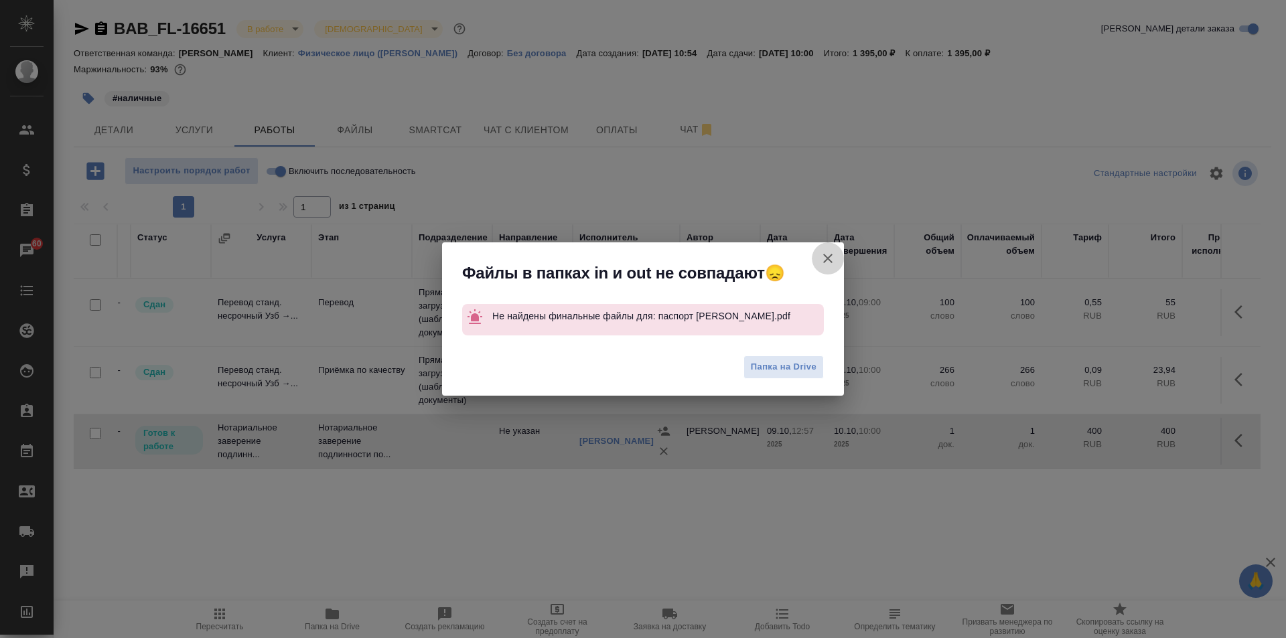
click at [823, 263] on icon "button" at bounding box center [828, 259] width 16 height 16
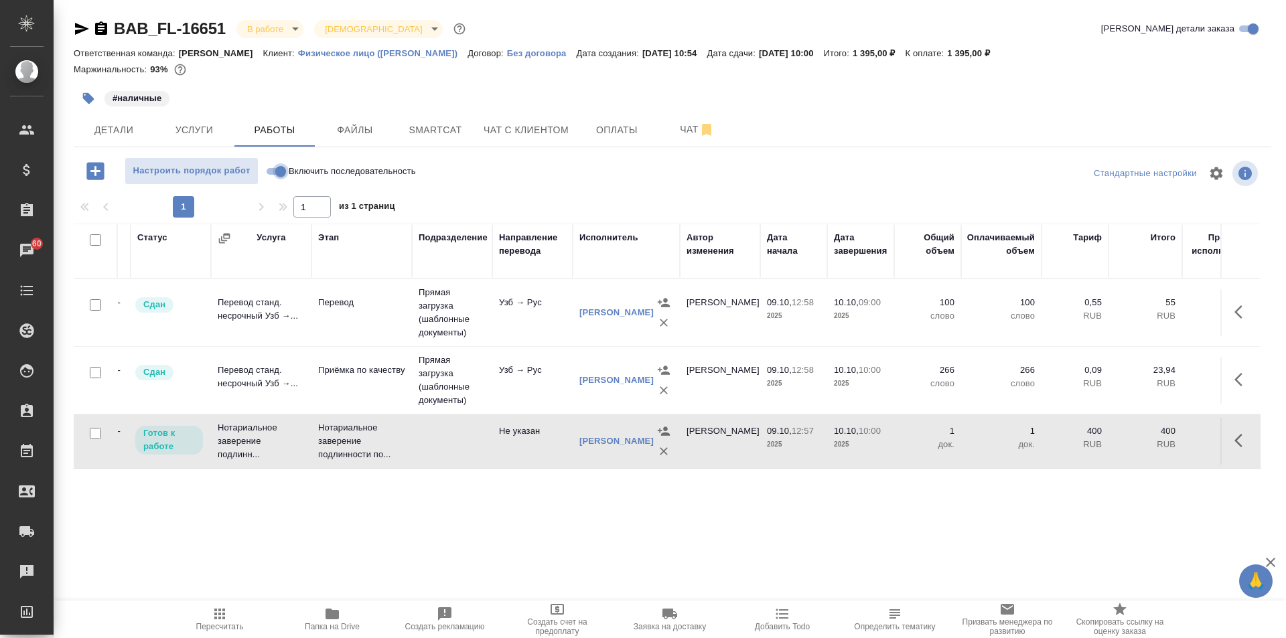
click at [285, 168] on input "Включить последовательность" at bounding box center [281, 171] width 48 height 16
checkbox input "true"
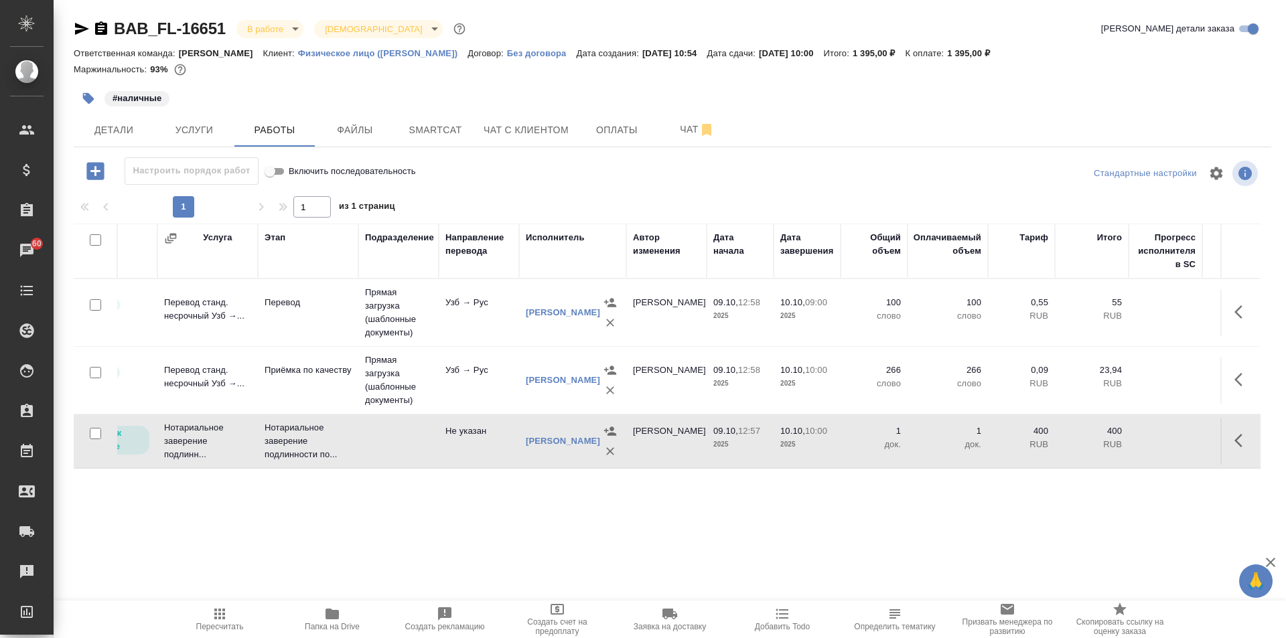
scroll to position [0, 0]
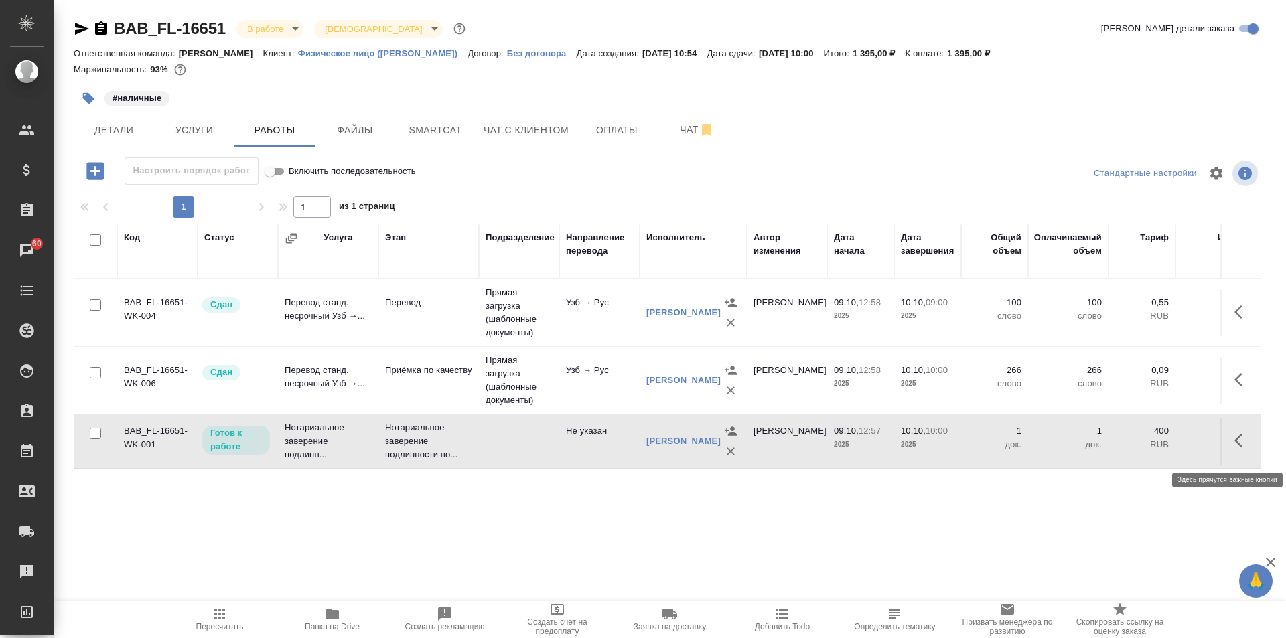
click at [1234, 447] on icon "button" at bounding box center [1242, 441] width 16 height 16
click at [1136, 441] on icon "button" at bounding box center [1144, 441] width 16 height 16
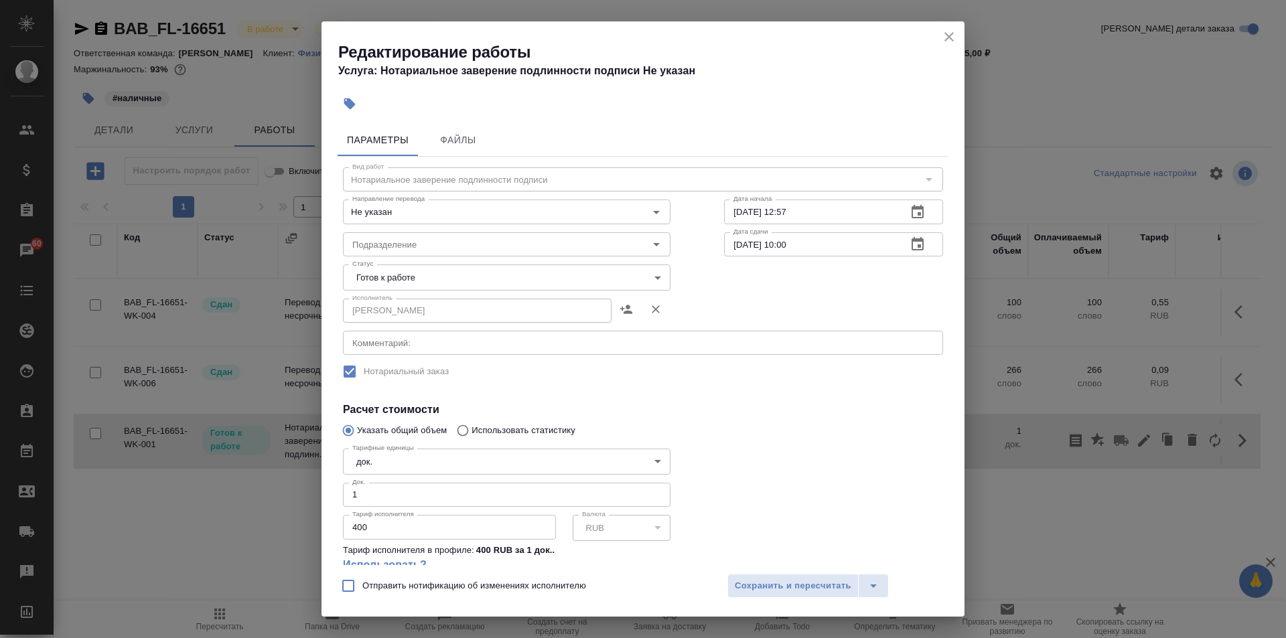
click at [430, 279] on body "🙏 .cls-1 fill:#fff; AWATERA Solovkova Ekaterina Клиенты Спецификации Заказы 60 …" at bounding box center [643, 319] width 1286 height 638
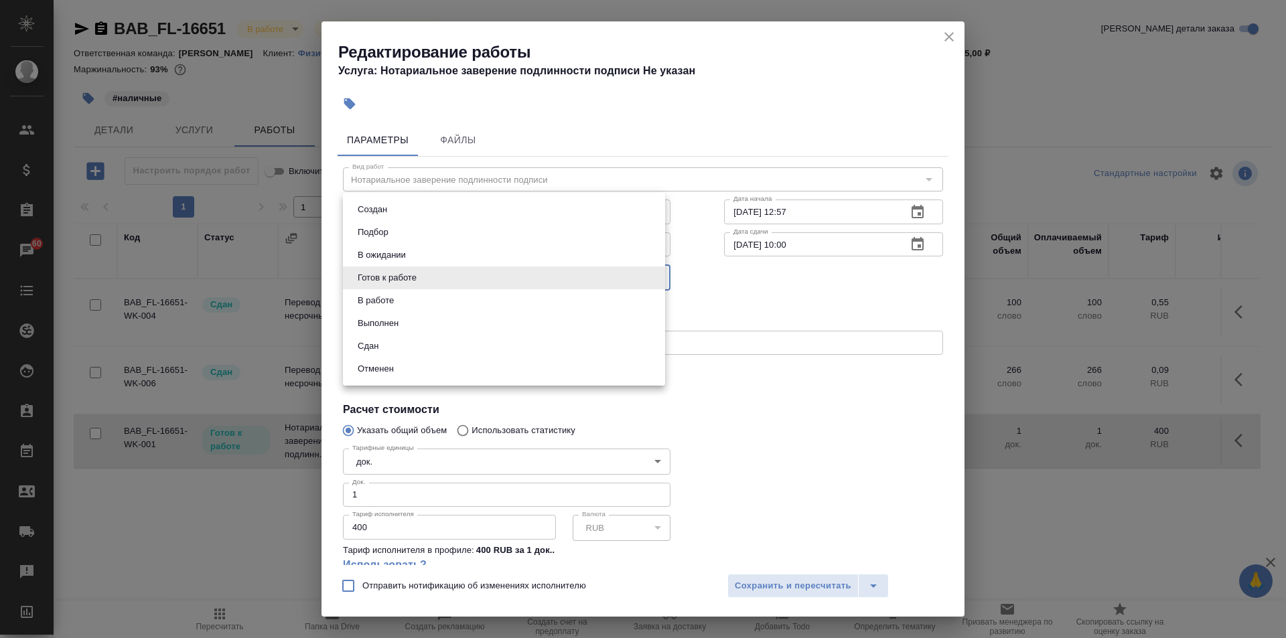
click at [409, 342] on li "Сдан" at bounding box center [504, 346] width 322 height 23
type input "closed"
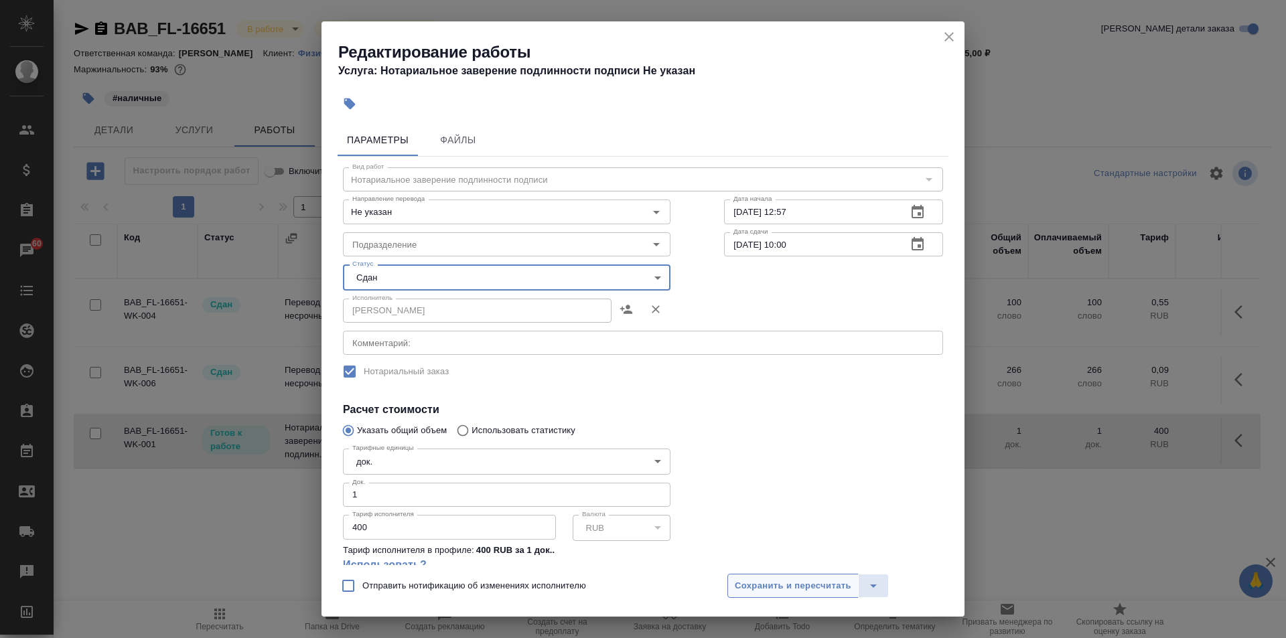
click at [768, 589] on span "Сохранить и пересчитать" at bounding box center [793, 586] width 117 height 15
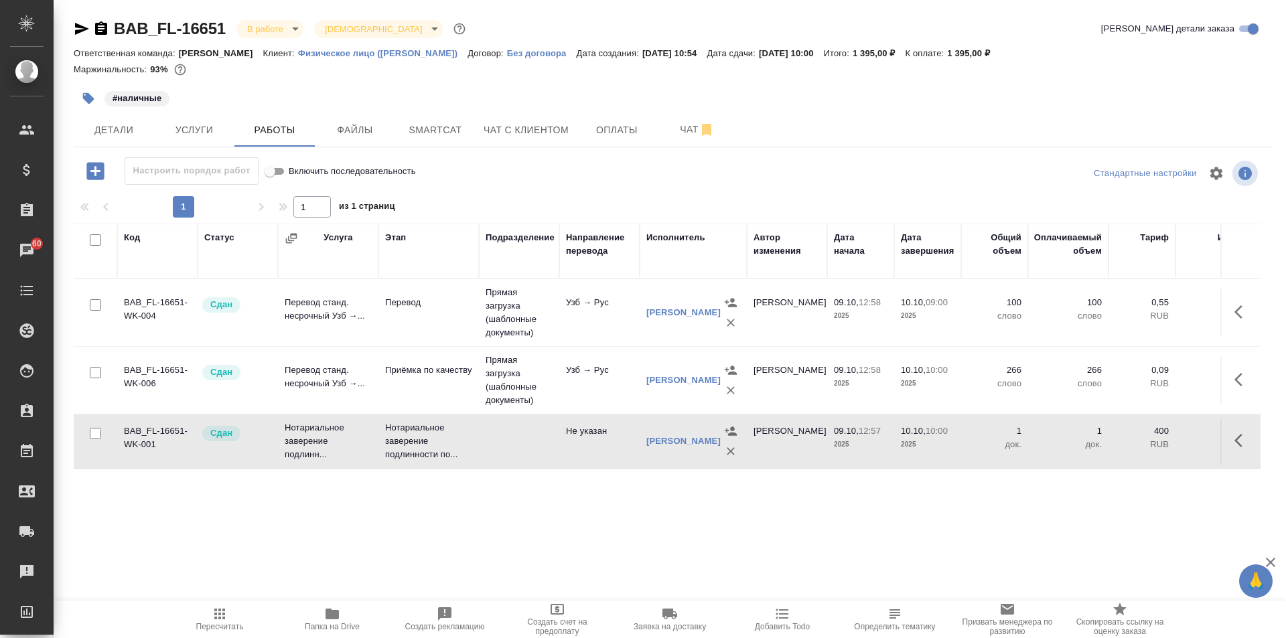
click at [285, 31] on body "🙏 .cls-1 fill:#fff; AWATERA Solovkova Ekaterina Клиенты Спецификации Заказы 60 …" at bounding box center [643, 319] width 1286 height 638
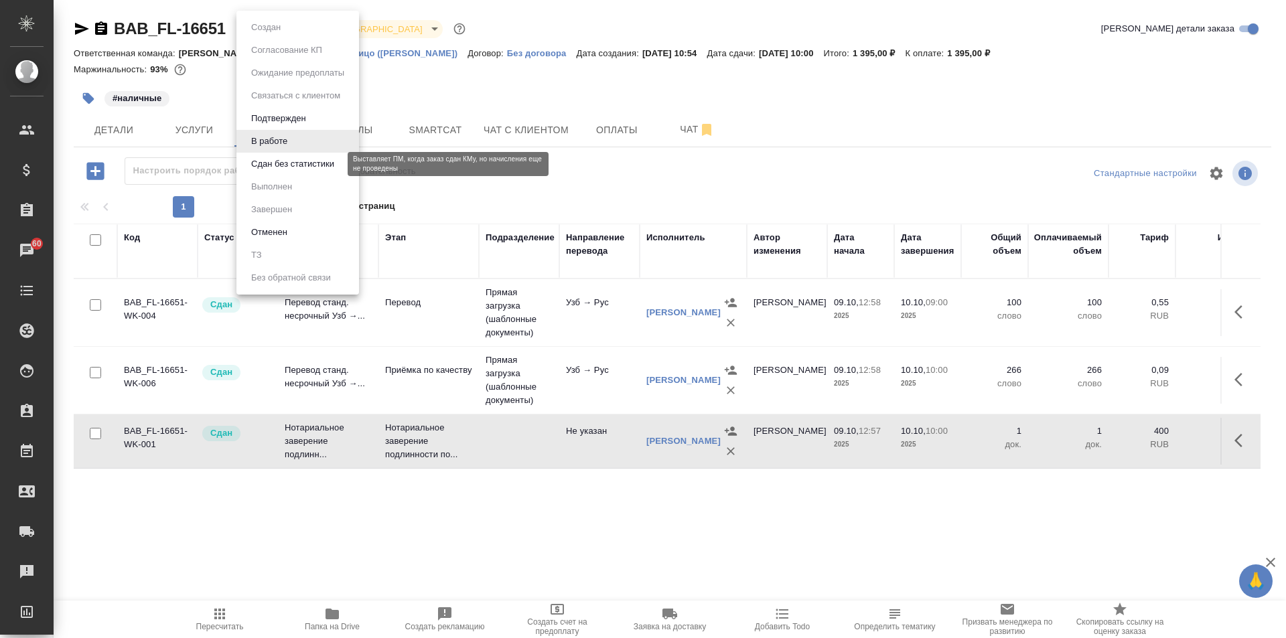
click at [313, 163] on button "Сдан без статистики" at bounding box center [292, 164] width 91 height 15
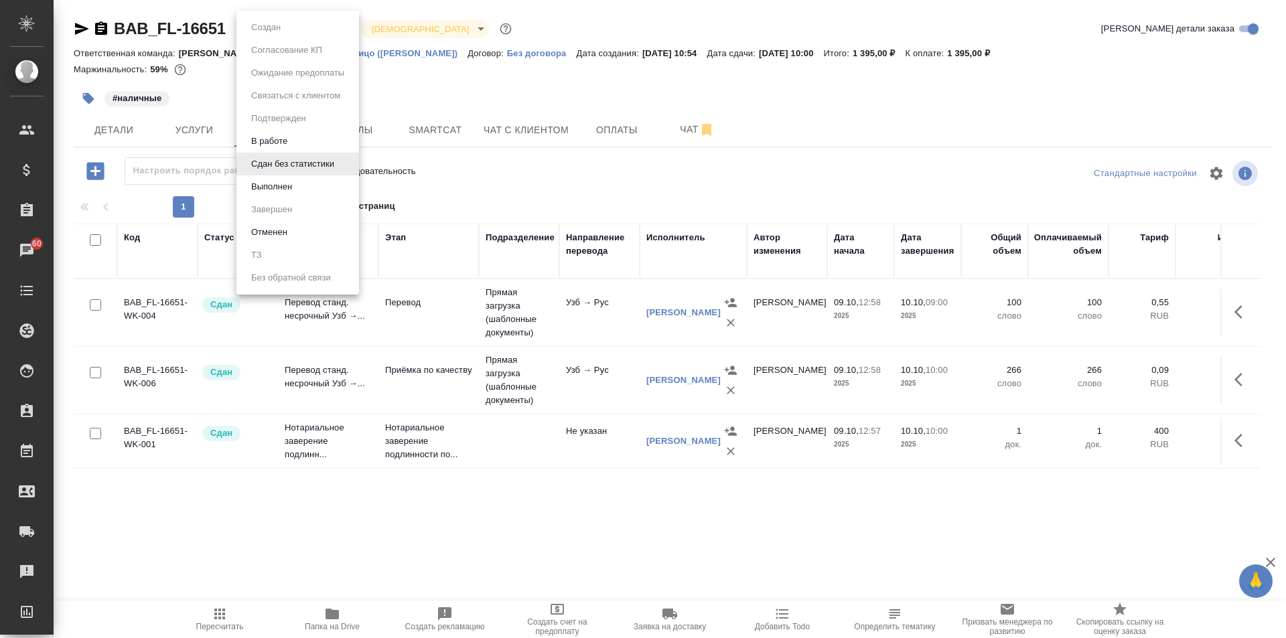
click at [277, 31] on body "🙏 .cls-1 fill:#fff; AWATERA Solovkova Ekaterina Клиенты Спецификации Заказы 60 …" at bounding box center [643, 319] width 1286 height 638
click at [289, 189] on button "Выполнен" at bounding box center [271, 187] width 49 height 15
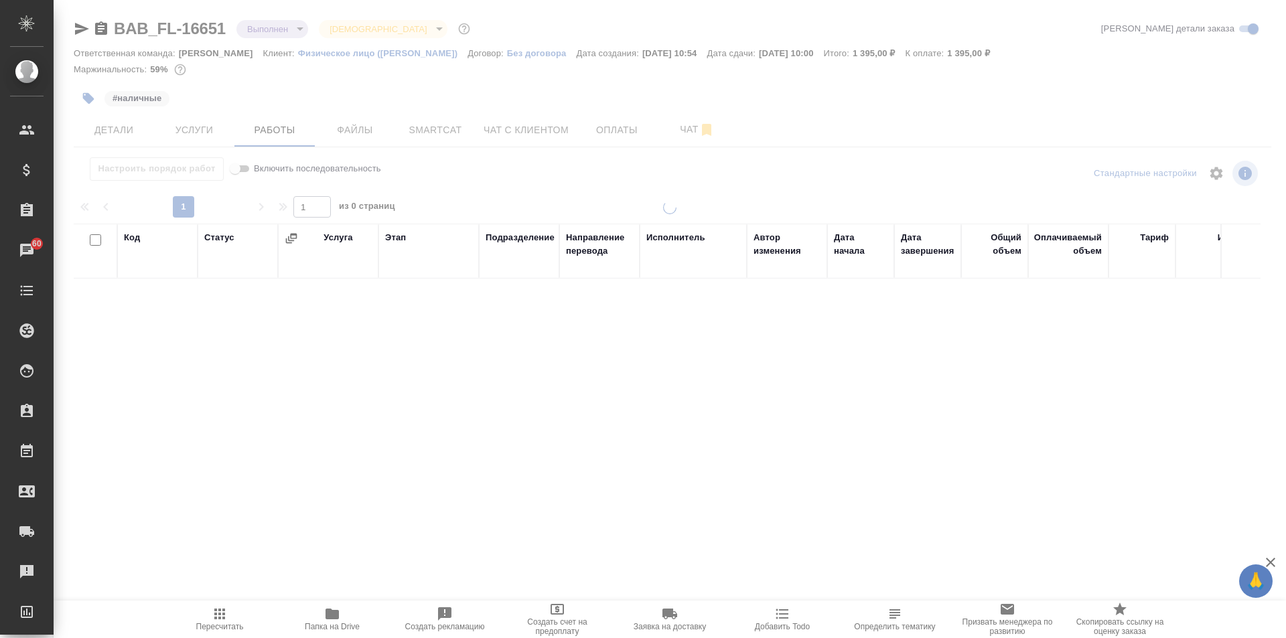
click at [287, 29] on div at bounding box center [670, 279] width 1232 height 559
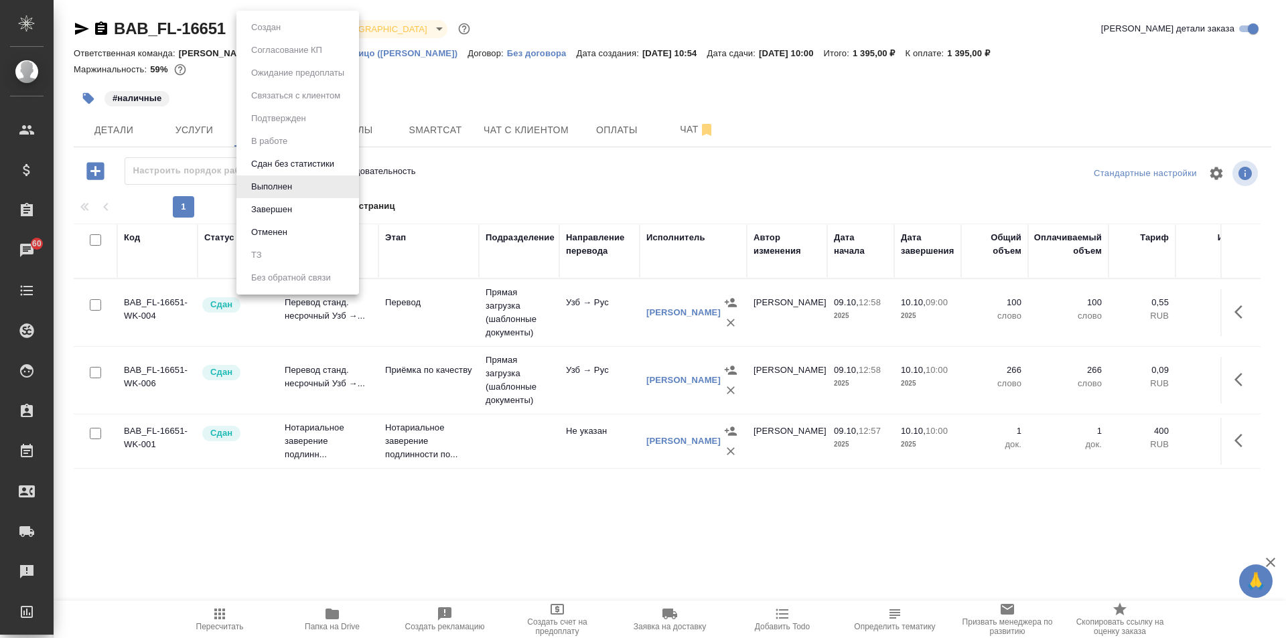
click at [273, 27] on body "🙏 .cls-1 fill:#fff; AWATERA Solovkova Ekaterina Клиенты Спецификации Заказы 60 …" at bounding box center [643, 319] width 1286 height 638
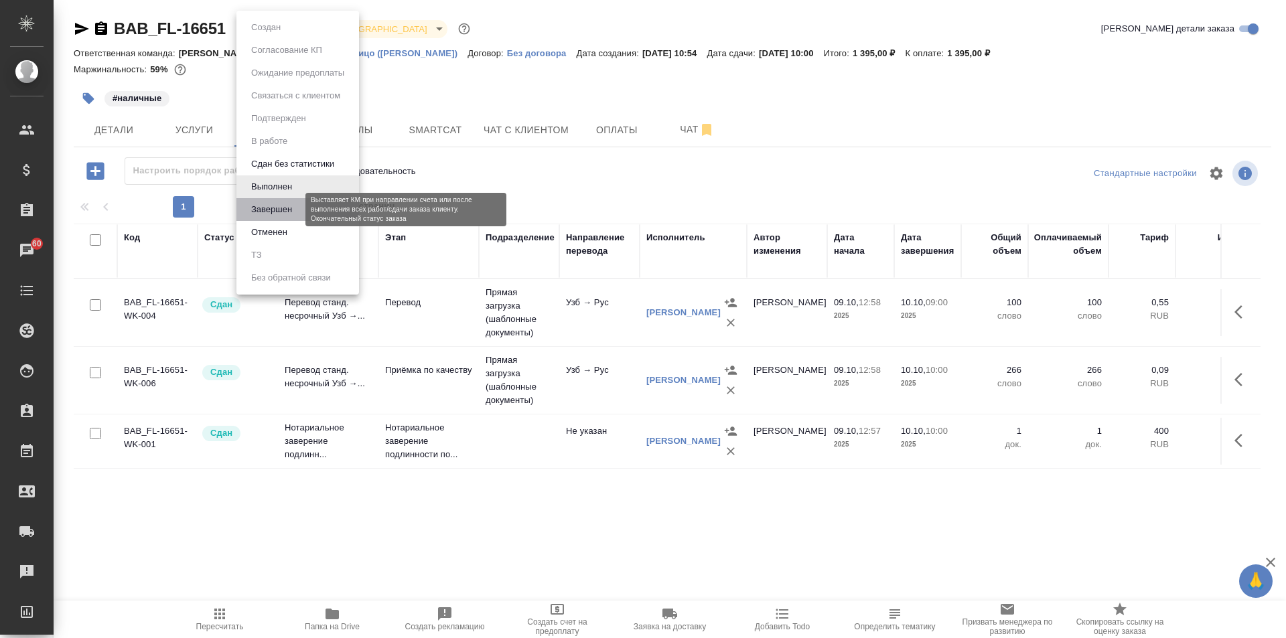
click at [279, 210] on button "Завершен" at bounding box center [271, 209] width 49 height 15
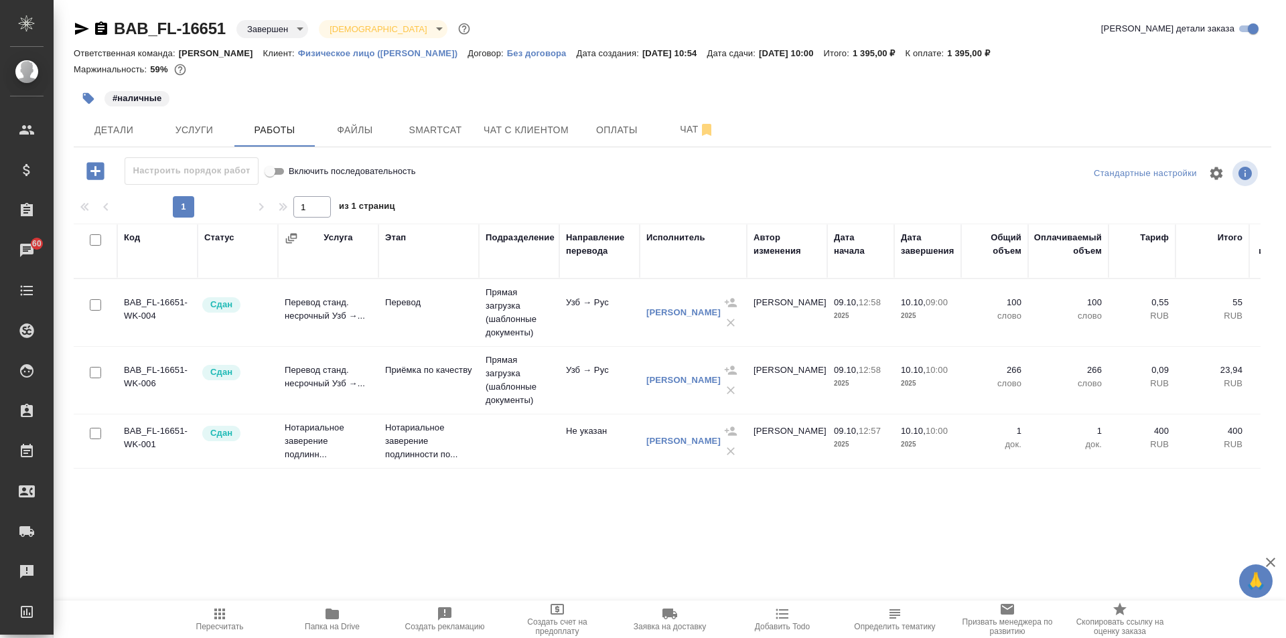
click at [111, 148] on div "BAB_FL-16651 Завершен closed Святая троица holyTrinity Кратко детали заказа Отв…" at bounding box center [672, 279] width 1212 height 559
click at [118, 125] on span "Детали" at bounding box center [114, 130] width 64 height 17
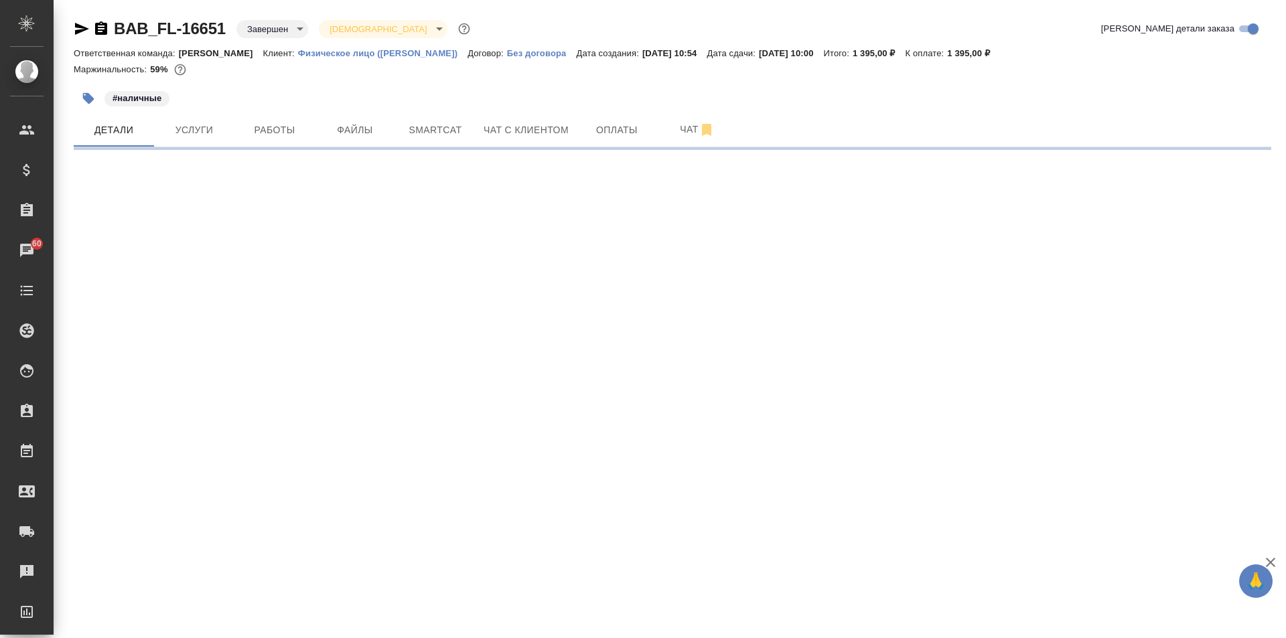
select select "RU"
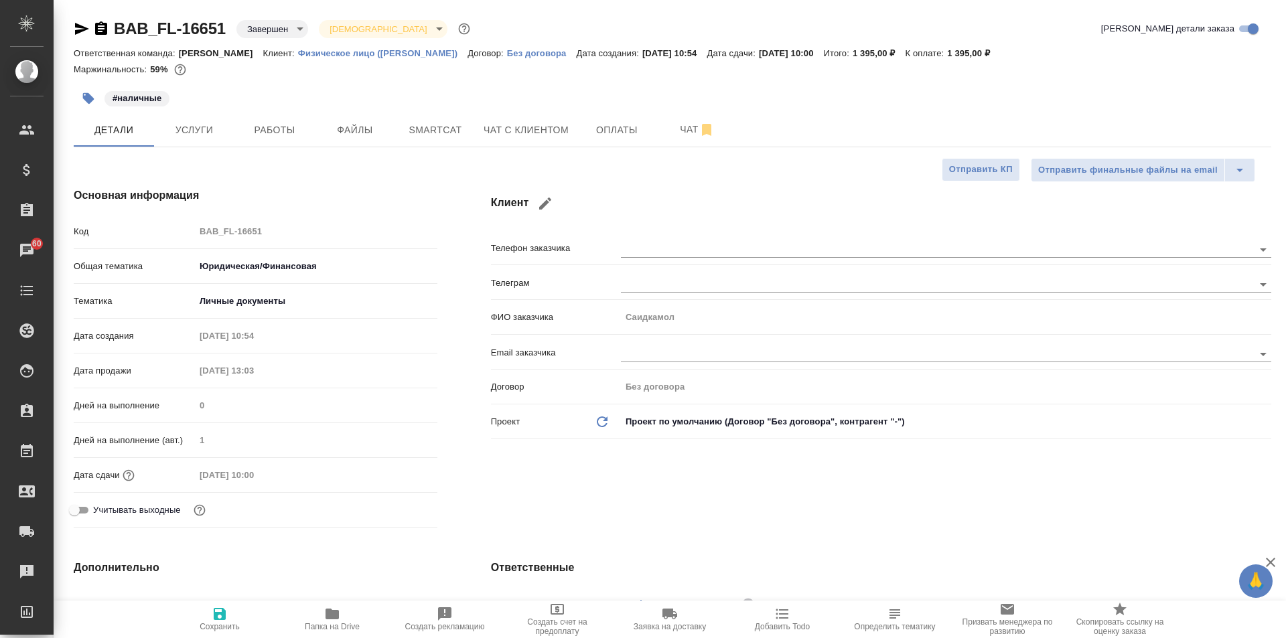
type textarea "x"
click at [259, 31] on body "🙏 .cls-1 fill:#fff; AWATERA Solovkova Ekaterina Клиенты Спецификации Заказы 60 …" at bounding box center [643, 319] width 1286 height 638
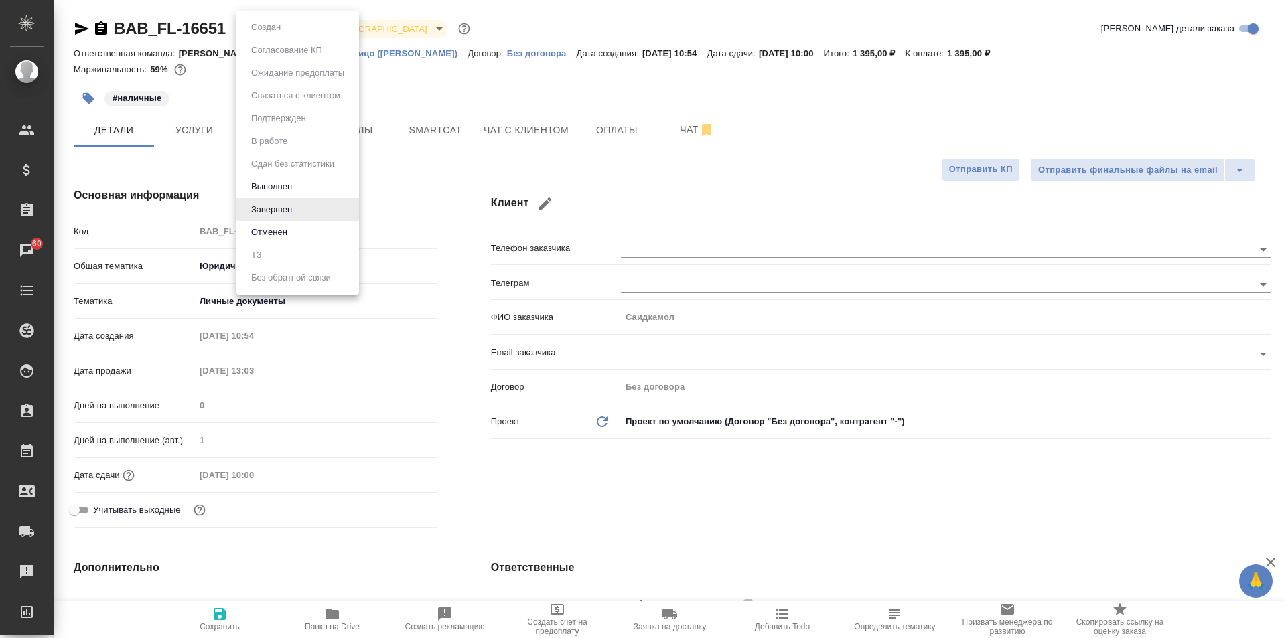
click at [417, 162] on div at bounding box center [643, 319] width 1286 height 638
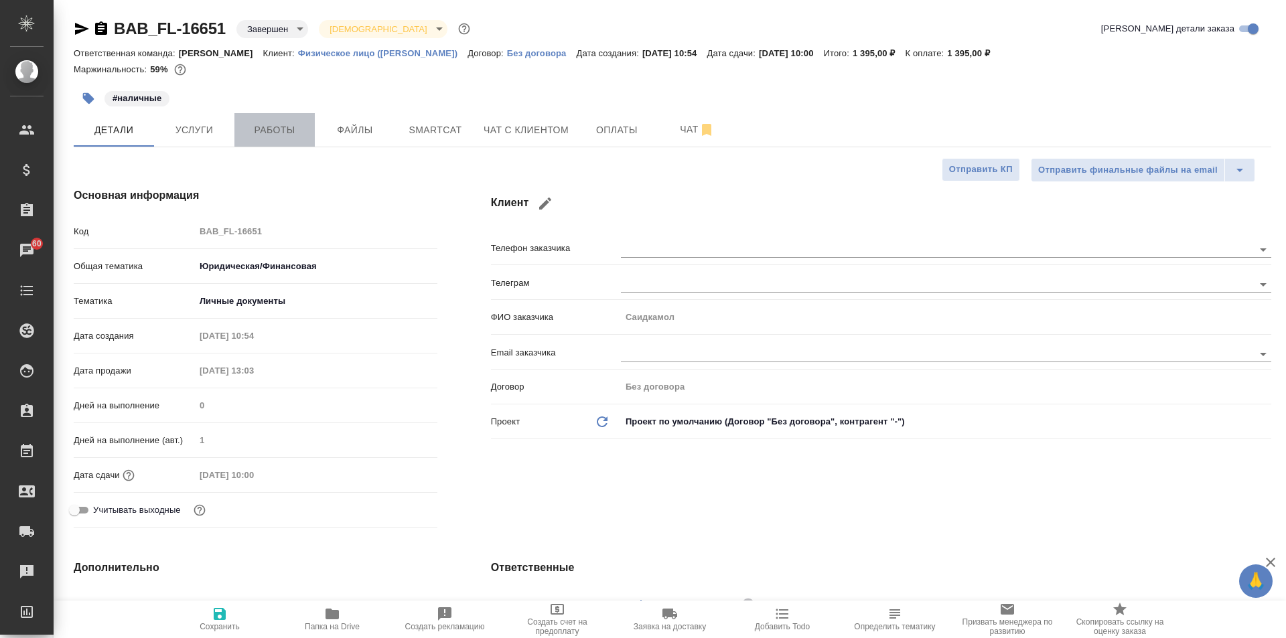
click at [263, 124] on span "Работы" at bounding box center [274, 130] width 64 height 17
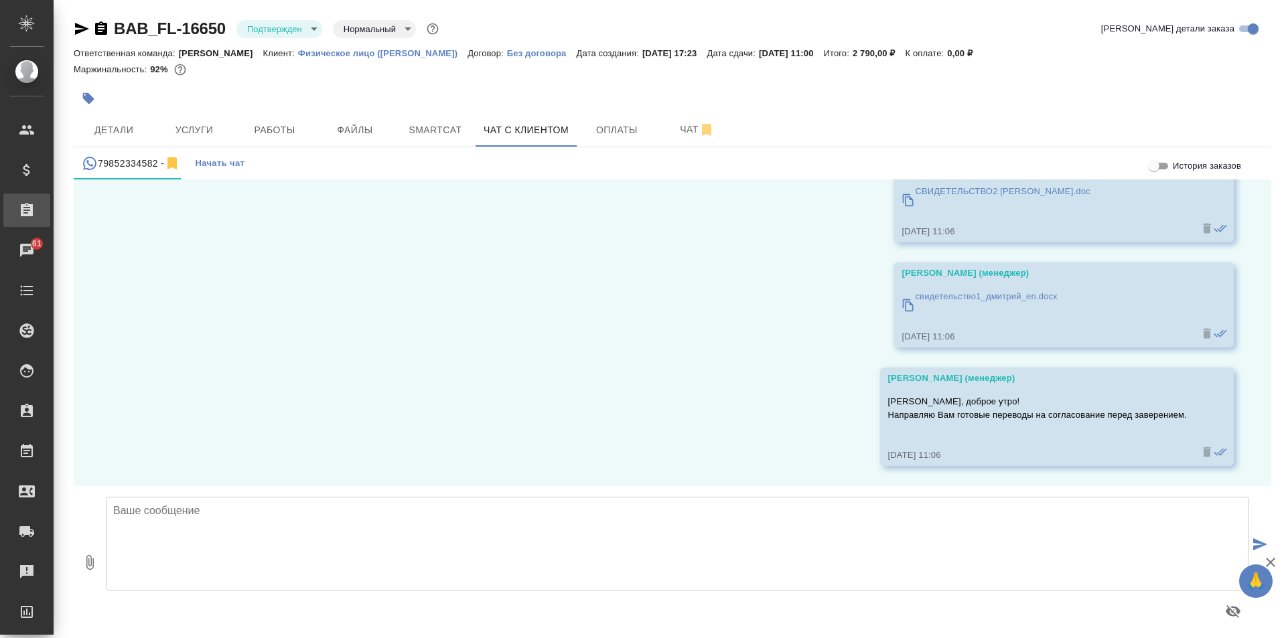
scroll to position [13747, 0]
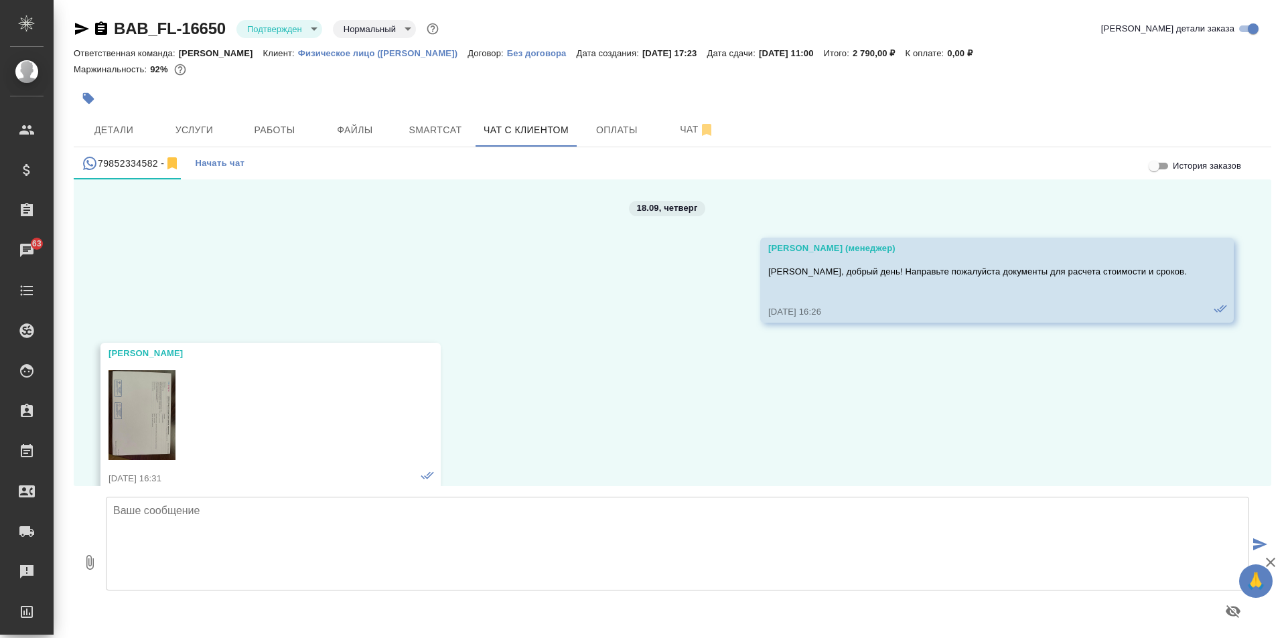
scroll to position [13747, 0]
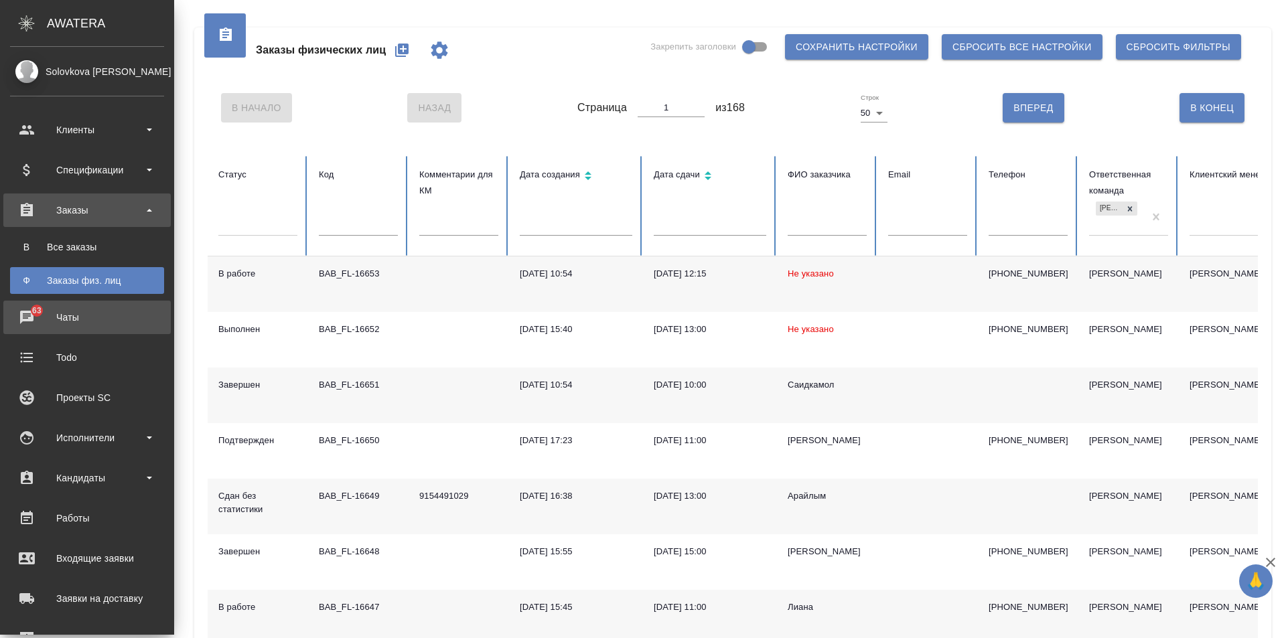
click at [27, 306] on span "63" at bounding box center [36, 310] width 25 height 13
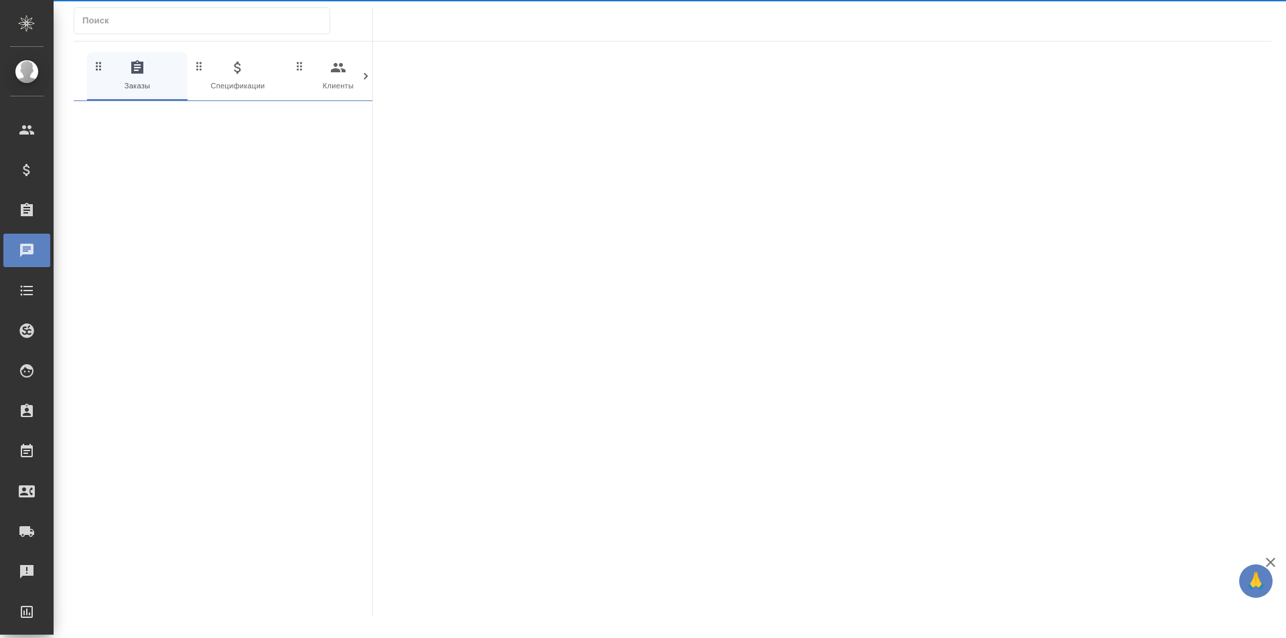
click at [27, 322] on div "Проекты SC" at bounding box center [9, 331] width 33 height 20
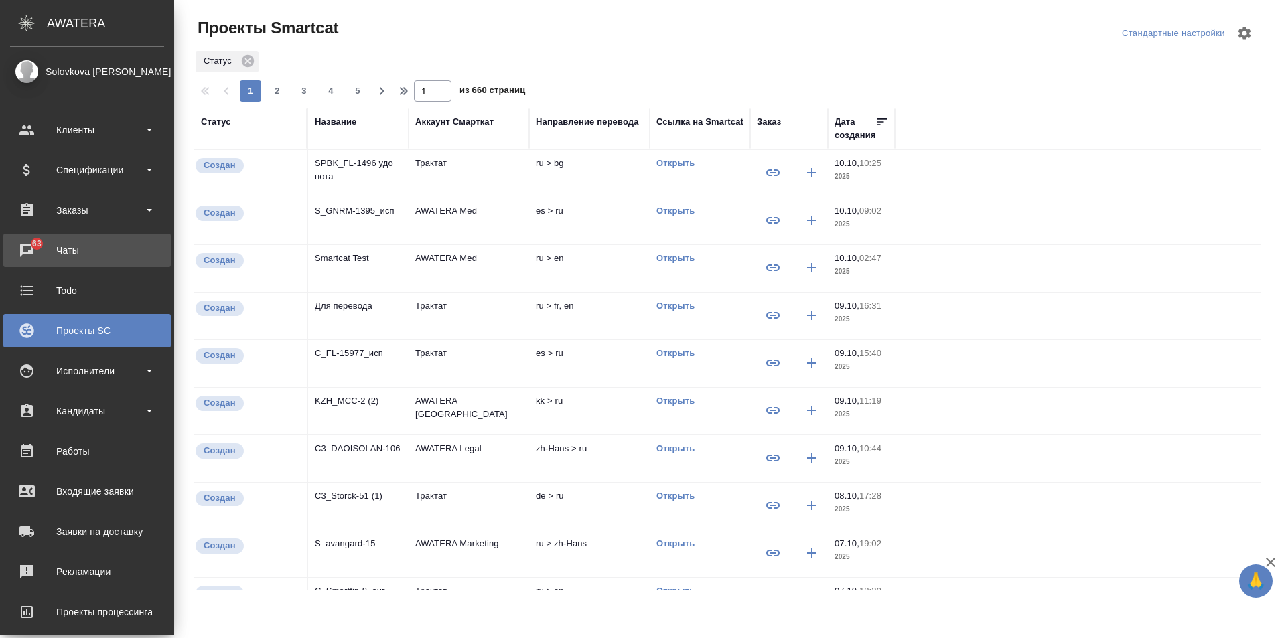
click at [78, 249] on div "Чаты" at bounding box center [87, 250] width 154 height 20
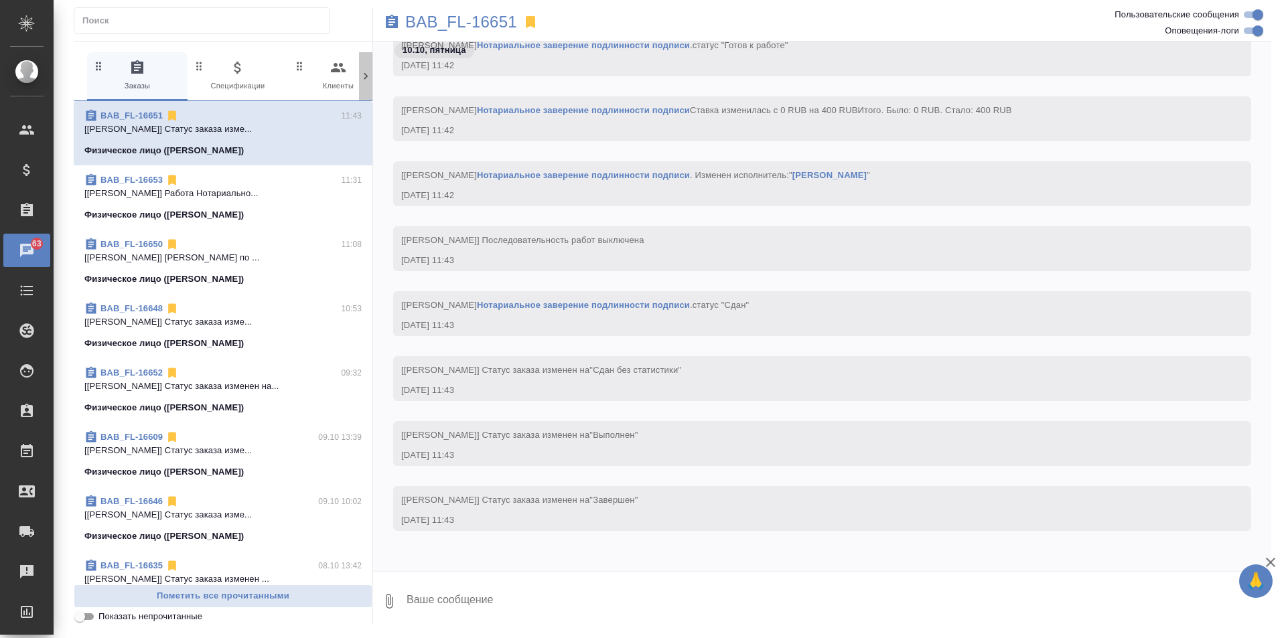
click at [368, 79] on icon at bounding box center [365, 76] width 13 height 13
click at [311, 73] on icon "button" at bounding box center [308, 67] width 13 height 13
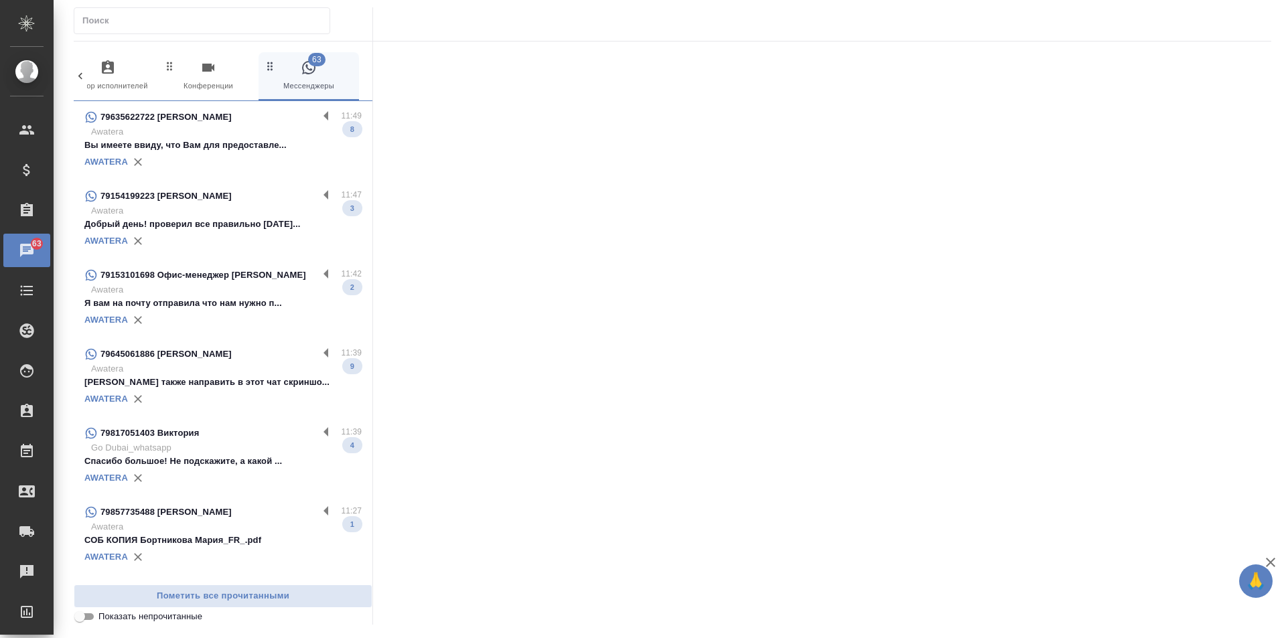
click at [304, 165] on div "AWATERA" at bounding box center [222, 162] width 277 height 20
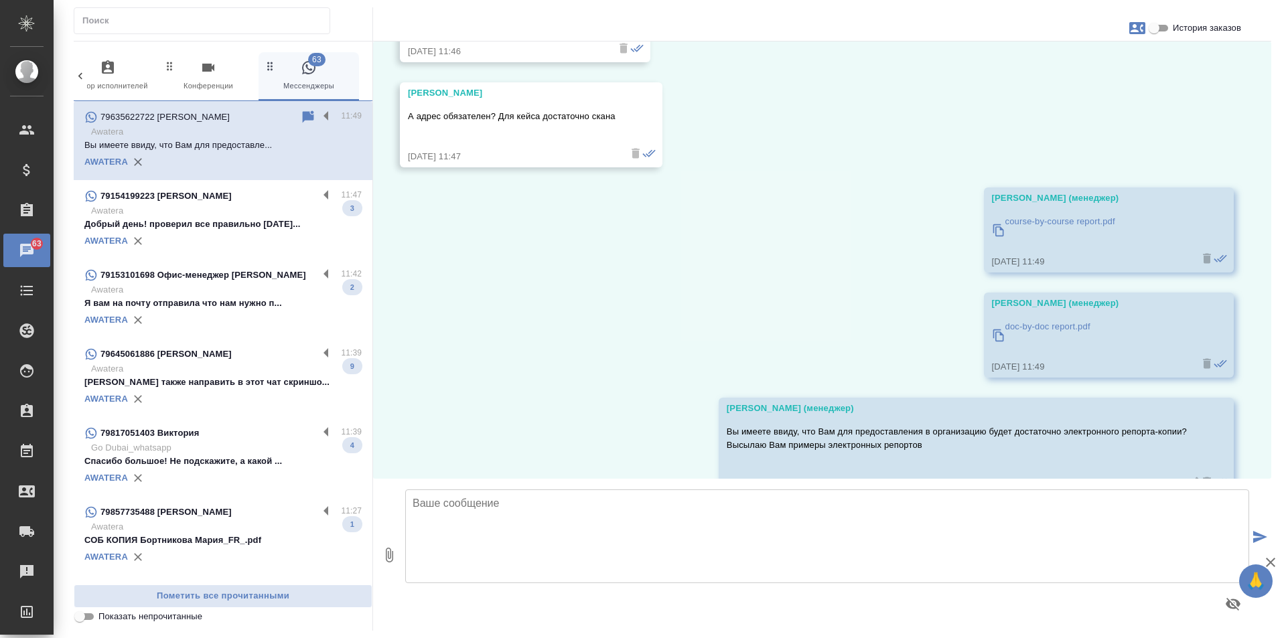
scroll to position [3086, 0]
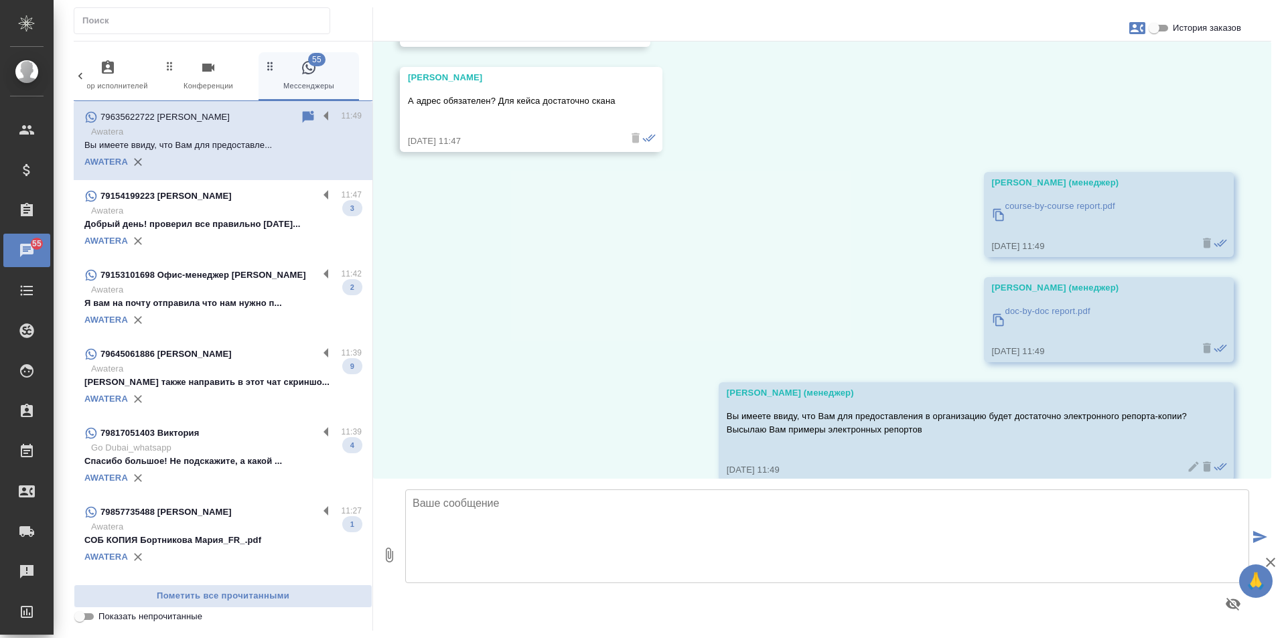
click at [269, 218] on p "Awatera" at bounding box center [226, 210] width 271 height 13
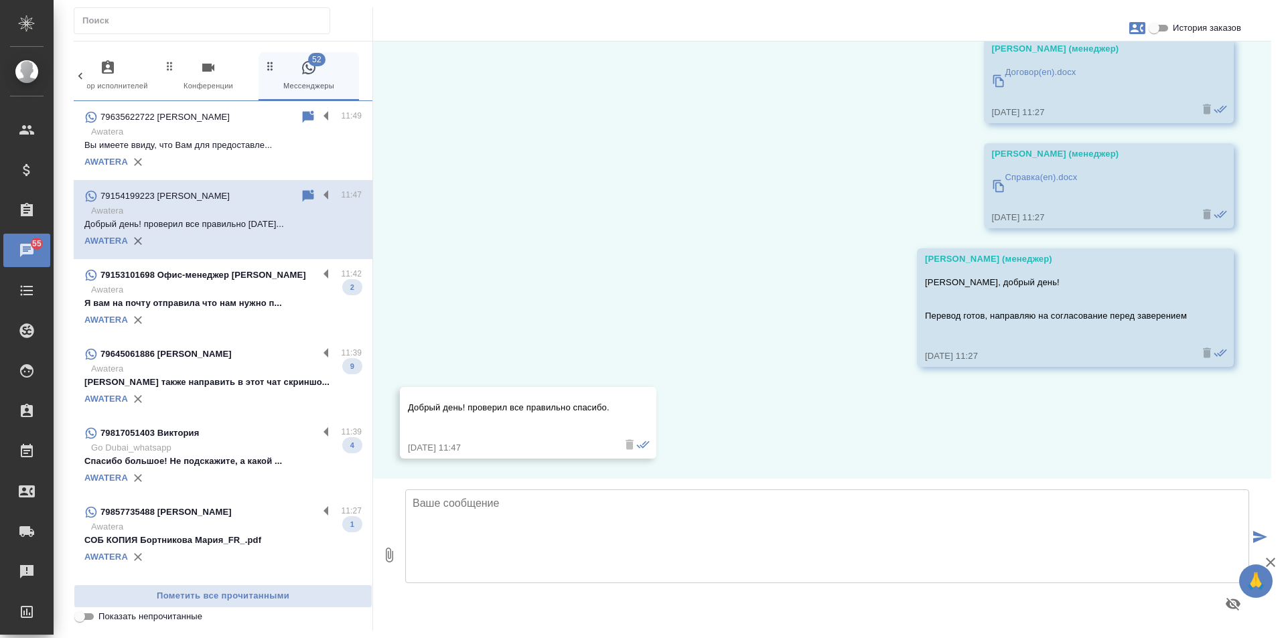
scroll to position [1366, 0]
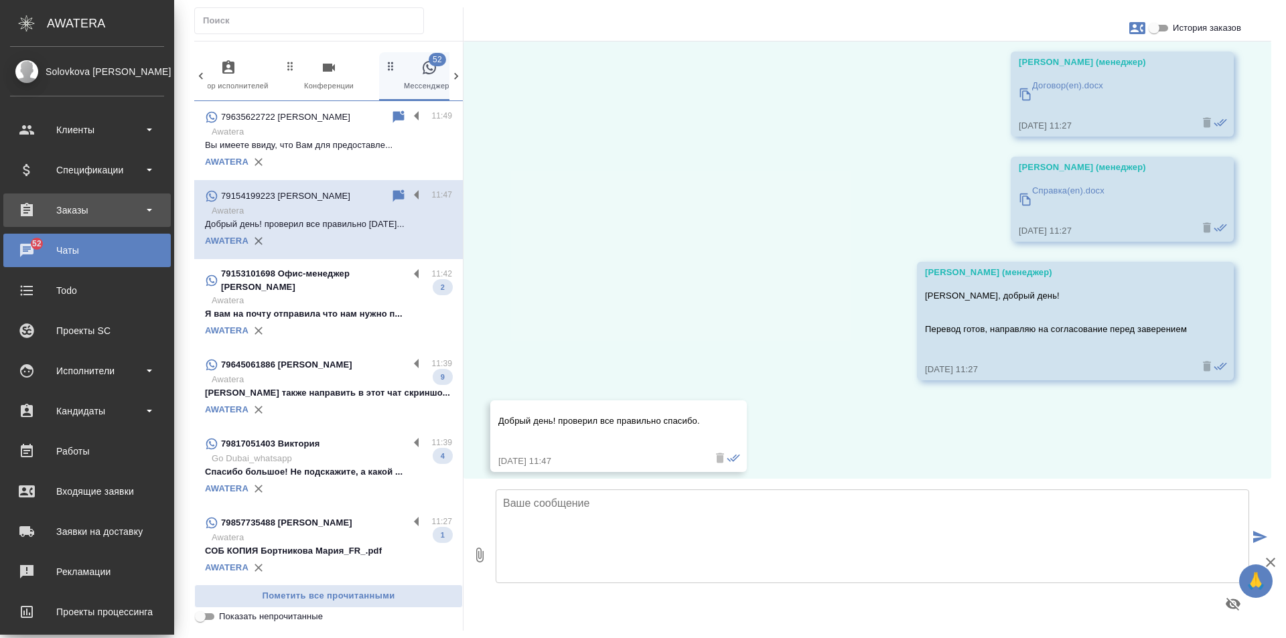
click at [92, 219] on div "Заказы" at bounding box center [87, 210] width 154 height 20
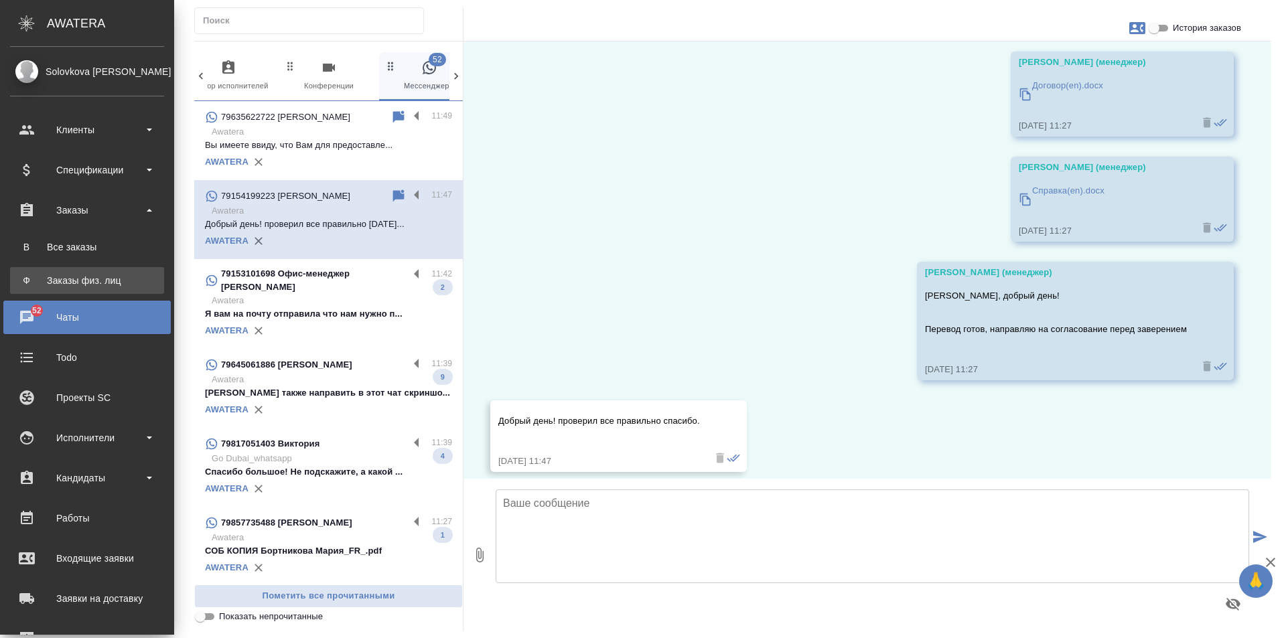
click at [104, 278] on div "Заказы физ. лиц" at bounding box center [87, 280] width 141 height 13
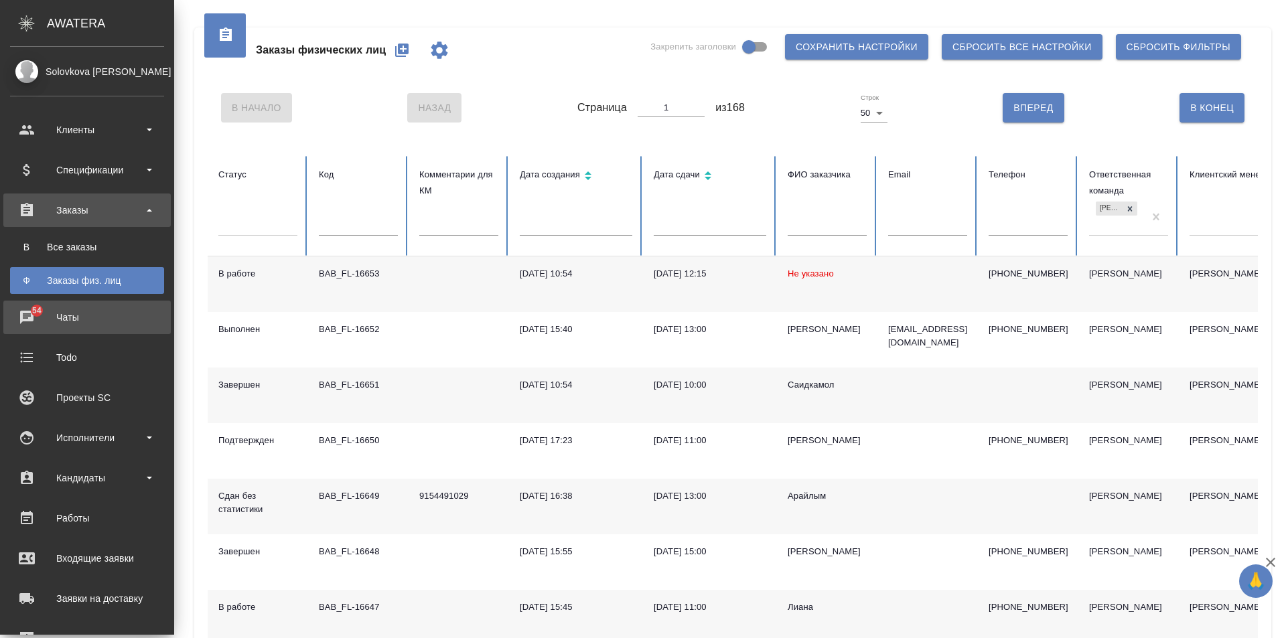
click at [32, 307] on span "54" at bounding box center [36, 310] width 25 height 13
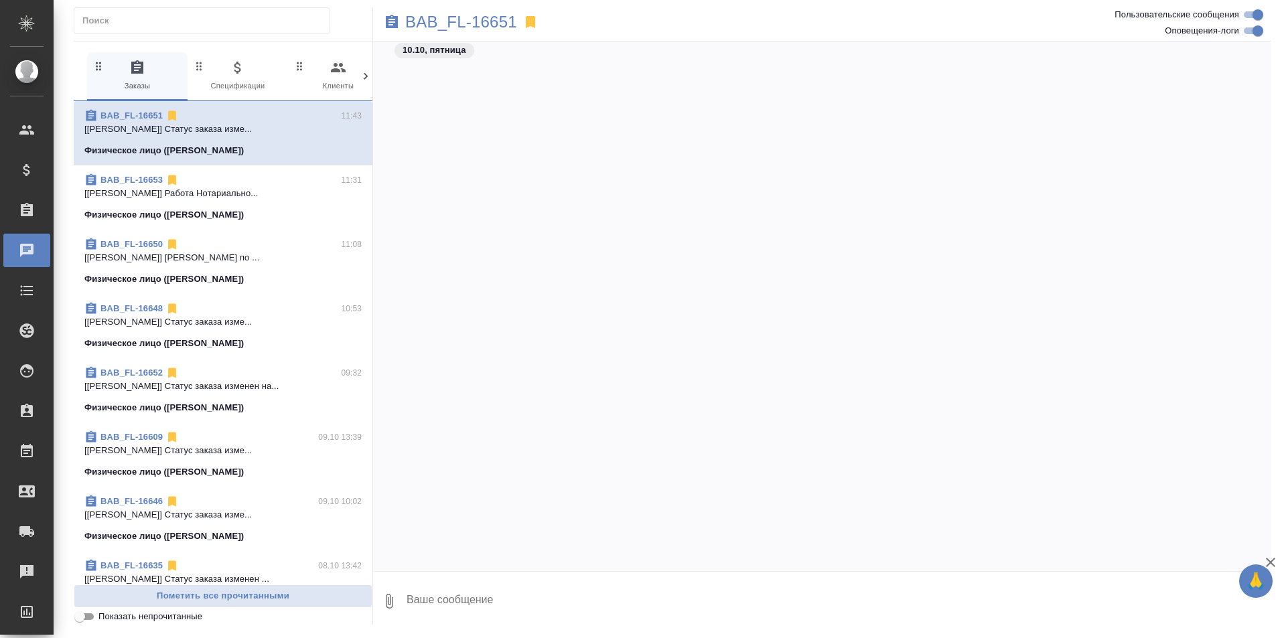
scroll to position [1957, 0]
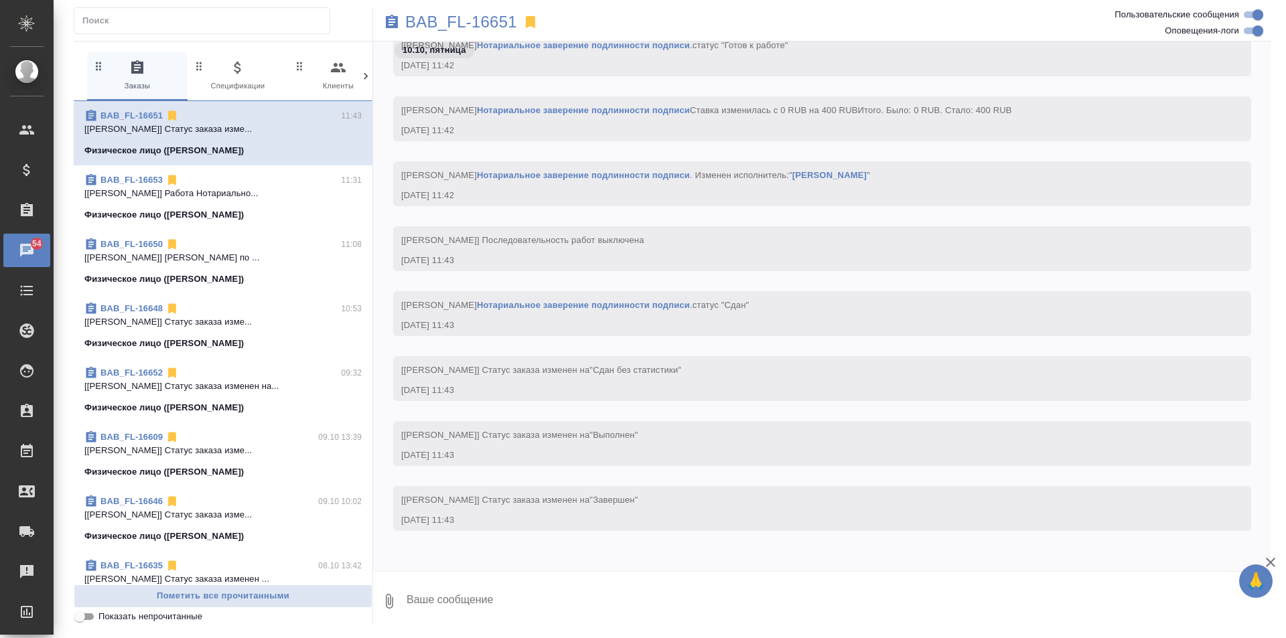
click at [364, 70] on icon at bounding box center [365, 76] width 13 height 13
click at [361, 64] on div at bounding box center [365, 76] width 13 height 48
drag, startPoint x: 302, startPoint y: 71, endPoint x: 326, endPoint y: 96, distance: 34.1
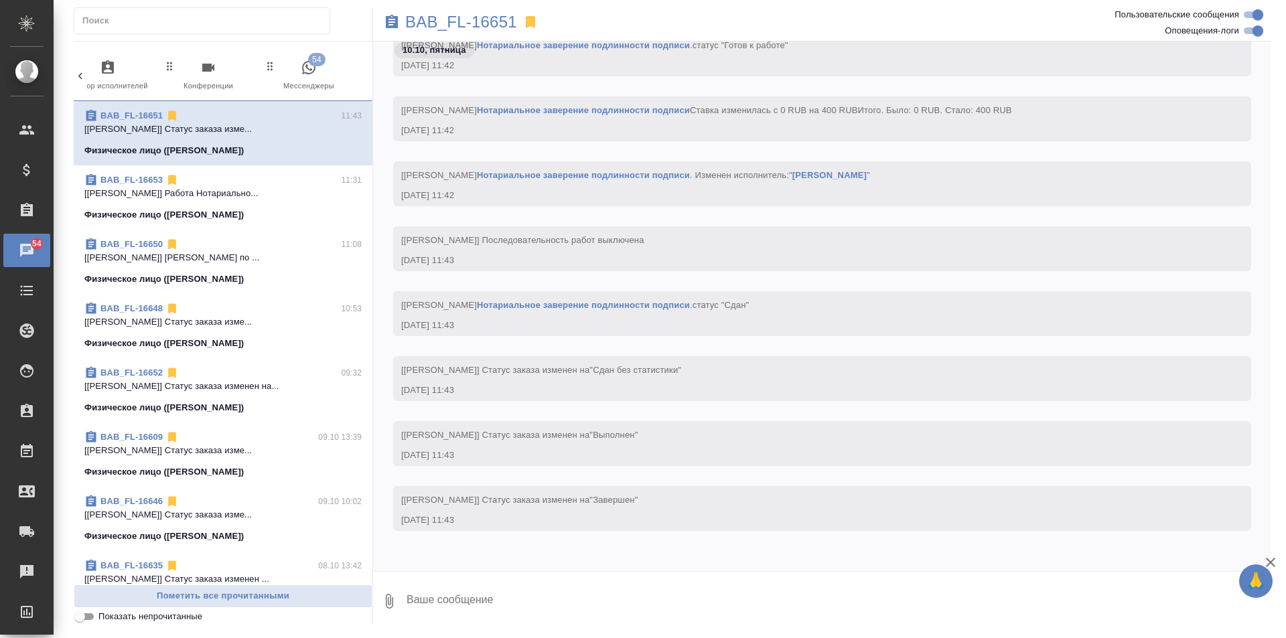
click at [304, 71] on icon "button" at bounding box center [309, 68] width 16 height 16
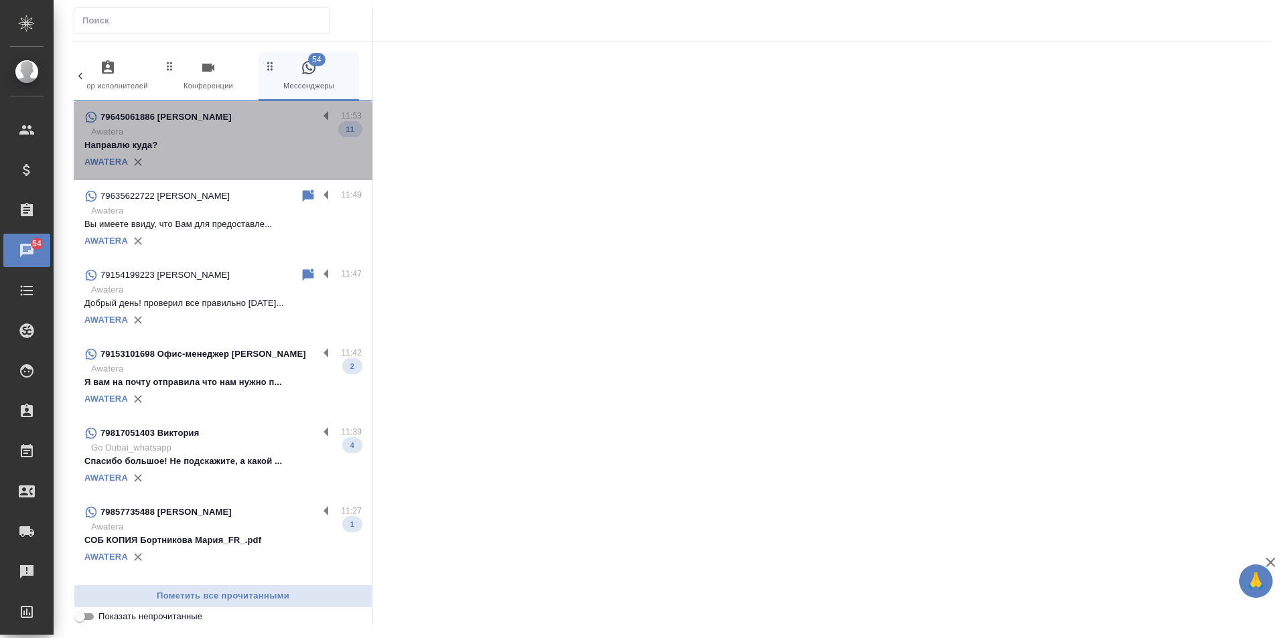
click at [227, 139] on p "Направлю куда?" at bounding box center [222, 145] width 277 height 13
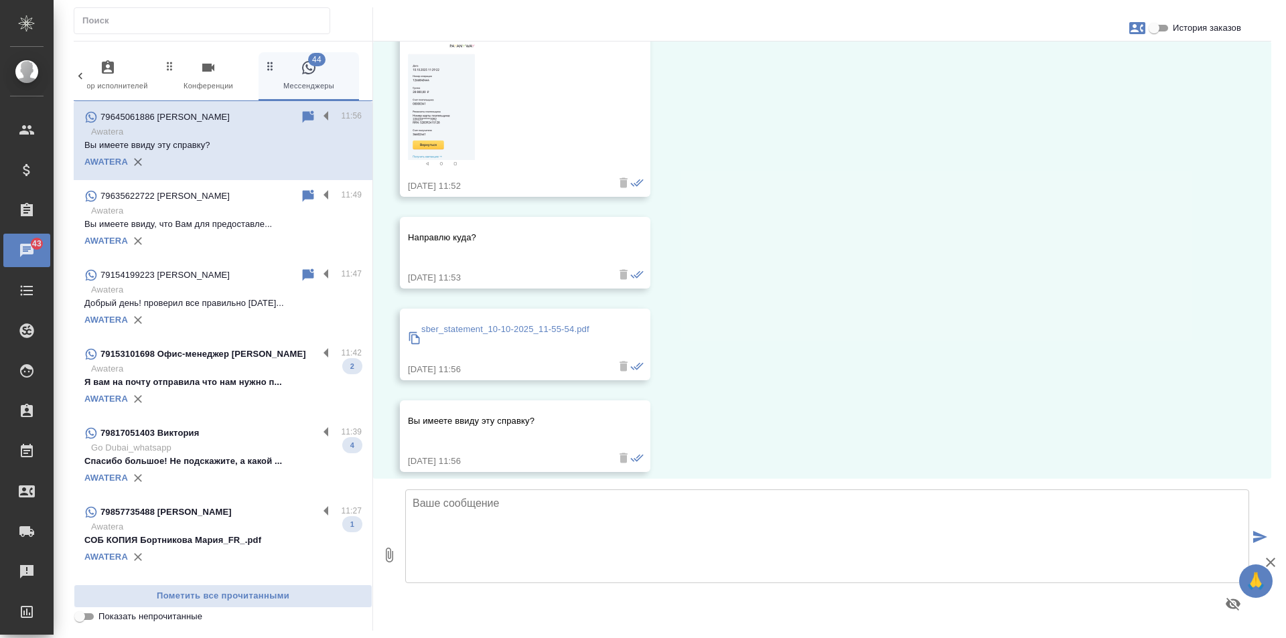
scroll to position [2364, 0]
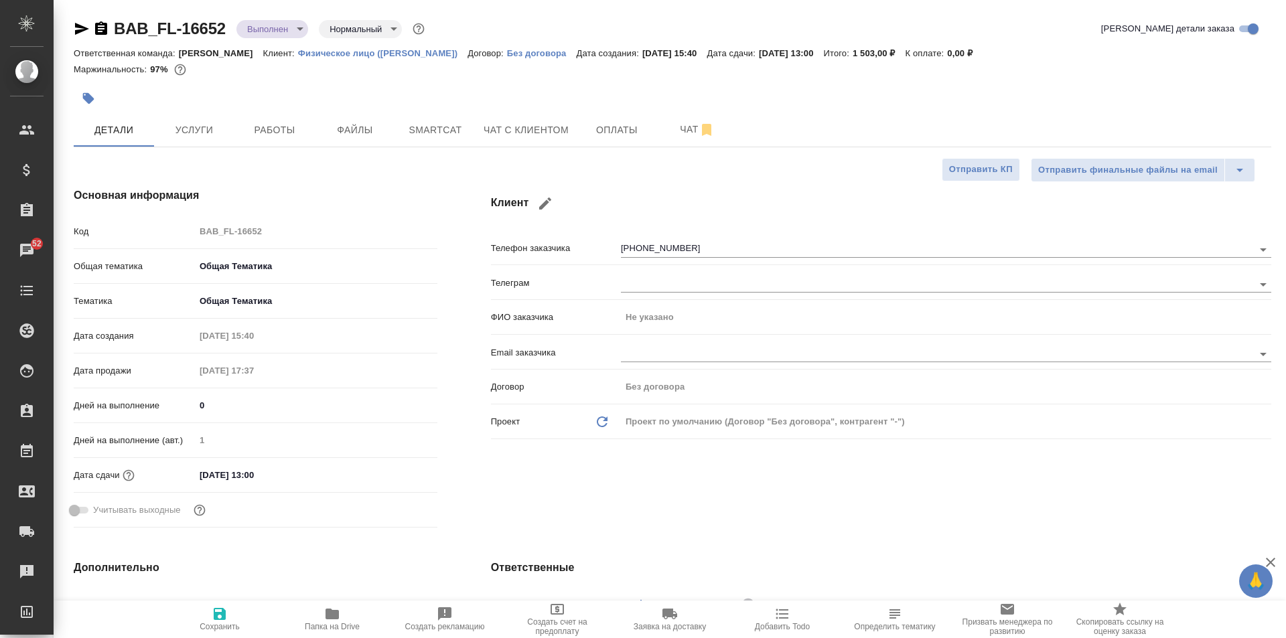
select select "RU"
click at [536, 198] on button "button" at bounding box center [545, 204] width 32 height 32
type input "[PHONE_NUMBER]"
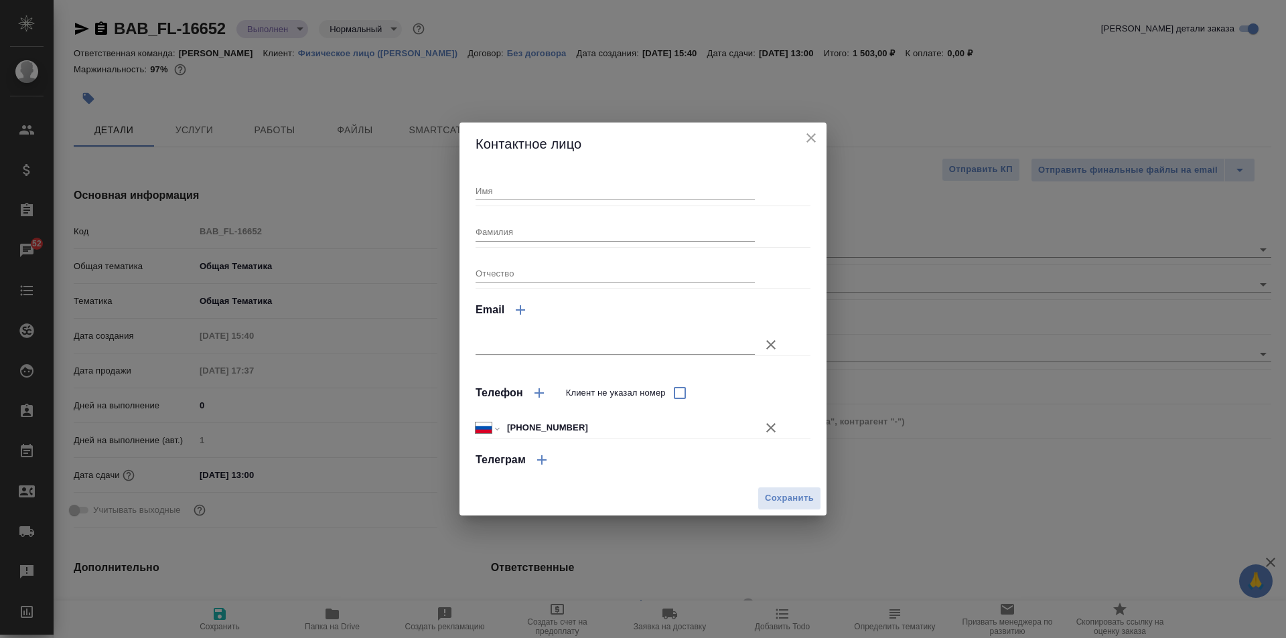
click at [519, 193] on input "Имя" at bounding box center [615, 191] width 279 height 19
type input "[PERSON_NAME]"
click at [530, 234] on input "Фамилия" at bounding box center [615, 231] width 279 height 19
type input "[PERSON_NAME]"
click at [557, 338] on input "text" at bounding box center [615, 345] width 279 height 19
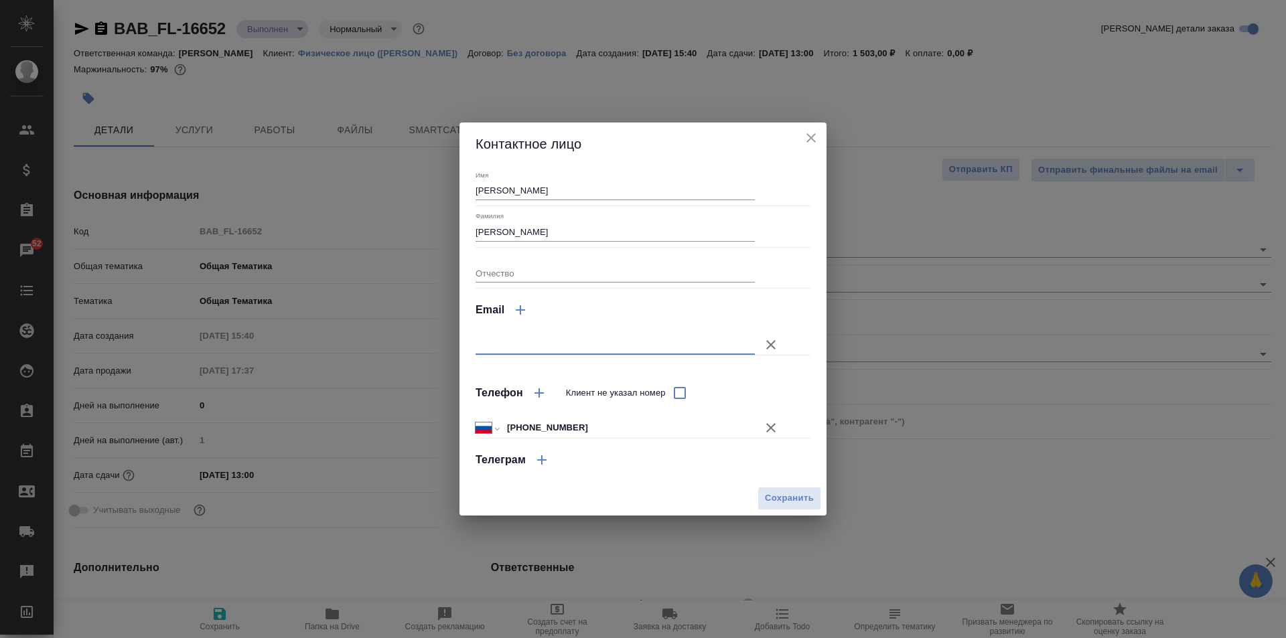
paste input "[EMAIL_ADDRESS][DOMAIN_NAME]"
type input "[EMAIL_ADDRESS][DOMAIN_NAME]"
click at [790, 501] on span "Сохранить" at bounding box center [789, 498] width 49 height 15
type input "[PERSON_NAME]"
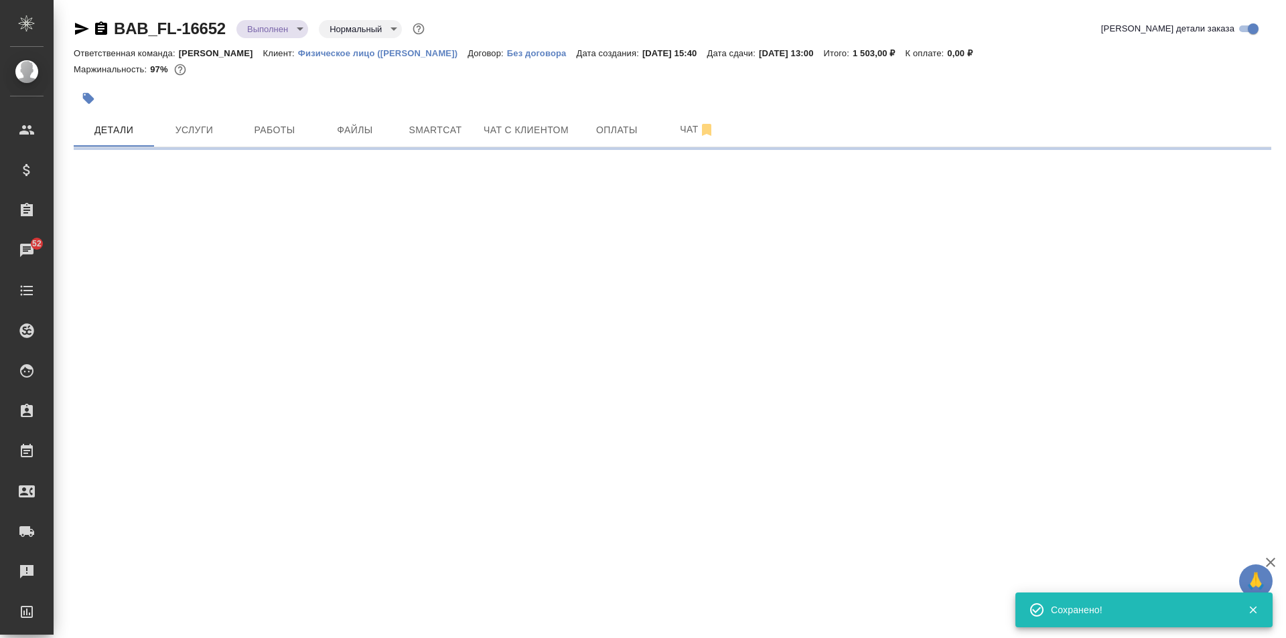
select select "RU"
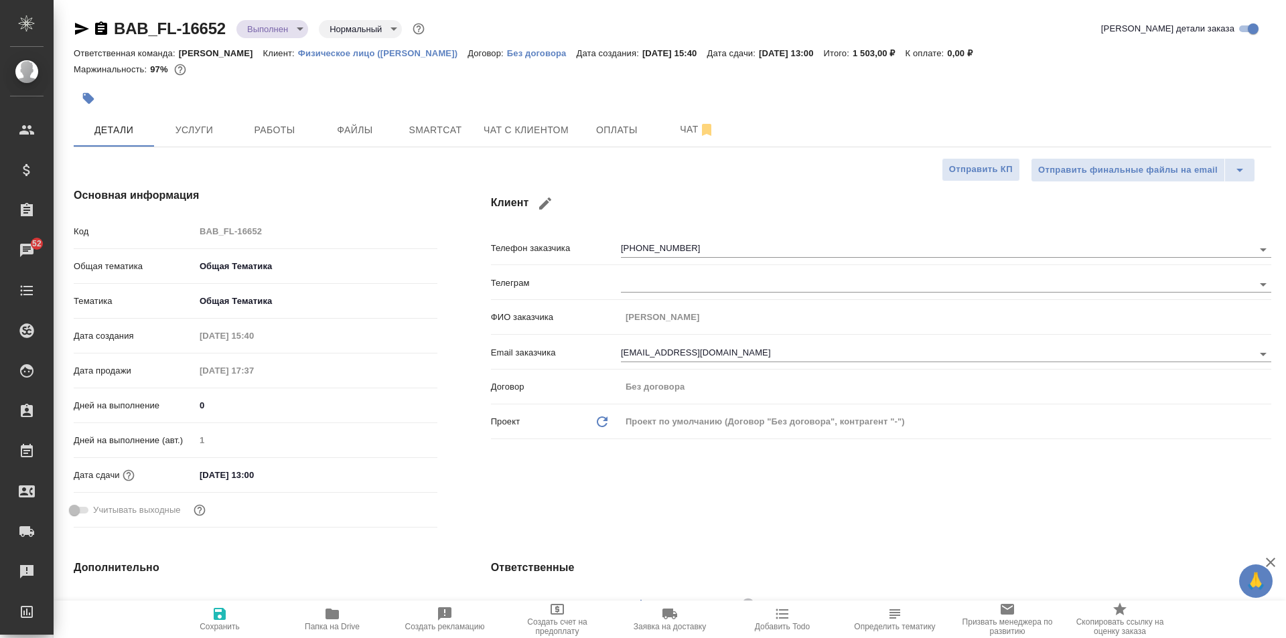
type textarea "x"
click at [160, 138] on button "Услуги" at bounding box center [194, 129] width 80 height 33
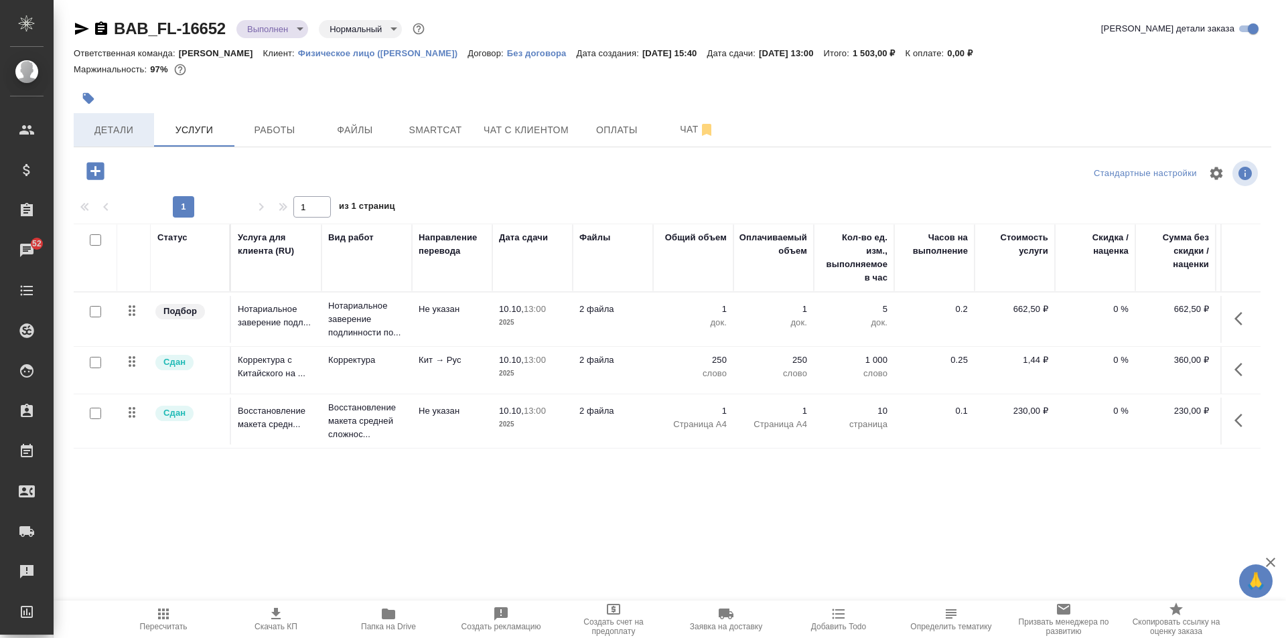
click at [115, 123] on span "Детали" at bounding box center [114, 130] width 64 height 17
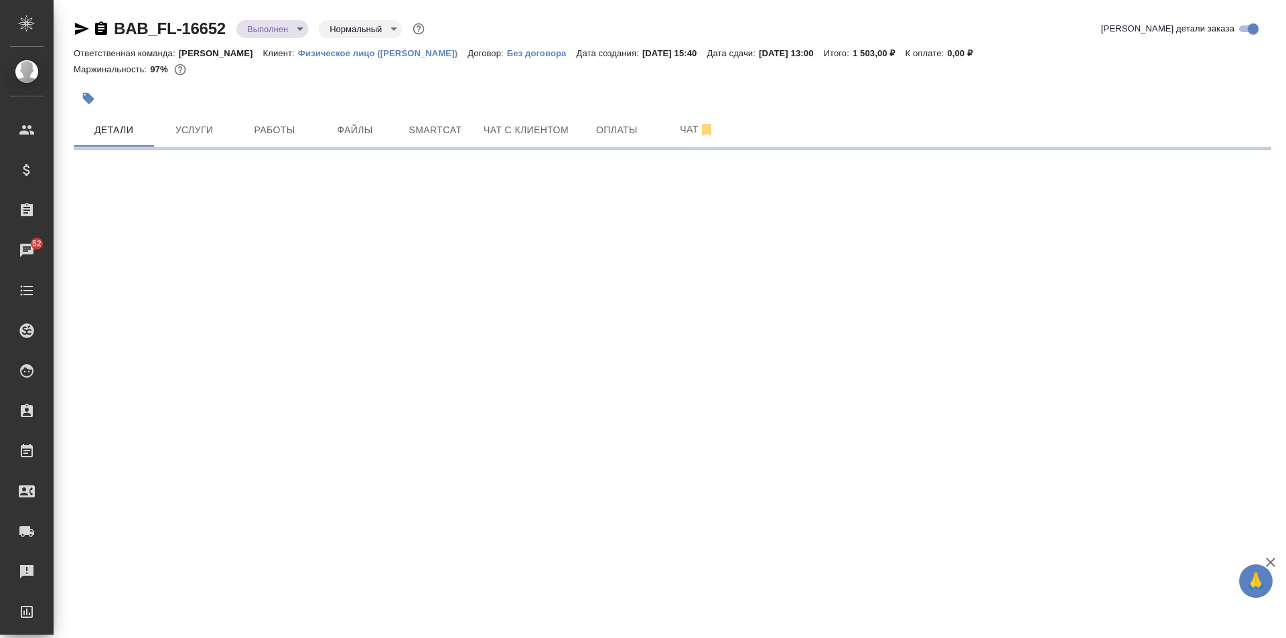
select select "RU"
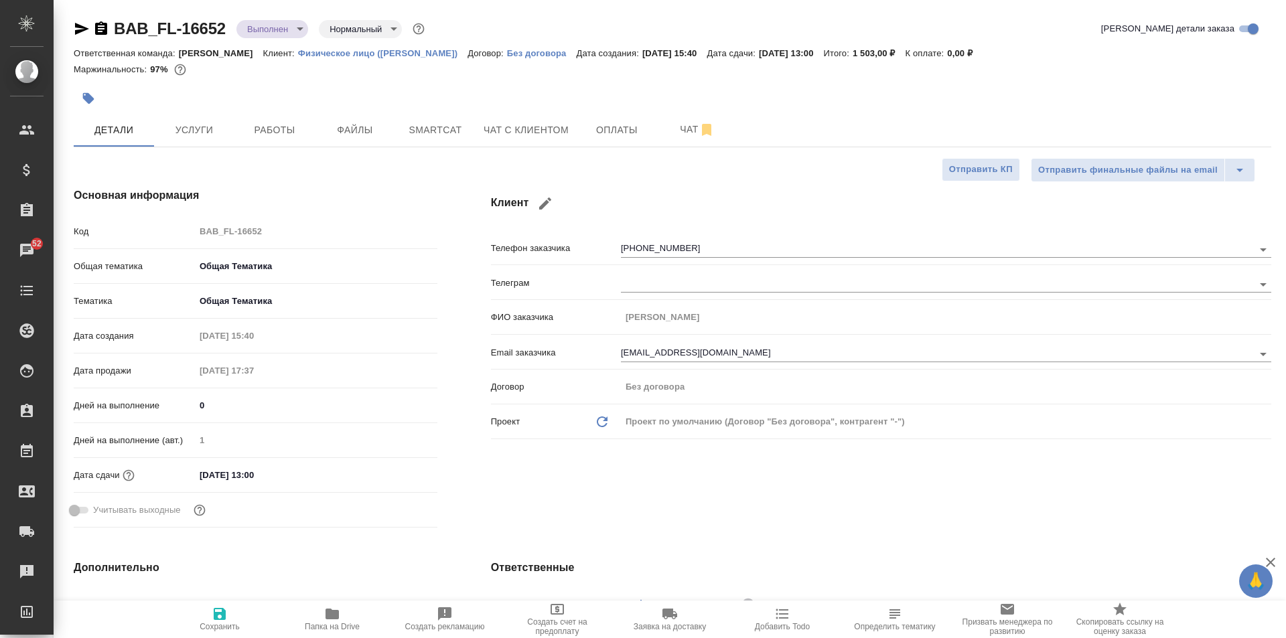
type textarea "x"
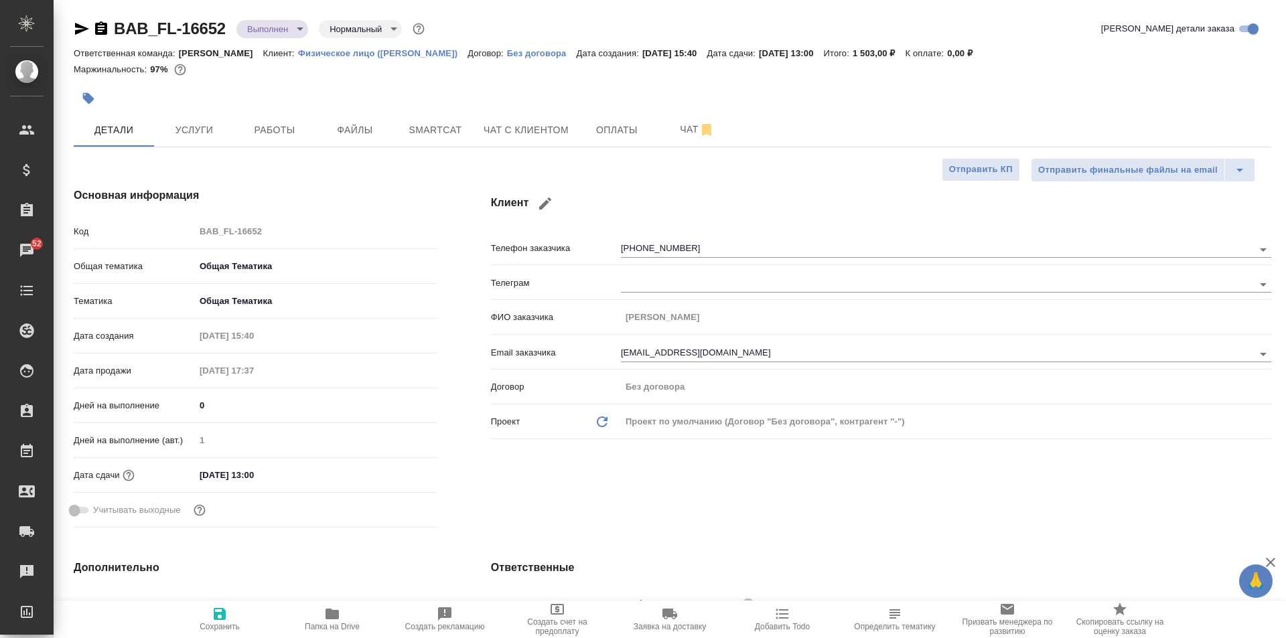
type textarea "x"
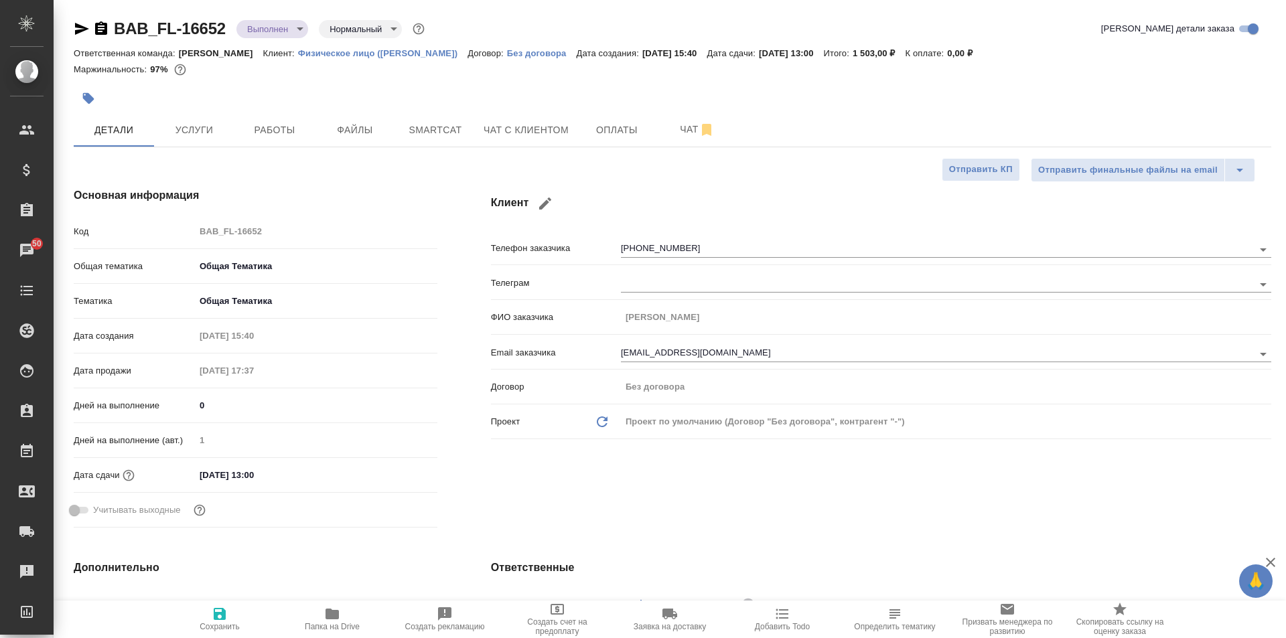
type textarea "x"
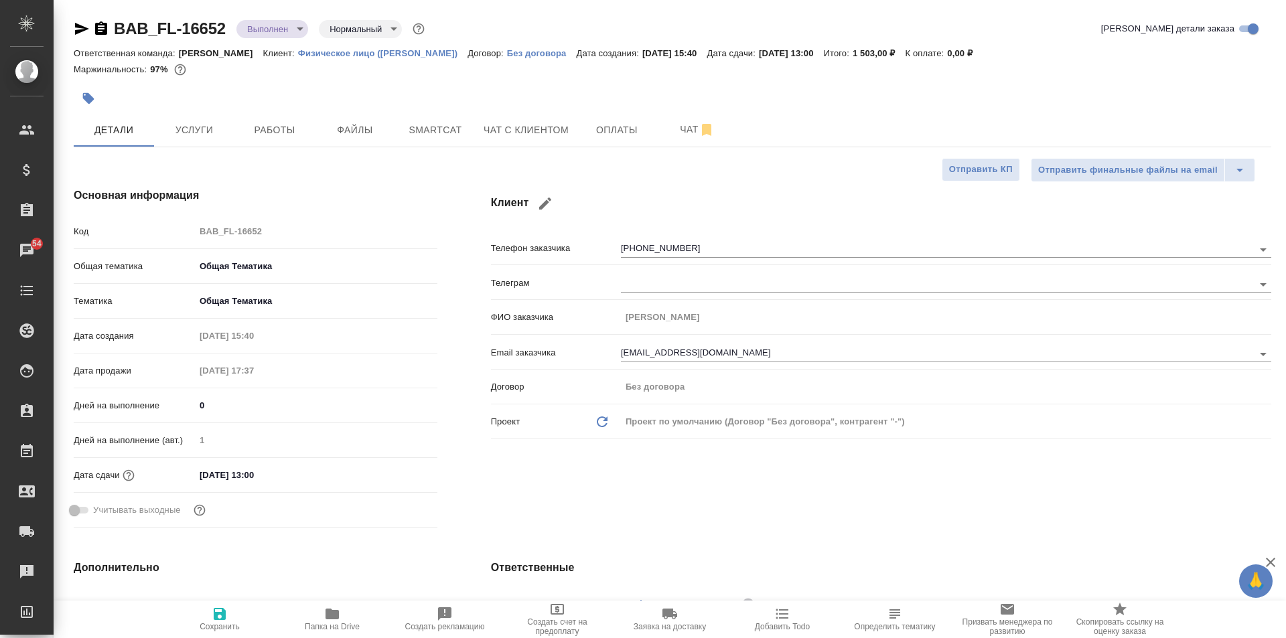
type textarea "x"
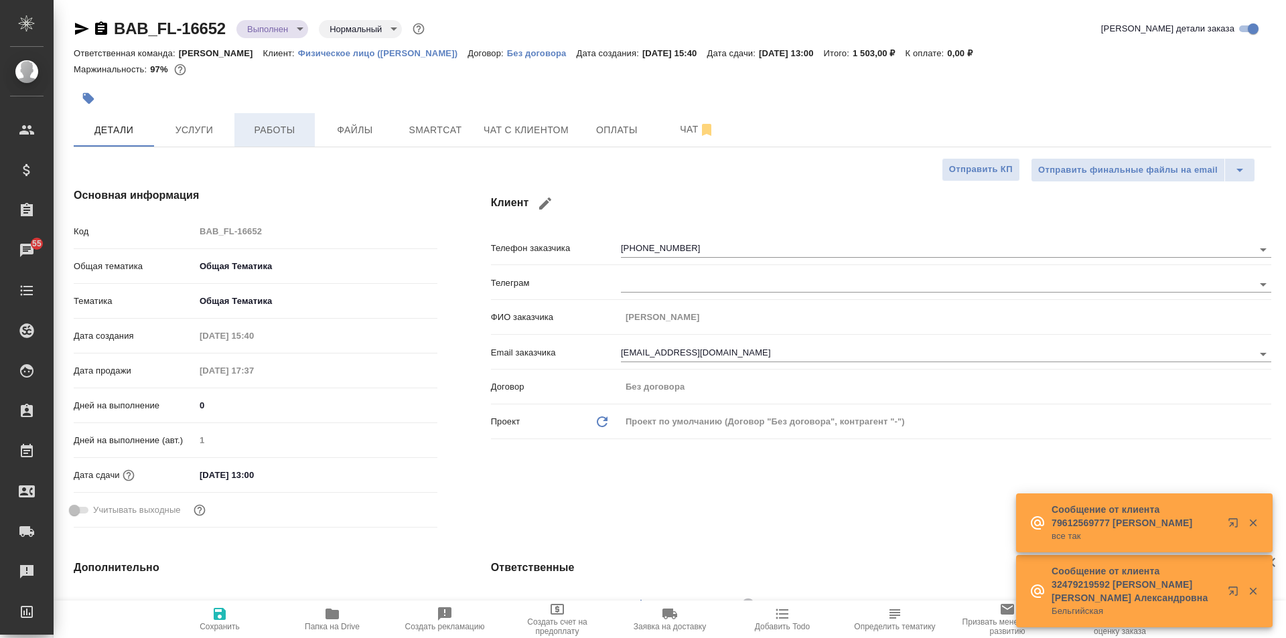
click at [271, 125] on span "Работы" at bounding box center [274, 130] width 64 height 17
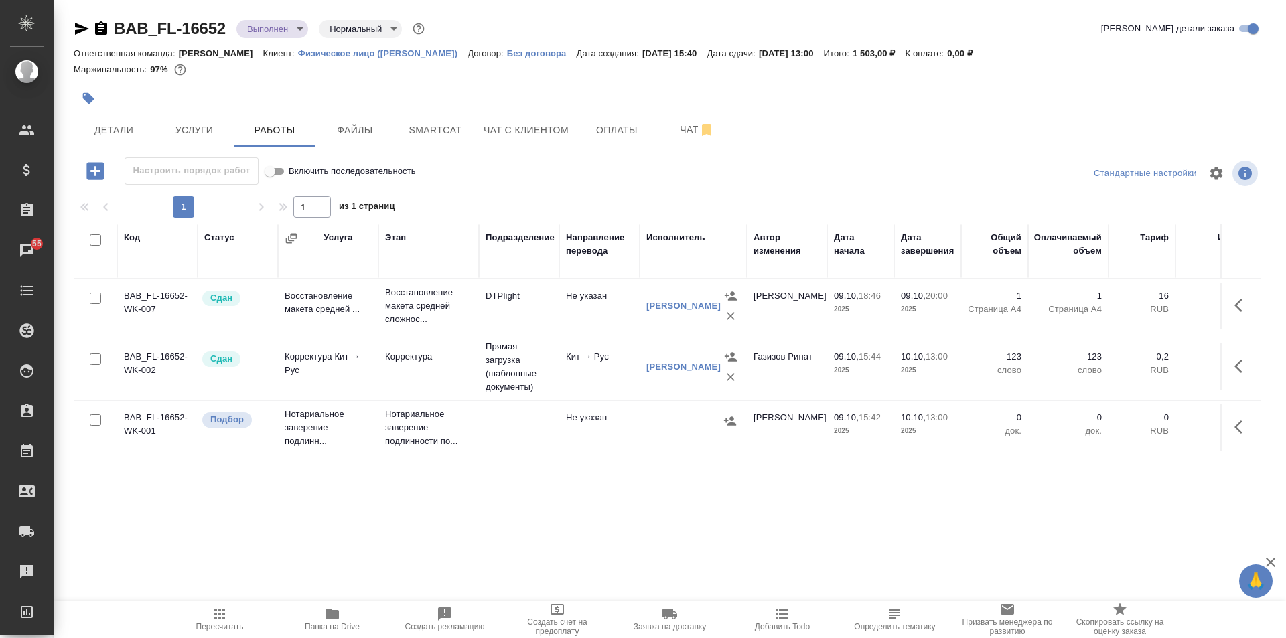
click at [1220, 417] on td at bounding box center [1240, 428] width 40 height 47
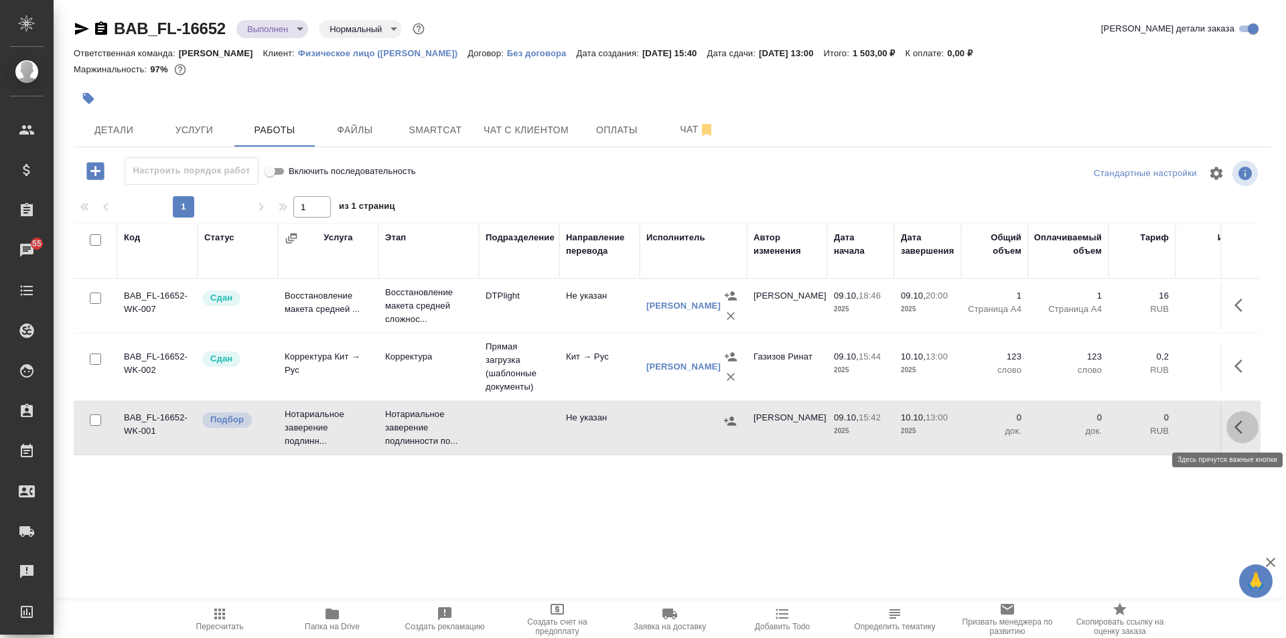
click at [1226, 421] on button "button" at bounding box center [1242, 427] width 32 height 32
click at [1136, 421] on icon "button" at bounding box center [1144, 427] width 16 height 16
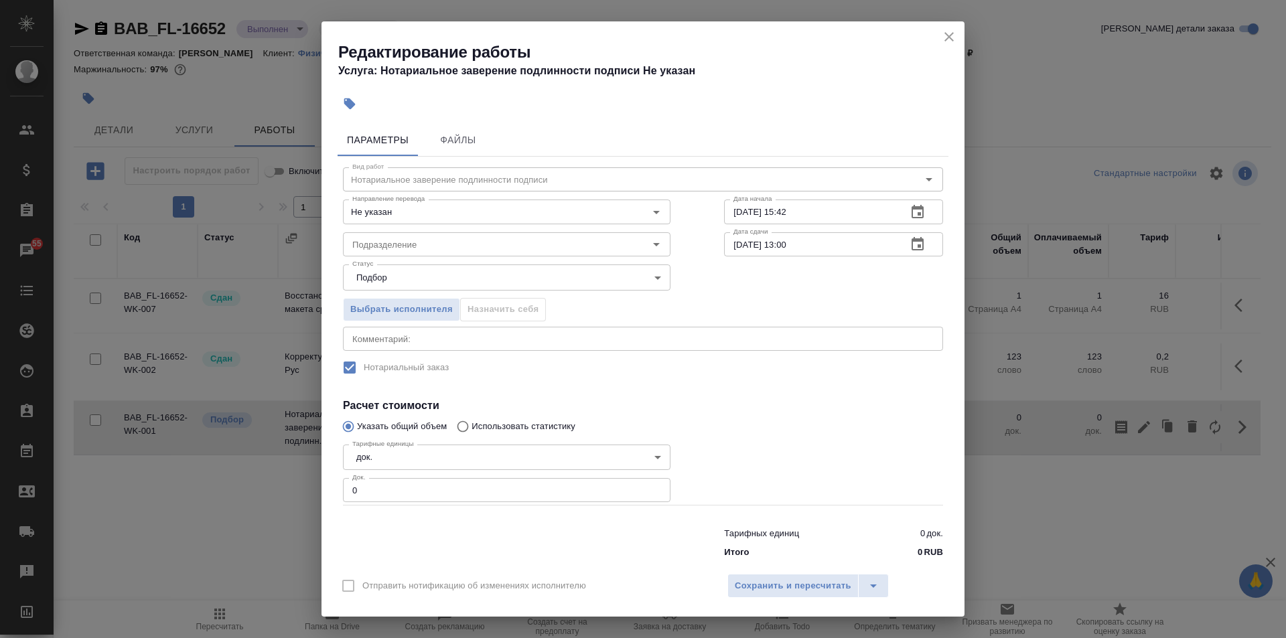
click at [499, 484] on input "0" at bounding box center [507, 490] width 328 height 24
type input "1"
click at [762, 585] on span "Сохранить и пересчитать" at bounding box center [793, 586] width 117 height 15
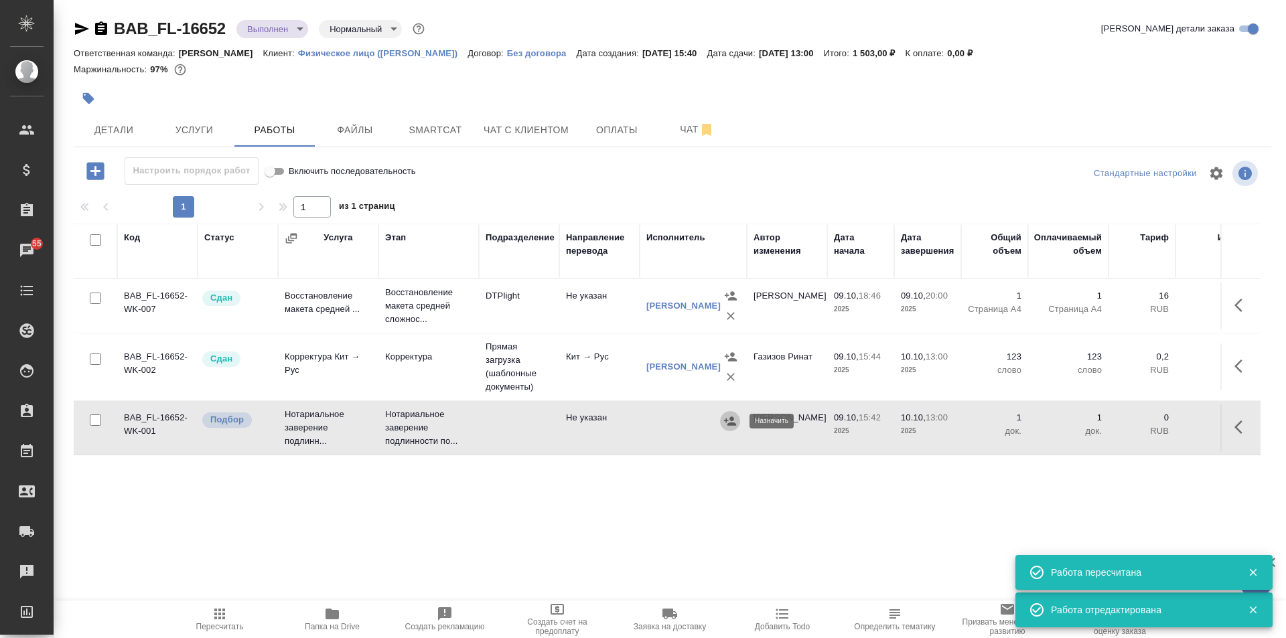
click at [727, 423] on icon "button" at bounding box center [729, 421] width 13 height 13
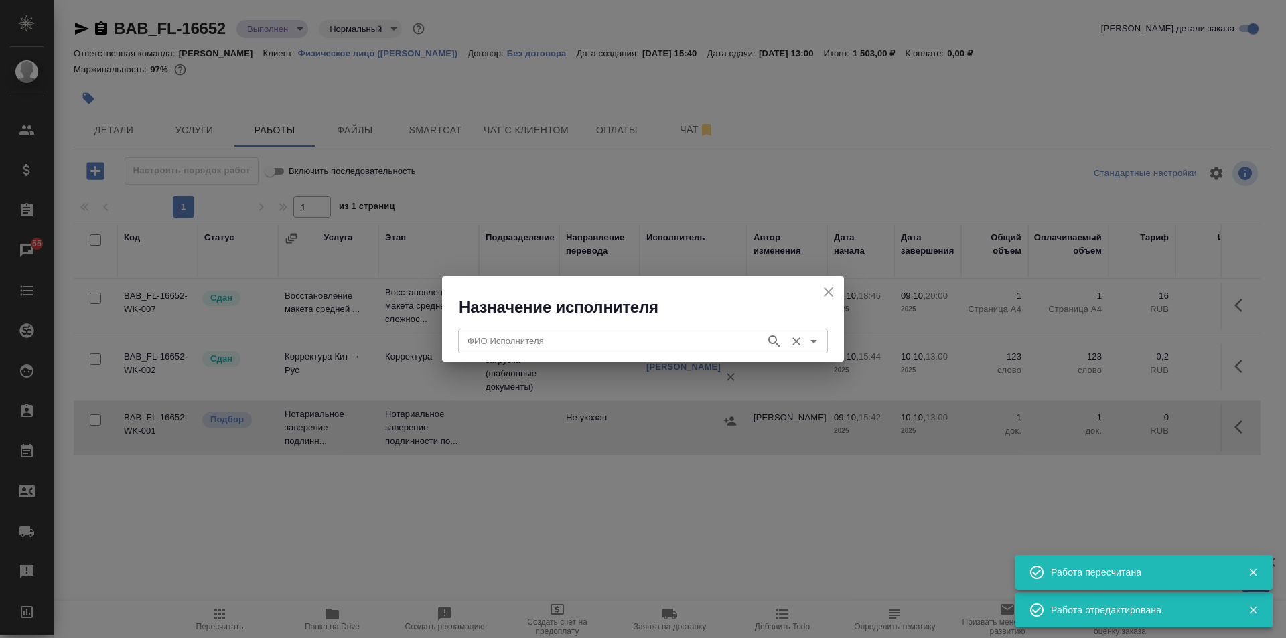
click at [560, 342] on input "ФИО Исполнителя" at bounding box center [610, 341] width 297 height 16
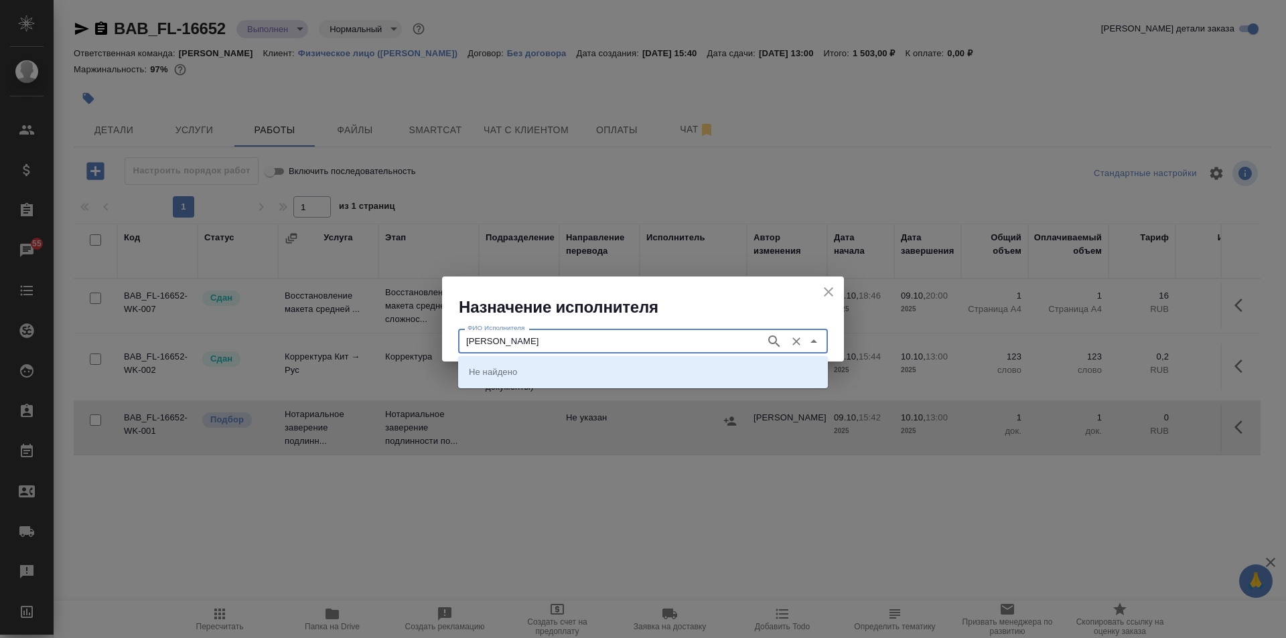
type input "соколова"
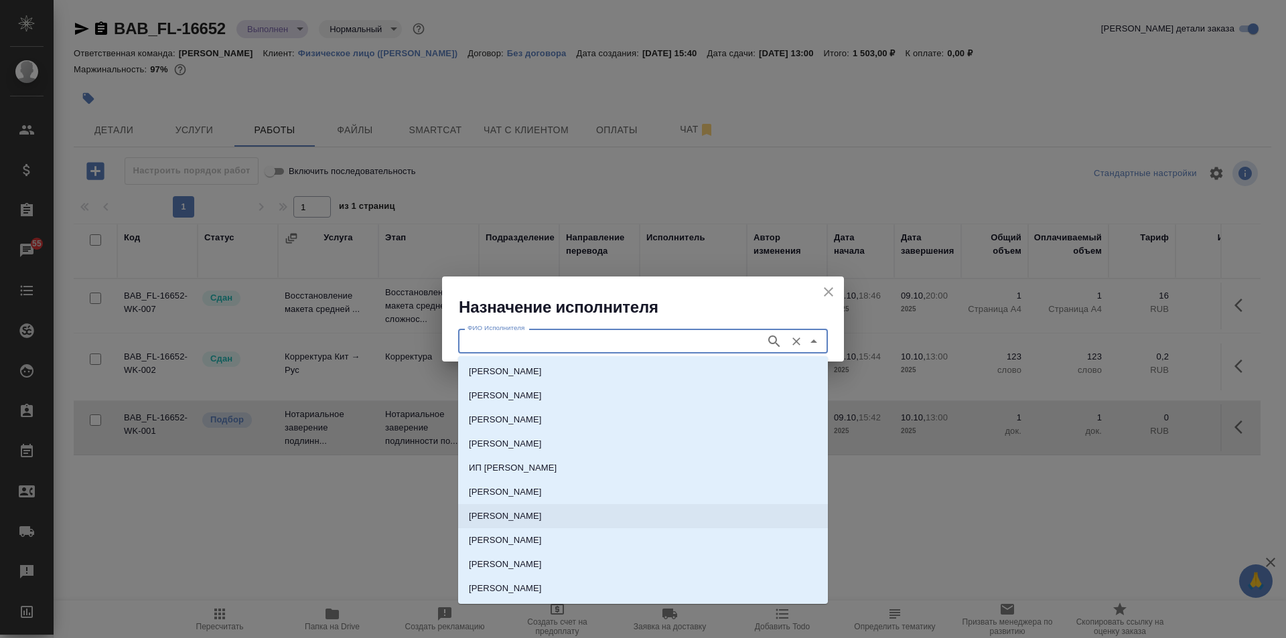
click at [542, 518] on p "НОТАРИУС Соколова Марина Валентиновна" at bounding box center [505, 516] width 73 height 13
type input "НОТАРИУС Соколова Марина Валентиновна"
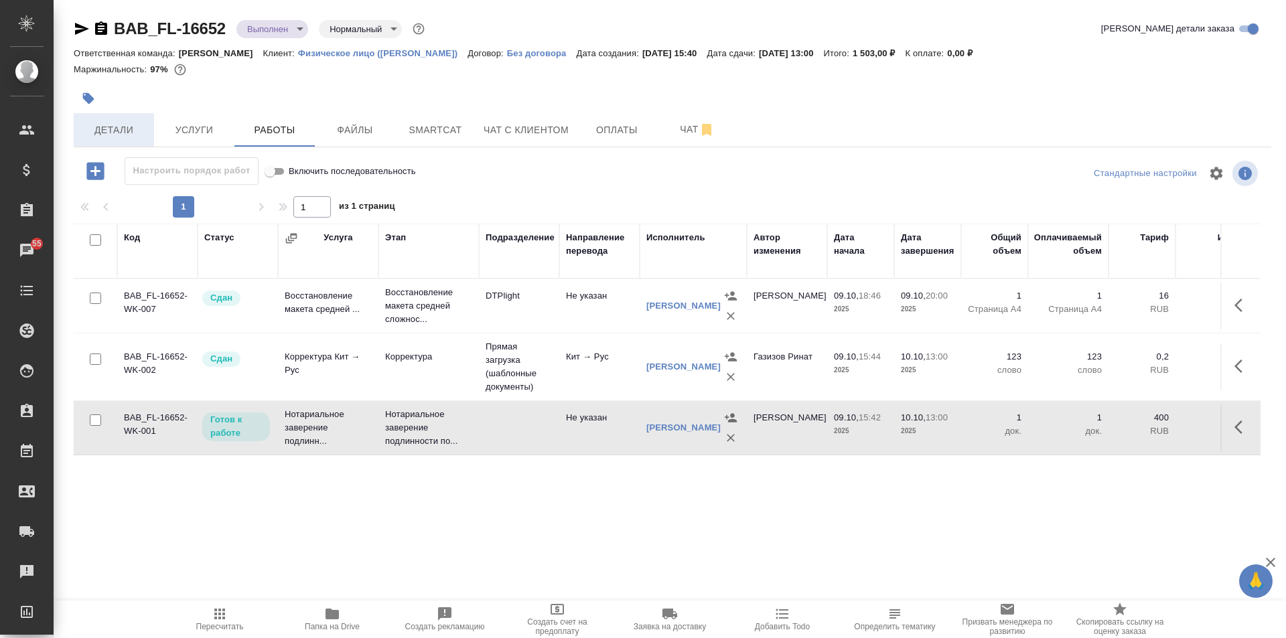
click at [111, 127] on span "Детали" at bounding box center [114, 130] width 64 height 17
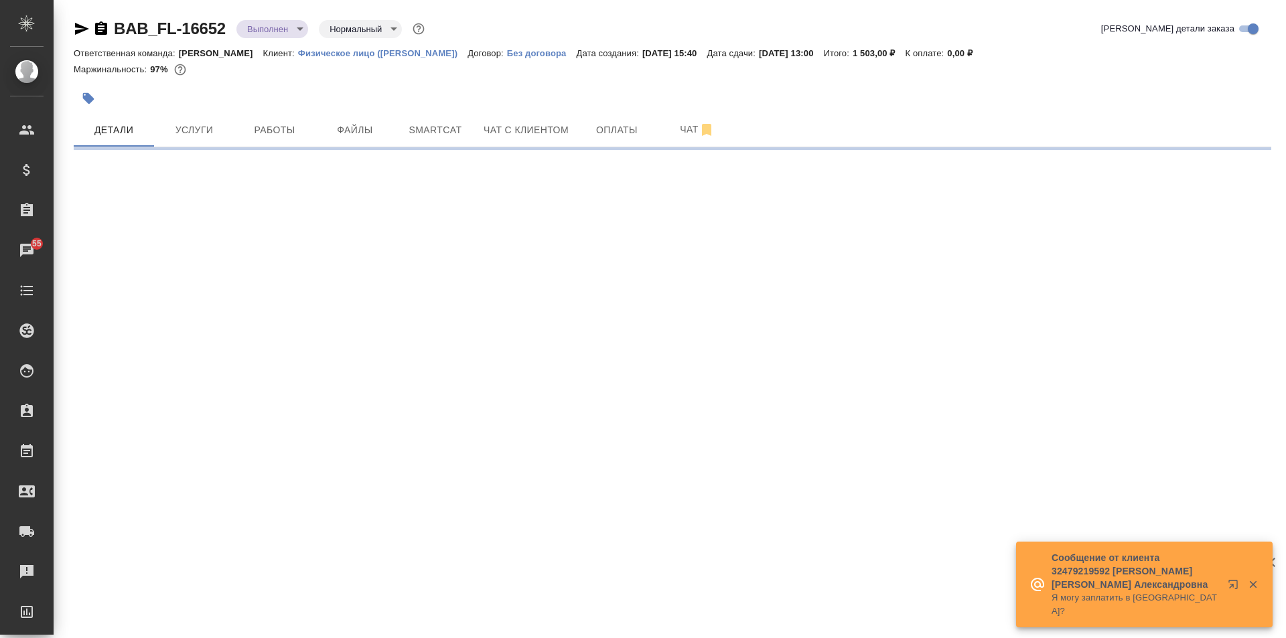
select select "RU"
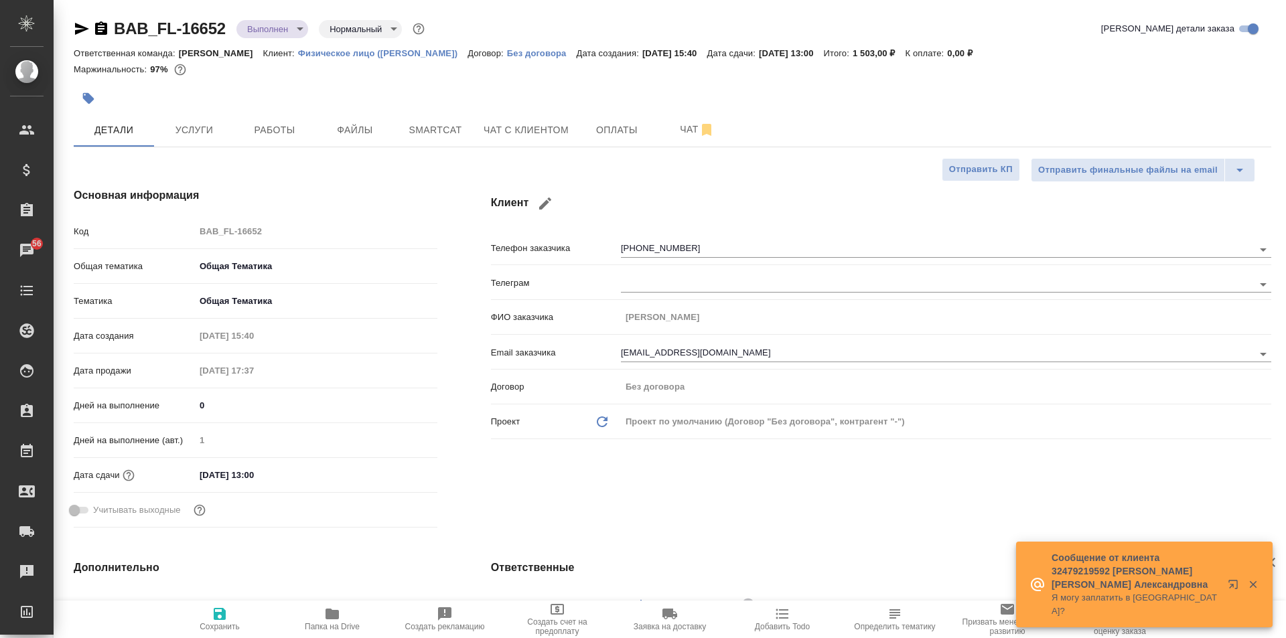
type textarea "x"
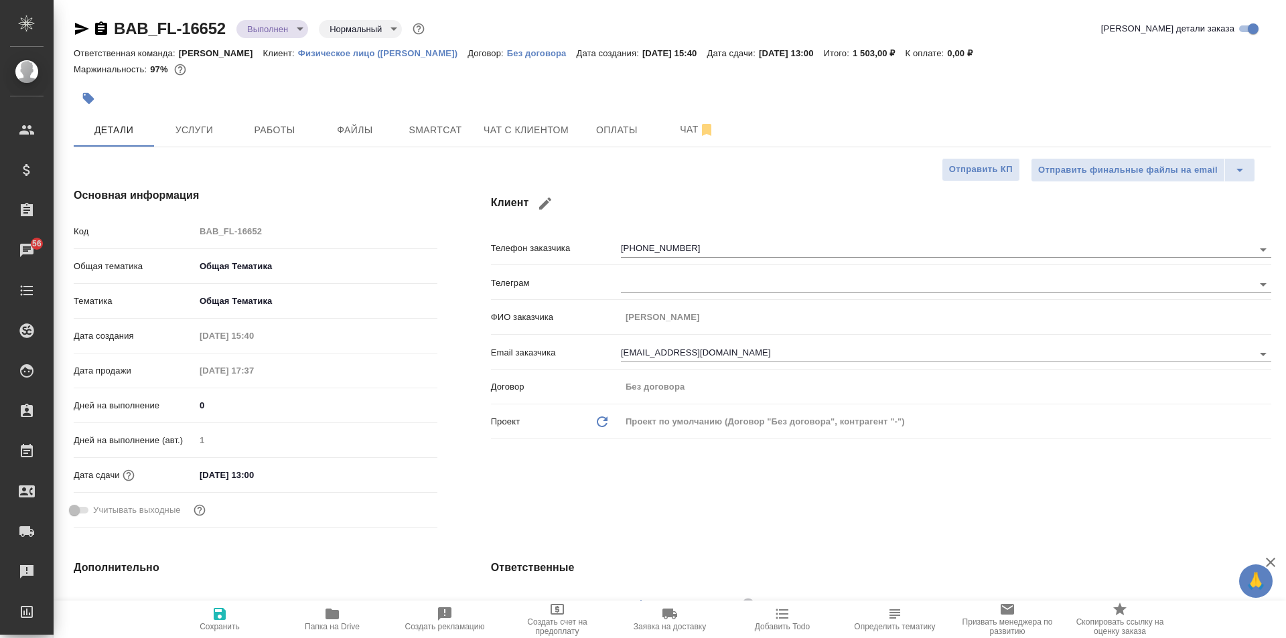
click at [254, 269] on body "🙏 .cls-1 fill:#fff; AWATERA Solovkova Ekaterina Клиенты Спецификации Заказы 56 …" at bounding box center [643, 319] width 1286 height 638
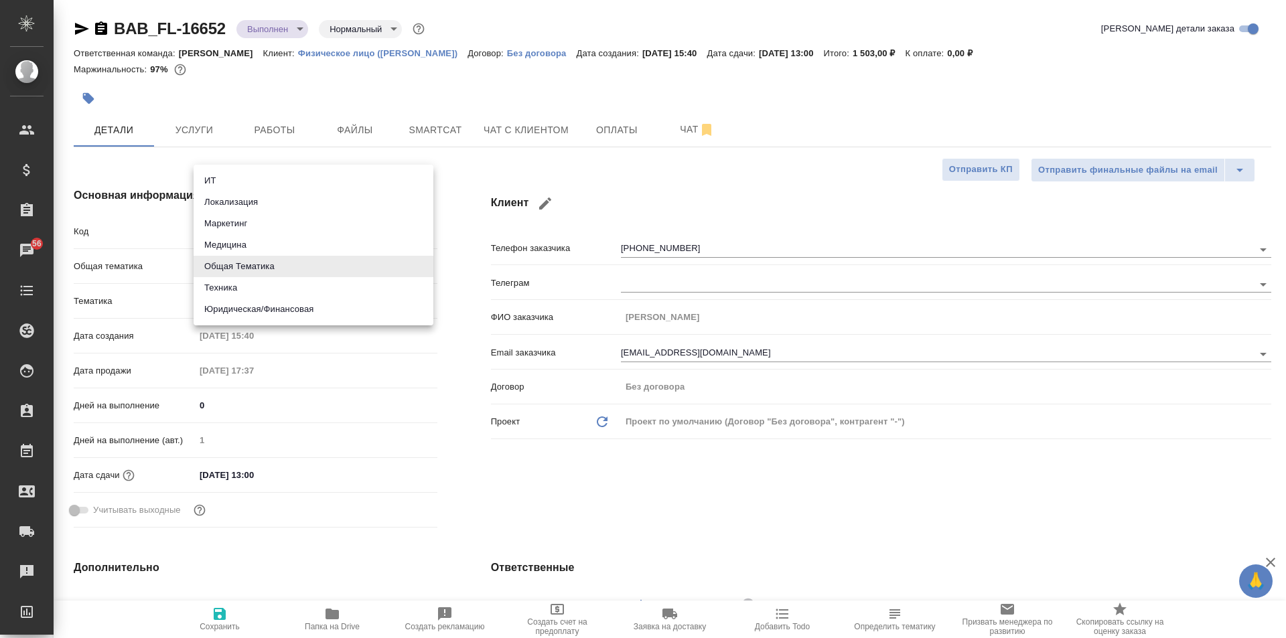
click at [382, 411] on div at bounding box center [643, 319] width 1286 height 638
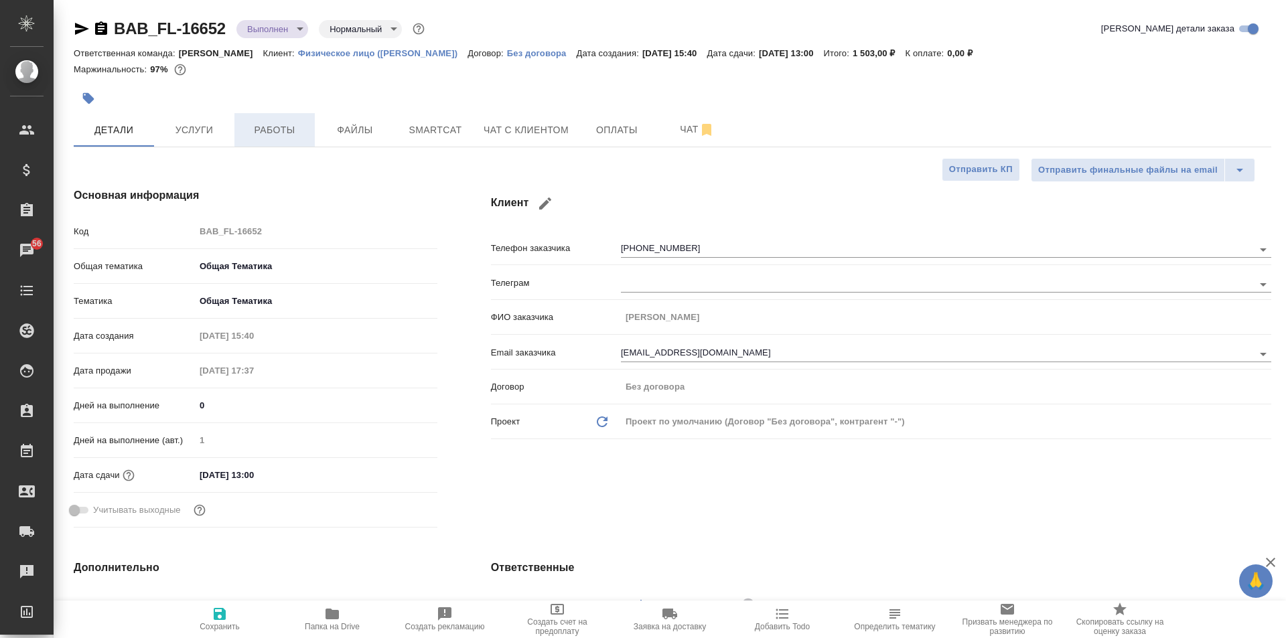
click at [277, 139] on button "Работы" at bounding box center [274, 129] width 80 height 33
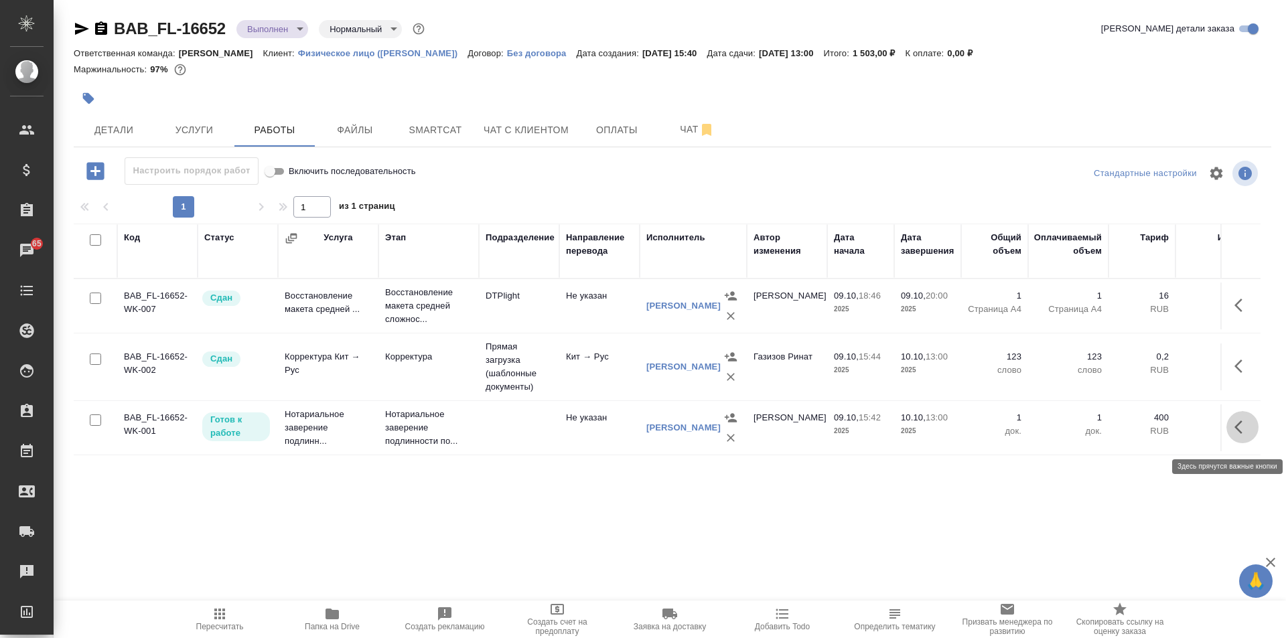
click at [1234, 429] on icon "button" at bounding box center [1238, 427] width 8 height 13
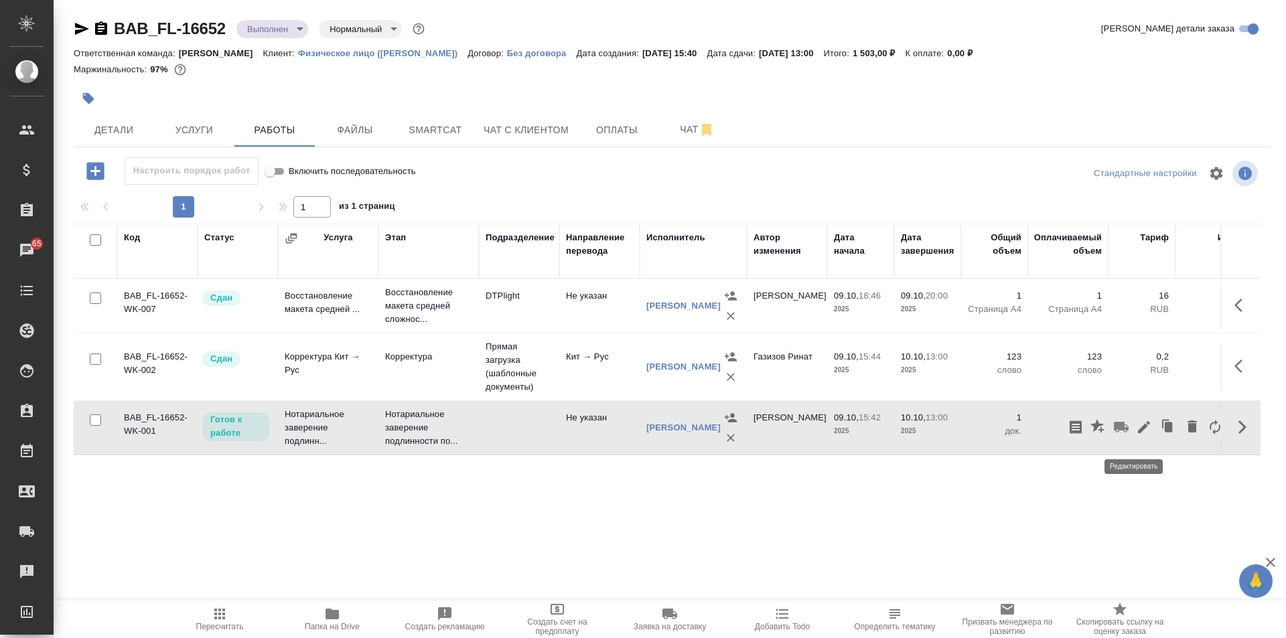
click at [1139, 435] on icon "button" at bounding box center [1144, 427] width 16 height 16
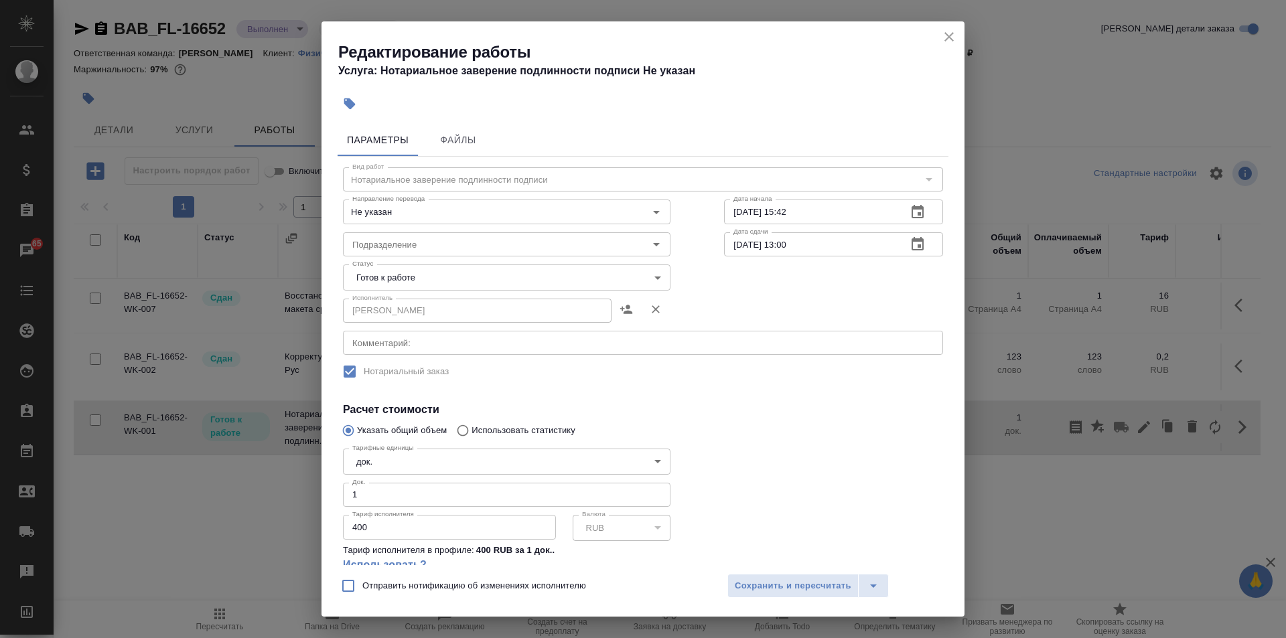
click at [615, 272] on body "🙏 .cls-1 fill:#fff; AWATERA Solovkova Ekaterina Клиенты Спецификации Заказы 65 …" at bounding box center [643, 319] width 1286 height 638
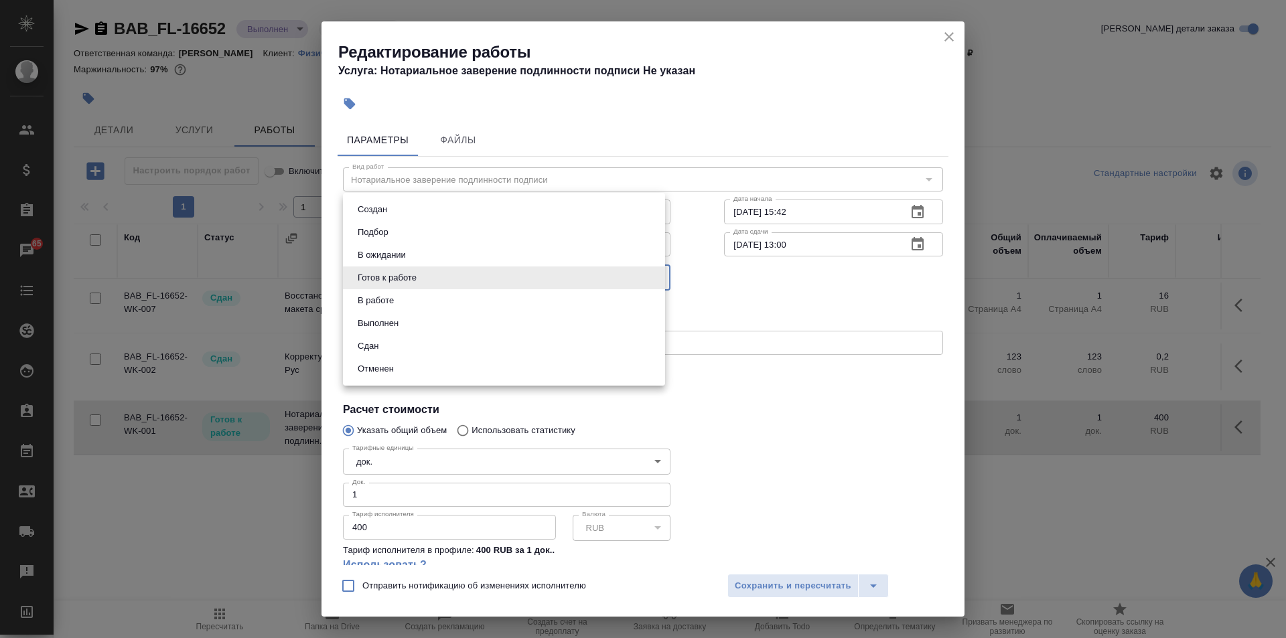
click at [549, 349] on li "Сдан" at bounding box center [504, 346] width 322 height 23
type input "closed"
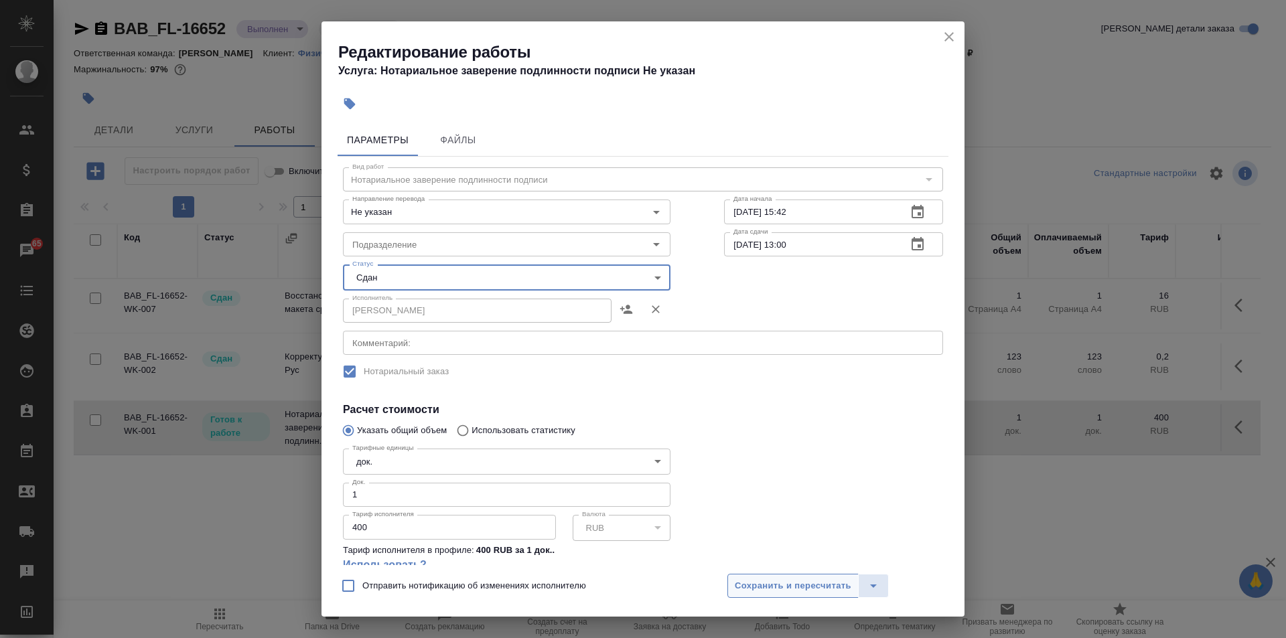
click at [781, 584] on span "Сохранить и пересчитать" at bounding box center [793, 586] width 117 height 15
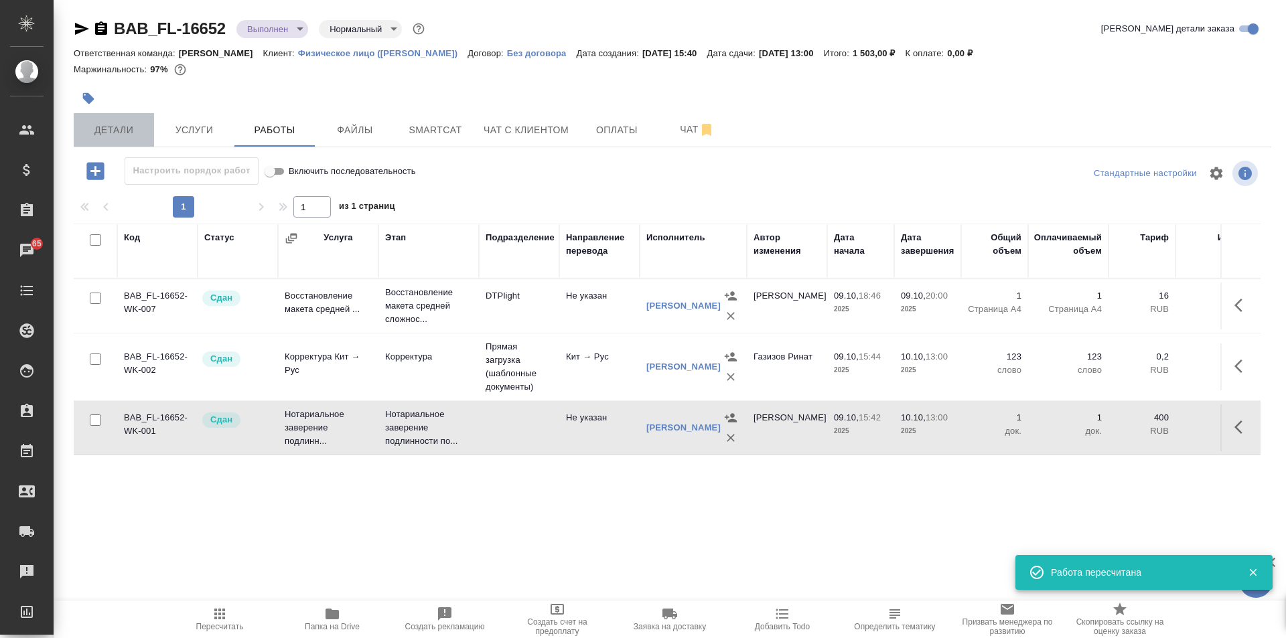
click at [137, 127] on span "Детали" at bounding box center [114, 130] width 64 height 17
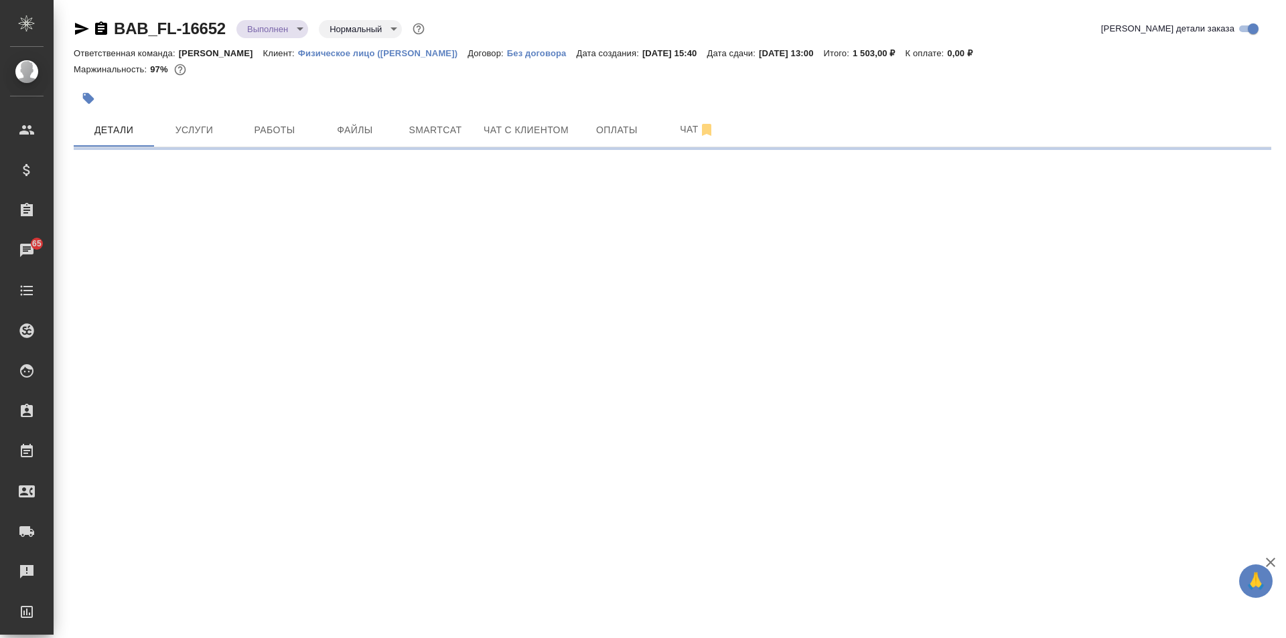
select select "RU"
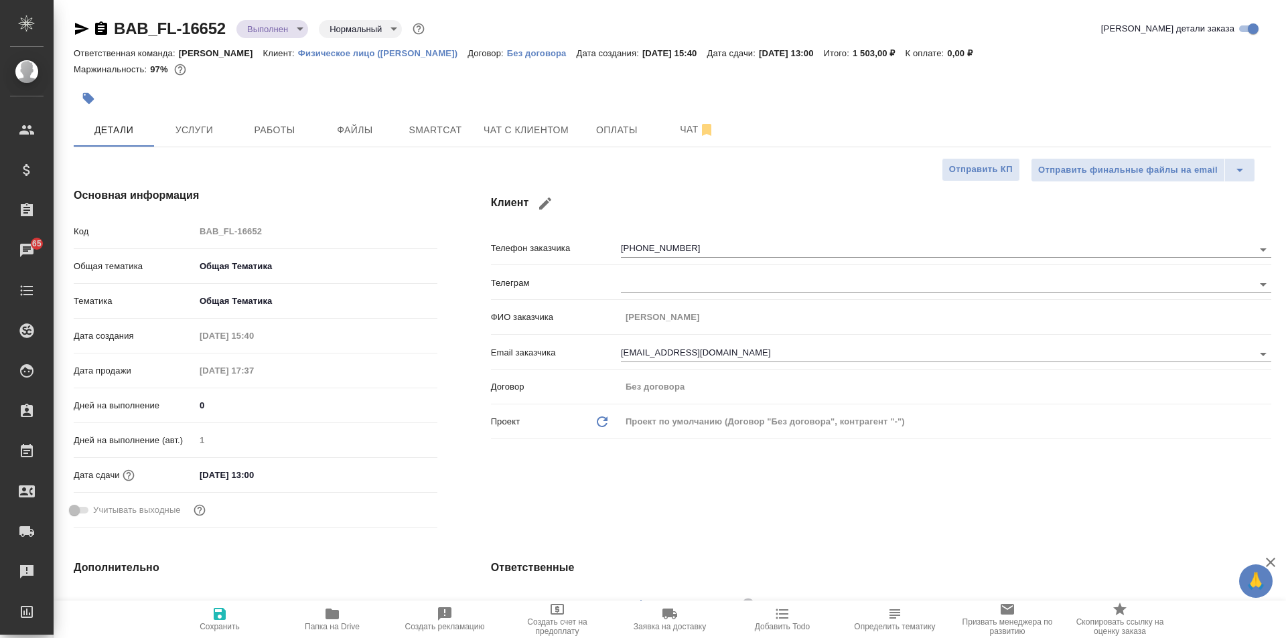
type textarea "x"
click at [186, 135] on span "Услуги" at bounding box center [194, 130] width 64 height 17
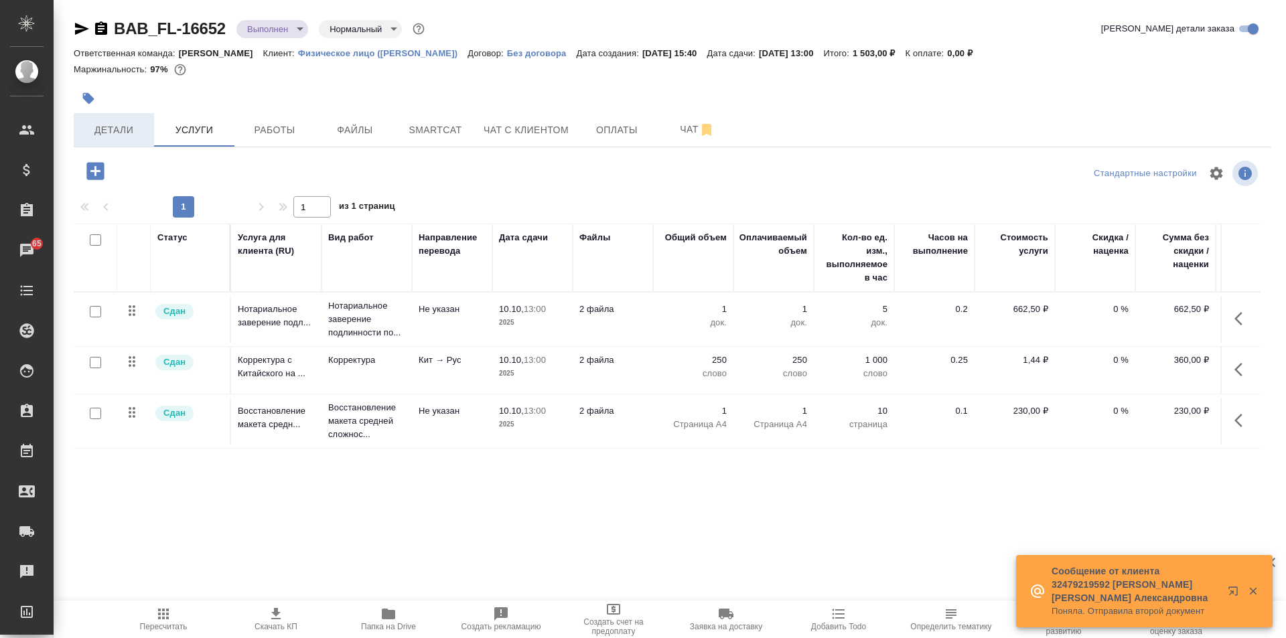
click at [123, 125] on span "Детали" at bounding box center [114, 130] width 64 height 17
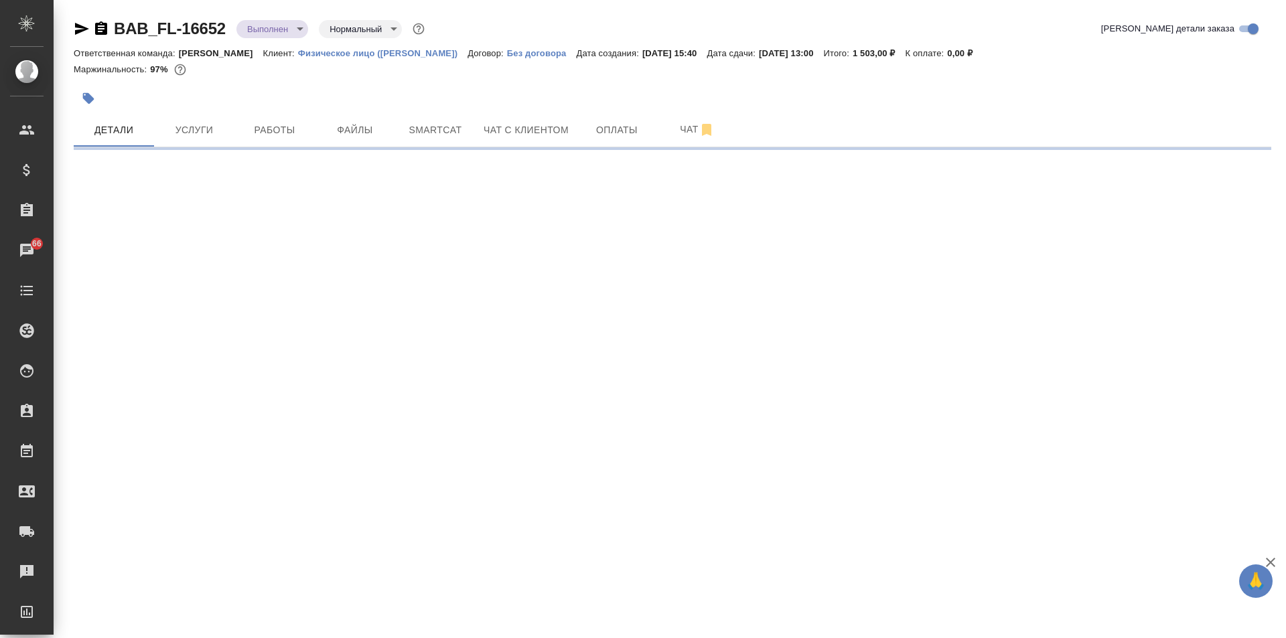
select select "RU"
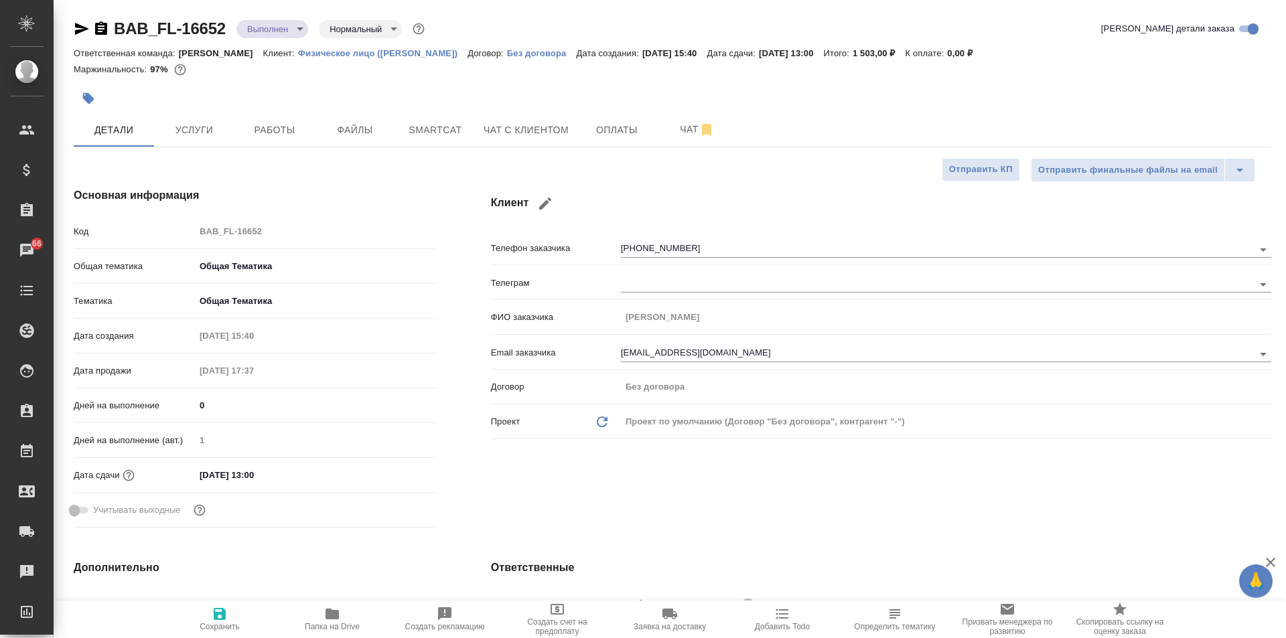
type textarea "x"
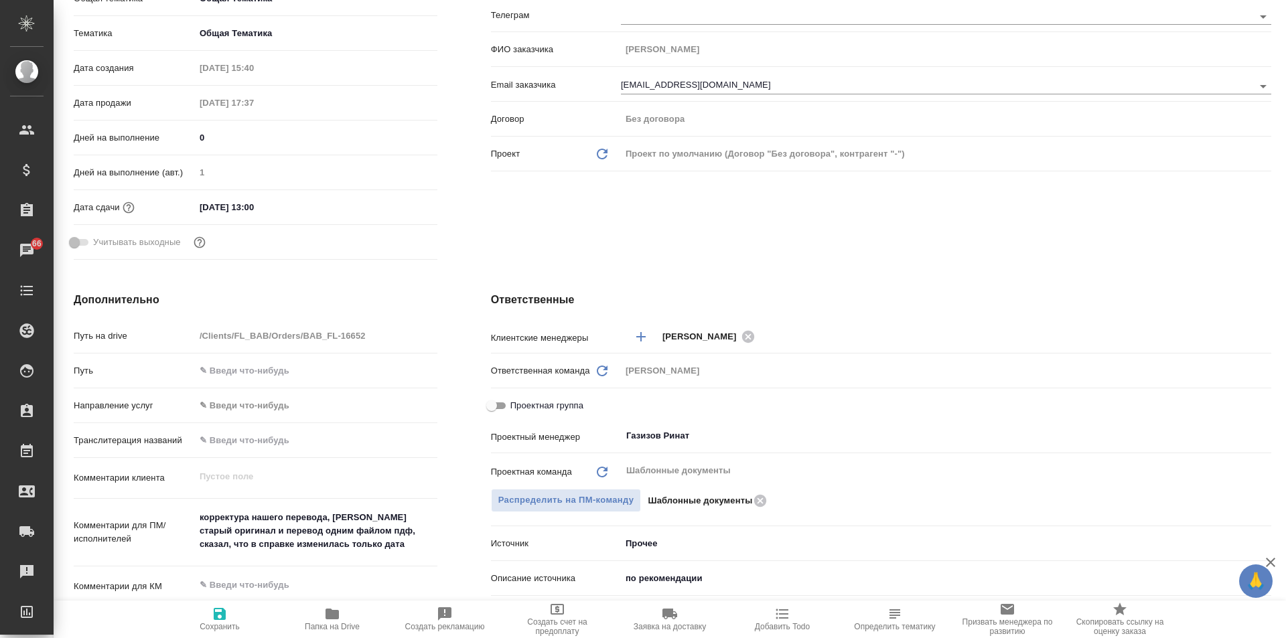
click at [491, 401] on input "Проектная группа" at bounding box center [492, 406] width 48 height 16
checkbox input "true"
type textarea "x"
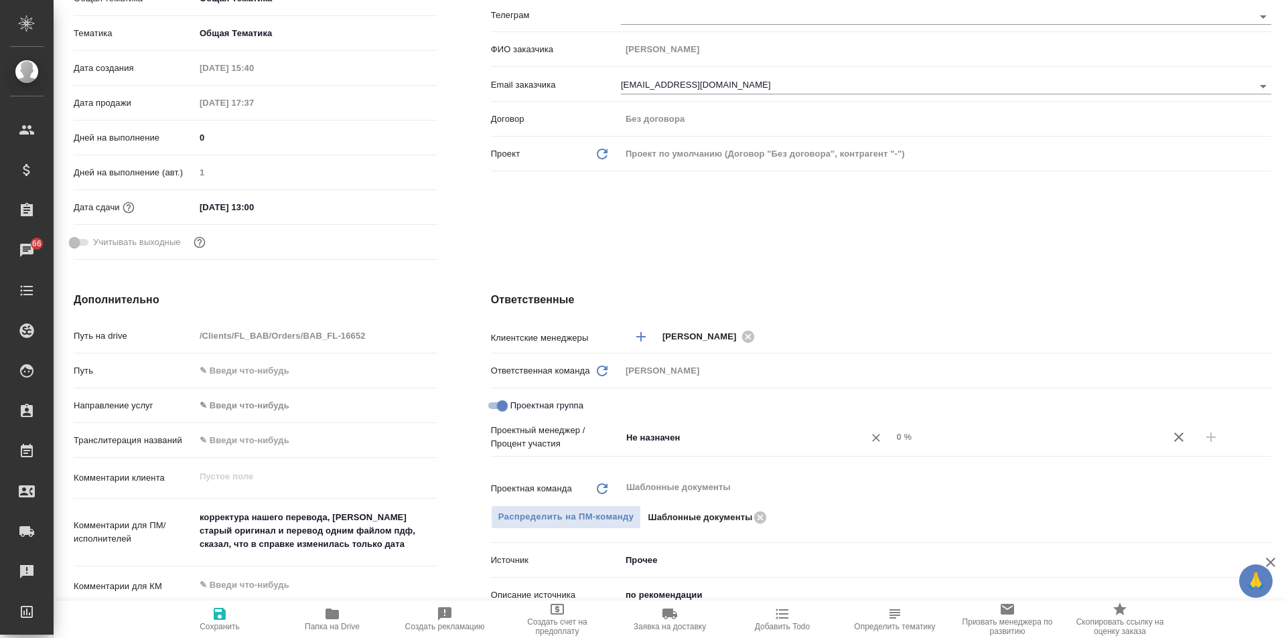
click at [660, 447] on div "Не назначен ​" at bounding box center [756, 437] width 271 height 24
type input "u"
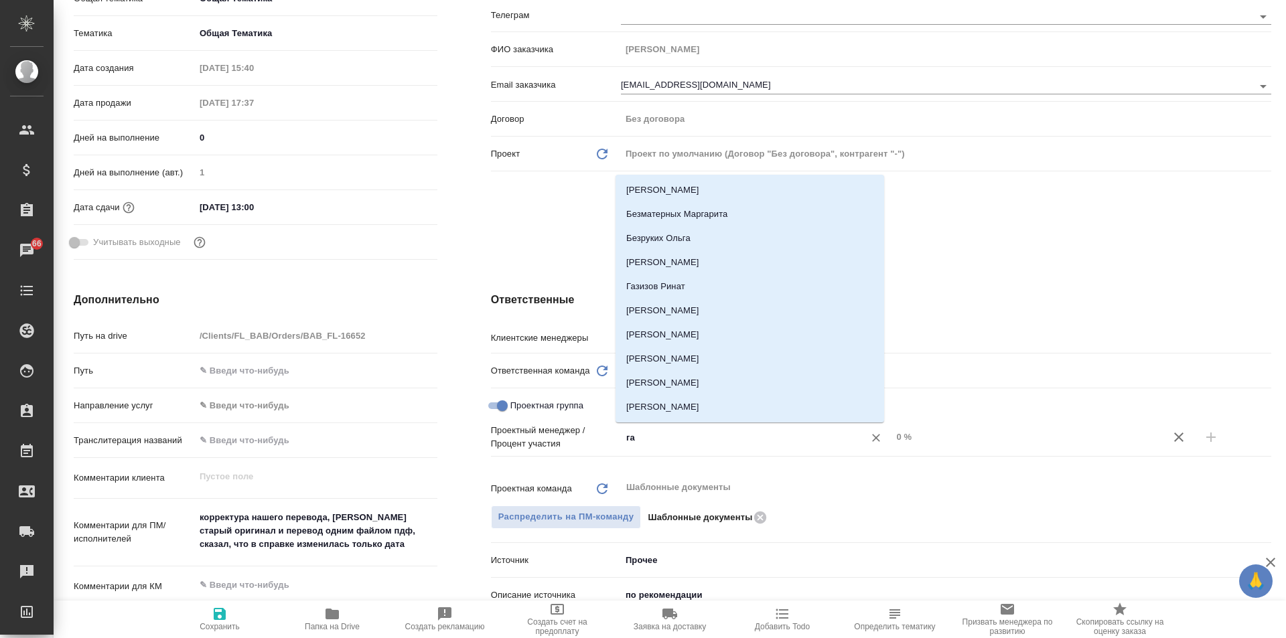
type input "газ"
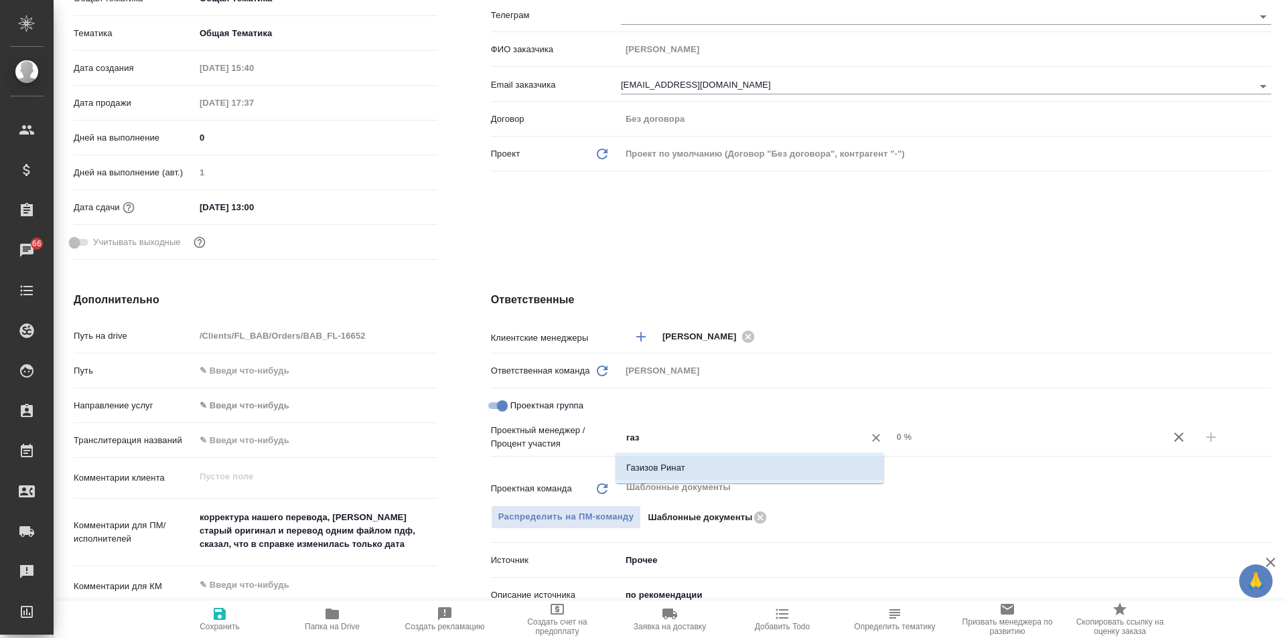
click at [681, 470] on li "Газизов Ринат" at bounding box center [750, 468] width 269 height 24
type textarea "x"
click at [892, 440] on input "0 %" at bounding box center [1027, 436] width 271 height 19
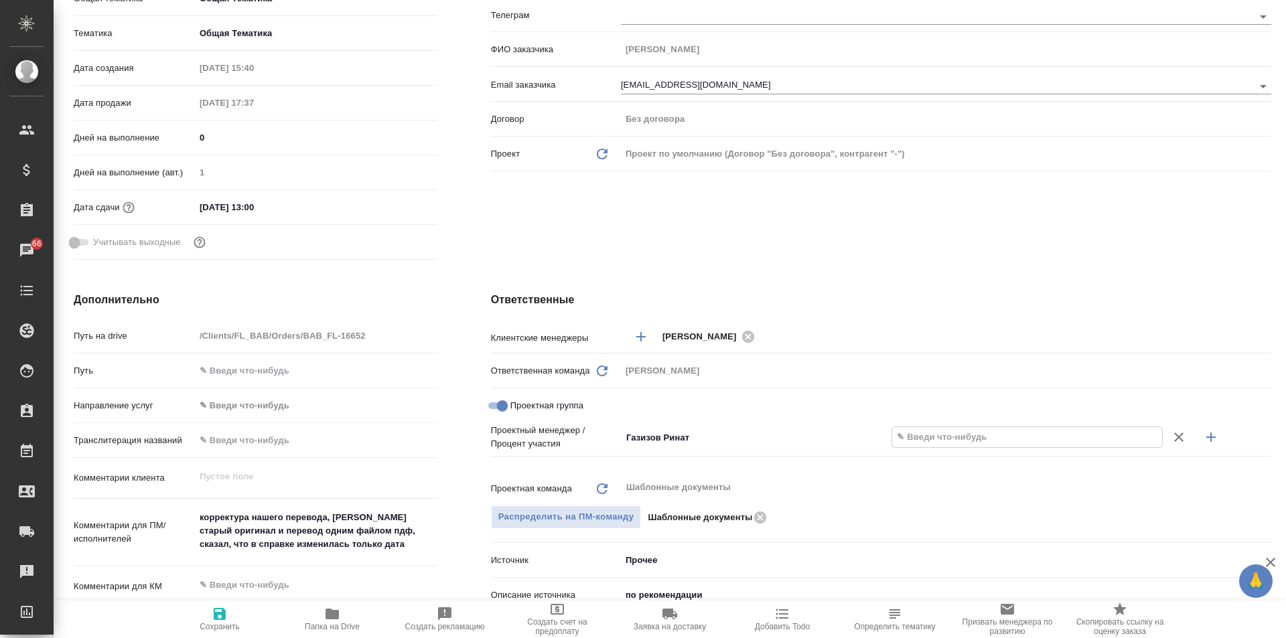
type textarea "x"
type input "4 %"
type textarea "x"
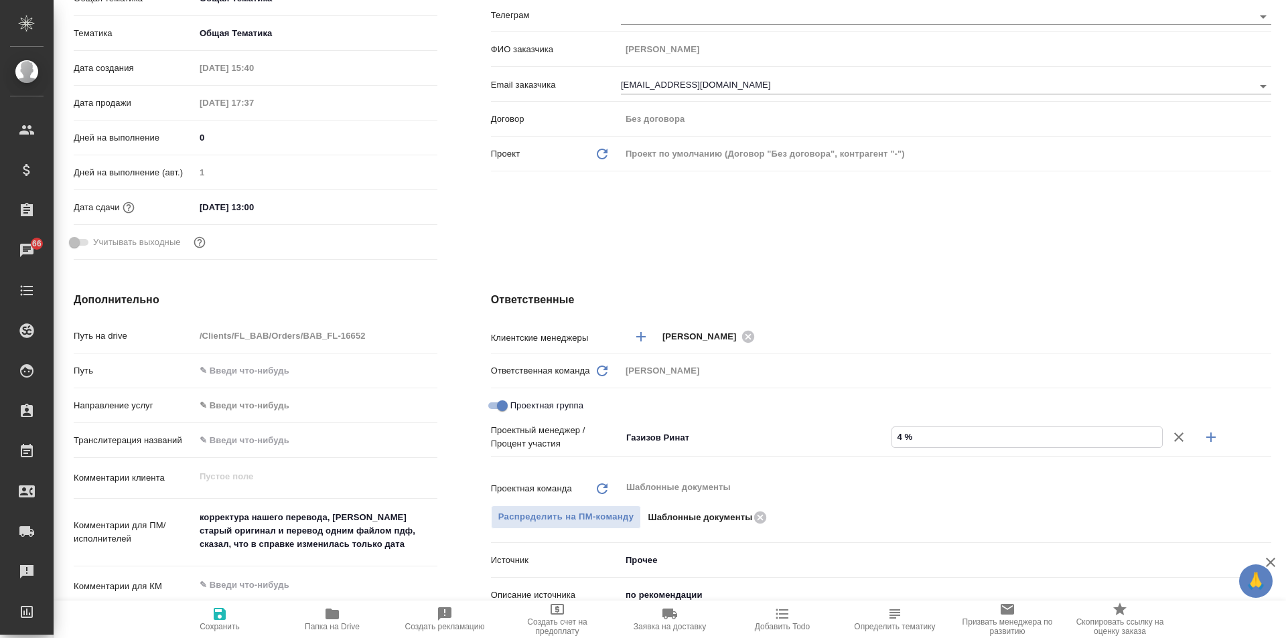
type textarea "x"
type input "48 %"
type textarea "x"
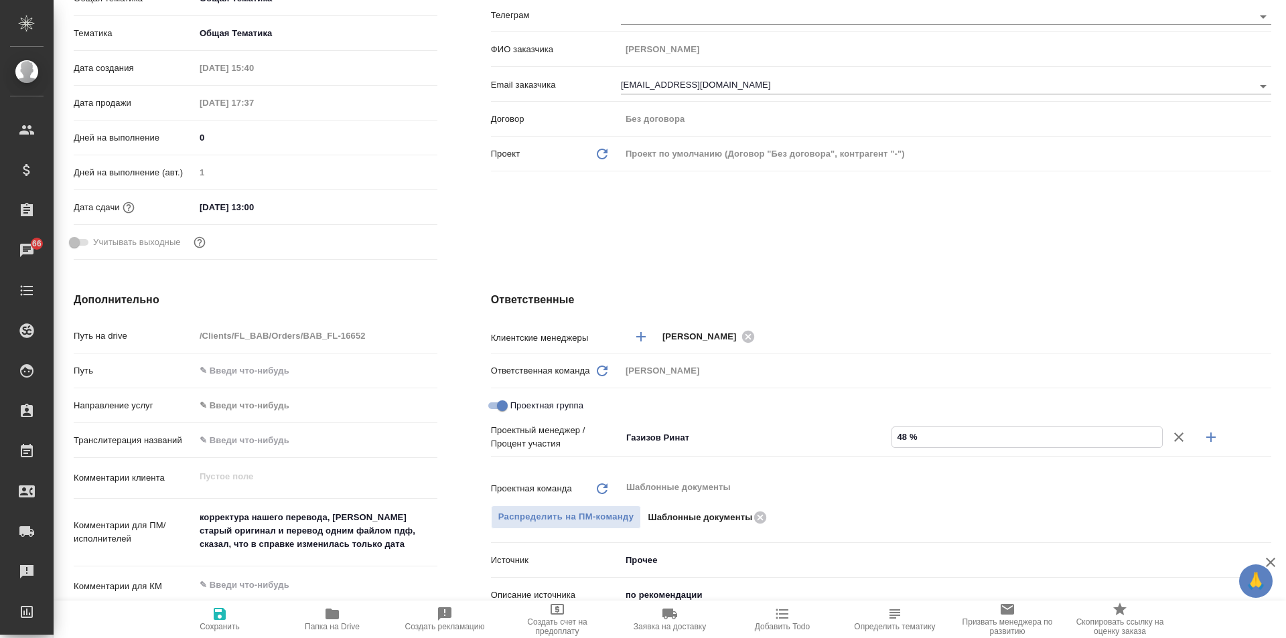
type textarea "x"
type input "48 %"
click at [1206, 440] on icon "button" at bounding box center [1211, 437] width 16 height 16
type textarea "x"
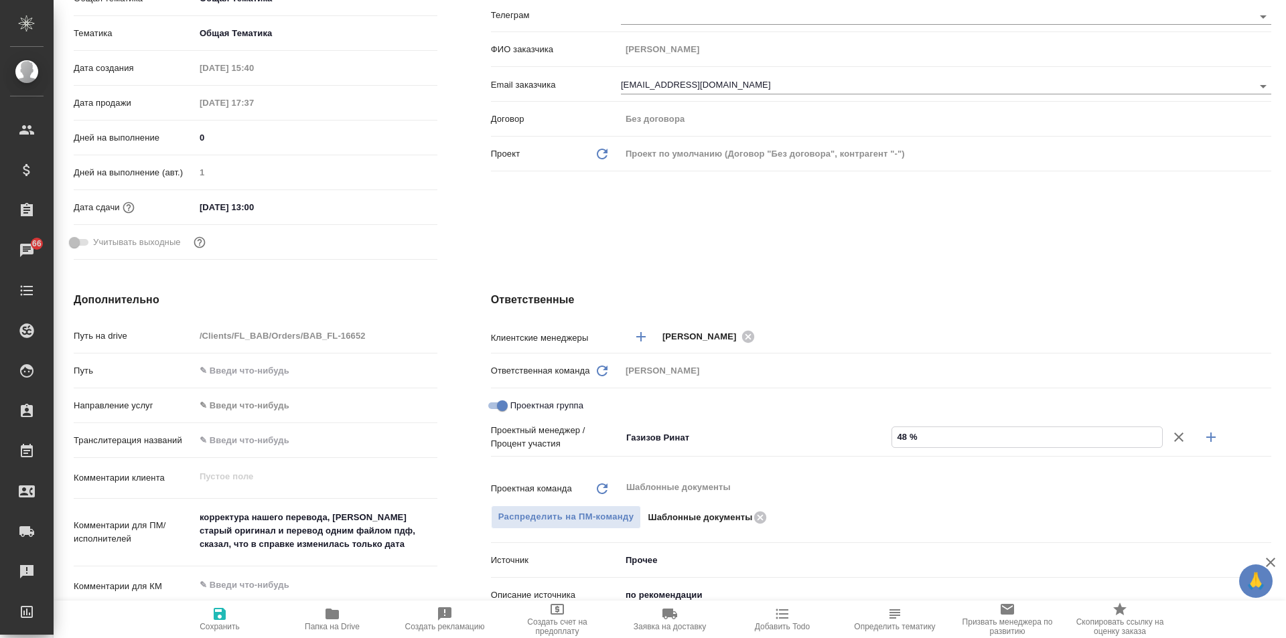
type textarea "x"
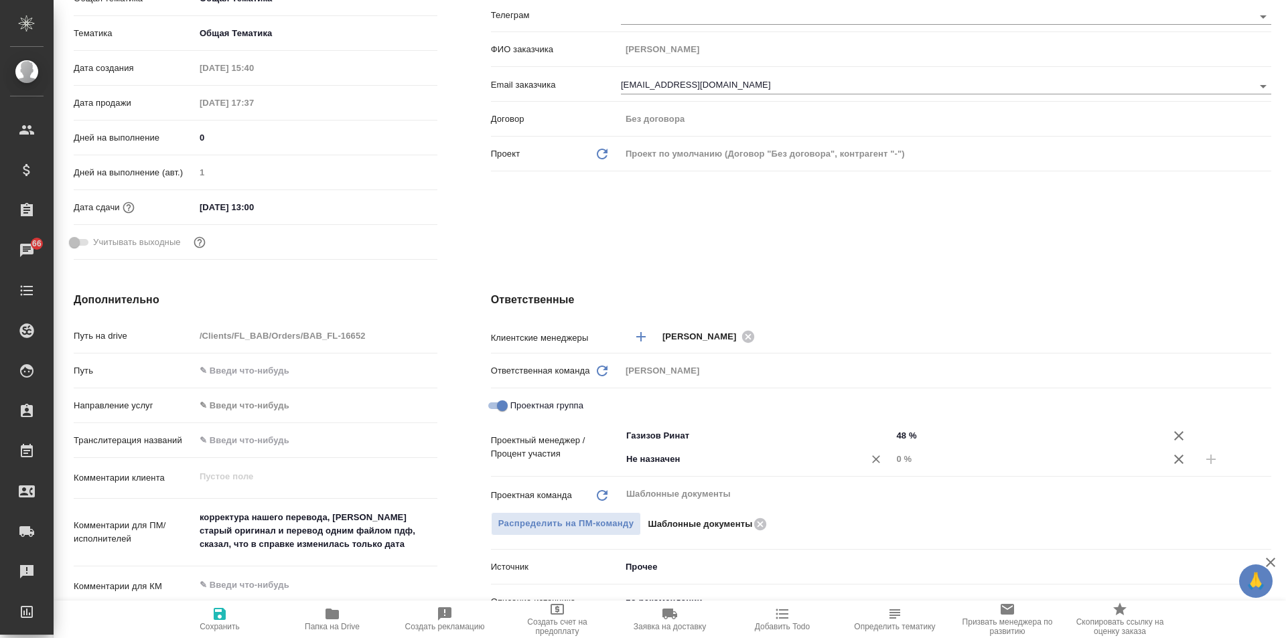
click at [705, 464] on input "Не назначен" at bounding box center [734, 459] width 218 height 16
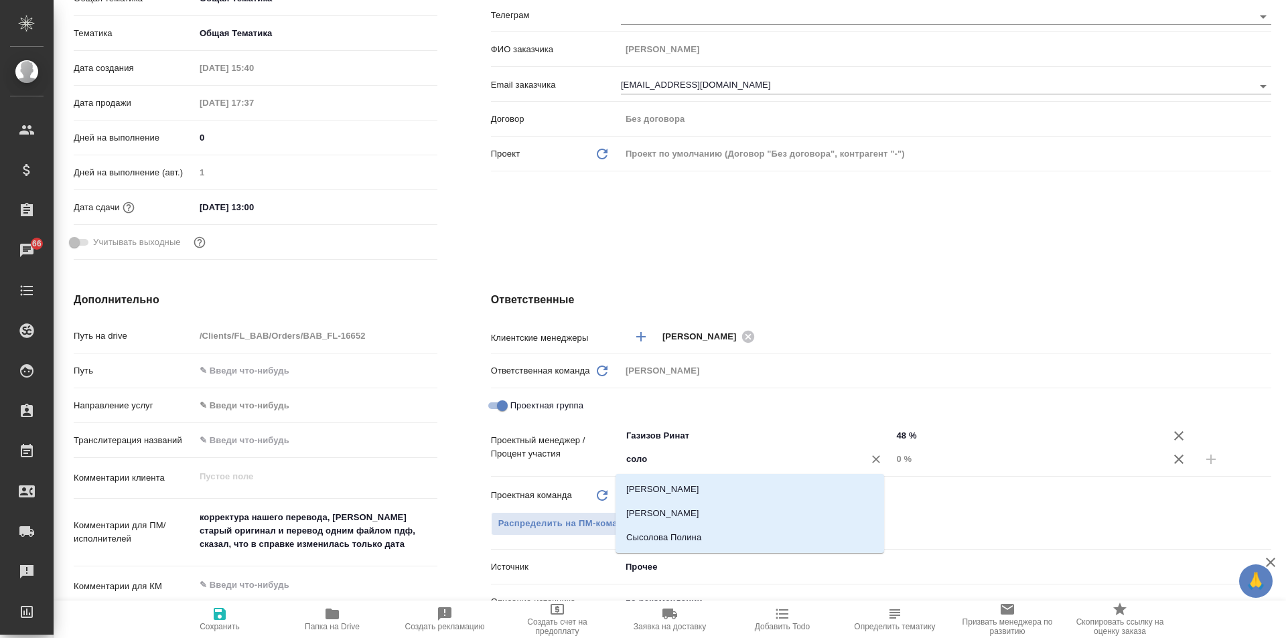
type input "солов"
click at [723, 485] on li "[PERSON_NAME]" at bounding box center [750, 490] width 269 height 24
type textarea "x"
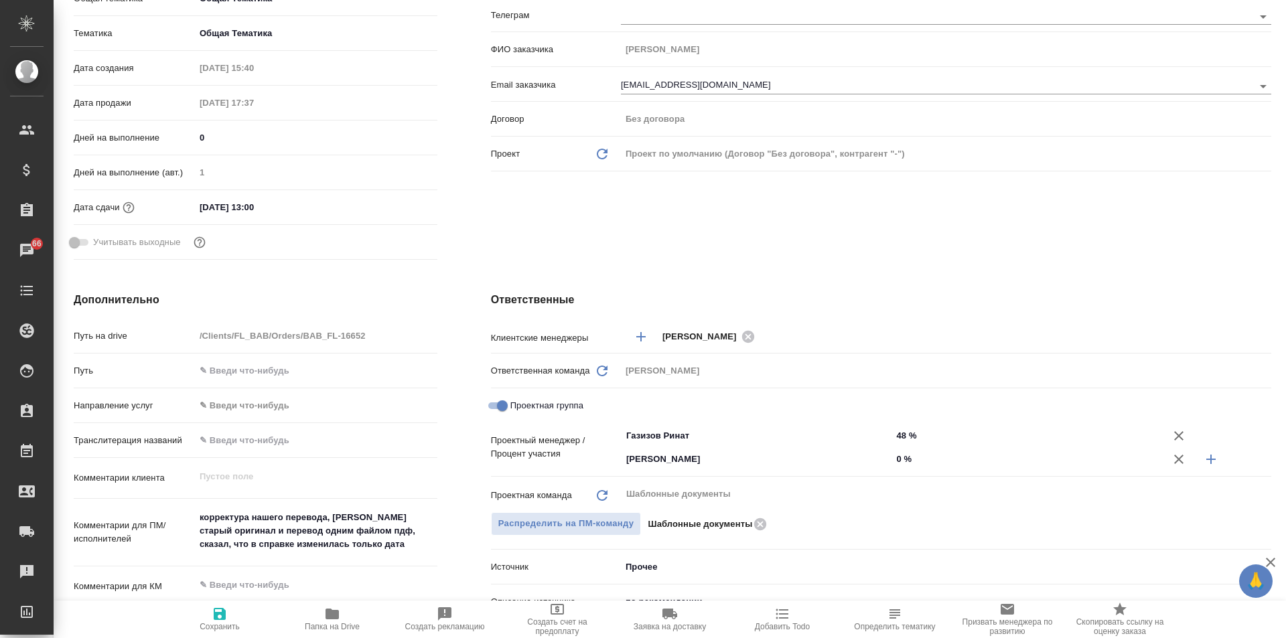
click at [892, 466] on input "0 %" at bounding box center [1027, 458] width 271 height 19
type textarea "x"
type input "5 %"
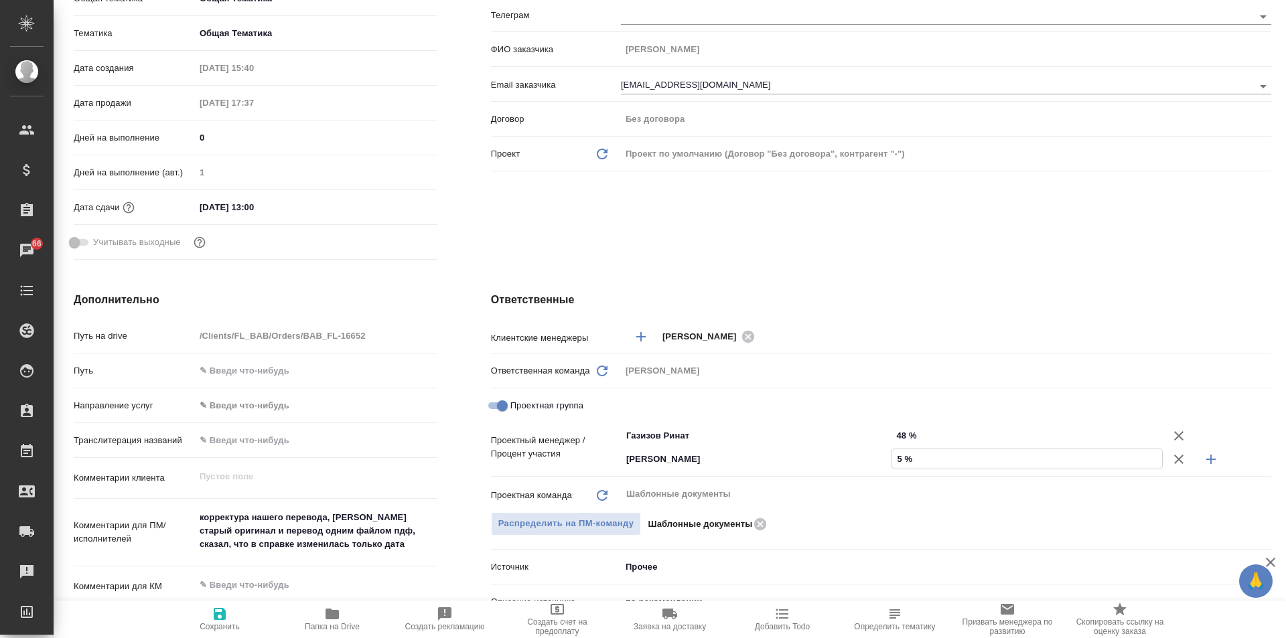
type textarea "x"
type input "52 %"
type textarea "x"
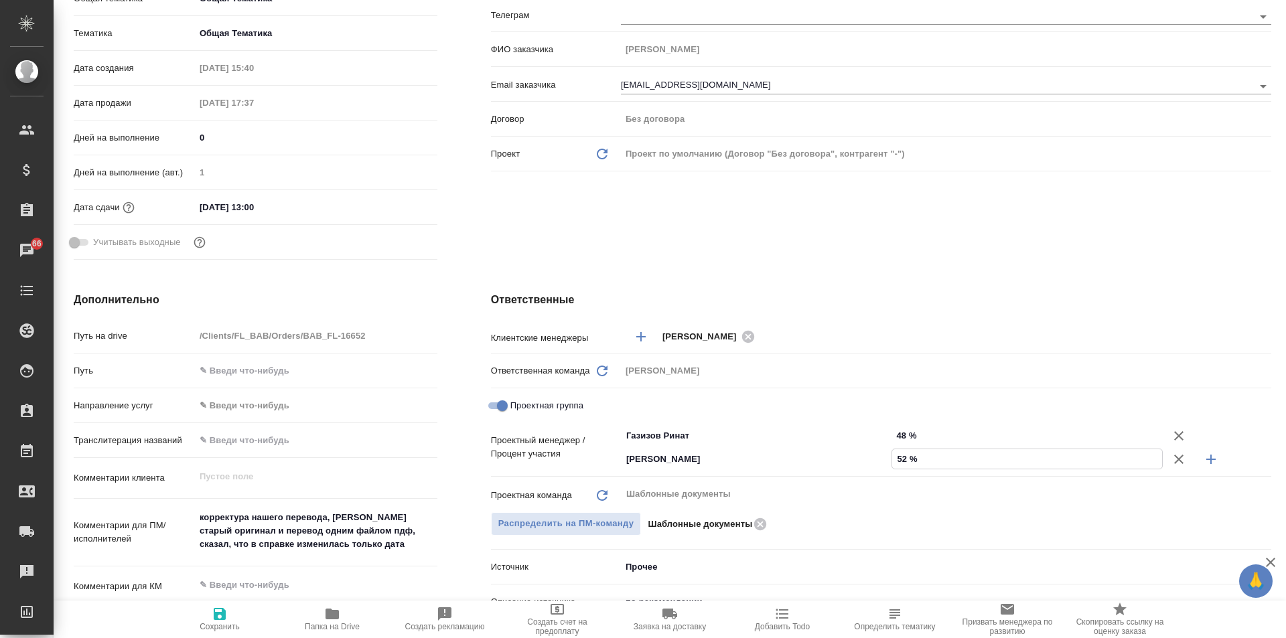
type textarea "x"
type input "52 %"
click at [200, 614] on span "Сохранить" at bounding box center [219, 618] width 96 height 25
type textarea "x"
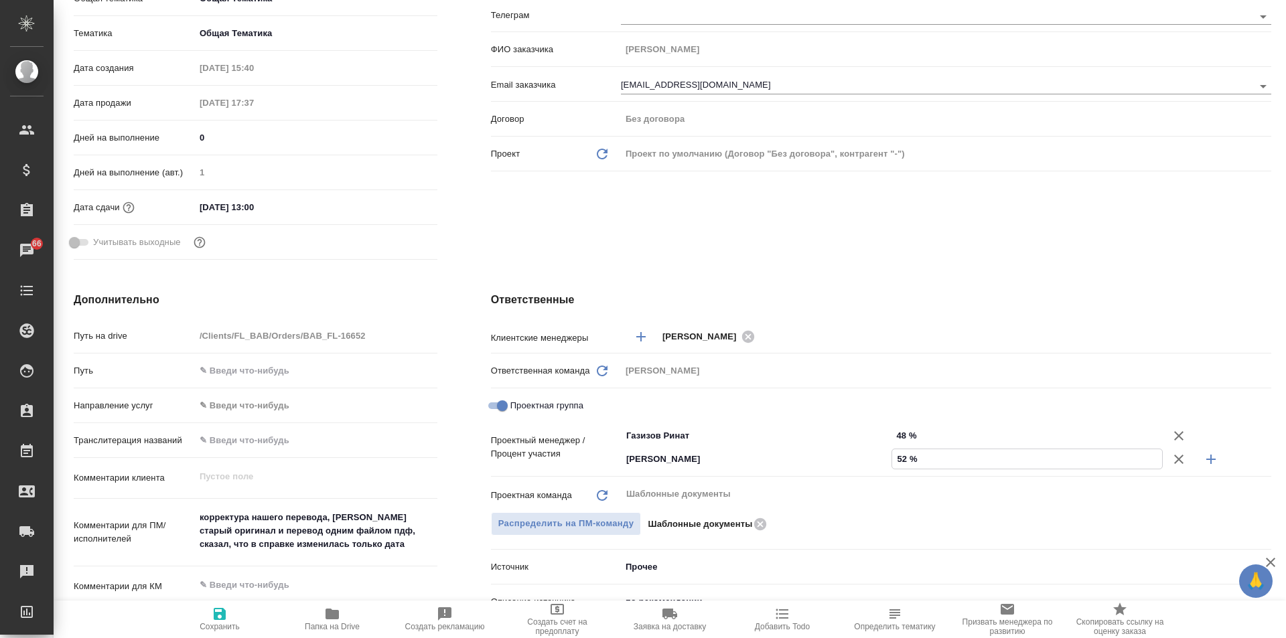
type textarea "x"
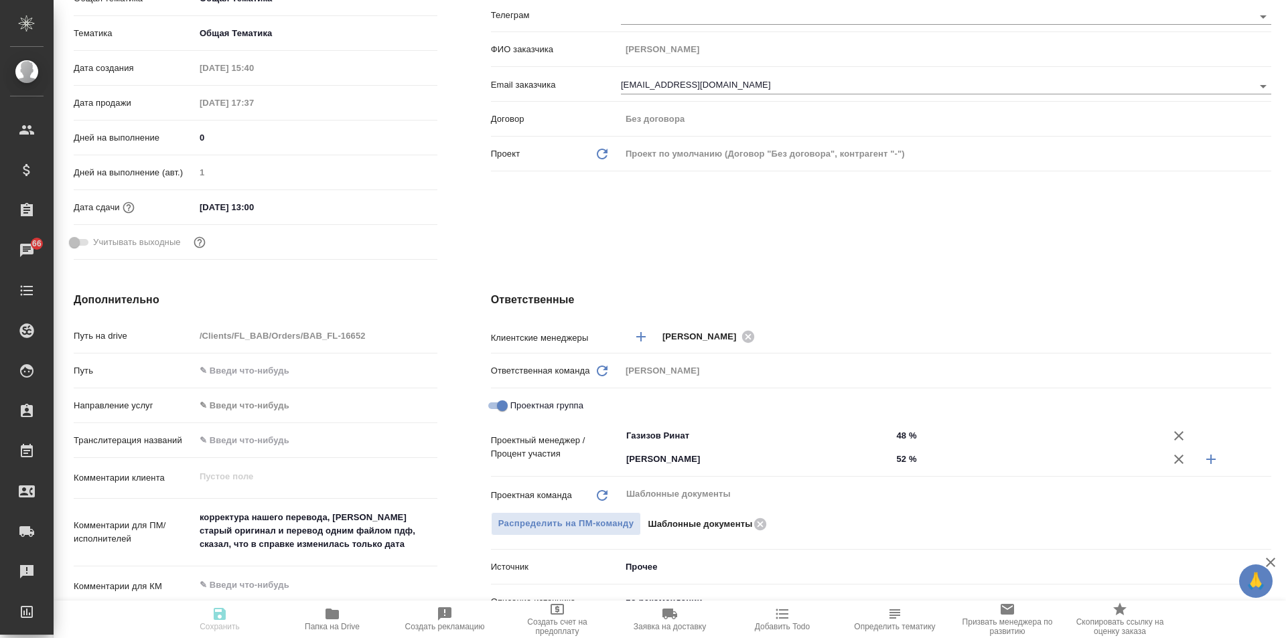
type textarea "x"
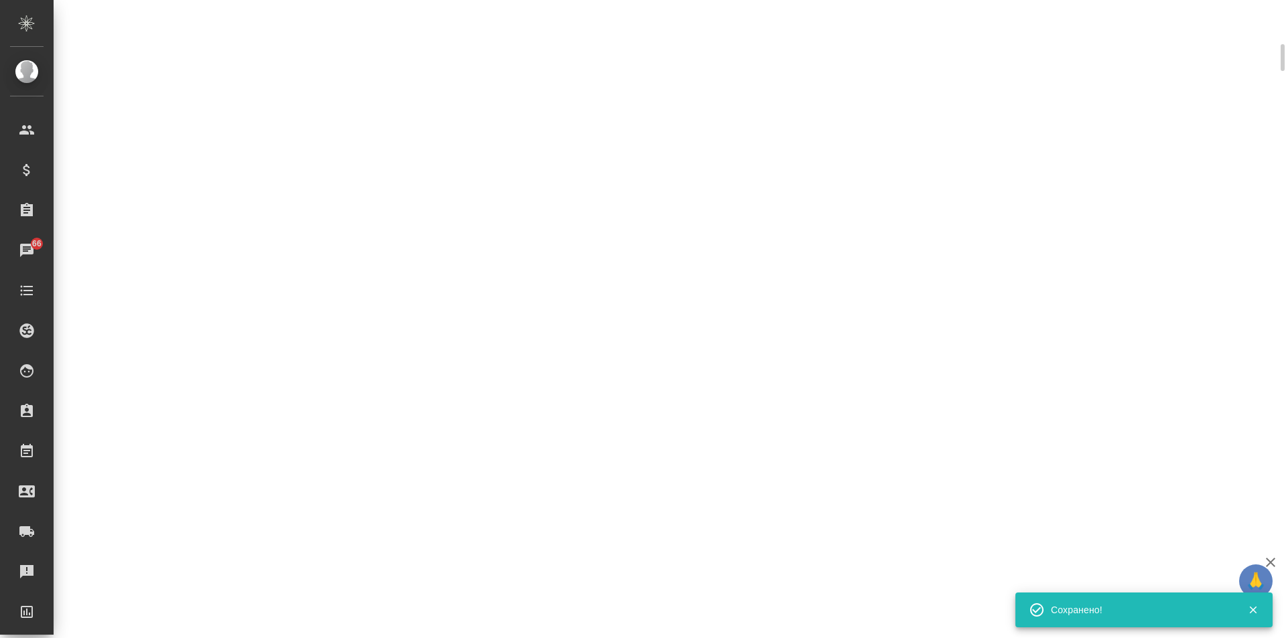
scroll to position [257, 0]
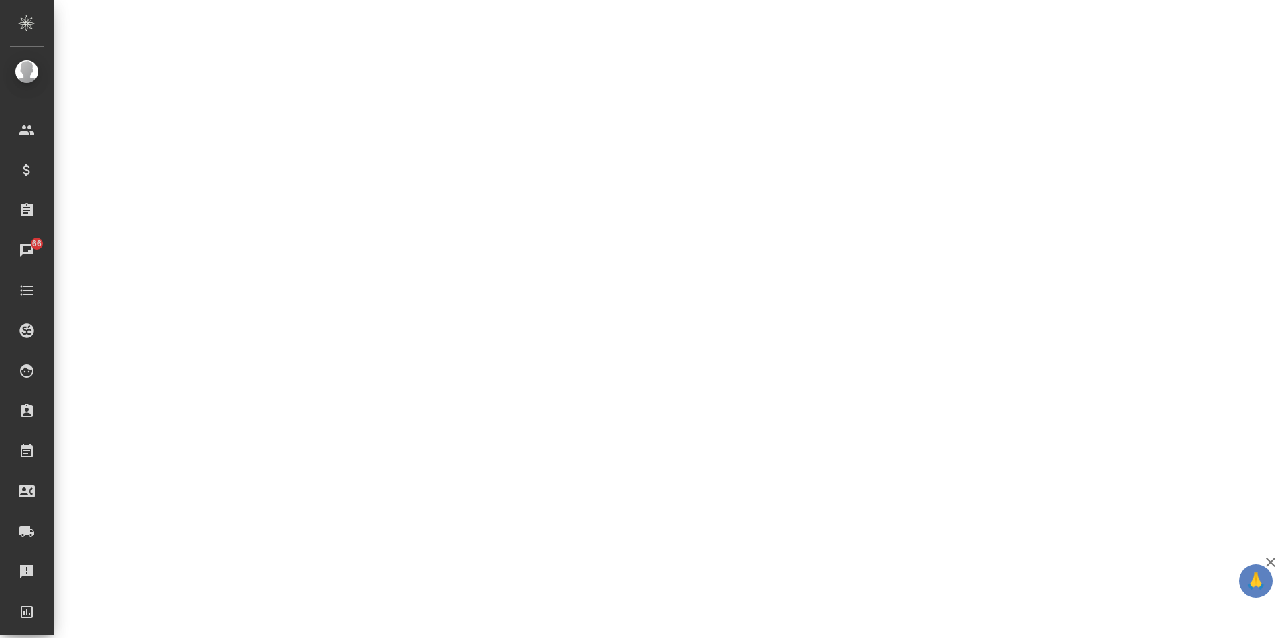
select select "RU"
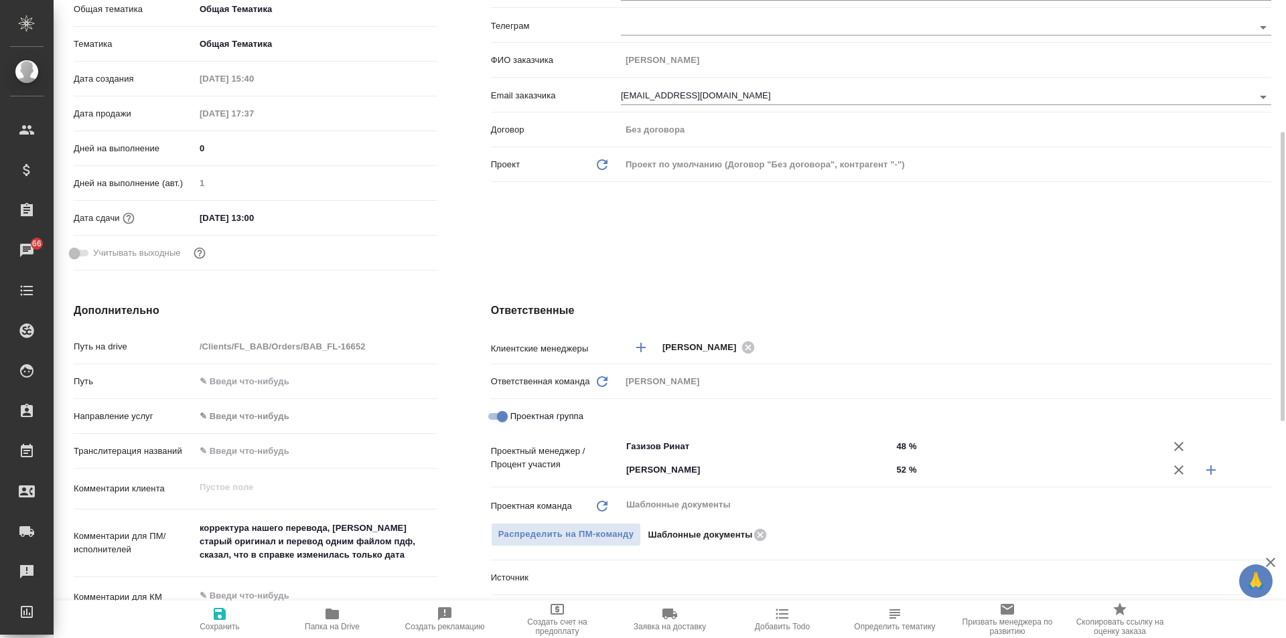
scroll to position [268, 0]
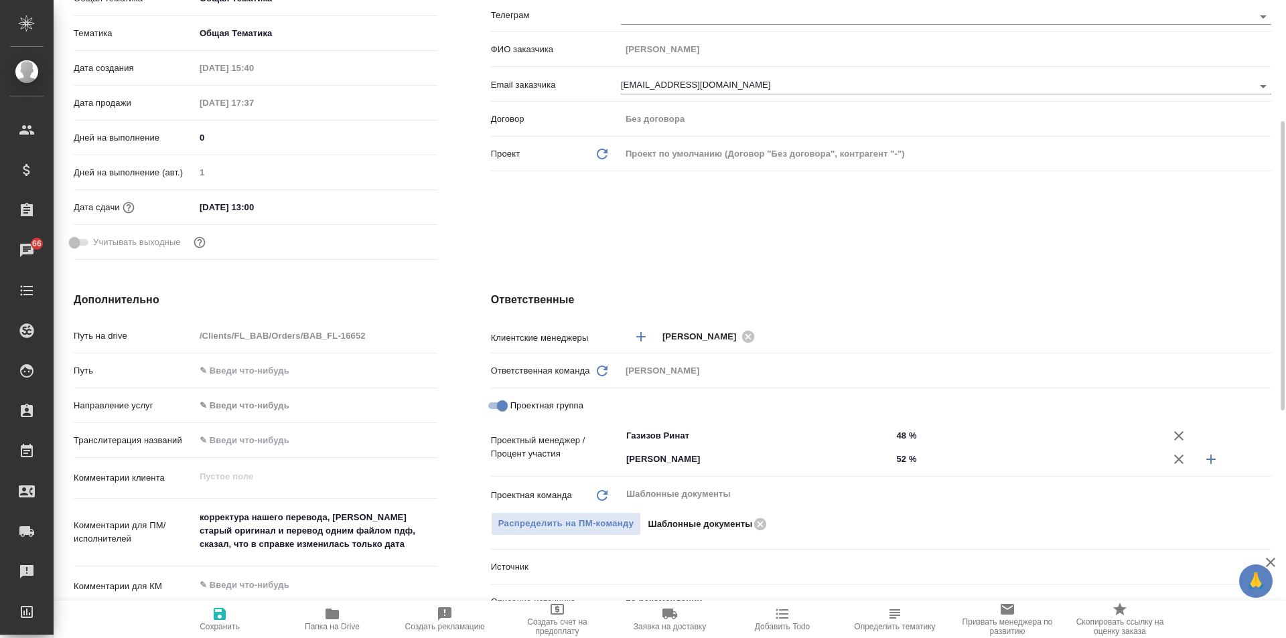
type textarea "x"
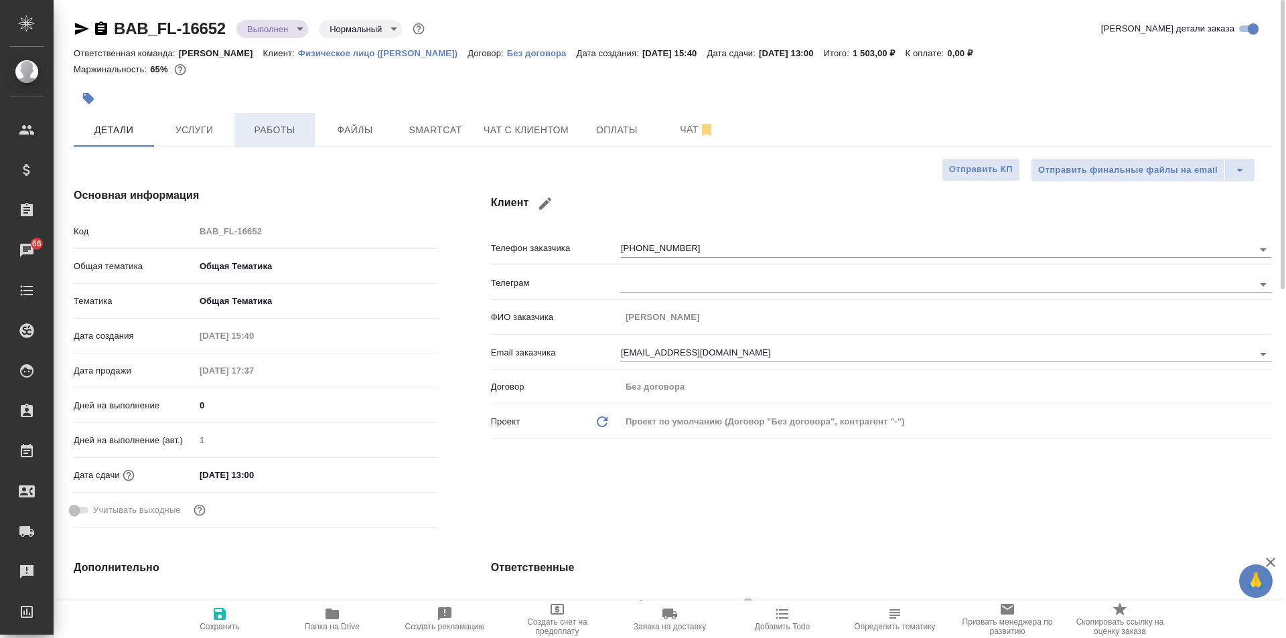
click at [287, 137] on span "Работы" at bounding box center [274, 130] width 64 height 17
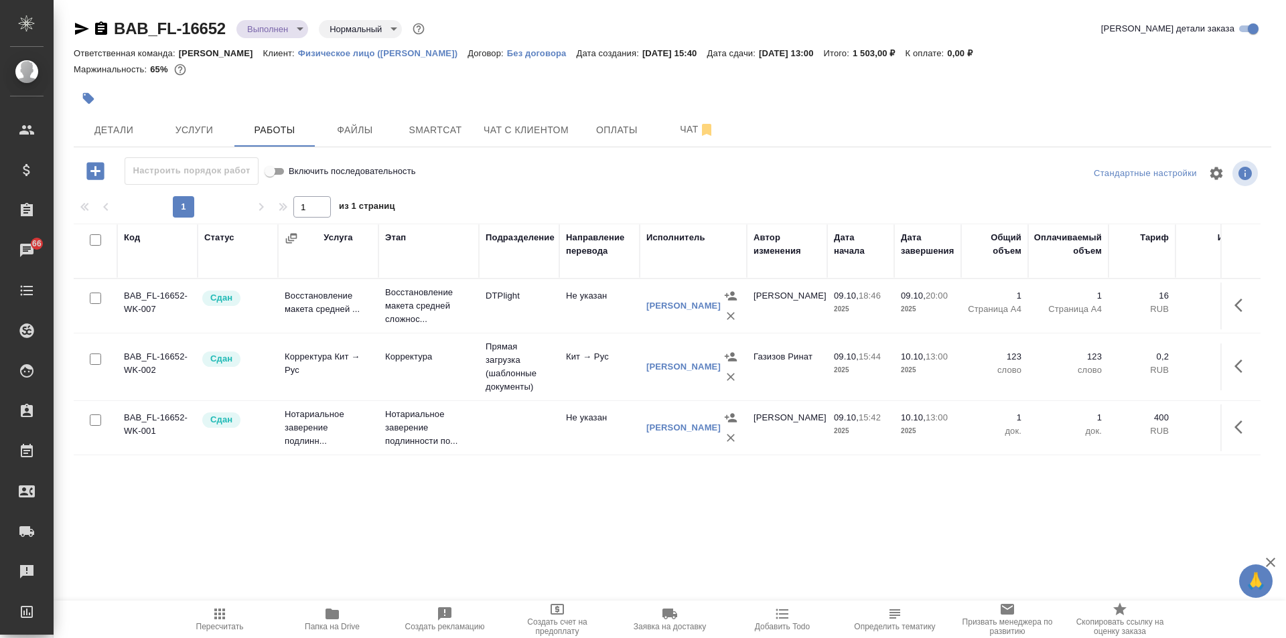
click at [293, 26] on body "🙏 .cls-1 fill:#fff; AWATERA Solovkova Ekaterina Клиенты Спецификации Заказы 66 …" at bounding box center [643, 319] width 1286 height 638
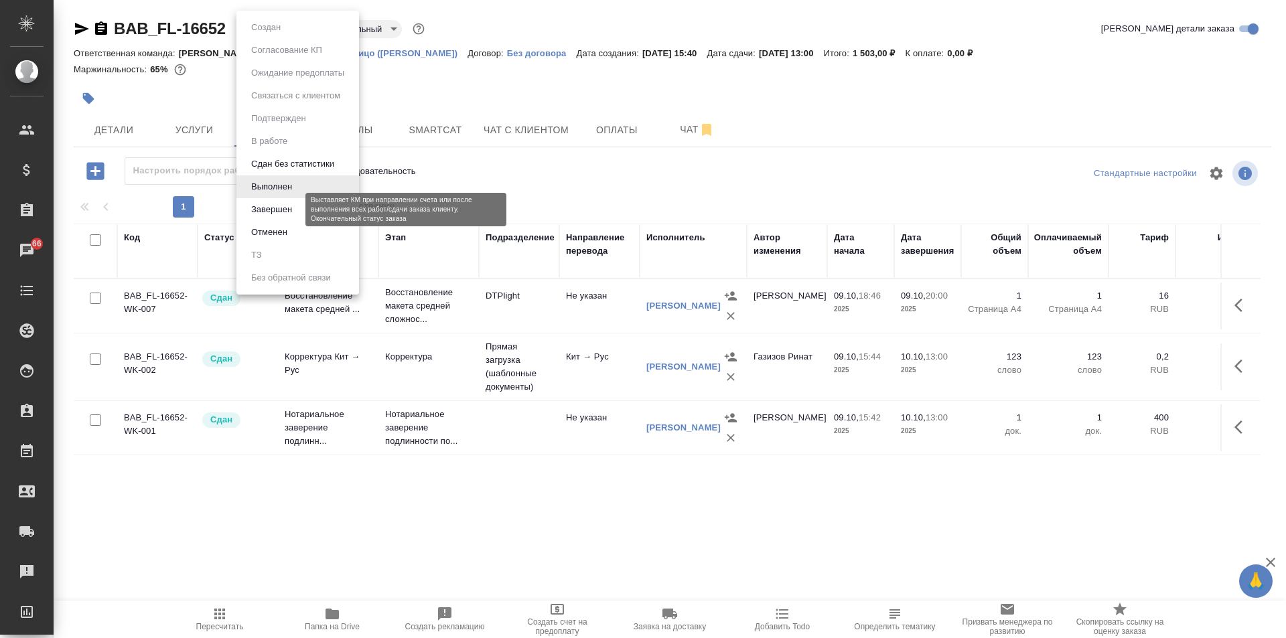
click at [288, 214] on button "Завершен" at bounding box center [271, 209] width 49 height 15
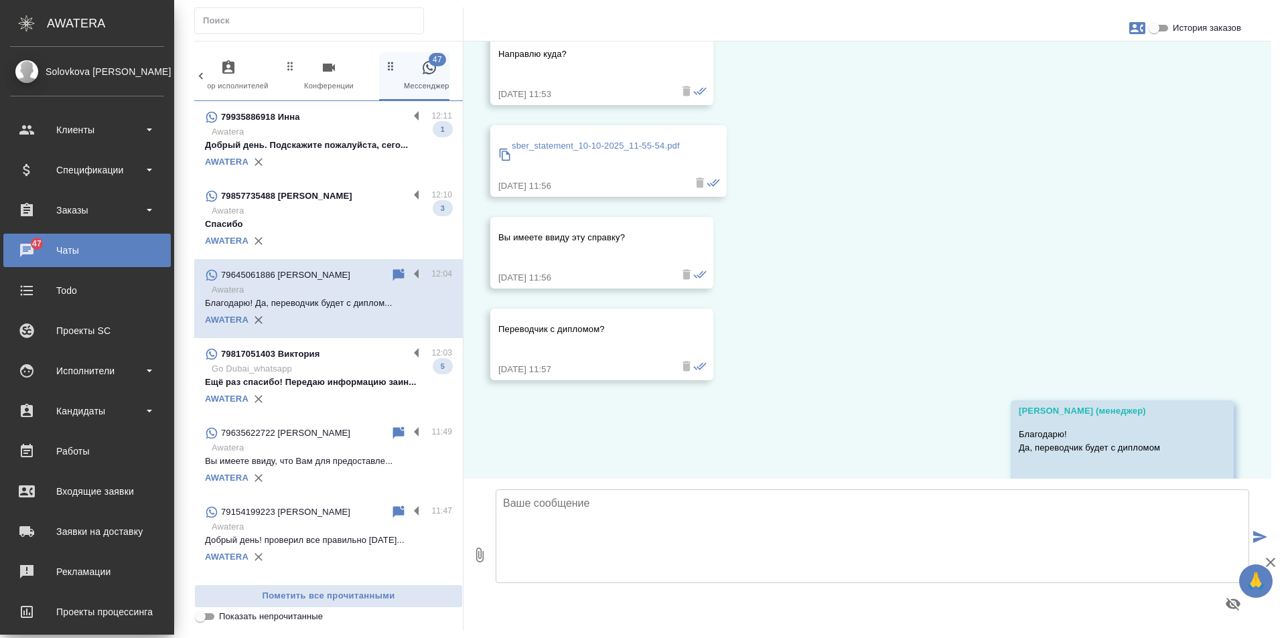
scroll to position [2510, 0]
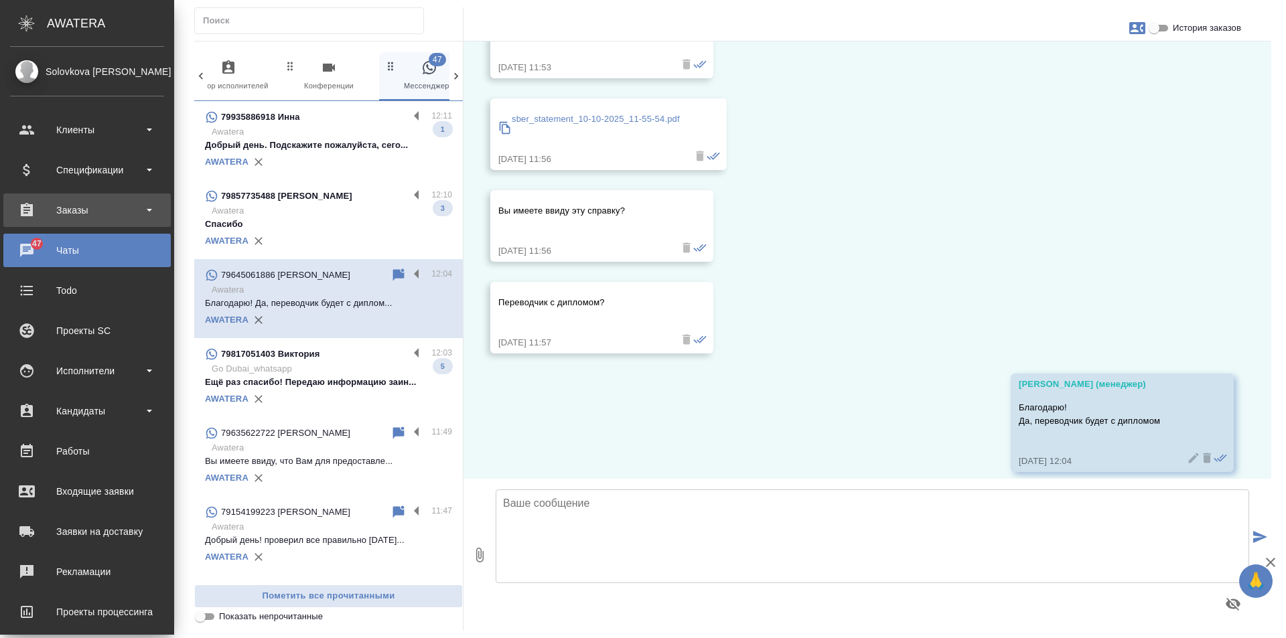
click at [78, 207] on div "Заказы" at bounding box center [87, 210] width 154 height 20
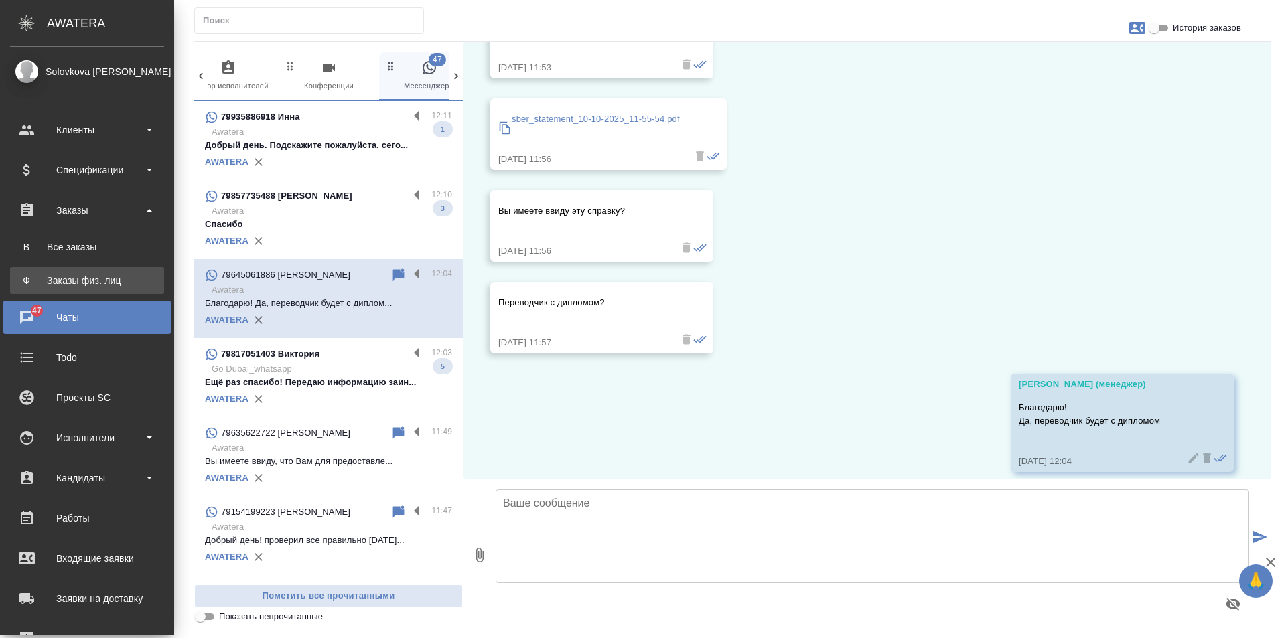
click at [101, 271] on link "Ф Заказы физ. лиц" at bounding box center [87, 280] width 154 height 27
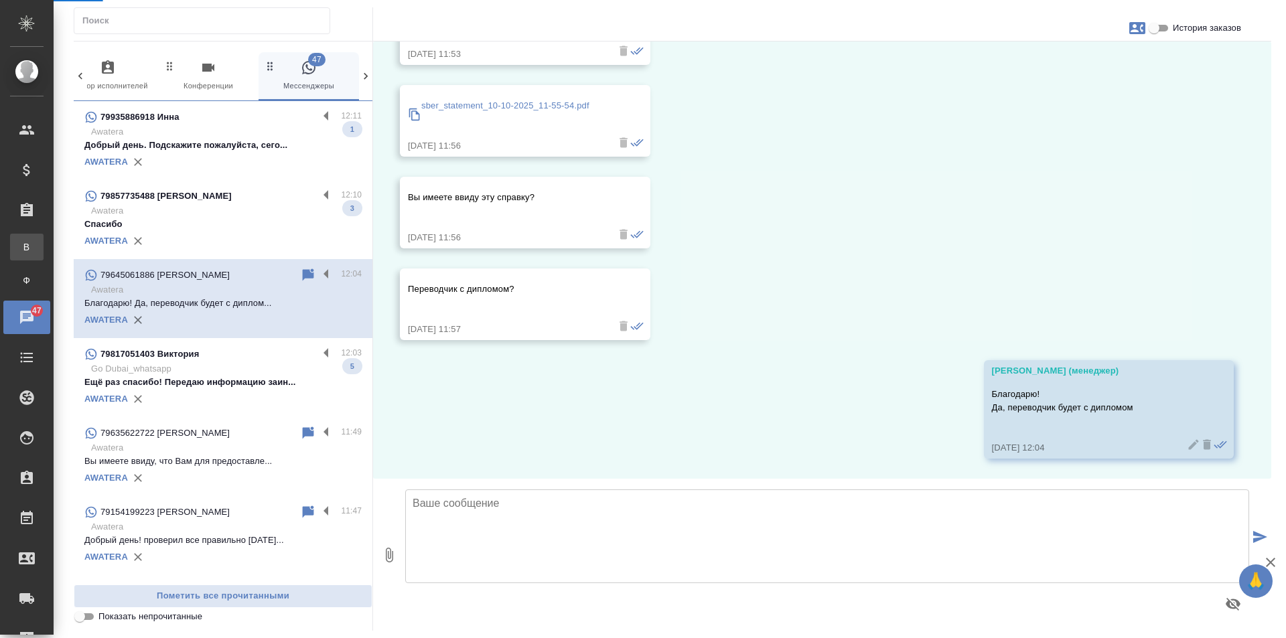
scroll to position [2496, 0]
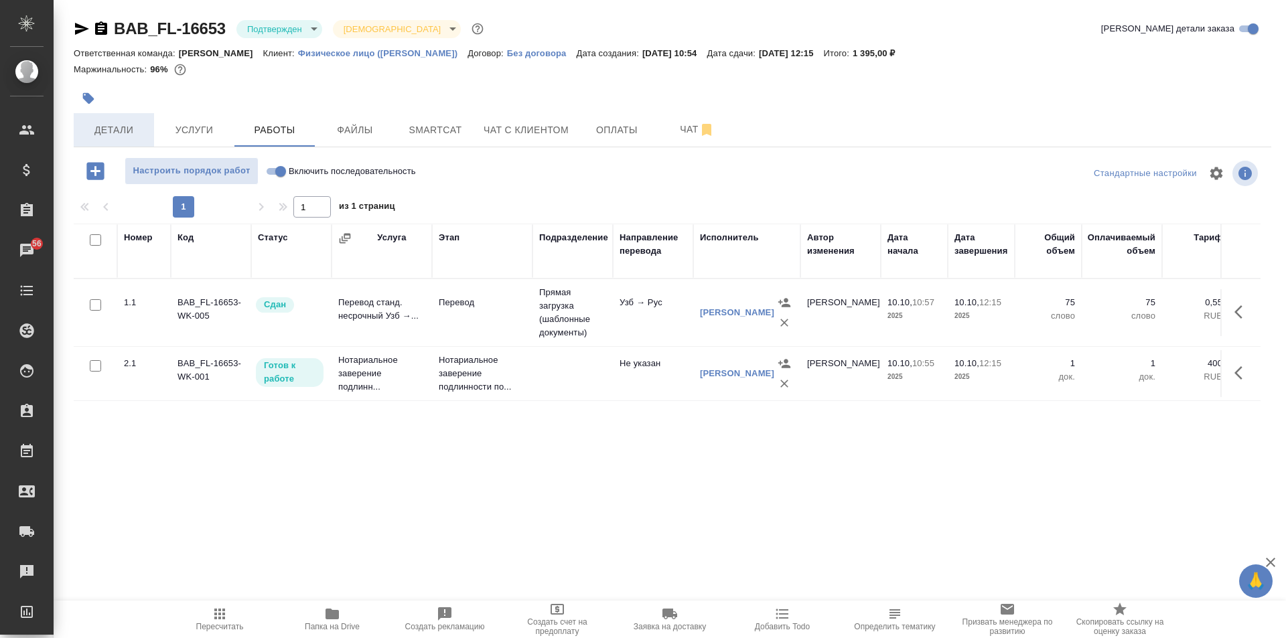
click at [102, 119] on button "Детали" at bounding box center [114, 129] width 80 height 33
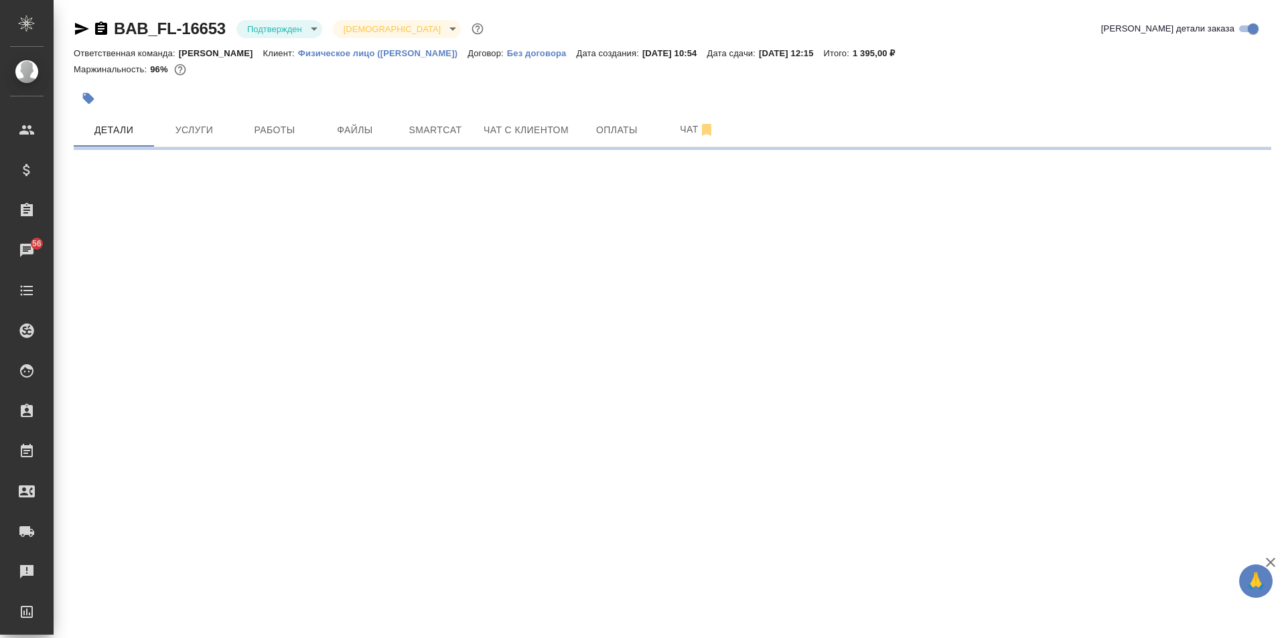
select select "RU"
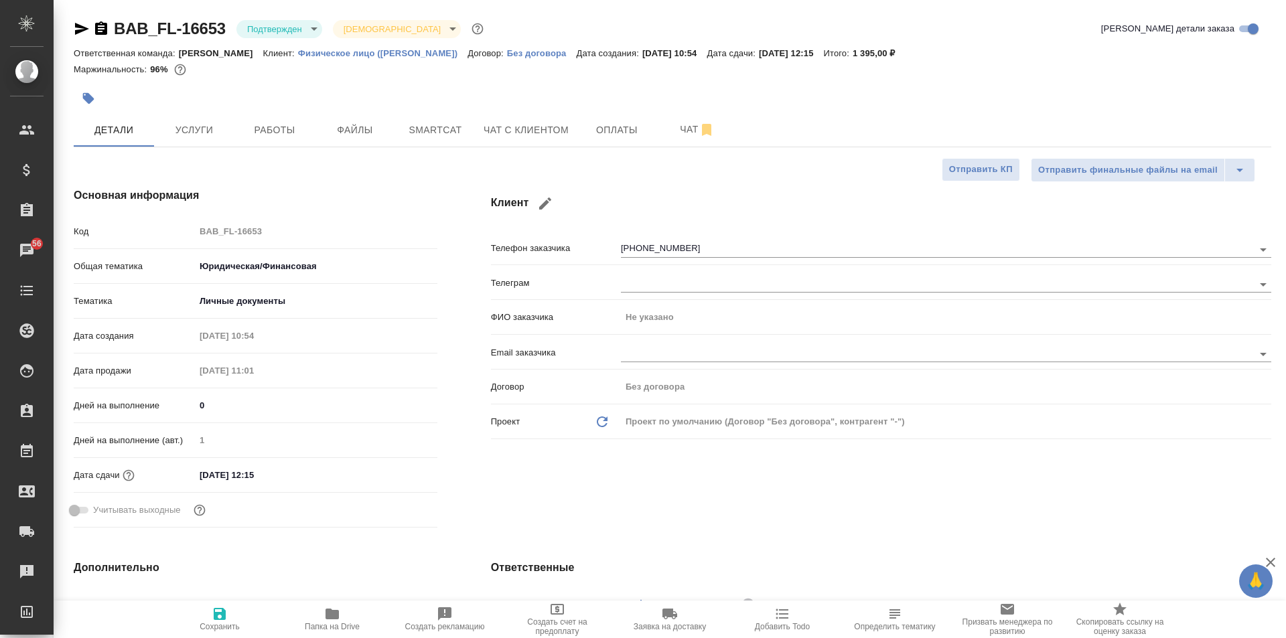
type textarea "x"
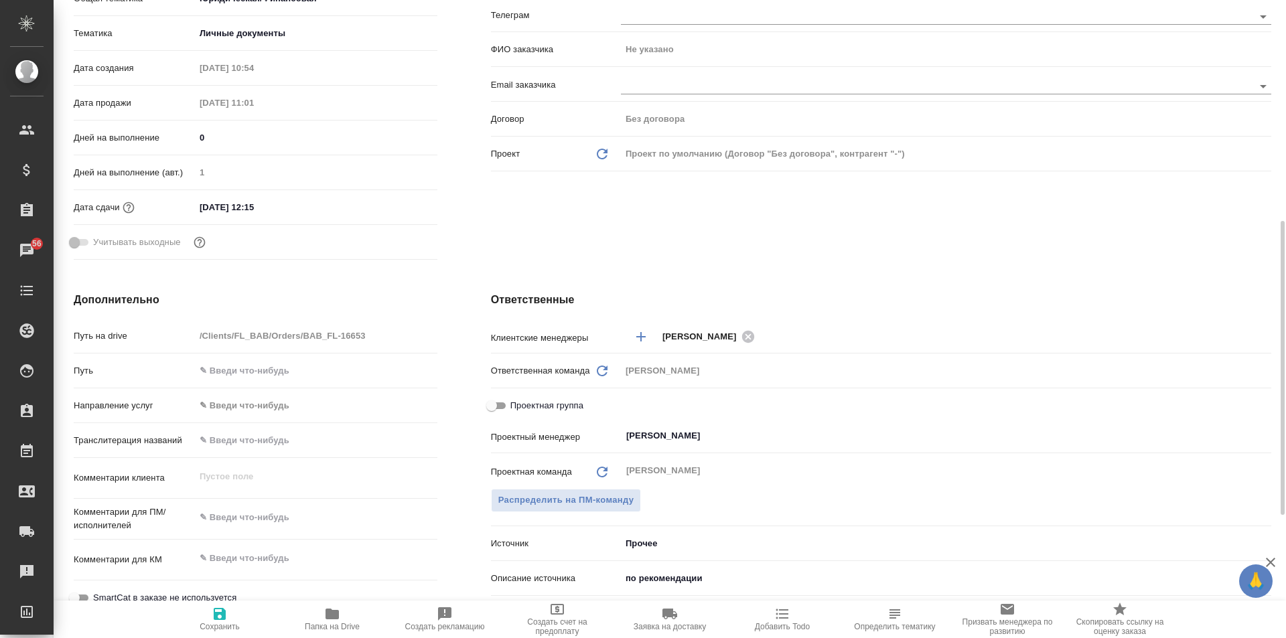
scroll to position [536, 0]
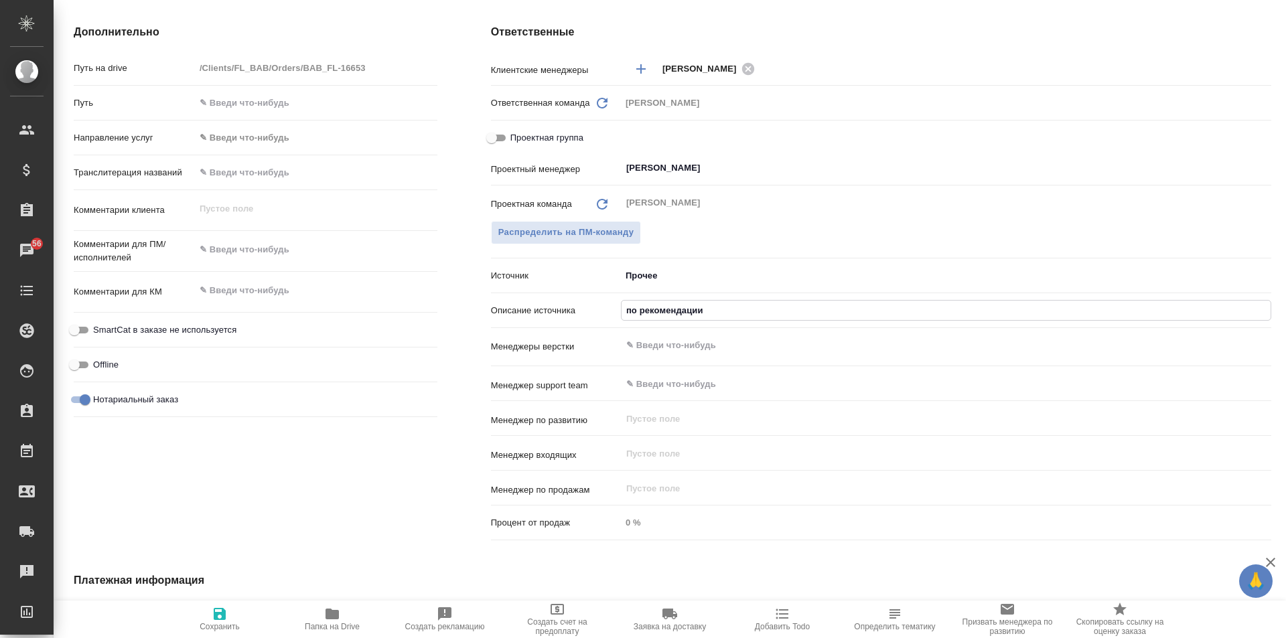
click at [651, 313] on input "по рекомендации" at bounding box center [946, 310] width 649 height 19
click at [717, 312] on input "по рекомендации" at bounding box center [946, 310] width 649 height 19
click at [474, 293] on div "Ответственные Клиентские менеджеры [PERSON_NAME] ​ Ответственная команда Обнови…" at bounding box center [881, 284] width 834 height 575
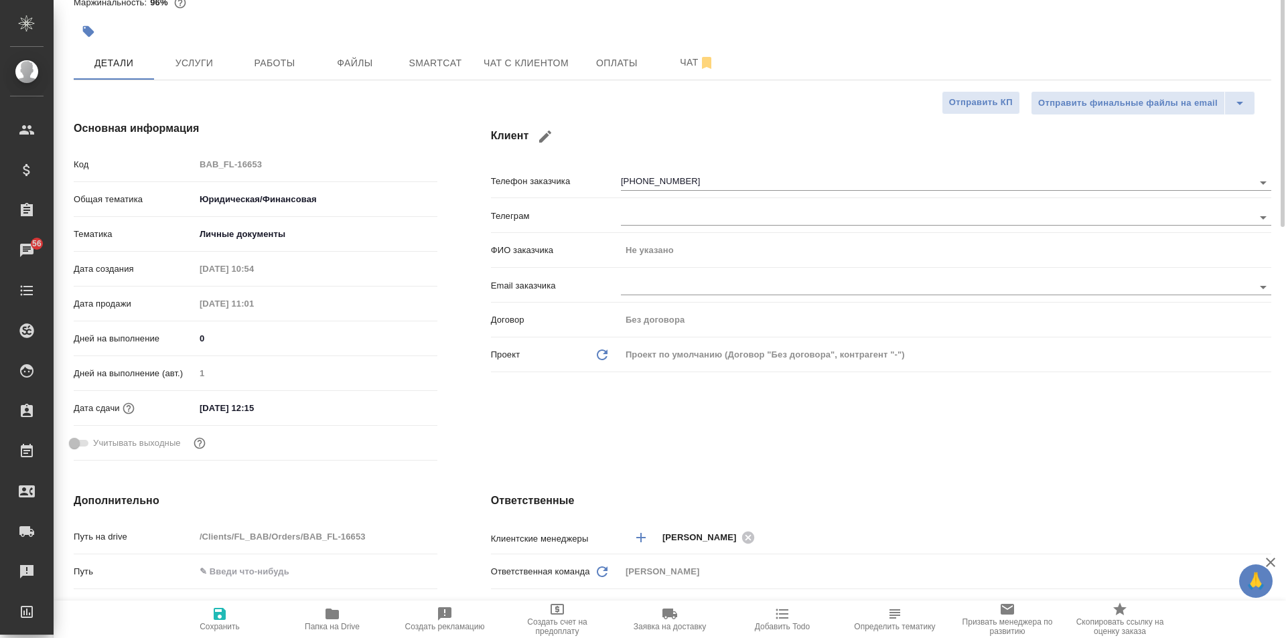
scroll to position [0, 0]
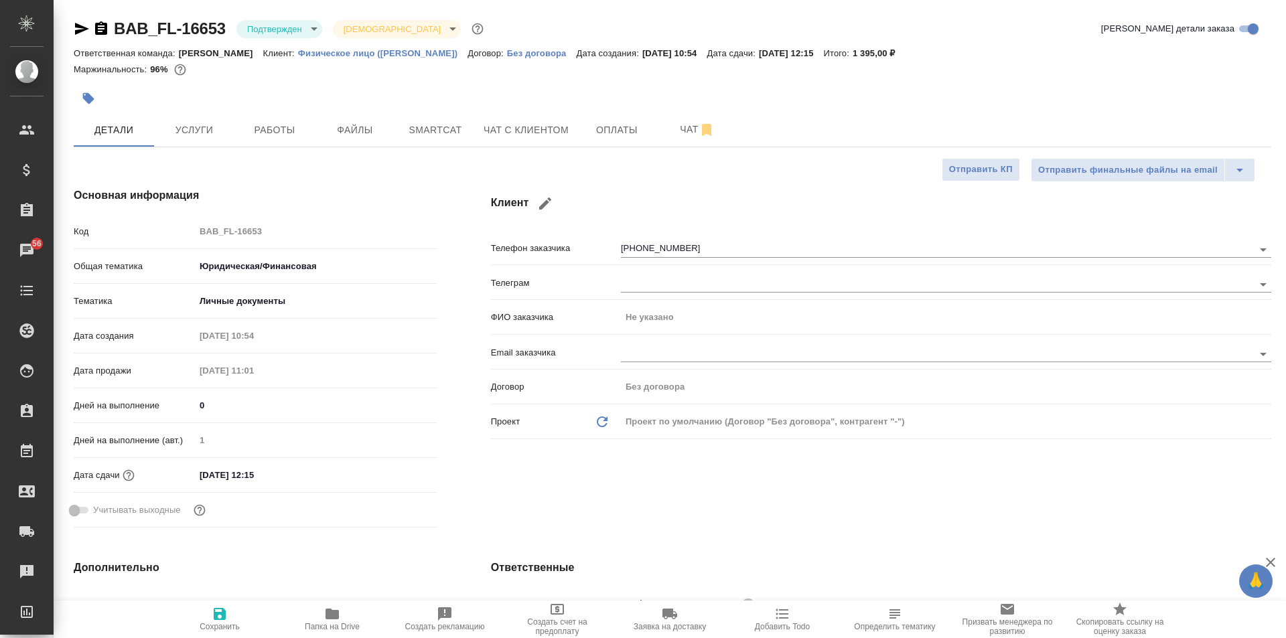
click at [233, 89] on div at bounding box center [473, 98] width 798 height 29
click at [77, 94] on button "button" at bounding box center [88, 98] width 29 height 29
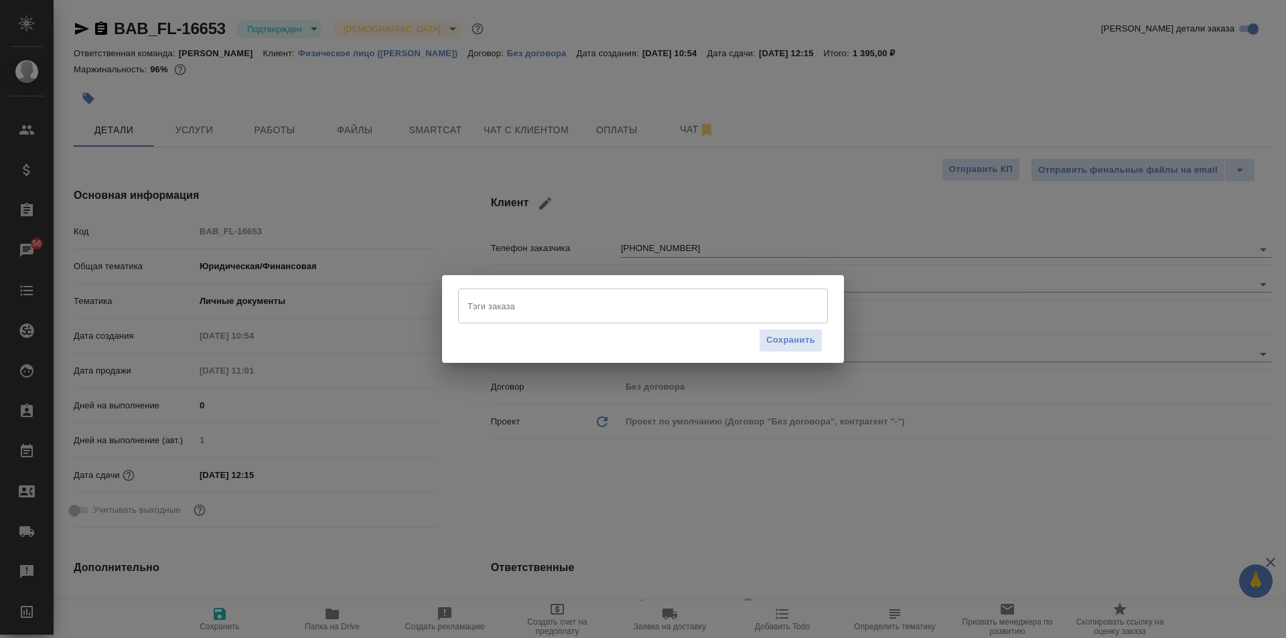
click at [502, 305] on input "Тэги заказа" at bounding box center [630, 306] width 332 height 23
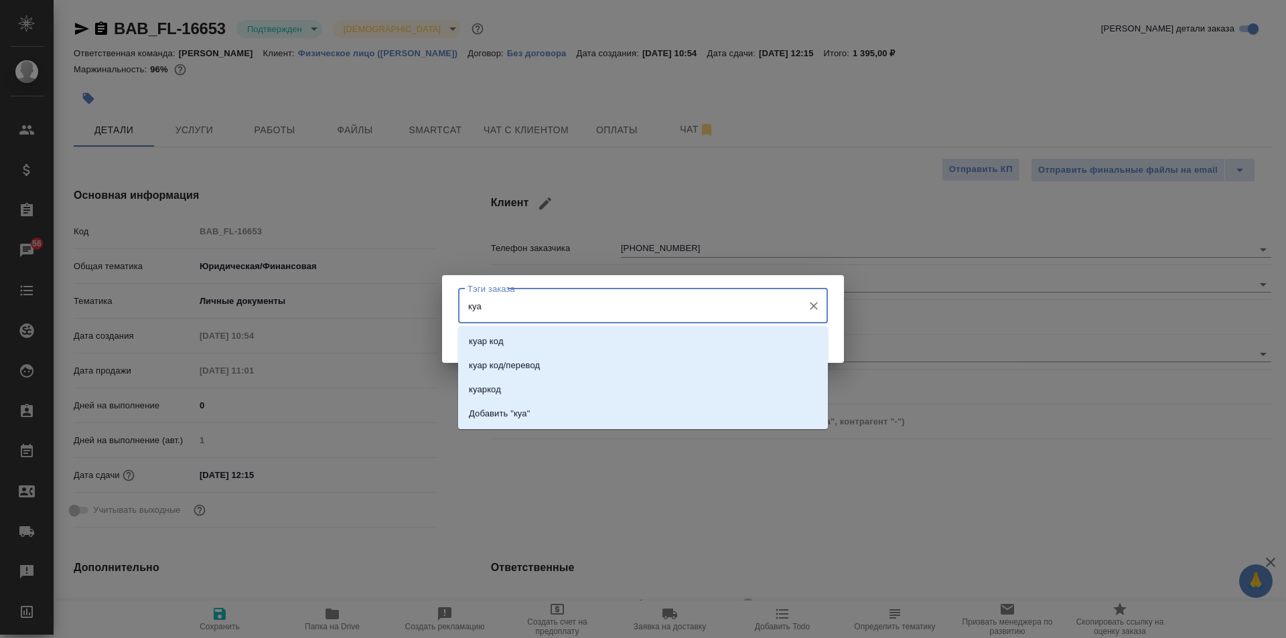
type input "куар"
click at [514, 342] on li "куар код" at bounding box center [643, 342] width 370 height 24
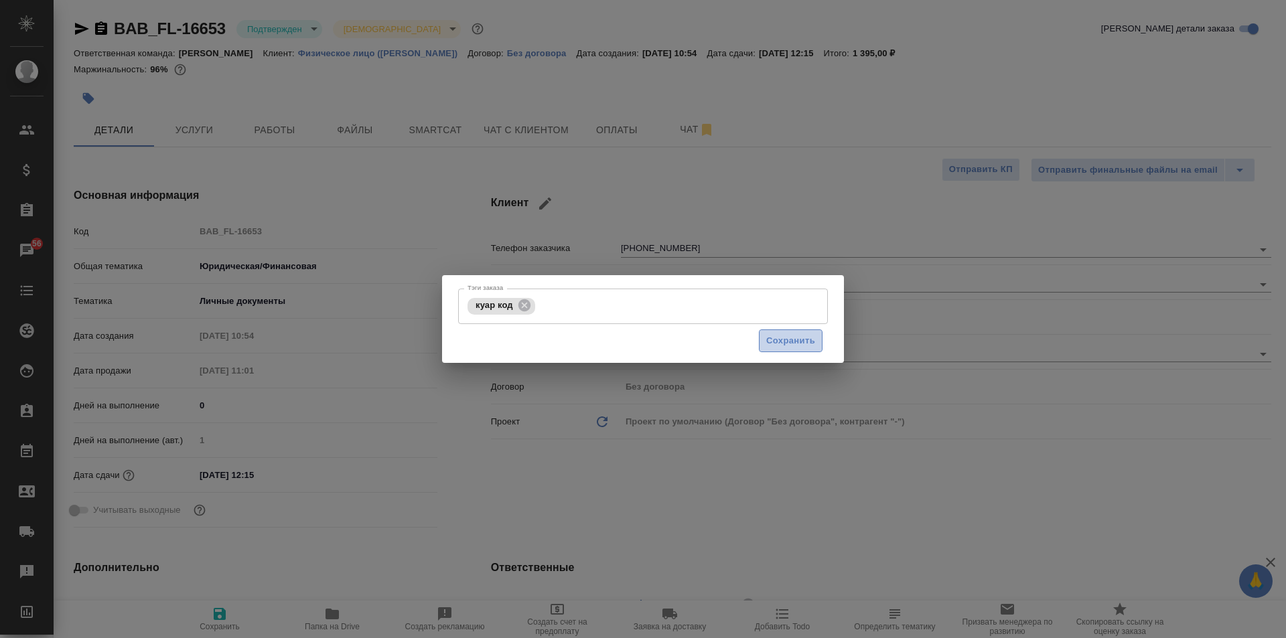
click at [764, 334] on button "Сохранить" at bounding box center [791, 341] width 64 height 23
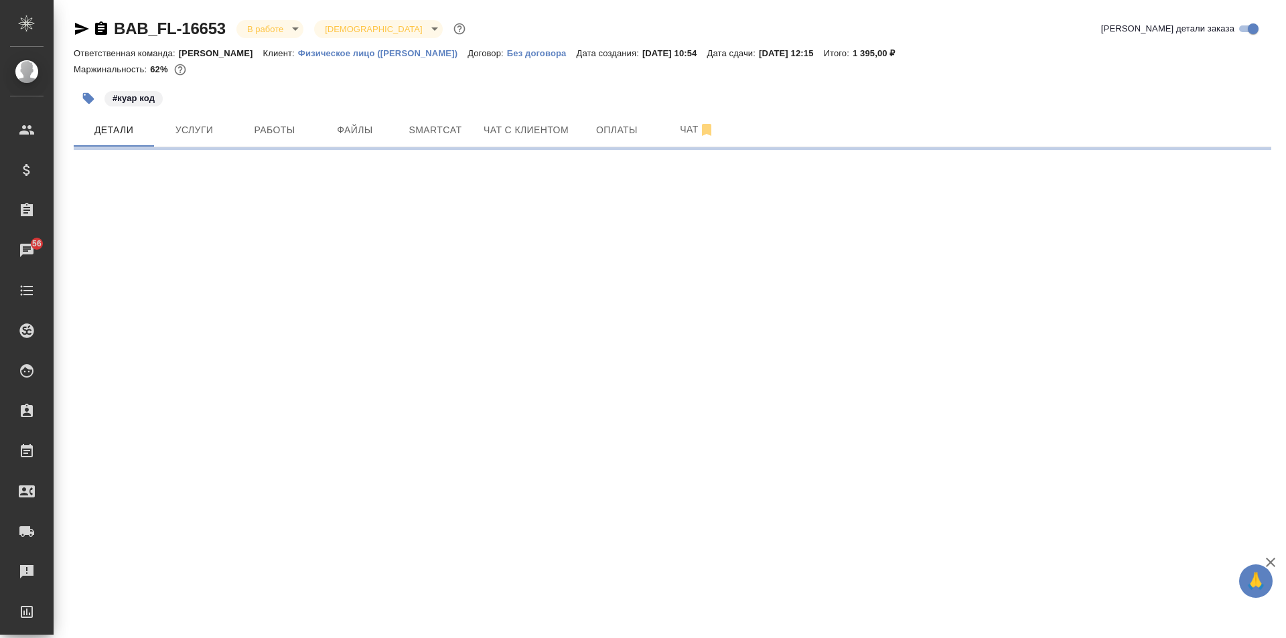
select select "RU"
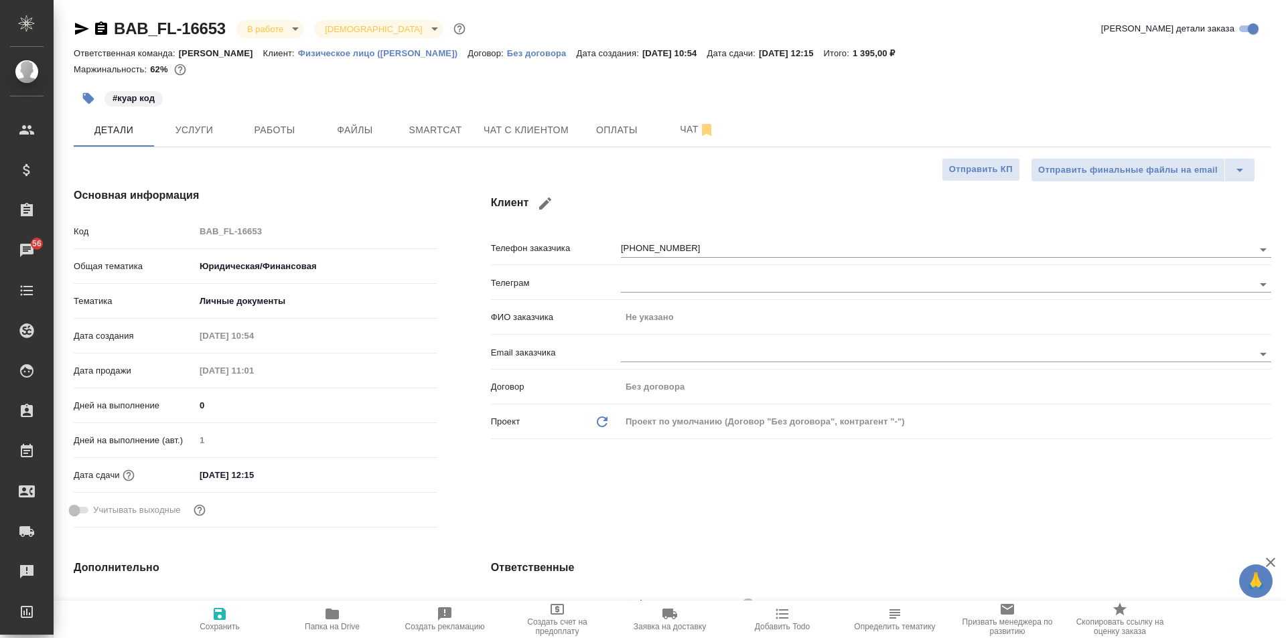
type textarea "x"
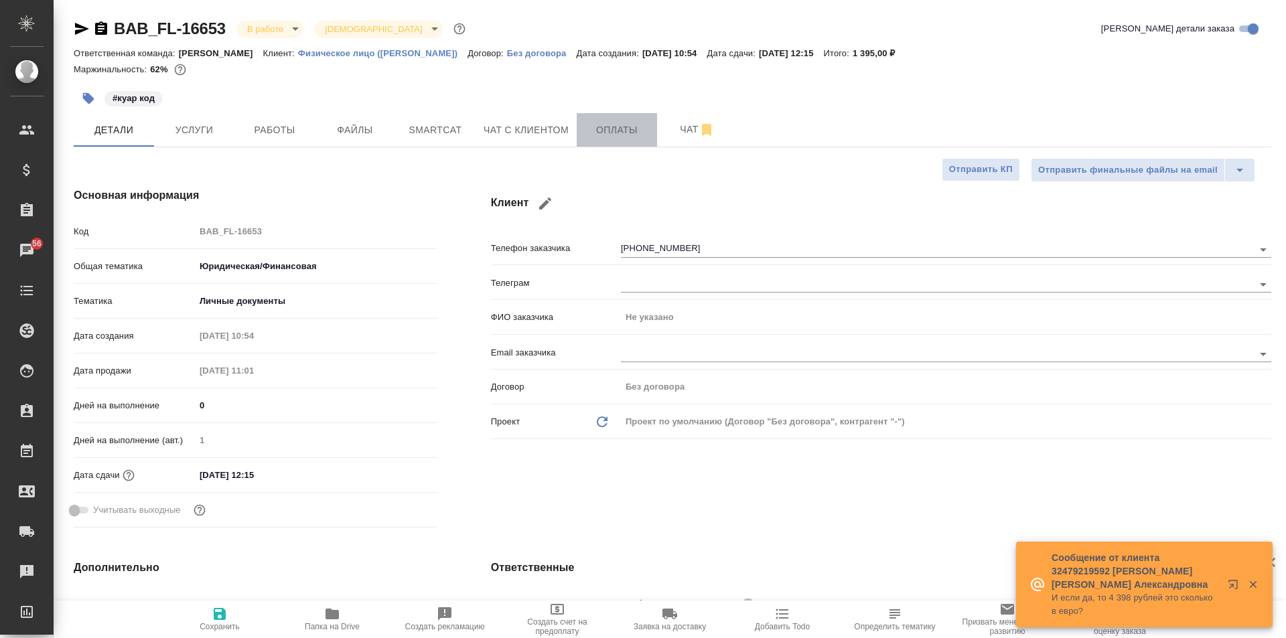
click at [620, 121] on button "Оплаты" at bounding box center [617, 129] width 80 height 33
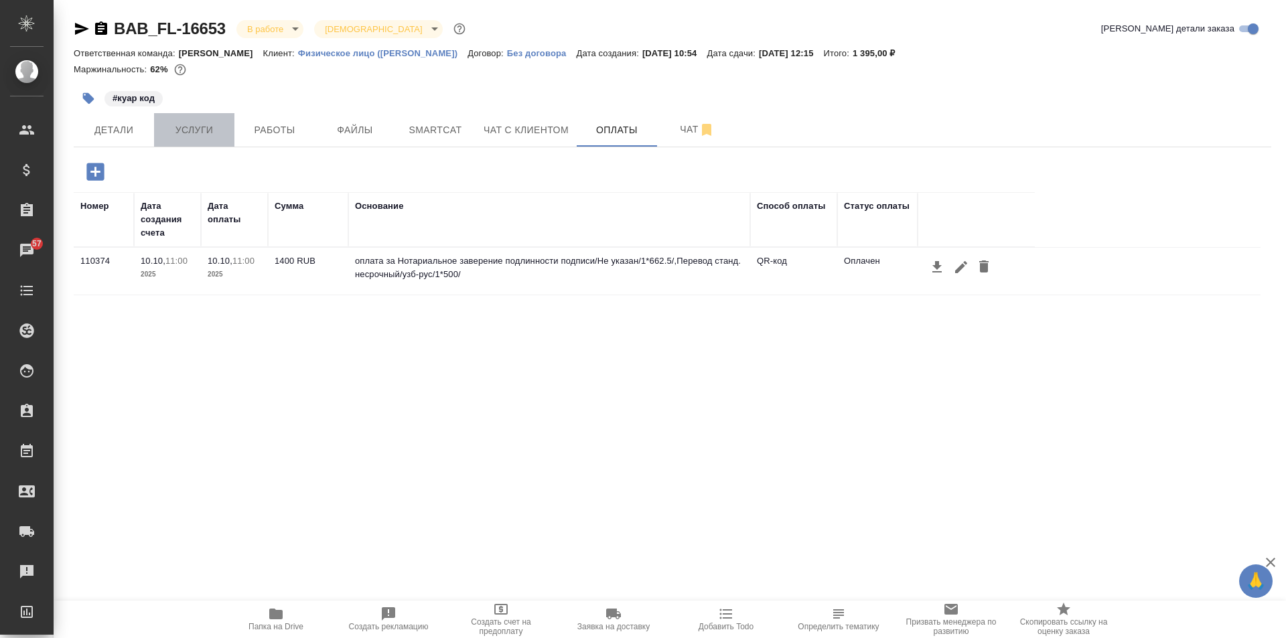
click at [190, 141] on button "Услуги" at bounding box center [194, 129] width 80 height 33
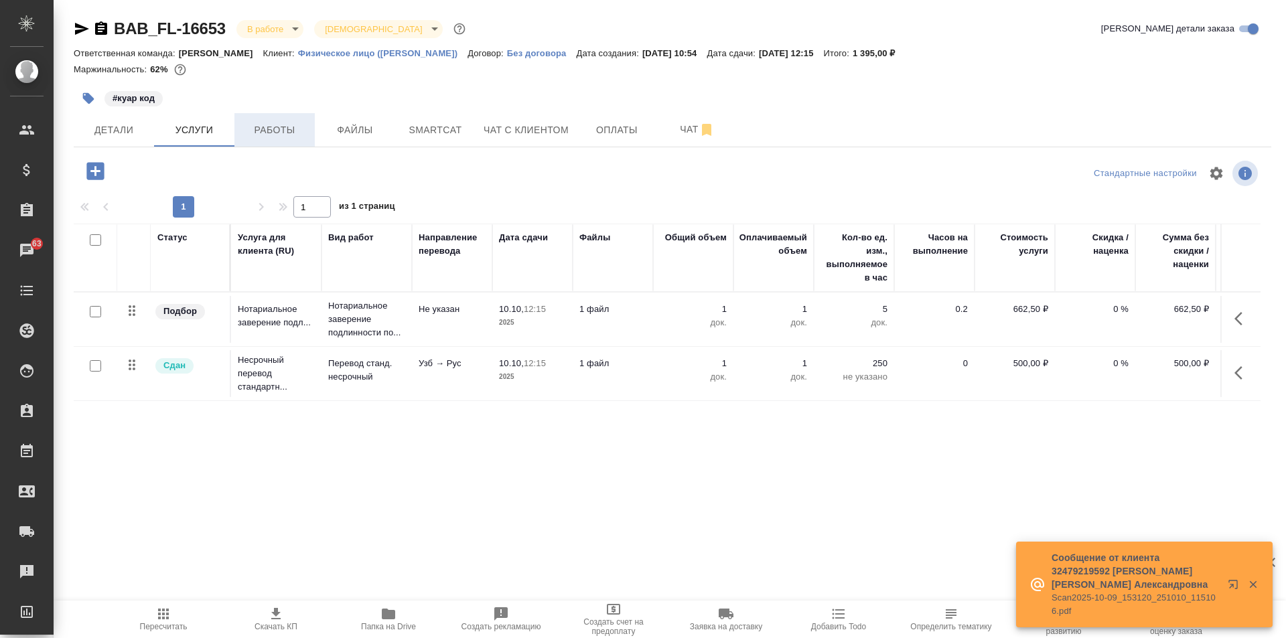
click at [276, 138] on span "Работы" at bounding box center [274, 130] width 64 height 17
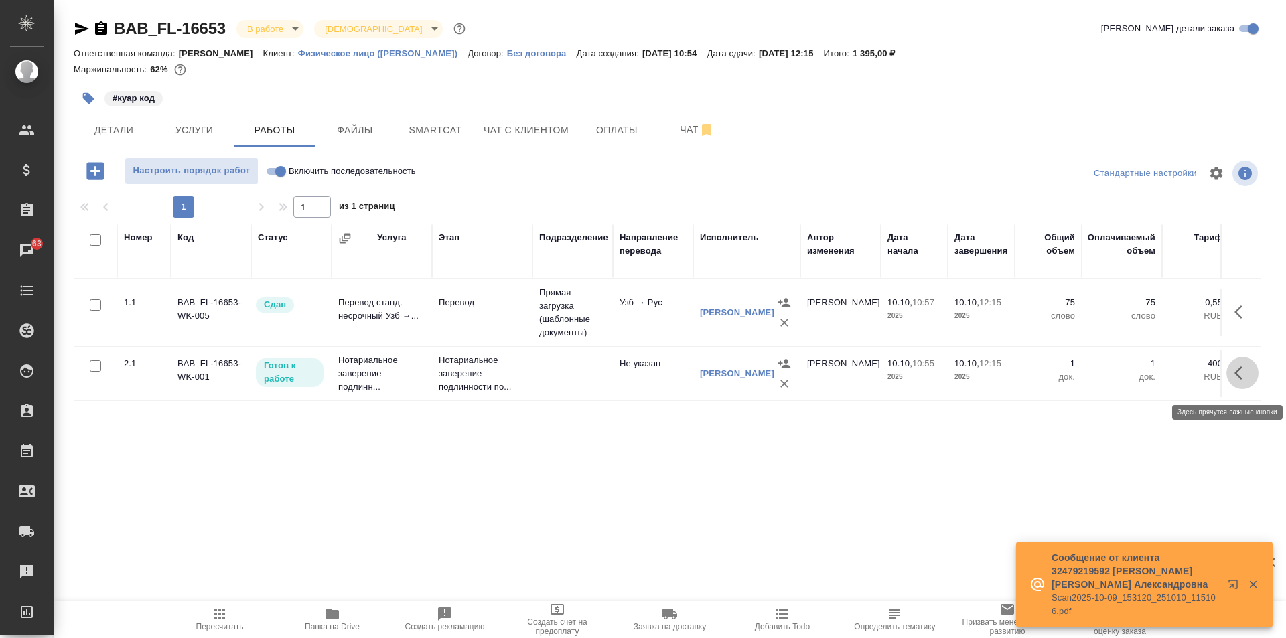
click at [1240, 380] on icon "button" at bounding box center [1238, 372] width 8 height 13
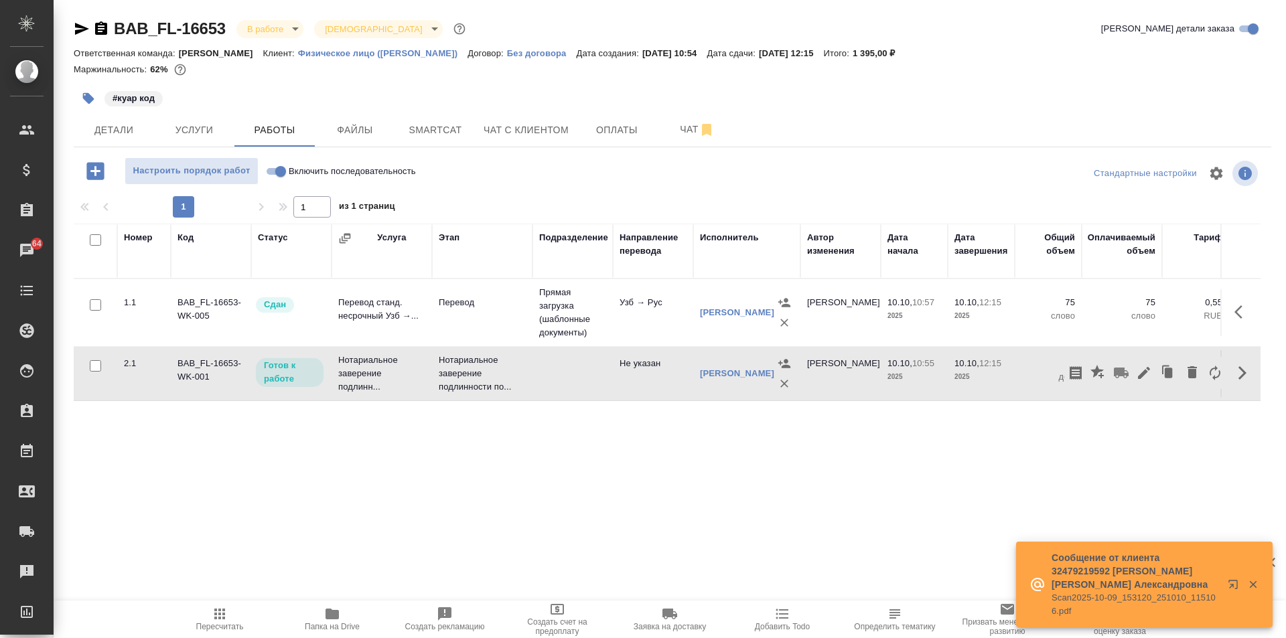
click at [269, 171] on input "Включить последовательность" at bounding box center [281, 171] width 48 height 16
checkbox input "true"
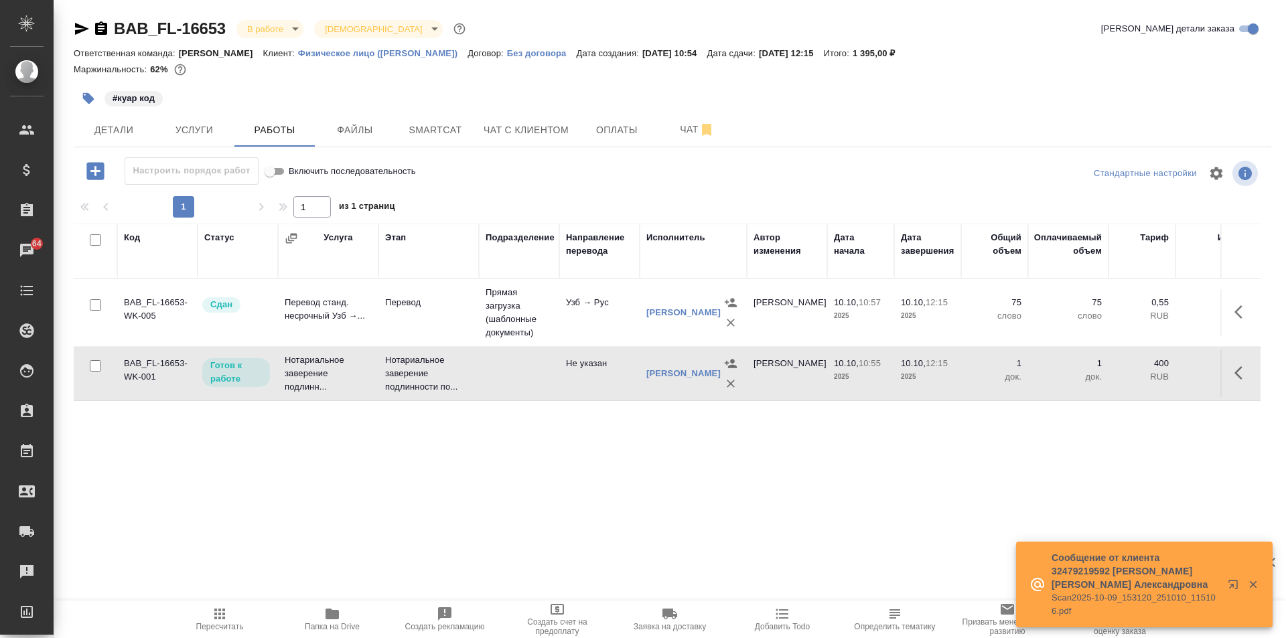
click at [1238, 380] on icon "button" at bounding box center [1238, 372] width 8 height 13
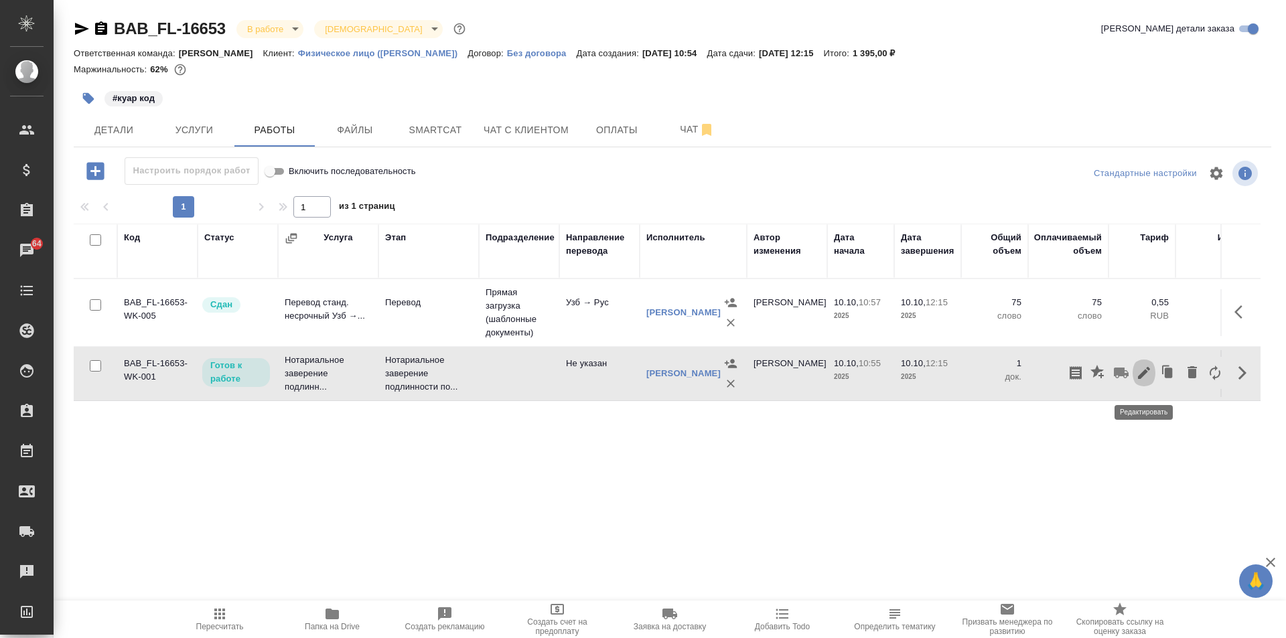
click at [1145, 374] on icon "button" at bounding box center [1144, 373] width 16 height 16
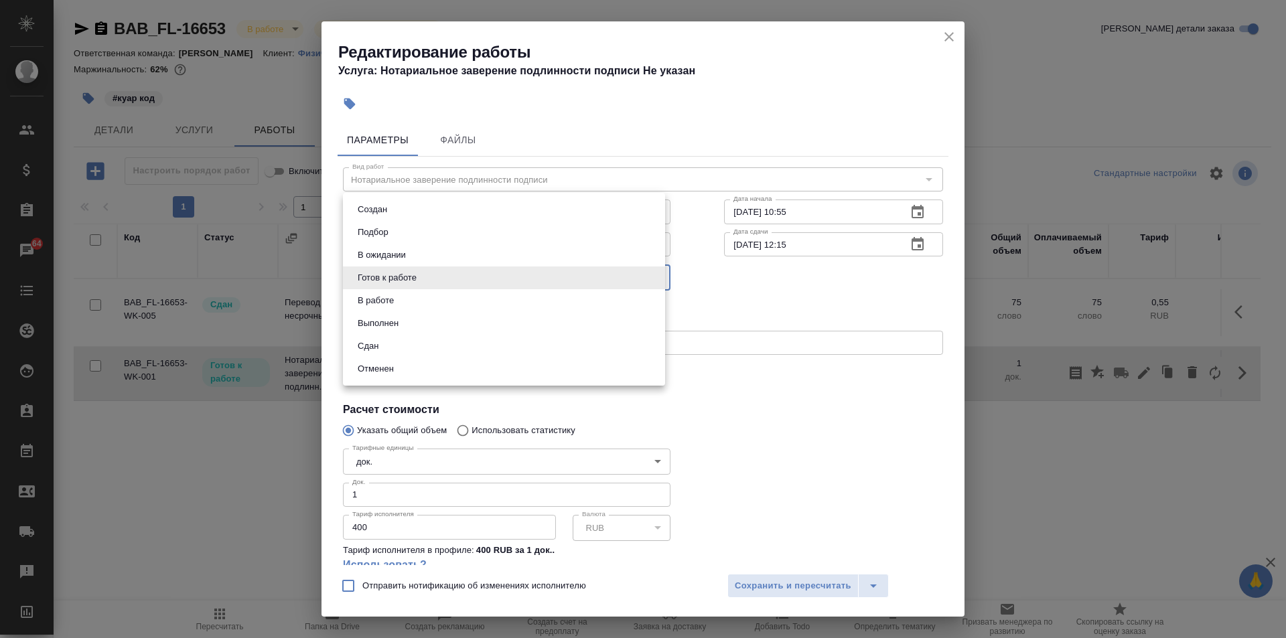
click at [394, 272] on body "🙏 .cls-1 fill:#fff; AWATERA Solovkova Ekaterina Клиенты Спецификации Заказы 64 …" at bounding box center [643, 319] width 1286 height 638
click at [387, 340] on li "Сдан" at bounding box center [504, 346] width 322 height 23
type input "closed"
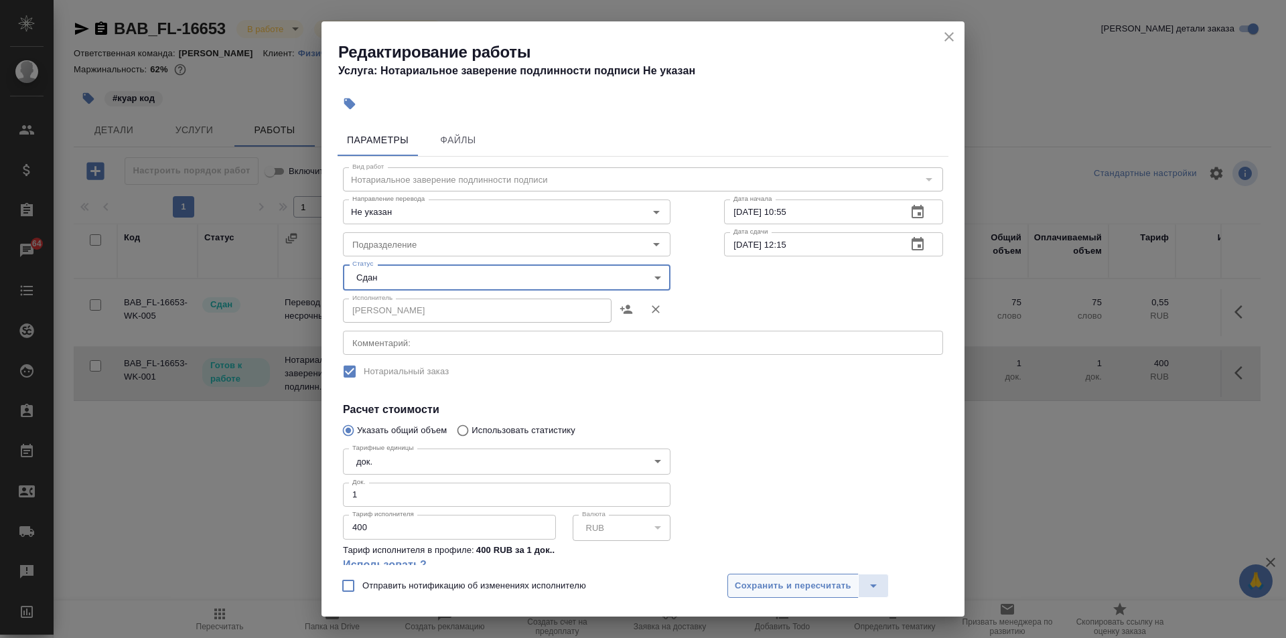
click at [810, 576] on button "Сохранить и пересчитать" at bounding box center [792, 586] width 131 height 24
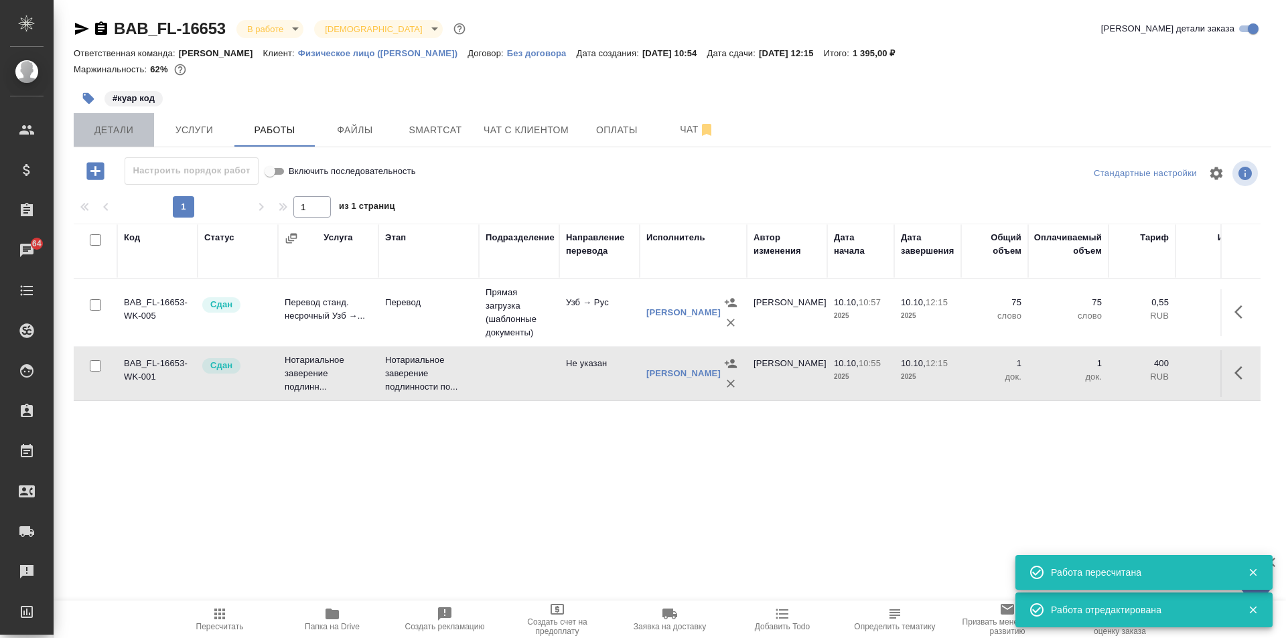
click at [101, 128] on span "Детали" at bounding box center [114, 130] width 64 height 17
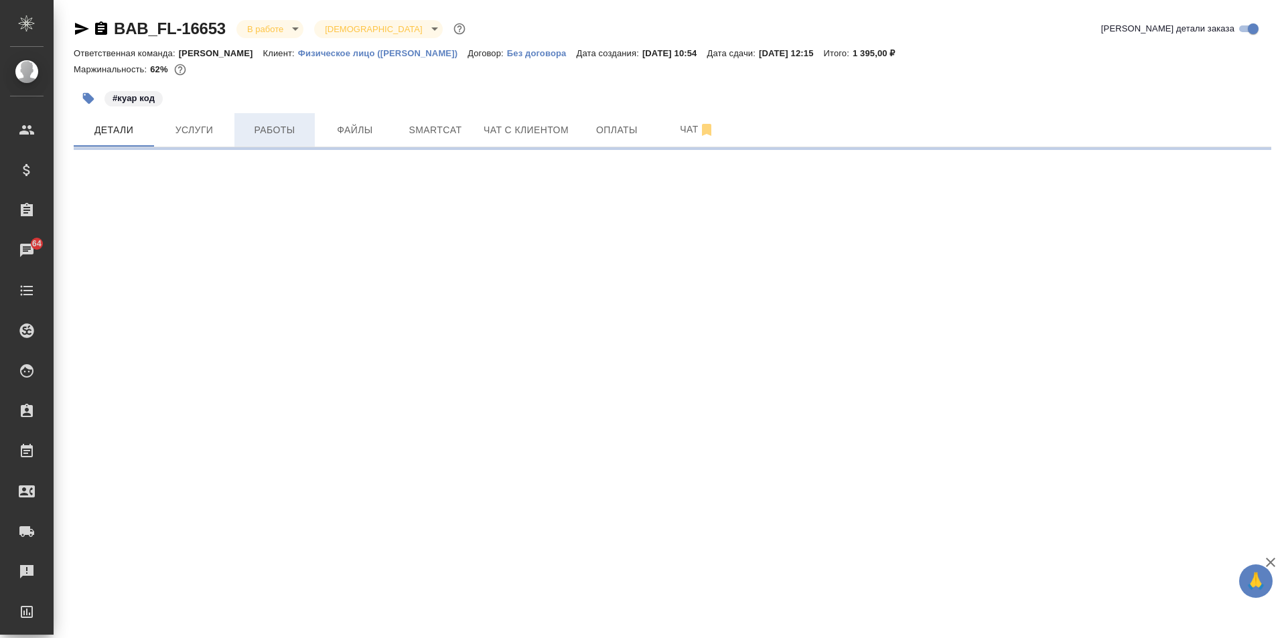
select select "RU"
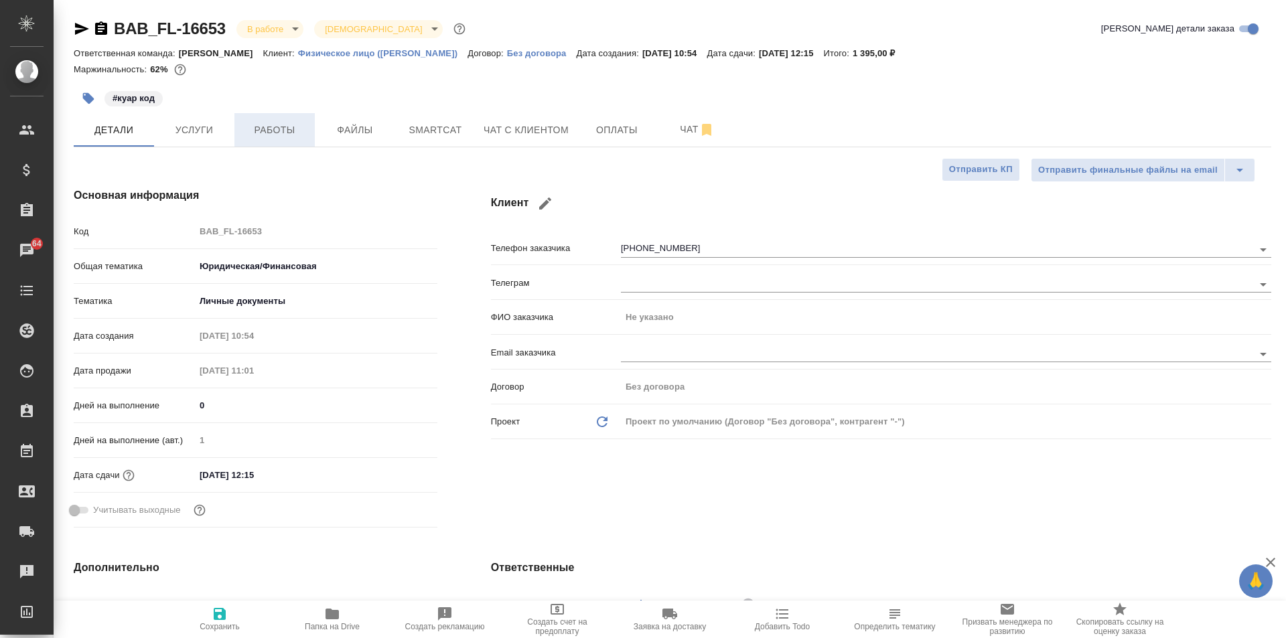
type textarea "x"
click at [263, 135] on span "Работы" at bounding box center [274, 130] width 64 height 17
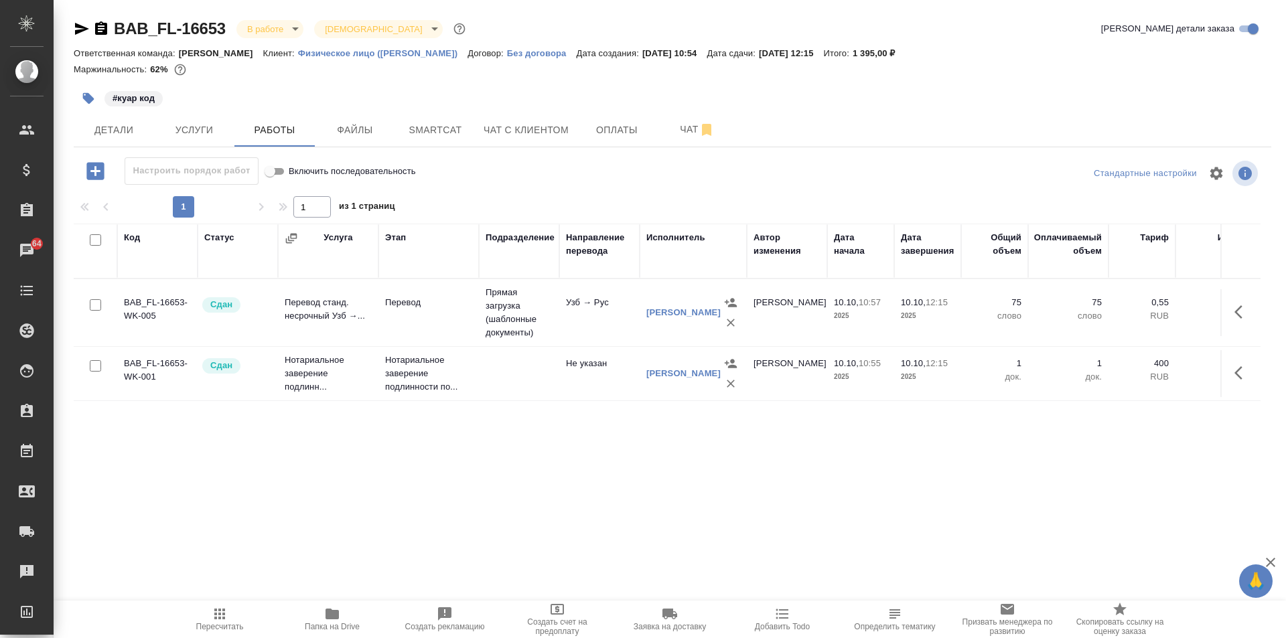
click at [296, 24] on body "🙏 .cls-1 fill:#fff; AWATERA Solovkova Ekaterina Клиенты Спецификации Заказы 64 …" at bounding box center [643, 319] width 1286 height 638
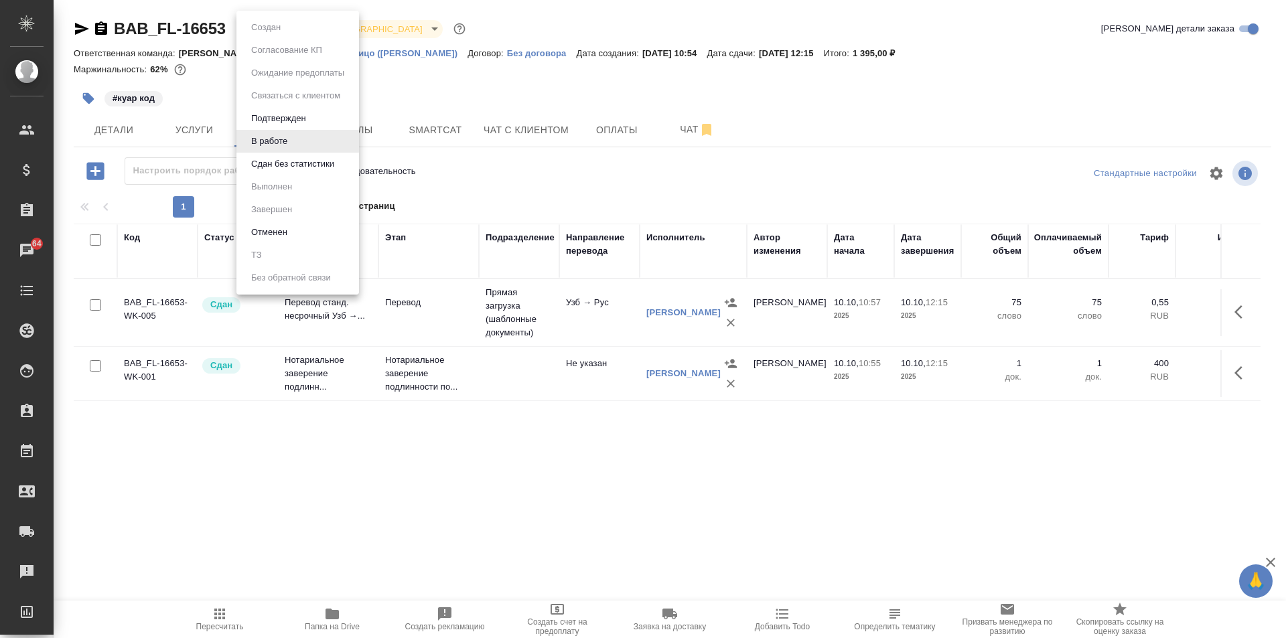
click at [97, 128] on div at bounding box center [643, 319] width 1286 height 638
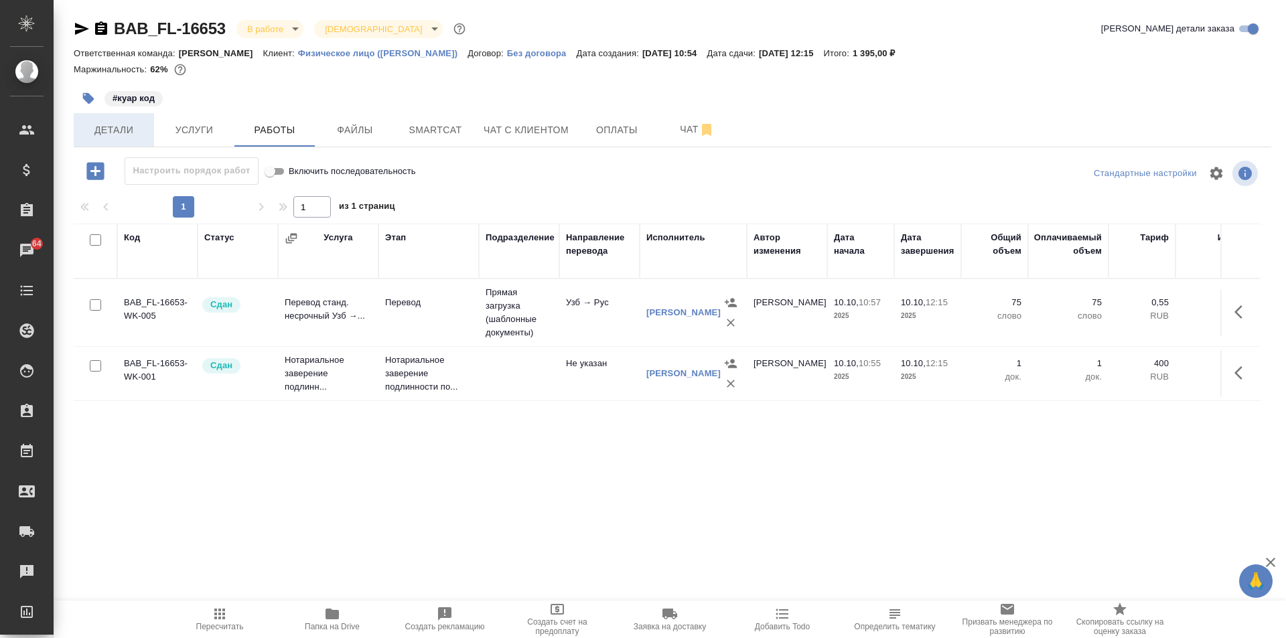
click at [104, 129] on span "Детали" at bounding box center [114, 130] width 64 height 17
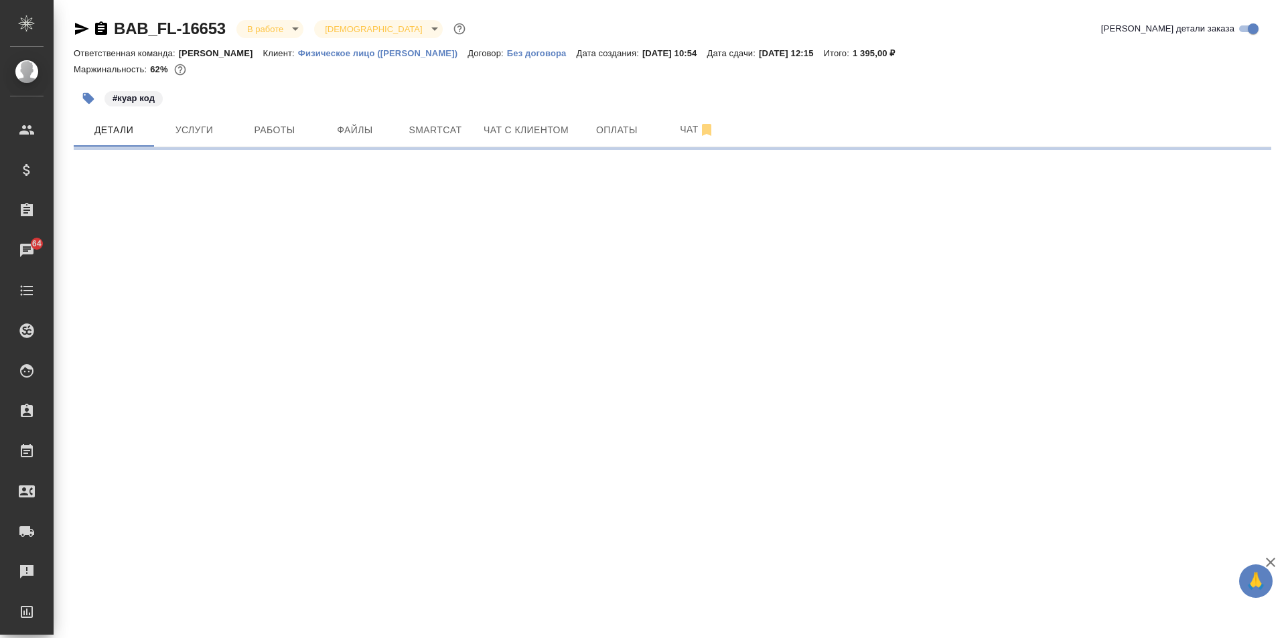
select select "RU"
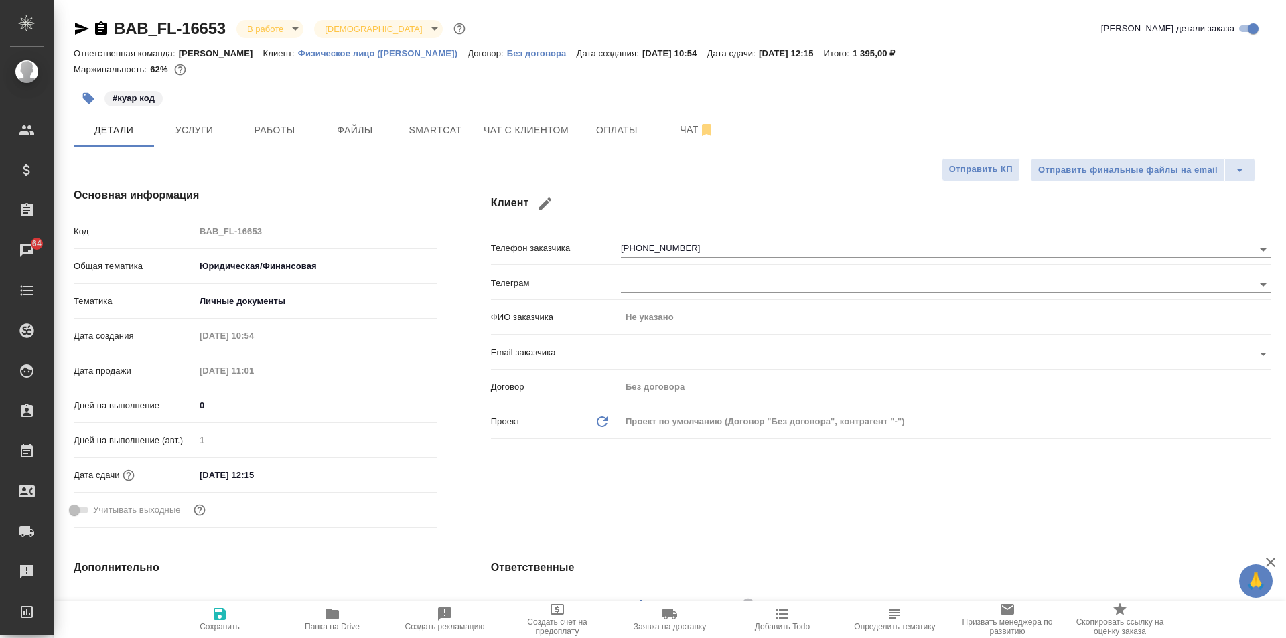
type textarea "x"
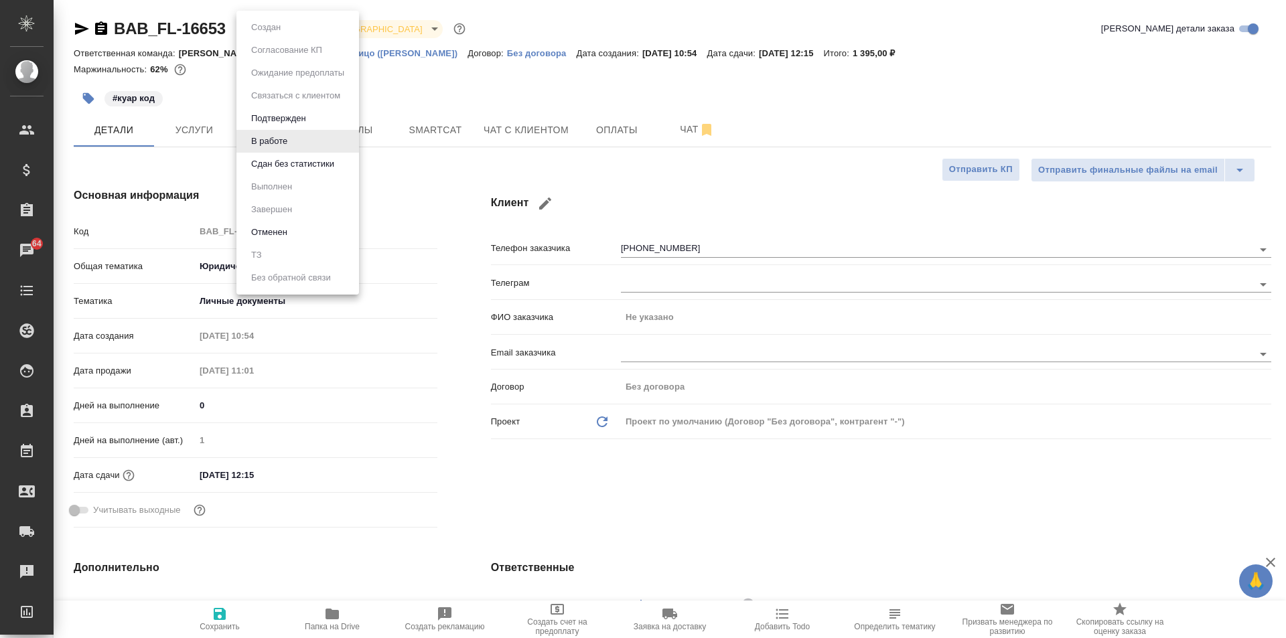
click at [279, 32] on body "🙏 .cls-1 fill:#fff; AWATERA Solovkova Ekaterina Клиенты Спецификации Заказы 64 …" at bounding box center [643, 319] width 1286 height 638
click at [282, 159] on button "Сдан без статистики" at bounding box center [292, 164] width 91 height 15
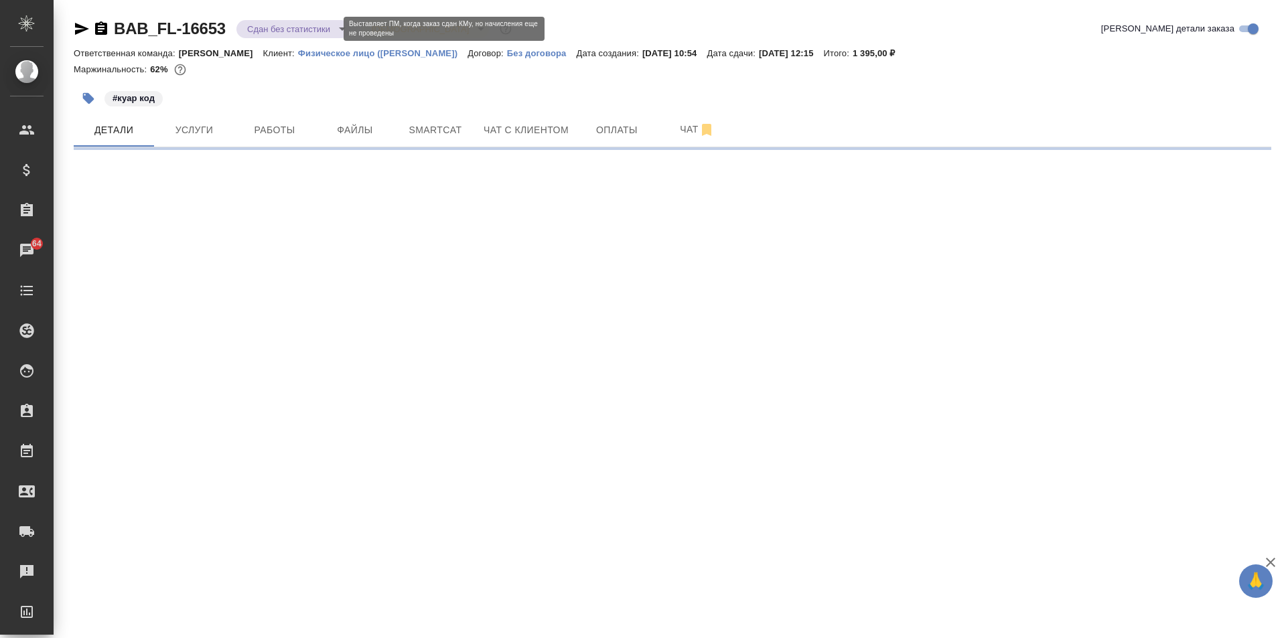
click at [253, 23] on body "🙏 .cls-1 fill:#fff; AWATERA Solovkova Ekaterina Клиенты Спецификации Заказы 64 …" at bounding box center [643, 319] width 1286 height 638
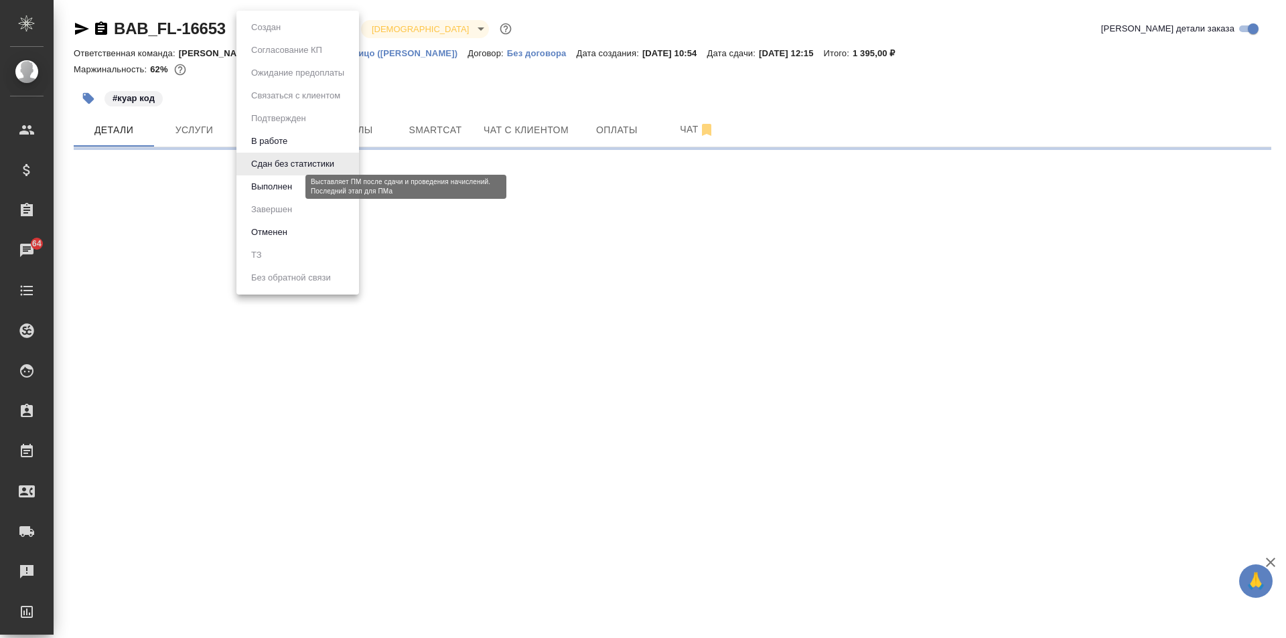
click at [275, 182] on button "Выполнен" at bounding box center [271, 187] width 49 height 15
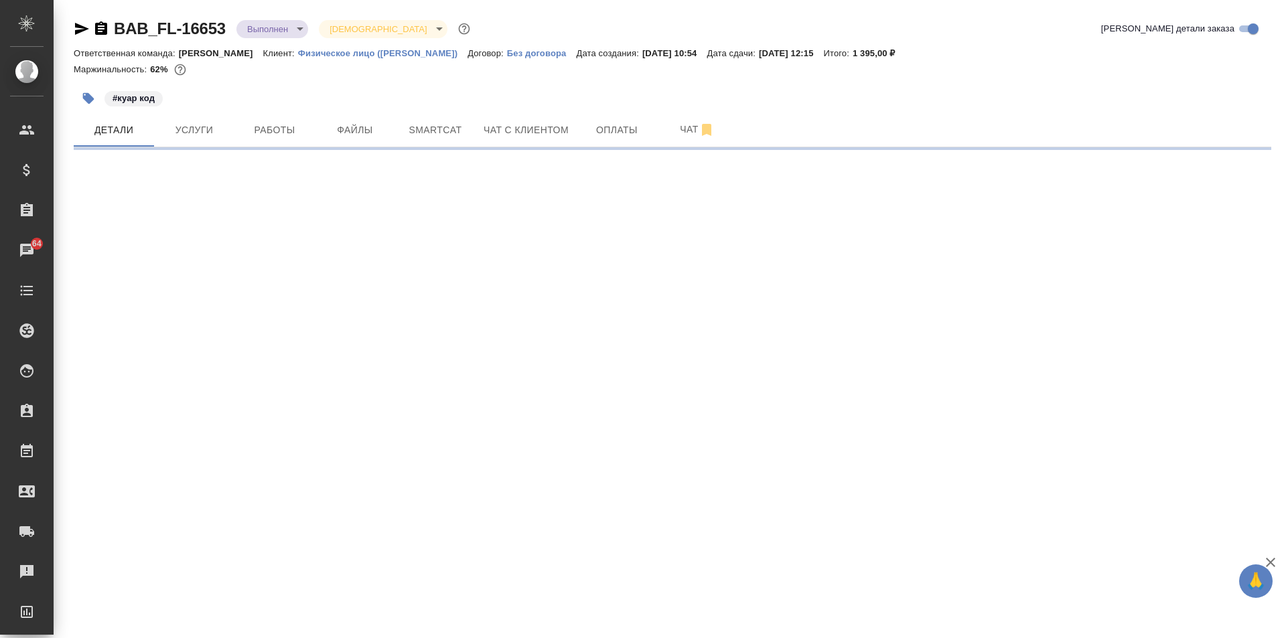
click at [274, 29] on body "🙏 .cls-1 fill:#fff; AWATERA Solovkova Ekaterina Клиенты Спецификации Заказы 64 …" at bounding box center [643, 319] width 1286 height 638
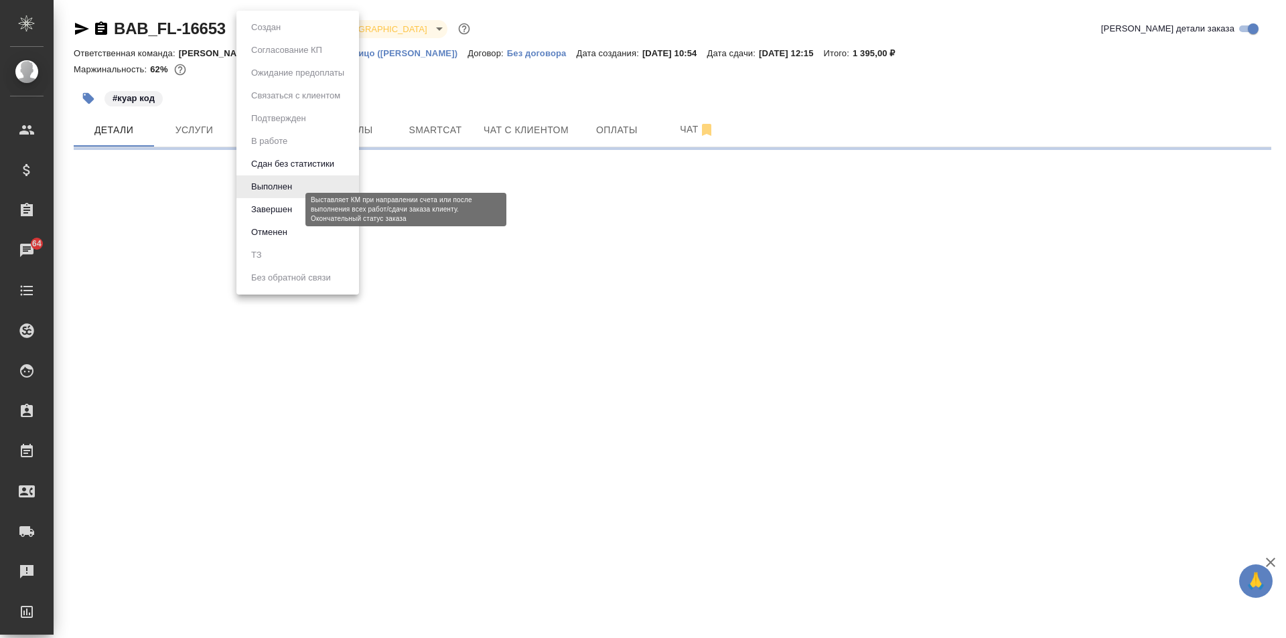
click at [293, 212] on button "Завершен" at bounding box center [271, 209] width 49 height 15
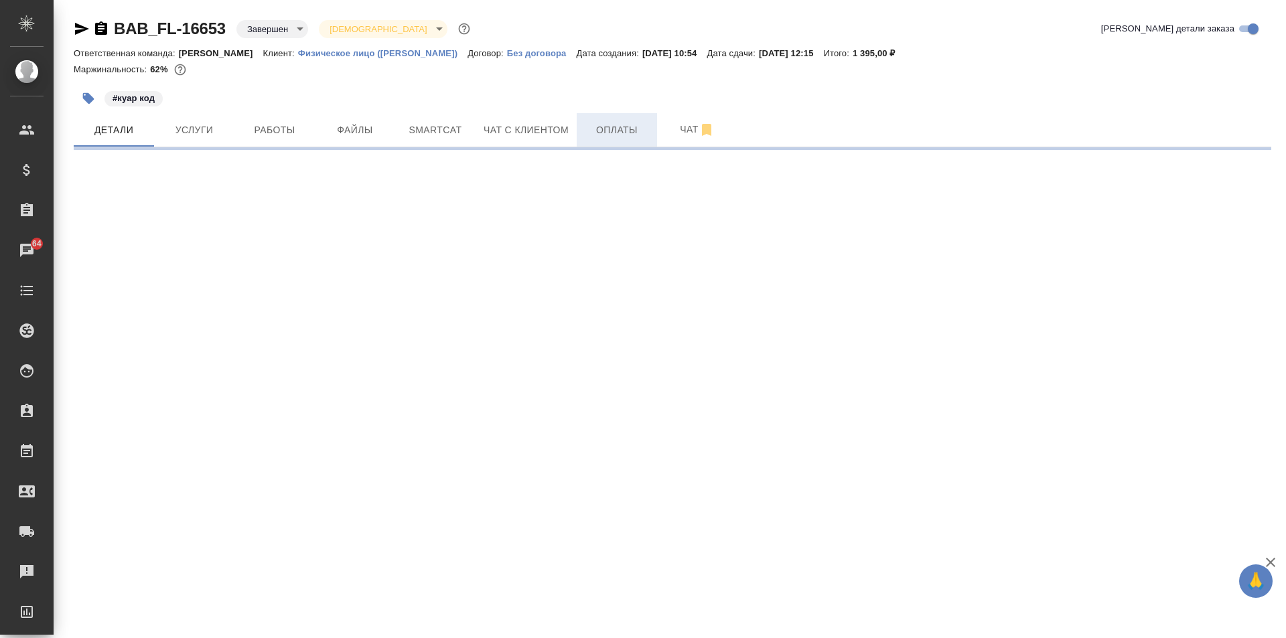
select select "RU"
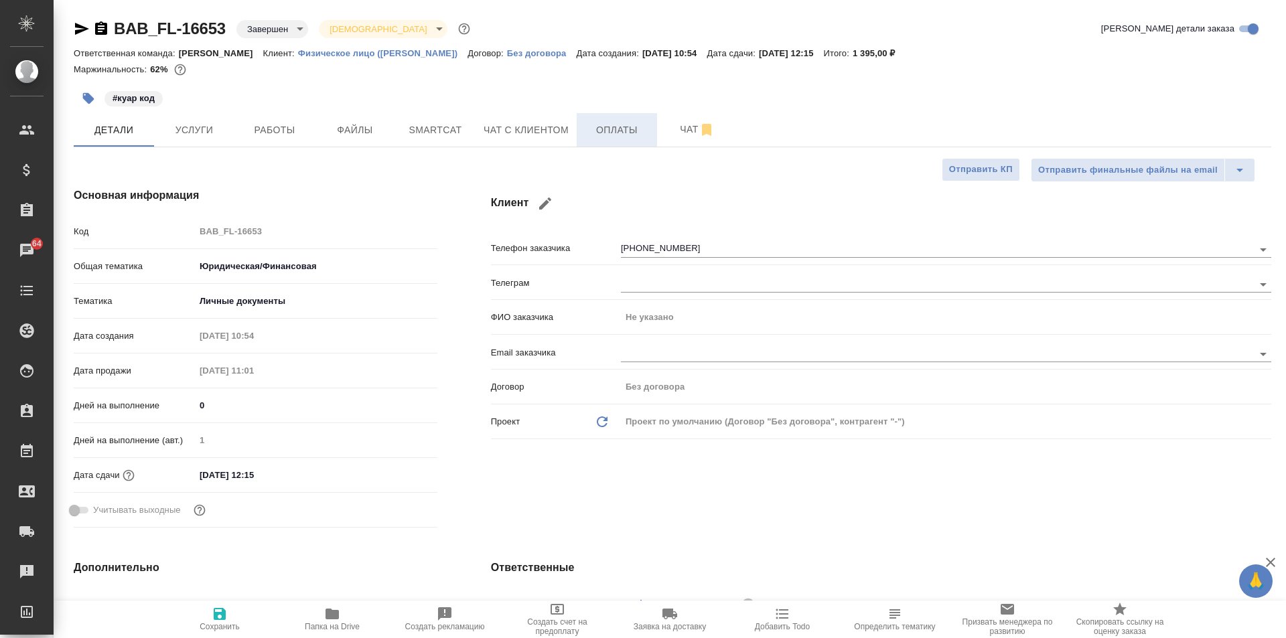
type textarea "x"
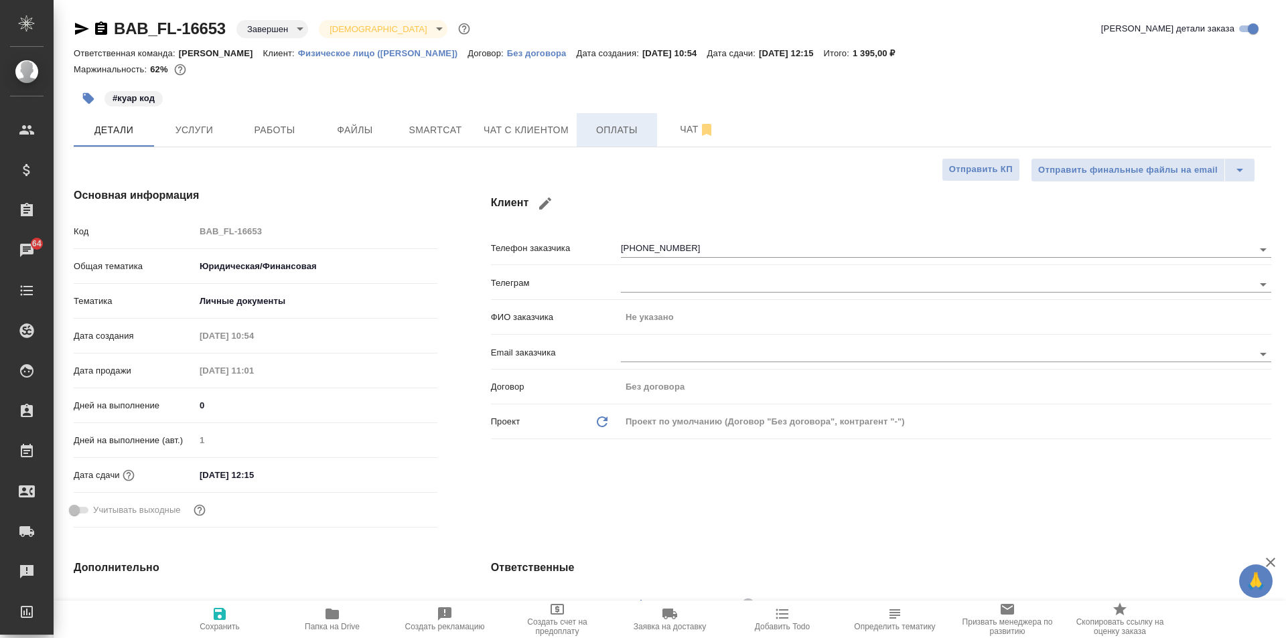
type textarea "x"
click at [279, 139] on button "Работы" at bounding box center [274, 129] width 80 height 33
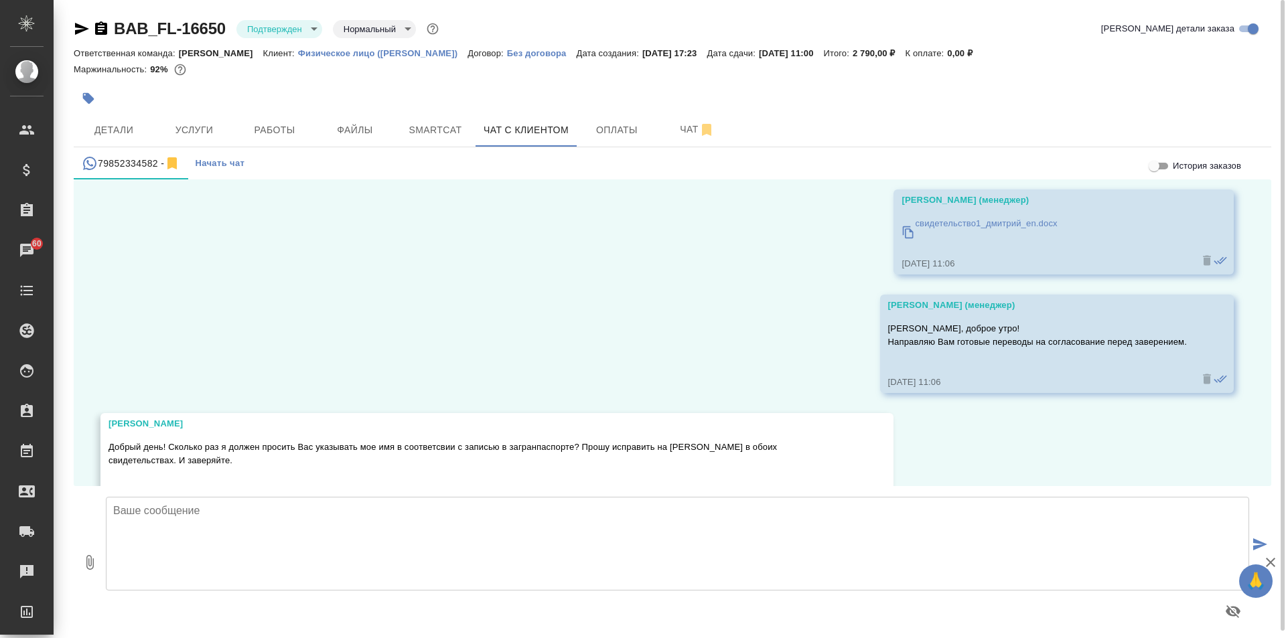
scroll to position [13853, 0]
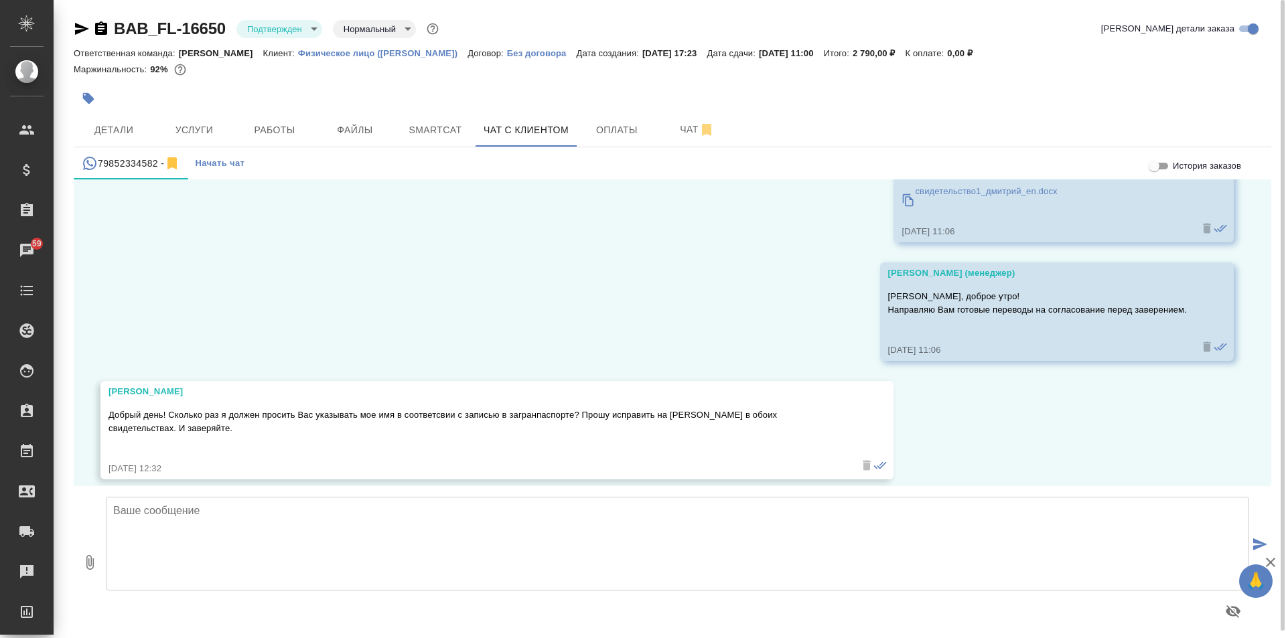
click at [423, 518] on textarea at bounding box center [677, 544] width 1143 height 94
click at [269, 521] on textarea at bounding box center [677, 544] width 1143 height 94
type textarea "g"
type textarea "Принято, передаем на заверение."
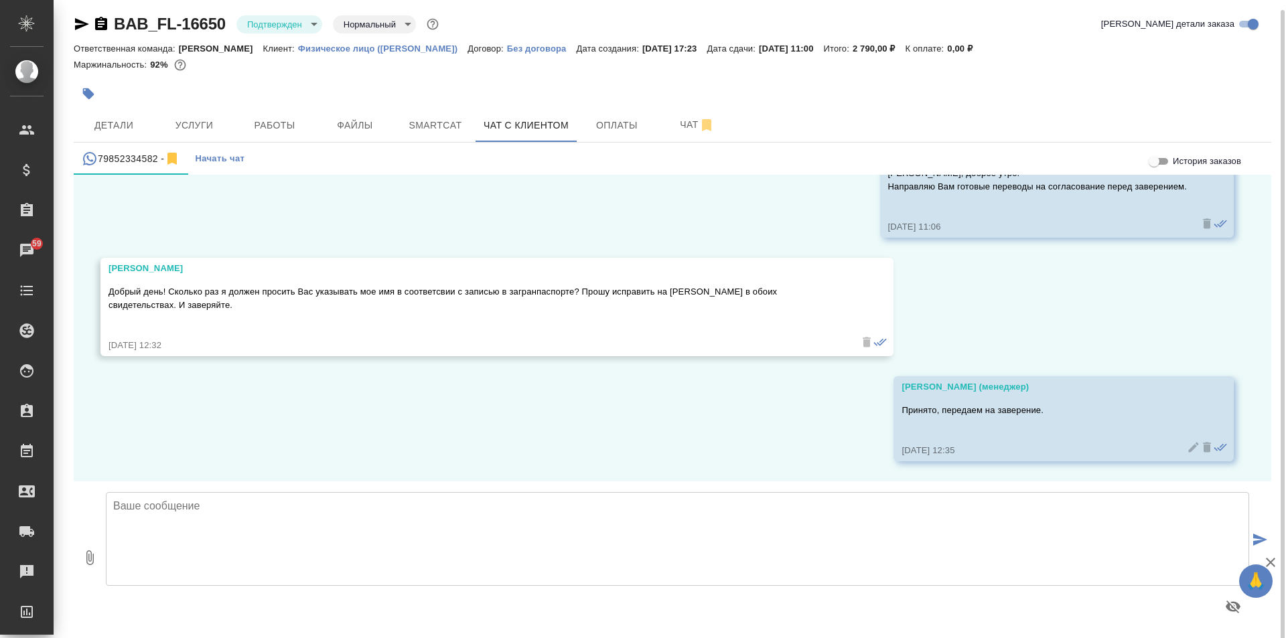
scroll to position [7, 0]
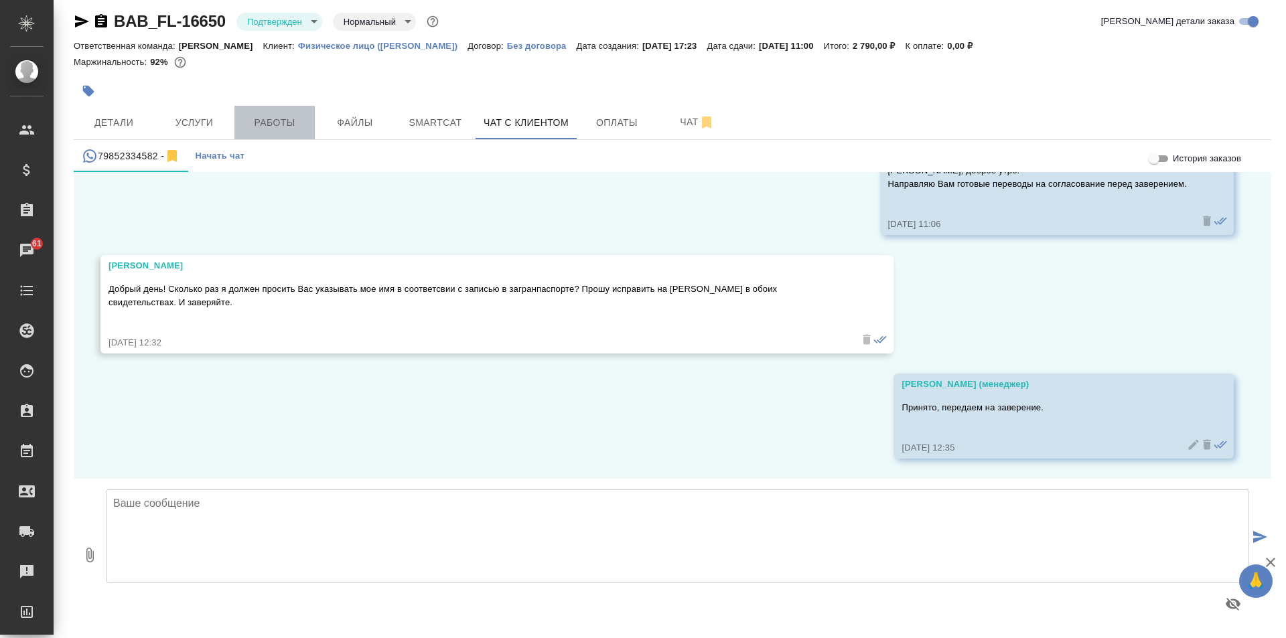
click at [262, 122] on span "Работы" at bounding box center [274, 123] width 64 height 17
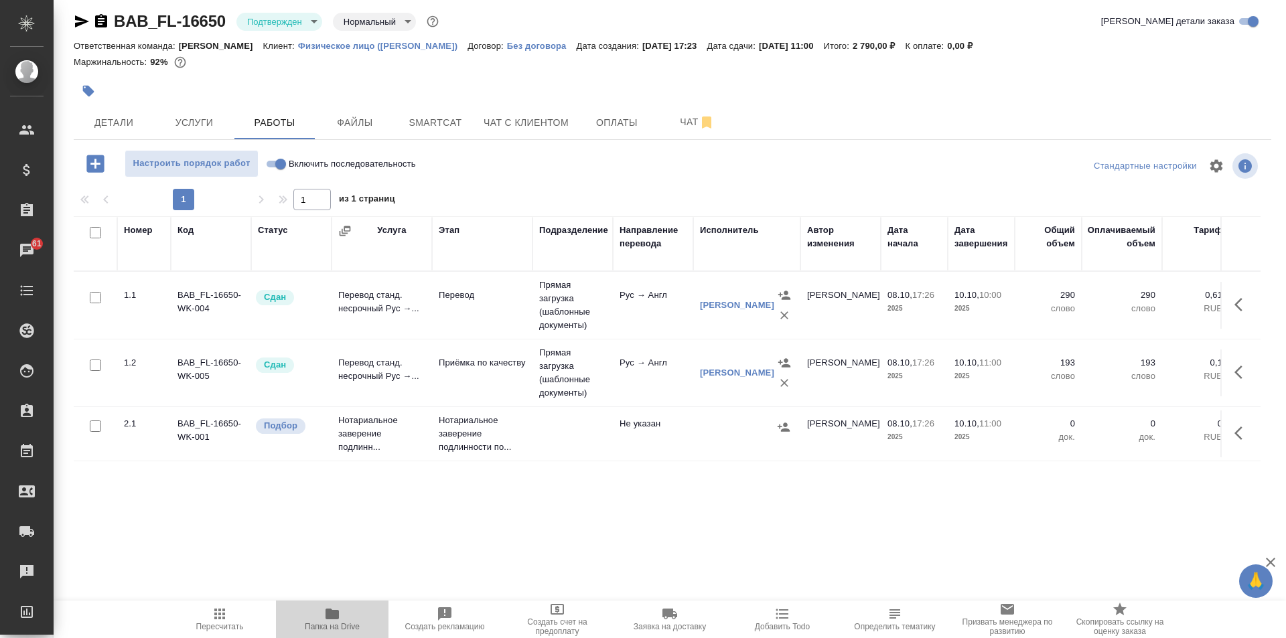
click at [331, 637] on button "Папка на Drive" at bounding box center [332, 620] width 113 height 38
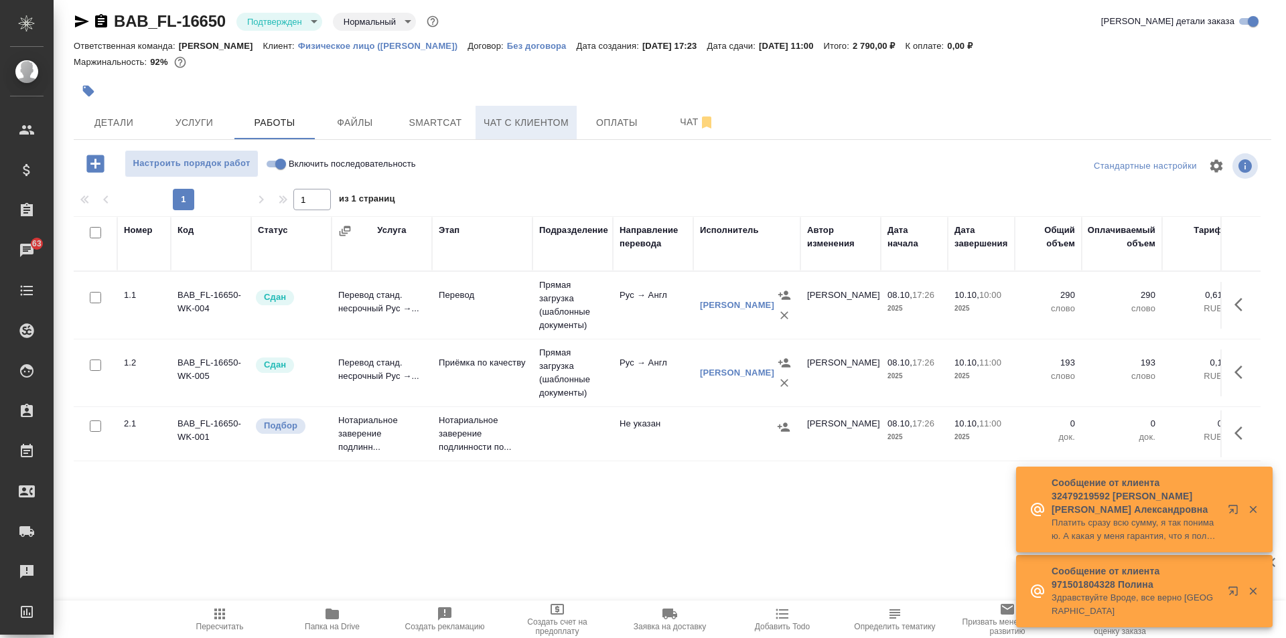
click at [516, 121] on span "Чат с клиентом" at bounding box center [526, 123] width 85 height 17
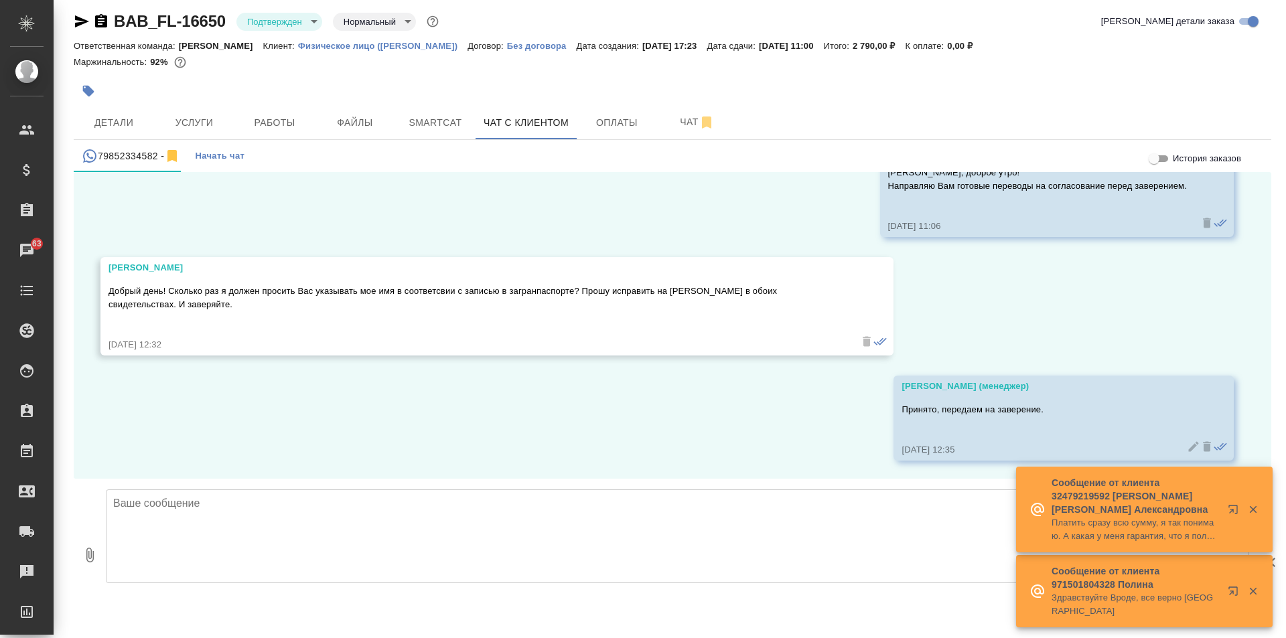
scroll to position [13971, 0]
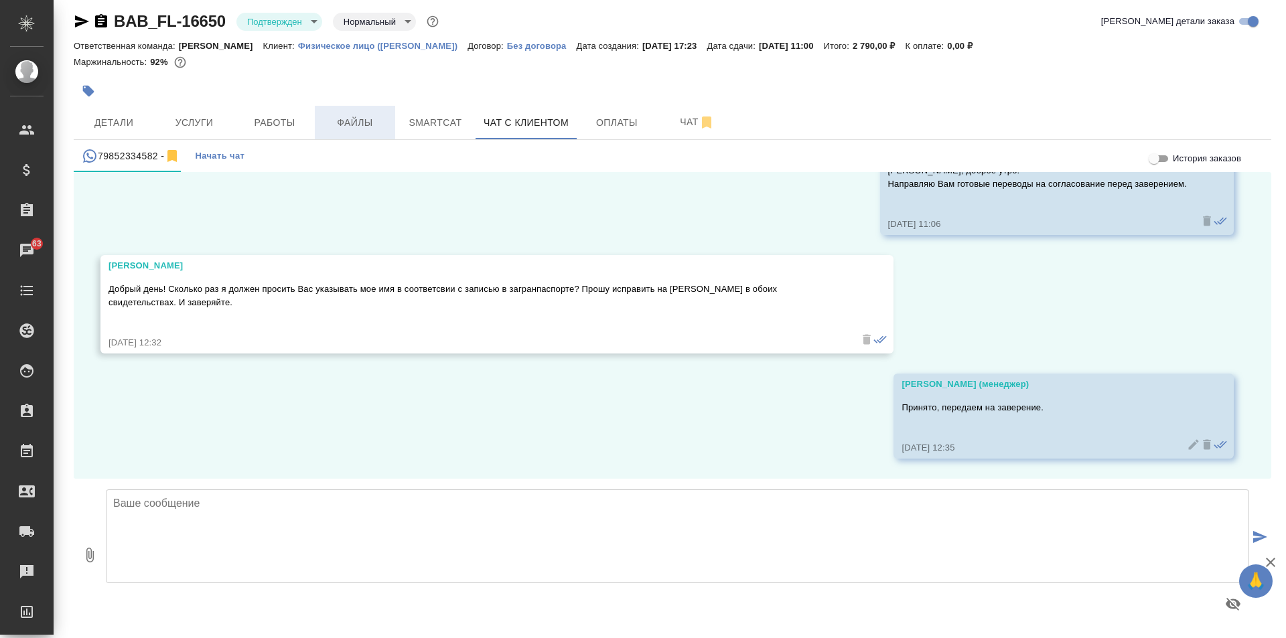
click at [347, 118] on span "Файлы" at bounding box center [355, 123] width 64 height 17
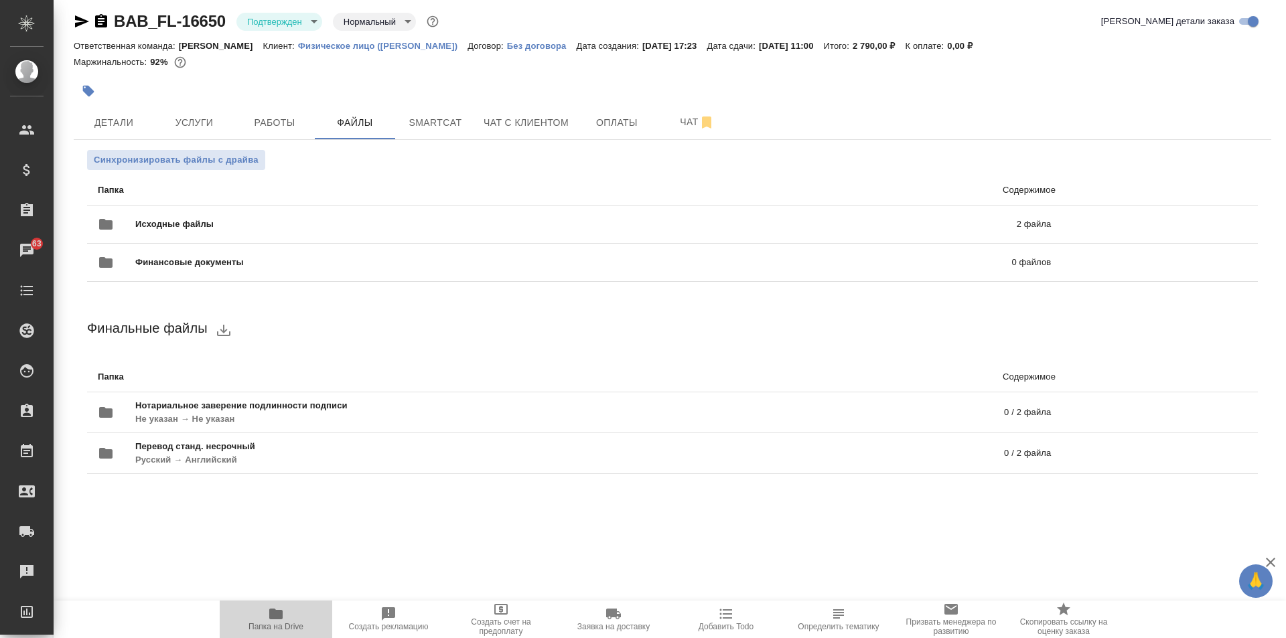
click at [284, 628] on span "Папка на Drive" at bounding box center [276, 626] width 55 height 9
click at [301, 117] on span "Работы" at bounding box center [274, 123] width 64 height 17
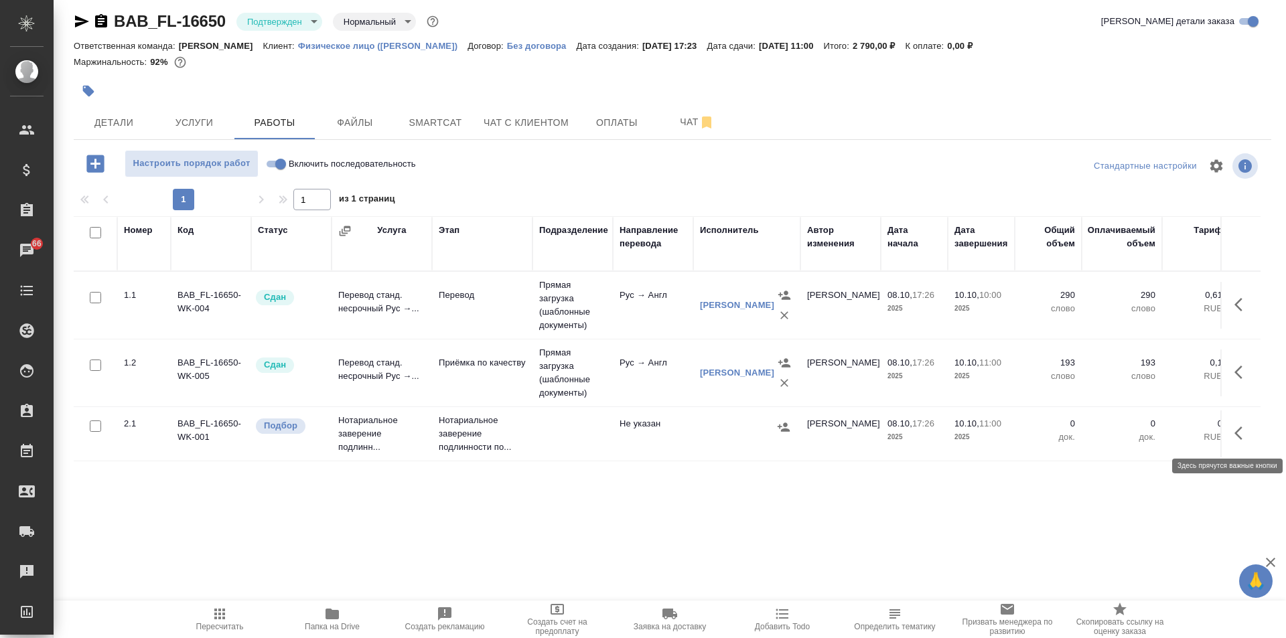
click at [1226, 431] on button "button" at bounding box center [1242, 433] width 32 height 32
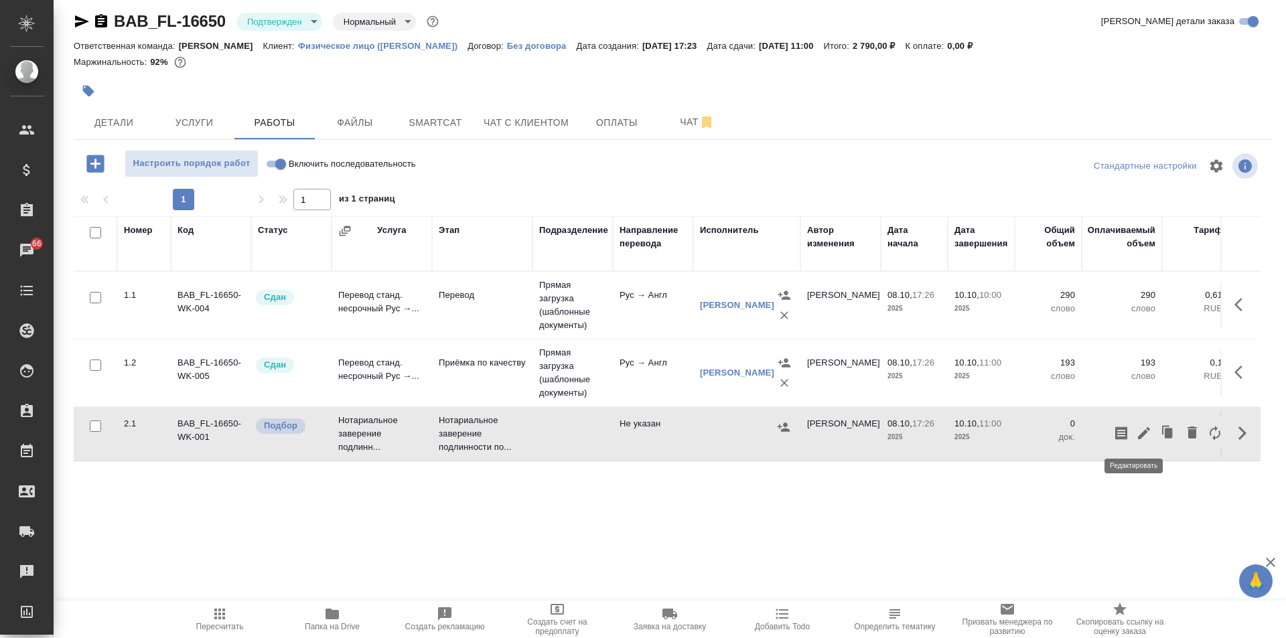
click at [1142, 431] on button "button" at bounding box center [1144, 433] width 23 height 32
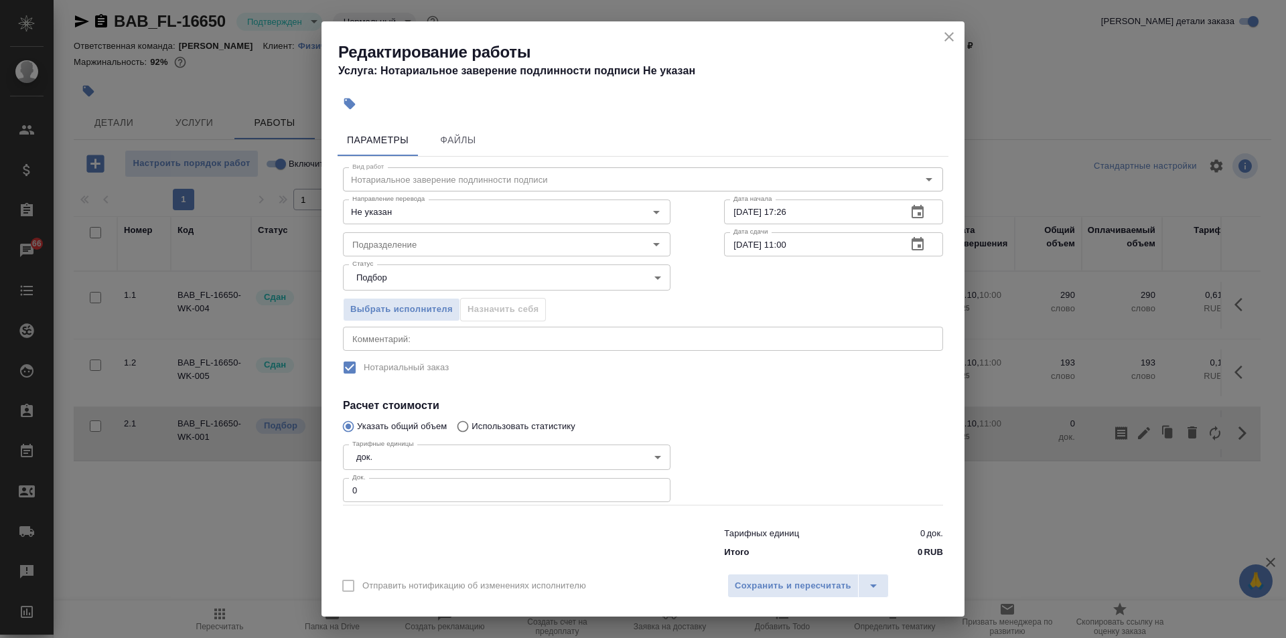
click at [490, 482] on input "0" at bounding box center [507, 490] width 328 height 24
type input "1"
click at [766, 590] on span "Сохранить и пересчитать" at bounding box center [793, 586] width 117 height 15
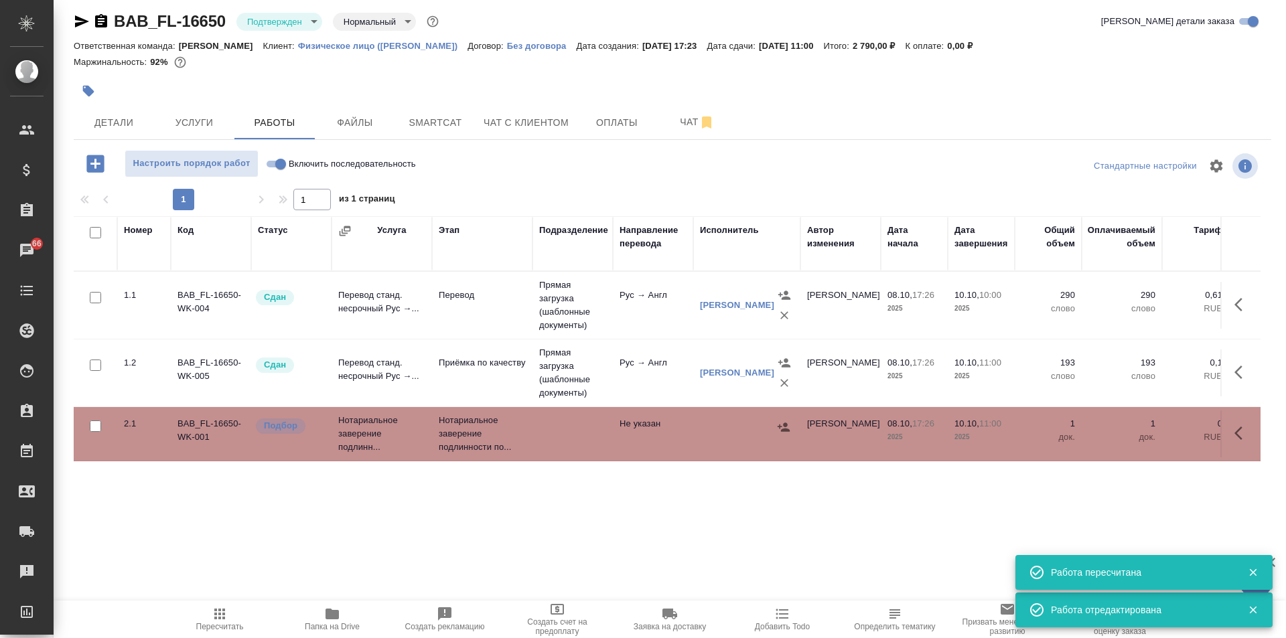
click at [785, 428] on icon "button" at bounding box center [783, 427] width 13 height 13
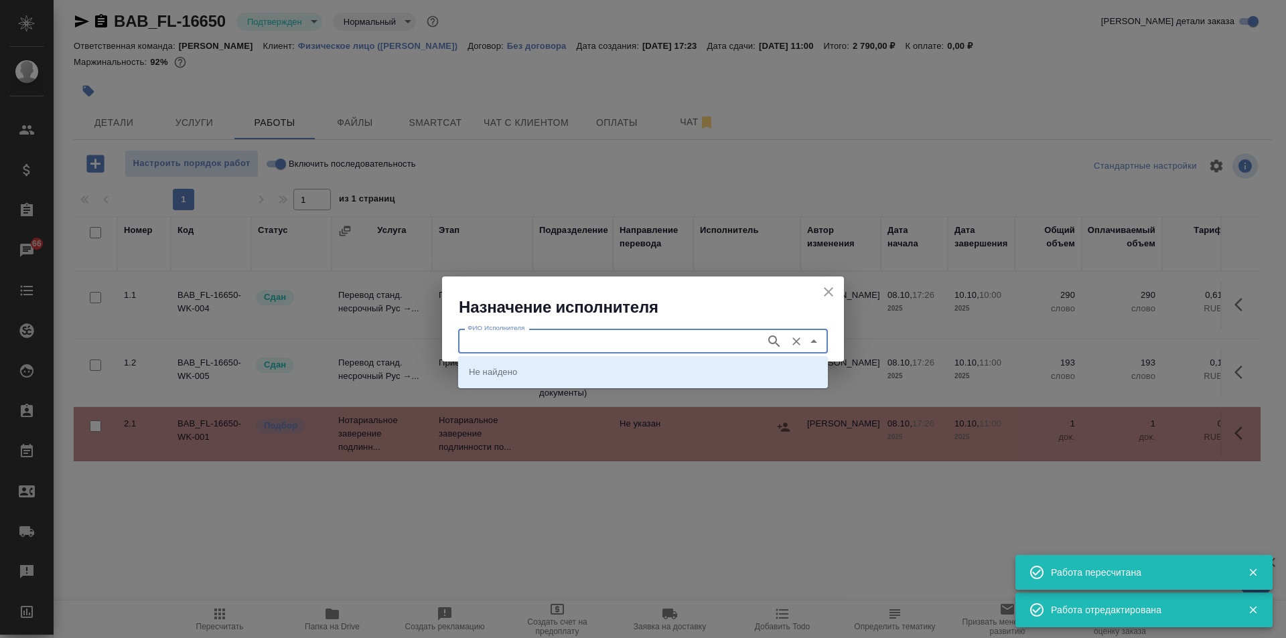
click at [576, 341] on input "ФИО Исполнителя" at bounding box center [610, 341] width 297 height 16
type input "[PERSON_NAME]"
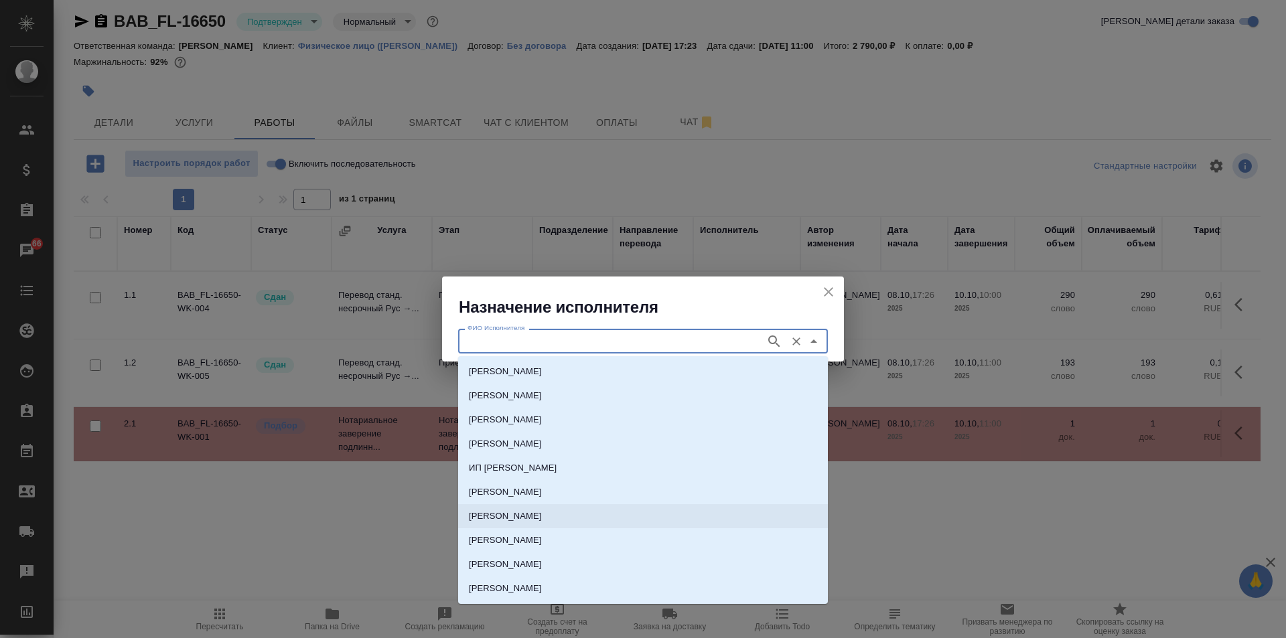
click at [542, 514] on p "[PERSON_NAME]" at bounding box center [505, 516] width 73 height 13
type input "[PERSON_NAME]"
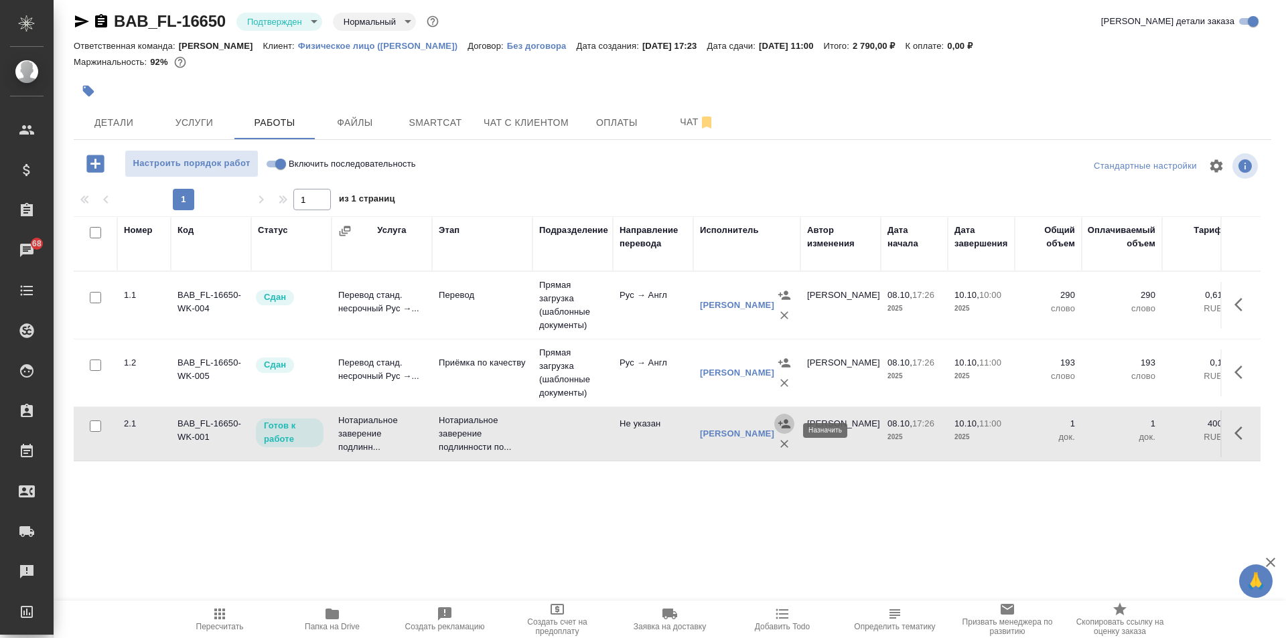
click at [795, 120] on div "Детали Услуги Работы Файлы Smartcat Чат с клиентом Оплаты Чат" at bounding box center [673, 122] width 1198 height 33
click at [523, 121] on span "Чат с клиентом" at bounding box center [526, 123] width 85 height 17
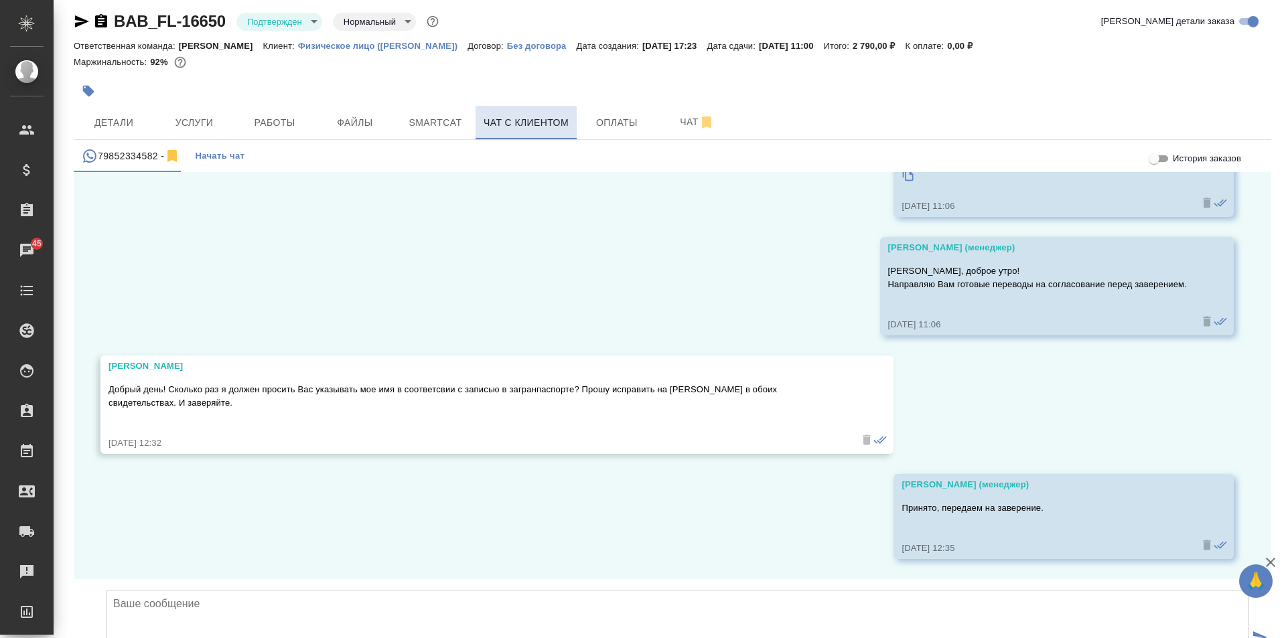
scroll to position [13971, 0]
click at [421, 590] on textarea at bounding box center [677, 637] width 1143 height 94
type textarea "[PERSON_NAME], Ваши переводы заверены, их можно забирать."
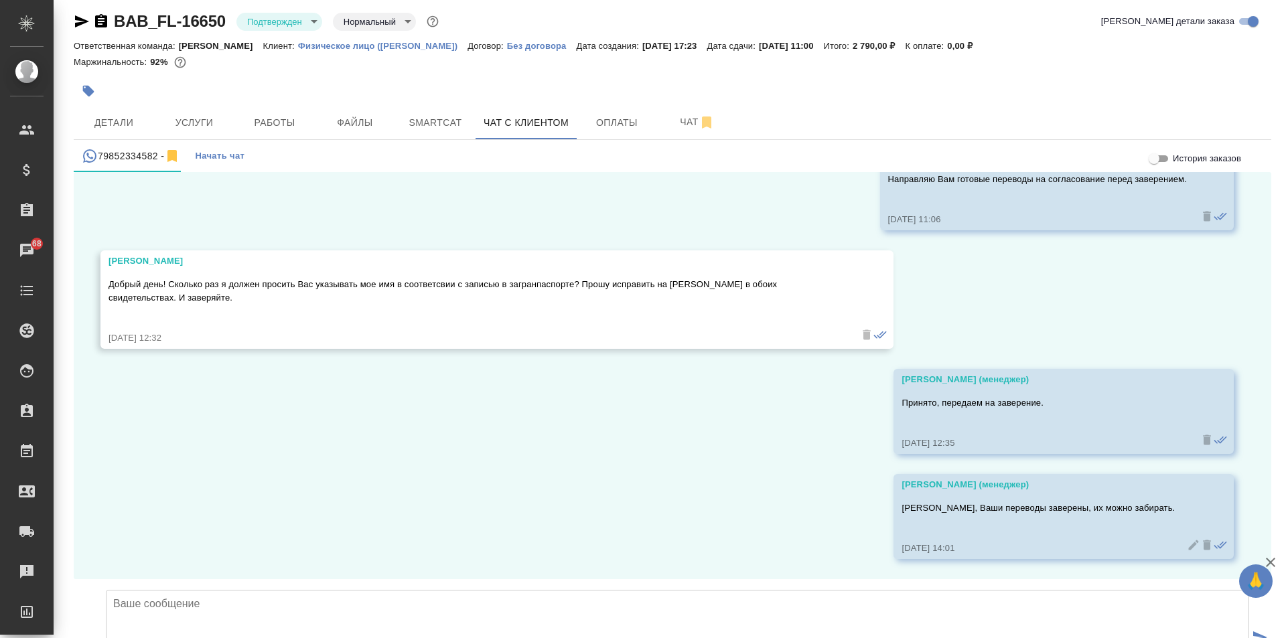
scroll to position [14076, 0]
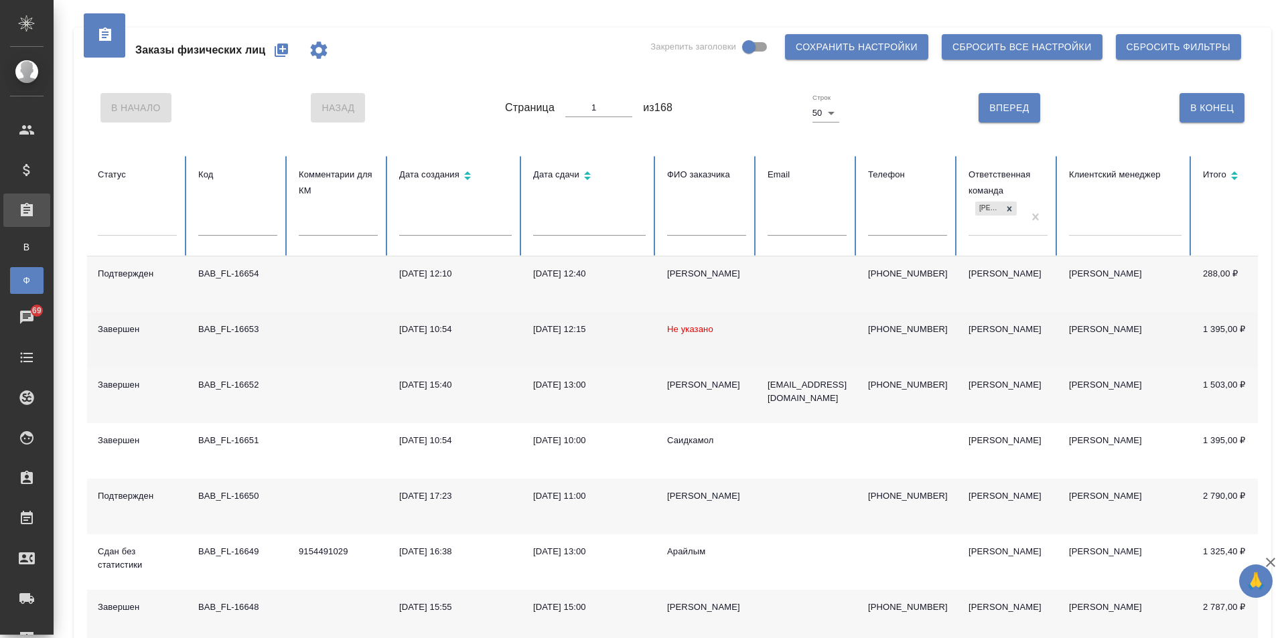
click at [316, 334] on td at bounding box center [338, 340] width 100 height 56
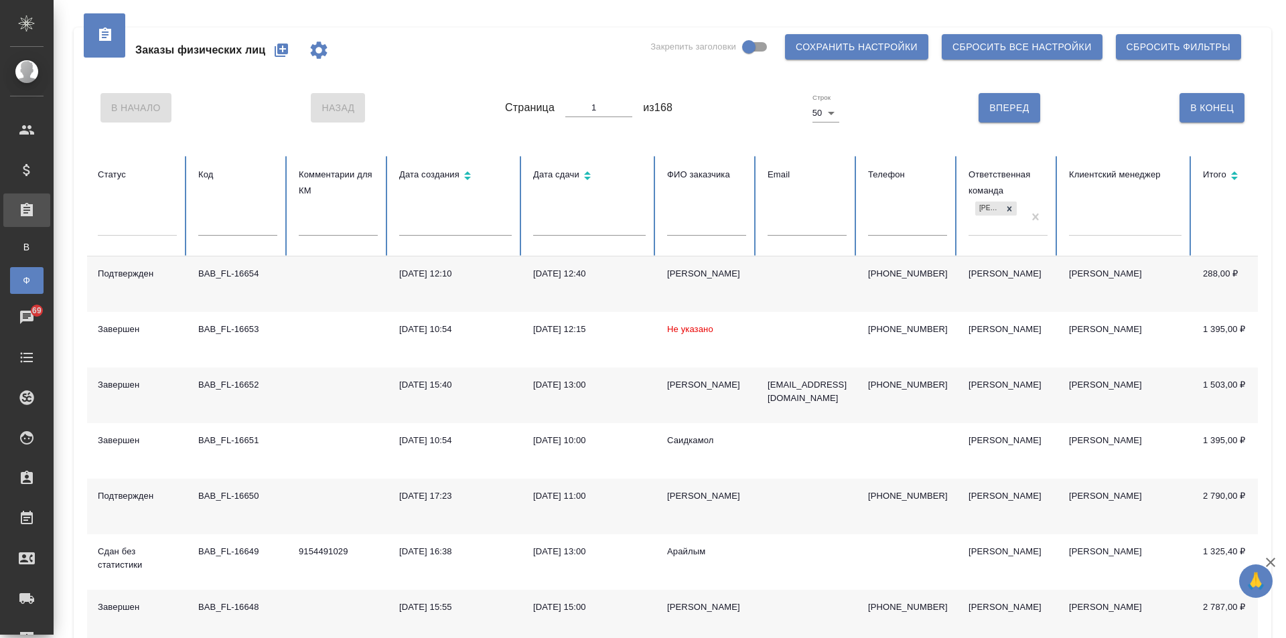
click at [422, 42] on div "Заказы физических лиц Закрепить заголовки Сохранить настройки Сбросить все наст…" at bounding box center [672, 50] width 1171 height 46
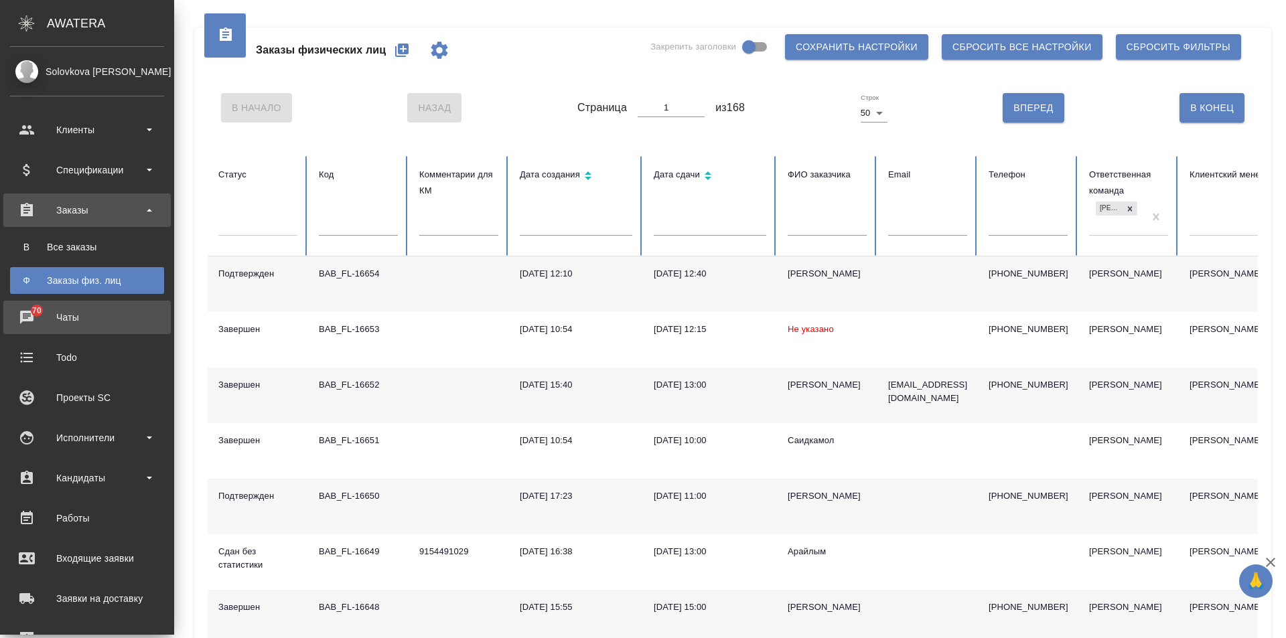
click at [34, 322] on div "Чаты" at bounding box center [87, 317] width 154 height 20
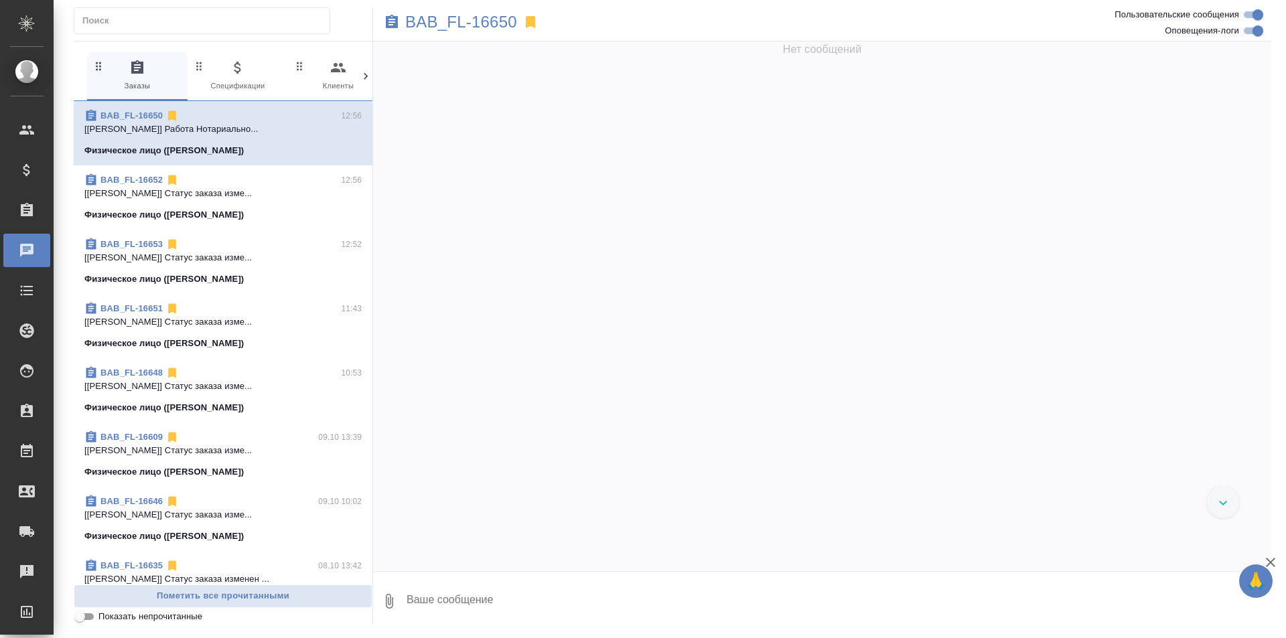
scroll to position [1841, 0]
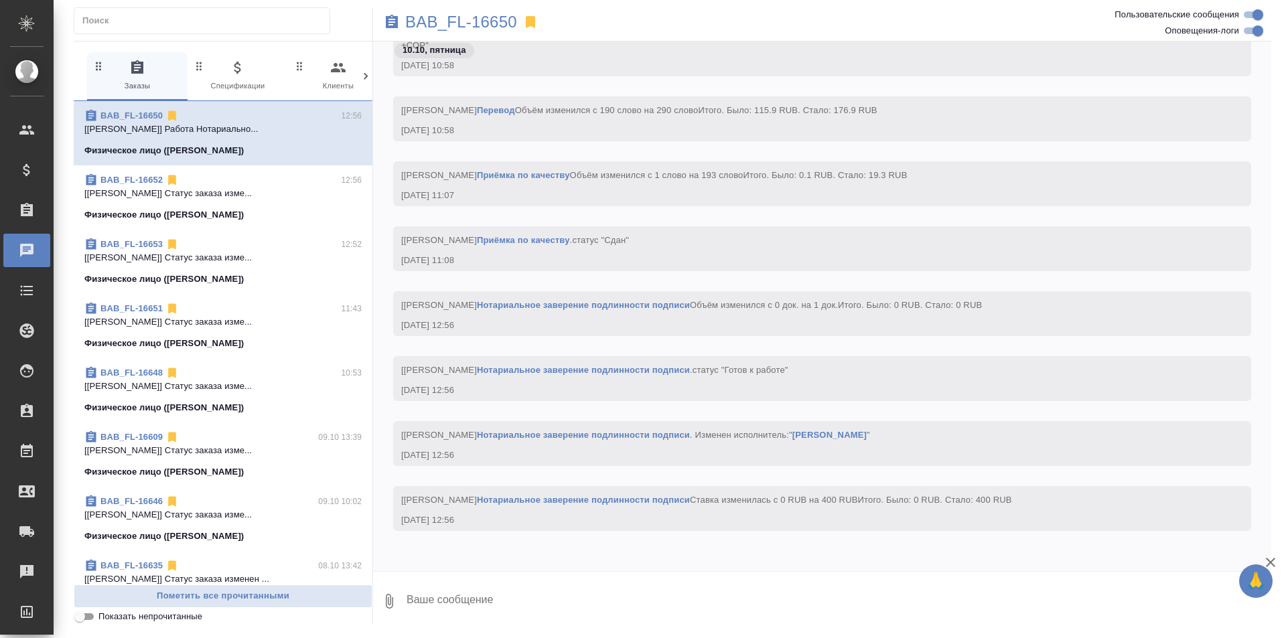
click at [368, 76] on icon at bounding box center [365, 76] width 13 height 13
click at [368, 76] on div "0 Заказы 0 Спецификации 0 Клиенты 0 Входящие 0 Тендеры 0 Исполнители 0 Подбор и…" at bounding box center [223, 76] width 299 height 49
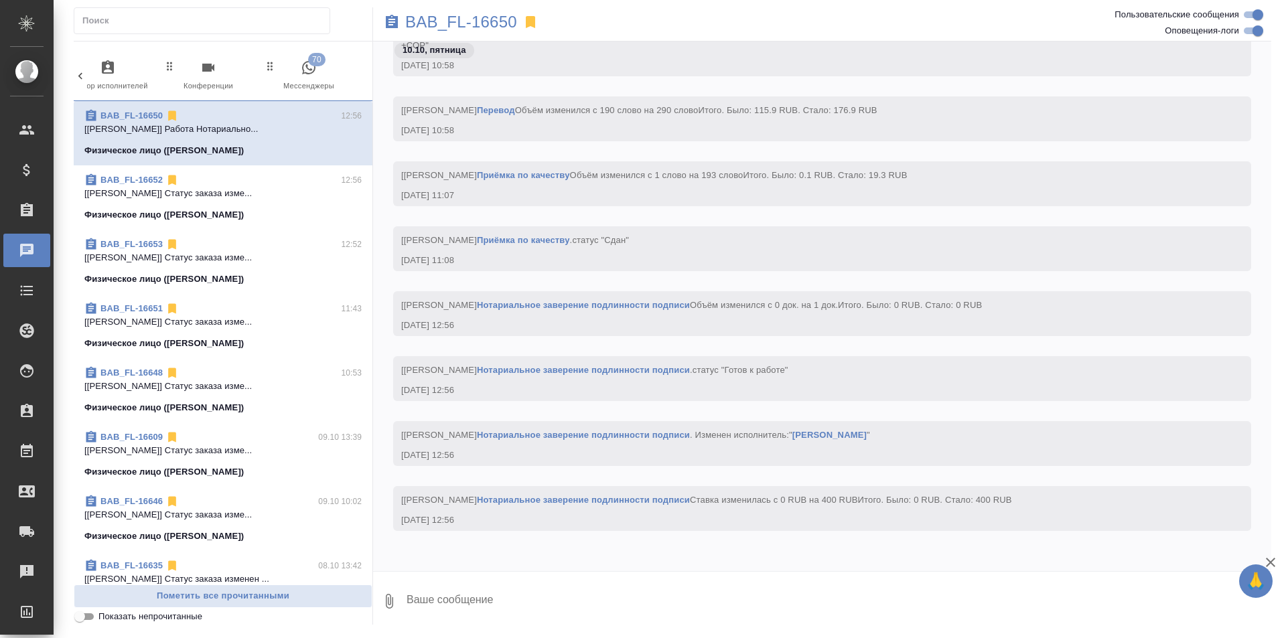
click at [316, 76] on icon "button" at bounding box center [309, 68] width 16 height 16
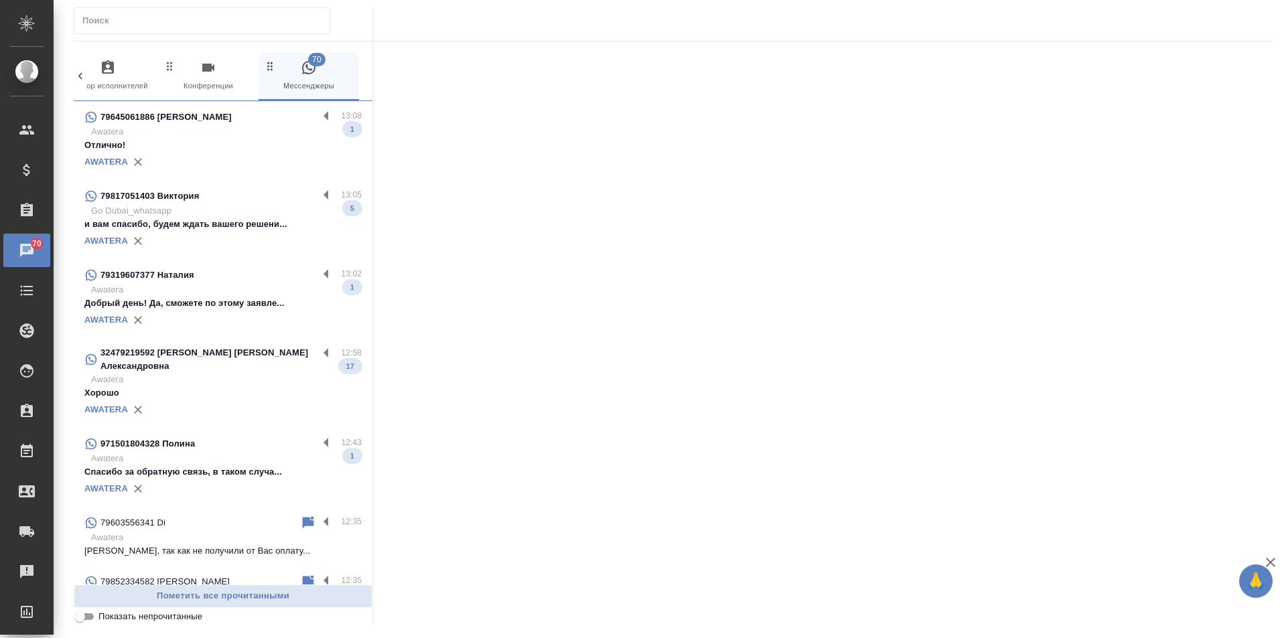
click at [294, 147] on p "Отлично!" at bounding box center [222, 145] width 277 height 13
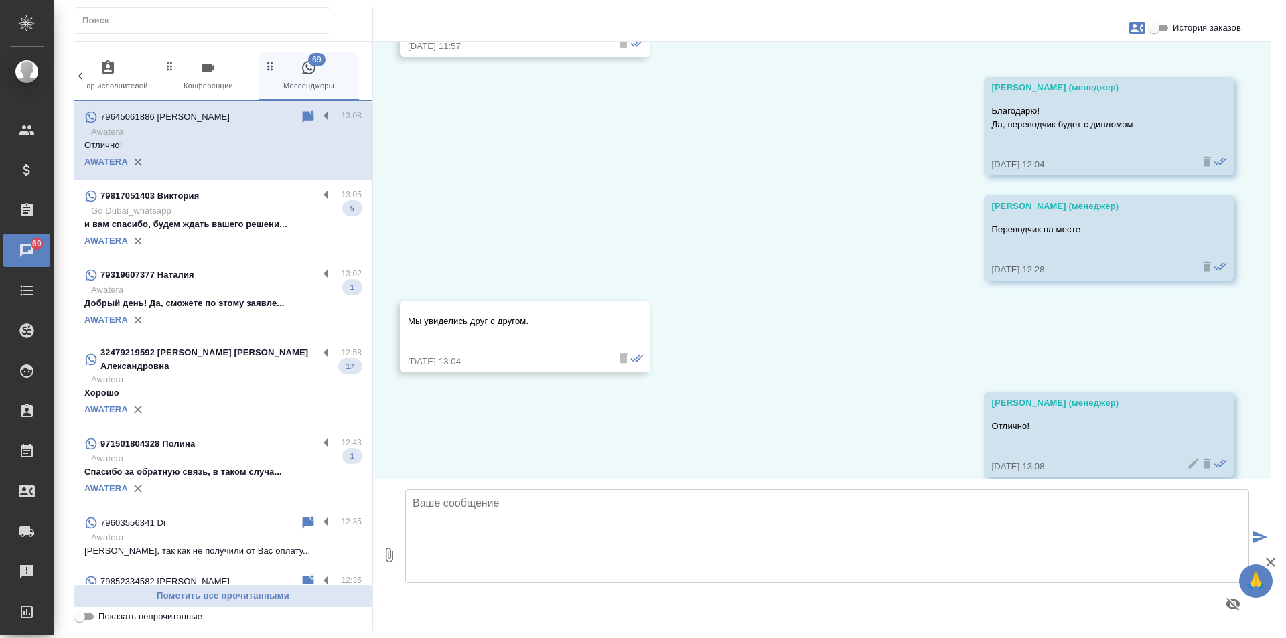
scroll to position [2785, 0]
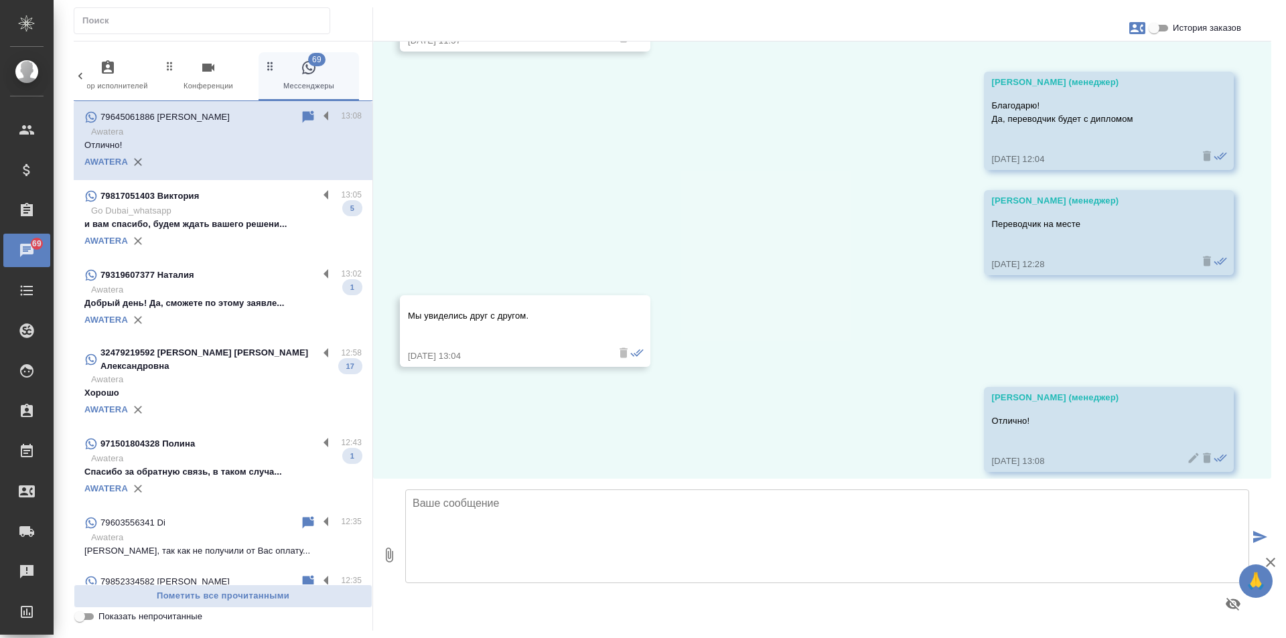
click at [276, 196] on div "79817051403 Виктория" at bounding box center [201, 196] width 234 height 16
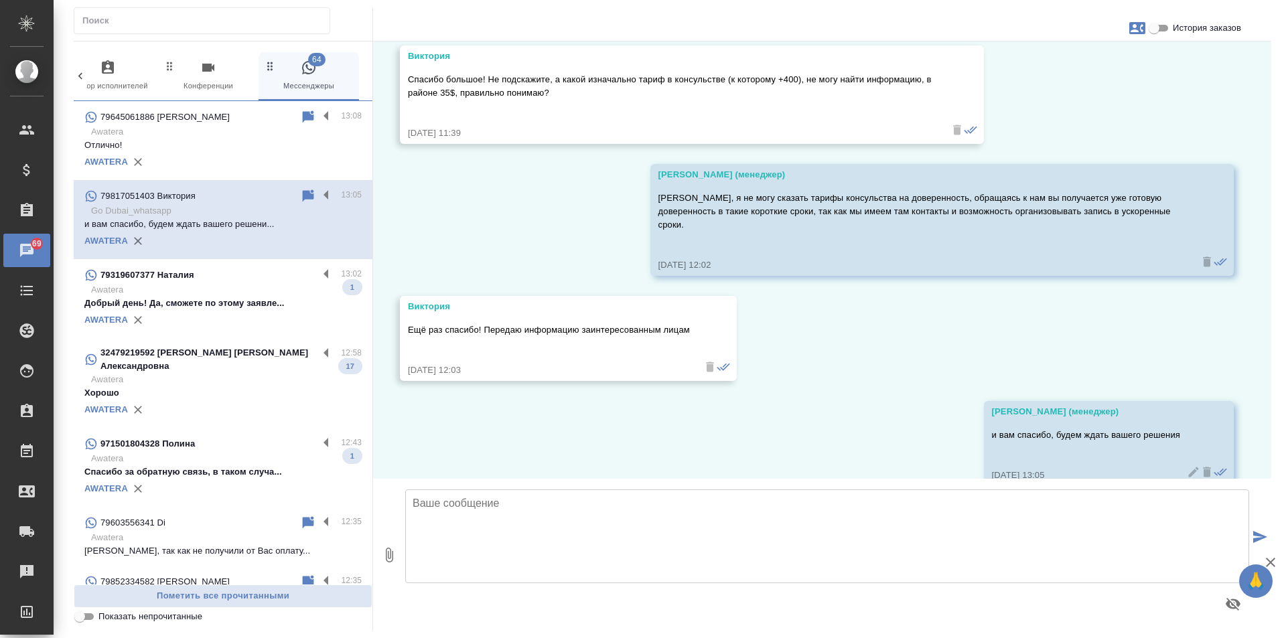
scroll to position [3578, 0]
click at [244, 287] on p "Awatera" at bounding box center [226, 289] width 271 height 13
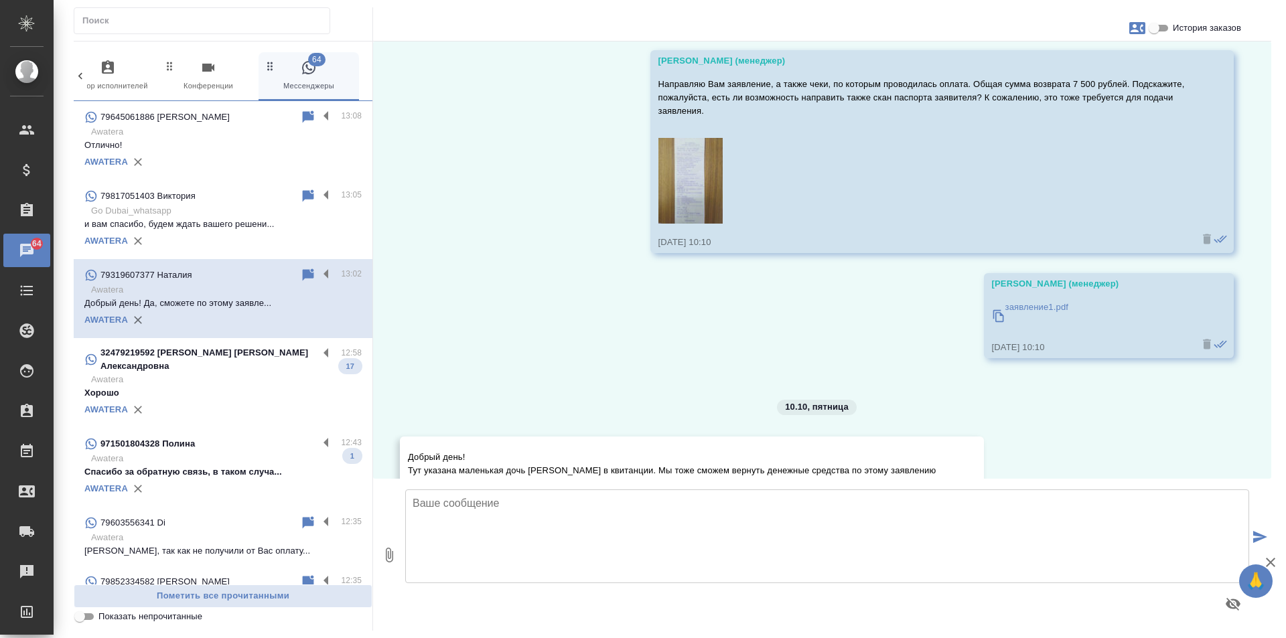
scroll to position [2963, 0]
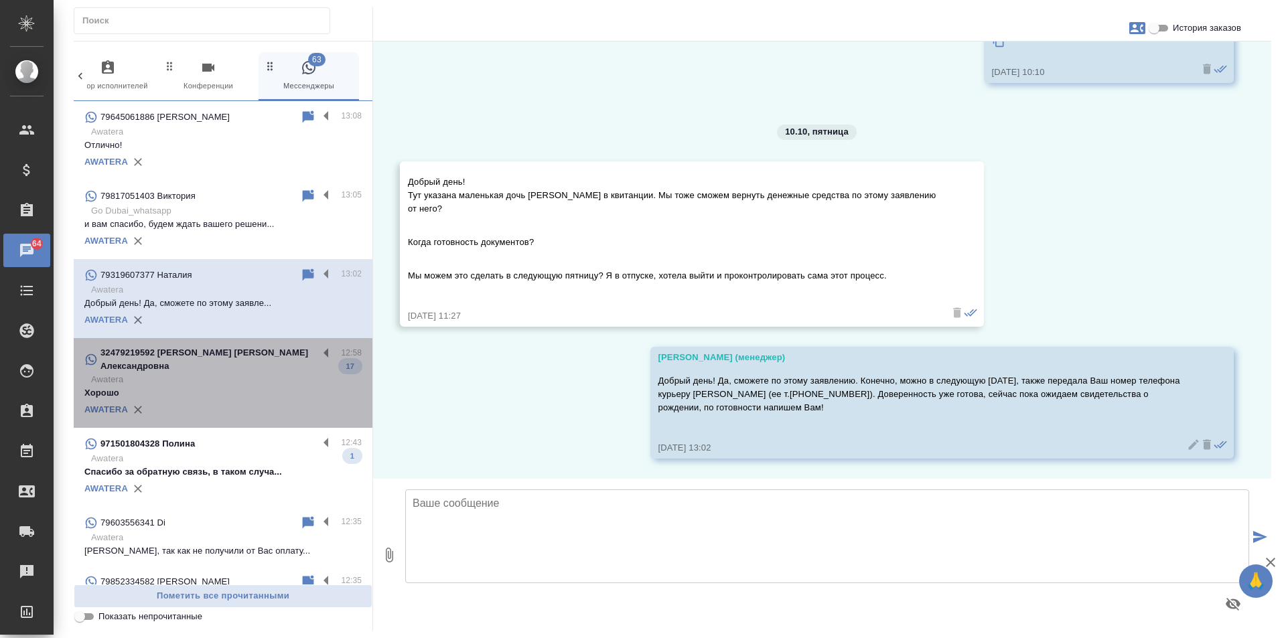
click at [243, 386] on p "Хорошо" at bounding box center [222, 392] width 277 height 13
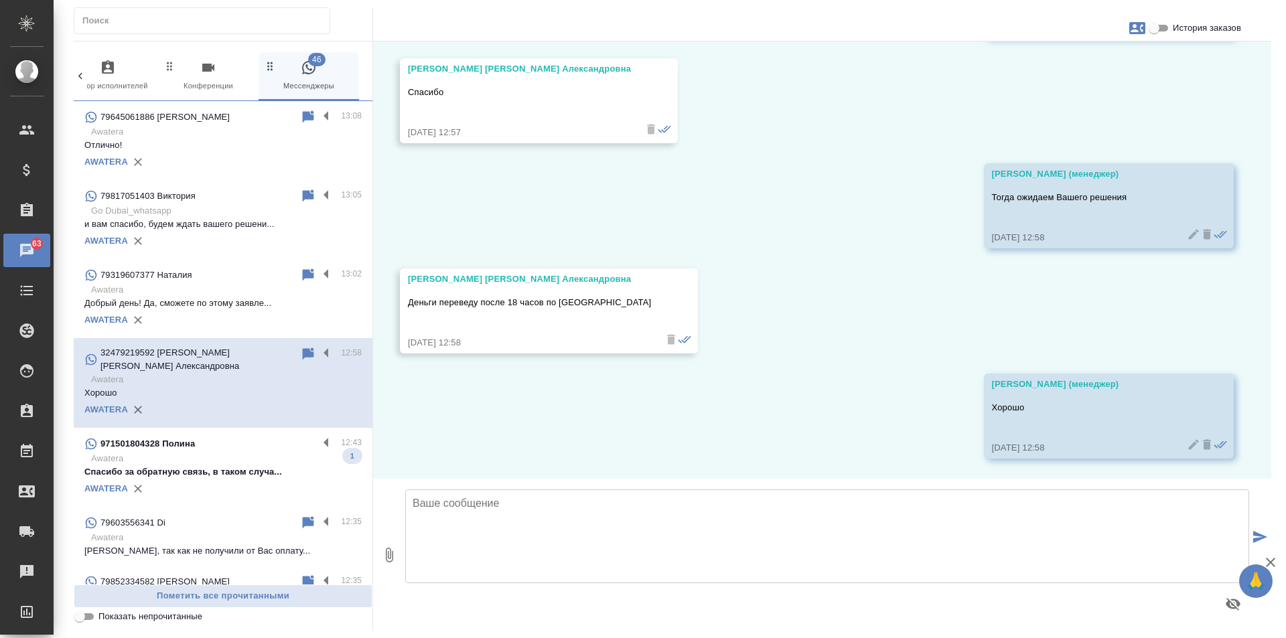
scroll to position [4561, 0]
click at [297, 453] on p "Awatera" at bounding box center [226, 458] width 271 height 13
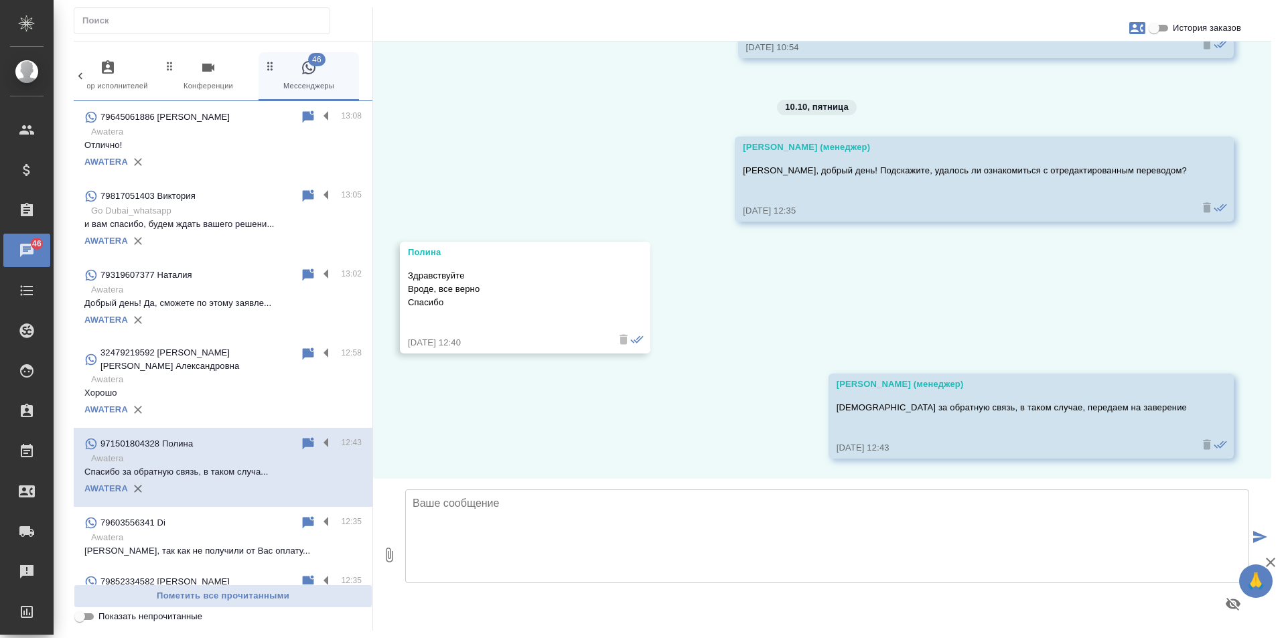
scroll to position [226, 0]
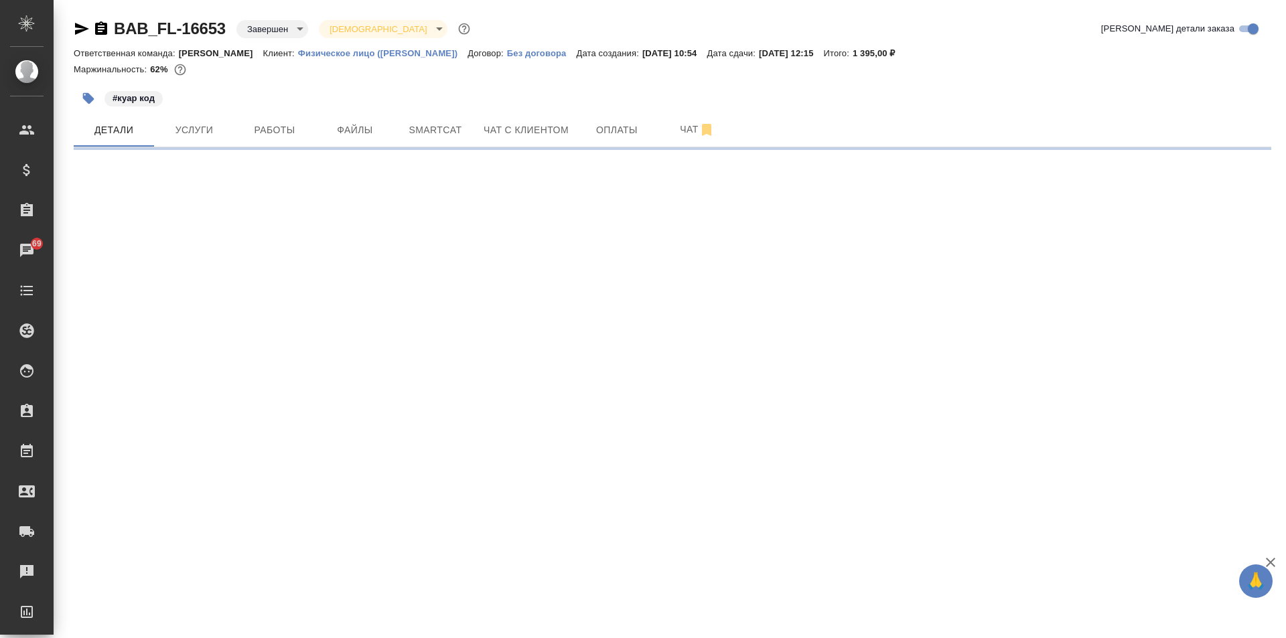
select select "RU"
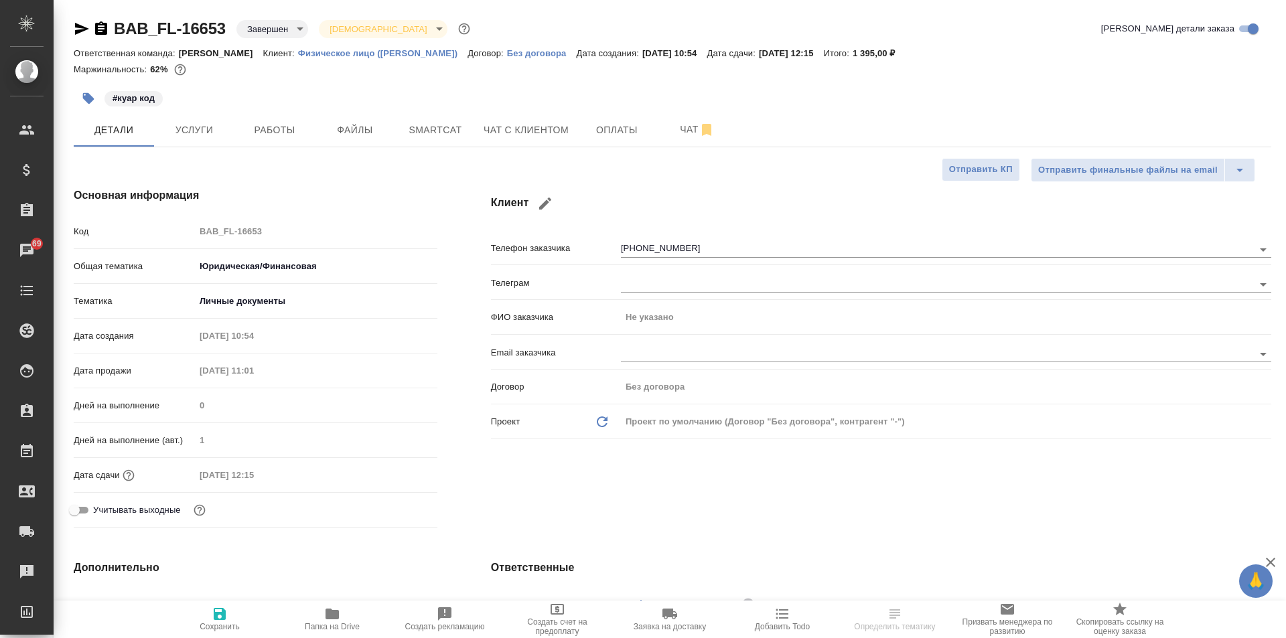
type textarea "x"
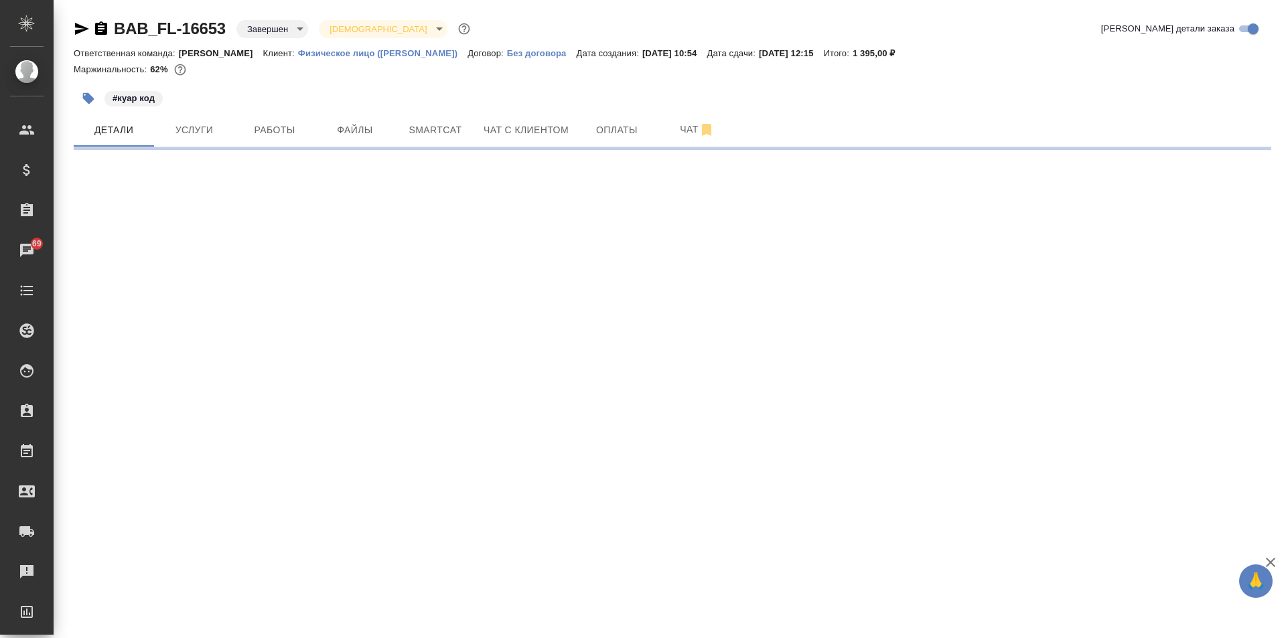
select select "RU"
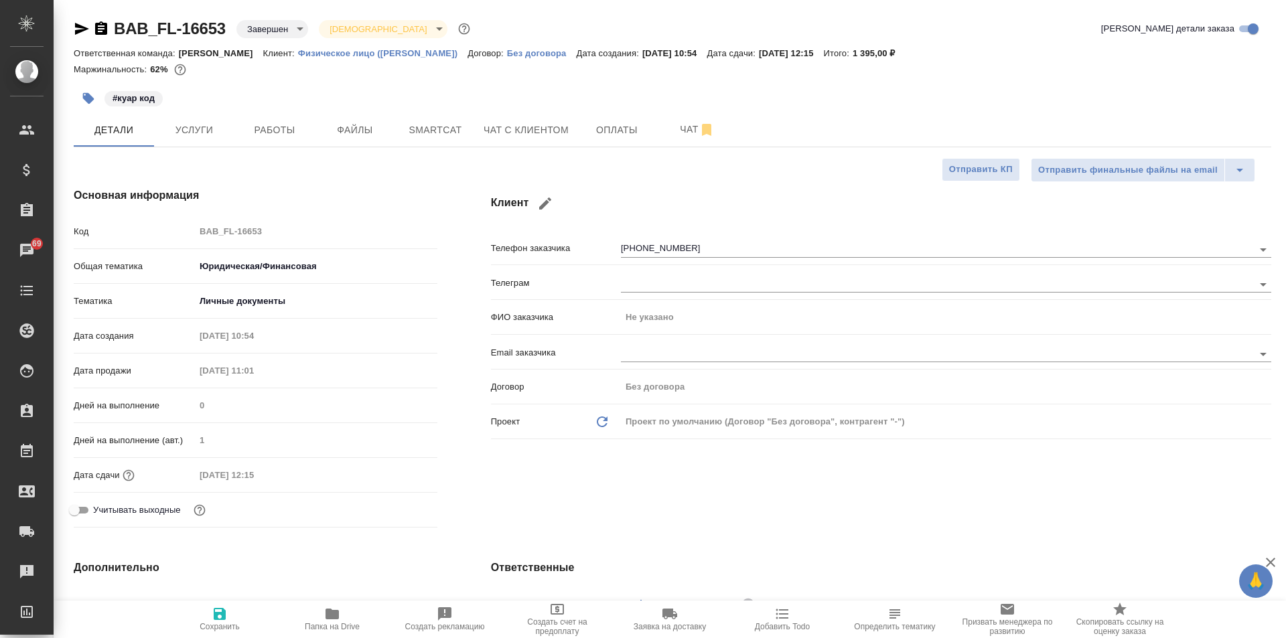
type textarea "x"
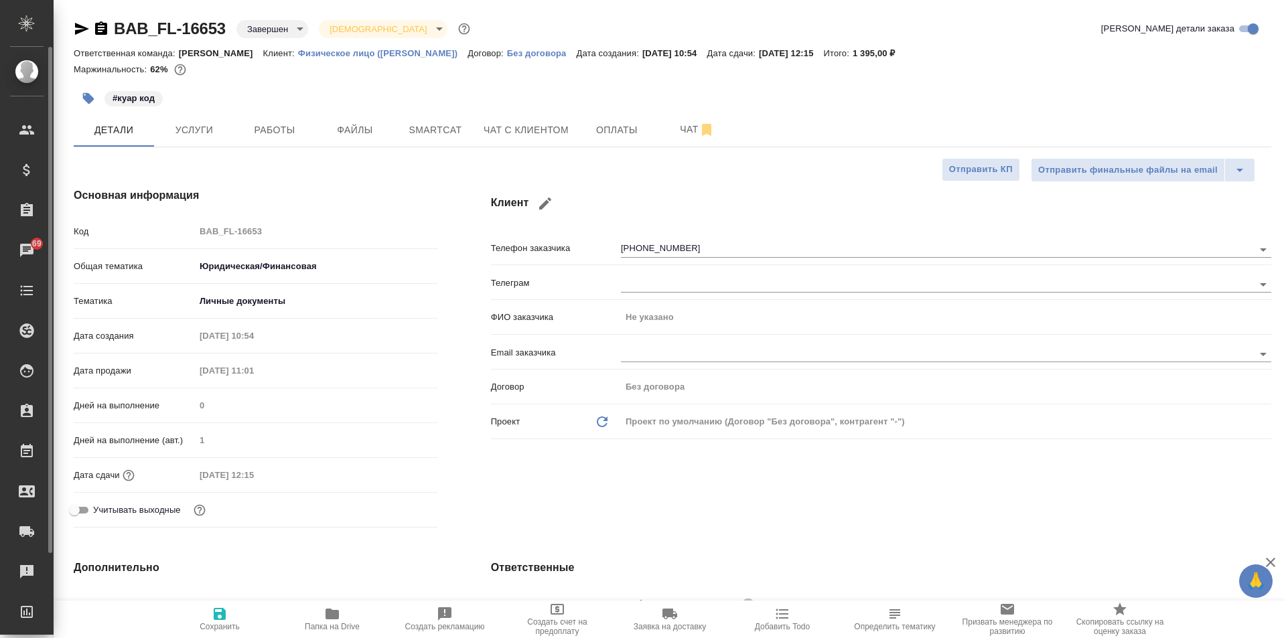
type textarea "x"
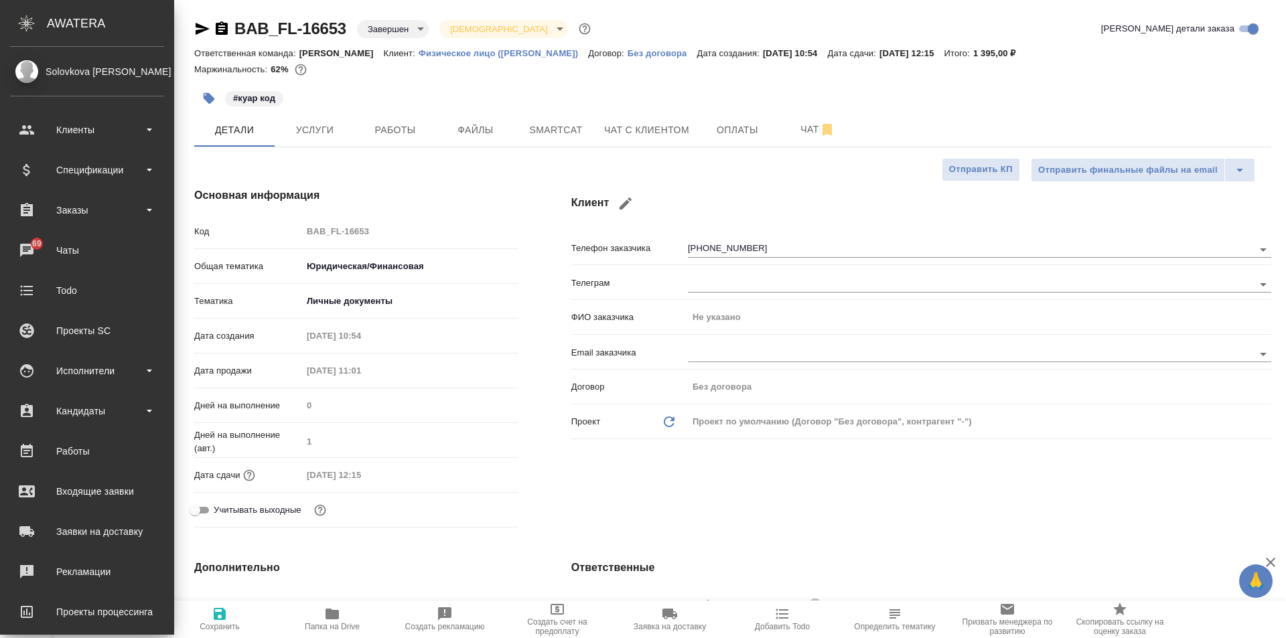
type textarea "x"
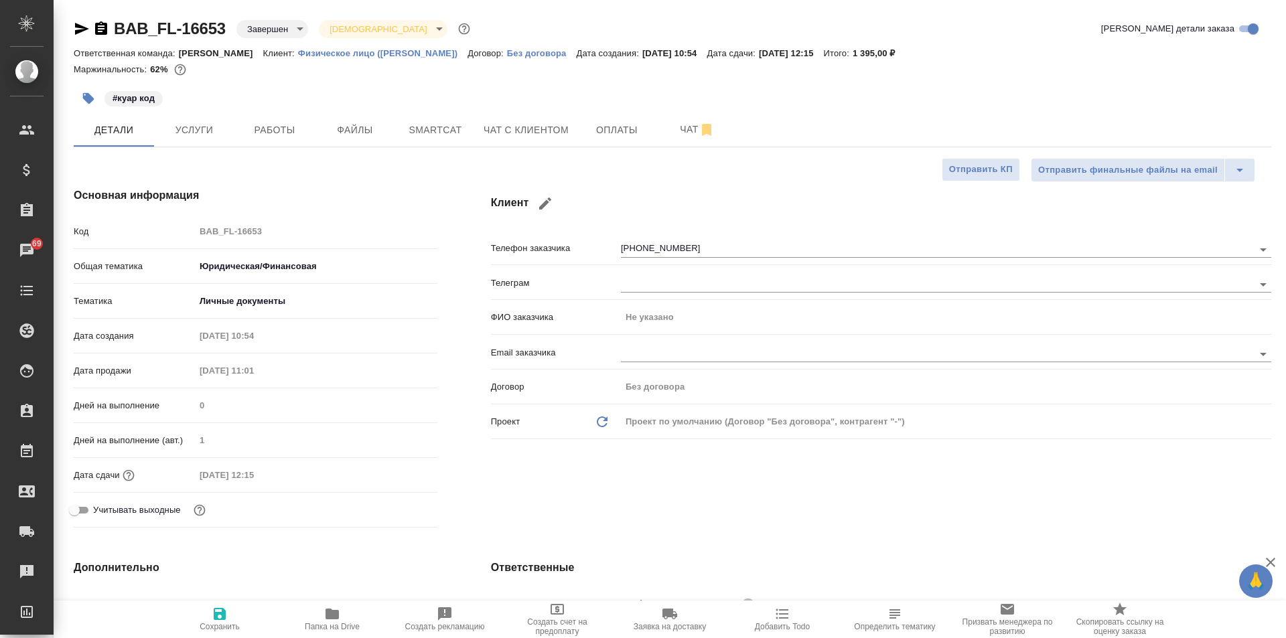
type textarea "x"
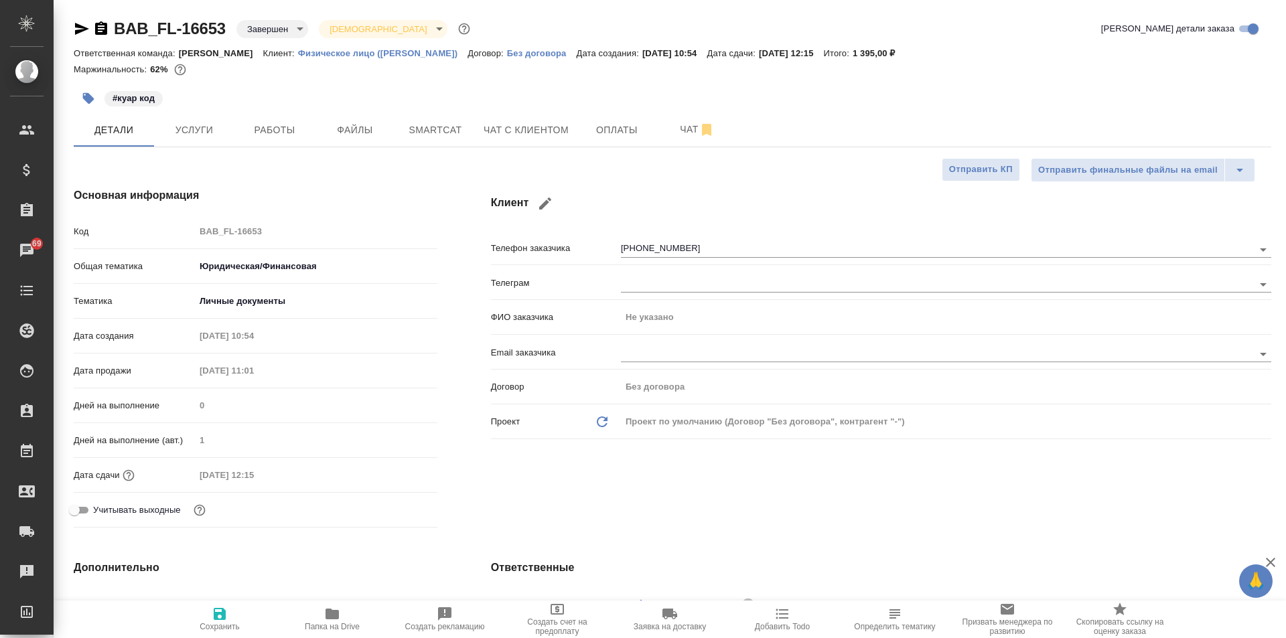
type textarea "x"
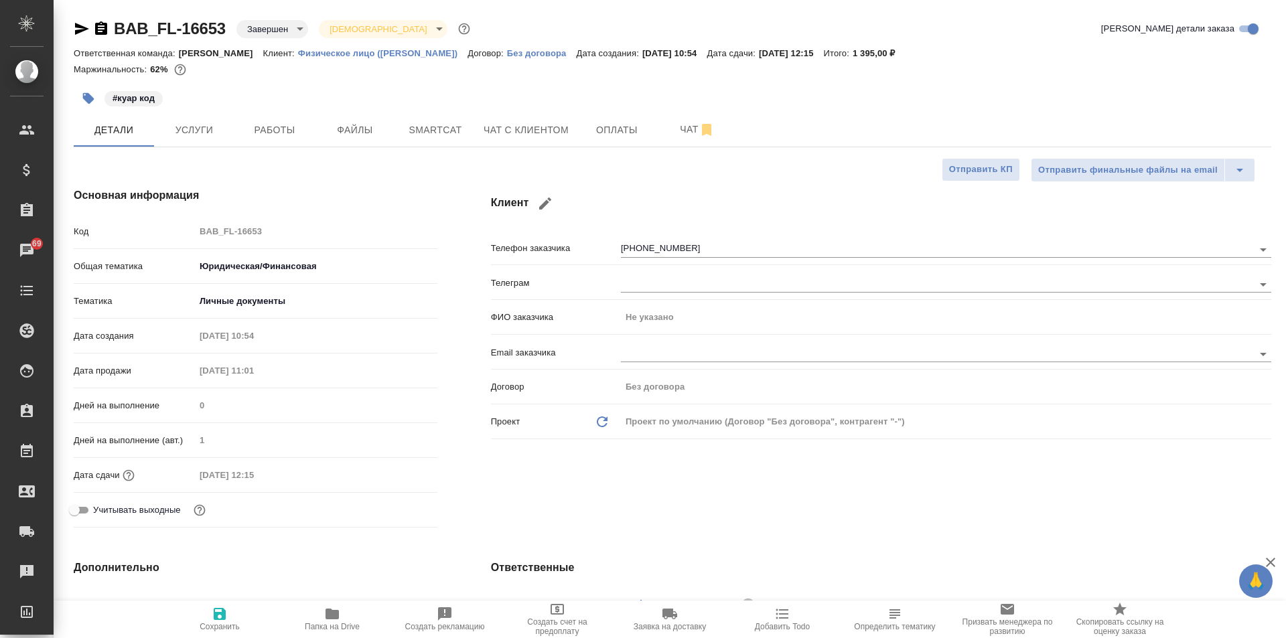
type textarea "x"
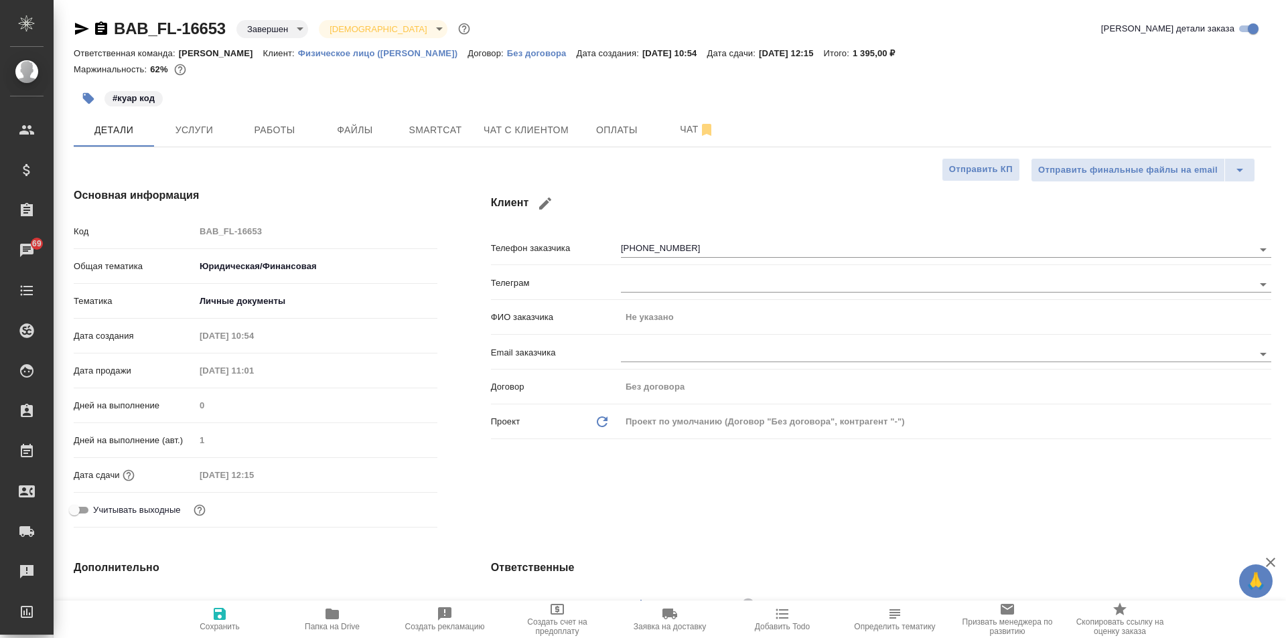
type textarea "x"
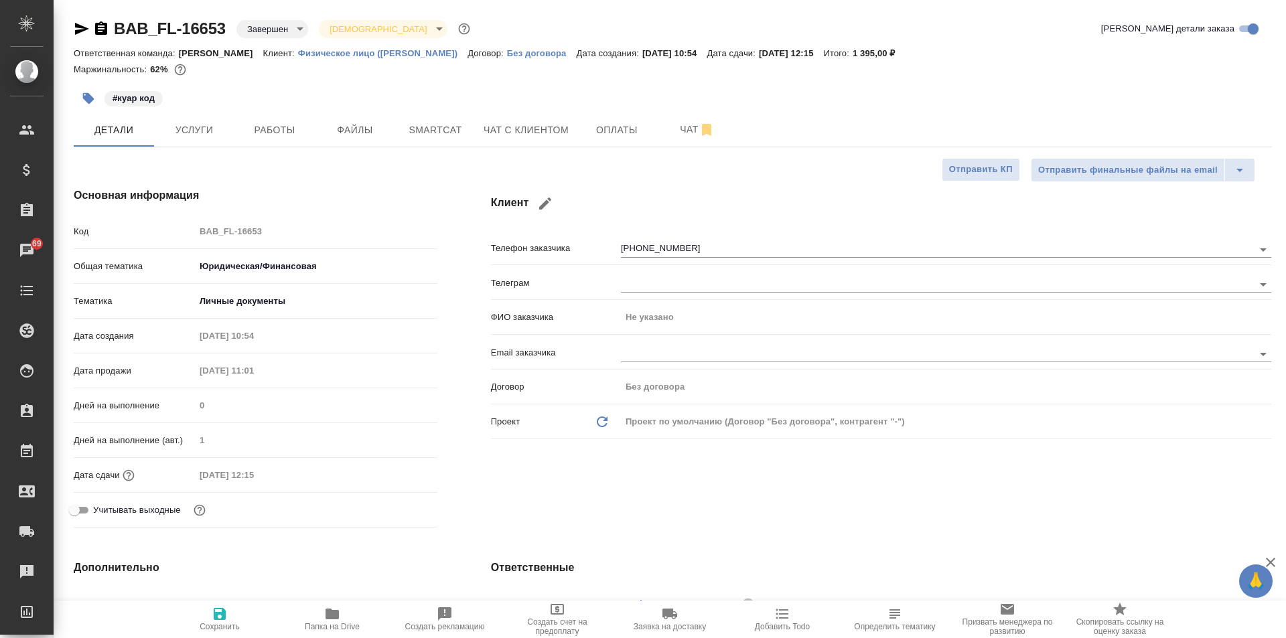
type textarea "x"
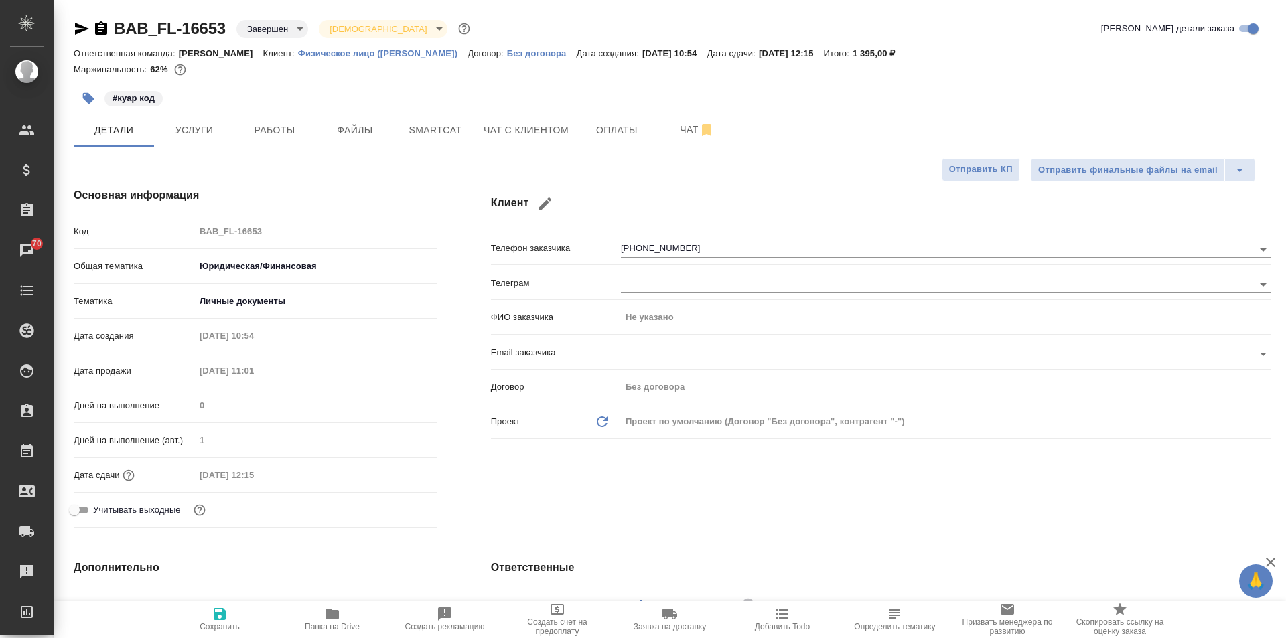
type textarea "x"
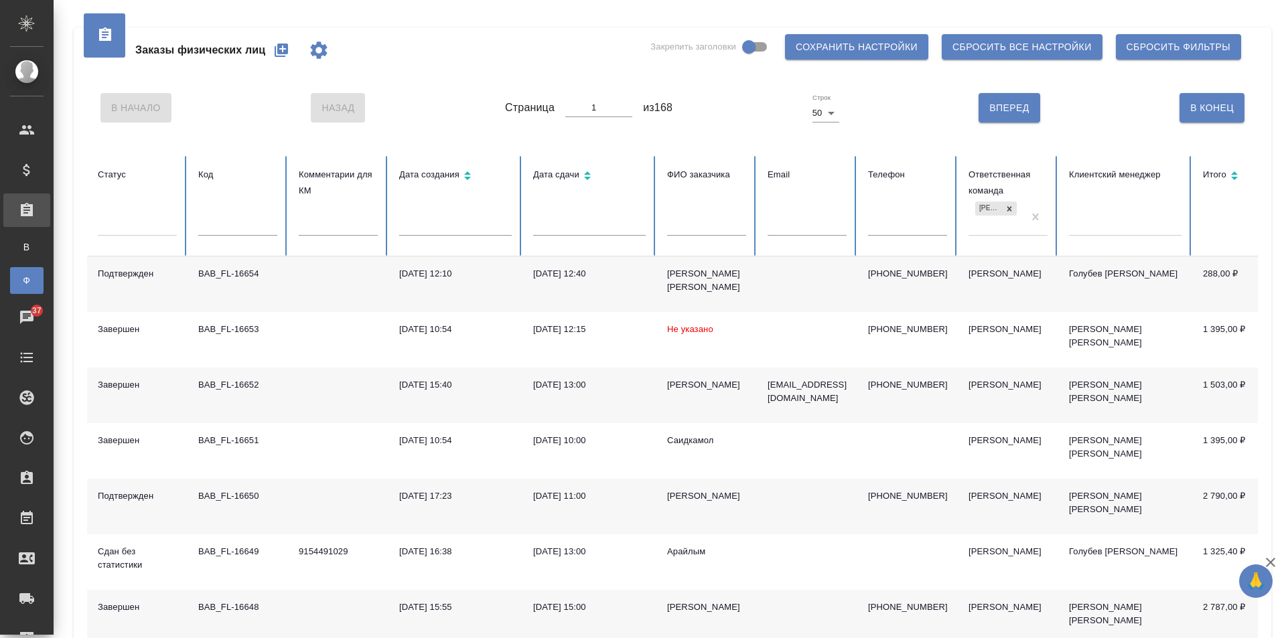
click at [277, 46] on icon "button" at bounding box center [281, 50] width 16 height 16
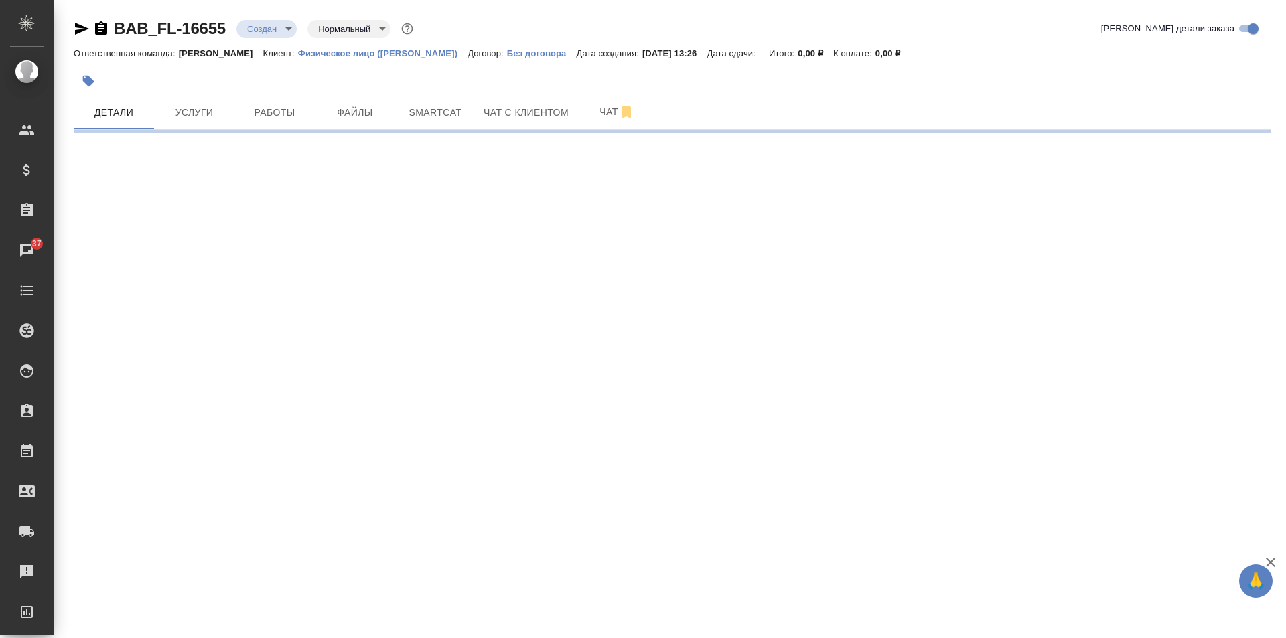
select select "RU"
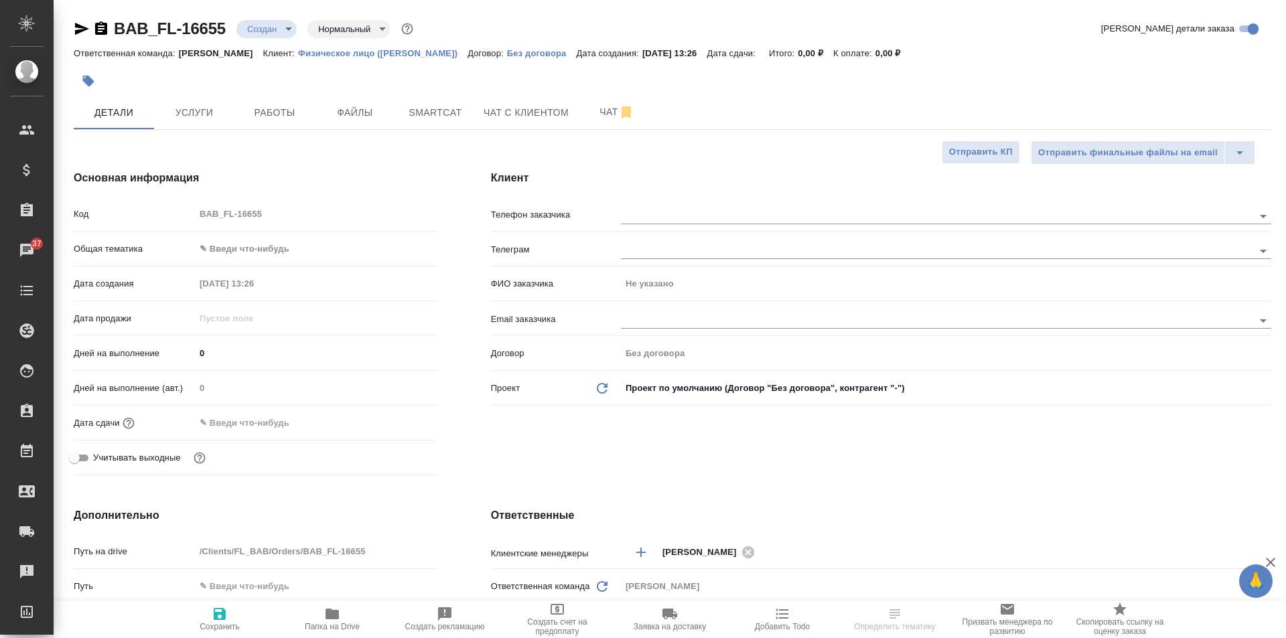
type textarea "x"
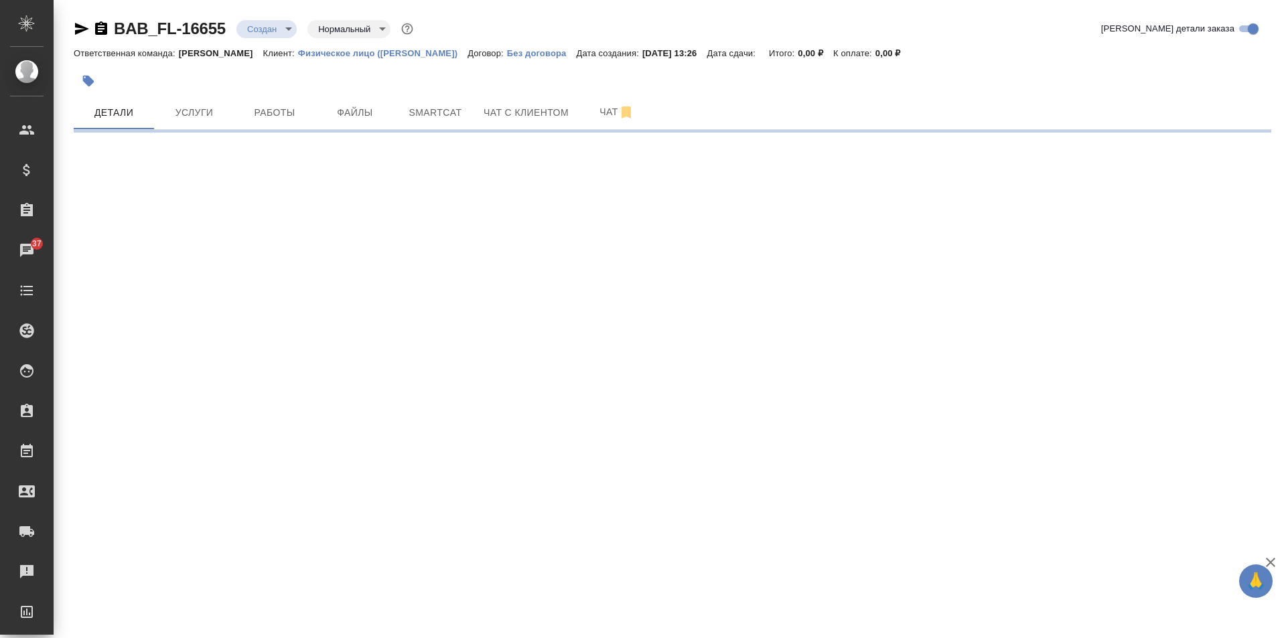
select select "RU"
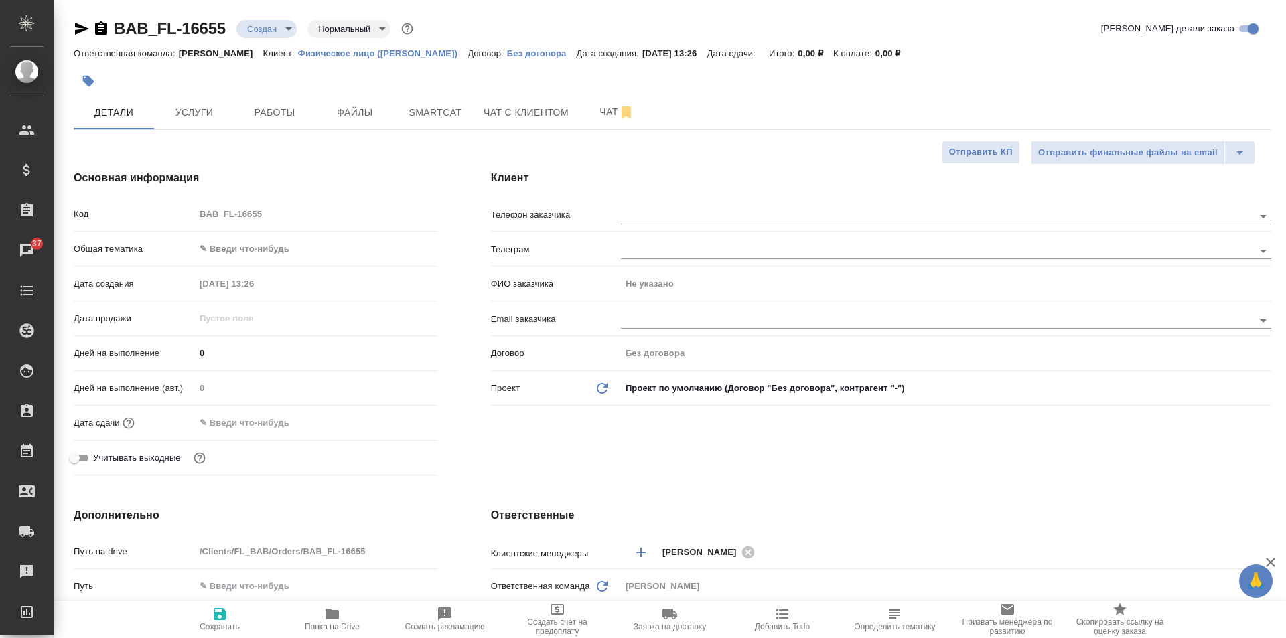
type textarea "x"
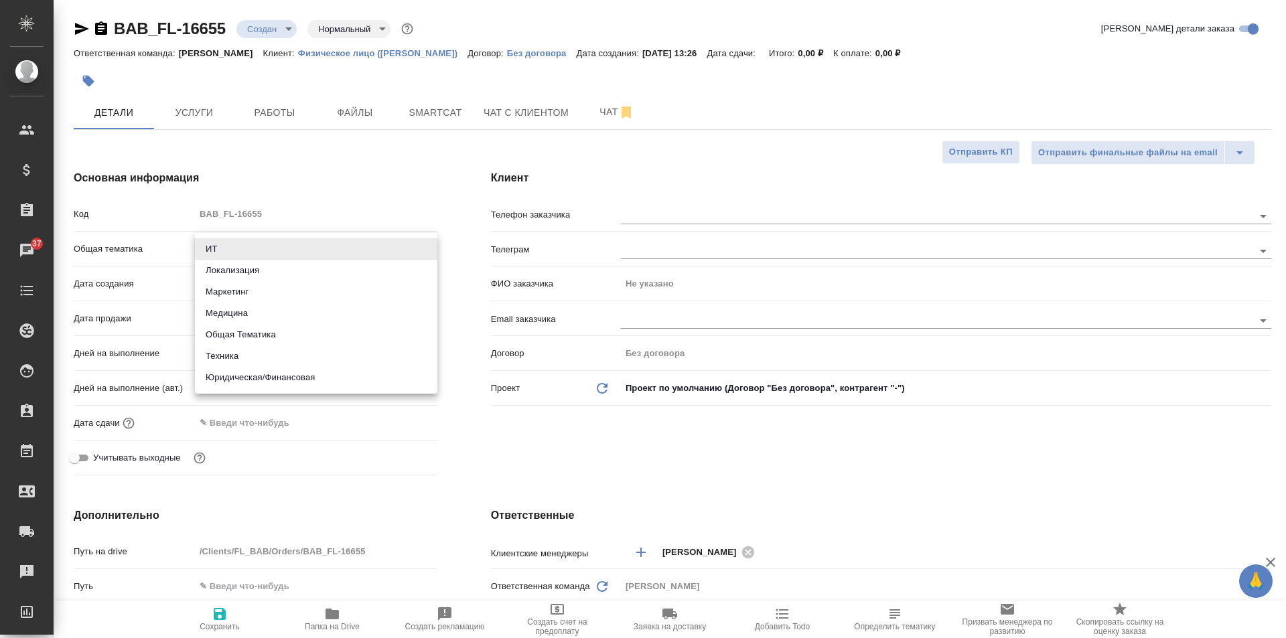
click at [226, 253] on body "🙏 .cls-1 fill:#fff; AWATERA Solovkova [PERSON_NAME] Спецификации Заказы 37 Чаты…" at bounding box center [643, 319] width 1286 height 638
click at [269, 379] on li "Юридическая/Финансовая" at bounding box center [316, 377] width 242 height 21
type input "yr-fn"
type textarea "x"
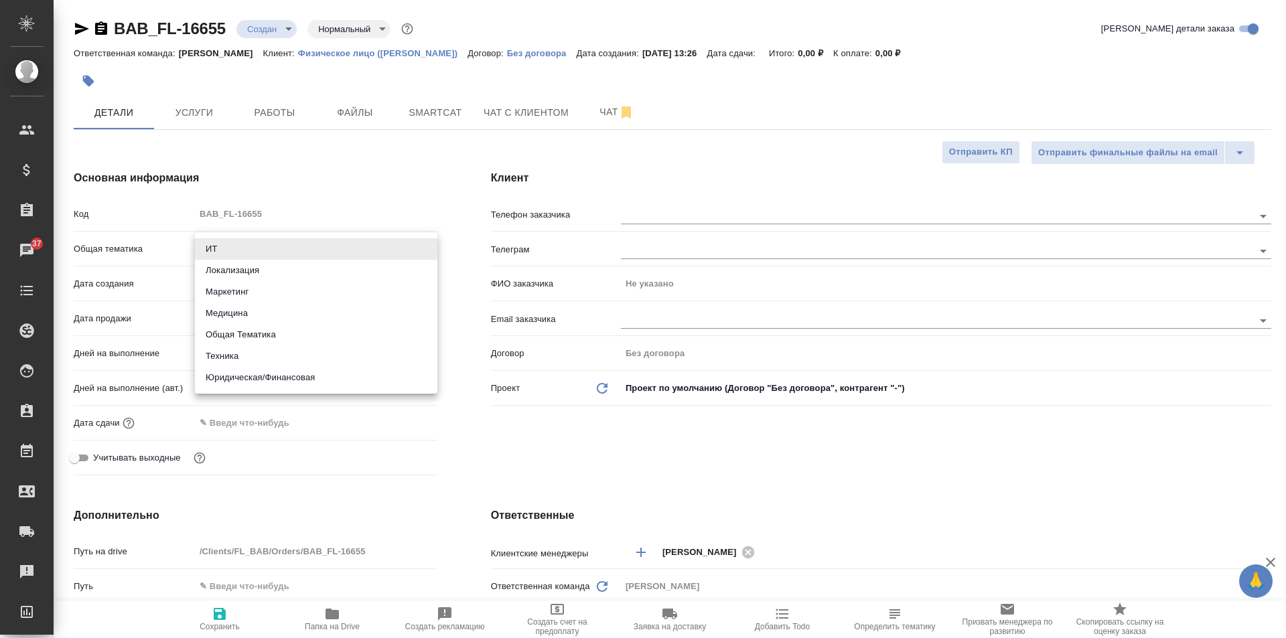
type textarea "x"
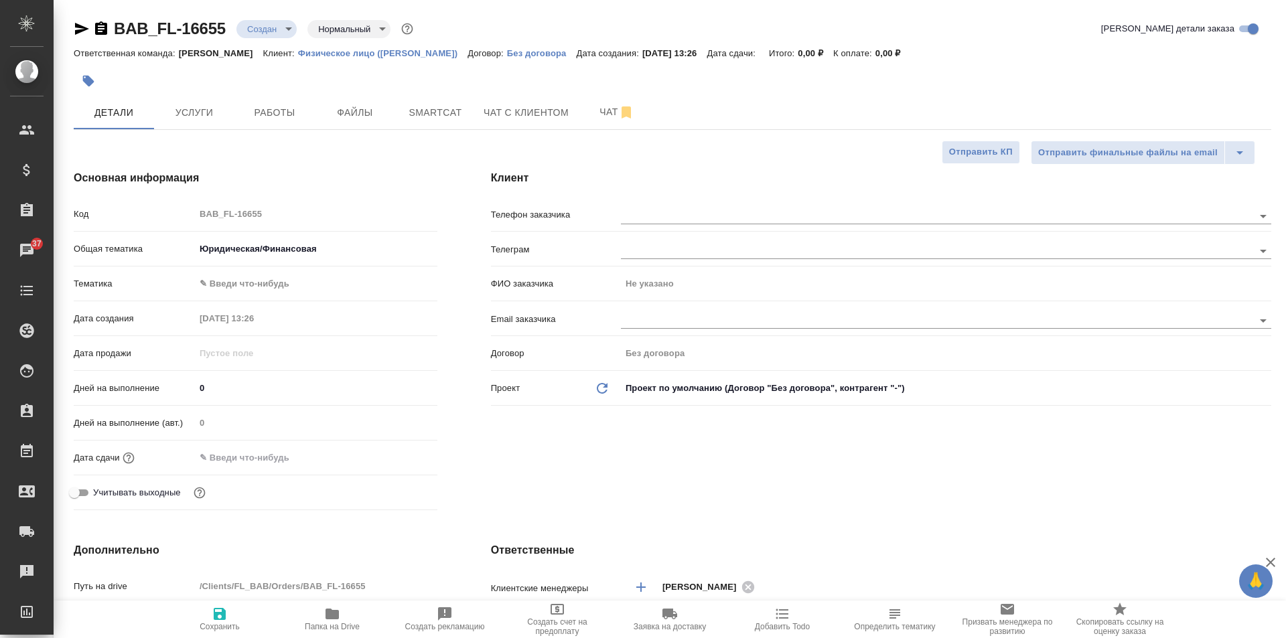
click at [251, 286] on body "🙏 .cls-1 fill:#fff; AWATERA Solovkova Ekaterina Клиенты Спецификации Заказы 37 …" at bounding box center [643, 319] width 1286 height 638
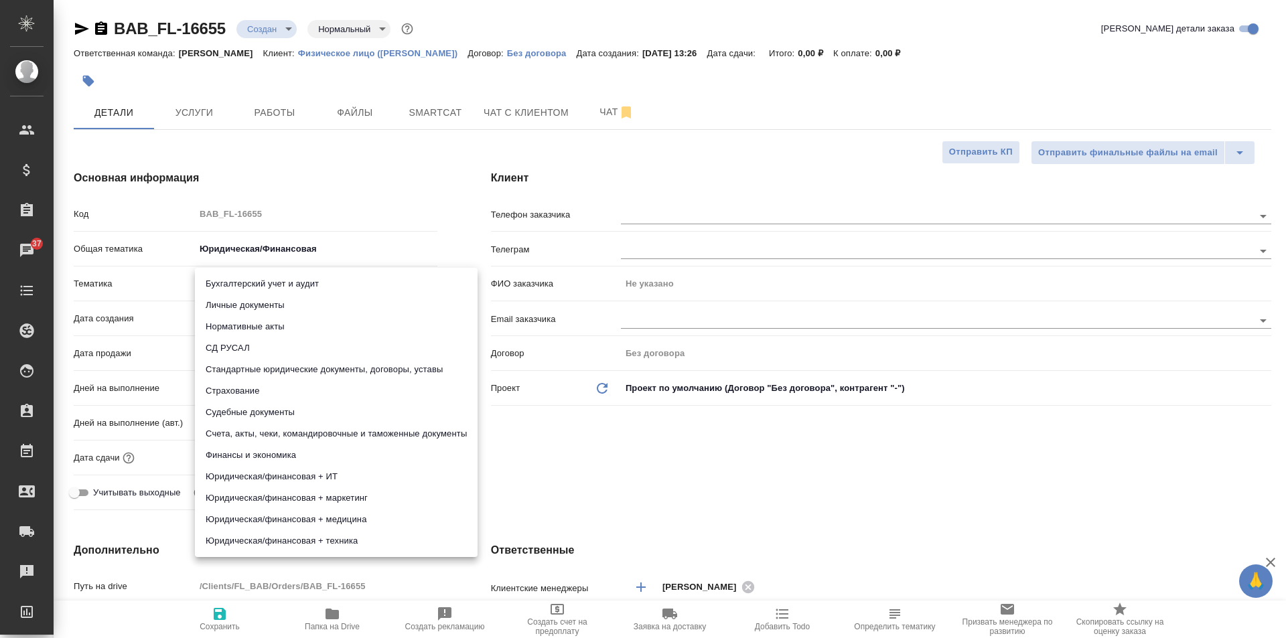
click at [239, 306] on li "Личные документы" at bounding box center [336, 305] width 283 height 21
type textarea "x"
type input "5a8b8b956a9677013d343cfe"
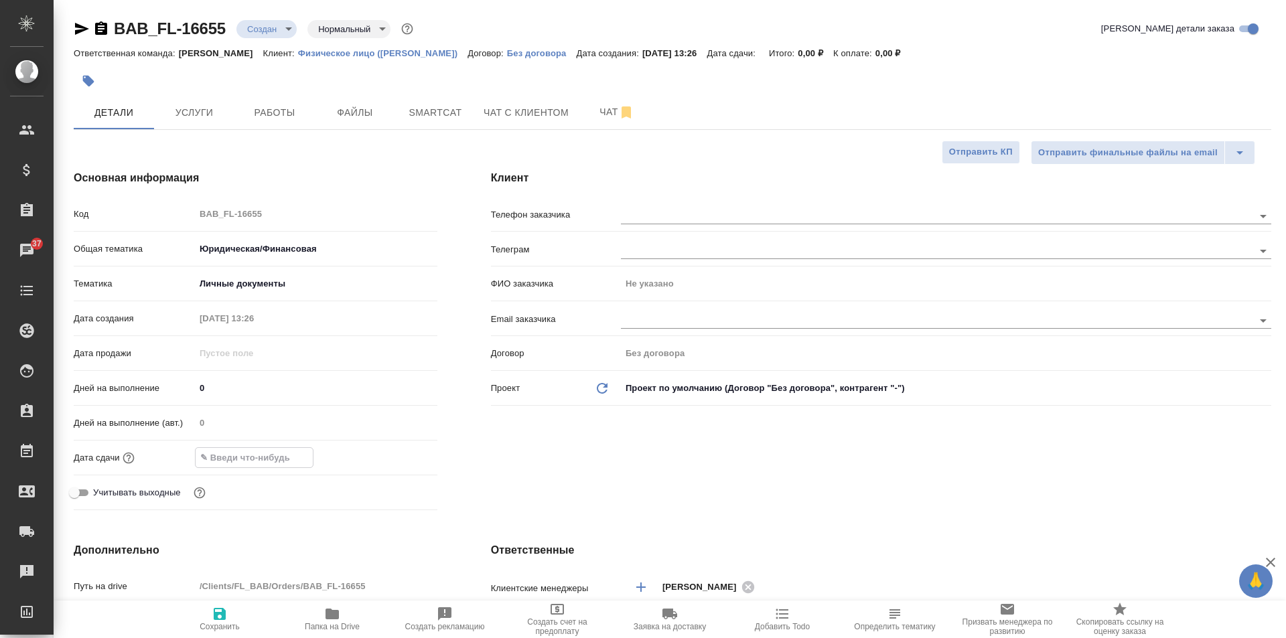
click at [224, 462] on input "text" at bounding box center [254, 457] width 117 height 19
click at [397, 457] on icon "button" at bounding box center [399, 457] width 16 height 16
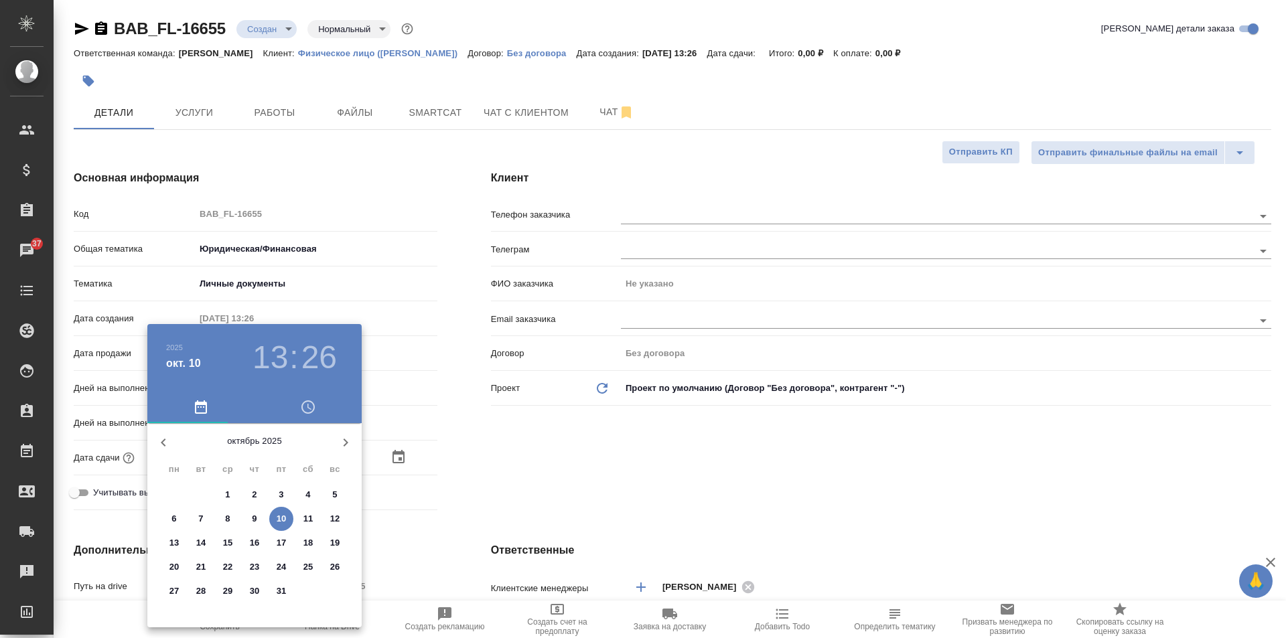
click at [274, 364] on h3 "13" at bounding box center [271, 358] width 36 height 38
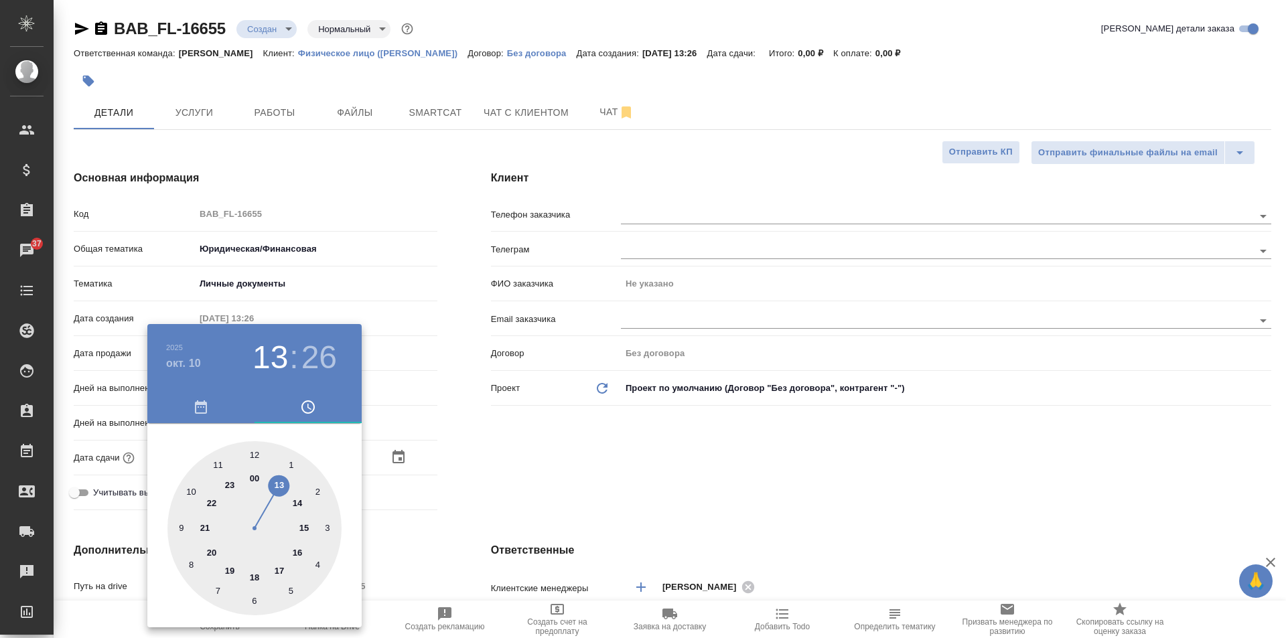
click at [301, 503] on div at bounding box center [254, 528] width 174 height 174
type input "10.10.2025 14:26"
type textarea "x"
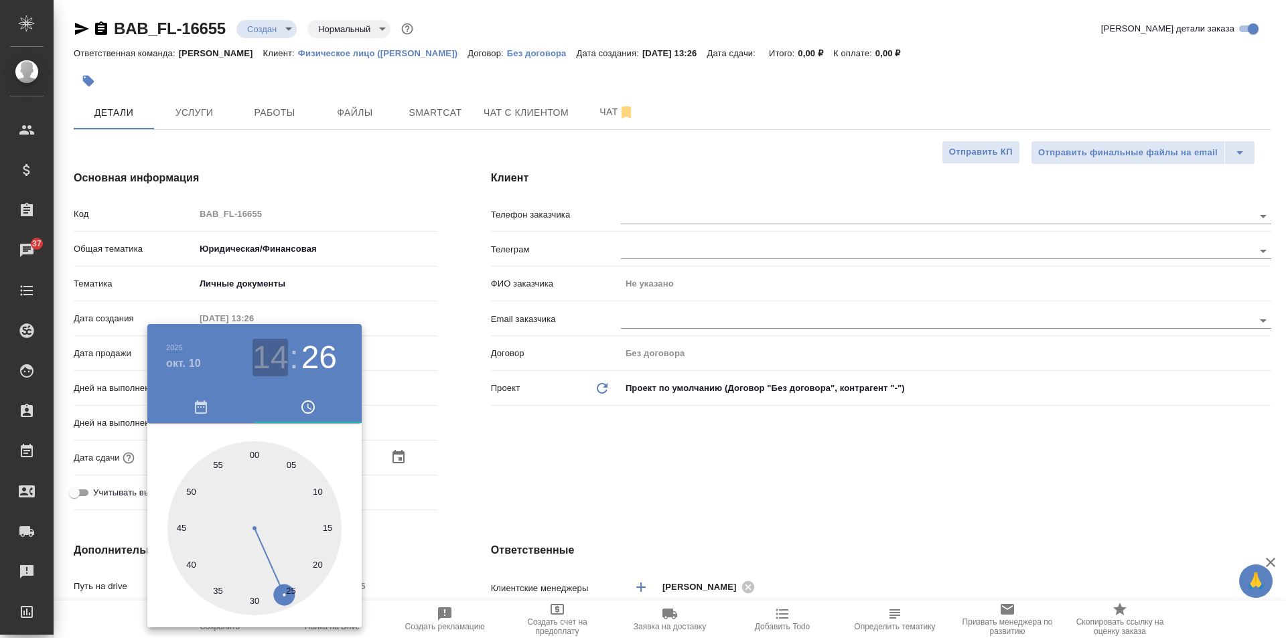
click at [284, 361] on h3 "14" at bounding box center [271, 358] width 36 height 38
click at [306, 529] on div at bounding box center [254, 528] width 174 height 174
type input "10.10.2025 15:26"
type textarea "x"
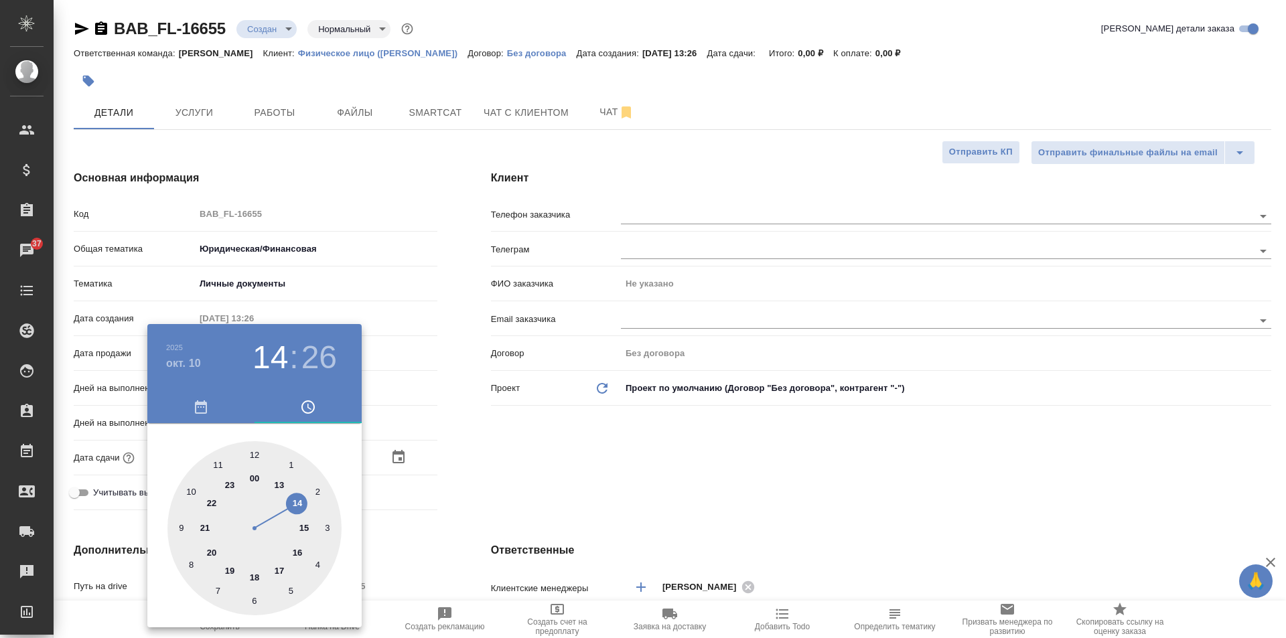
type textarea "x"
click at [253, 462] on div at bounding box center [254, 528] width 174 height 174
type input "10.10.2025 15:00"
type textarea "x"
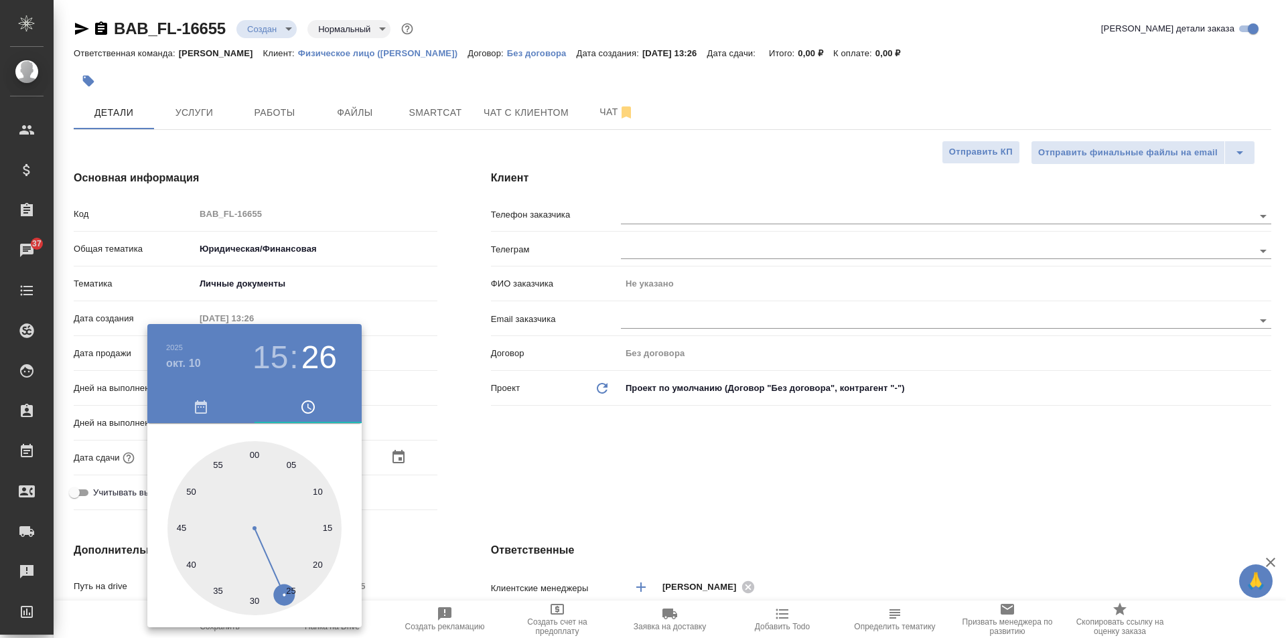
type textarea "x"
click at [459, 456] on div at bounding box center [643, 319] width 1286 height 638
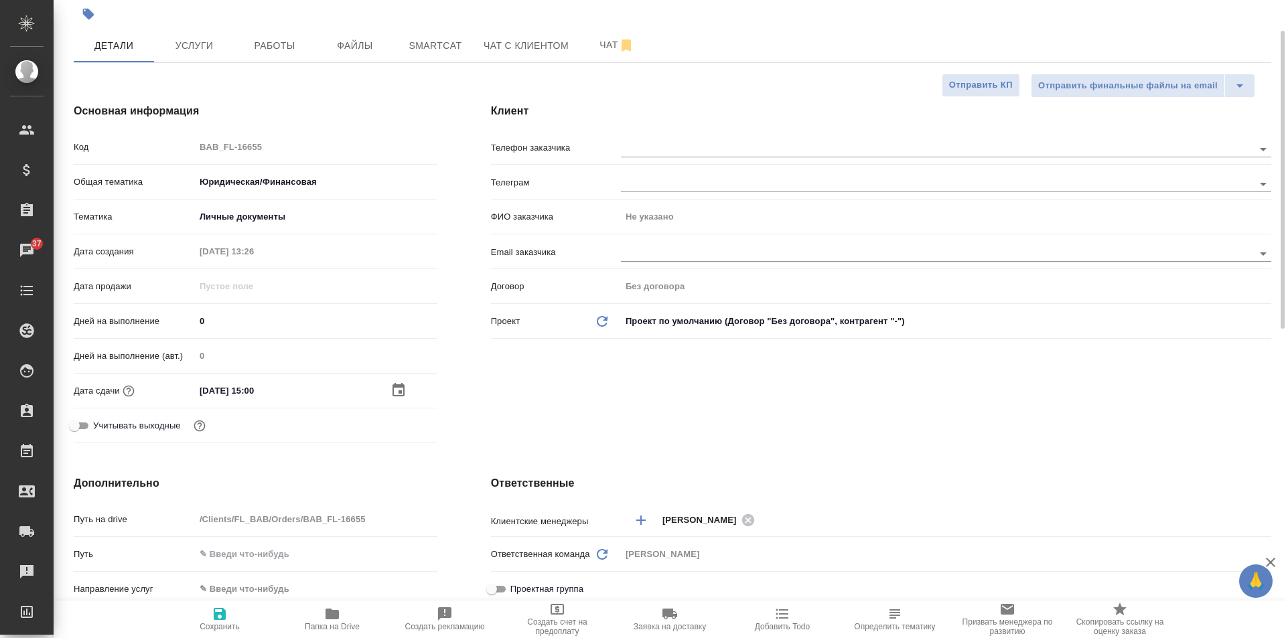
scroll to position [134, 0]
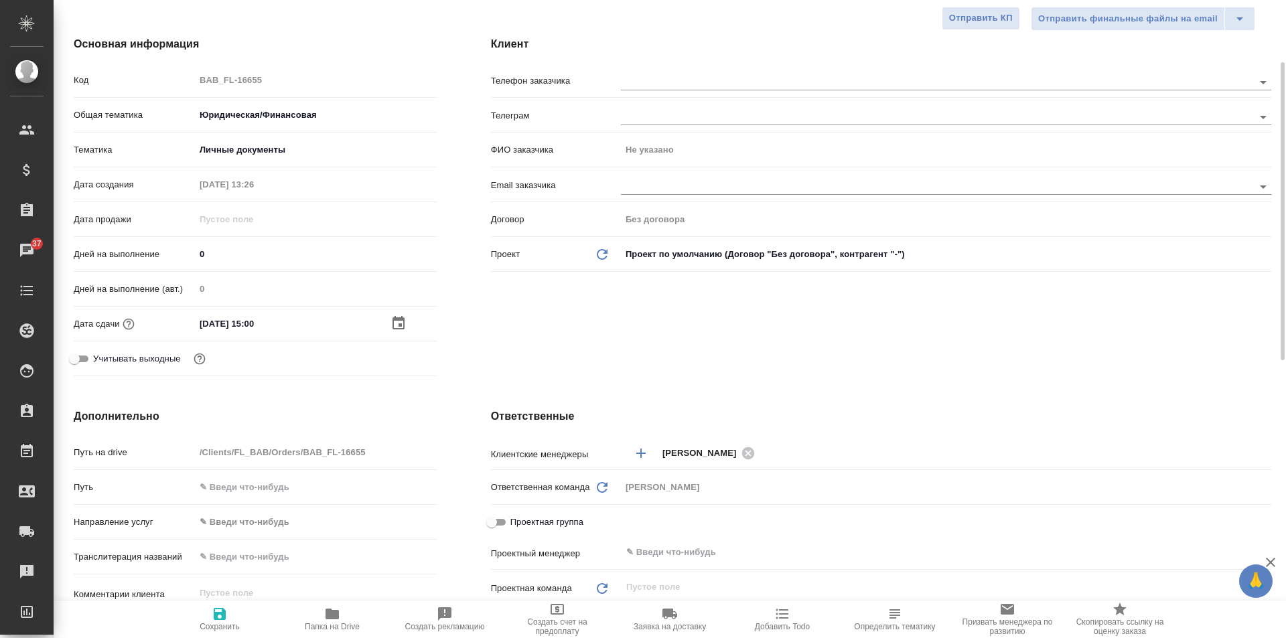
click at [223, 614] on icon "button" at bounding box center [220, 614] width 12 height 12
type textarea "x"
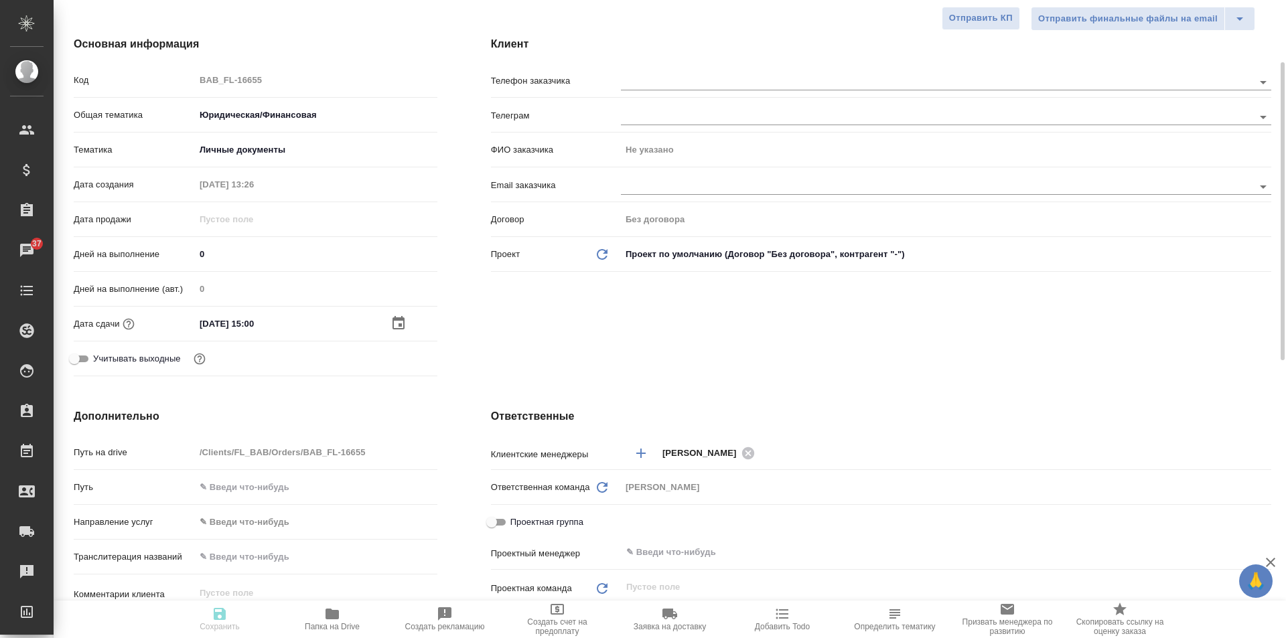
type textarea "x"
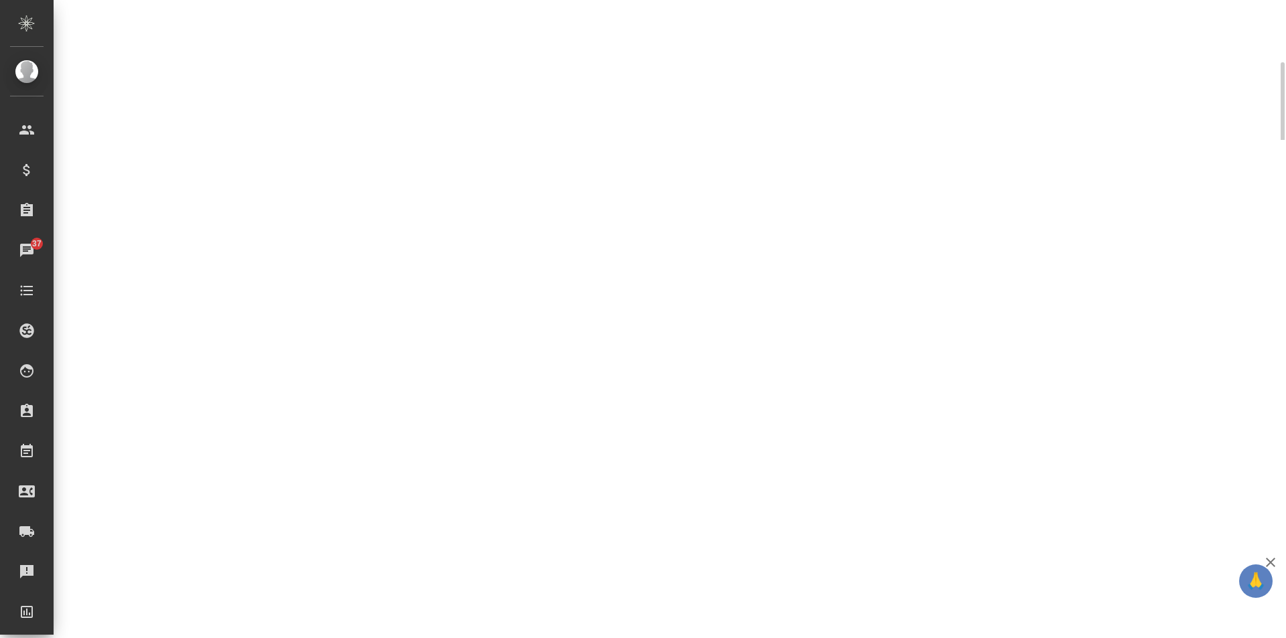
select select "RU"
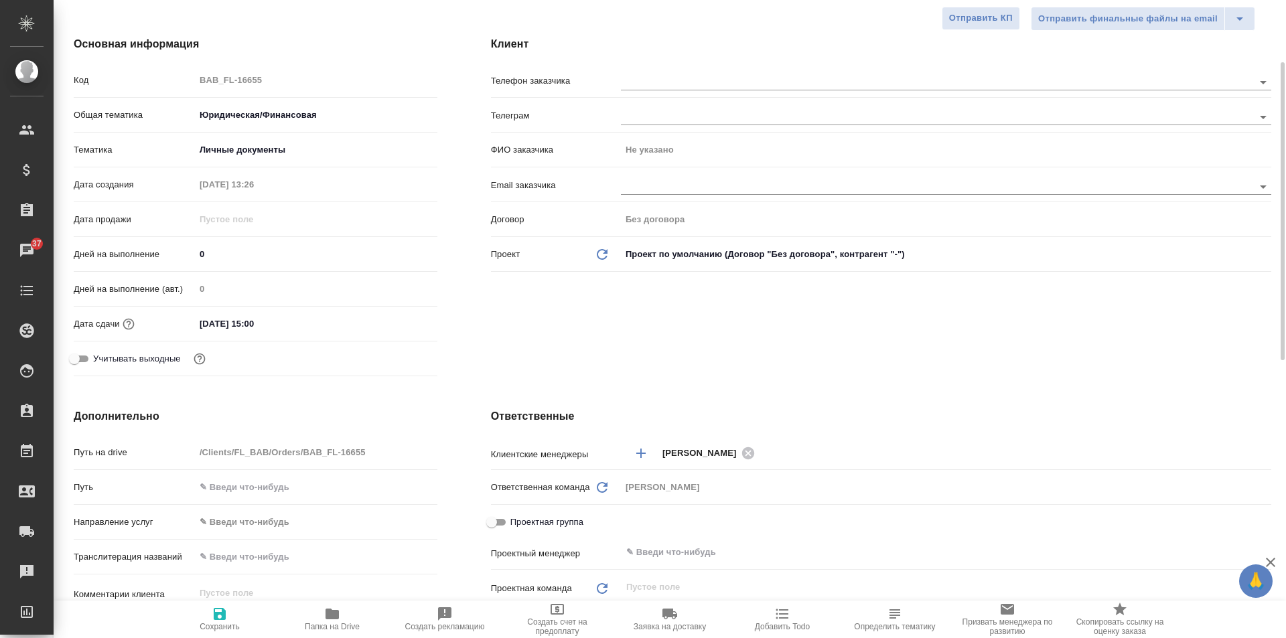
type textarea "x"
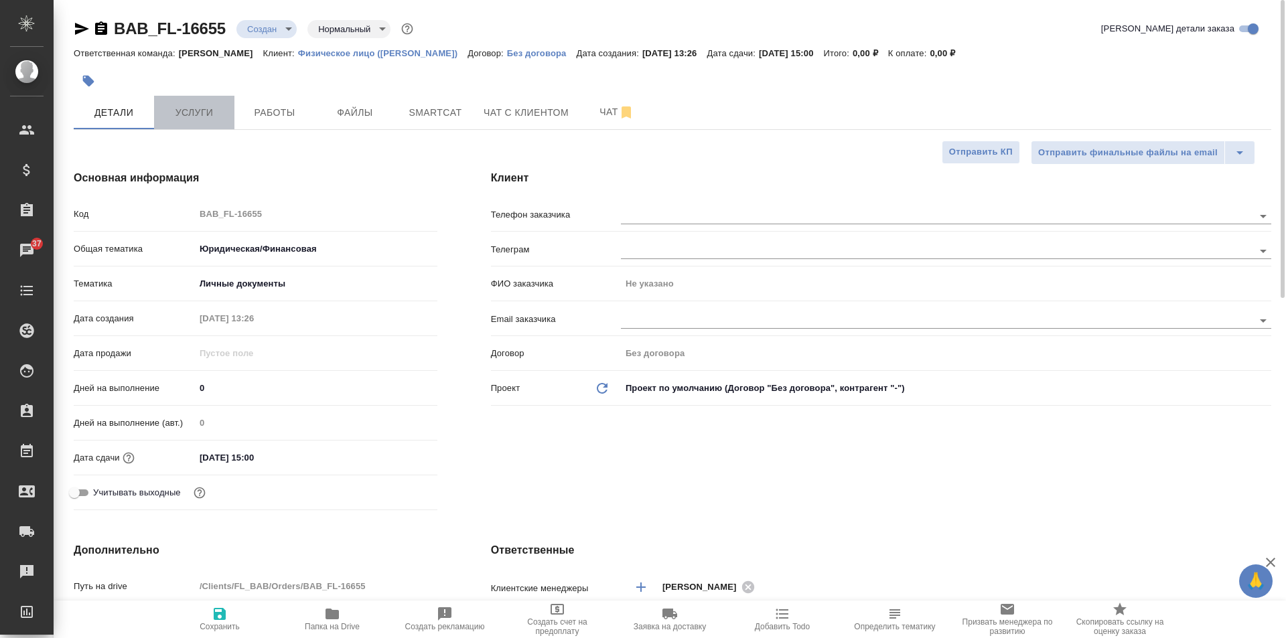
click at [222, 115] on span "Услуги" at bounding box center [194, 112] width 64 height 17
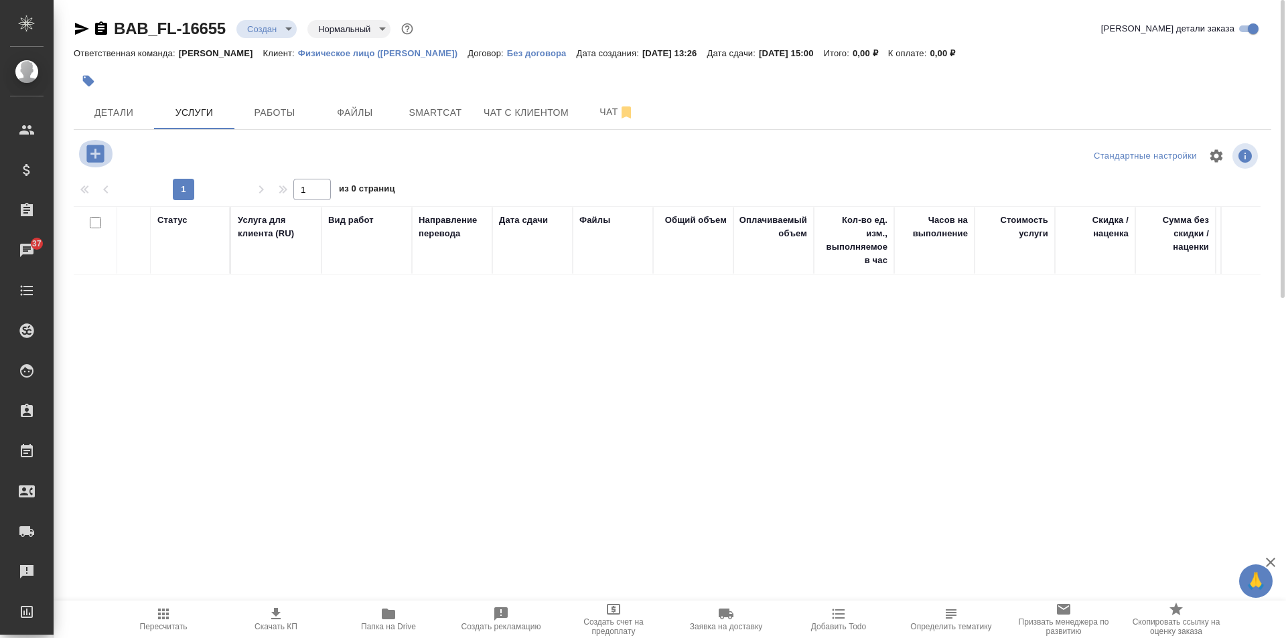
click at [94, 148] on icon "button" at bounding box center [94, 153] width 17 height 17
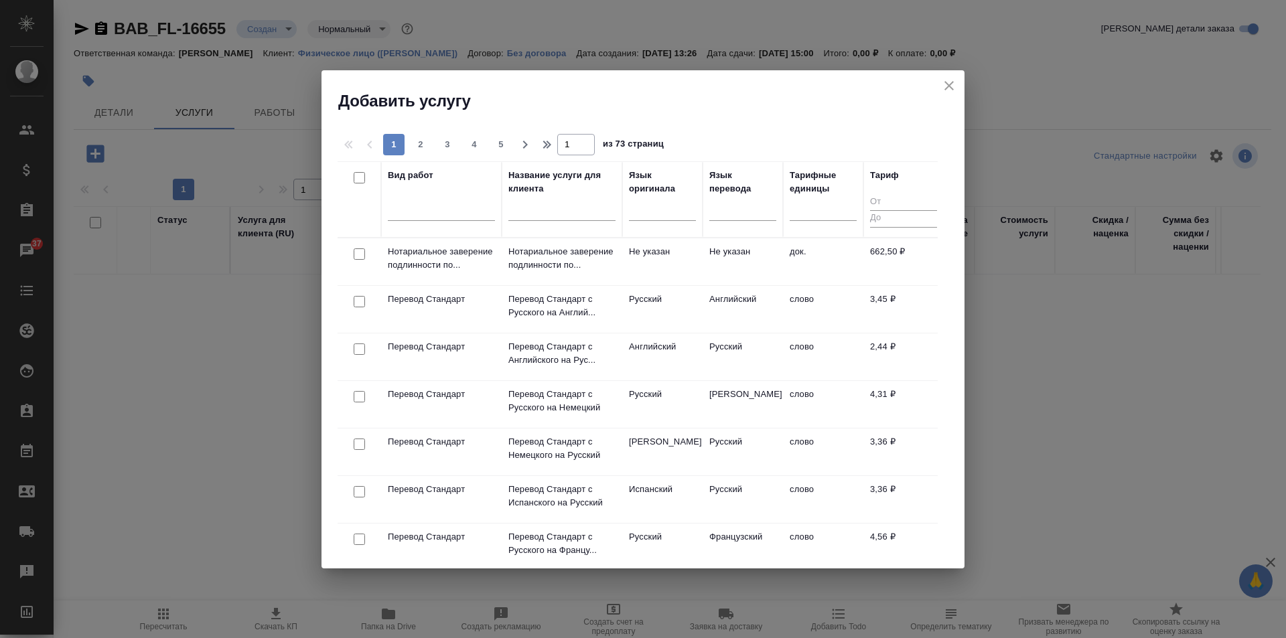
click at [363, 251] on input "checkbox" at bounding box center [359, 254] width 11 height 11
checkbox input "true"
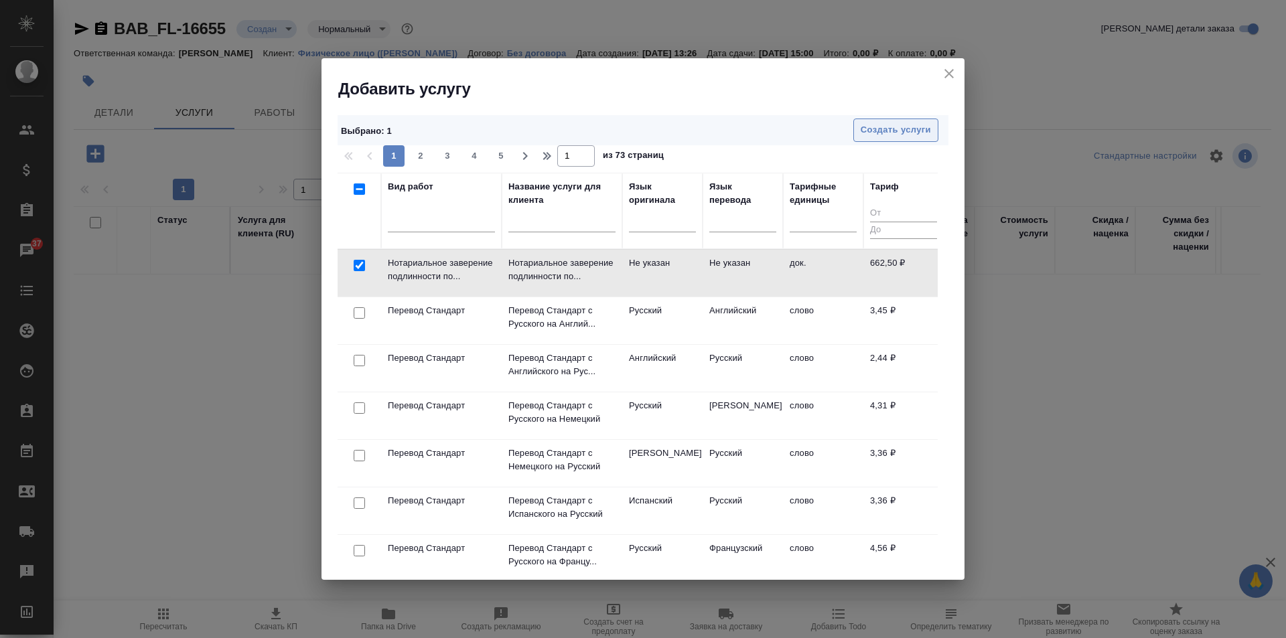
click at [876, 129] on span "Создать услуги" at bounding box center [896, 130] width 70 height 15
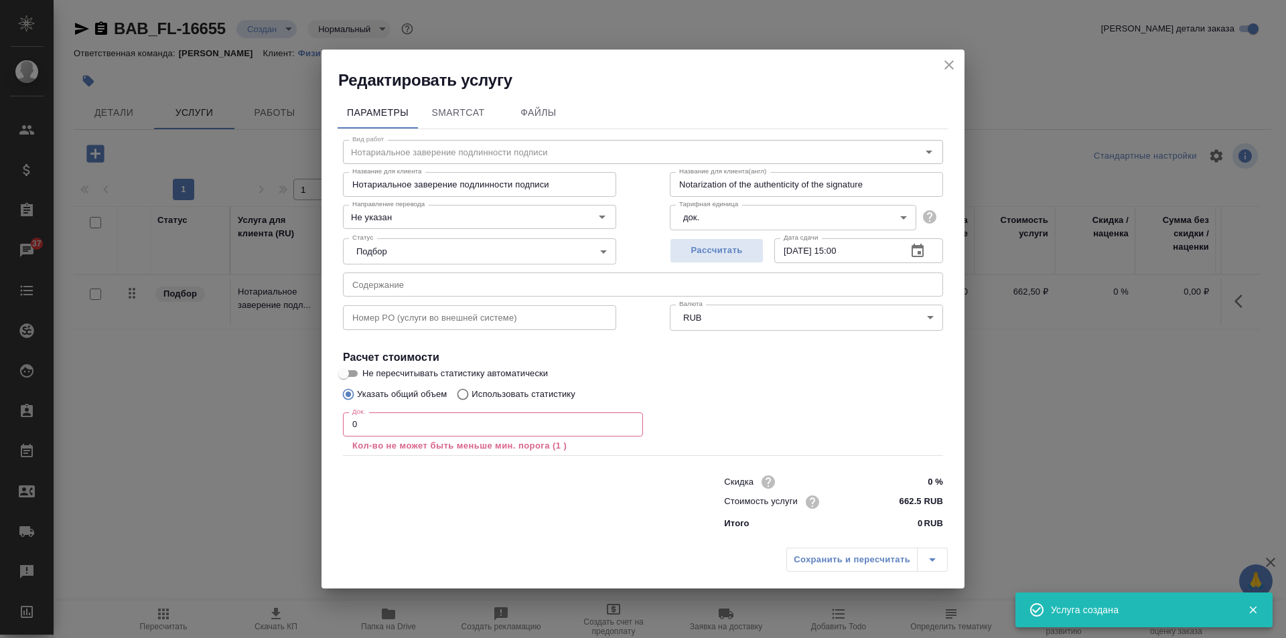
click at [413, 428] on input "0" at bounding box center [493, 425] width 300 height 24
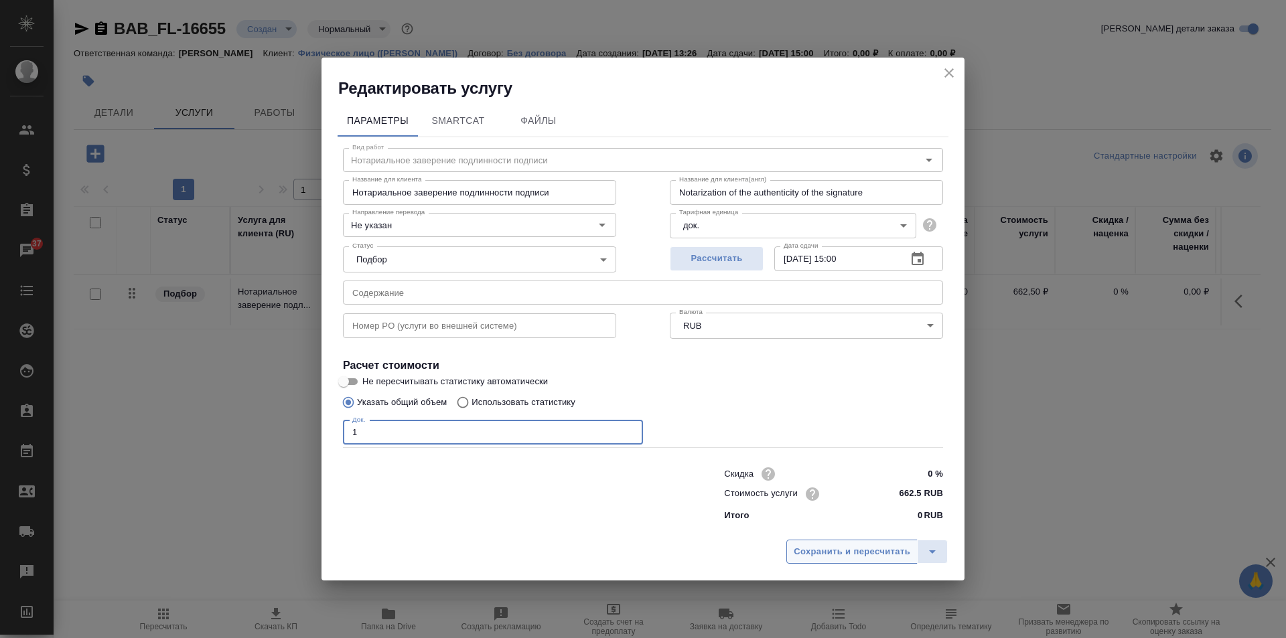
type input "1"
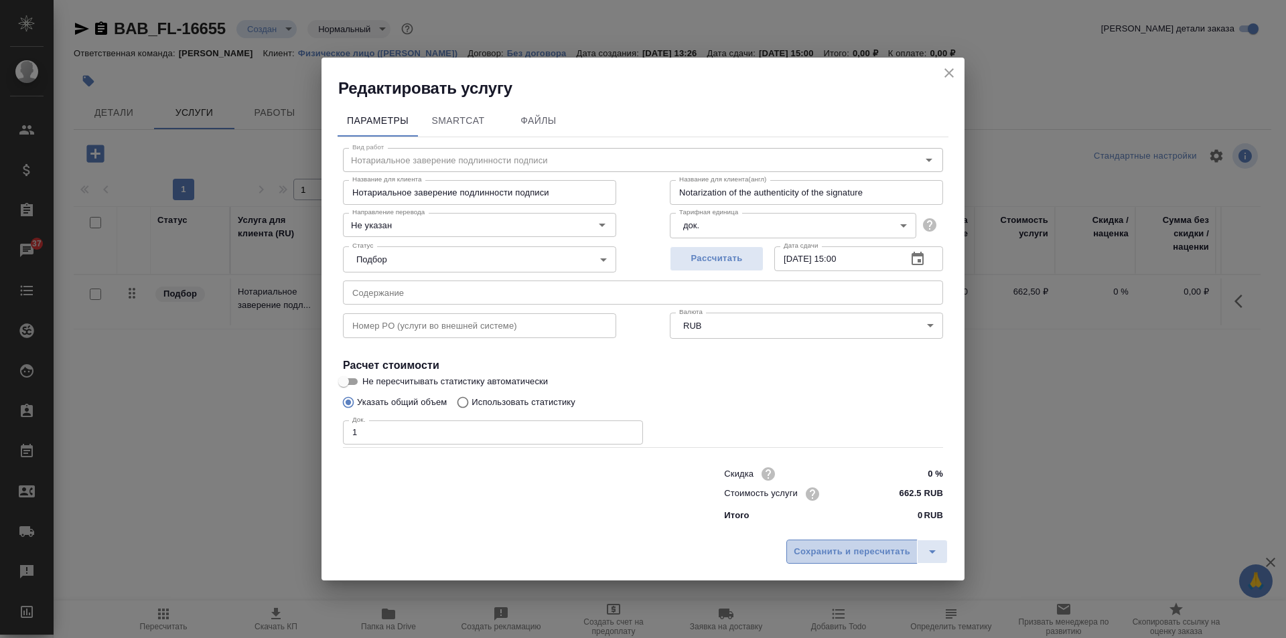
click at [835, 553] on span "Сохранить и пересчитать" at bounding box center [852, 552] width 117 height 15
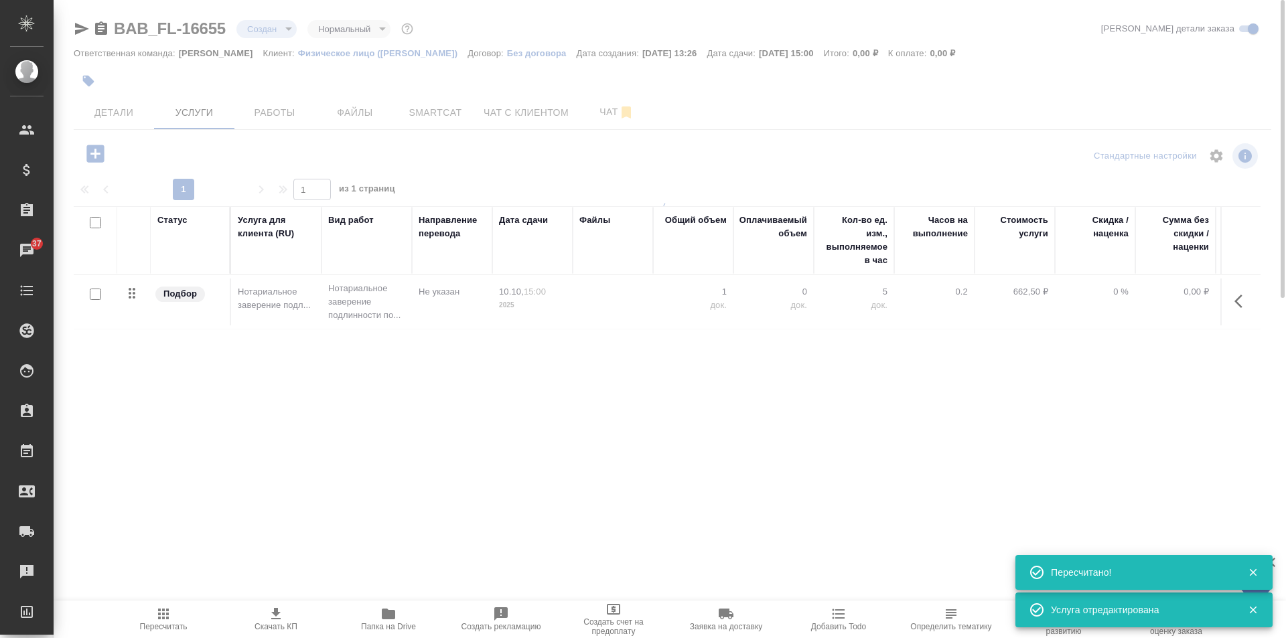
type input "urgent"
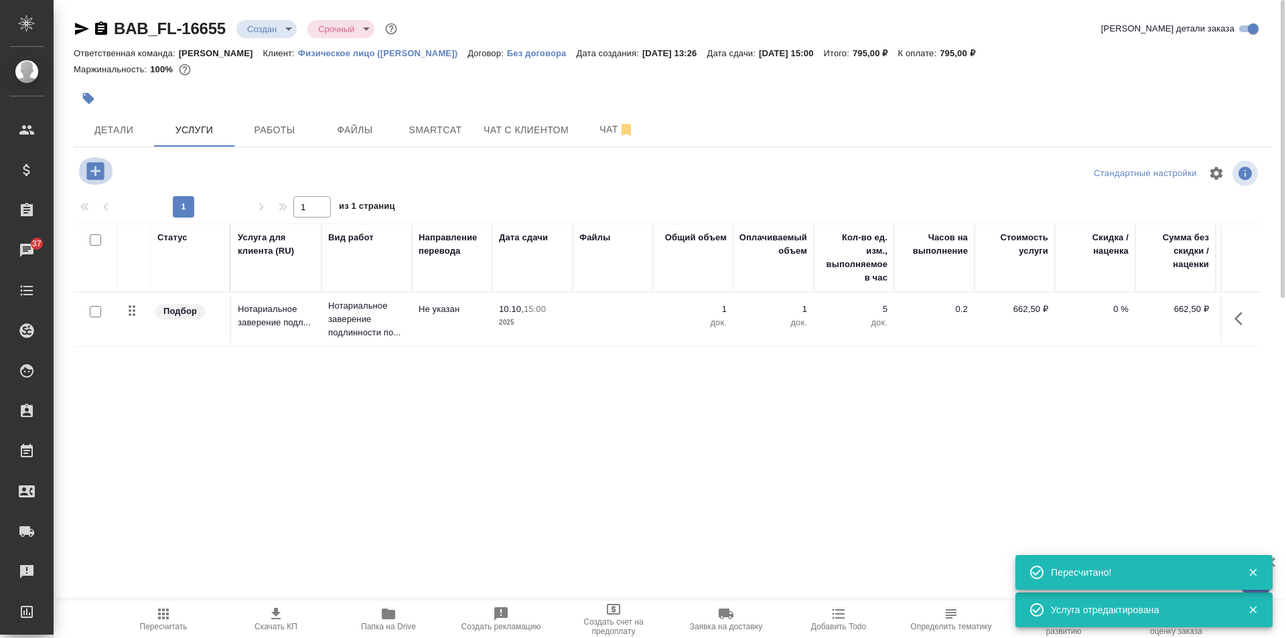
click at [99, 167] on icon "button" at bounding box center [94, 170] width 17 height 17
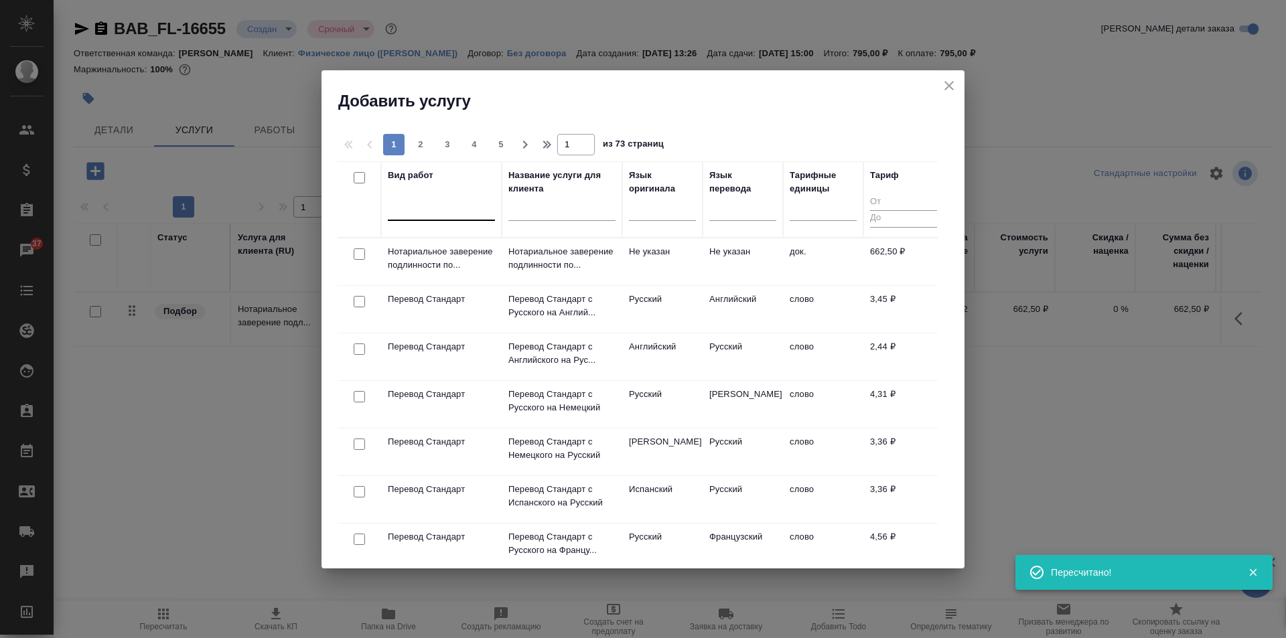
click at [411, 208] on div at bounding box center [441, 207] width 107 height 19
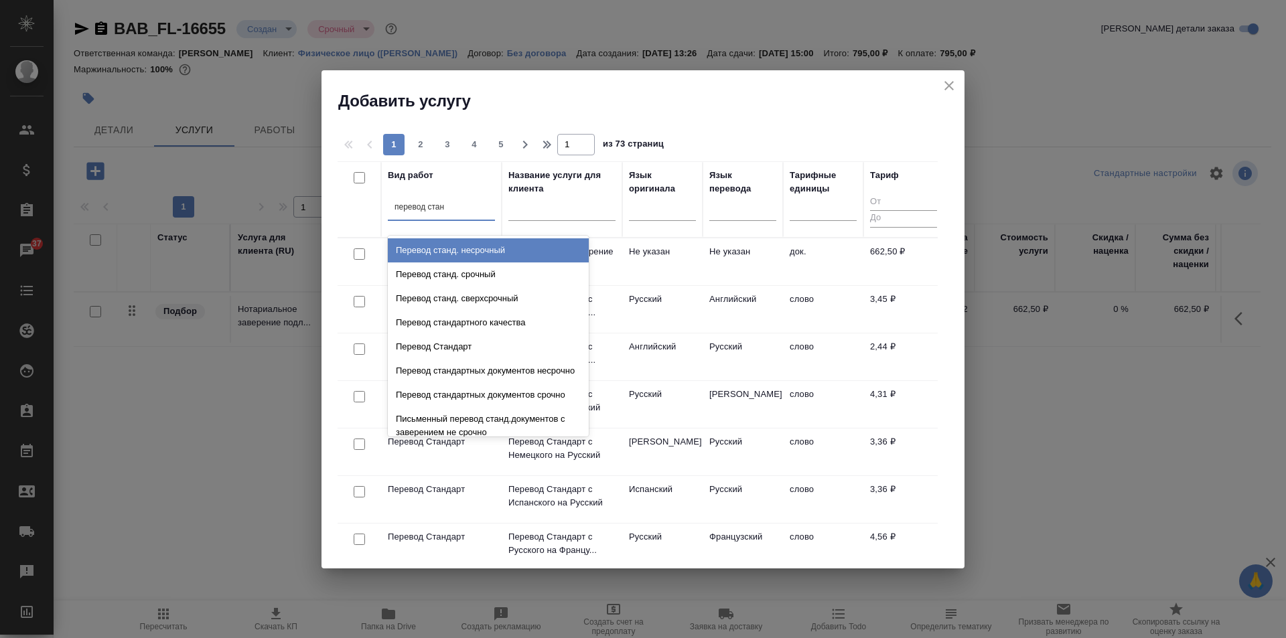
type input "перевод станд"
click at [470, 247] on div "Перевод станд. несрочный" at bounding box center [488, 250] width 201 height 24
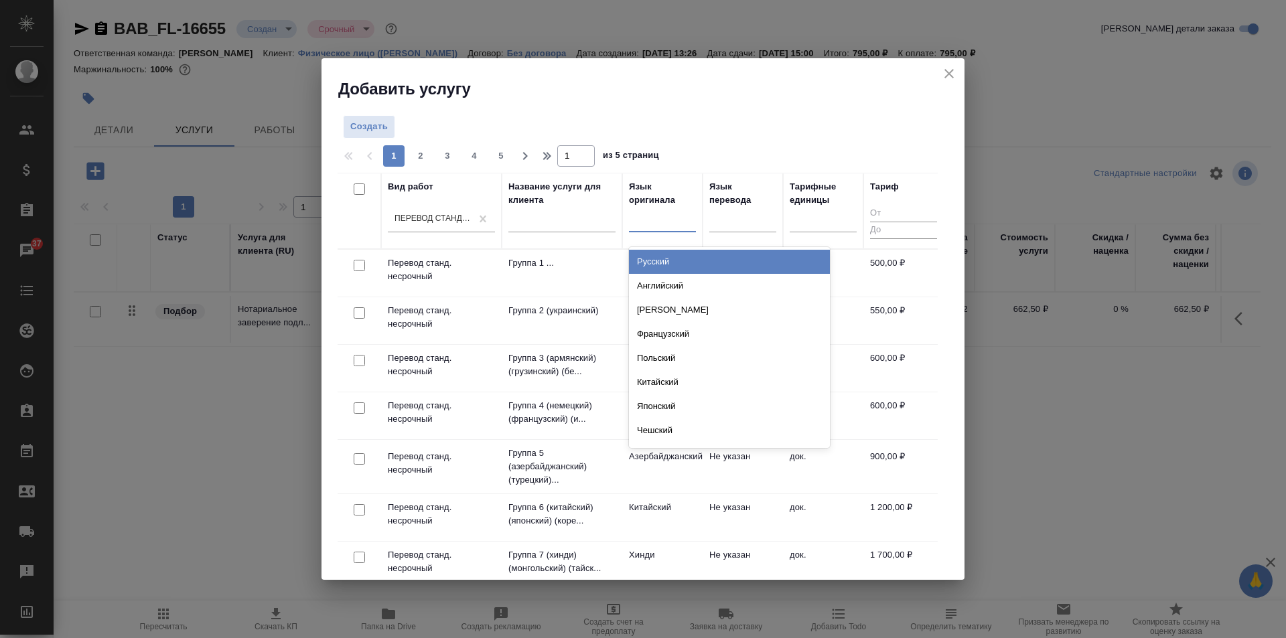
click at [656, 222] on div at bounding box center [662, 218] width 67 height 19
type input "кирг"
click at [663, 252] on div "Киргизский" at bounding box center [729, 262] width 201 height 24
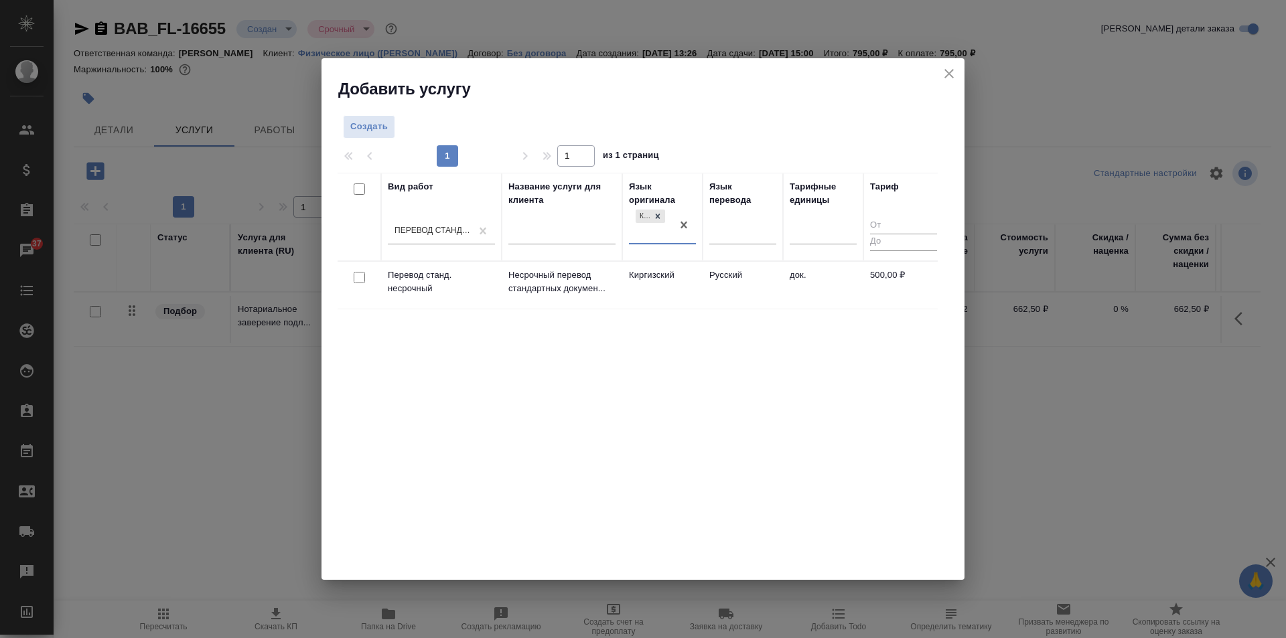
click at [359, 279] on input "checkbox" at bounding box center [359, 277] width 11 height 11
checkbox input "true"
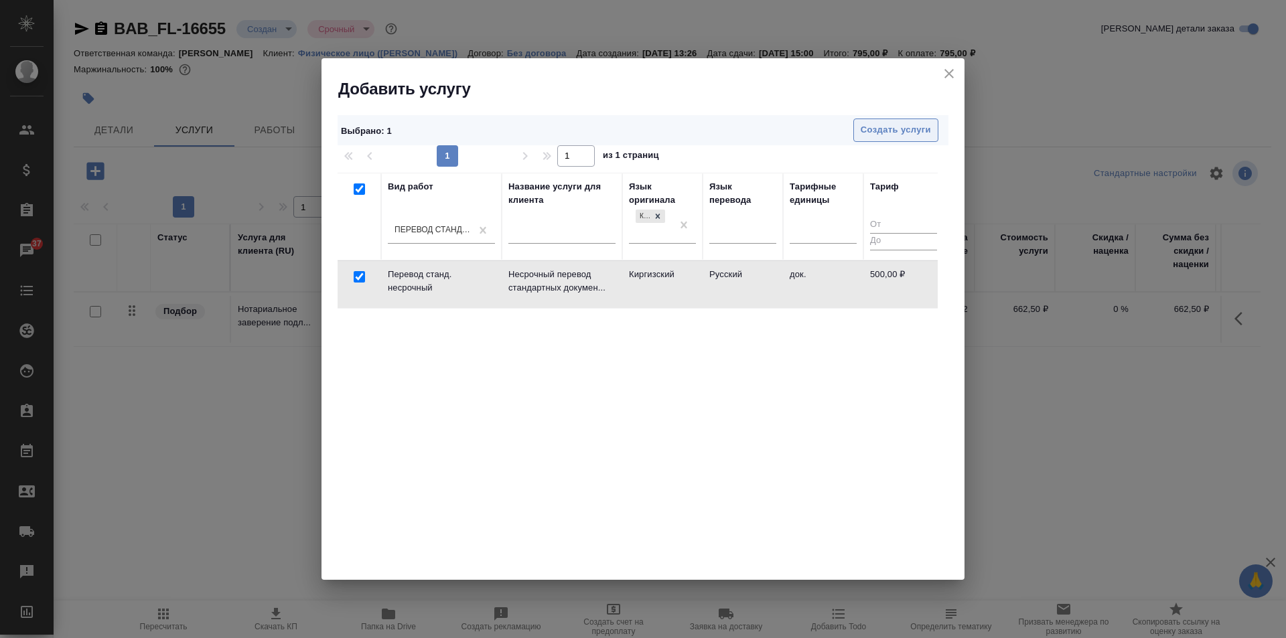
click at [895, 124] on span "Создать услуги" at bounding box center [896, 130] width 70 height 15
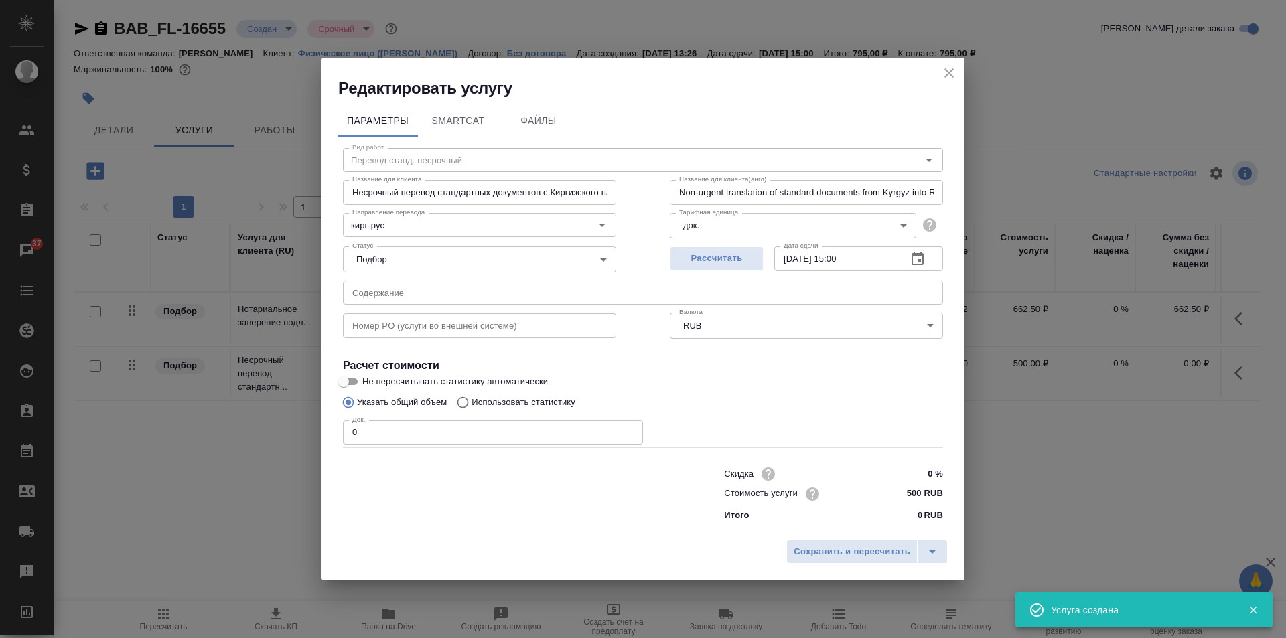
click at [585, 428] on input "0" at bounding box center [493, 433] width 300 height 24
type input "1"
click at [873, 558] on span "Сохранить и пересчитать" at bounding box center [852, 552] width 117 height 15
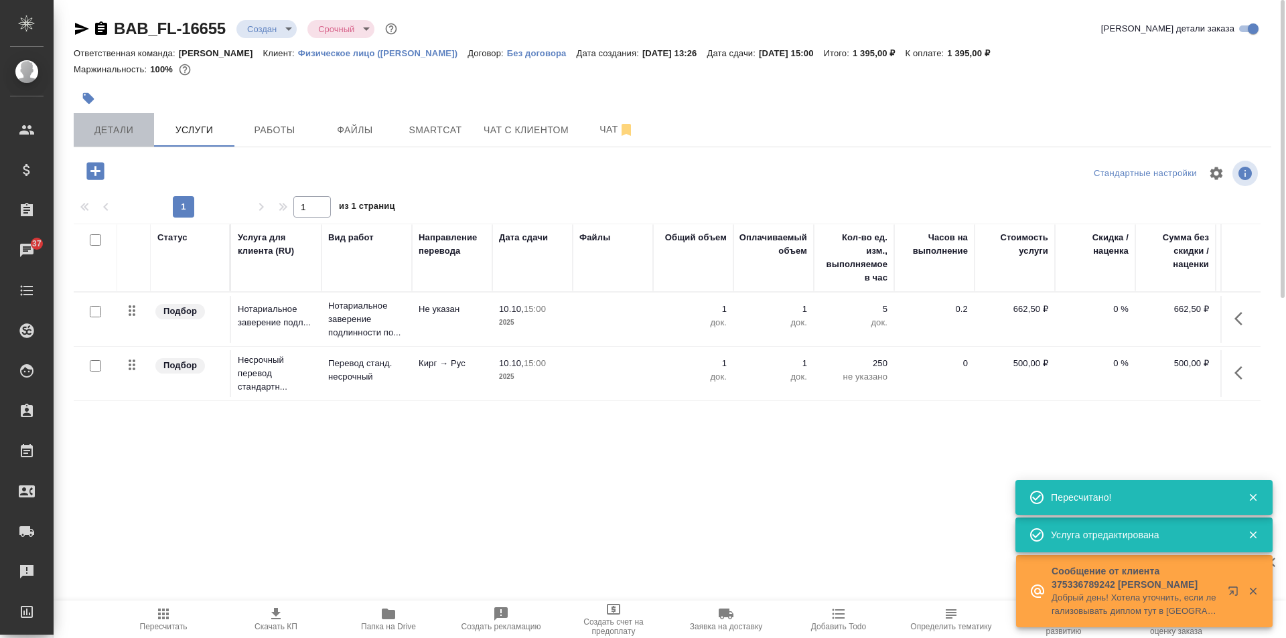
click at [128, 135] on span "Детали" at bounding box center [114, 130] width 64 height 17
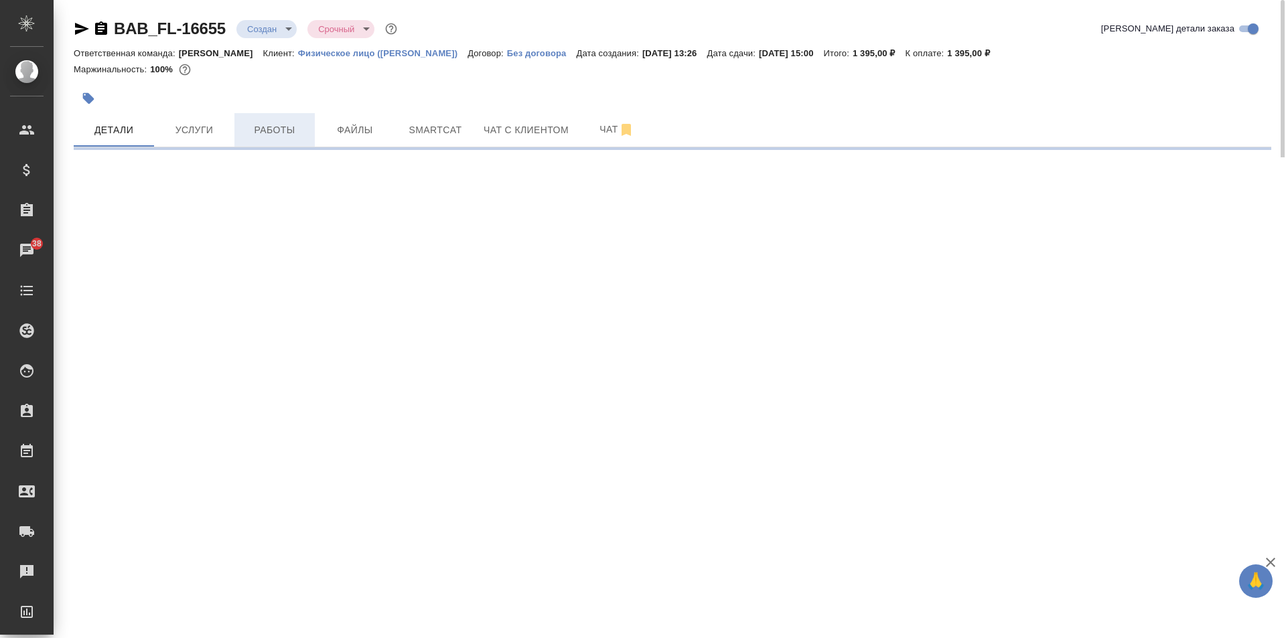
select select "RU"
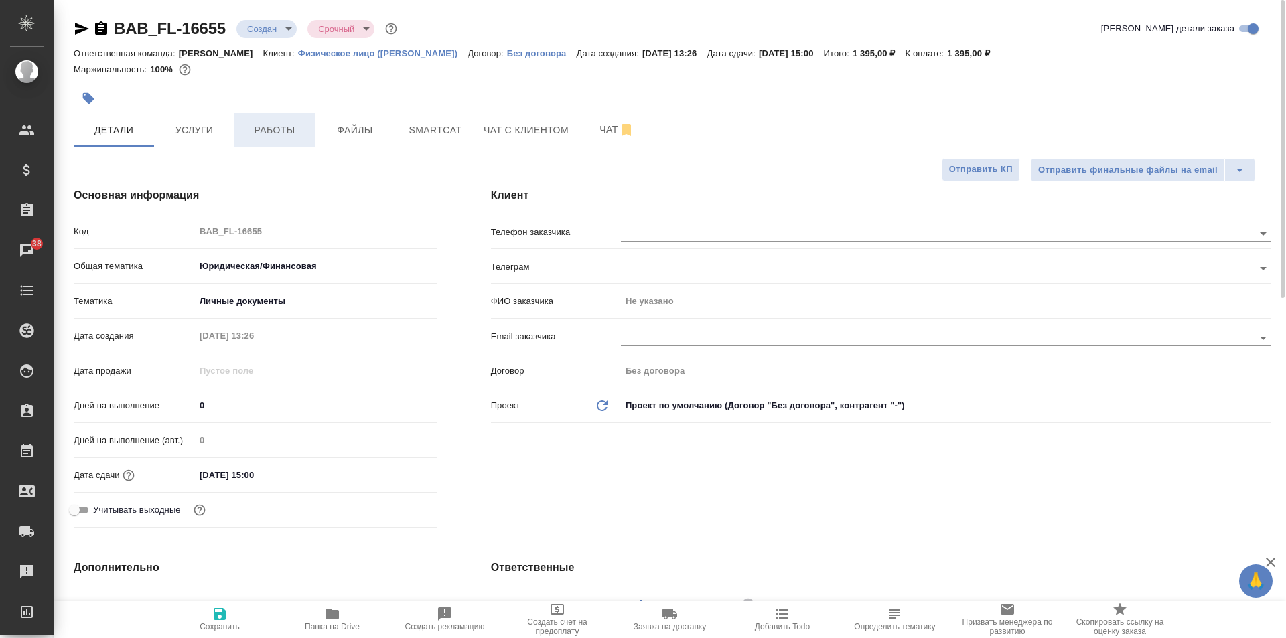
type textarea "x"
click at [101, 92] on button "button" at bounding box center [88, 98] width 29 height 29
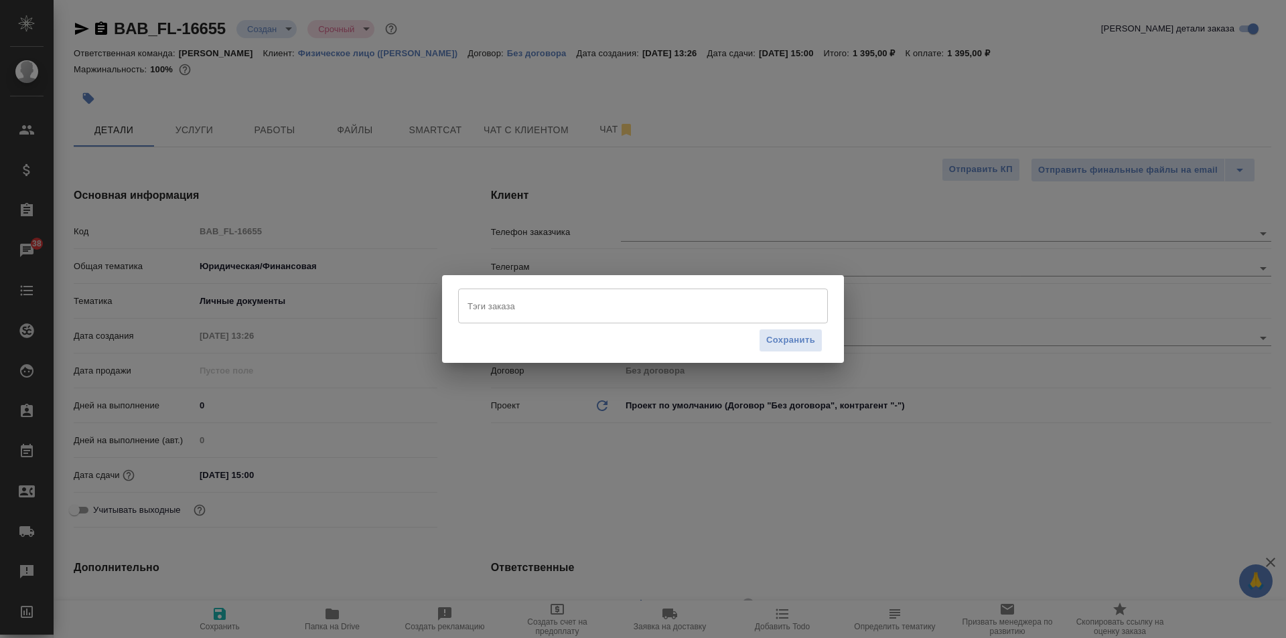
click at [502, 318] on div "Тэги заказа" at bounding box center [643, 306] width 370 height 35
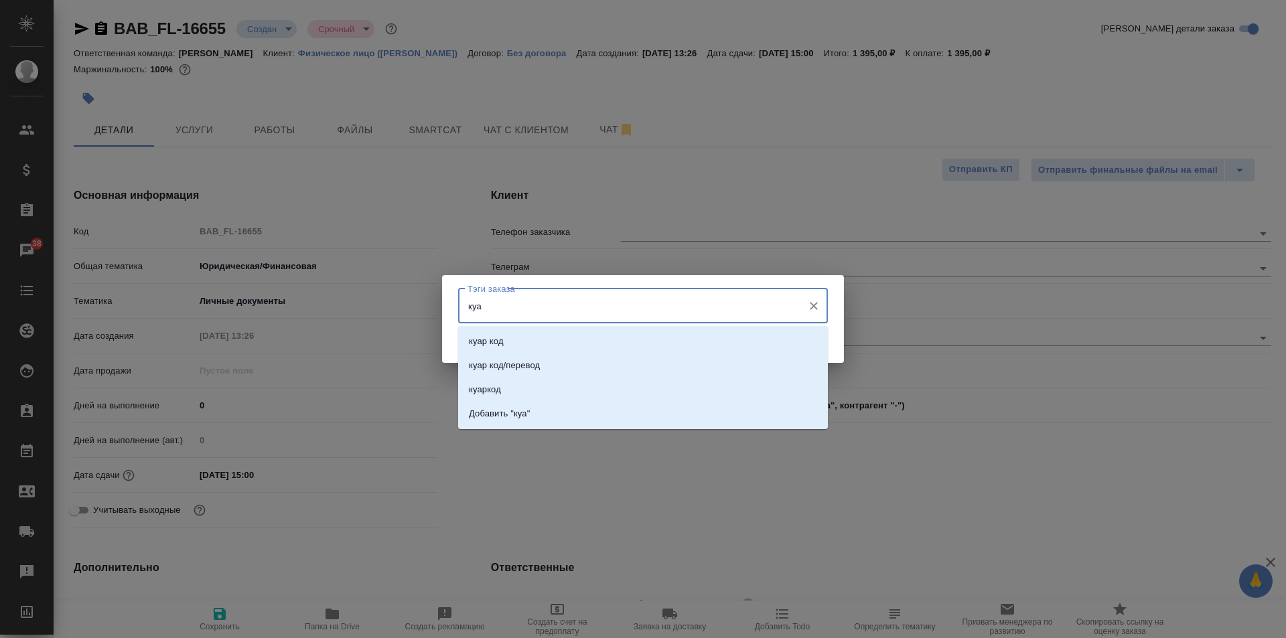
type input "куар"
click at [505, 339] on li "куар код" at bounding box center [643, 342] width 370 height 24
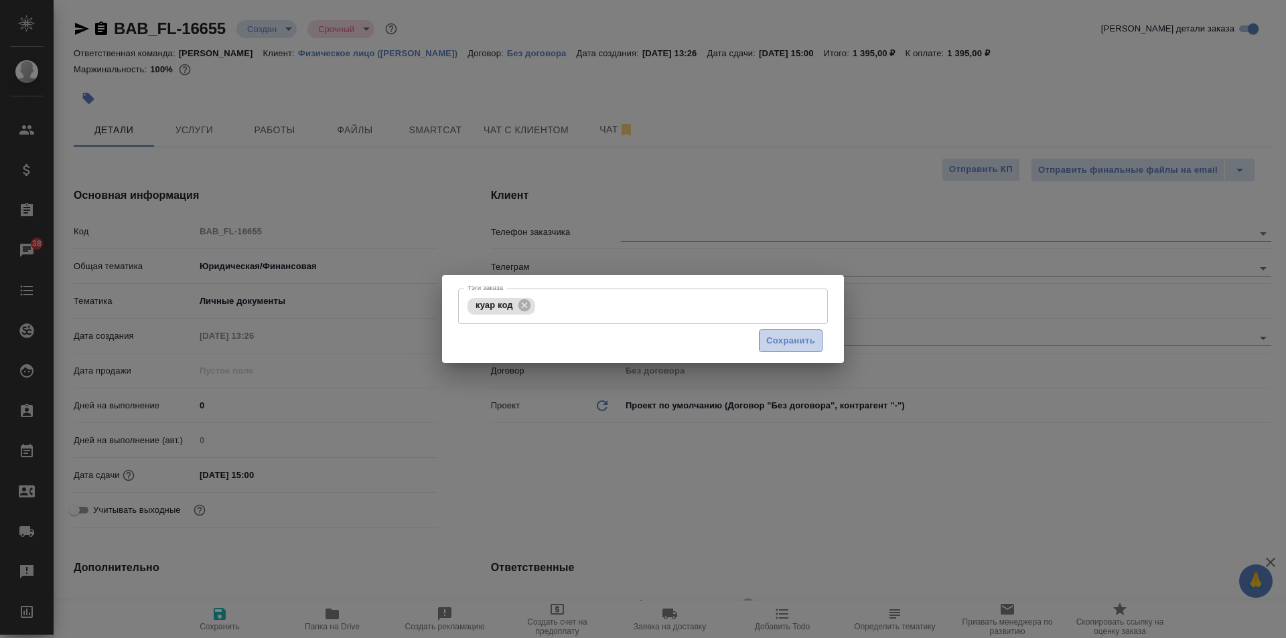
click at [788, 331] on button "Сохранить" at bounding box center [791, 341] width 64 height 23
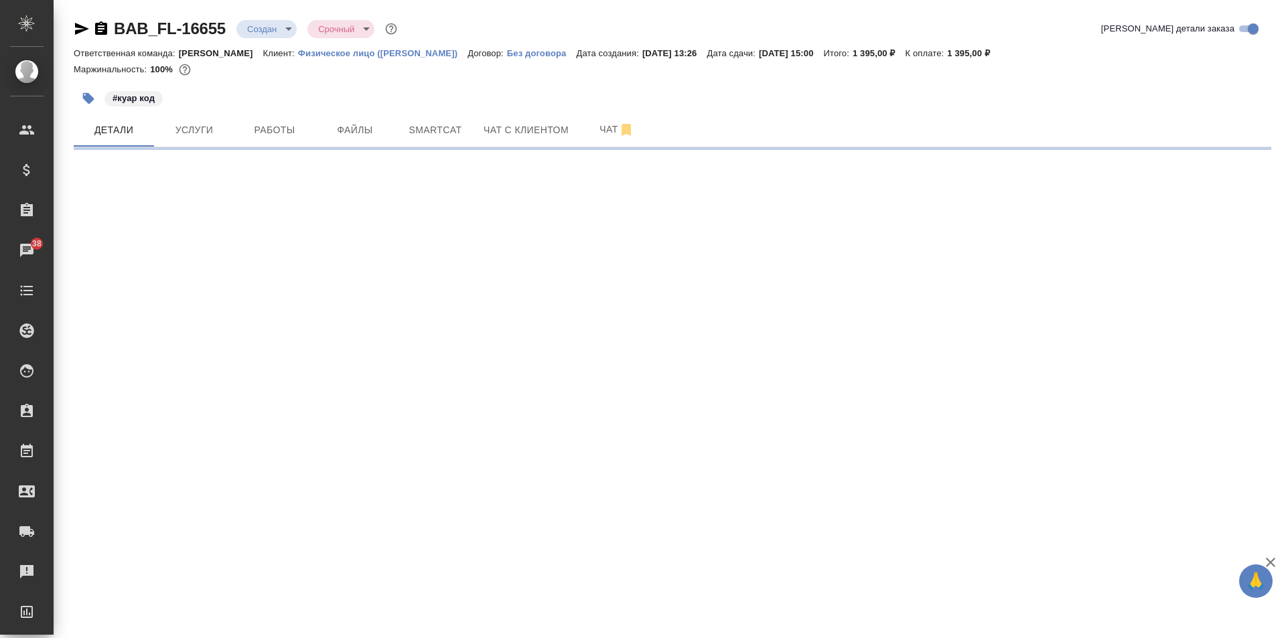
select select "RU"
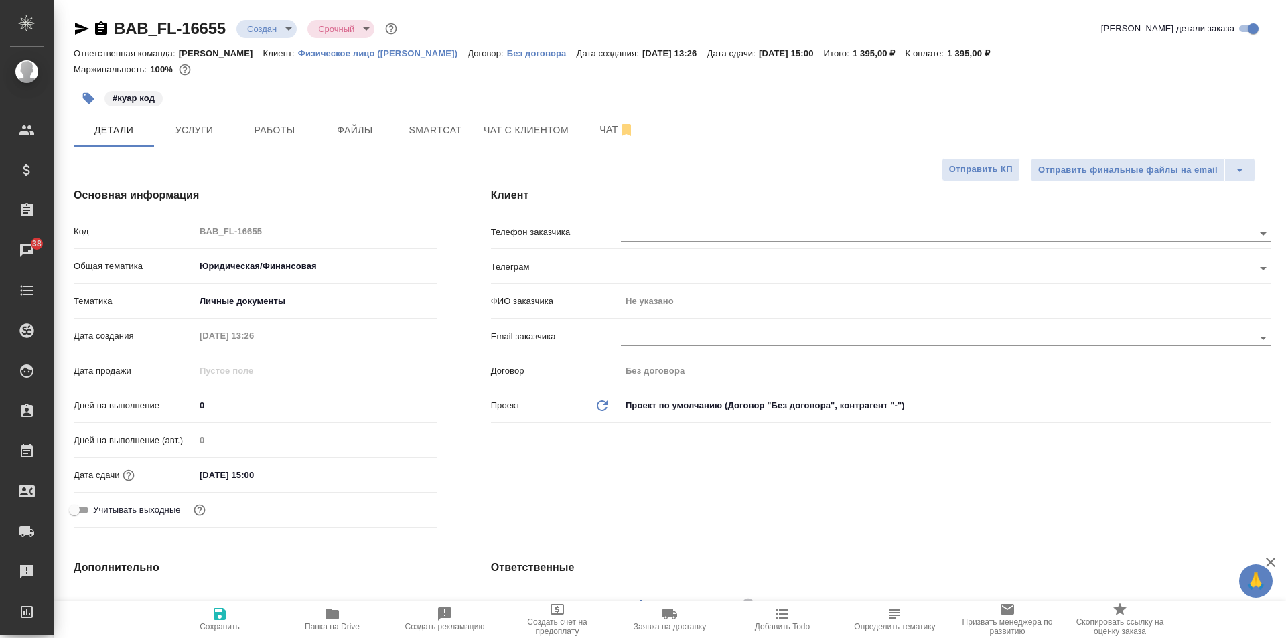
type textarea "x"
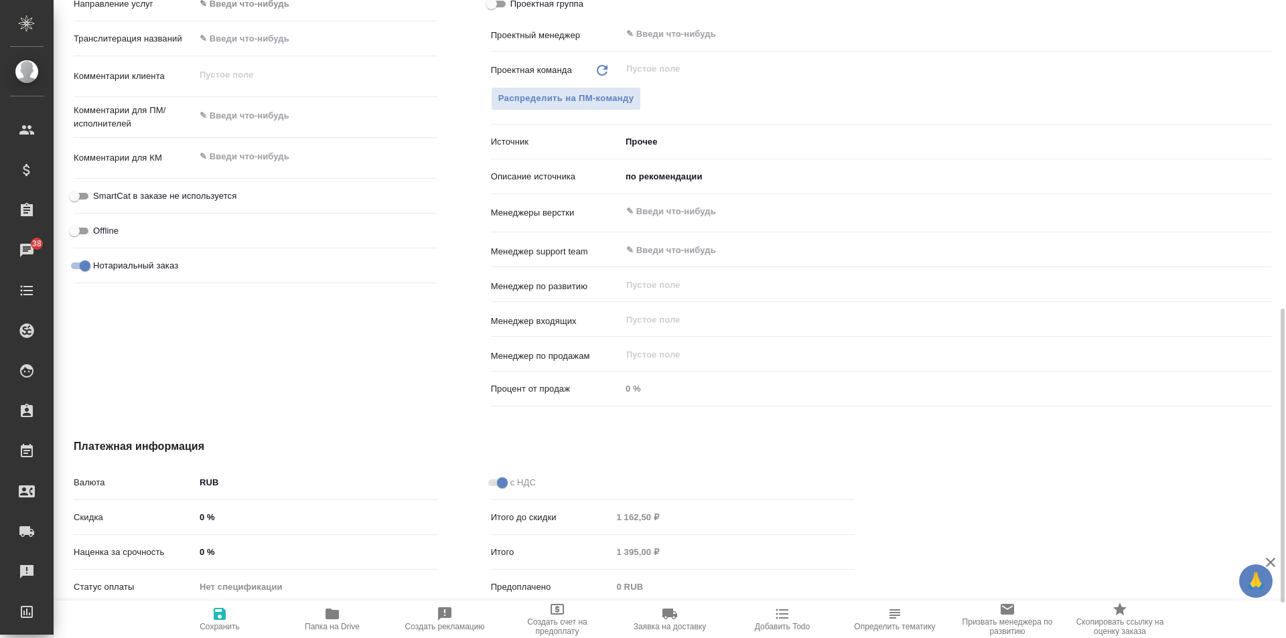
scroll to position [746, 0]
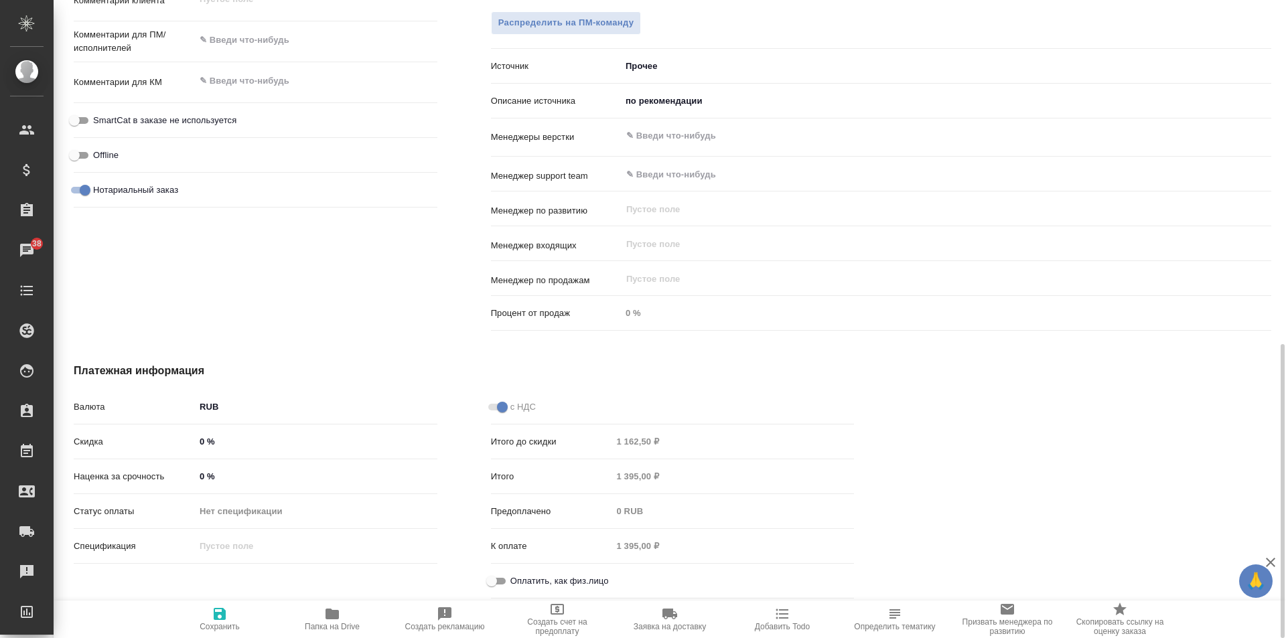
click at [494, 581] on input "Оплатить, как физ.лицо" at bounding box center [492, 581] width 48 height 16
checkbox input "true"
type textarea "x"
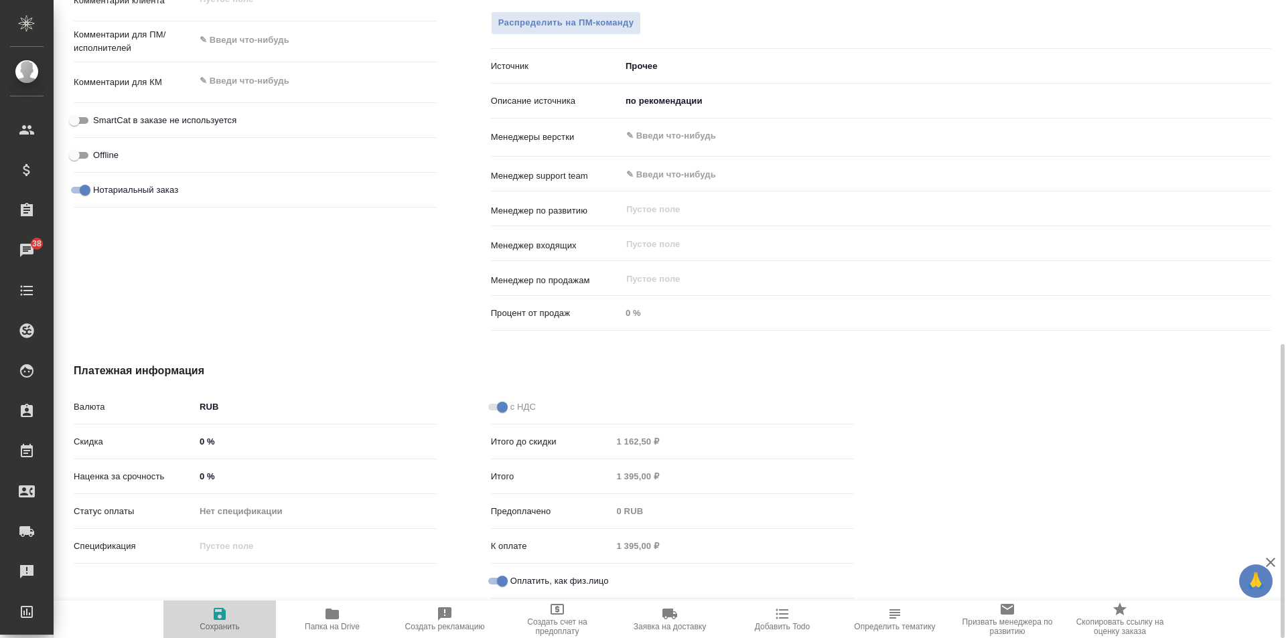
click at [220, 629] on span "Сохранить" at bounding box center [220, 626] width 40 height 9
type textarea "x"
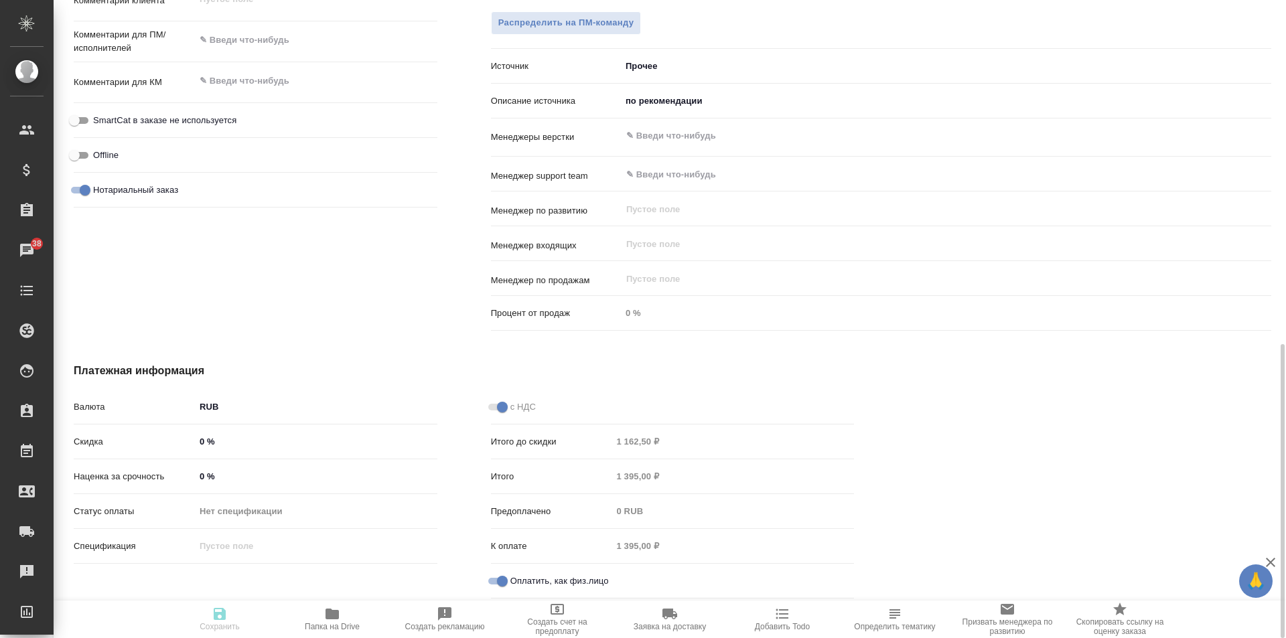
type textarea "x"
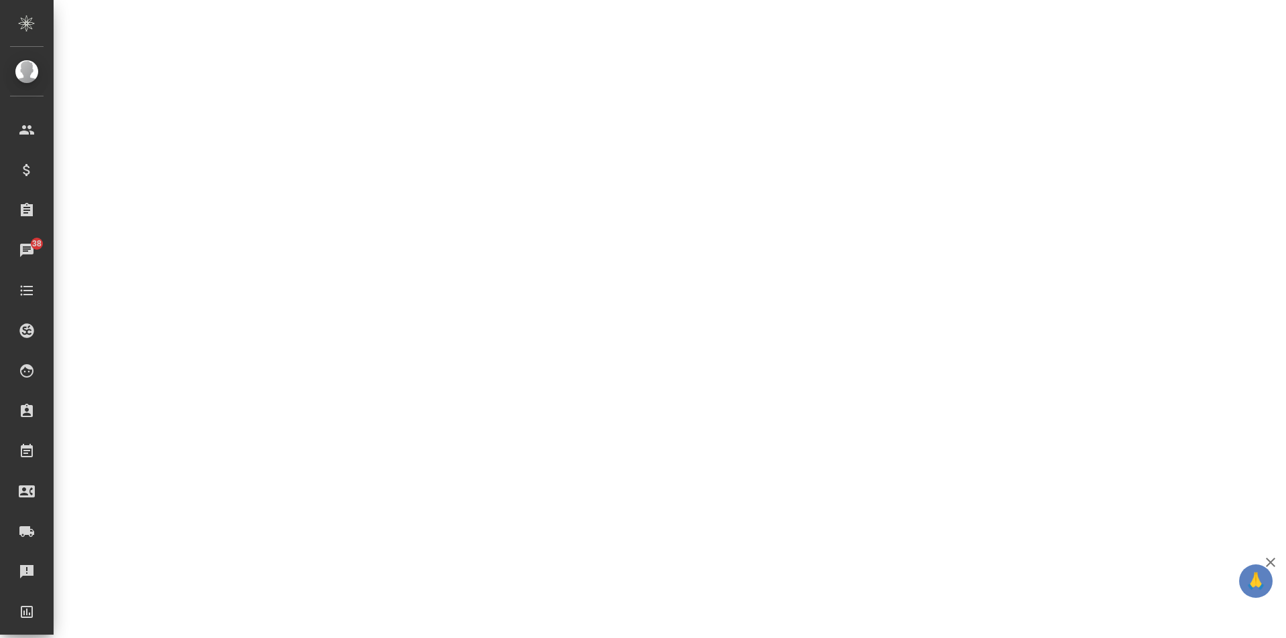
select select "RU"
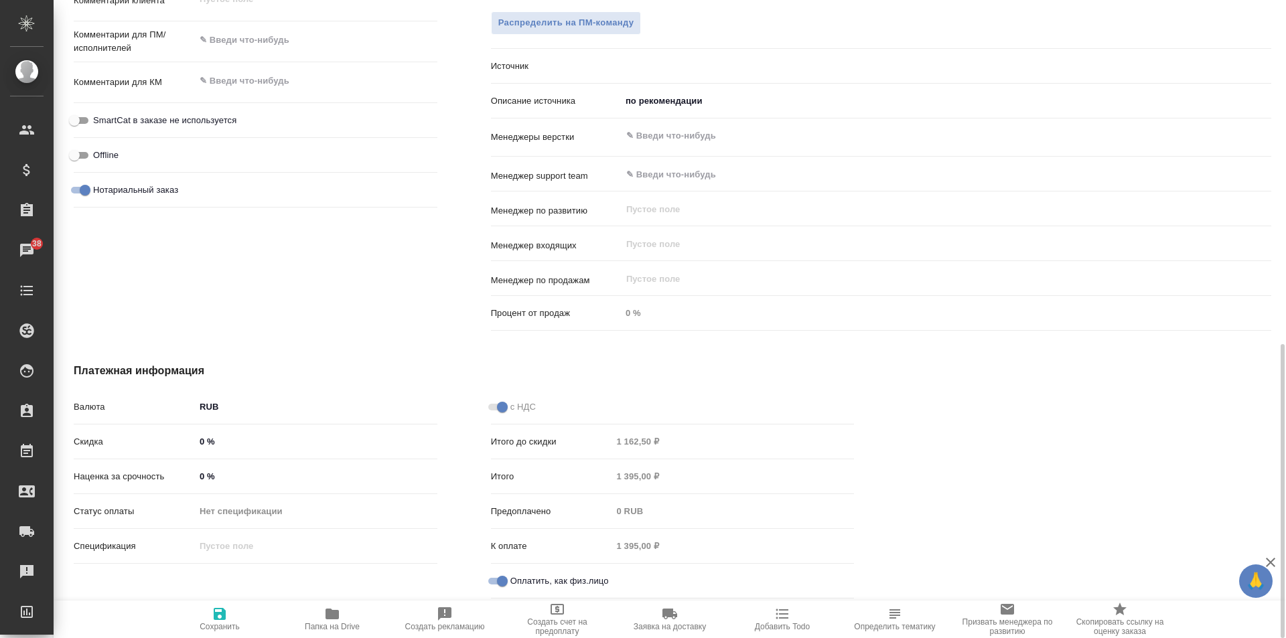
type textarea "x"
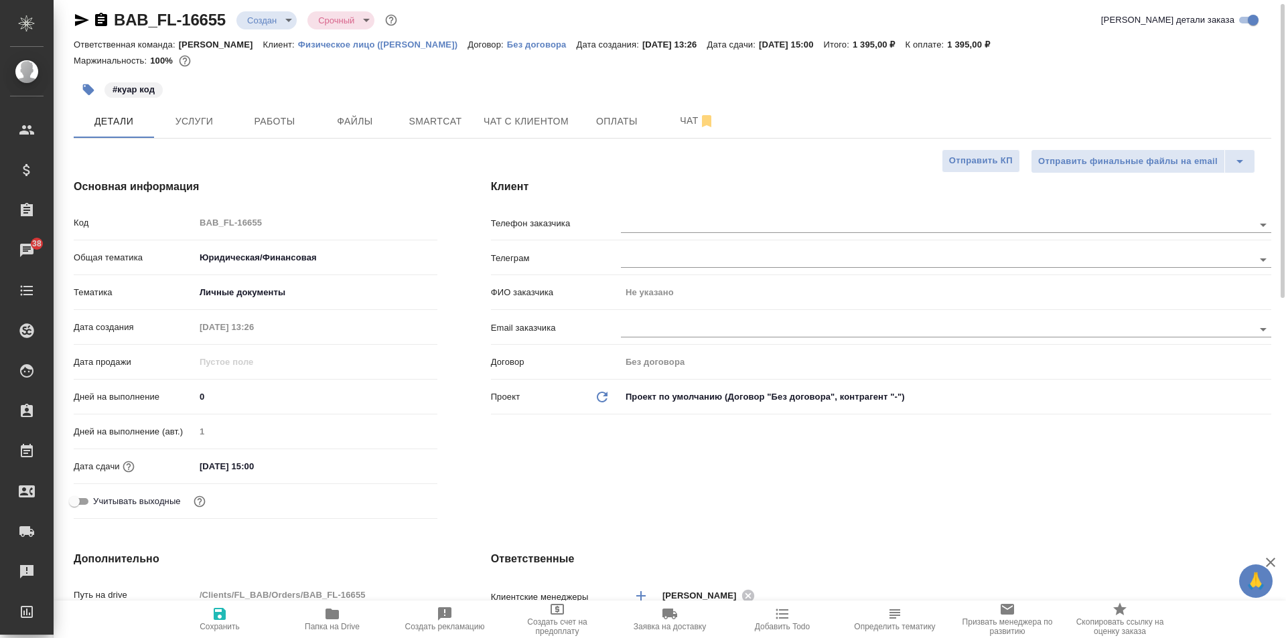
scroll to position [0, 0]
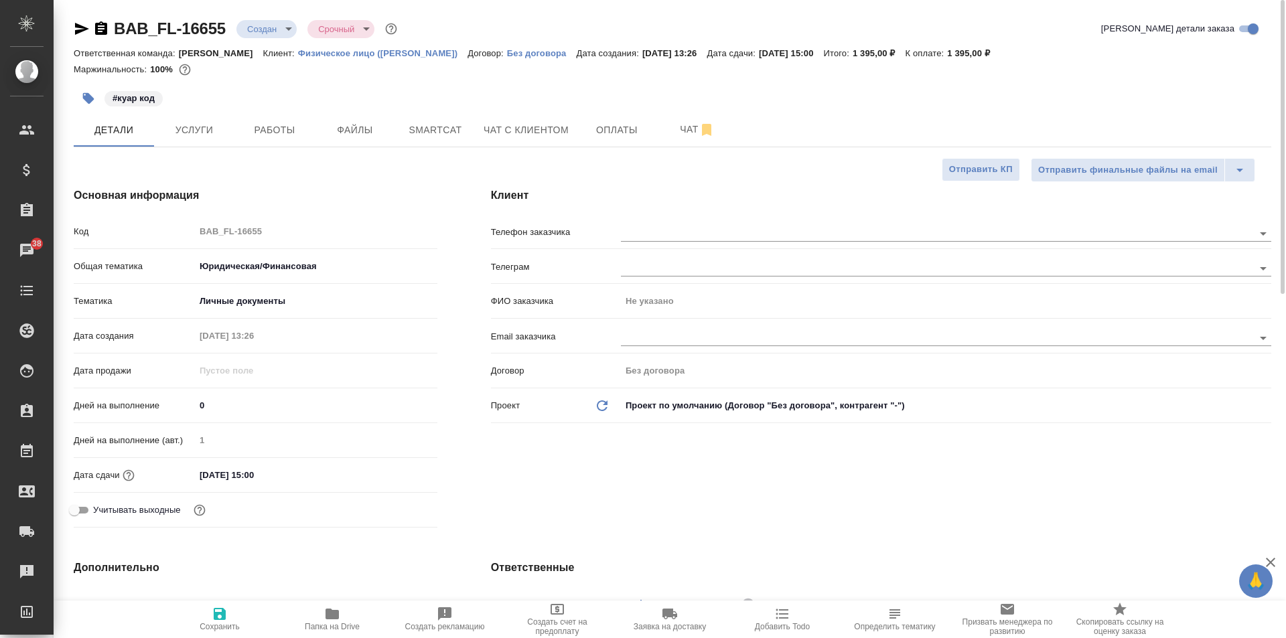
click at [640, 218] on div "Клиент Телефон заказчика Телеграм ФИО заказчика Не указано Email заказчика Дого…" at bounding box center [881, 360] width 834 height 399
click at [652, 236] on input "text" at bounding box center [914, 233] width 587 height 16
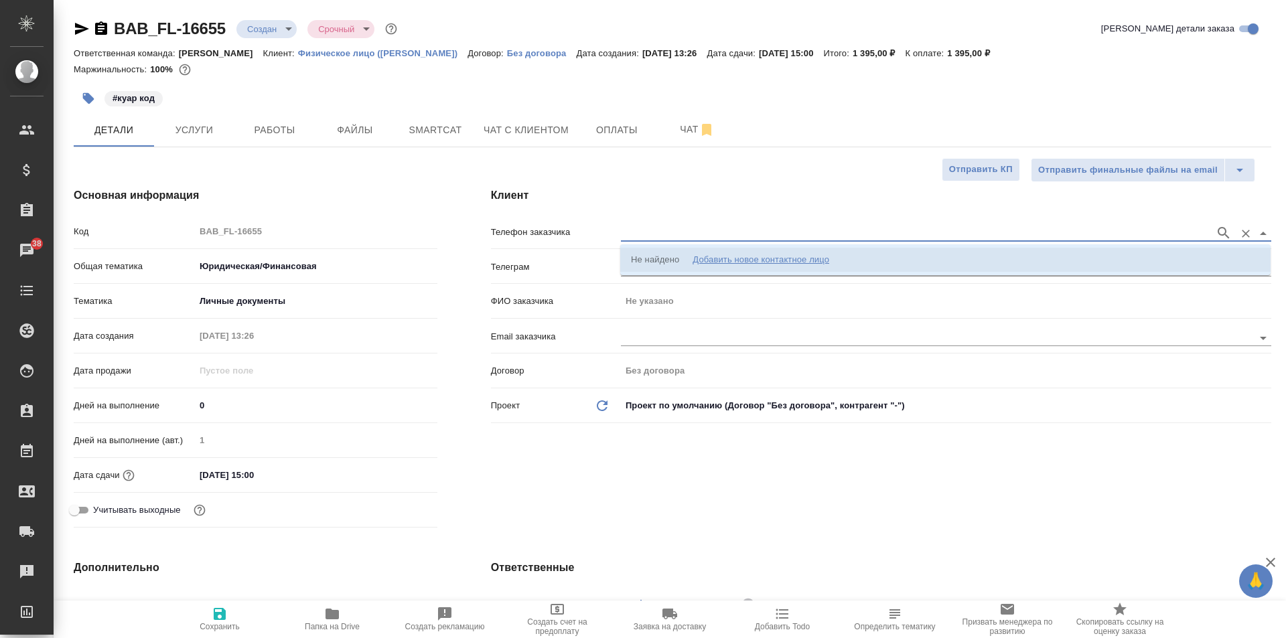
click at [730, 262] on div "Добавить новое контактное лицо" at bounding box center [761, 259] width 137 height 13
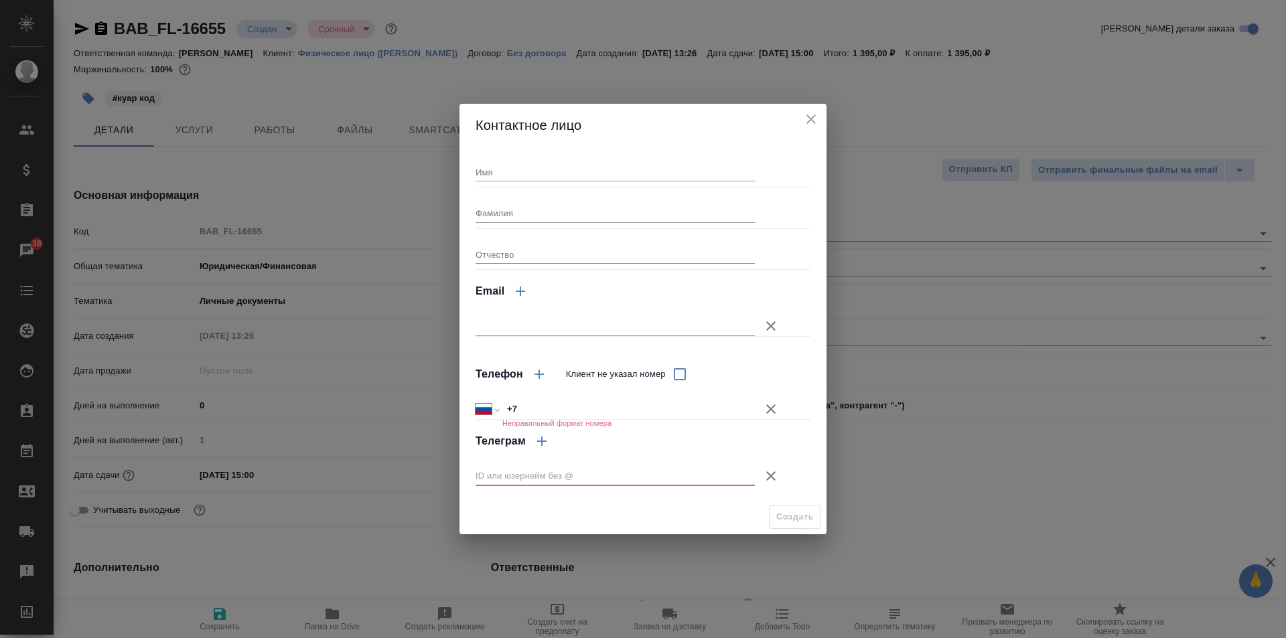
click at [772, 478] on icon "button" at bounding box center [771, 476] width 16 height 16
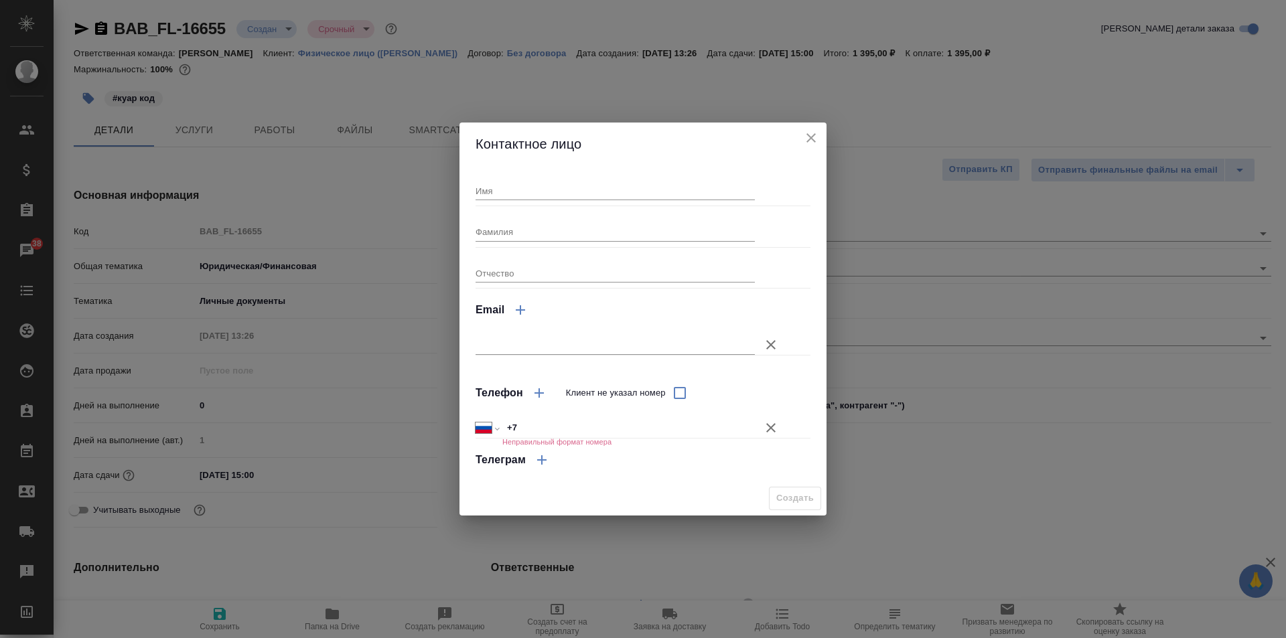
click at [575, 433] on input "+7" at bounding box center [628, 428] width 253 height 19
type input "+7 980 018 01 32"
click at [784, 502] on span "Создать" at bounding box center [795, 498] width 38 height 15
type textarea "x"
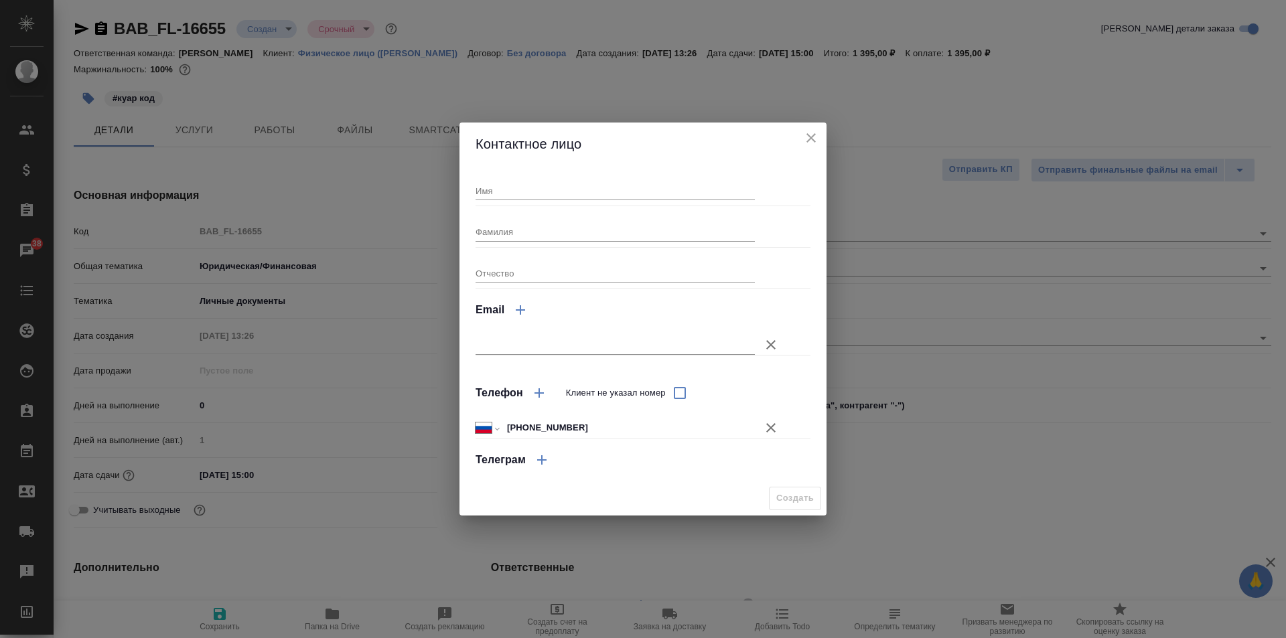
type textarea "x"
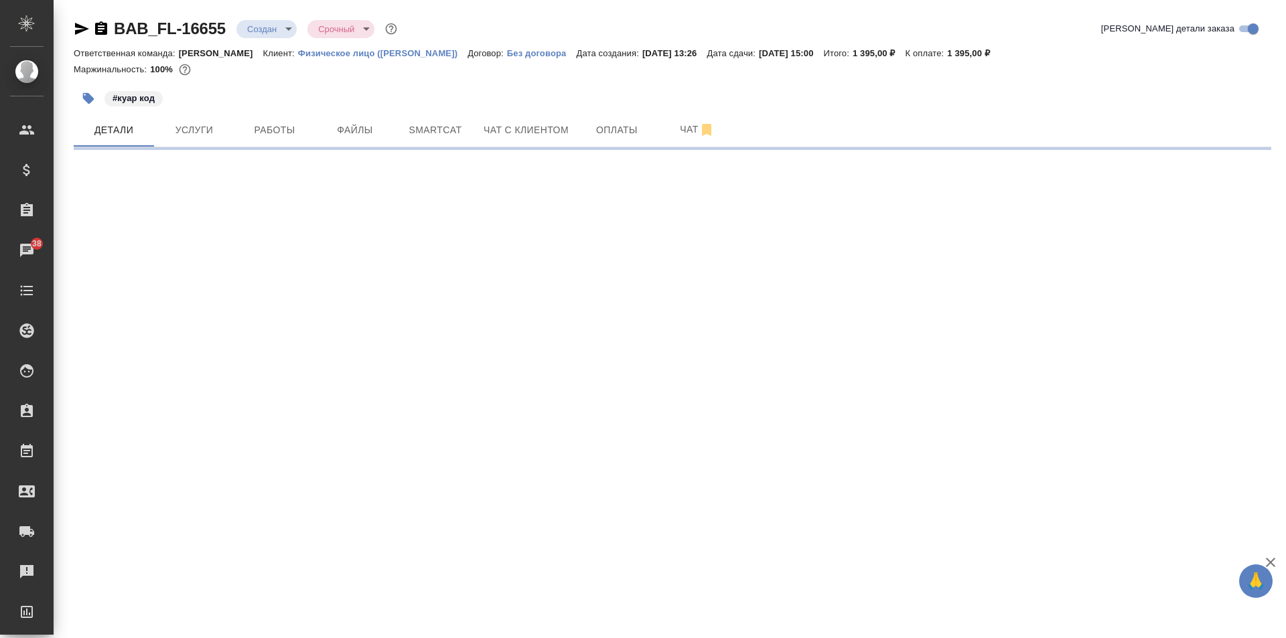
select select "RU"
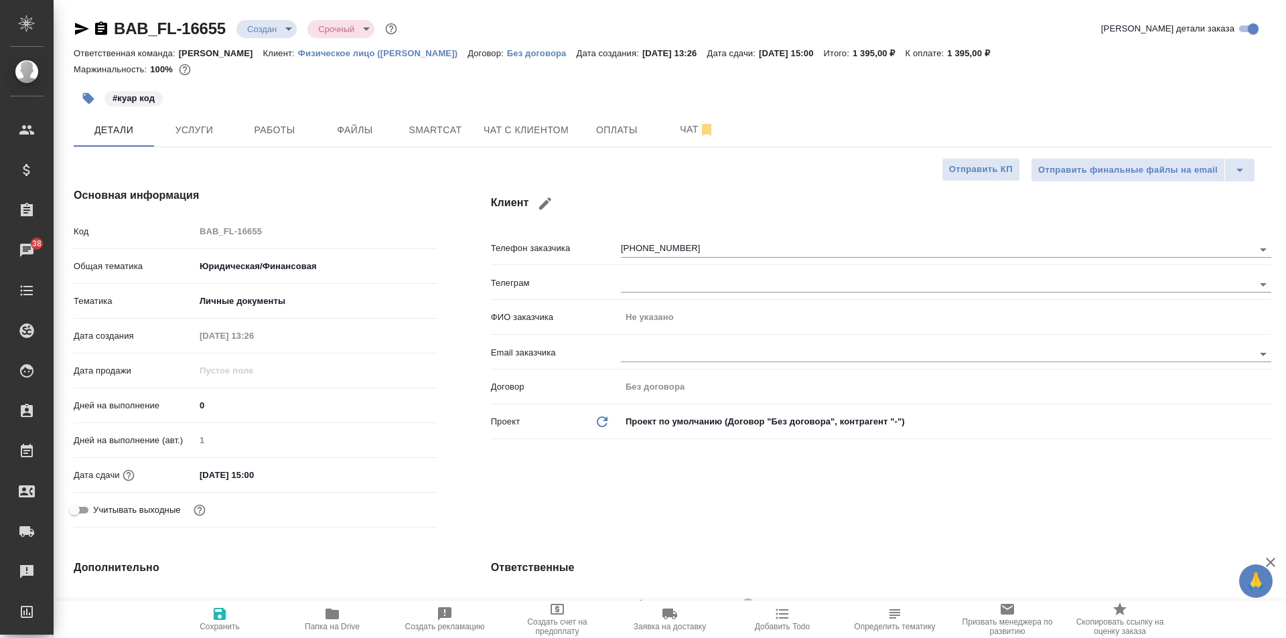
type textarea "x"
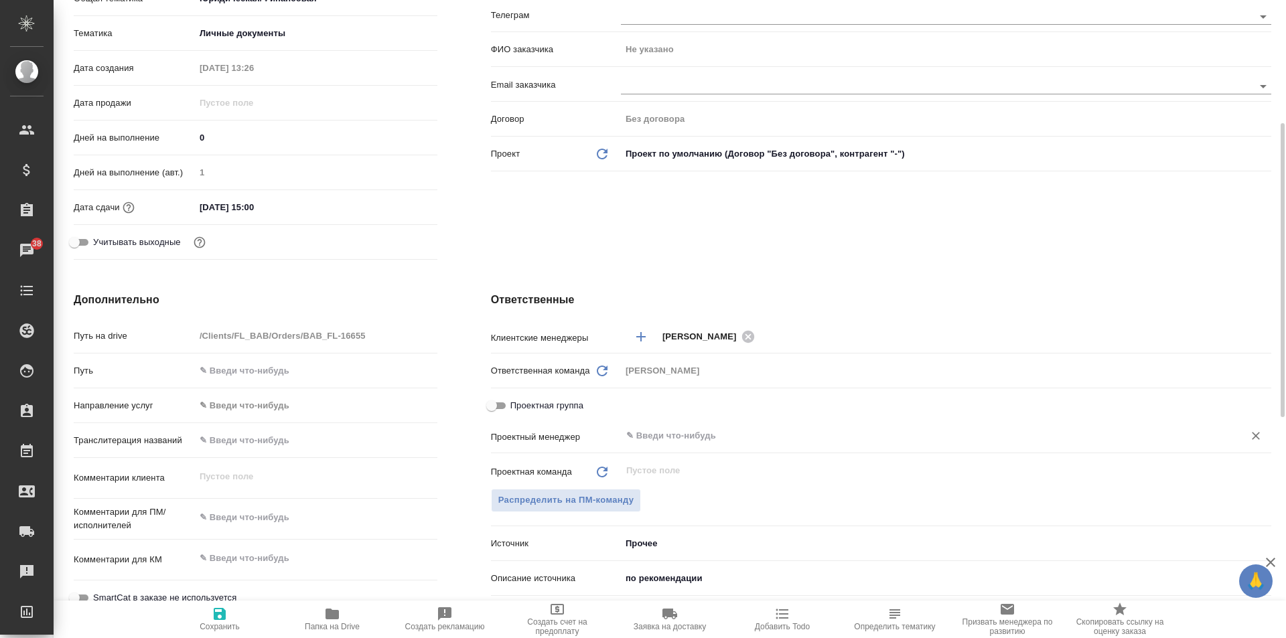
click at [651, 437] on input "text" at bounding box center [923, 436] width 597 height 16
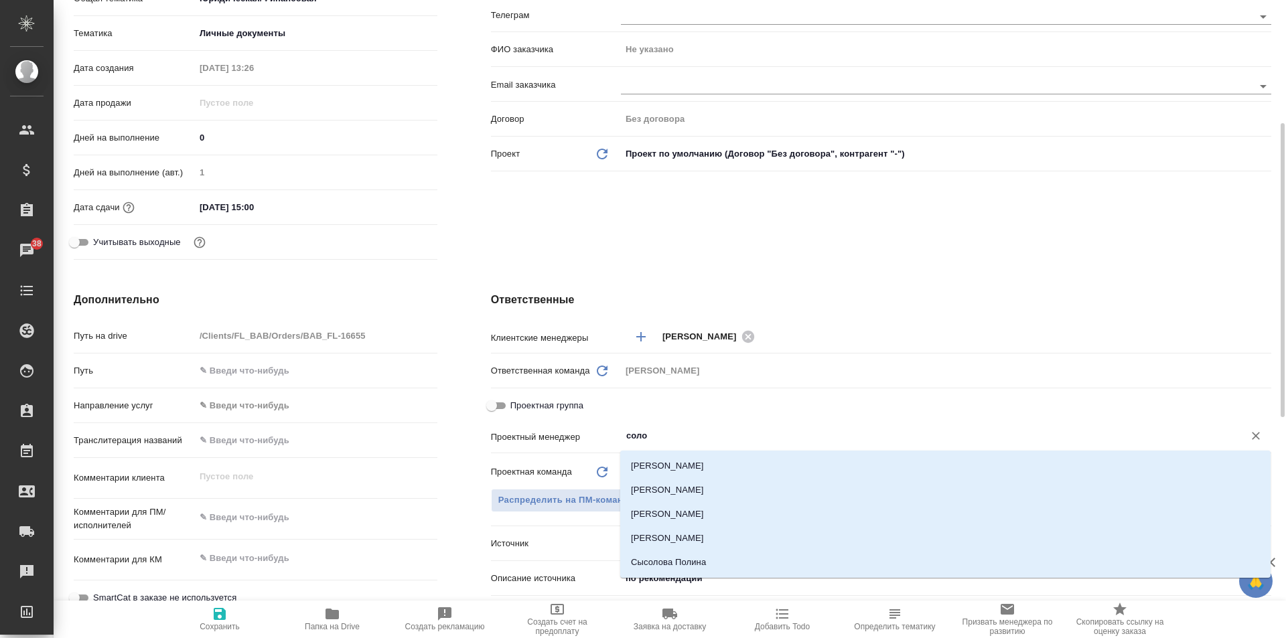
type input "солов"
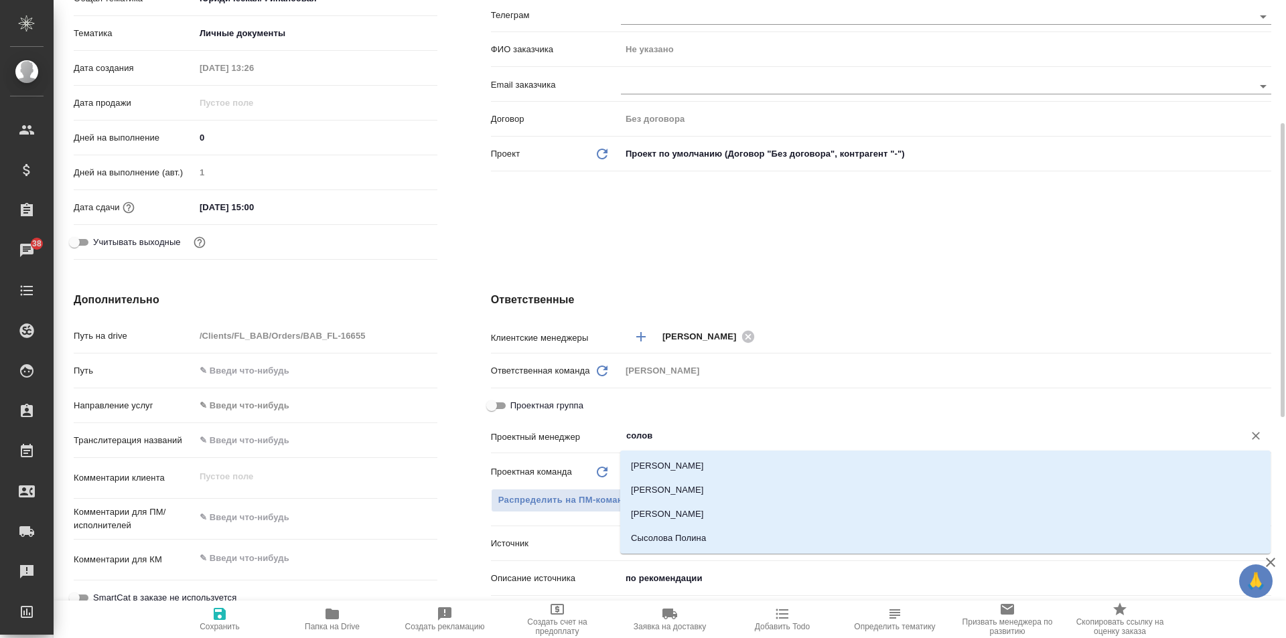
click at [667, 462] on li "[PERSON_NAME] [PERSON_NAME]" at bounding box center [945, 466] width 650 height 24
type textarea "x"
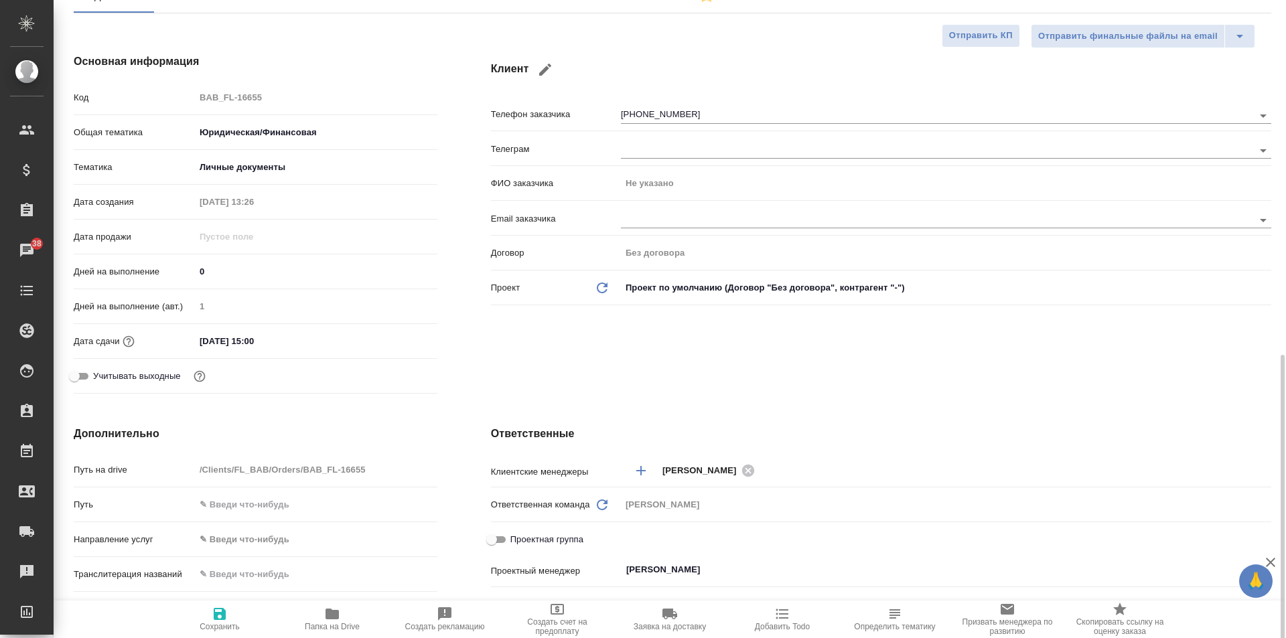
scroll to position [67, 0]
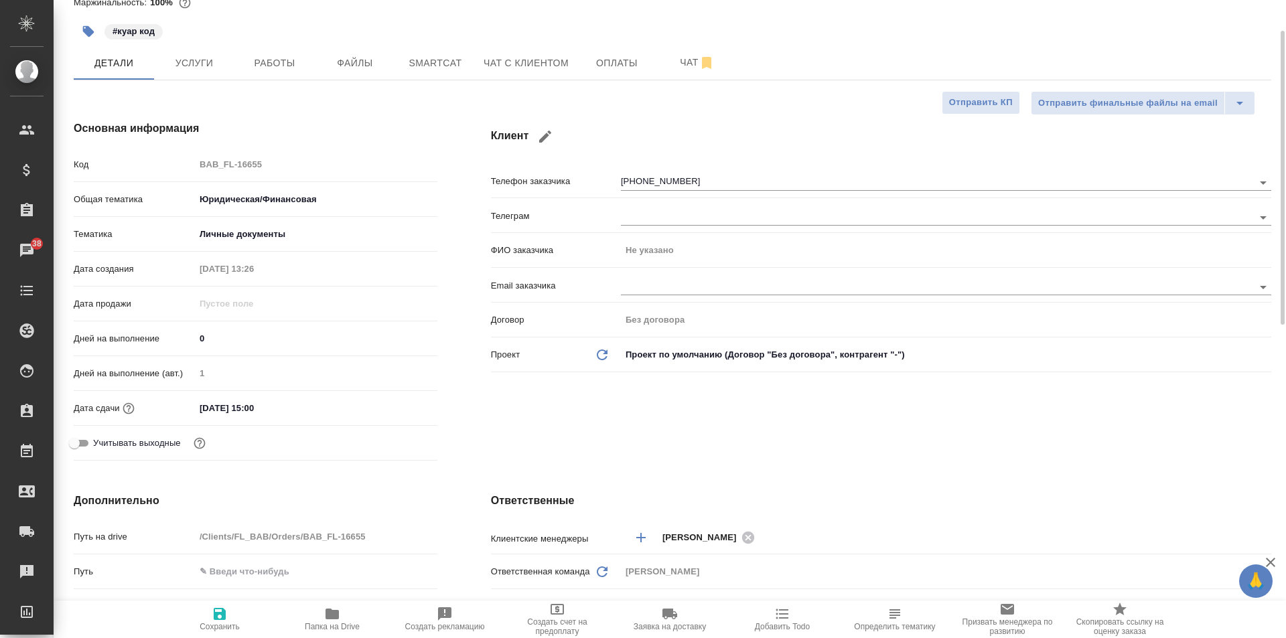
type input "[PERSON_NAME] [PERSON_NAME]"
click at [209, 614] on span "Сохранить" at bounding box center [219, 618] width 96 height 25
type textarea "x"
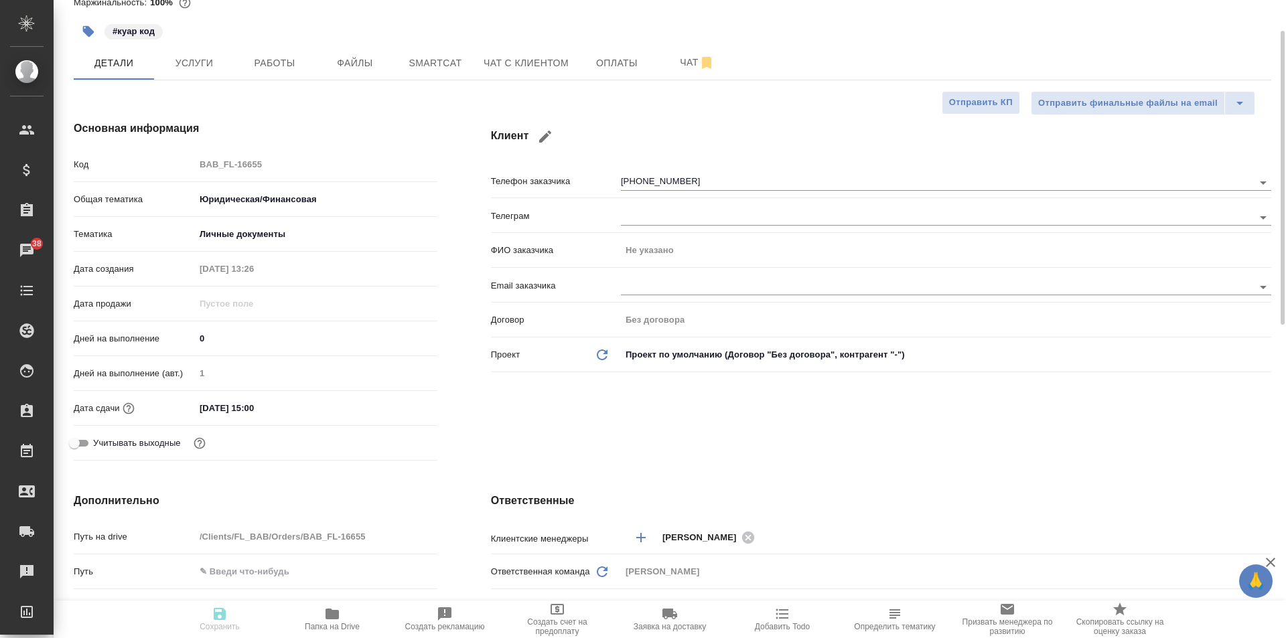
type textarea "x"
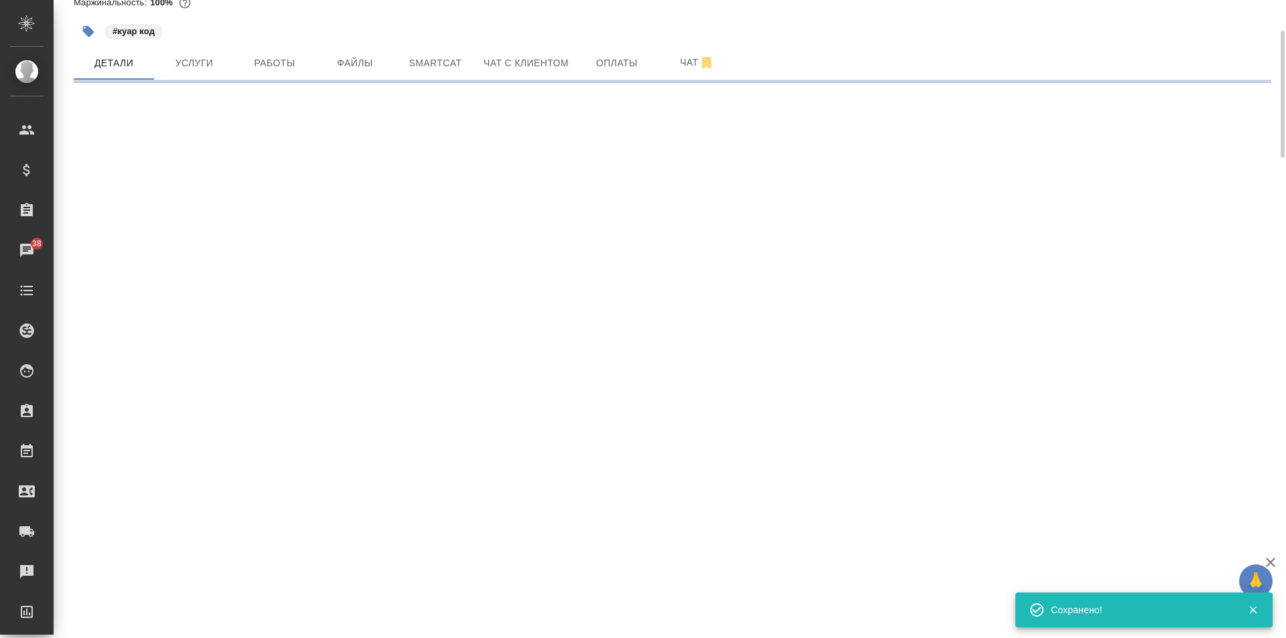
select select "RU"
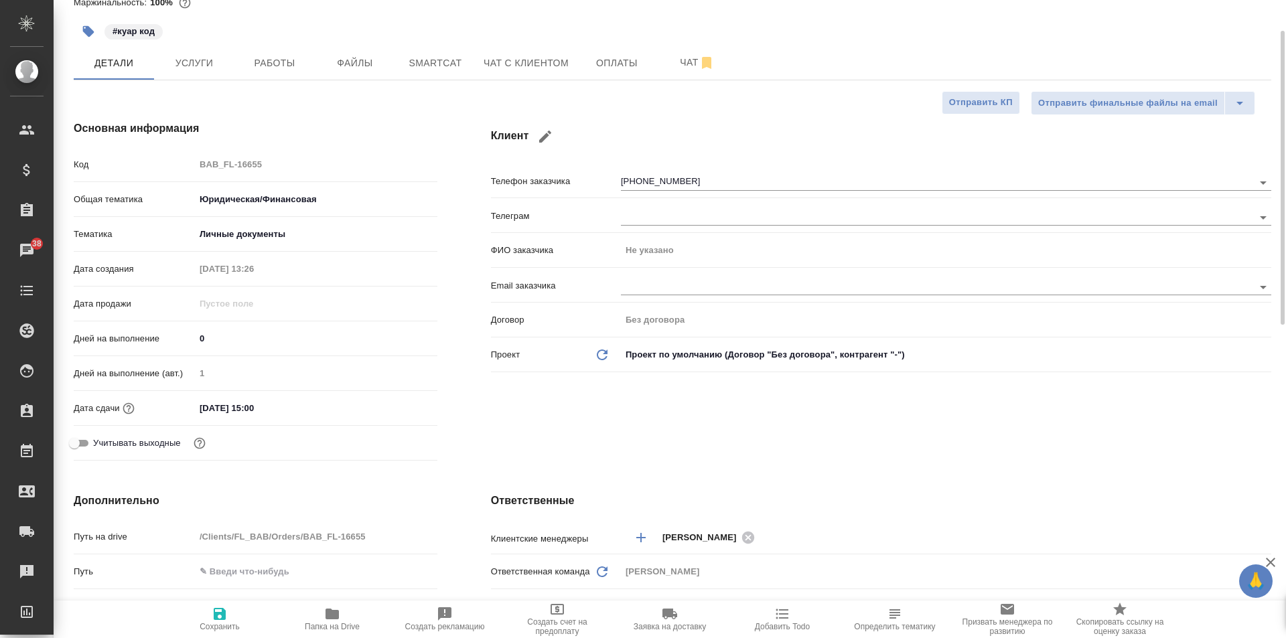
type textarea "x"
click at [223, 70] on span "Услуги" at bounding box center [194, 63] width 64 height 17
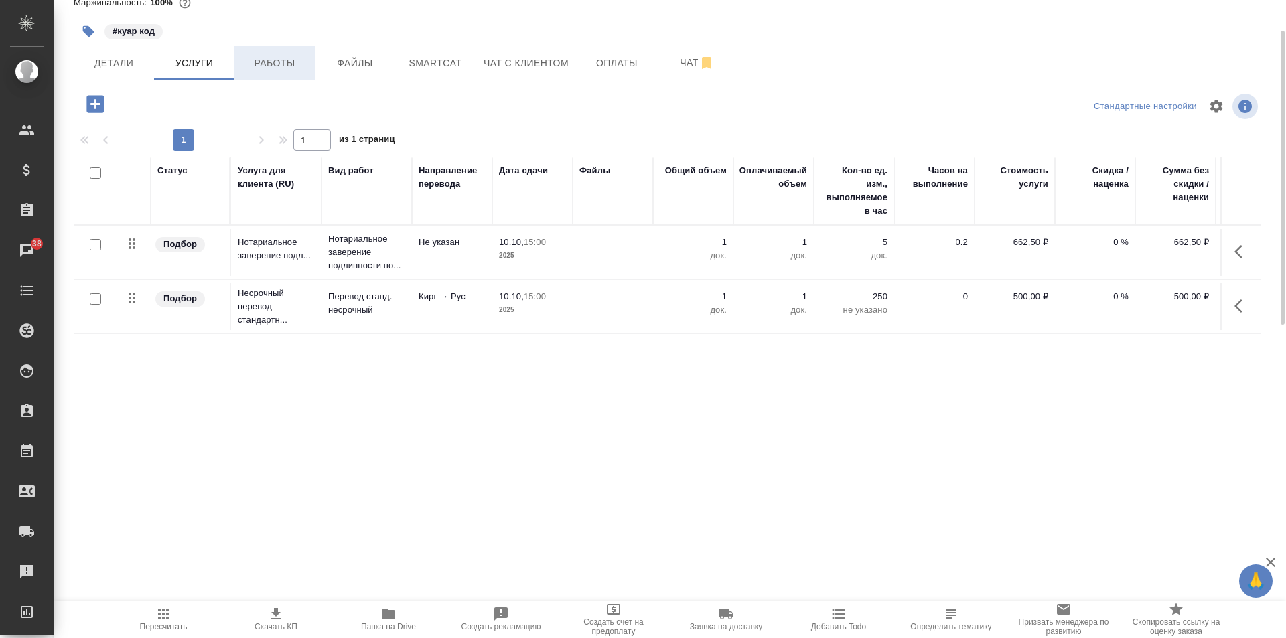
click at [272, 59] on span "Работы" at bounding box center [274, 63] width 64 height 17
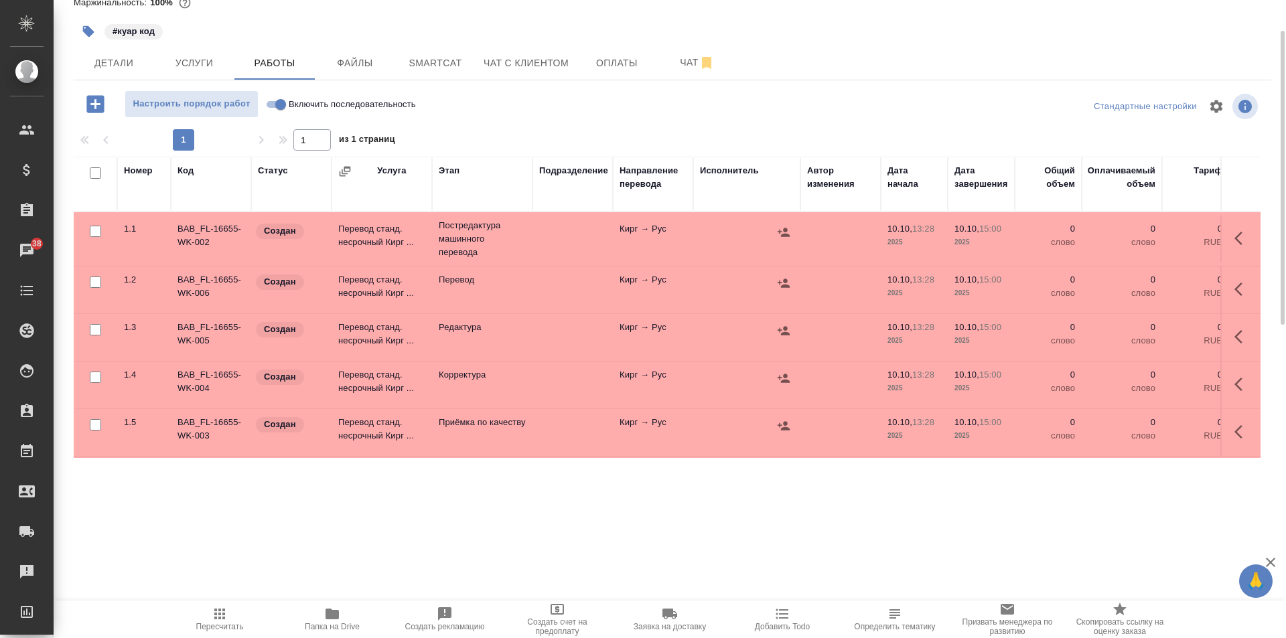
click at [97, 233] on input "checkbox" at bounding box center [95, 231] width 11 height 11
checkbox input "true"
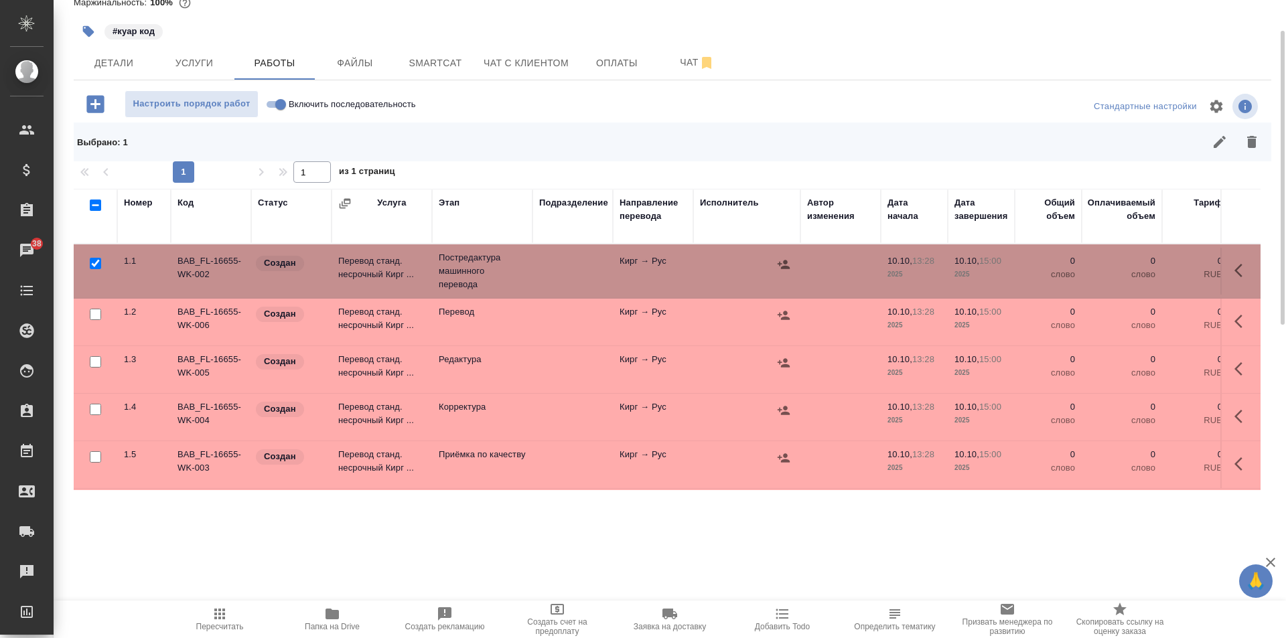
click at [91, 362] on input "checkbox" at bounding box center [95, 361] width 11 height 11
checkbox input "true"
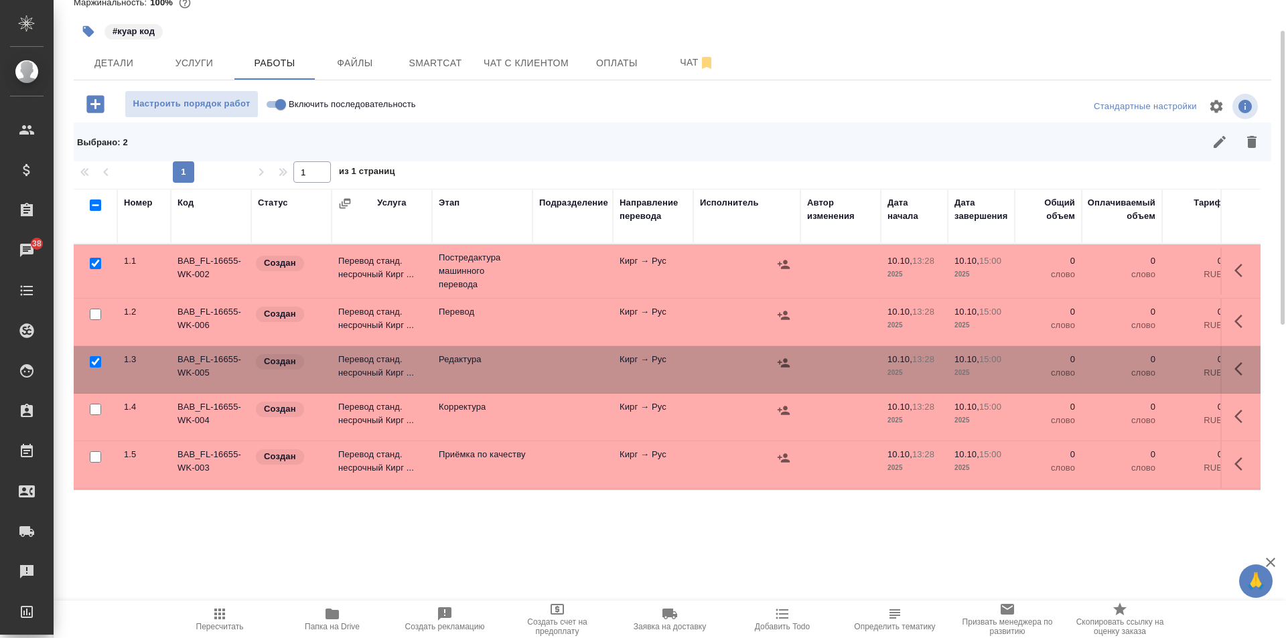
click at [97, 411] on input "checkbox" at bounding box center [95, 409] width 11 height 11
checkbox input "true"
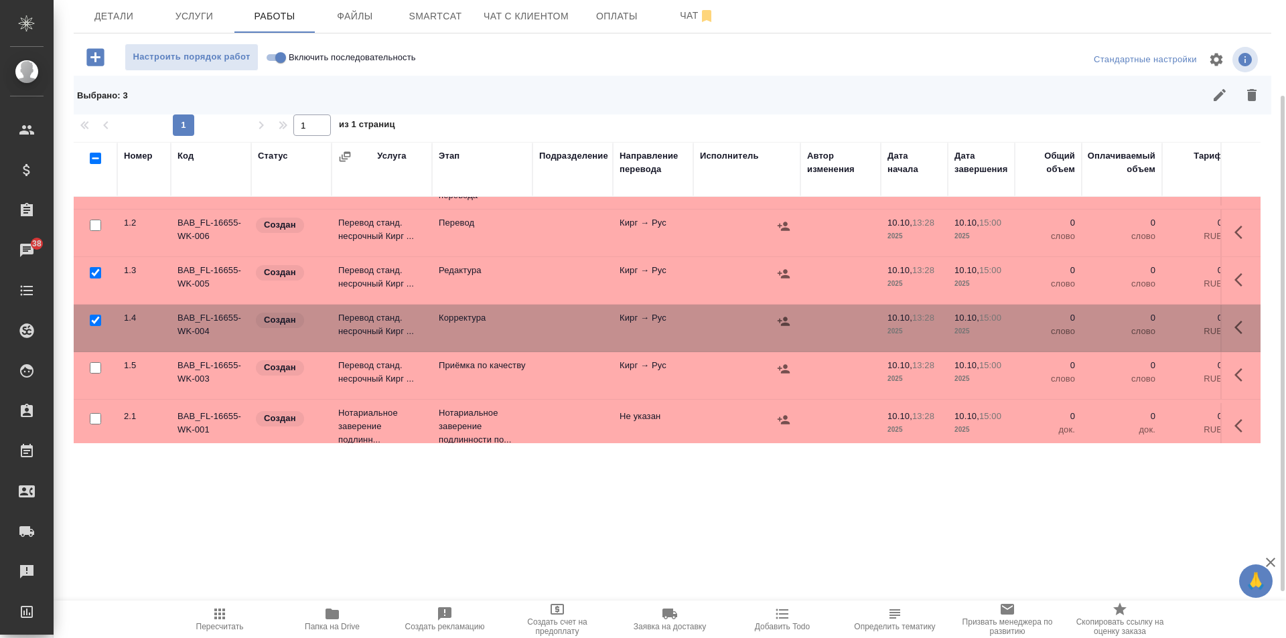
scroll to position [63, 0]
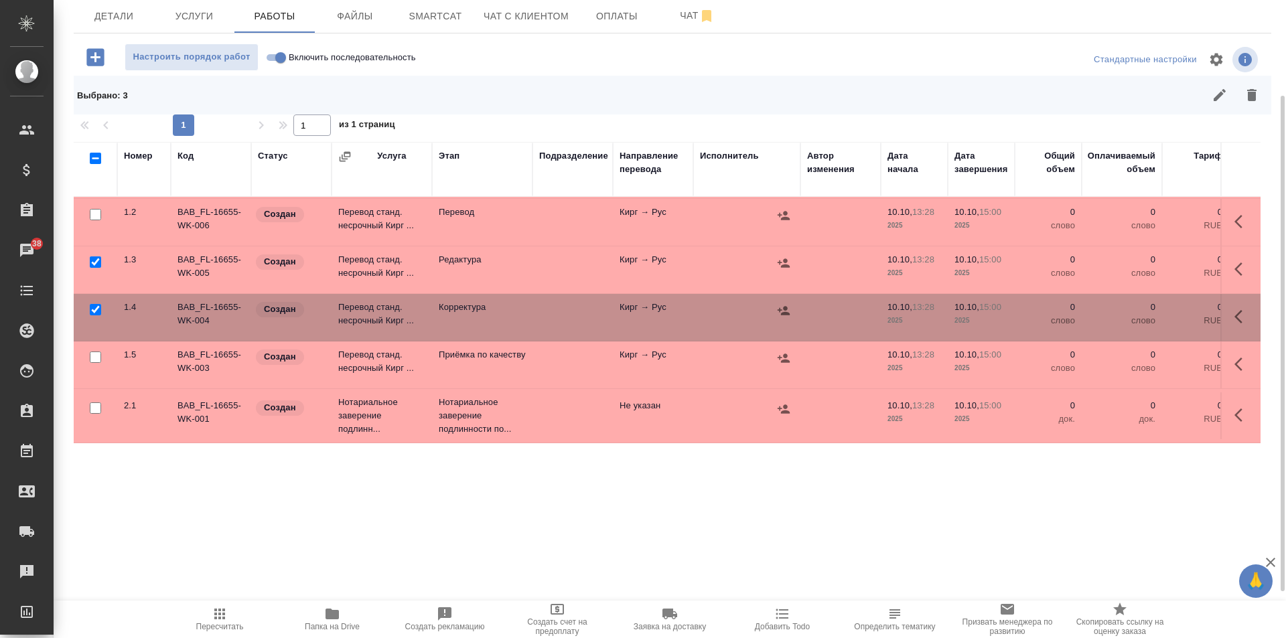
click at [92, 352] on input "checkbox" at bounding box center [95, 357] width 11 height 11
checkbox input "true"
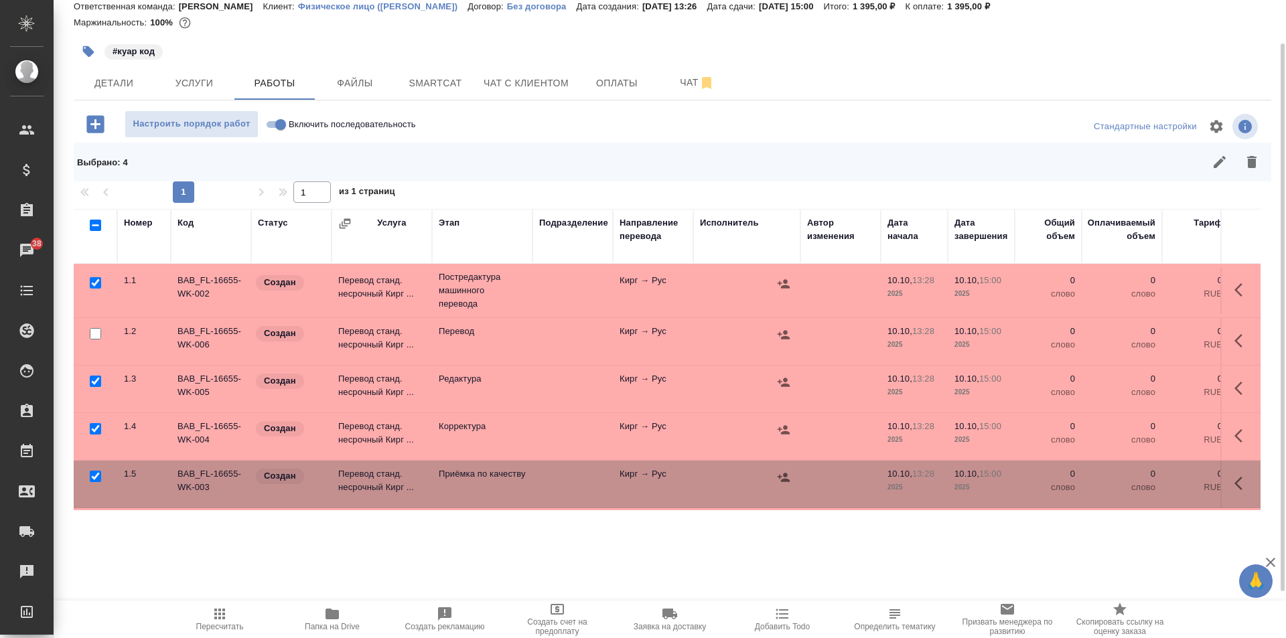
scroll to position [0, 0]
click at [1250, 160] on icon "button" at bounding box center [1251, 162] width 9 height 12
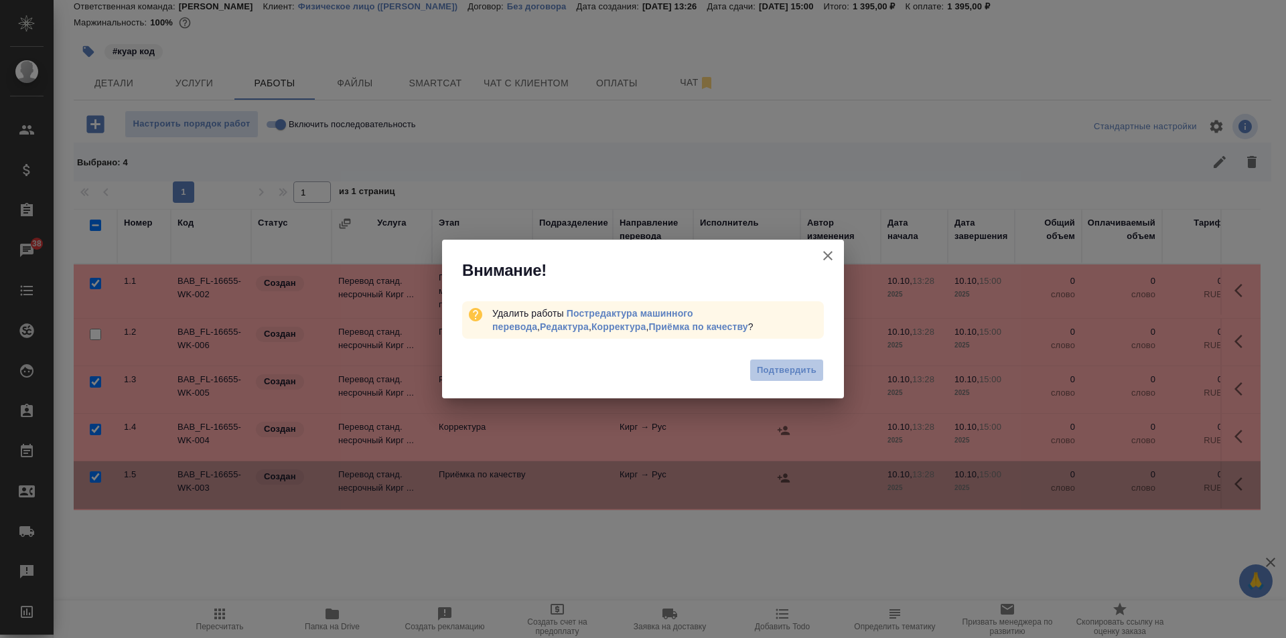
drag, startPoint x: 797, startPoint y: 363, endPoint x: 838, endPoint y: 359, distance: 41.1
click at [797, 364] on span "Подтвердить" at bounding box center [787, 370] width 60 height 15
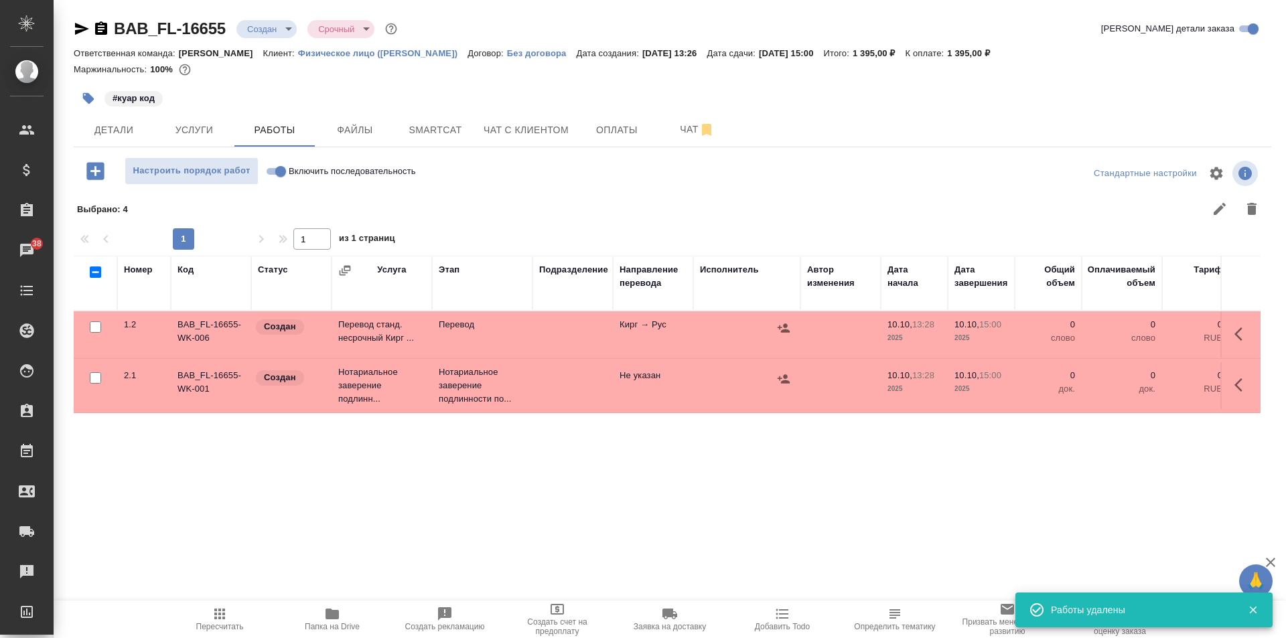
click at [1237, 342] on button "button" at bounding box center [1242, 334] width 32 height 32
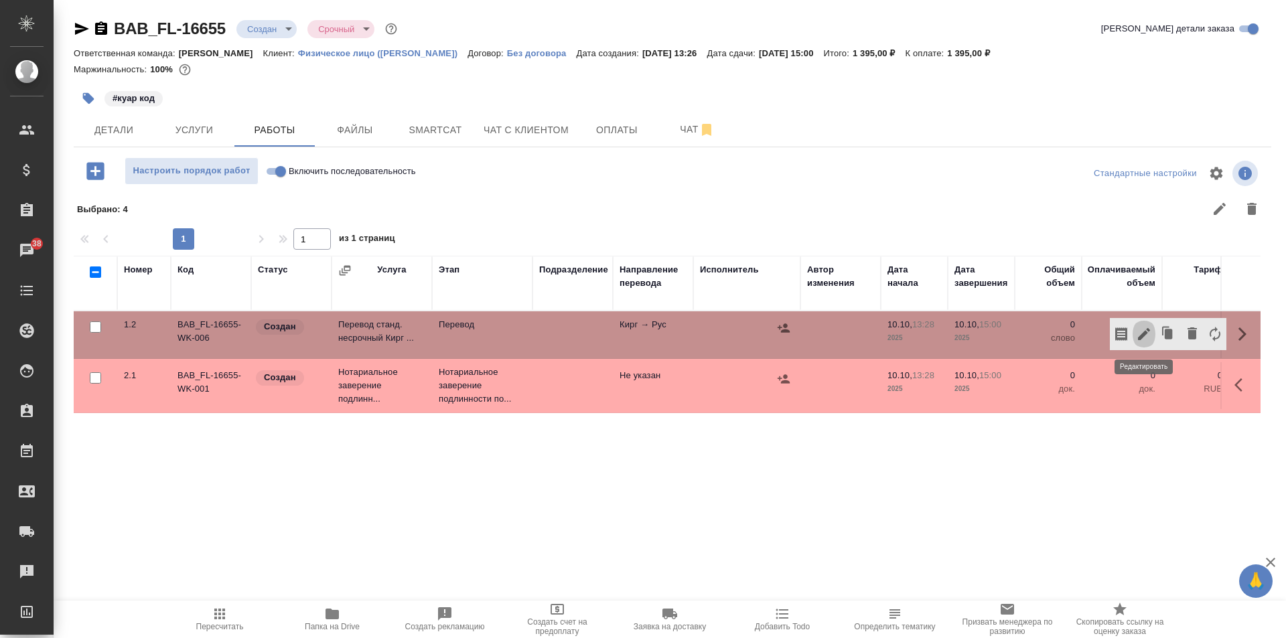
click at [1140, 330] on icon "button" at bounding box center [1144, 334] width 16 height 16
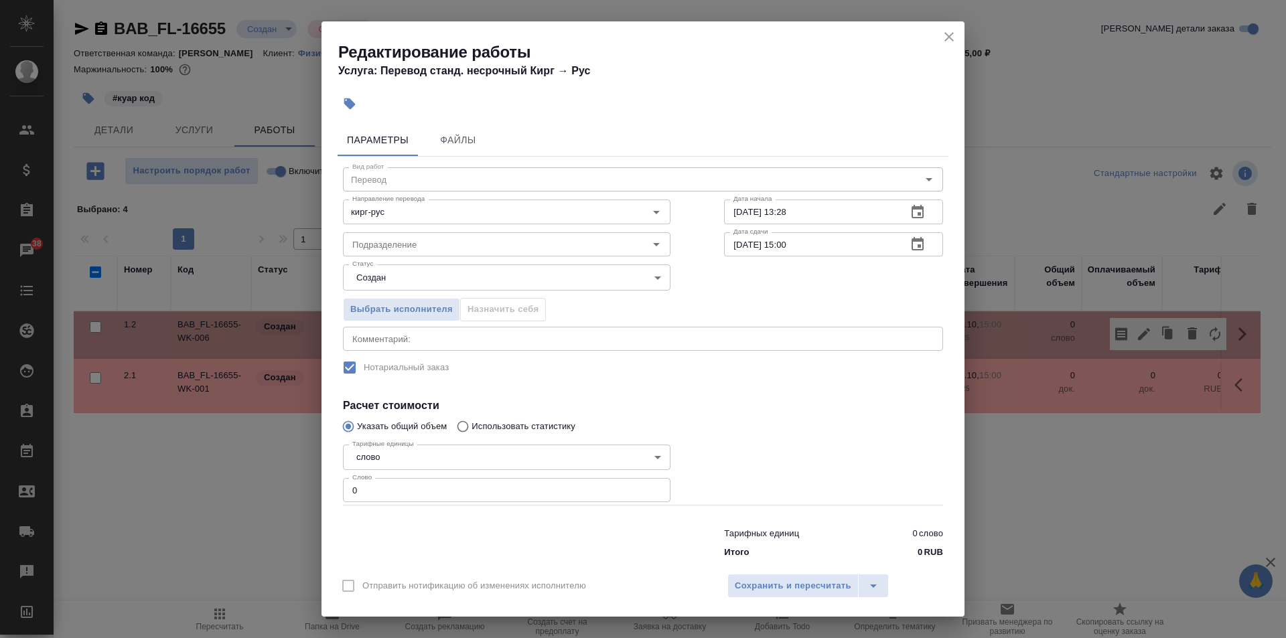
click at [953, 36] on icon "close" at bounding box center [949, 37] width 16 height 16
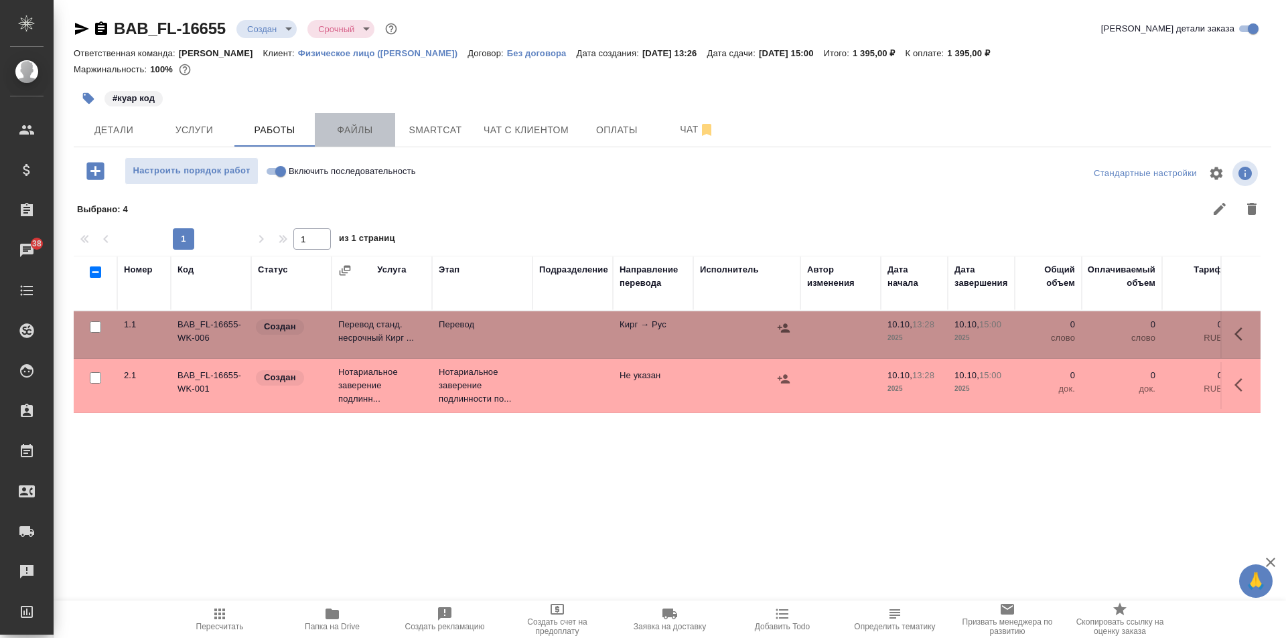
click at [370, 134] on span "Файлы" at bounding box center [355, 130] width 64 height 17
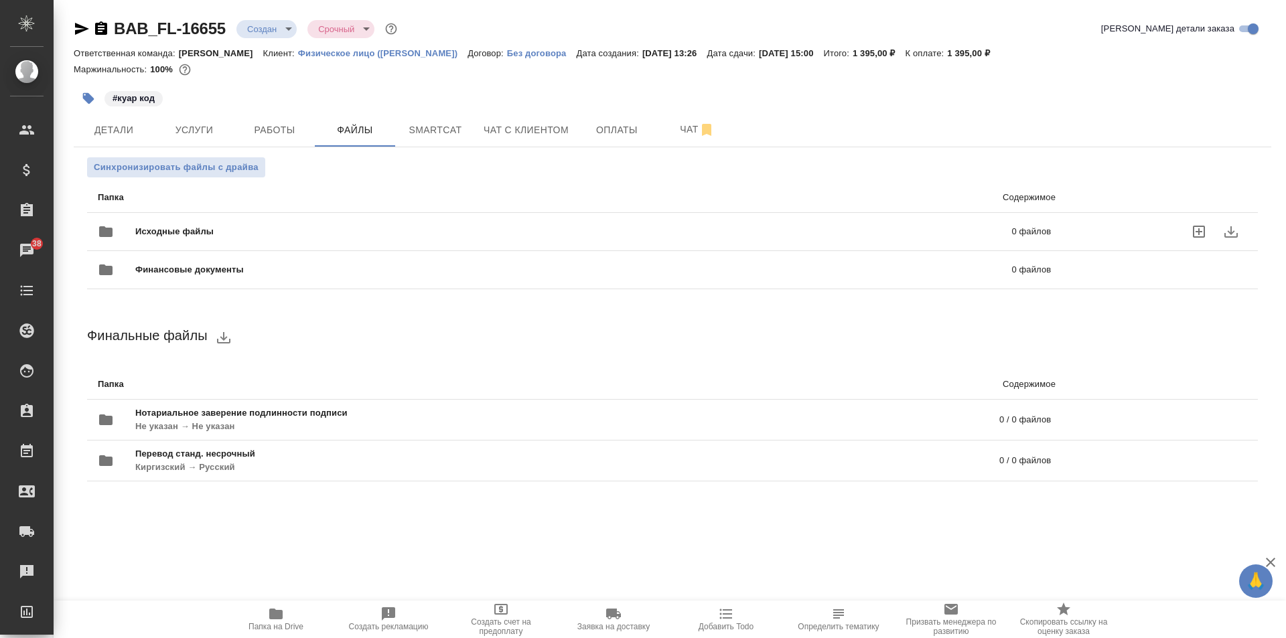
click at [206, 222] on div "Исходные файлы 0 файлов" at bounding box center [574, 232] width 953 height 32
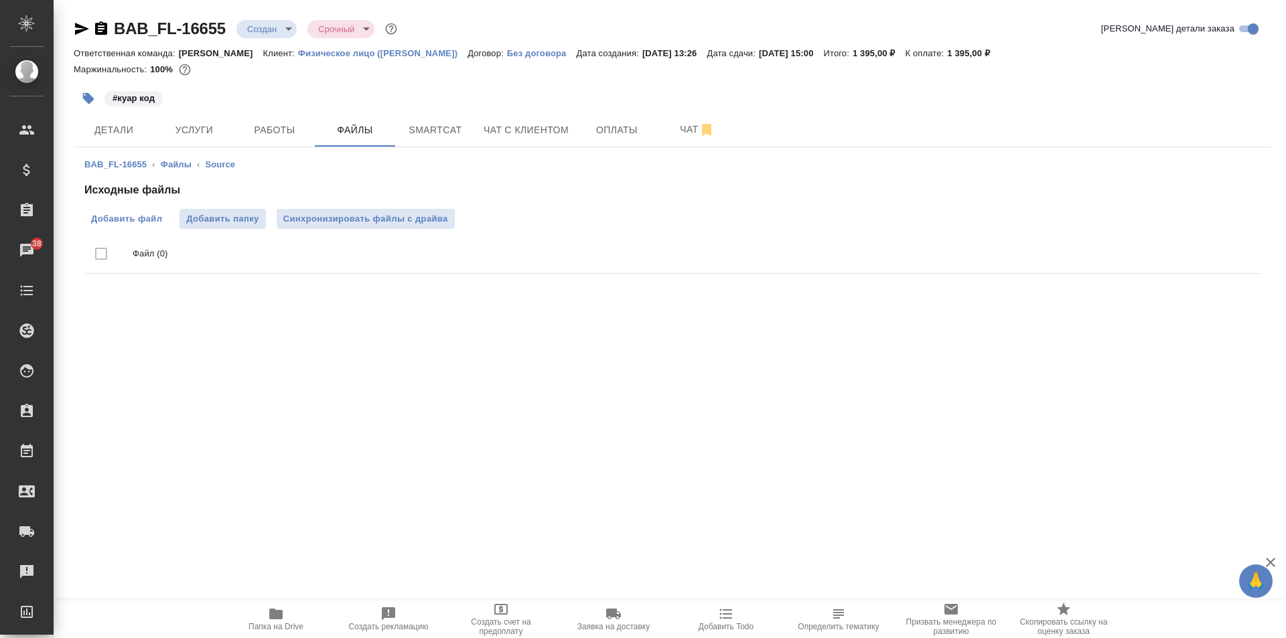
click at [124, 218] on span "Добавить файл" at bounding box center [126, 218] width 71 height 13
click at [0, 0] on input "Добавить файл" at bounding box center [0, 0] width 0 height 0
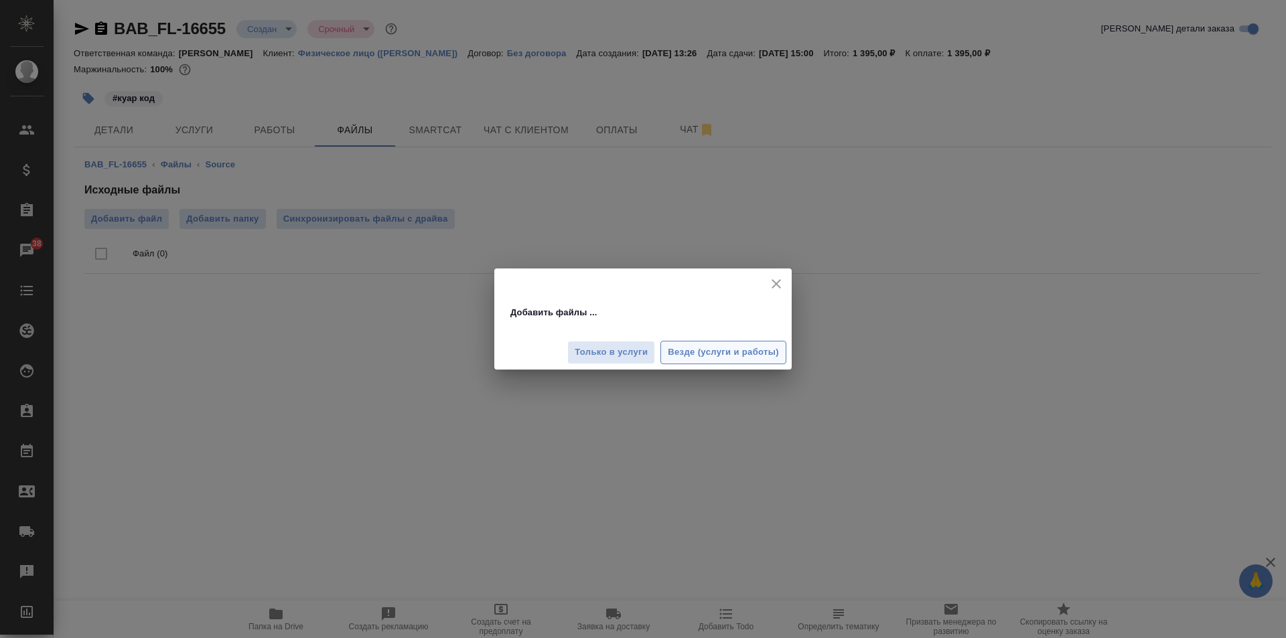
click at [717, 356] on span "Везде (услуги и работы)" at bounding box center [723, 352] width 111 height 15
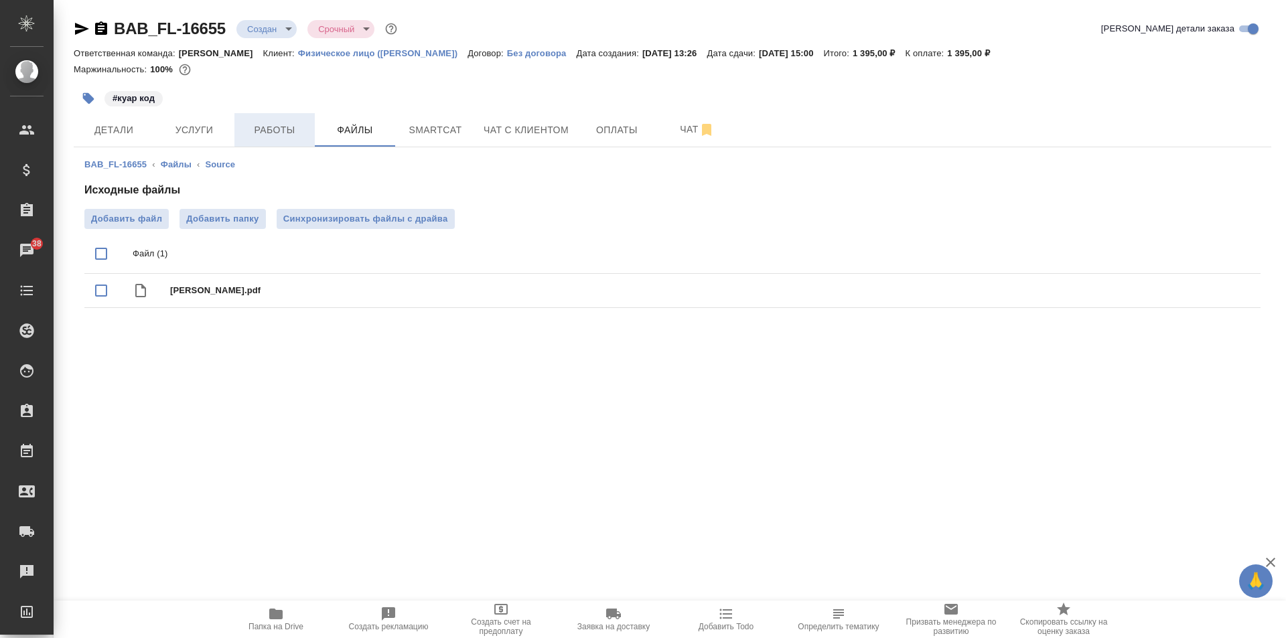
click at [273, 129] on span "Работы" at bounding box center [274, 130] width 64 height 17
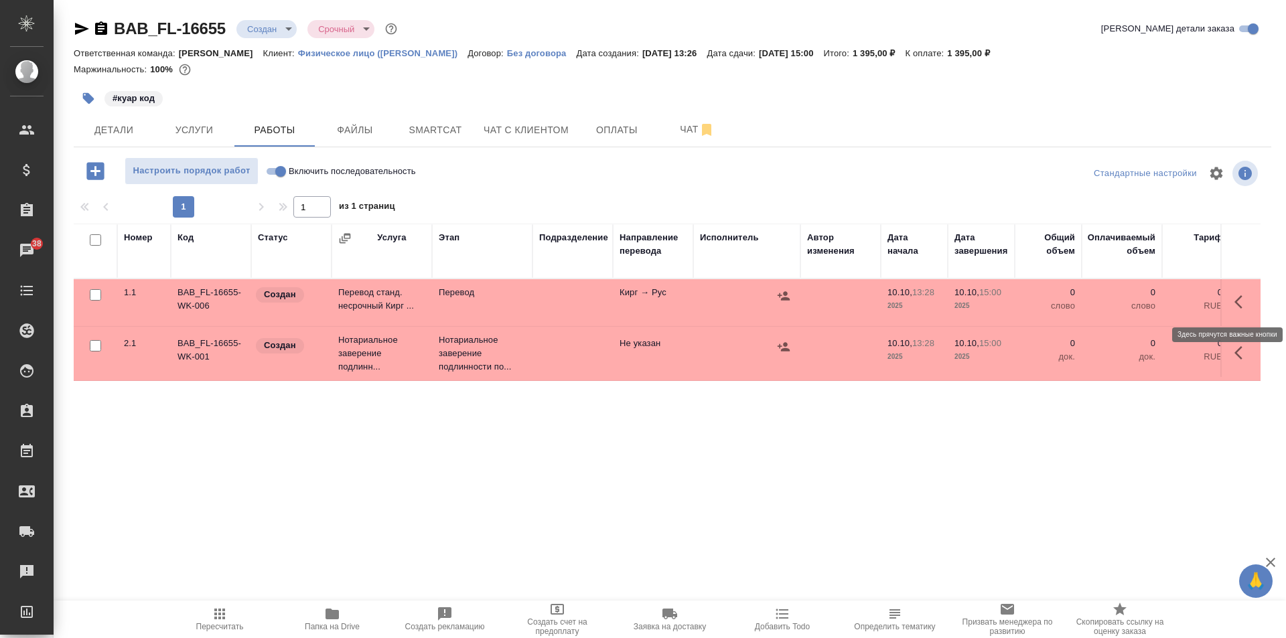
click at [1236, 293] on button "button" at bounding box center [1242, 302] width 32 height 32
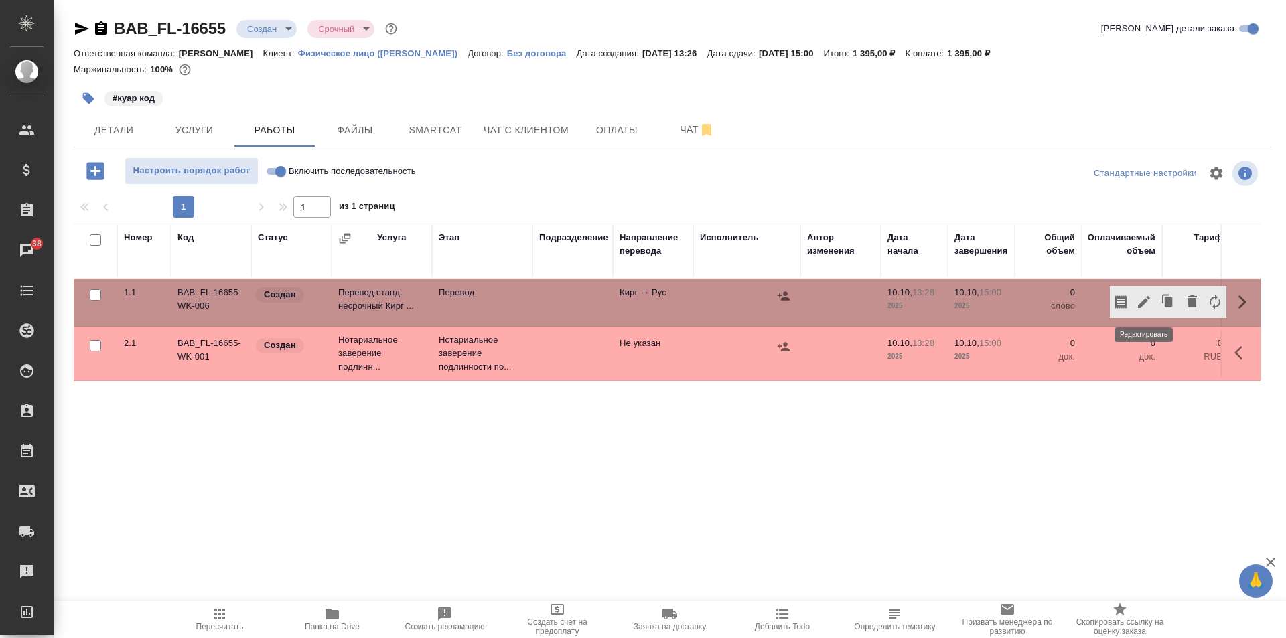
click at [1149, 303] on icon "button" at bounding box center [1144, 302] width 16 height 16
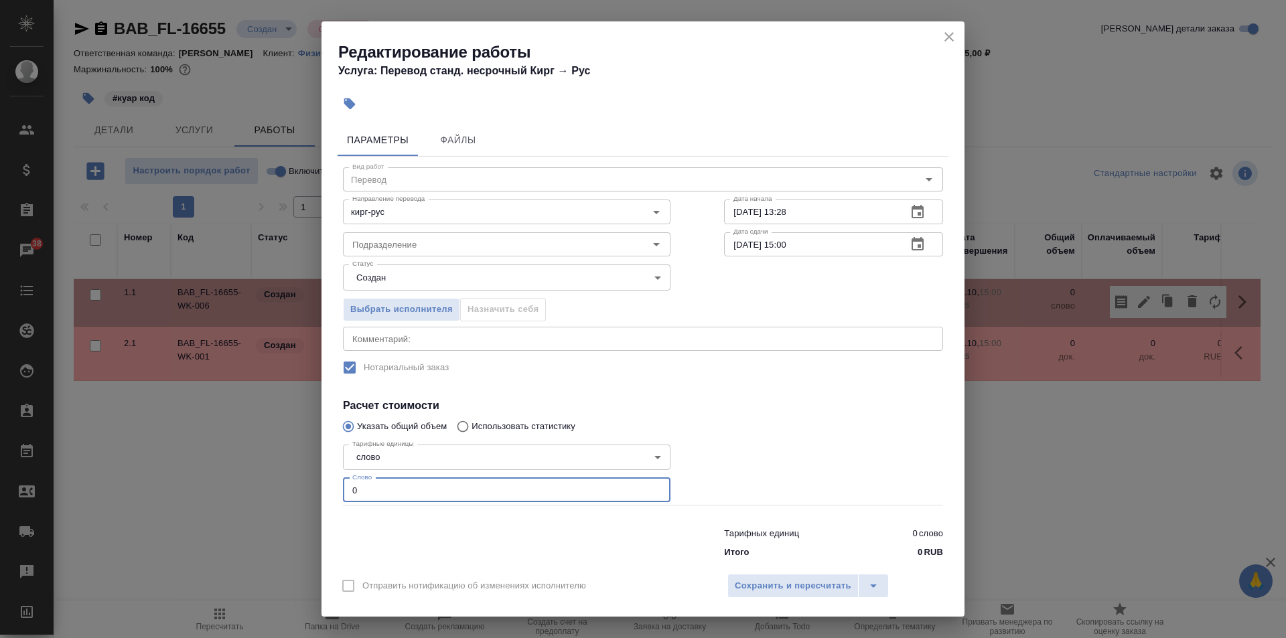
click at [448, 492] on input "0" at bounding box center [507, 490] width 328 height 24
type input "1"
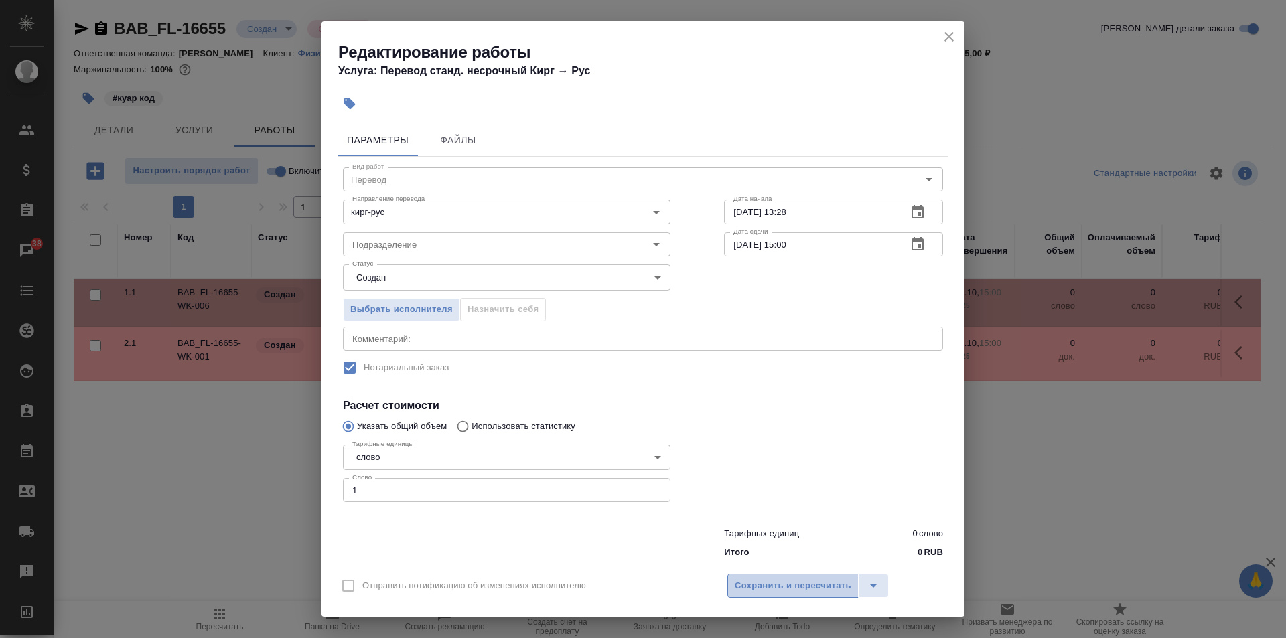
click at [781, 592] on span "Сохранить и пересчитать" at bounding box center [793, 586] width 117 height 15
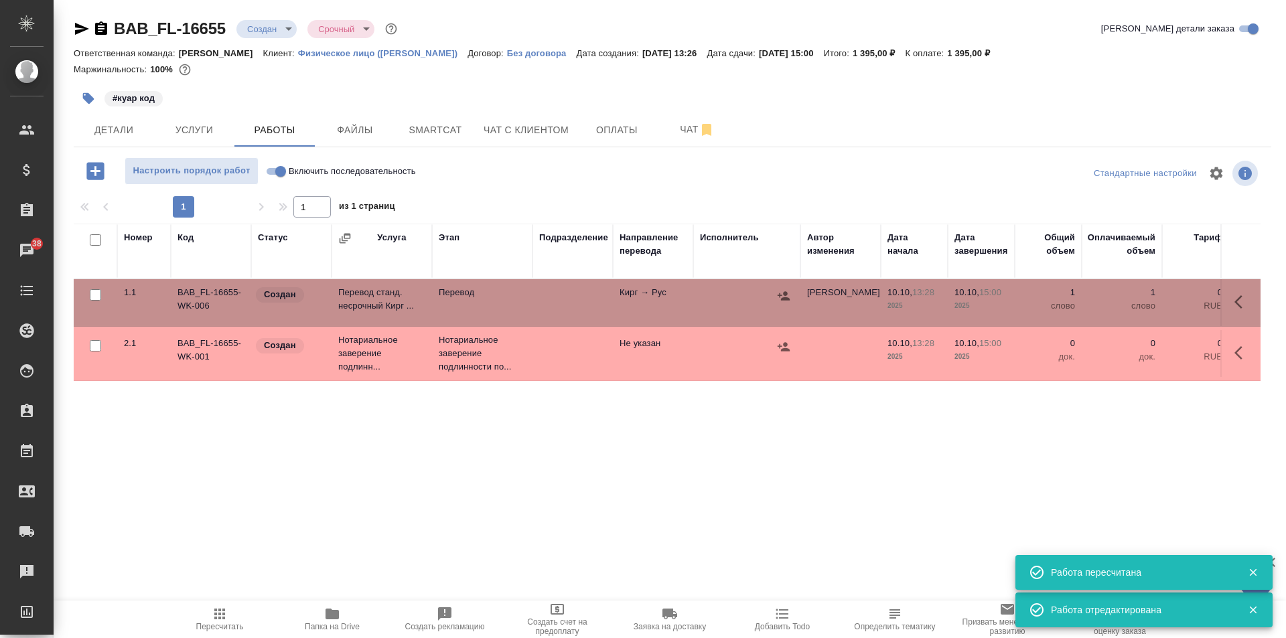
click at [1248, 299] on icon "button" at bounding box center [1242, 302] width 16 height 16
click at [1140, 299] on icon "button" at bounding box center [1144, 302] width 16 height 16
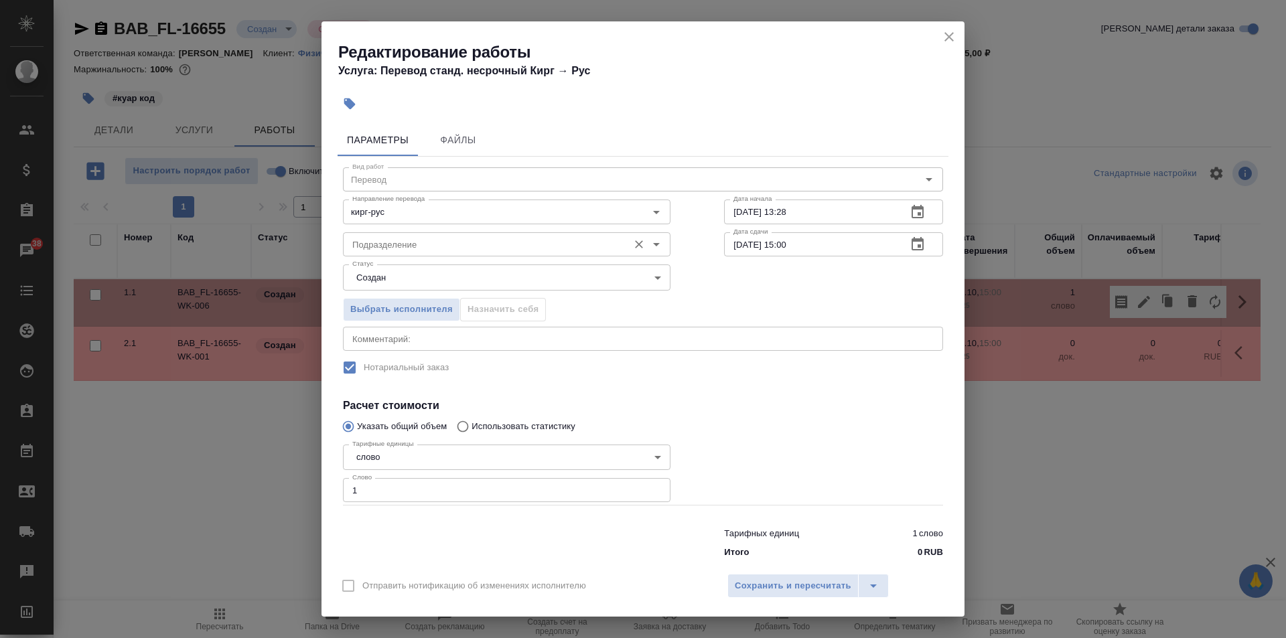
click at [403, 243] on input "Подразделение" at bounding box center [484, 244] width 275 height 16
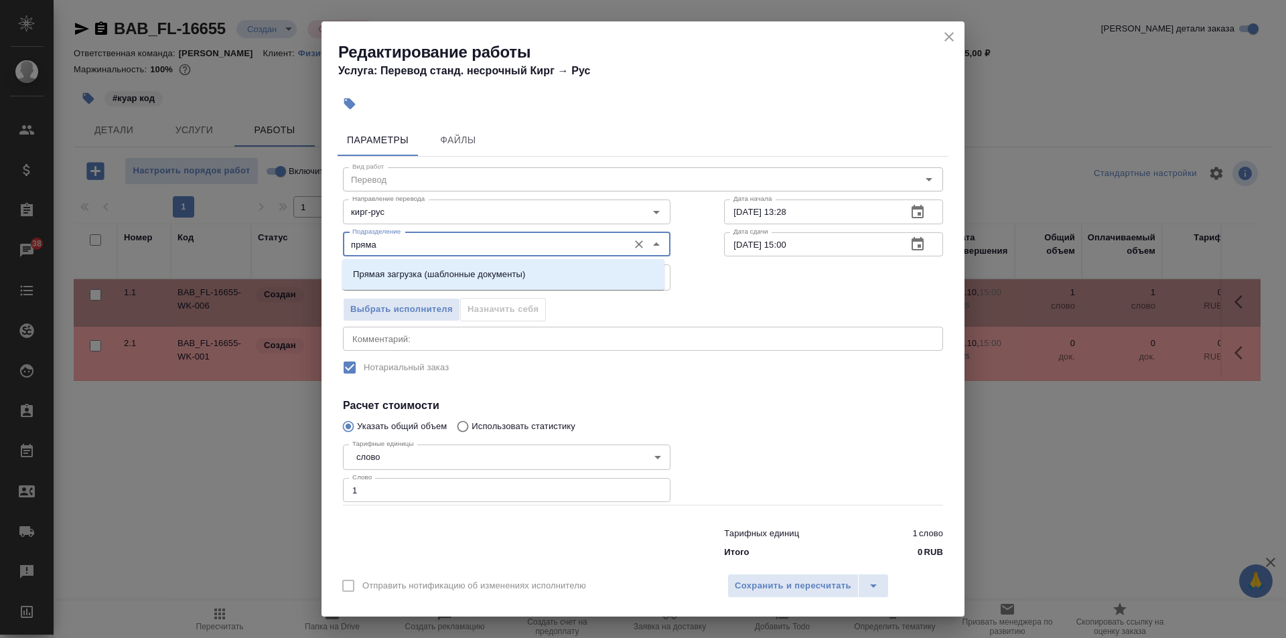
click at [408, 279] on p "Прямая загрузка (шаблонные документы)" at bounding box center [439, 274] width 172 height 13
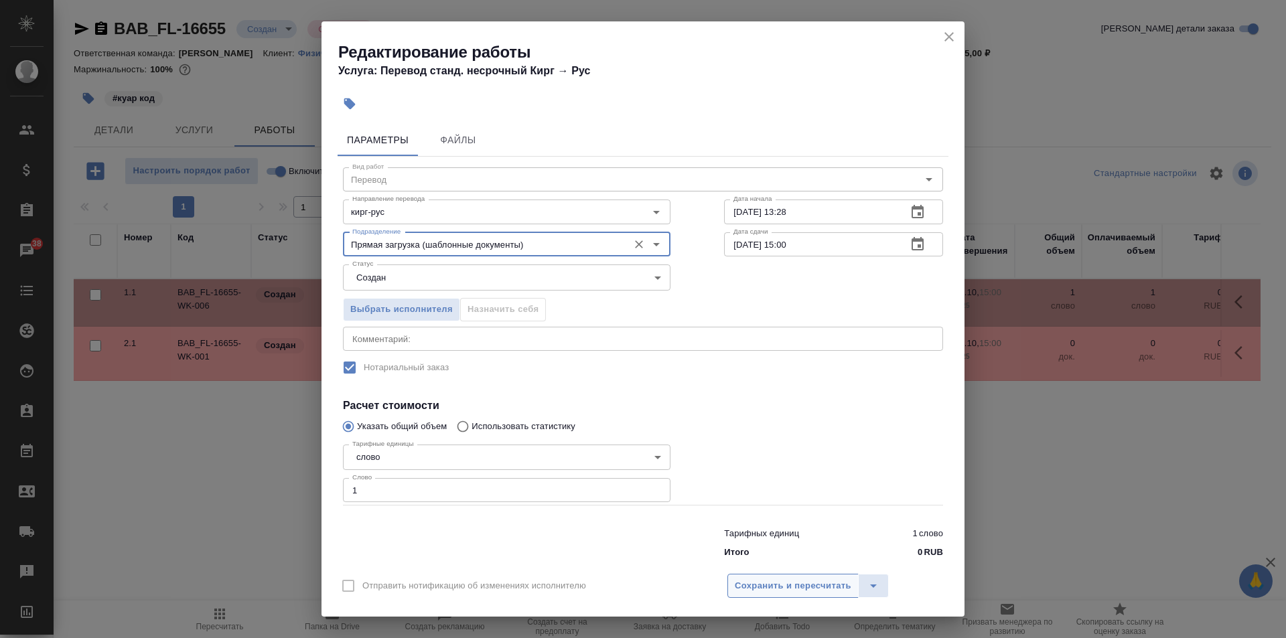
type input "Прямая загрузка (шаблонные документы)"
click at [800, 590] on span "Сохранить и пересчитать" at bounding box center [793, 586] width 117 height 15
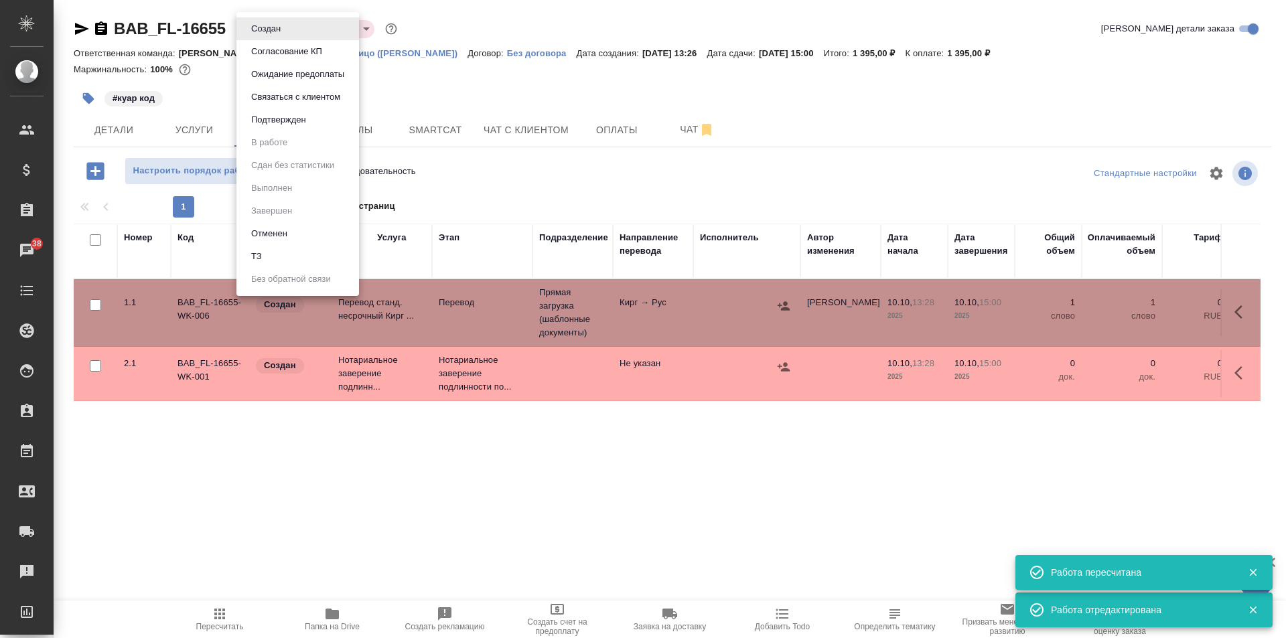
click at [260, 35] on body "🙏 .cls-1 fill:#fff; AWATERA Solovkova Ekaterina Клиенты Спецификации Заказы 38 …" at bounding box center [643, 319] width 1286 height 638
click at [292, 121] on button "Подтвержден" at bounding box center [278, 120] width 63 height 15
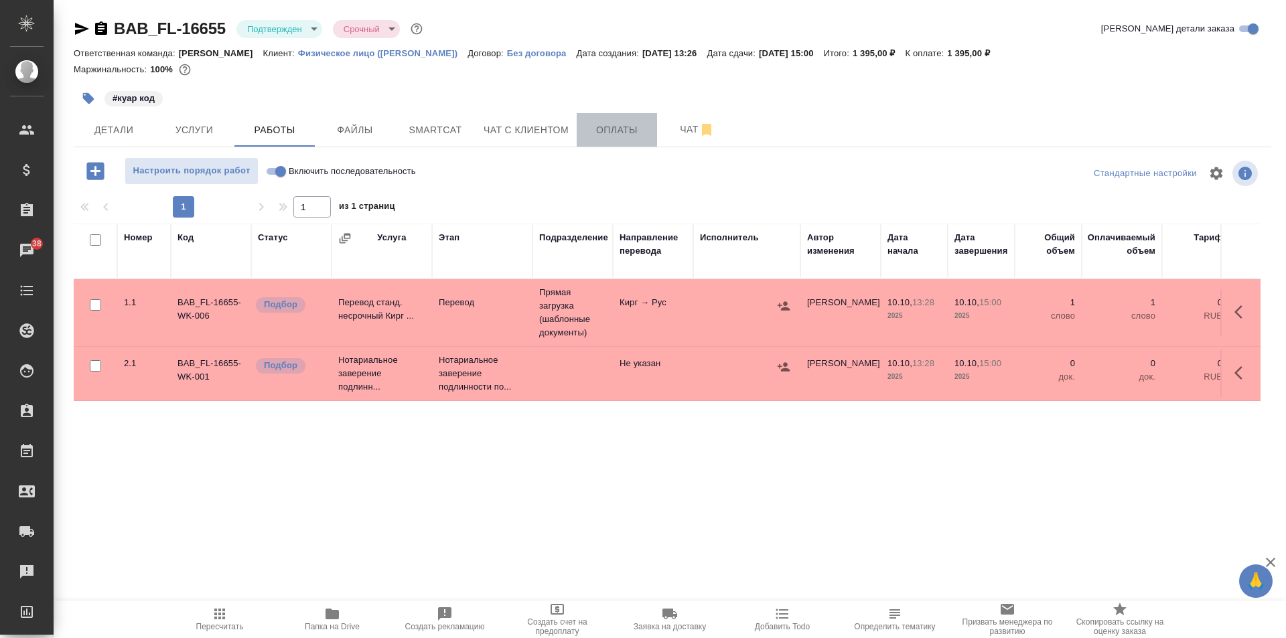
click at [621, 135] on span "Оплаты" at bounding box center [617, 130] width 64 height 17
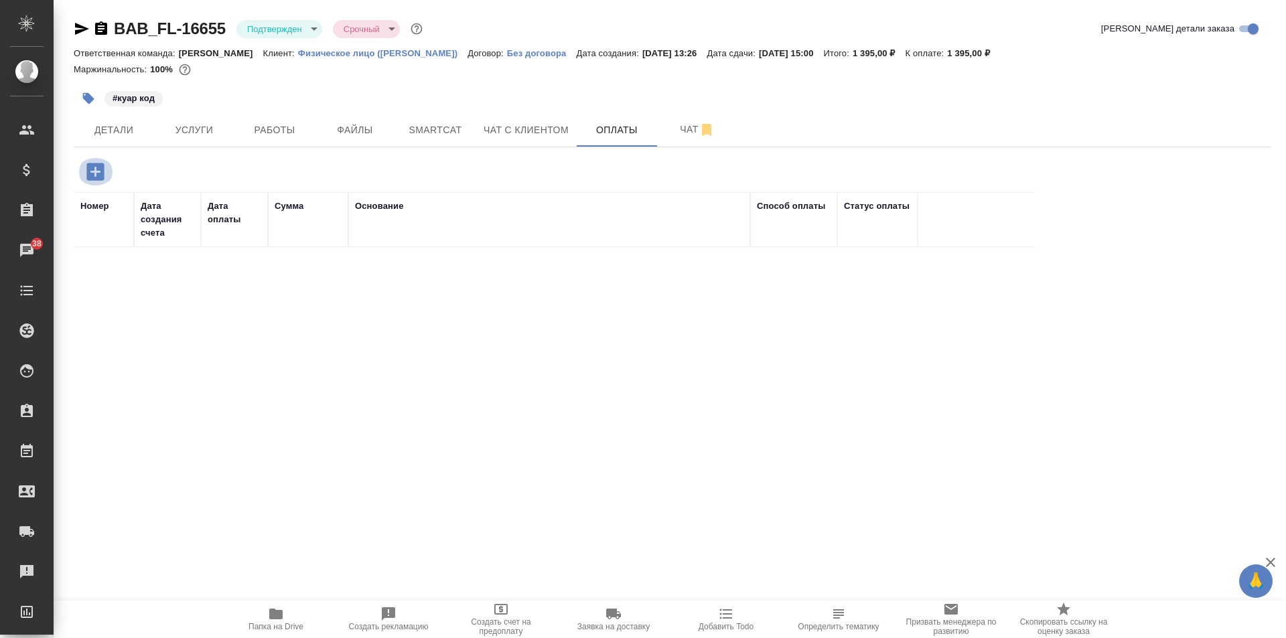
click at [100, 174] on icon "button" at bounding box center [94, 171] width 17 height 17
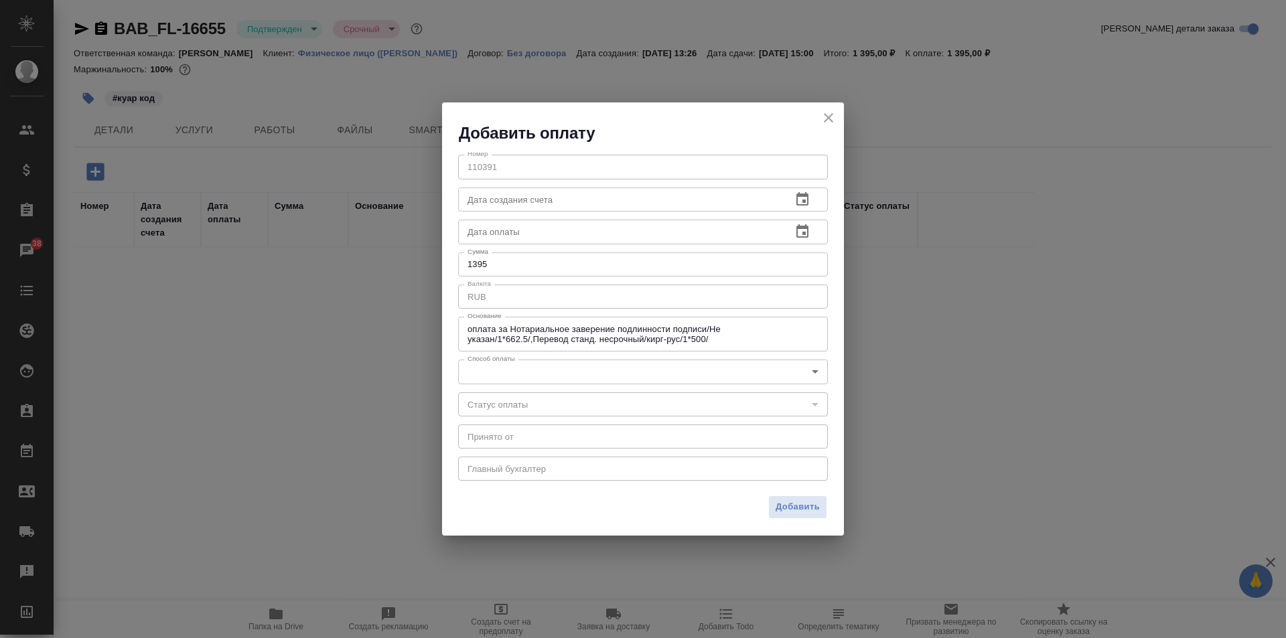
click at [536, 251] on div "Номер 110391 Номер Дата создания счета Дата создания счета Дата оплаты Дата опл…" at bounding box center [643, 316] width 402 height 345
click at [559, 261] on input "1395" at bounding box center [643, 265] width 370 height 24
type input "1400"
click at [558, 365] on body "🙏 .cls-1 fill:#fff; AWATERA Solovkova Ekaterina Клиенты Спецификации Заказы 44 …" at bounding box center [643, 319] width 1286 height 638
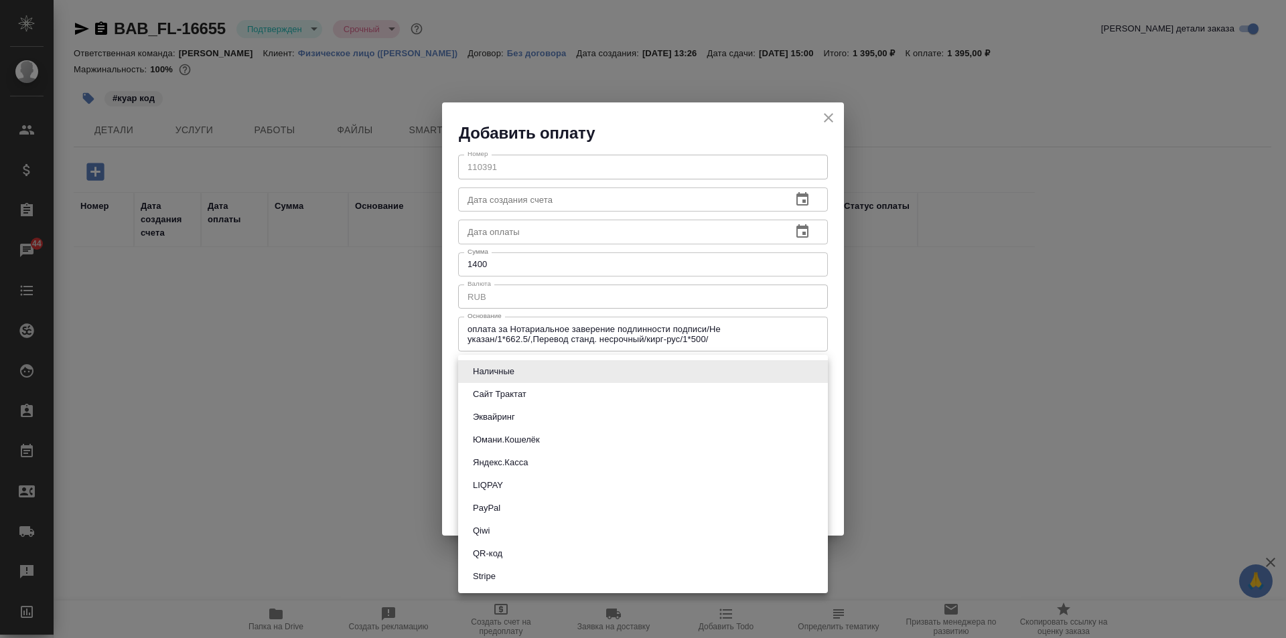
click at [516, 549] on li "QR-код" at bounding box center [643, 554] width 370 height 23
type input "60e5684acae83f185c96e013"
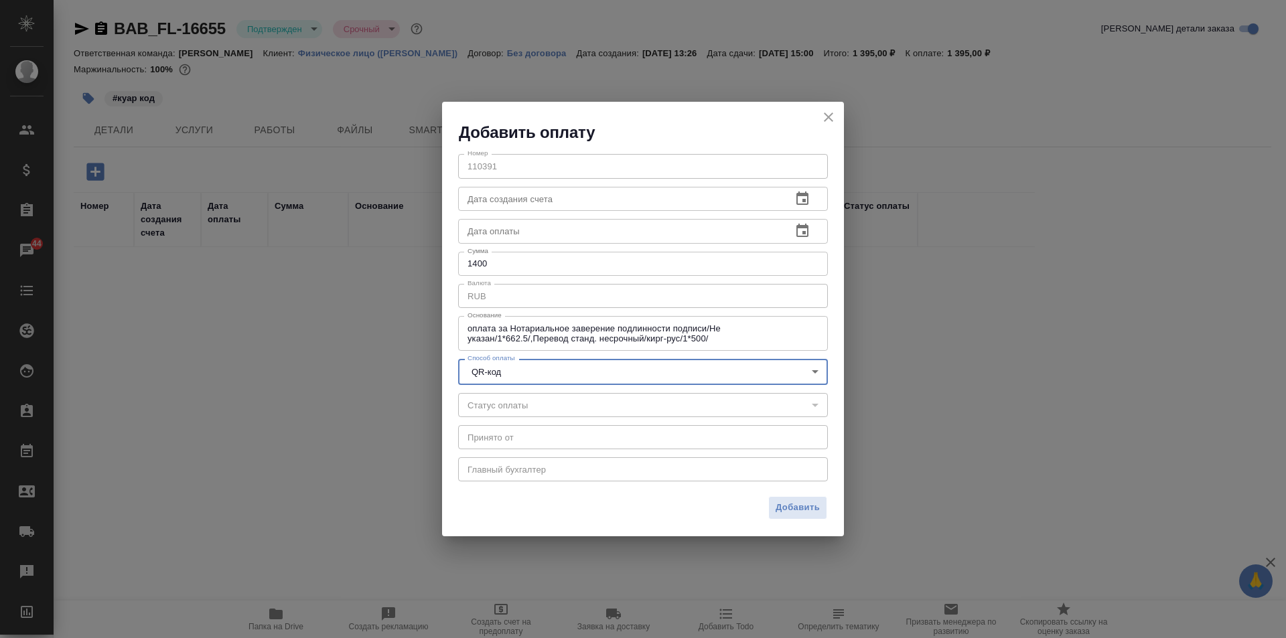
click at [800, 506] on span "Добавить" at bounding box center [798, 507] width 44 height 15
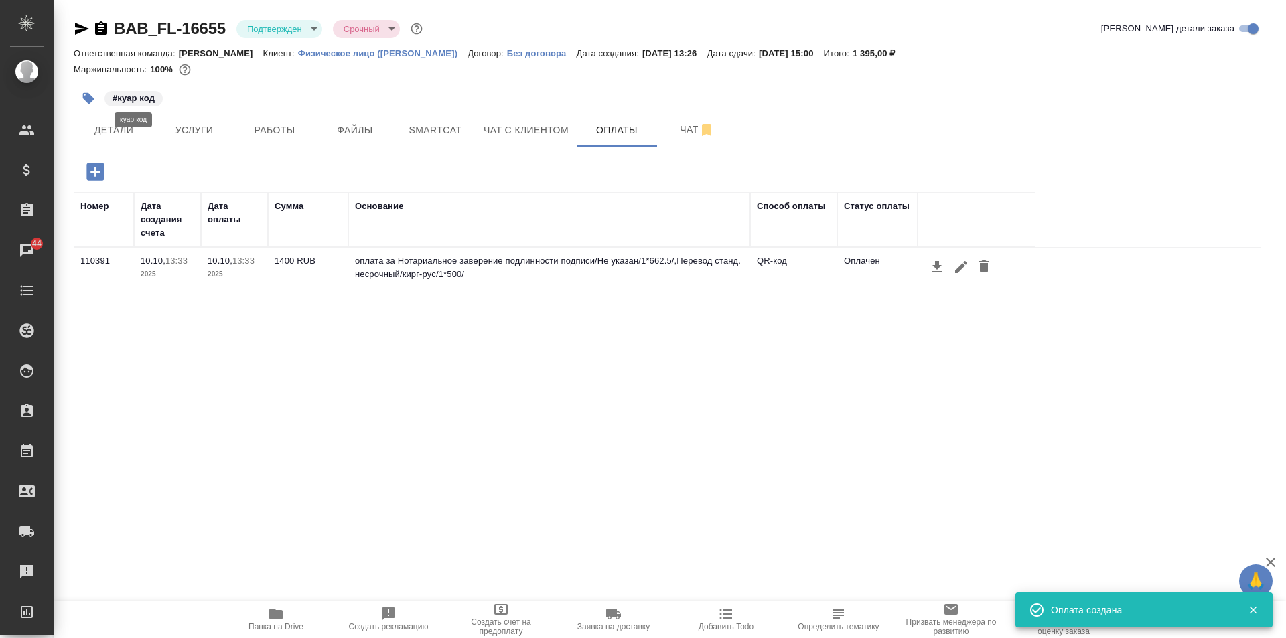
click at [144, 94] on p "#куар код" at bounding box center [134, 98] width 42 height 13
click at [150, 98] on p "#куар код" at bounding box center [134, 98] width 42 height 13
click at [90, 98] on icon "button" at bounding box center [88, 98] width 11 height 11
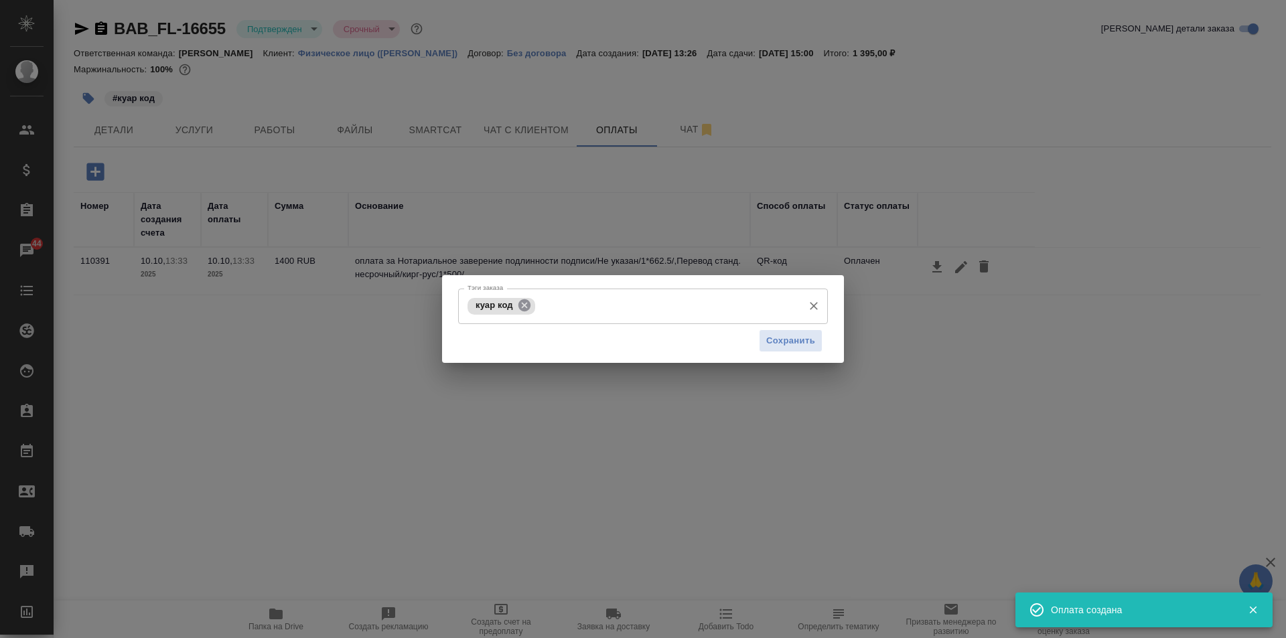
click at [521, 306] on icon at bounding box center [524, 305] width 12 height 12
click at [534, 307] on input "Тэги заказа" at bounding box center [630, 306] width 332 height 23
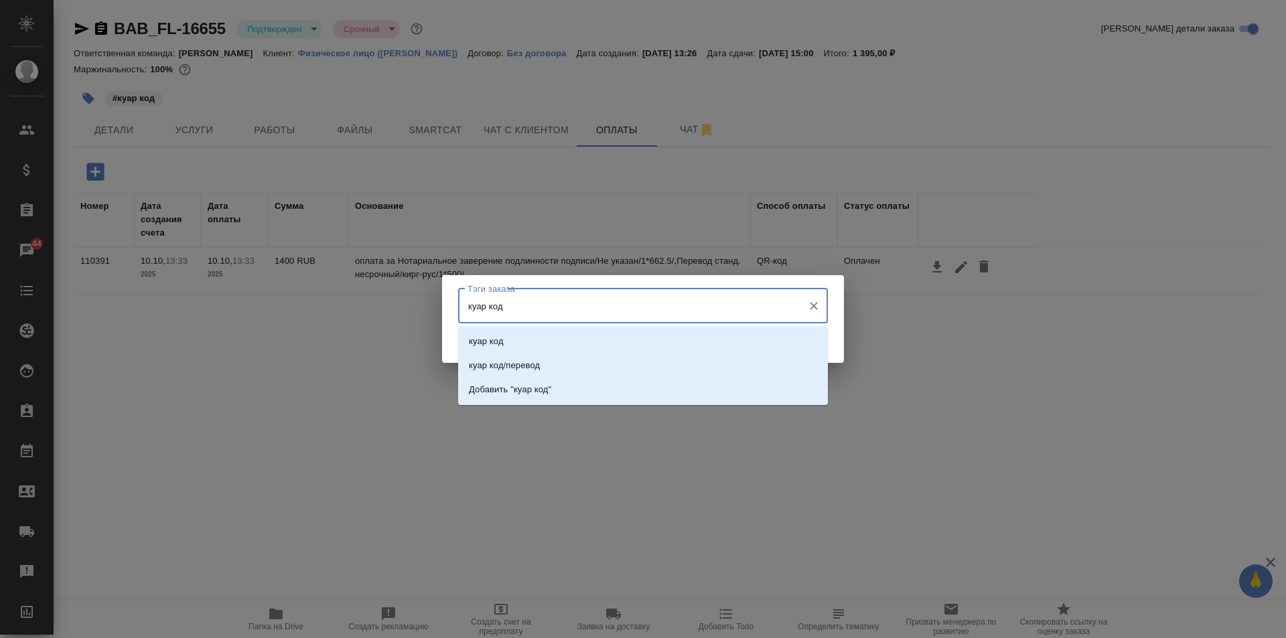
type input "куар код/"
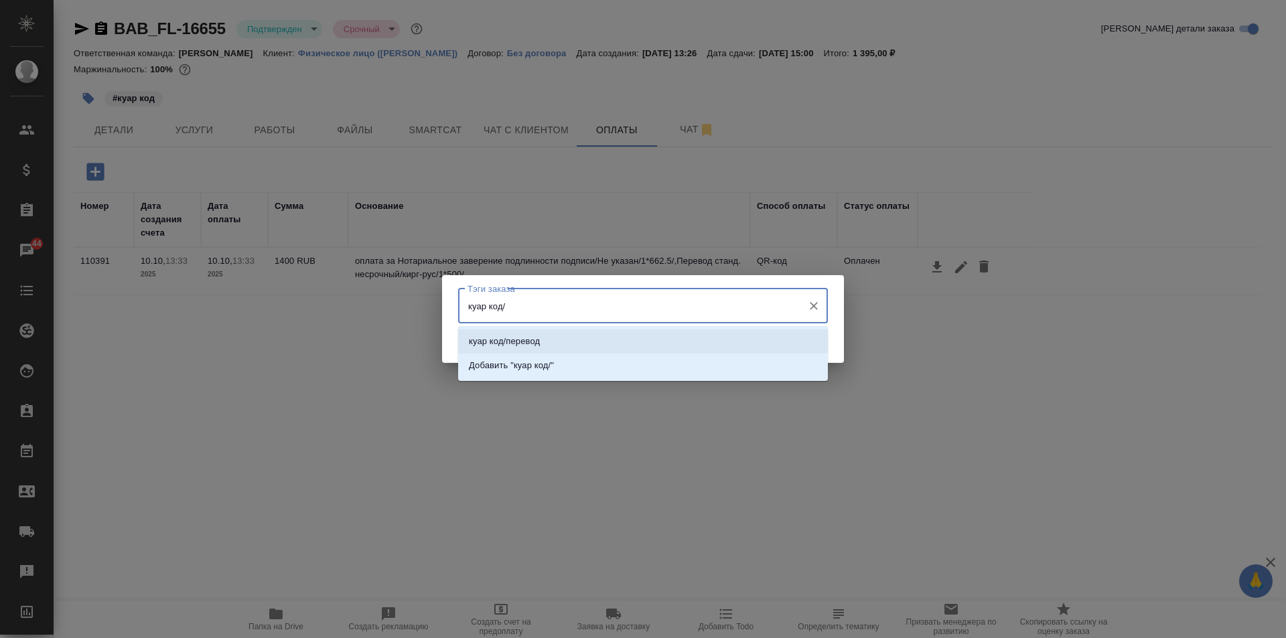
click at [532, 333] on li "куар код/перевод" at bounding box center [643, 342] width 370 height 24
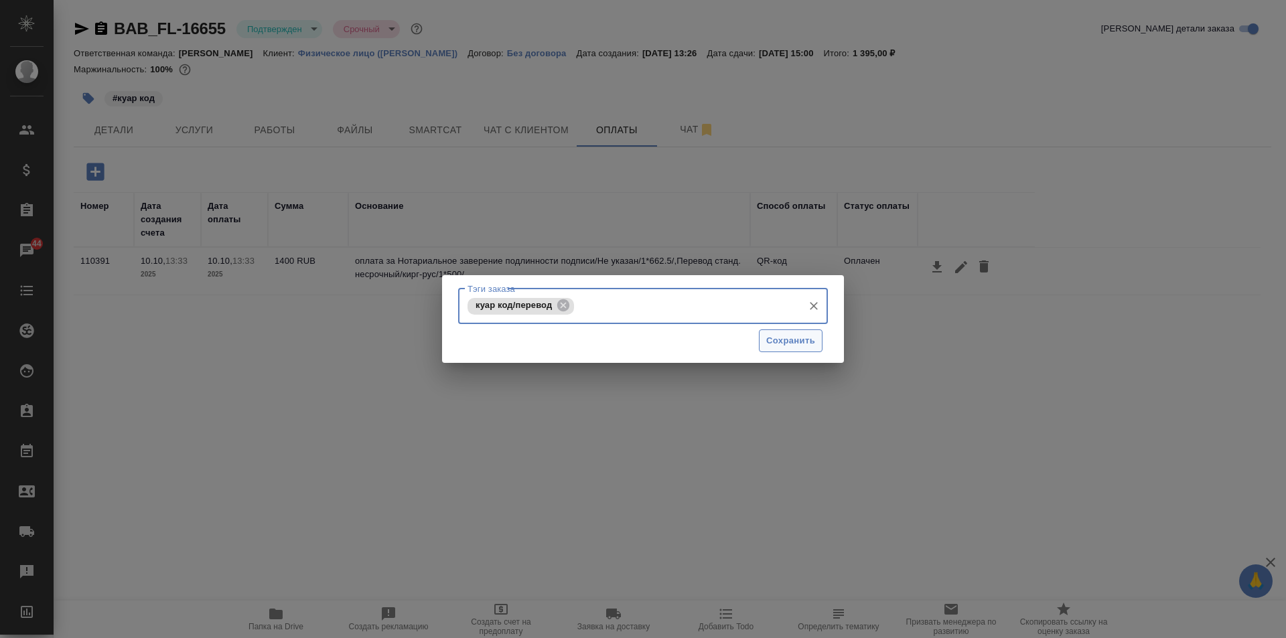
click at [772, 340] on span "Сохранить" at bounding box center [790, 341] width 49 height 15
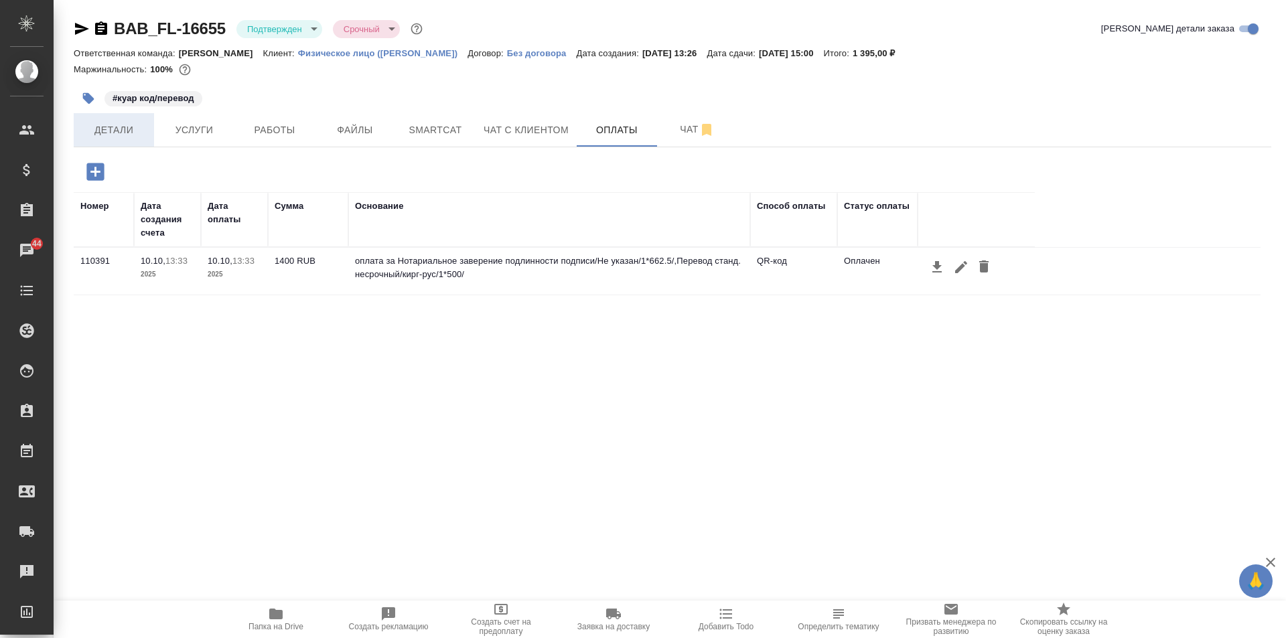
click at [126, 138] on span "Детали" at bounding box center [114, 130] width 64 height 17
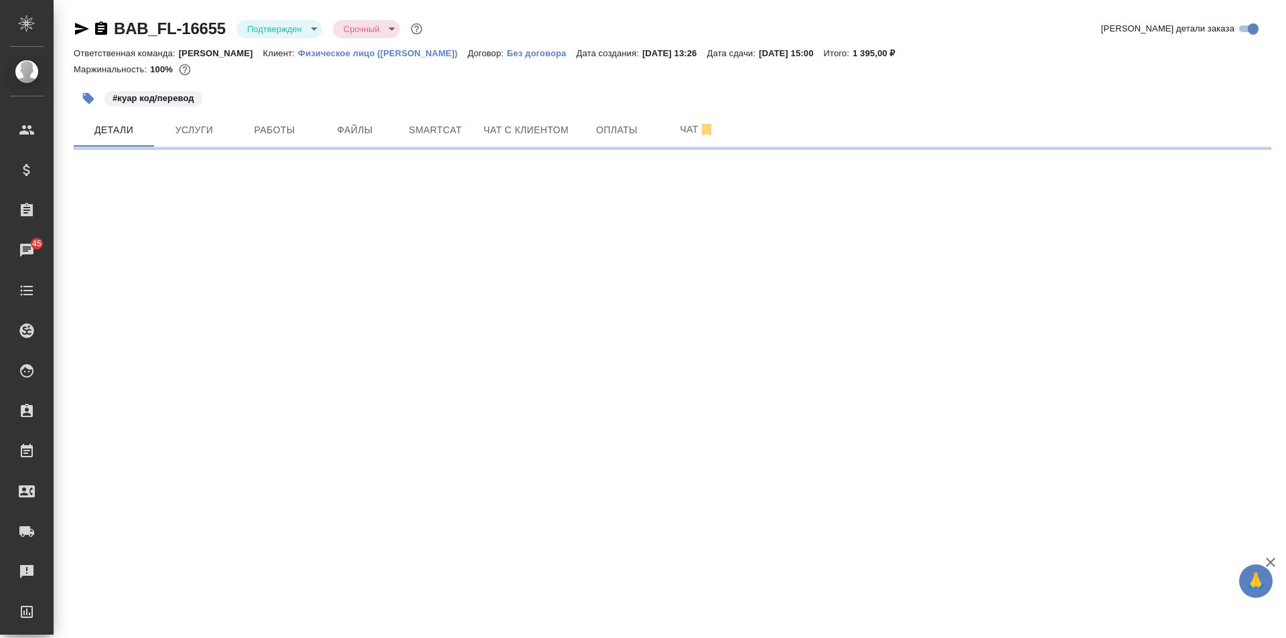
select select "RU"
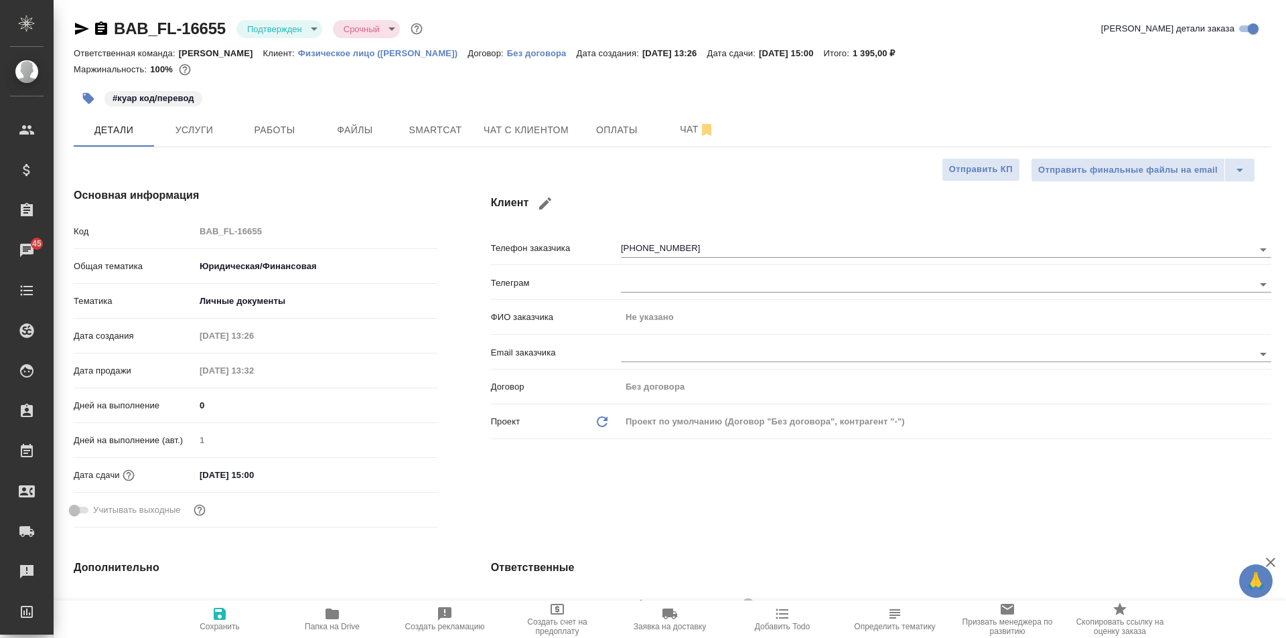
type textarea "x"
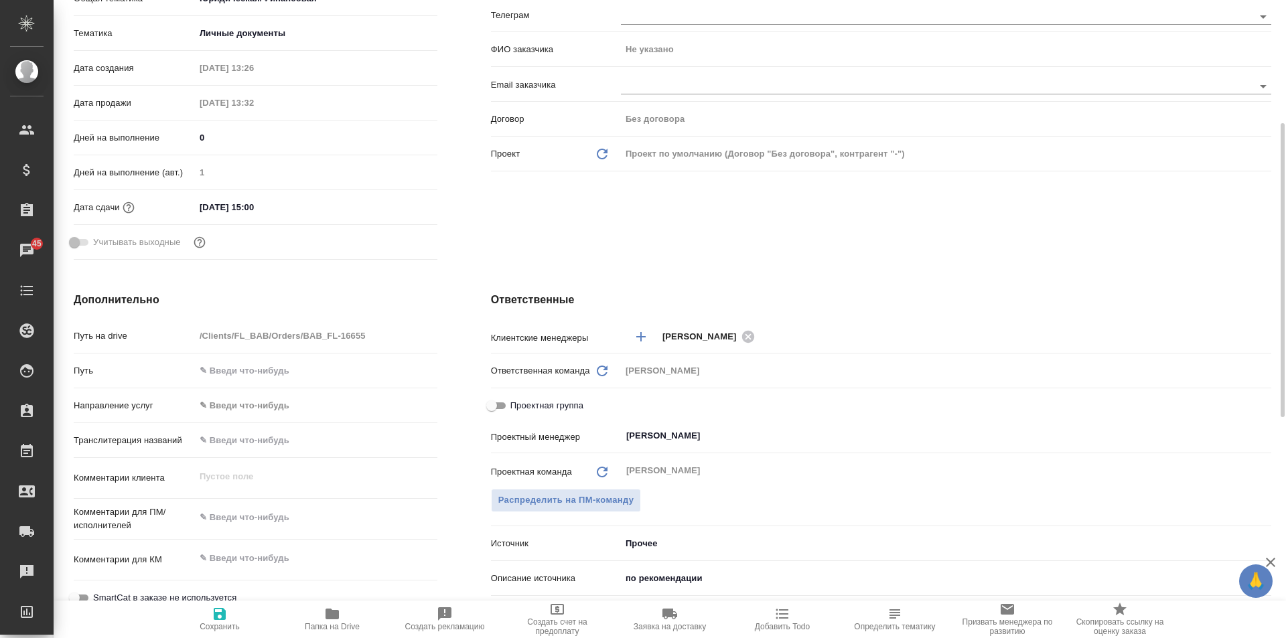
scroll to position [536, 0]
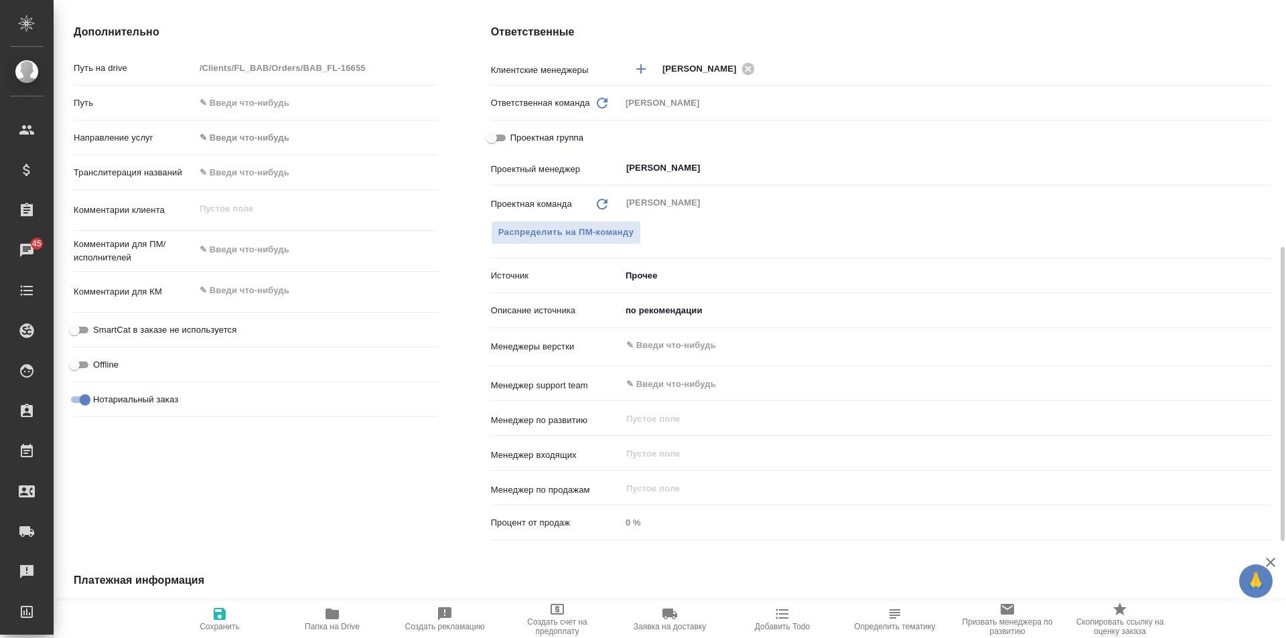
type textarea "x"
click at [232, 253] on textarea at bounding box center [316, 249] width 242 height 23
type textarea "дл"
type textarea "x"
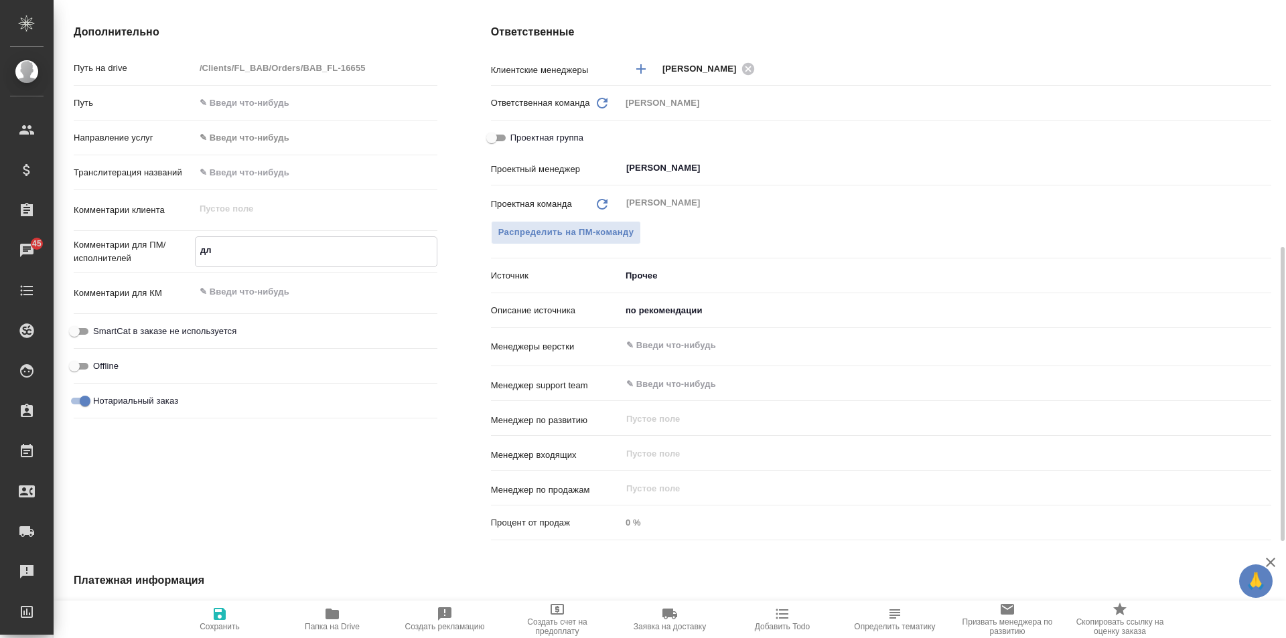
type textarea "x"
type textarea "для"
type textarea "x"
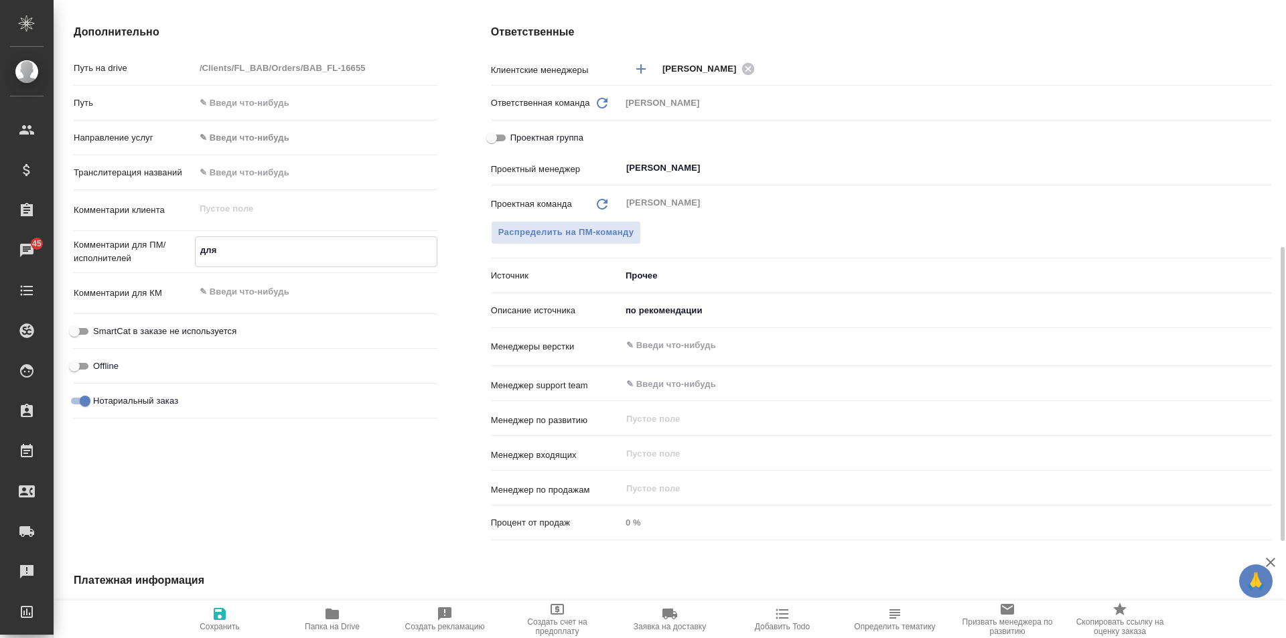
type textarea "x"
type textarea "для"
type textarea "x"
type textarea "для с"
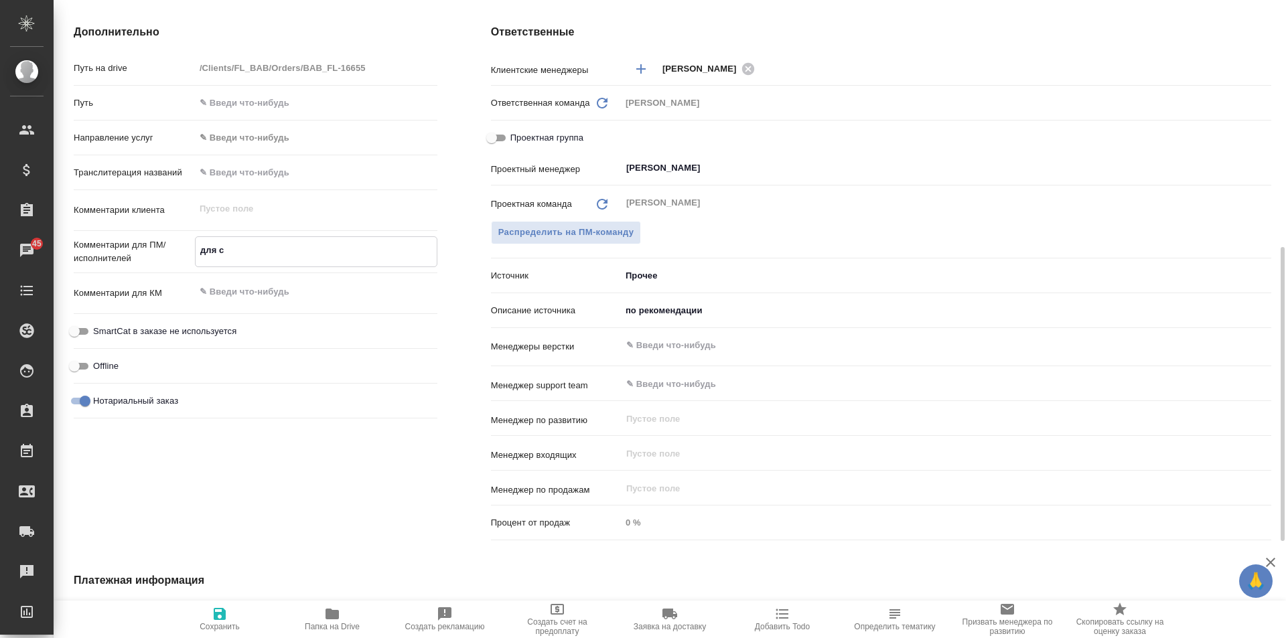
type textarea "x"
type textarea "для са"
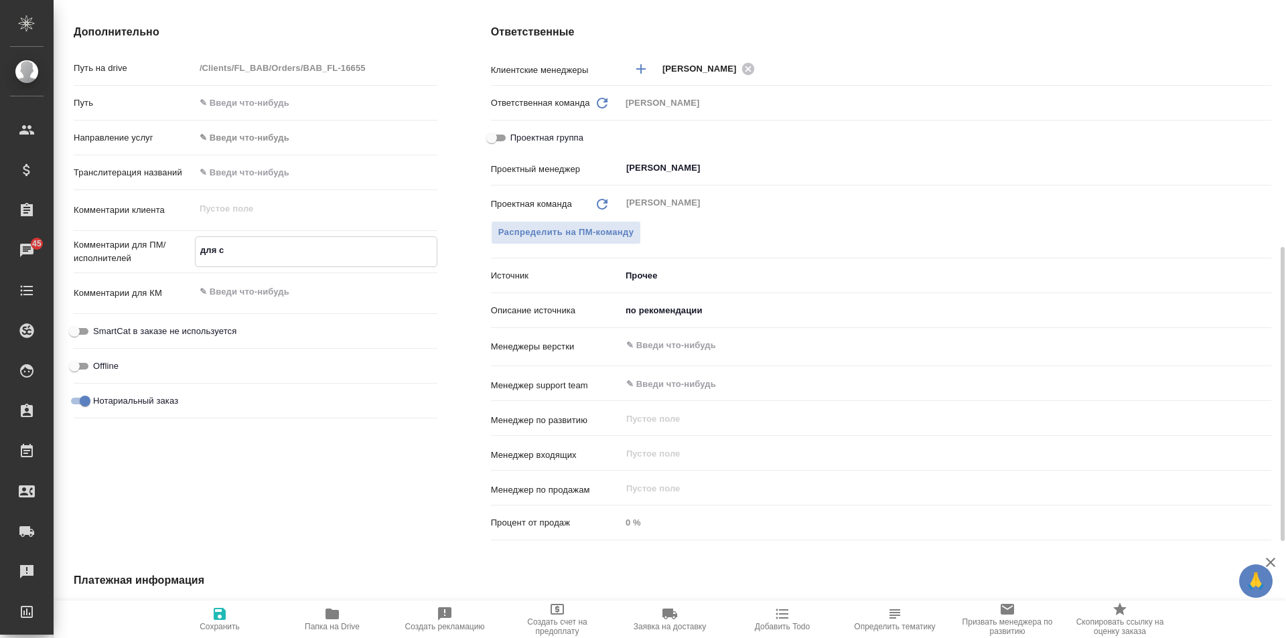
type textarea "x"
type textarea "для [DEMOGRAPHIC_DATA]"
type textarea "x"
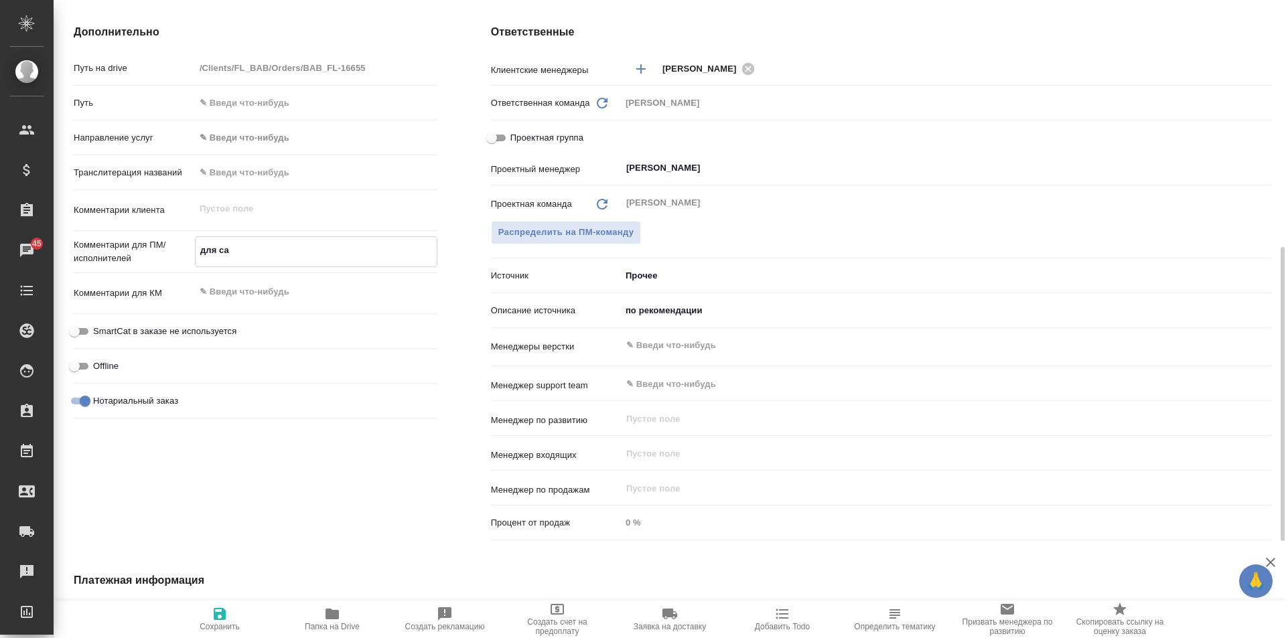
type textarea "x"
type textarea "для [DEMOGRAPHIC_DATA]"
type textarea "x"
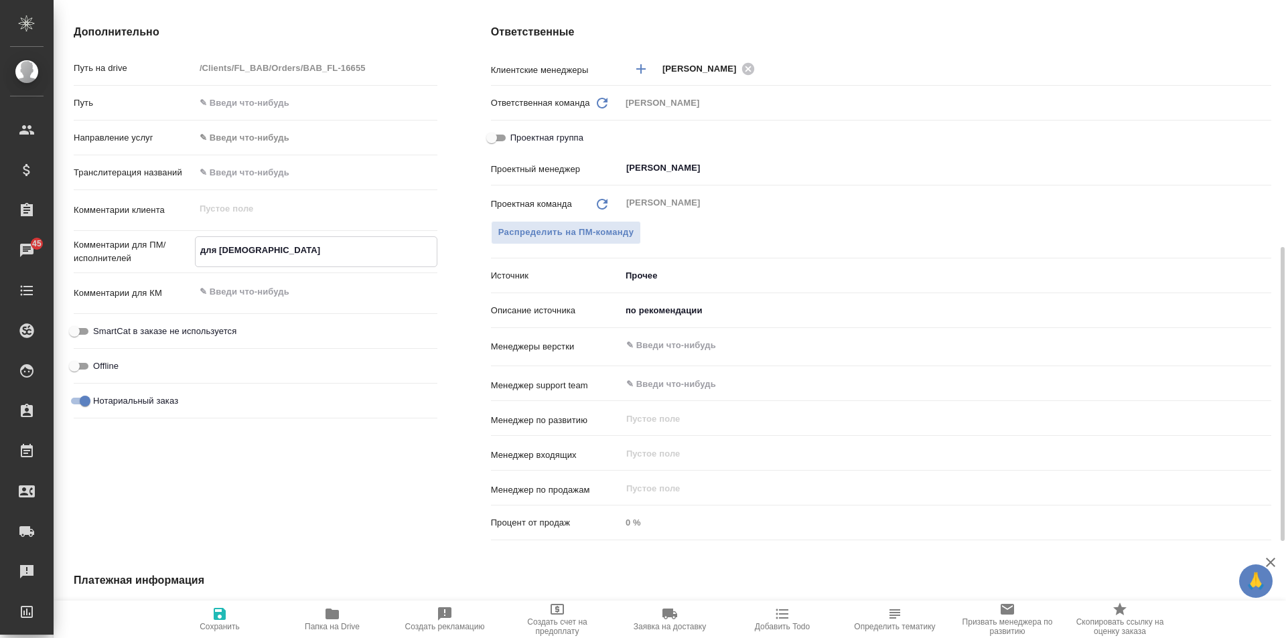
type textarea "x"
type textarea "для сахар"
type textarea "x"
type textarea "для сахаро"
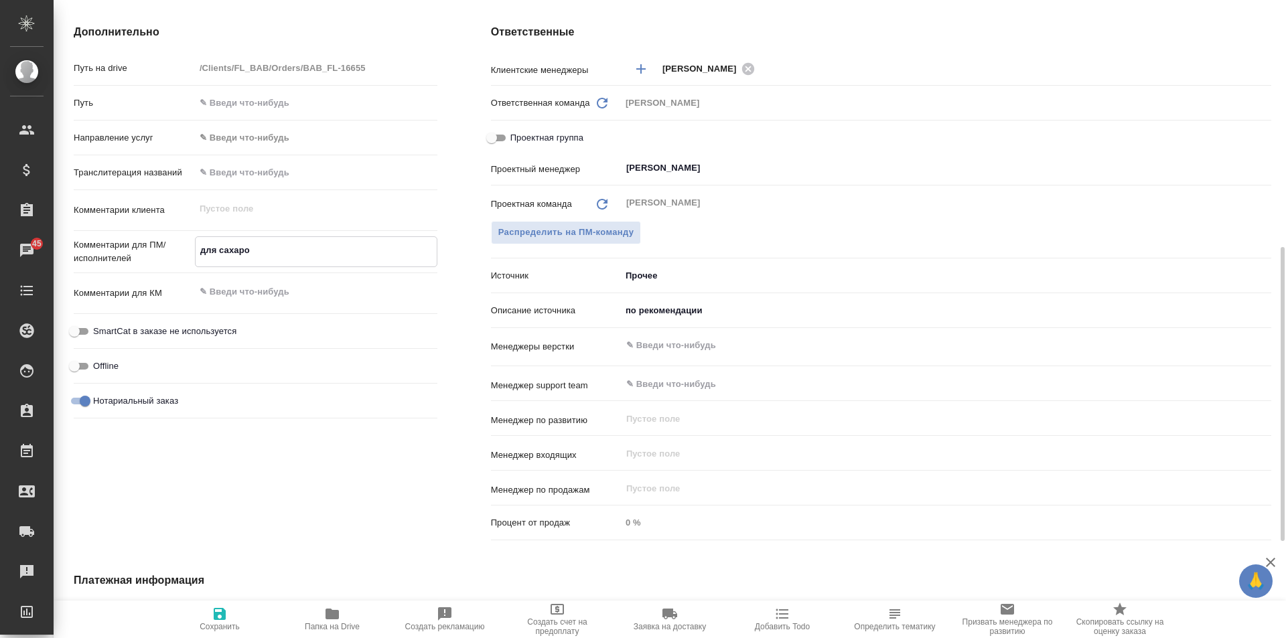
type textarea "x"
type textarea "для [PERSON_NAME]"
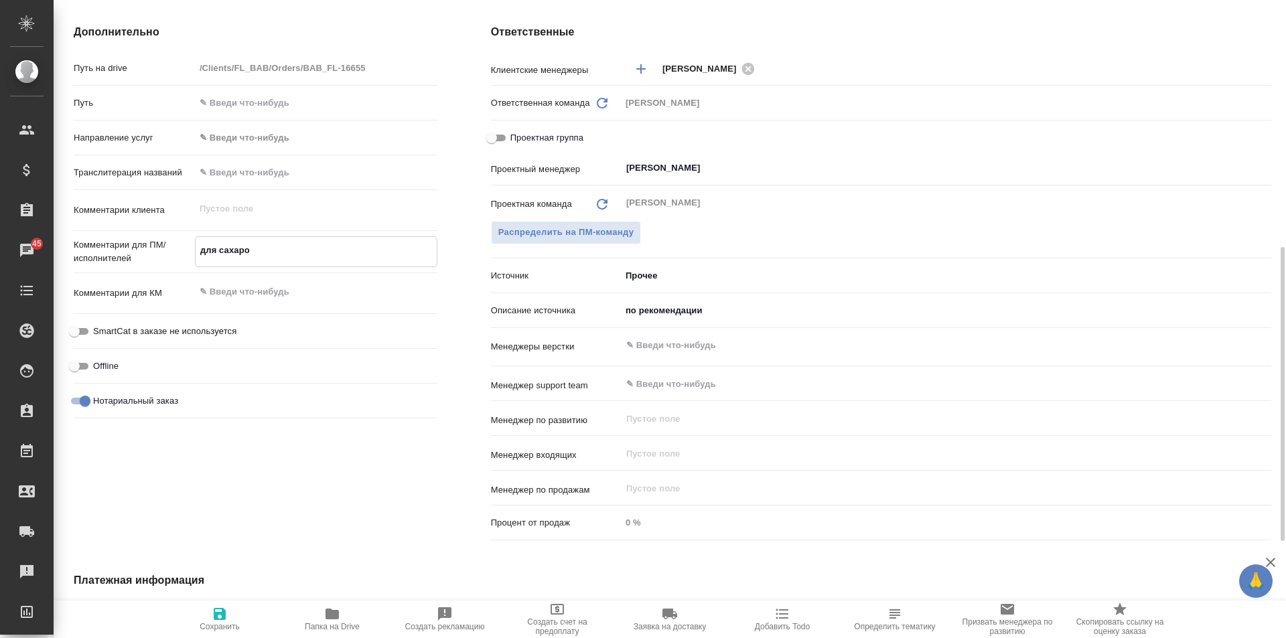
type textarea "x"
type textarea "для [PERSON_NAME]"
type textarea "x"
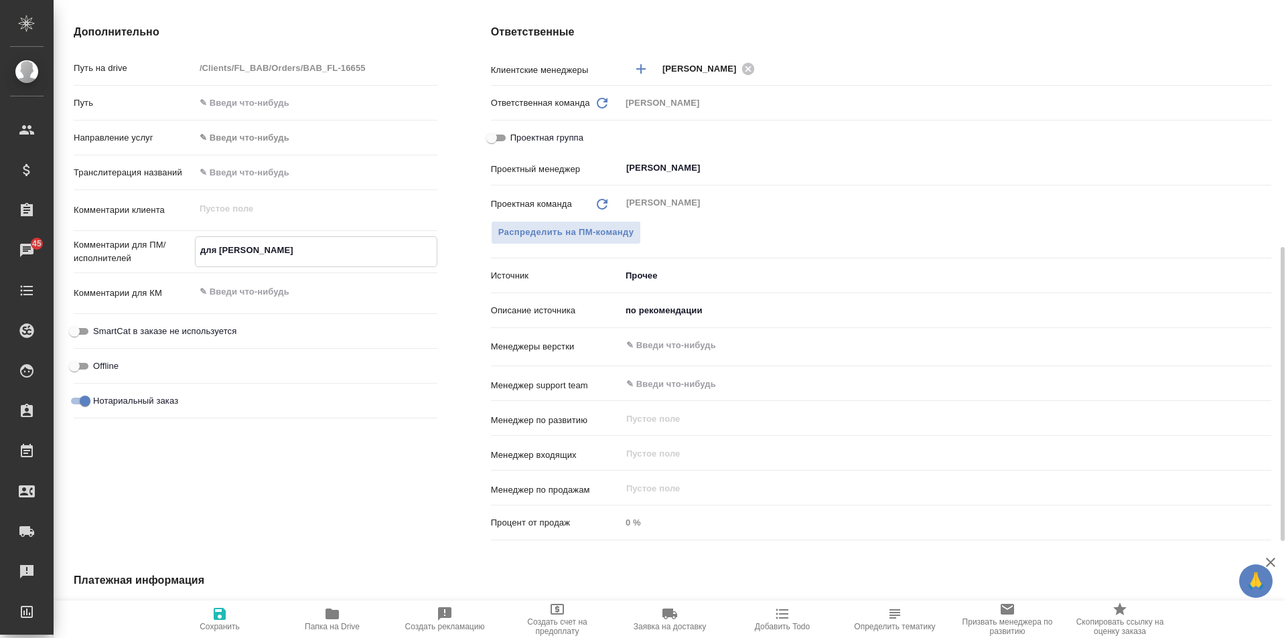
type textarea "x"
type textarea "для [PERSON_NAME]"
type textarea "x"
click at [224, 622] on span "Сохранить" at bounding box center [220, 626] width 40 height 9
type textarea "x"
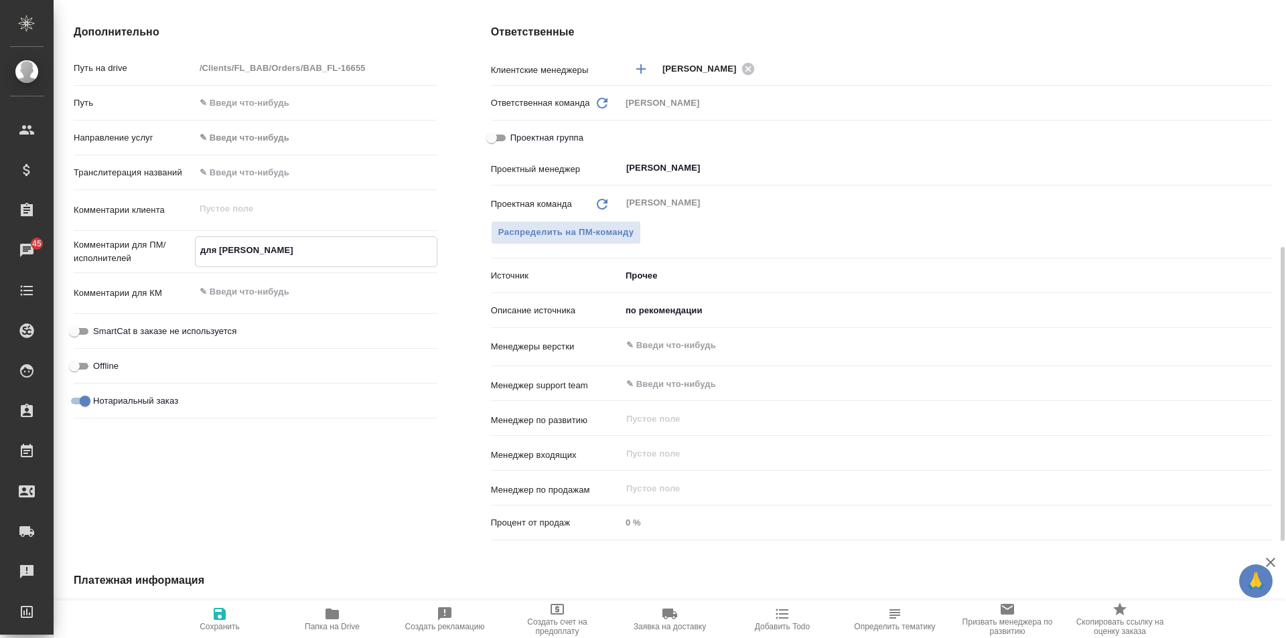
type textarea "x"
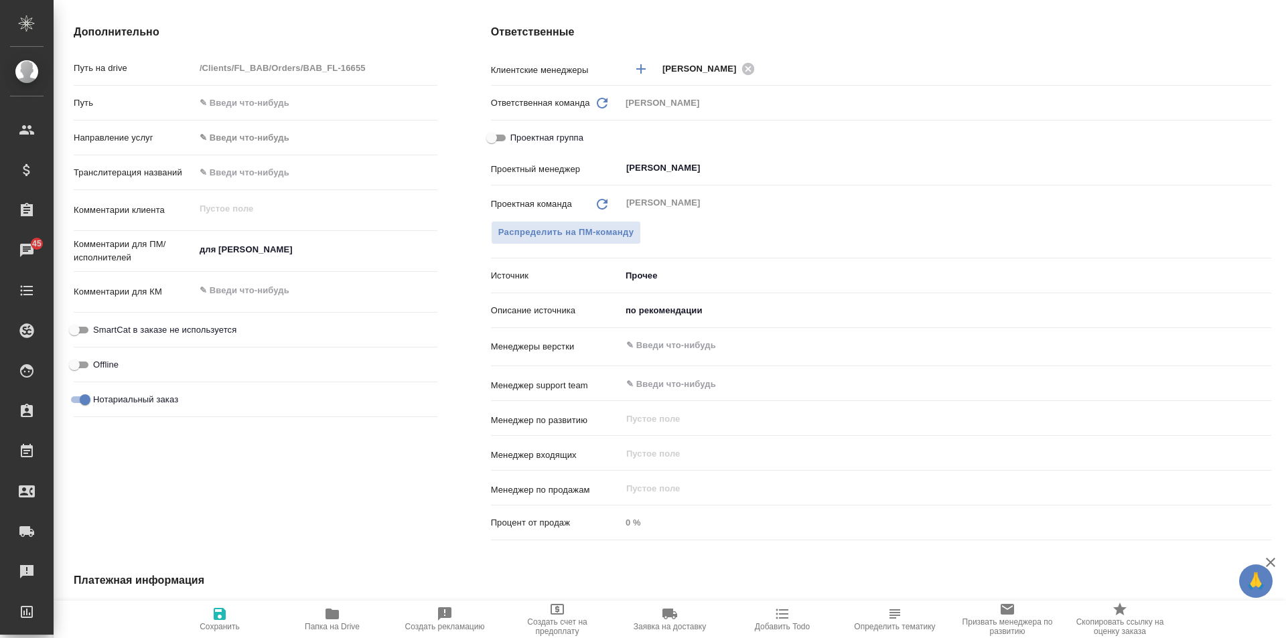
type textarea "x"
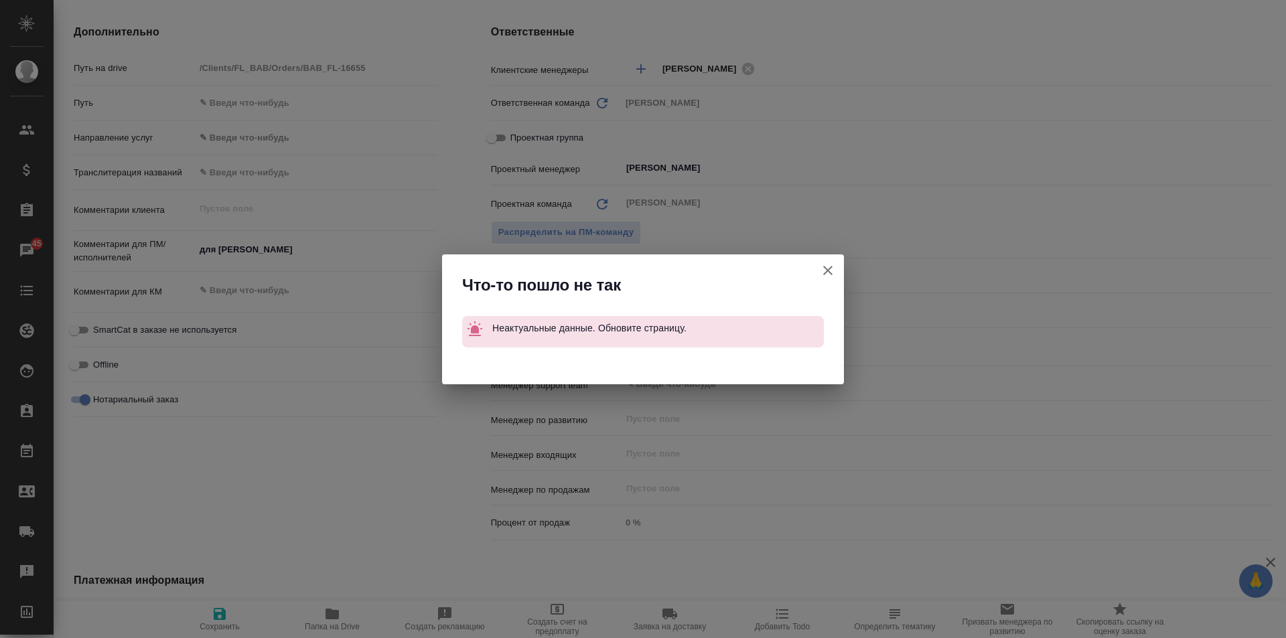
click at [824, 267] on icon "button" at bounding box center [828, 271] width 16 height 16
type textarea "x"
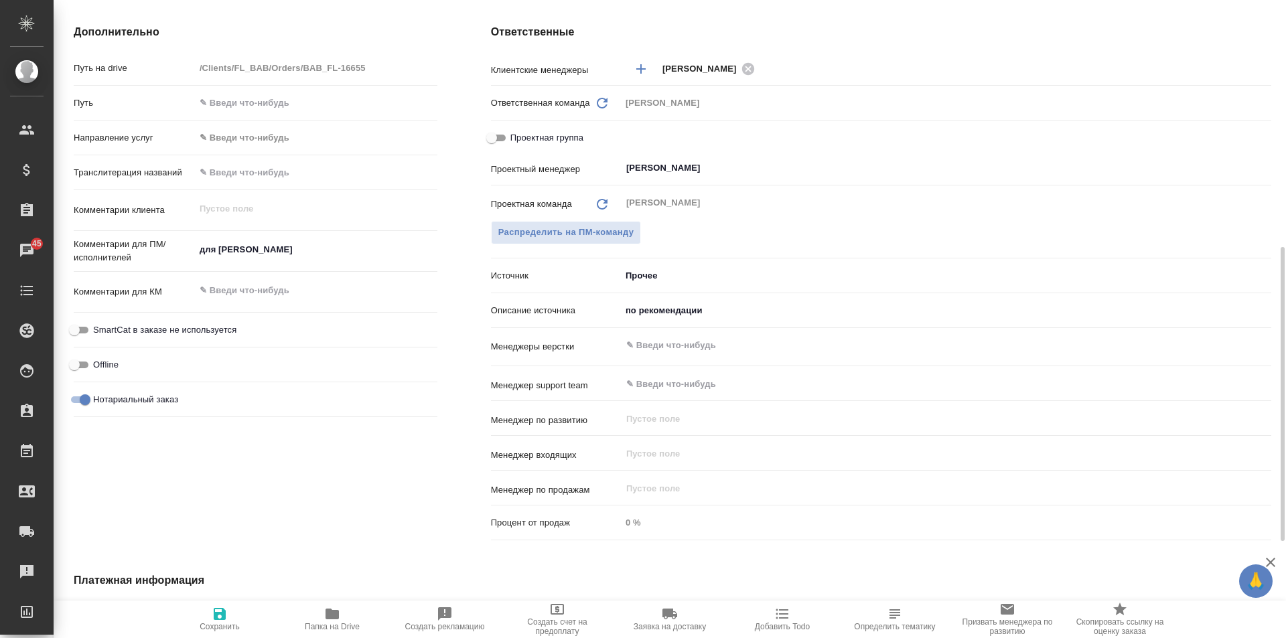
type textarea "x"
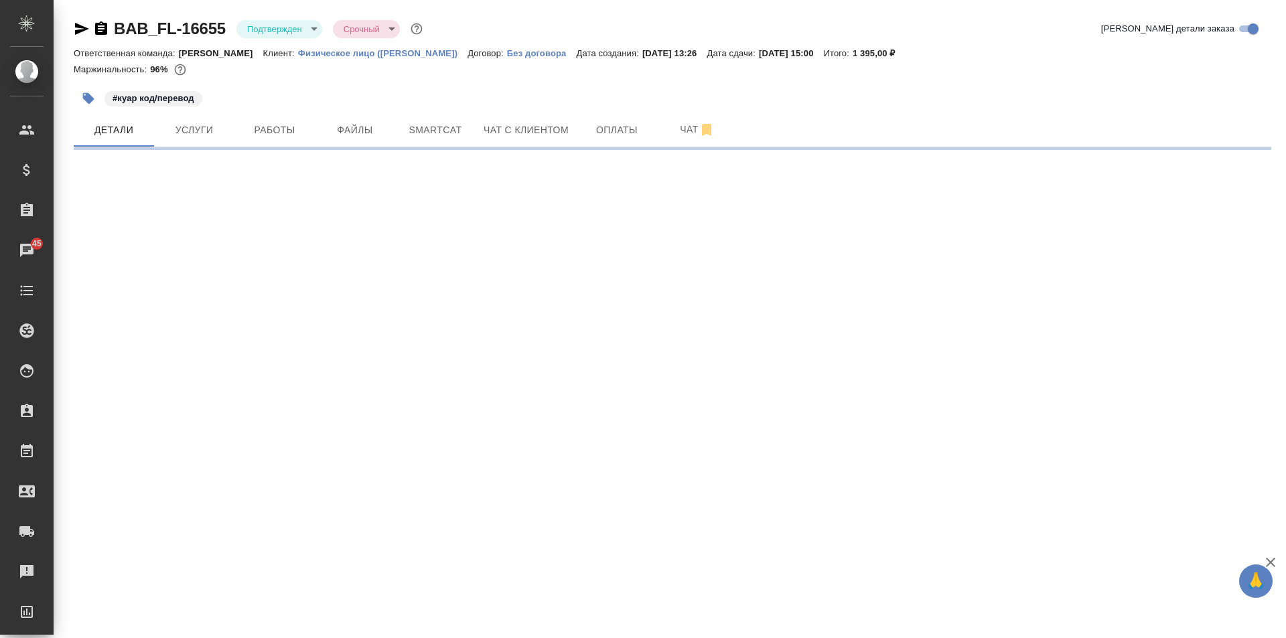
select select "RU"
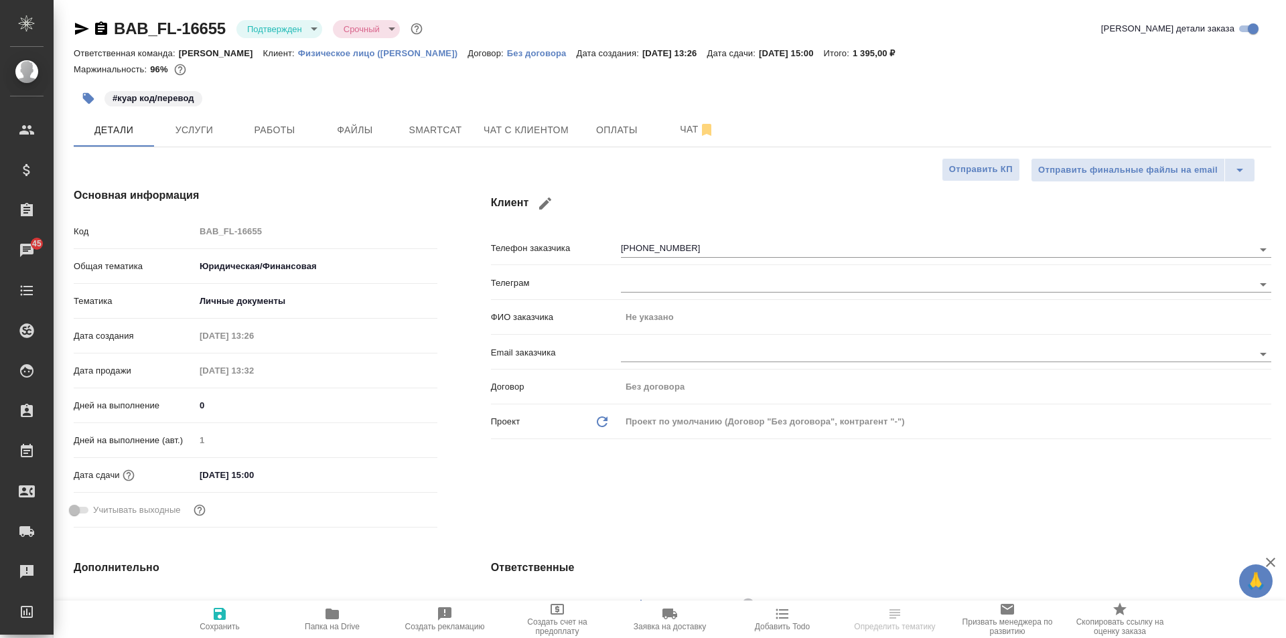
type textarea "x"
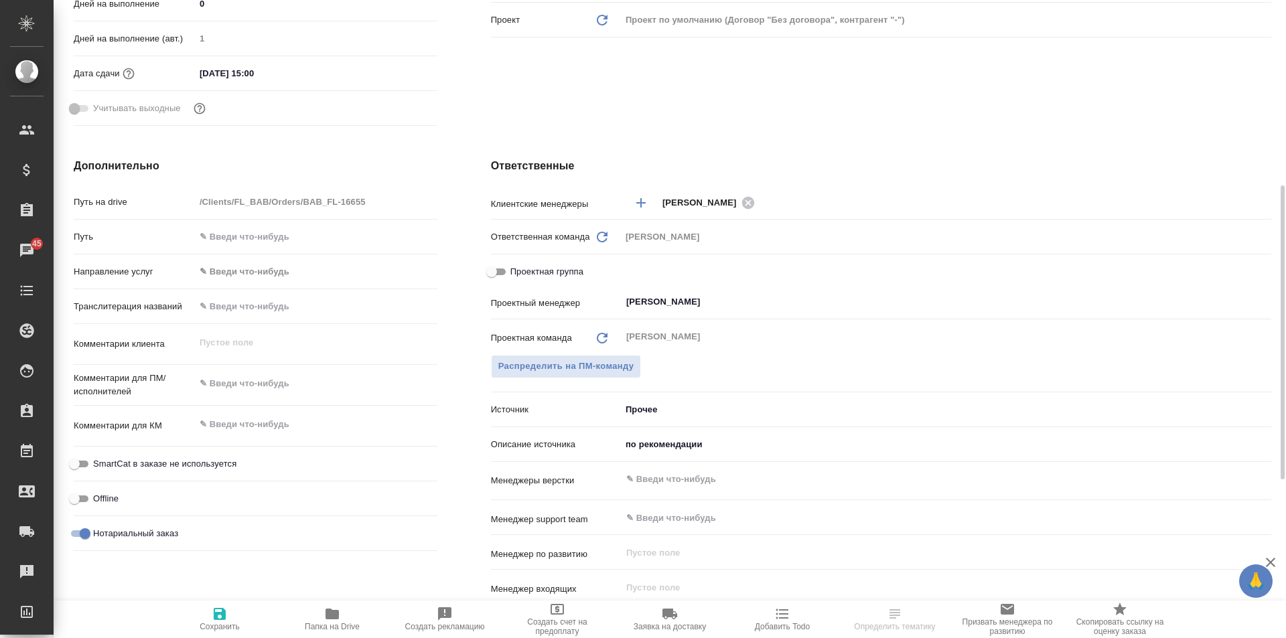
type textarea "x"
click at [249, 390] on textarea at bounding box center [316, 383] width 242 height 23
type textarea "дл"
type textarea "x"
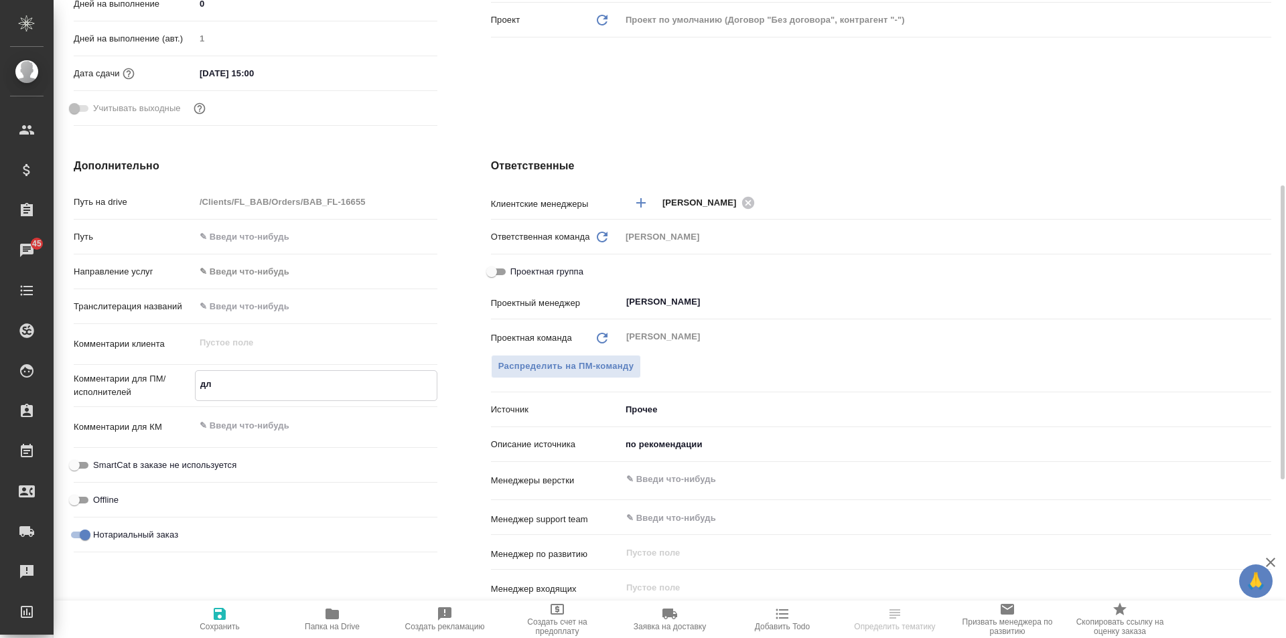
type textarea "x"
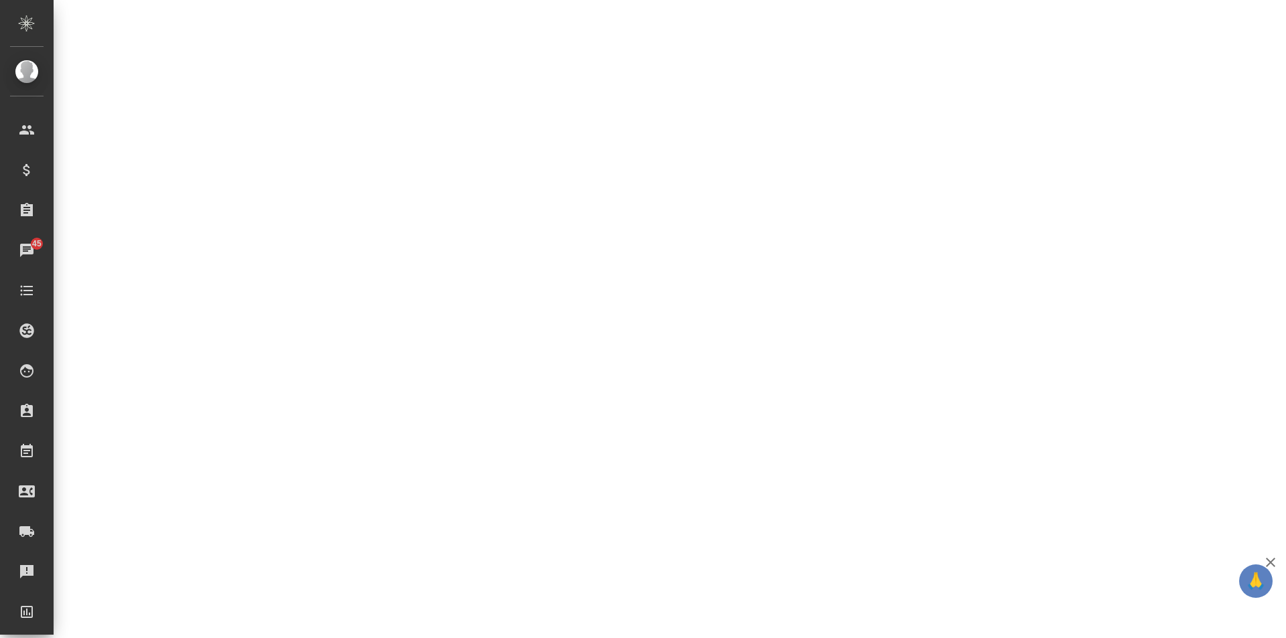
scroll to position [883, 0]
select select "RU"
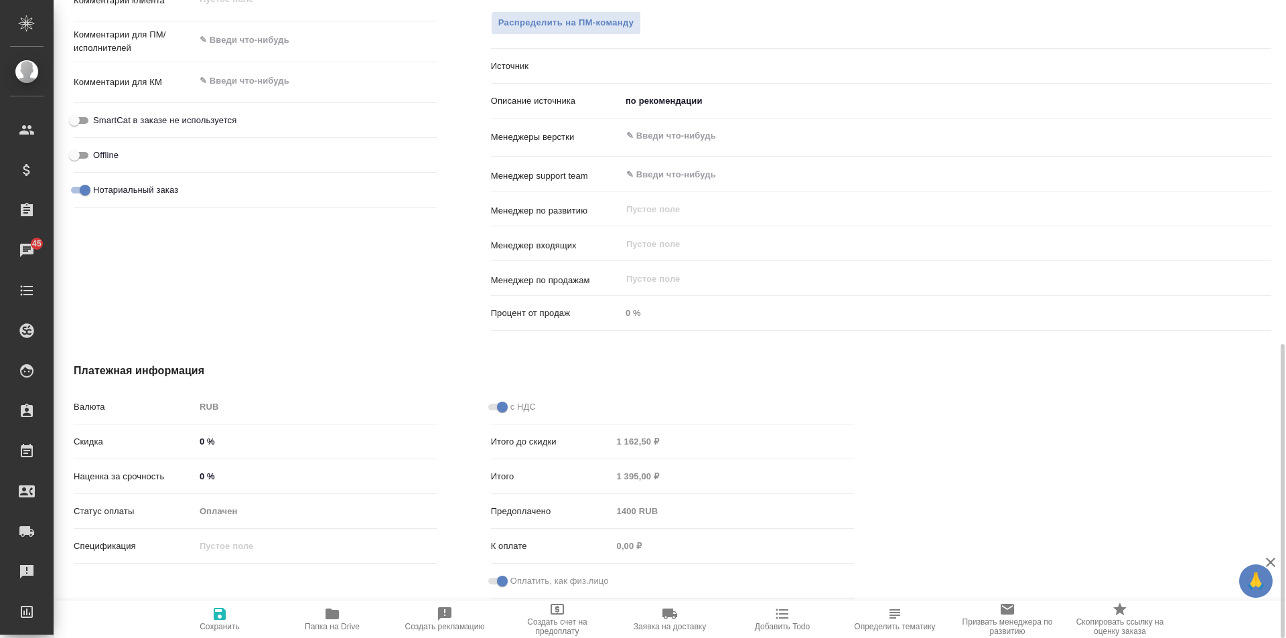
type textarea "x"
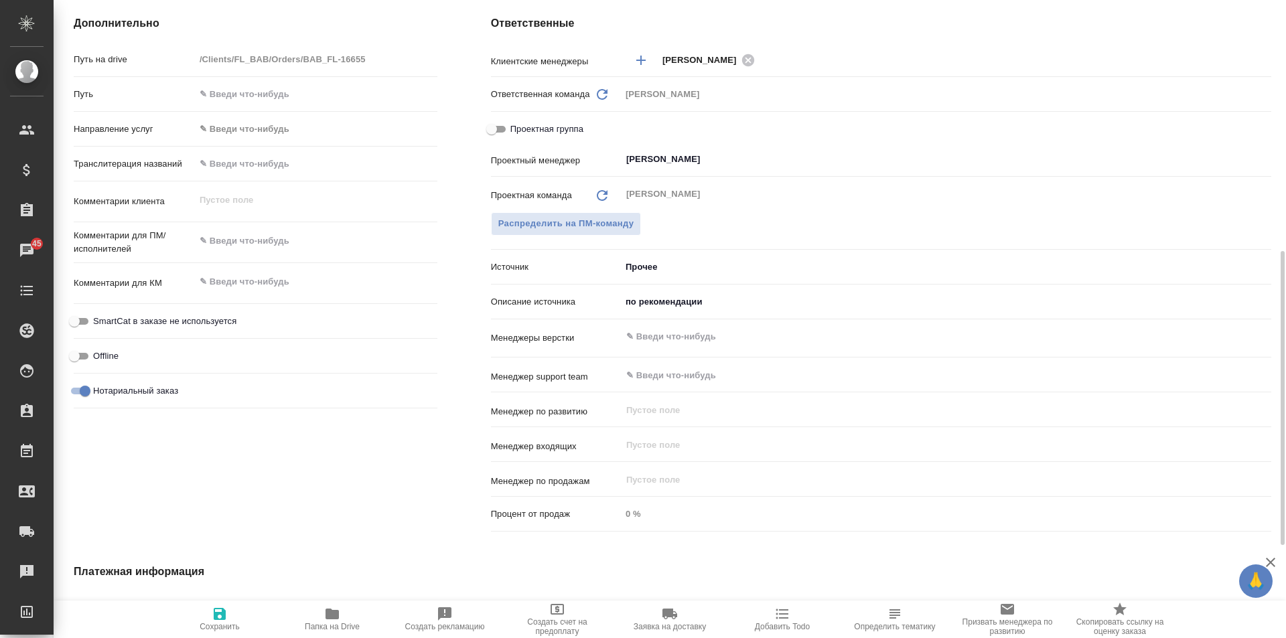
type textarea "x"
click at [238, 242] on textarea at bounding box center [316, 241] width 242 height 23
type textarea "x"
type textarea "д"
type textarea "x"
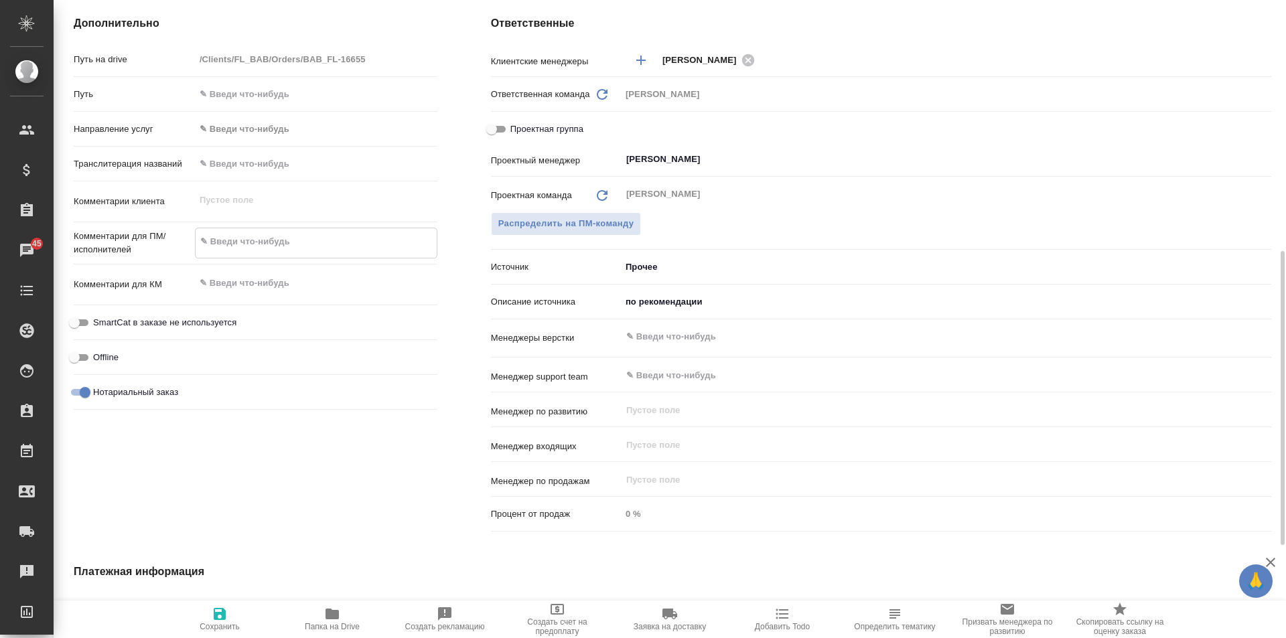
type textarea "x"
type textarea "дл"
type textarea "x"
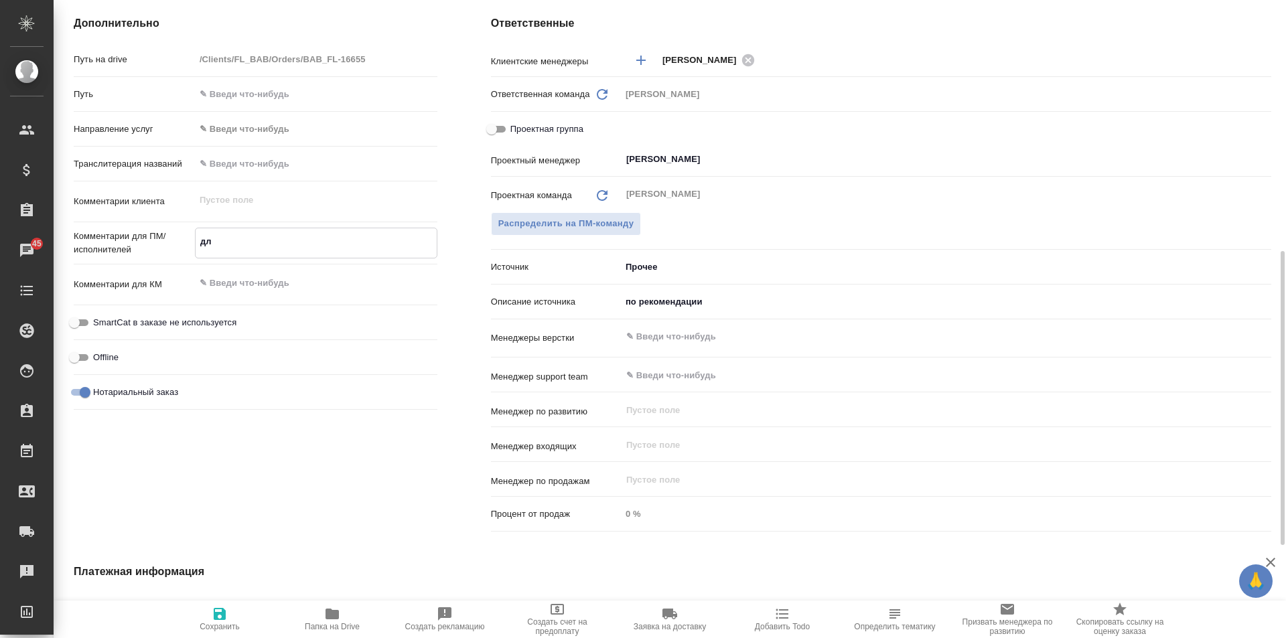
type textarea "x"
type textarea "для"
type textarea "x"
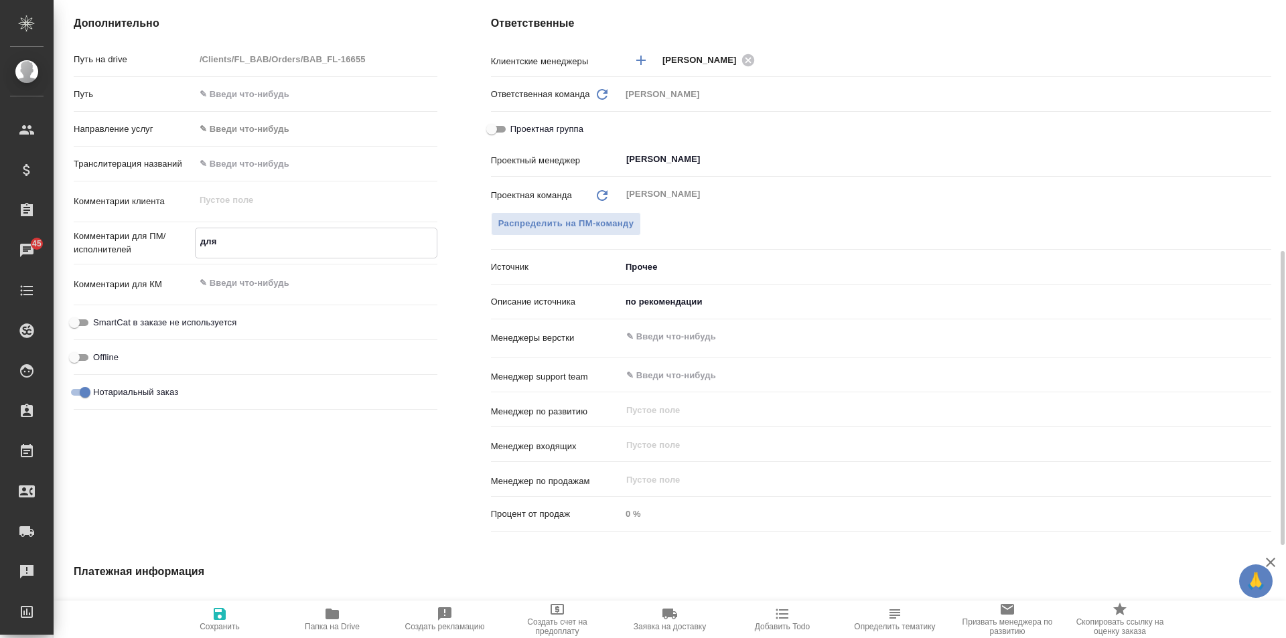
type textarea "для"
type textarea "x"
type textarea "для с"
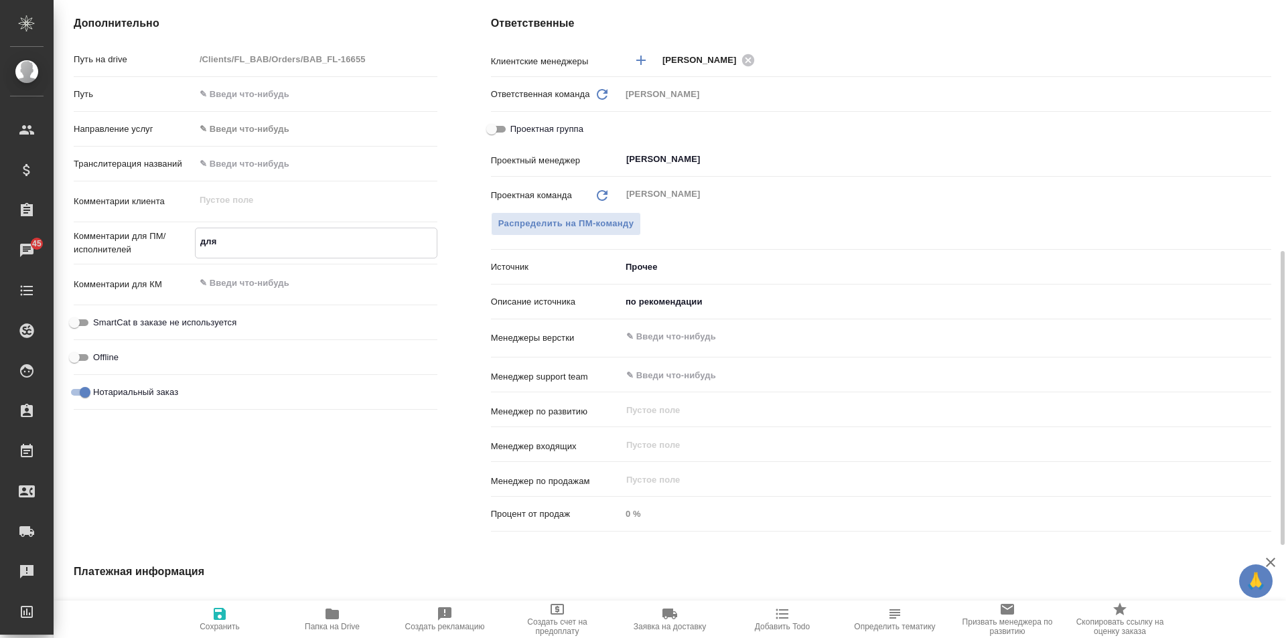
type textarea "x"
type textarea "для са"
type textarea "x"
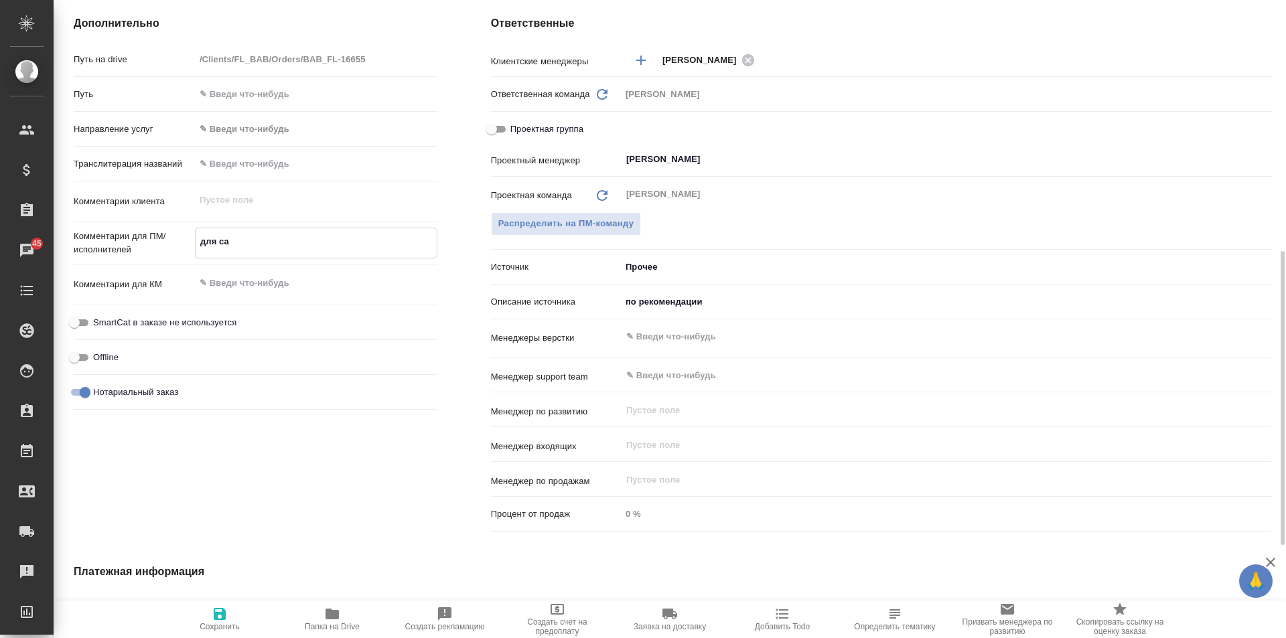
type textarea "x"
type textarea "для [DEMOGRAPHIC_DATA]"
type textarea "x"
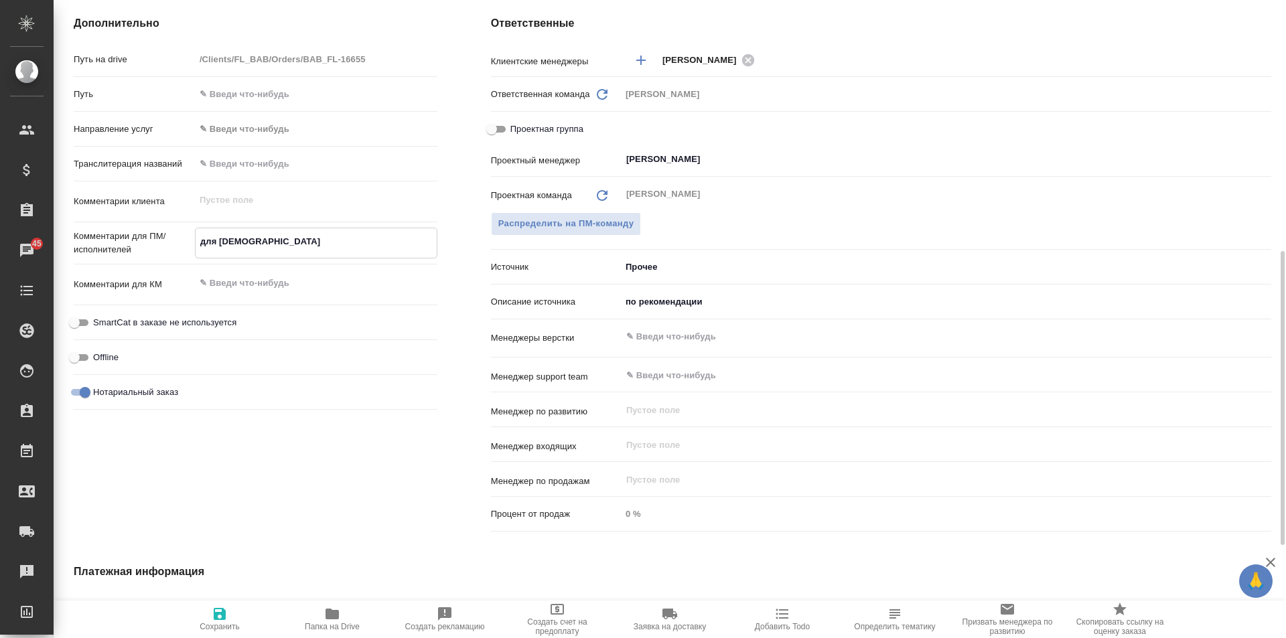
type textarea "x"
type textarea "для [DEMOGRAPHIC_DATA]"
type textarea "x"
type textarea "для сахаро"
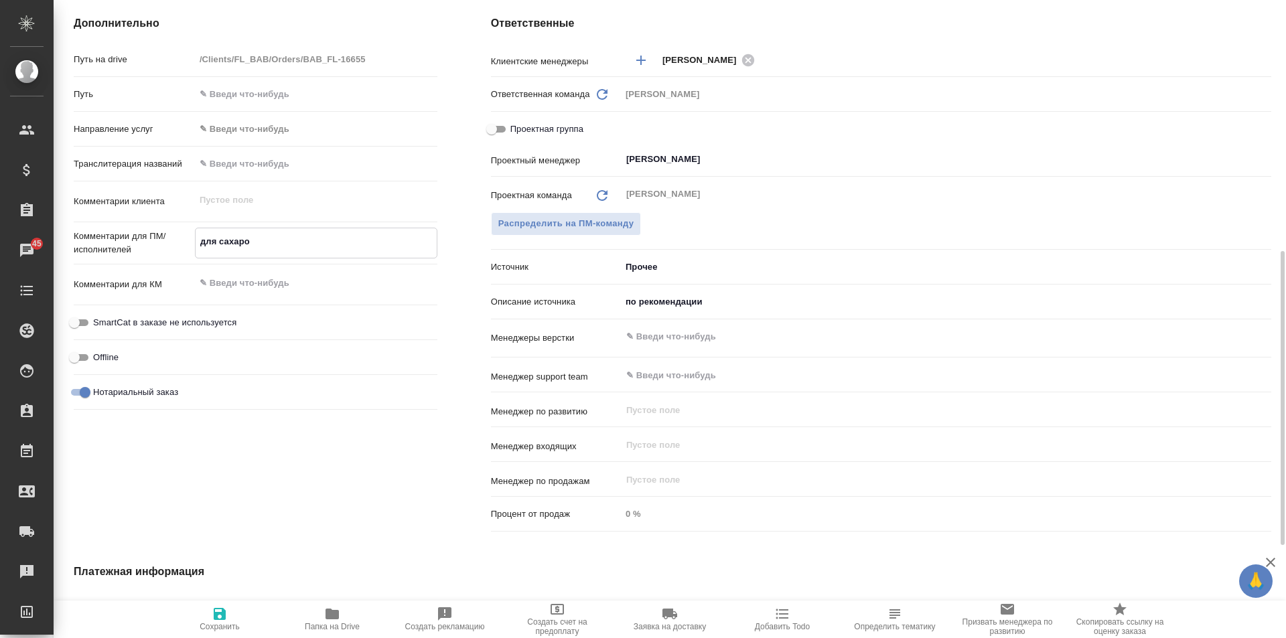
type textarea "x"
type textarea "для [PERSON_NAME]"
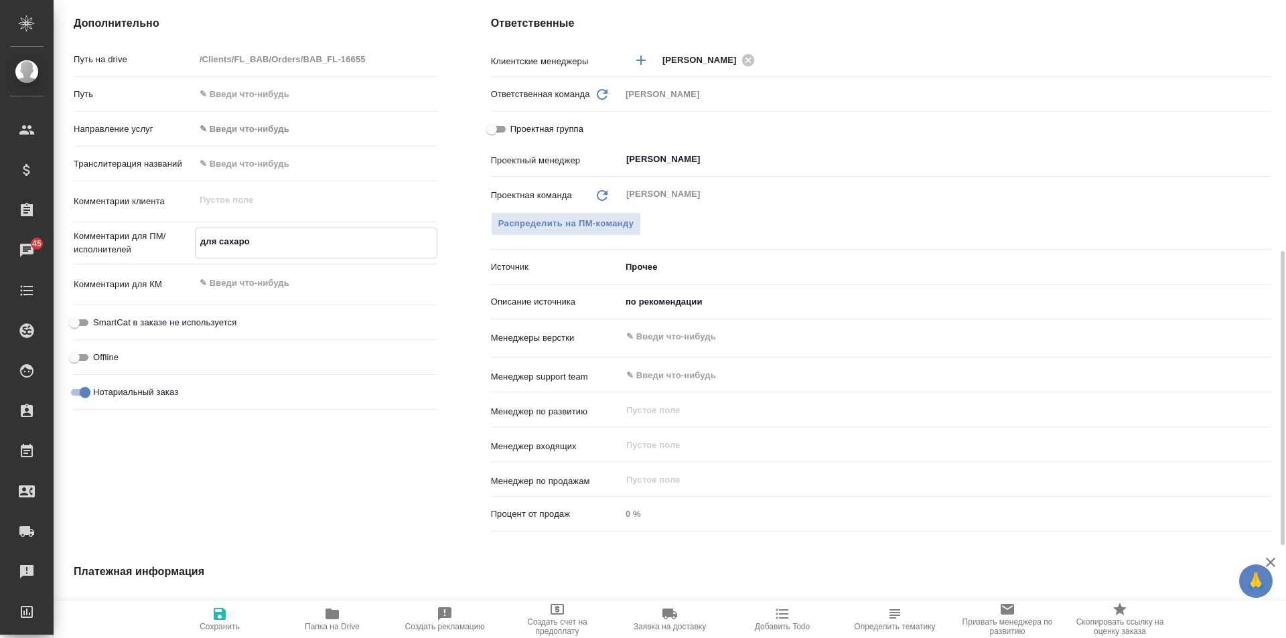
type textarea "x"
type textarea "для [PERSON_NAME]"
type textarea "x"
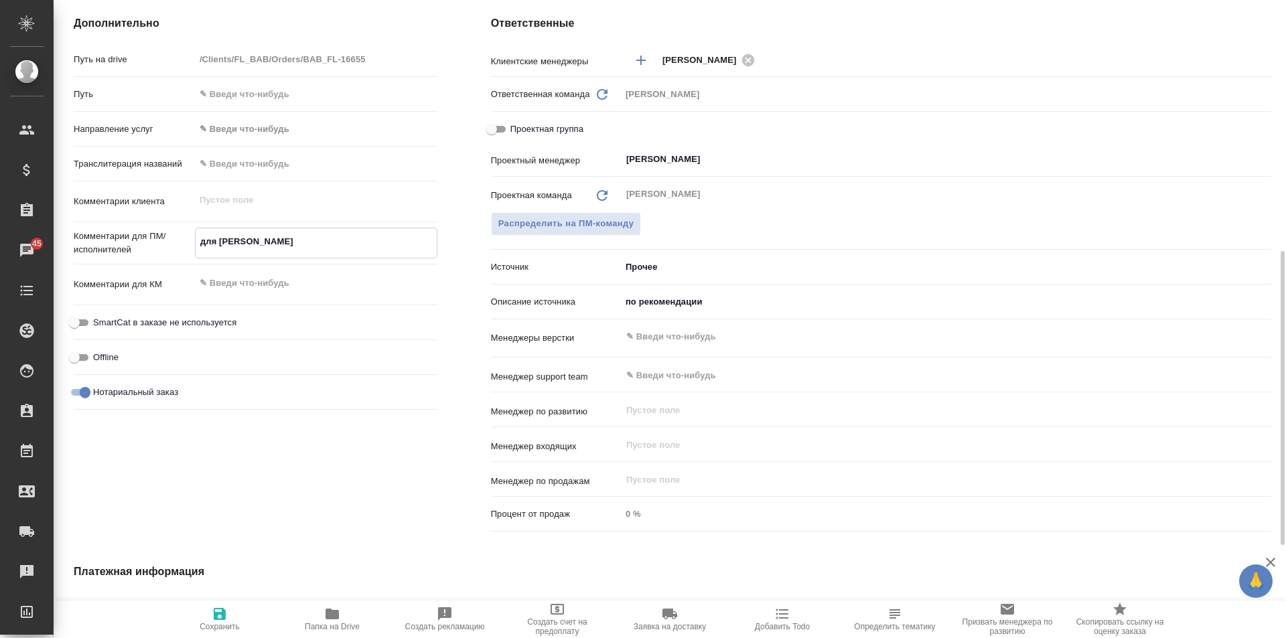
type textarea "x"
type textarea "для [PERSON_NAME]"
type textarea "x"
click at [213, 616] on icon "button" at bounding box center [220, 614] width 16 height 16
type textarea "x"
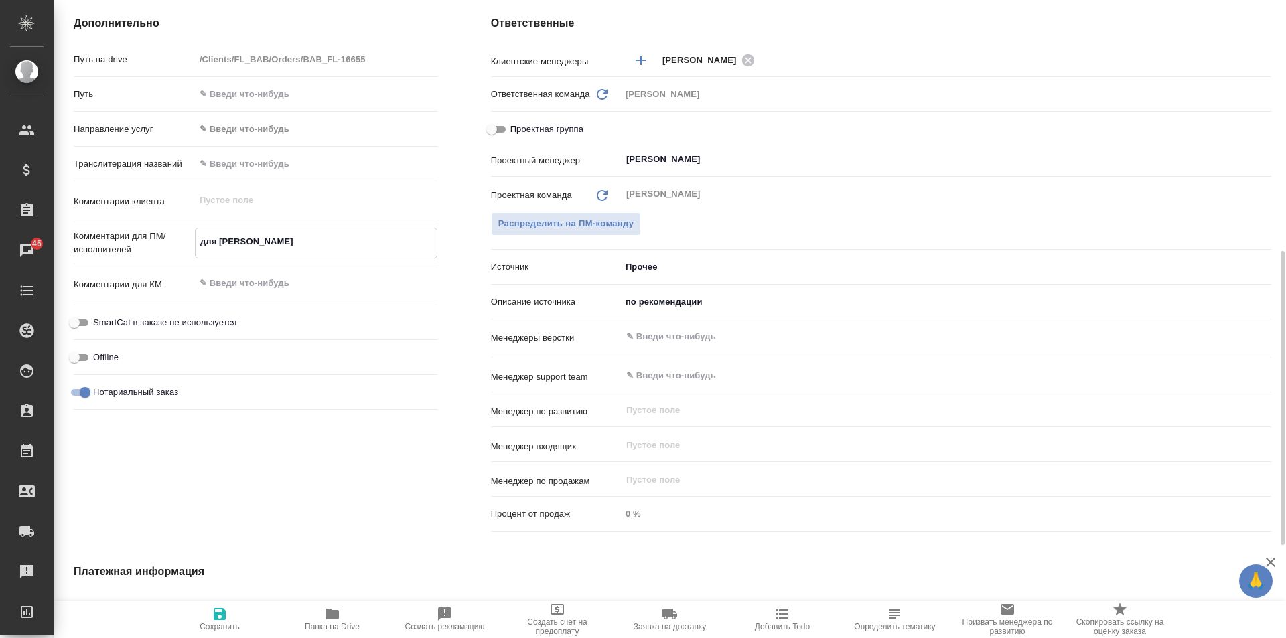
type textarea "x"
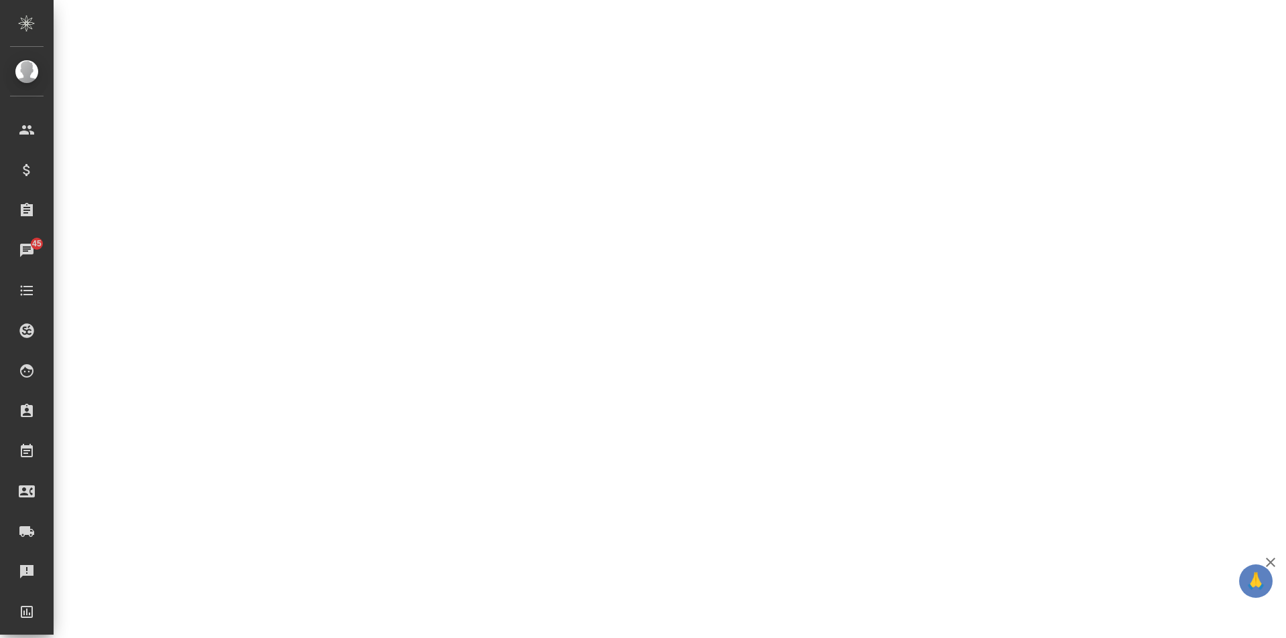
select select "RU"
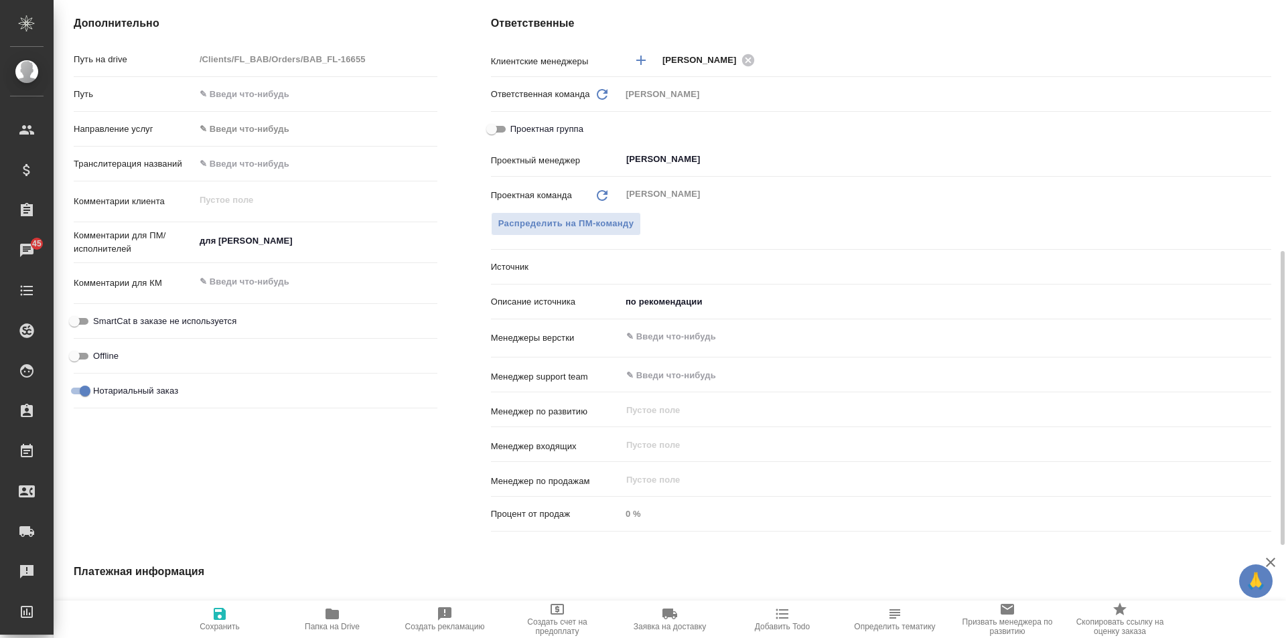
type textarea "x"
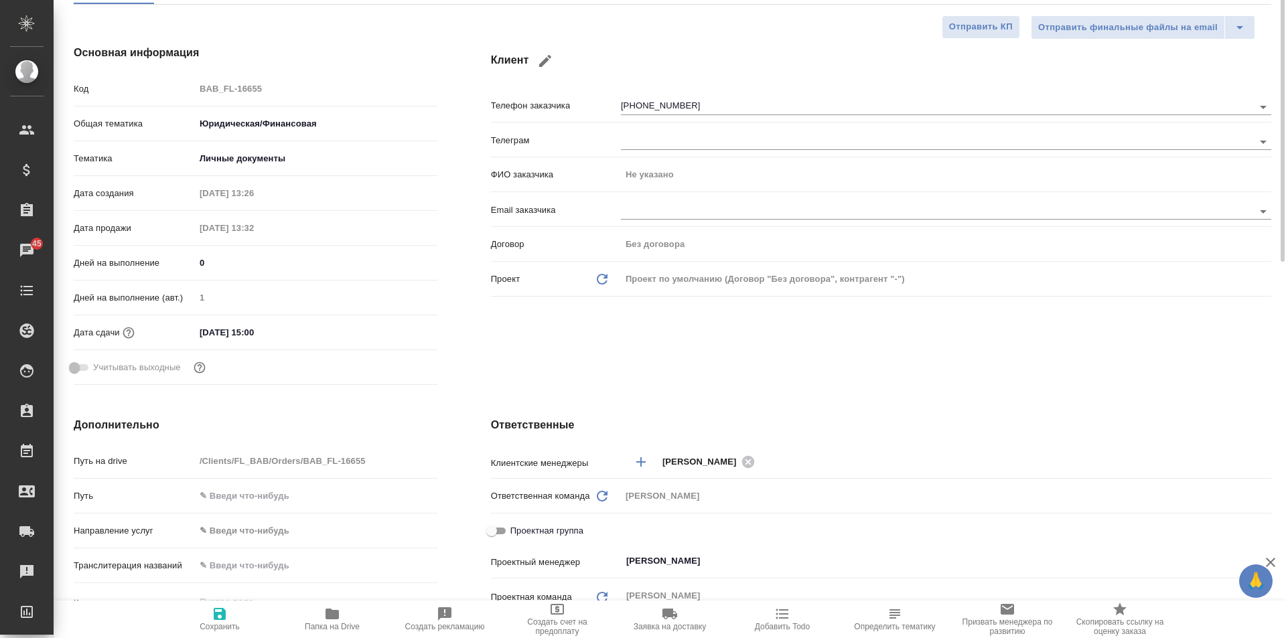
scroll to position [0, 0]
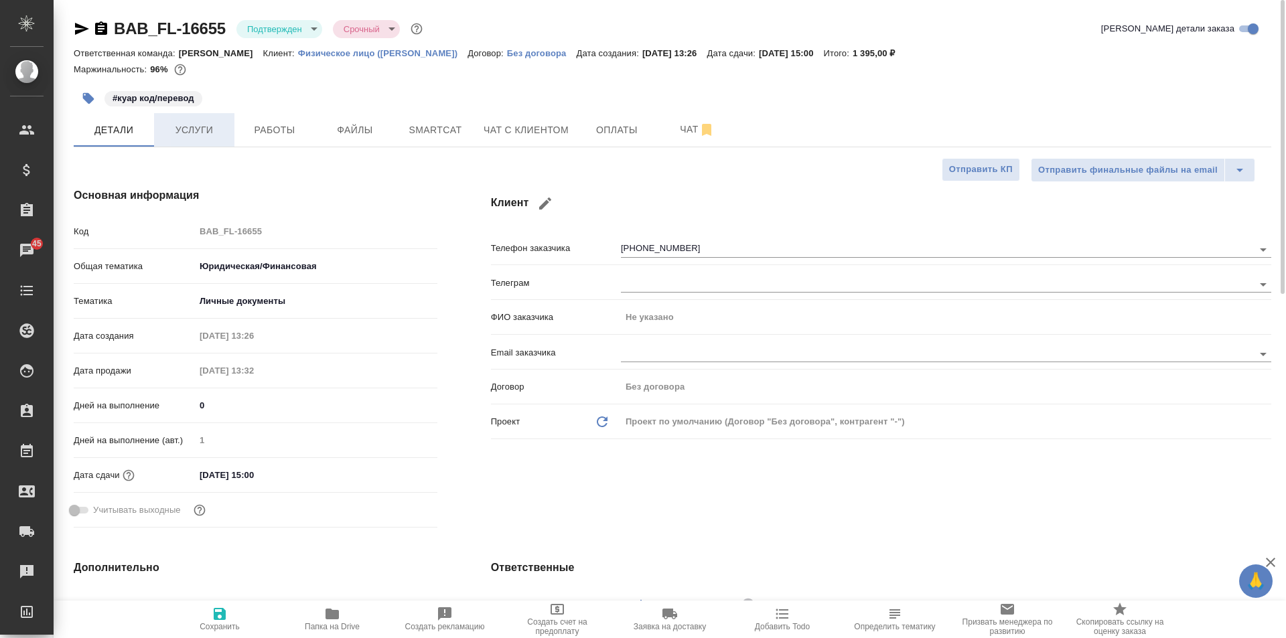
click at [197, 131] on span "Услуги" at bounding box center [194, 130] width 64 height 17
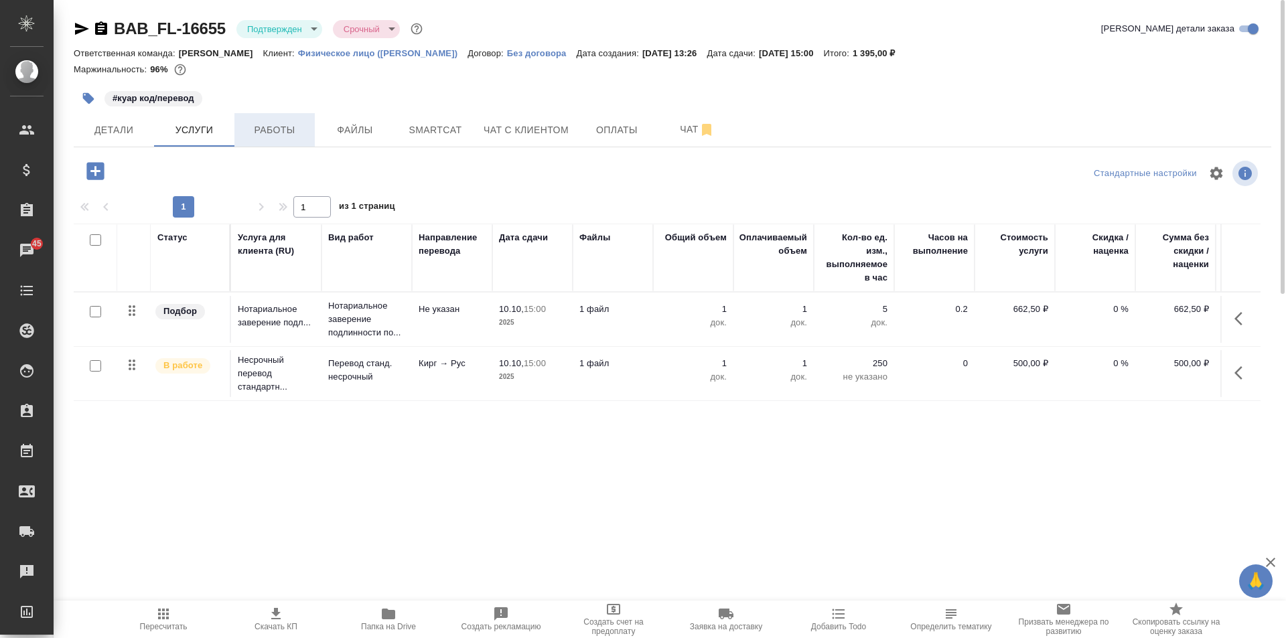
click at [273, 126] on span "Работы" at bounding box center [274, 130] width 64 height 17
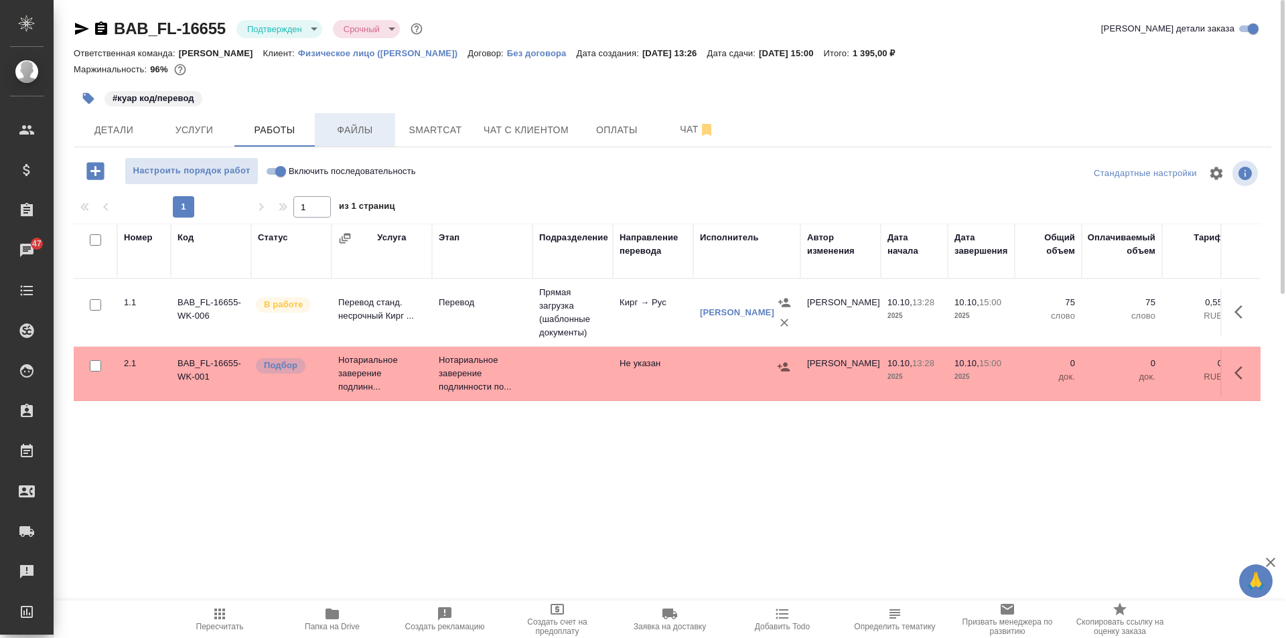
click at [348, 128] on span "Файлы" at bounding box center [355, 130] width 64 height 17
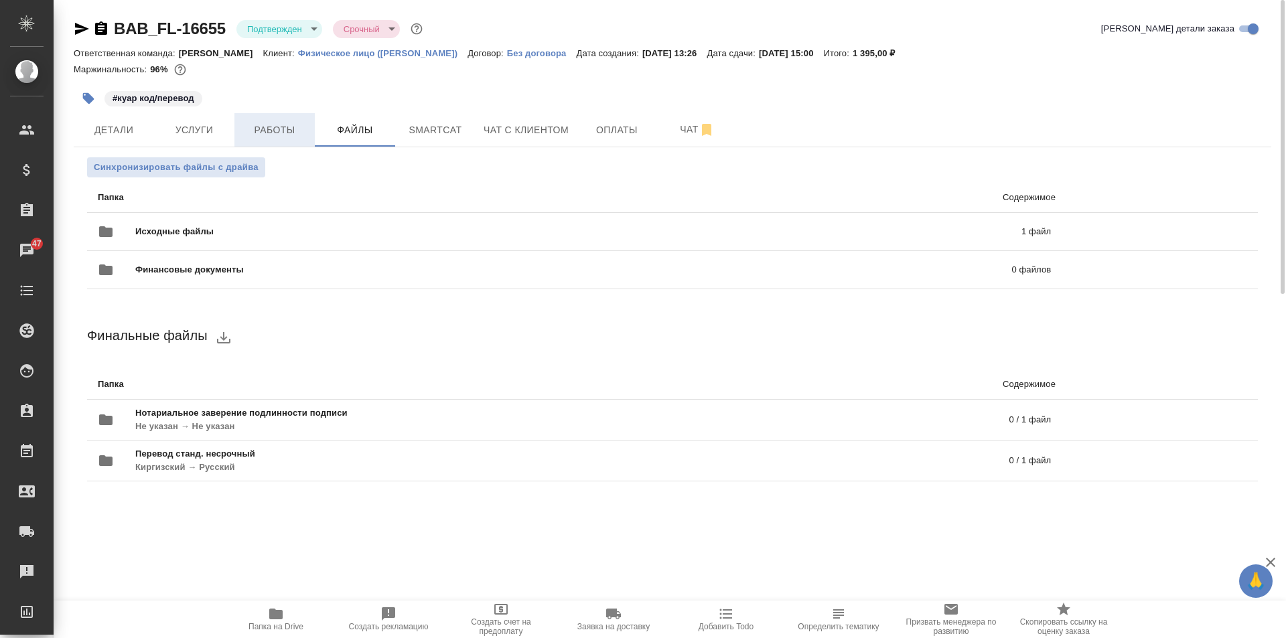
click at [279, 123] on span "Работы" at bounding box center [274, 130] width 64 height 17
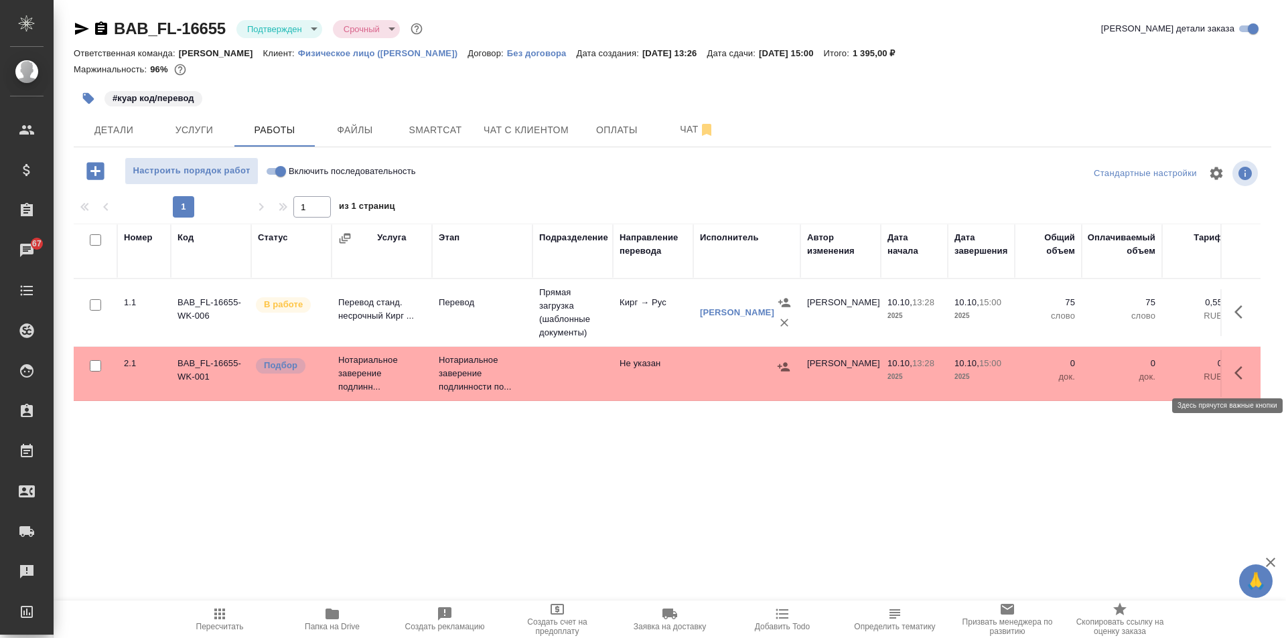
click at [1245, 370] on icon "button" at bounding box center [1242, 373] width 16 height 16
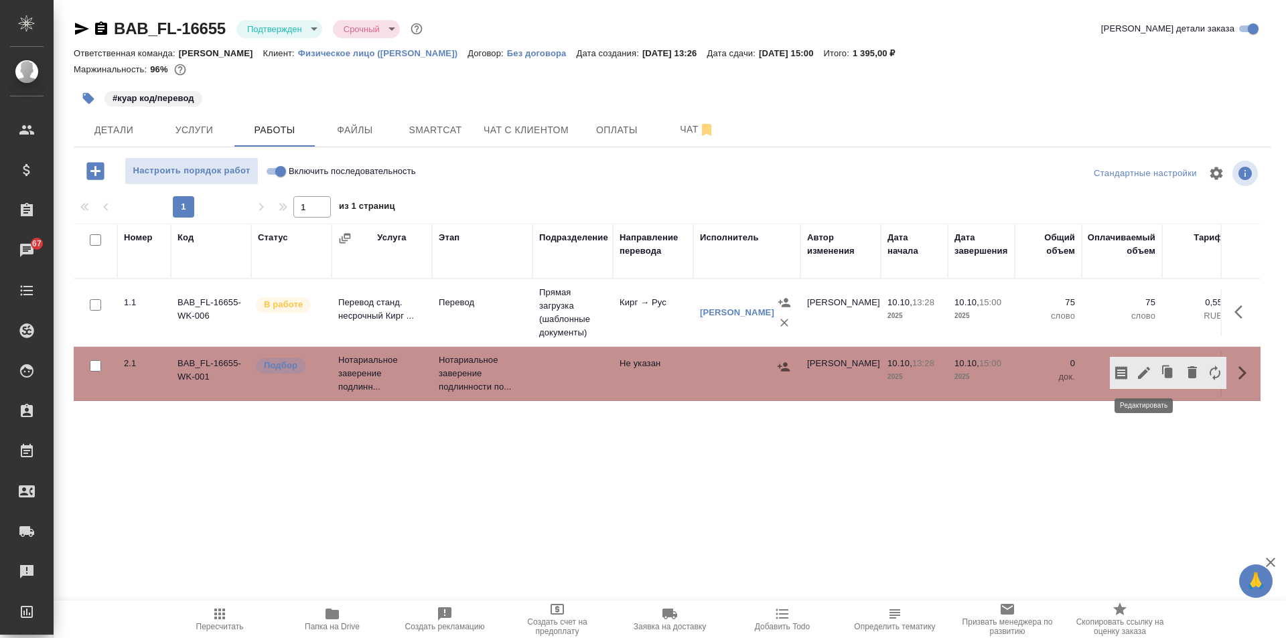
click at [1143, 372] on icon "button" at bounding box center [1144, 373] width 16 height 16
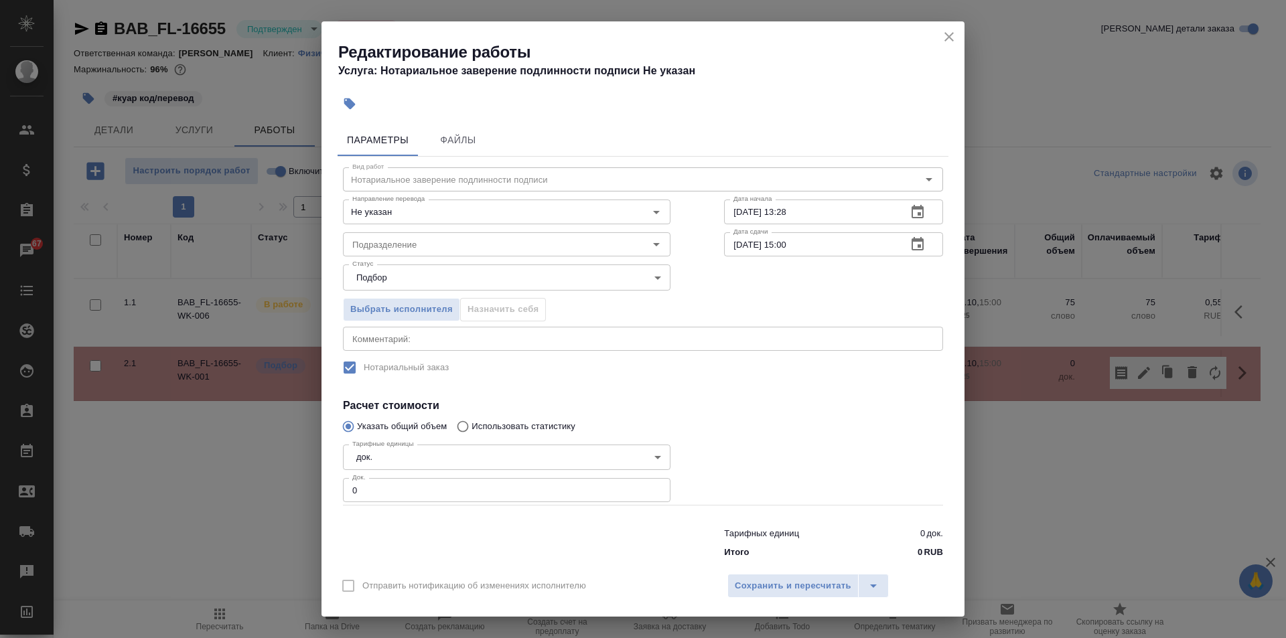
click at [361, 485] on input "0" at bounding box center [507, 490] width 328 height 24
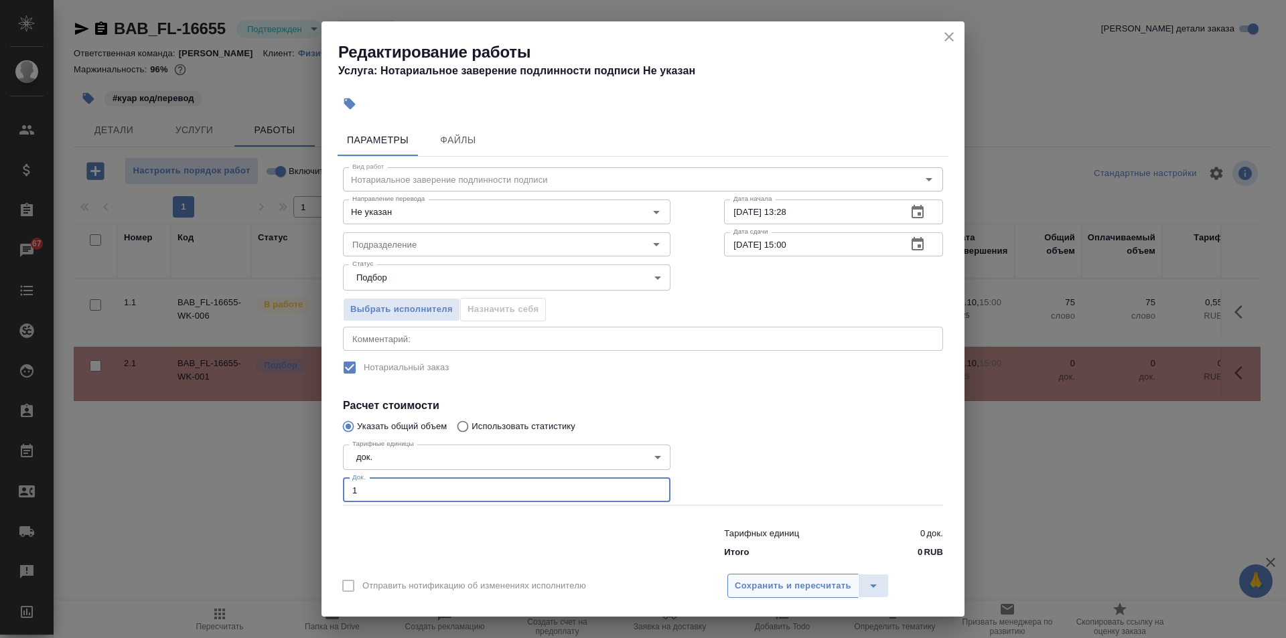
type input "1"
click at [802, 591] on span "Сохранить и пересчитать" at bounding box center [793, 586] width 117 height 15
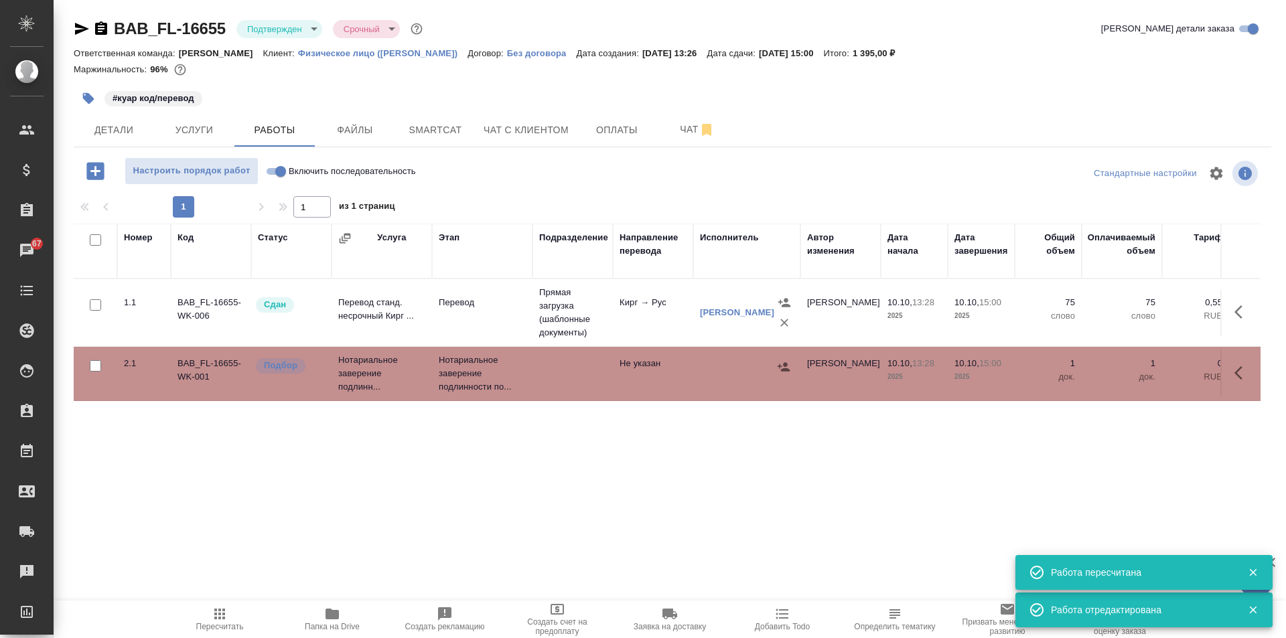
click at [1251, 367] on button "button" at bounding box center [1242, 373] width 32 height 32
click at [1147, 369] on icon "button" at bounding box center [1144, 373] width 12 height 12
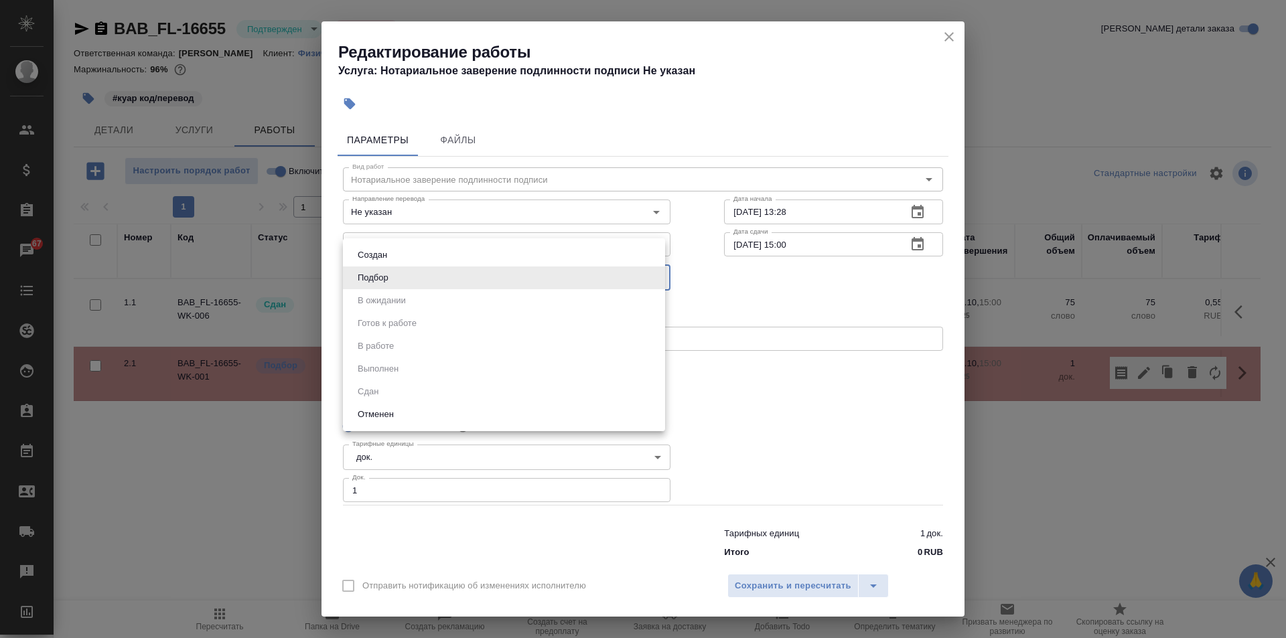
click at [610, 273] on body "🙏 .cls-1 fill:#fff; AWATERA Solovkova Ekaterina Клиенты Спецификации Заказы 67 …" at bounding box center [643, 319] width 1286 height 638
click at [839, 409] on div at bounding box center [643, 319] width 1286 height 638
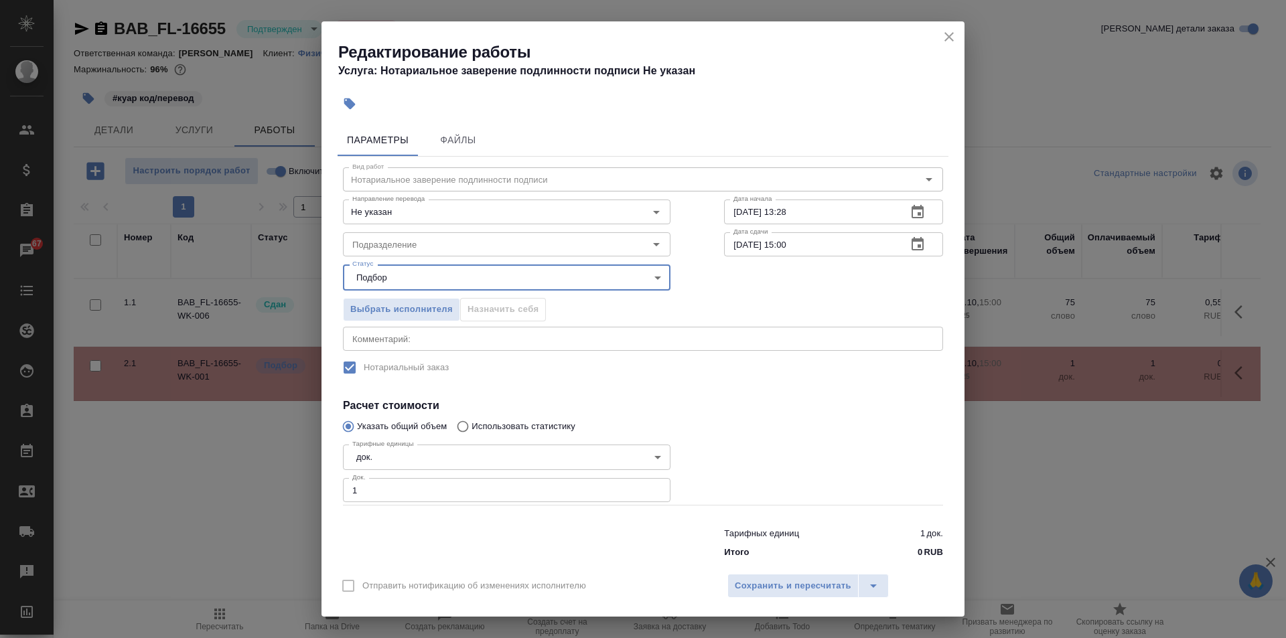
click at [946, 29] on icon "close" at bounding box center [949, 37] width 16 height 16
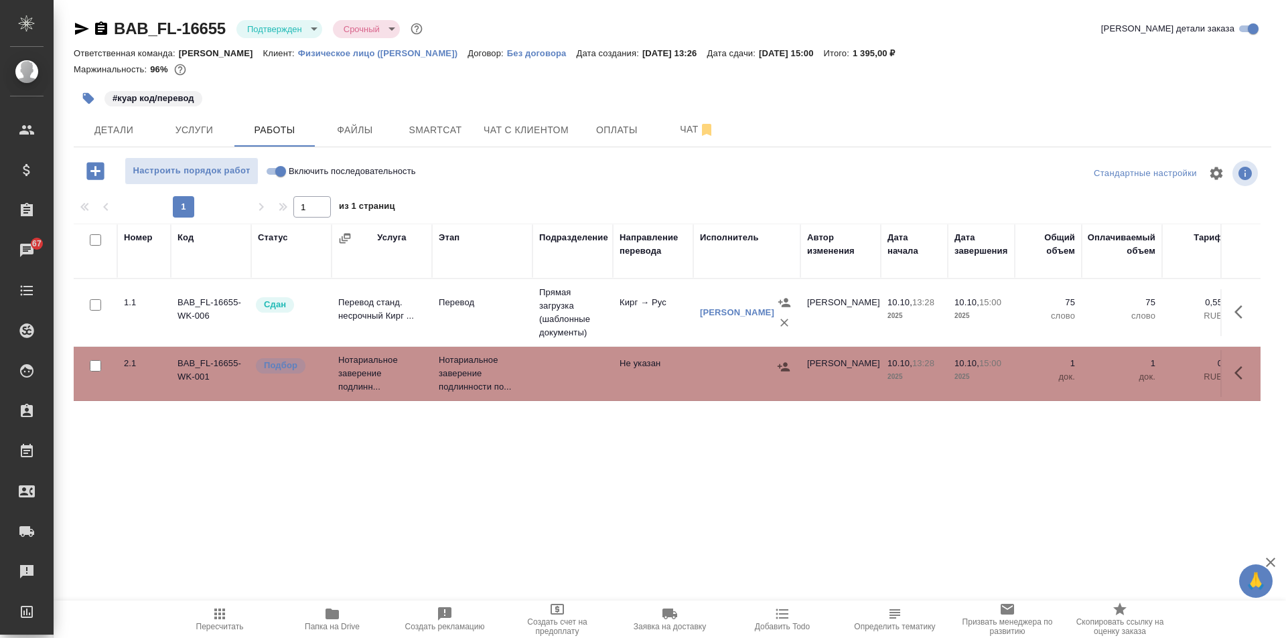
click at [779, 357] on div at bounding box center [784, 367] width 20 height 20
click at [784, 358] on button "button" at bounding box center [784, 367] width 20 height 20
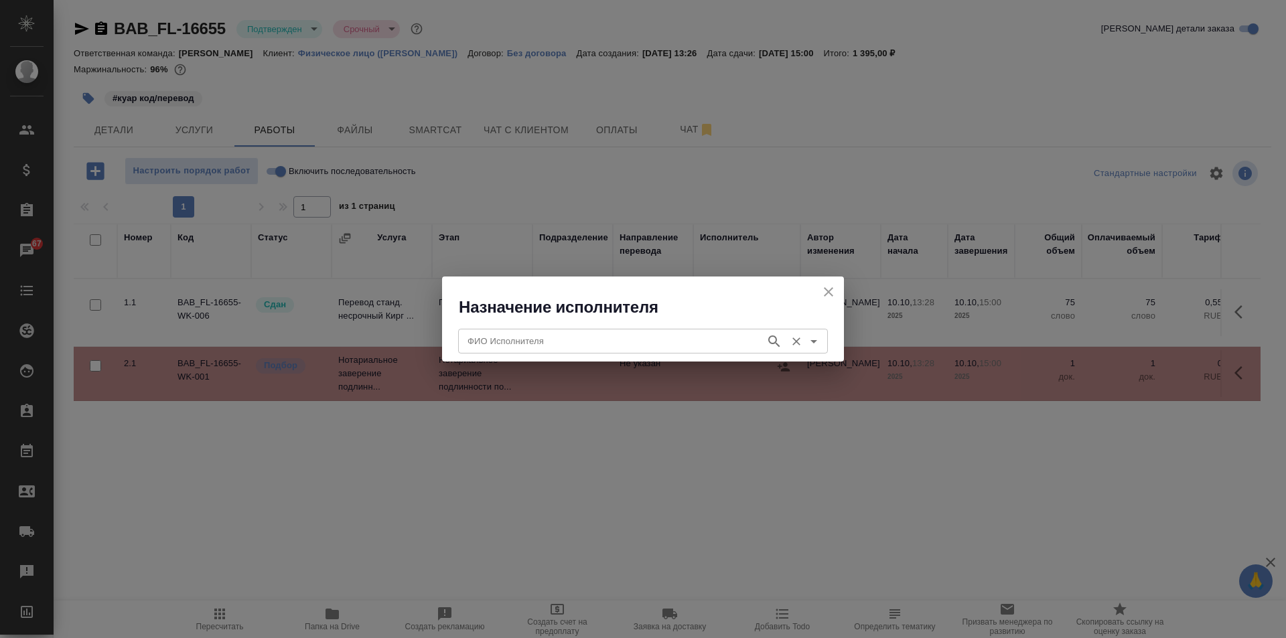
click at [496, 341] on input "ФИО Исполнителя" at bounding box center [610, 341] width 297 height 16
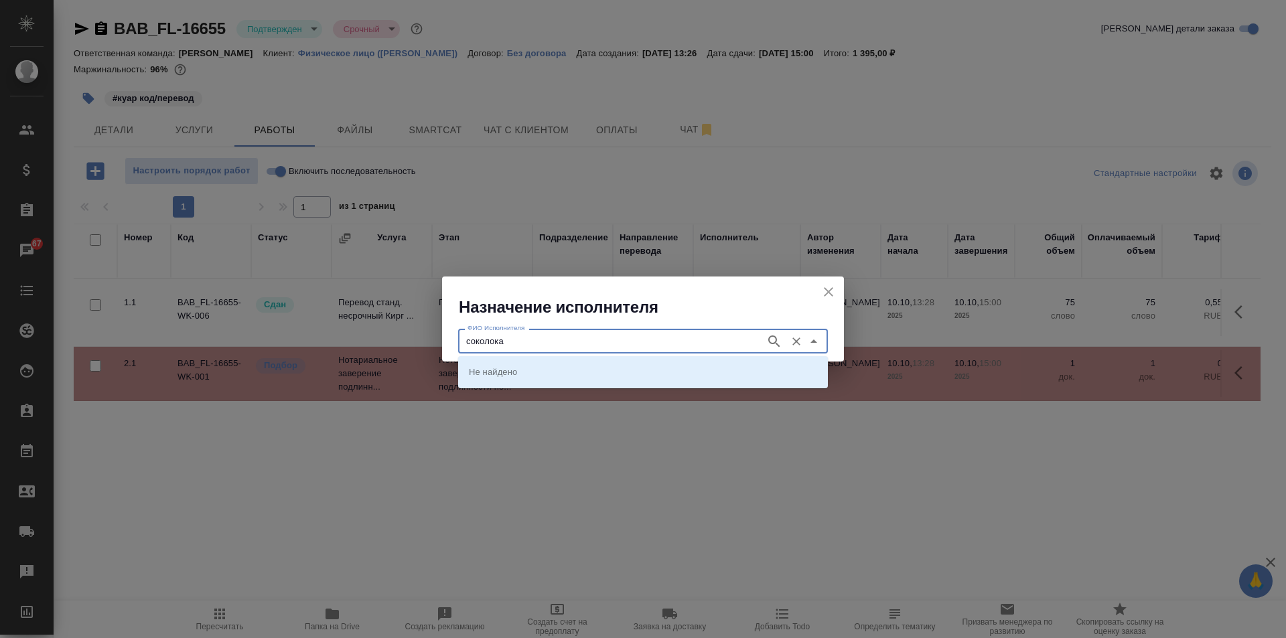
type input "соколока"
type input "соколова"
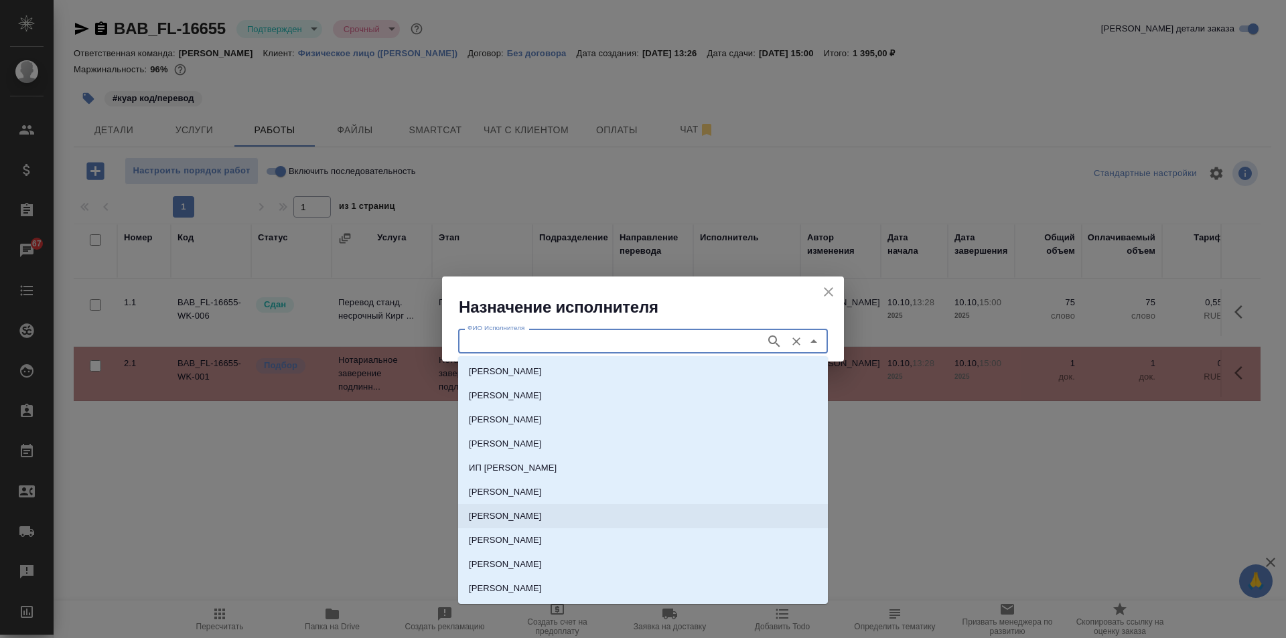
click at [542, 520] on p "НОТАРИУС Соколова Марина Валентиновна" at bounding box center [505, 516] width 73 height 13
type input "НОТАРИУС Соколова Марина Валентиновна"
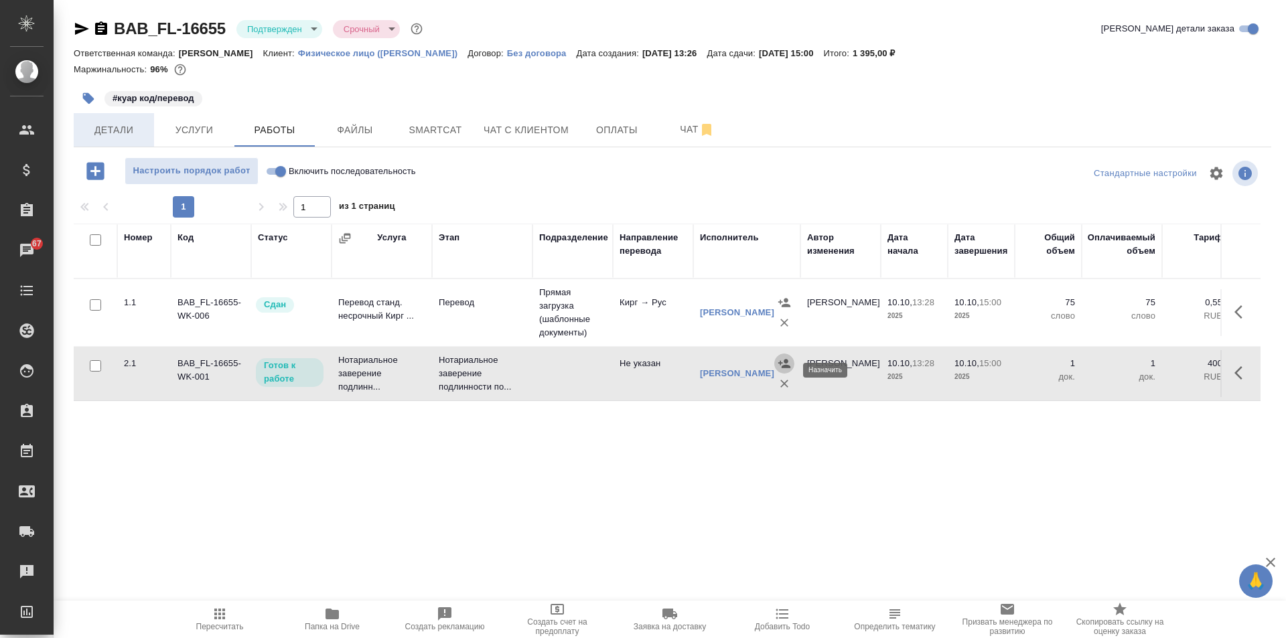
click at [89, 129] on span "Детали" at bounding box center [114, 130] width 64 height 17
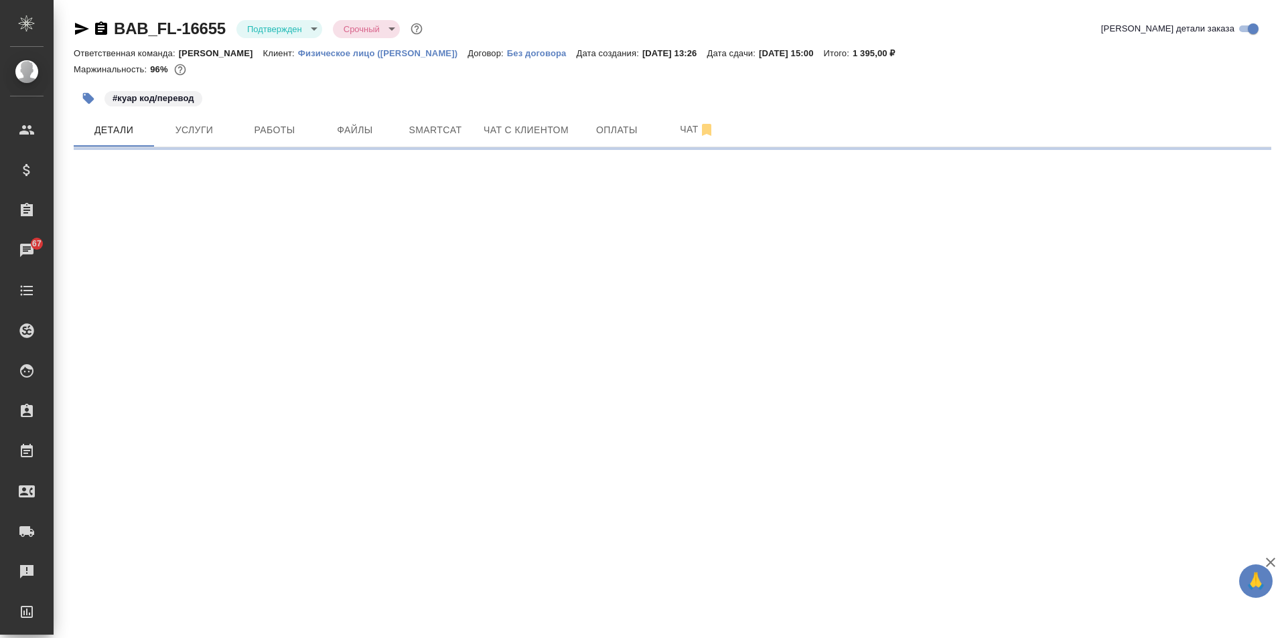
select select "RU"
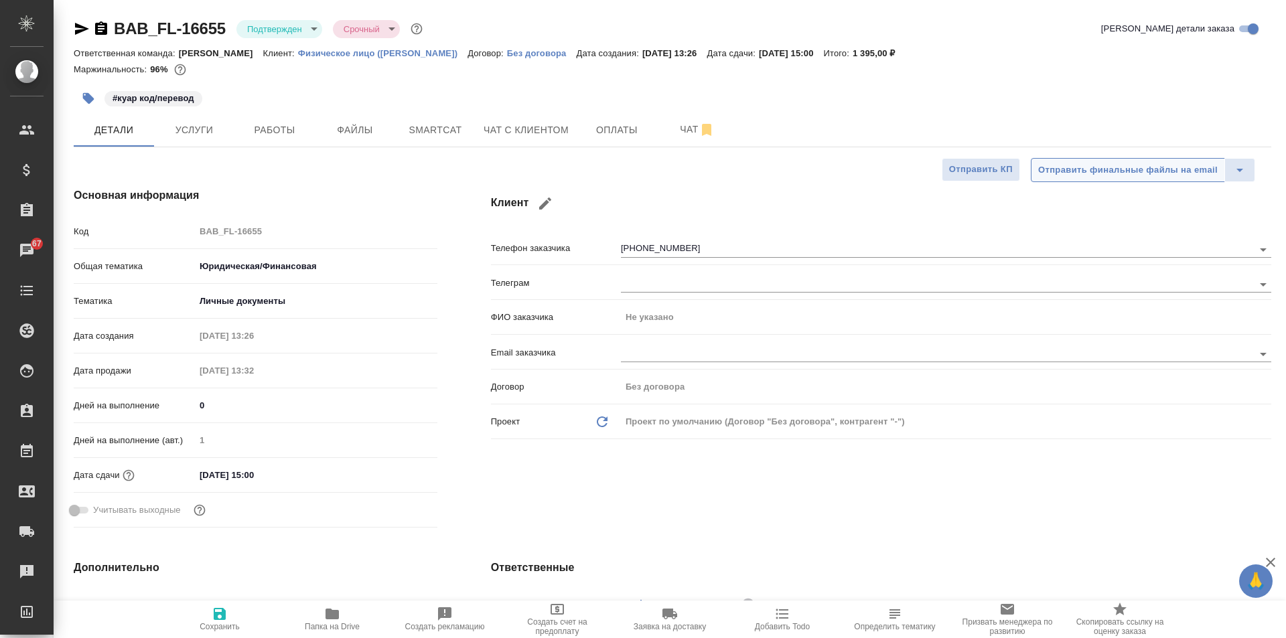
type textarea "x"
click at [542, 206] on icon "button" at bounding box center [545, 204] width 12 height 12
type input "+7 980 018 01 32"
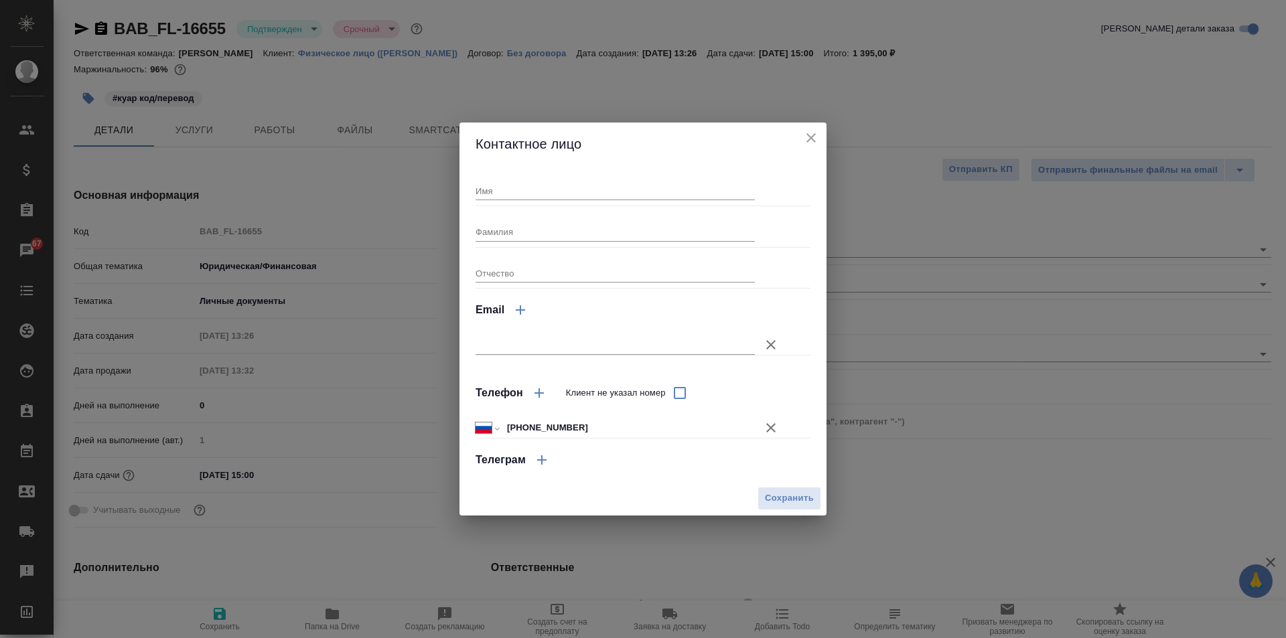
click at [539, 187] on input "Имя" at bounding box center [615, 191] width 279 height 19
type input "Улубек"
click at [538, 228] on input "Фамилия" at bounding box center [615, 231] width 279 height 19
type input "Жусупбеков"
click at [561, 276] on input "Отчество" at bounding box center [615, 273] width 279 height 19
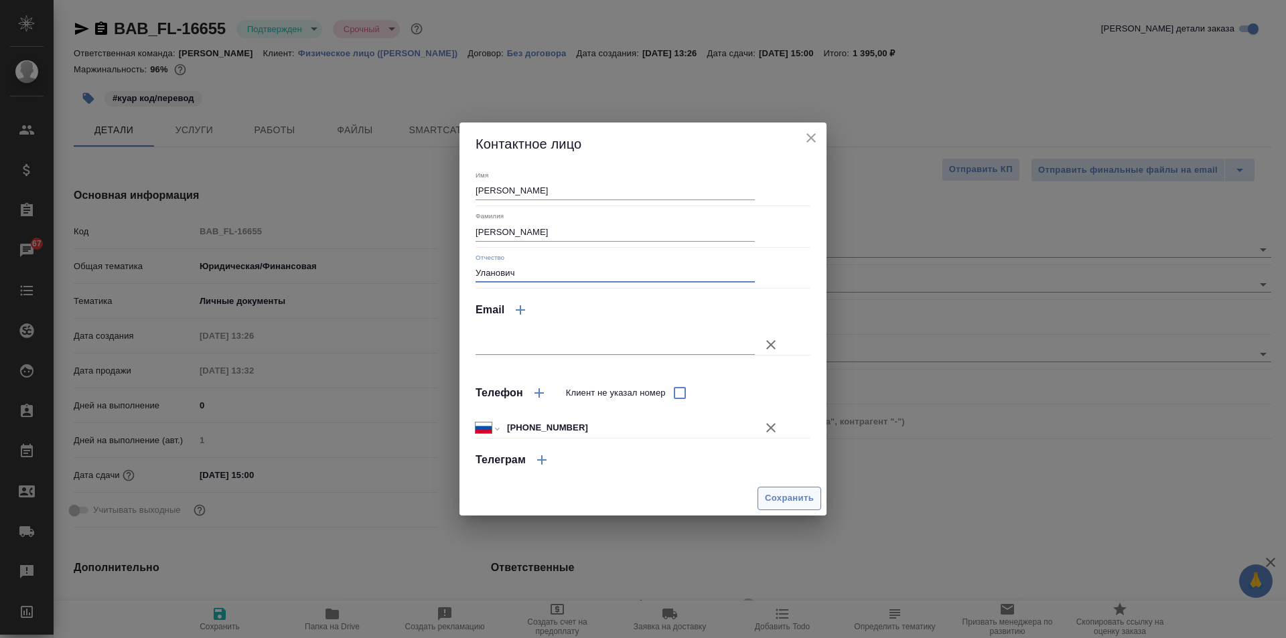
type input "Уланович"
click at [793, 502] on span "Сохранить" at bounding box center [789, 498] width 49 height 15
type input "[PERSON_NAME]"
type textarea "x"
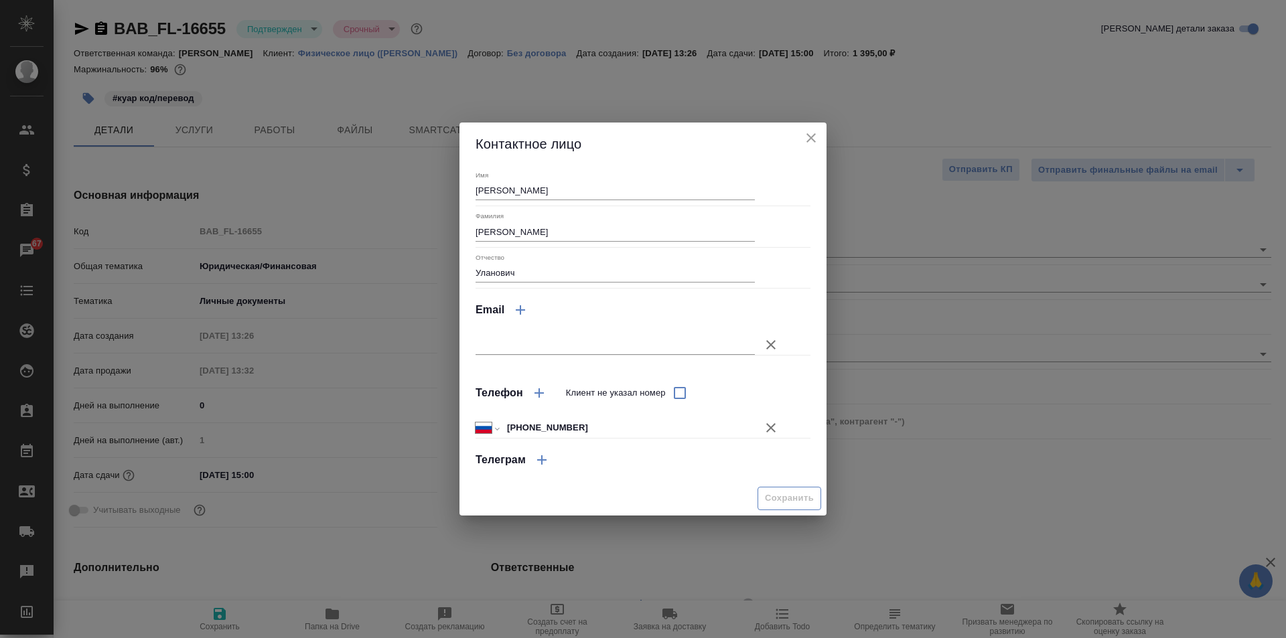
type textarea "x"
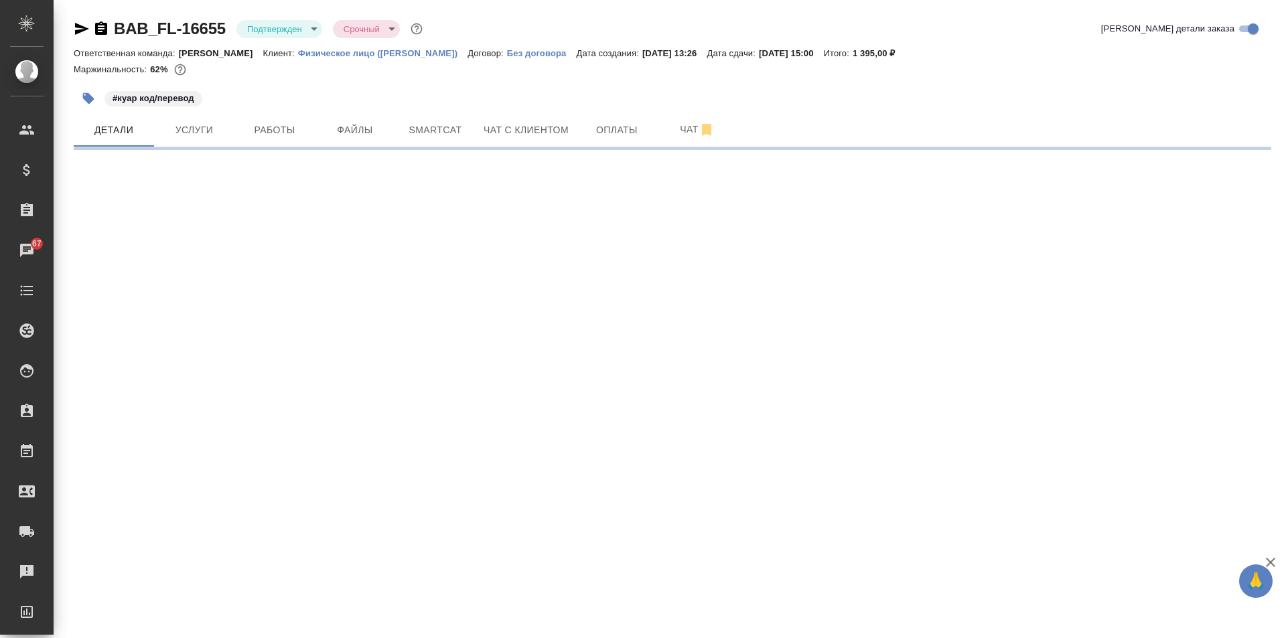
select select "RU"
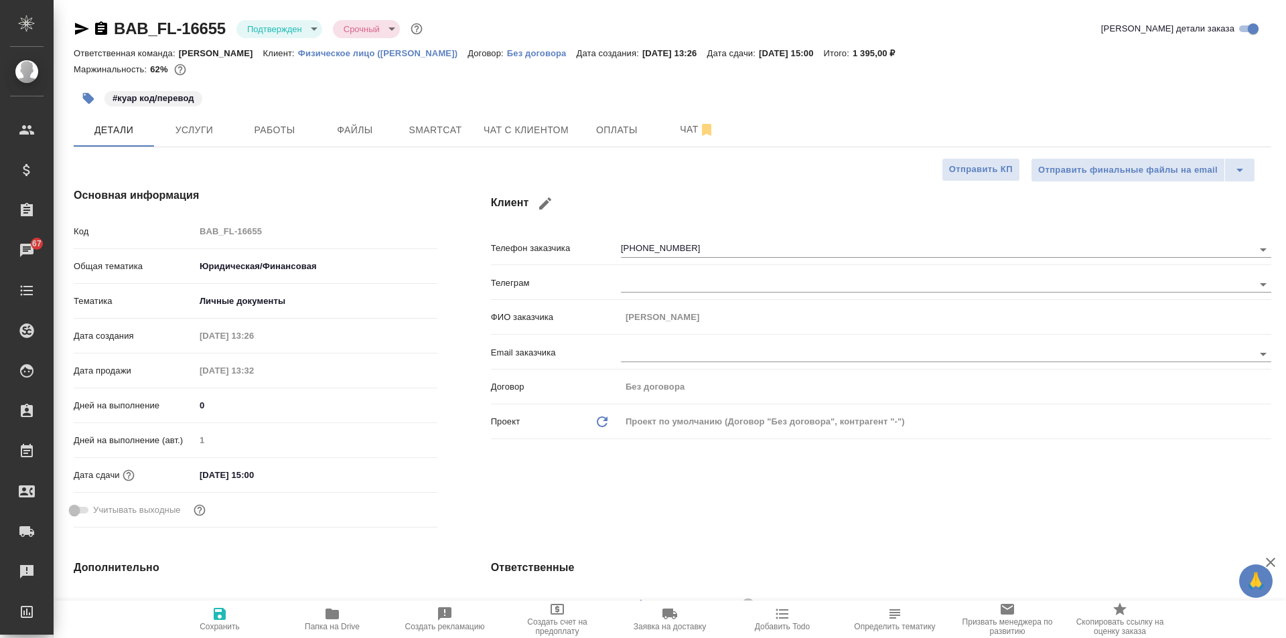
type textarea "x"
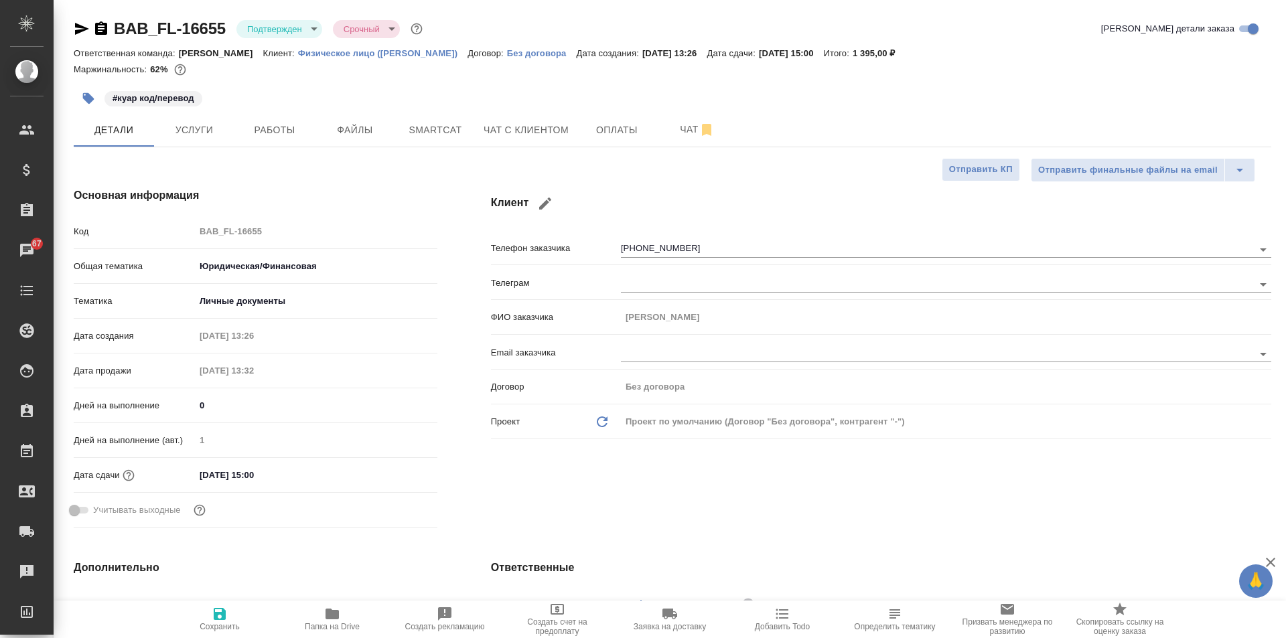
type textarea "x"
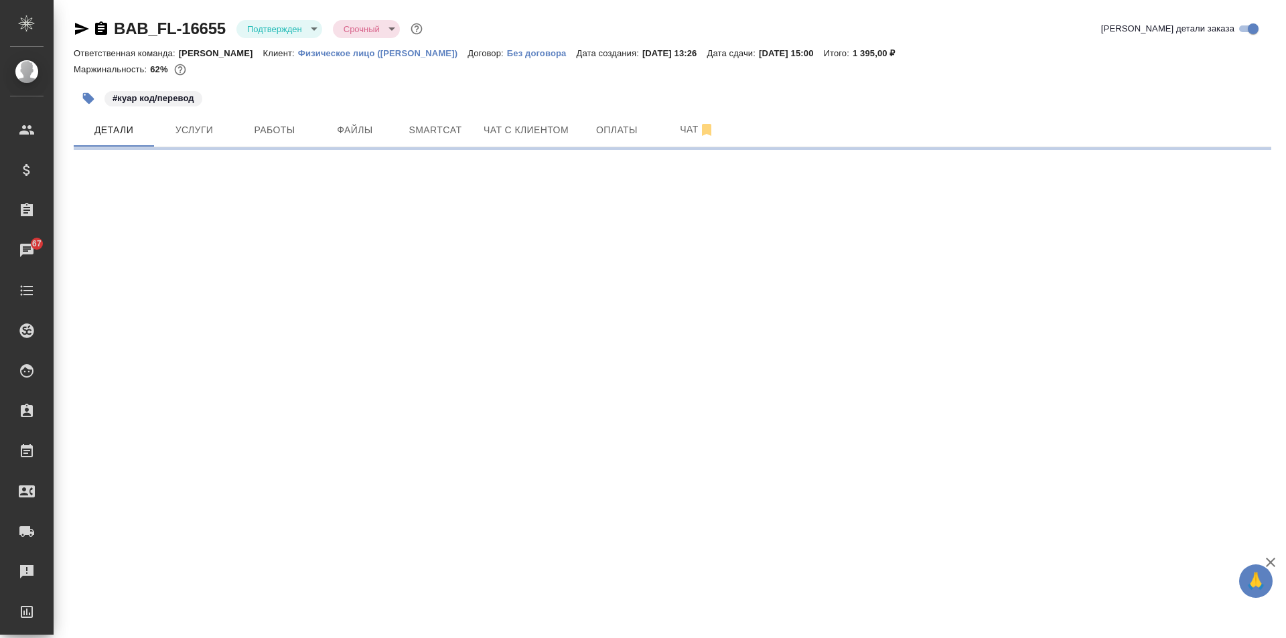
select select "RU"
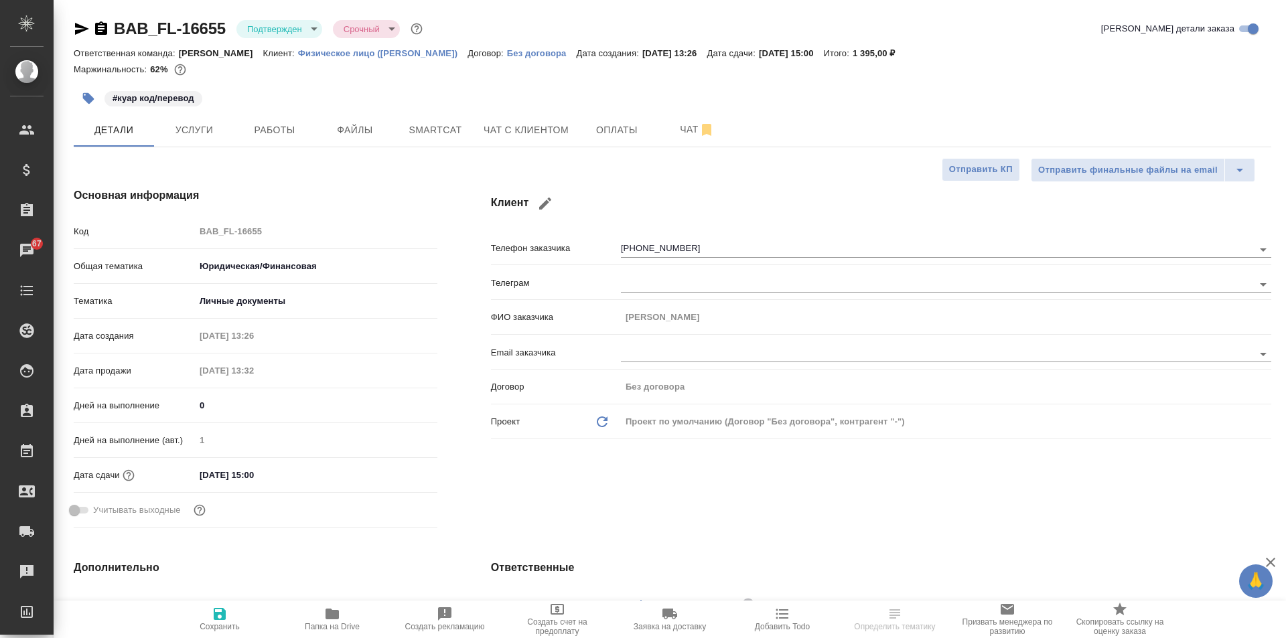
type textarea "x"
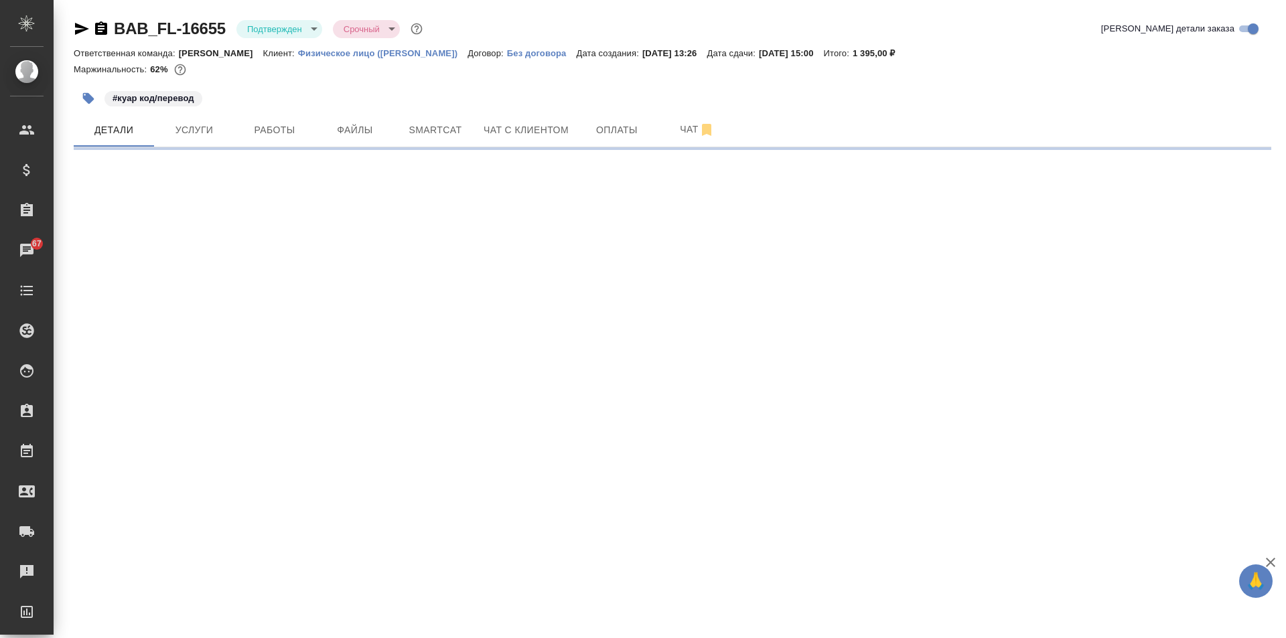
select select "RU"
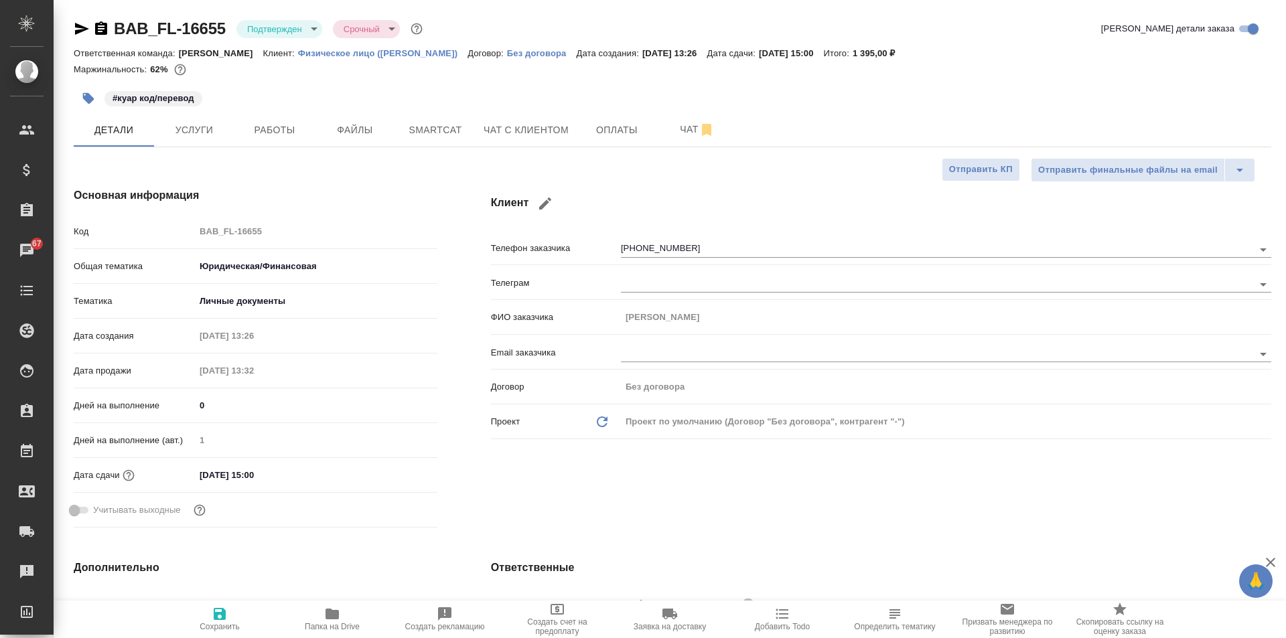
type textarea "x"
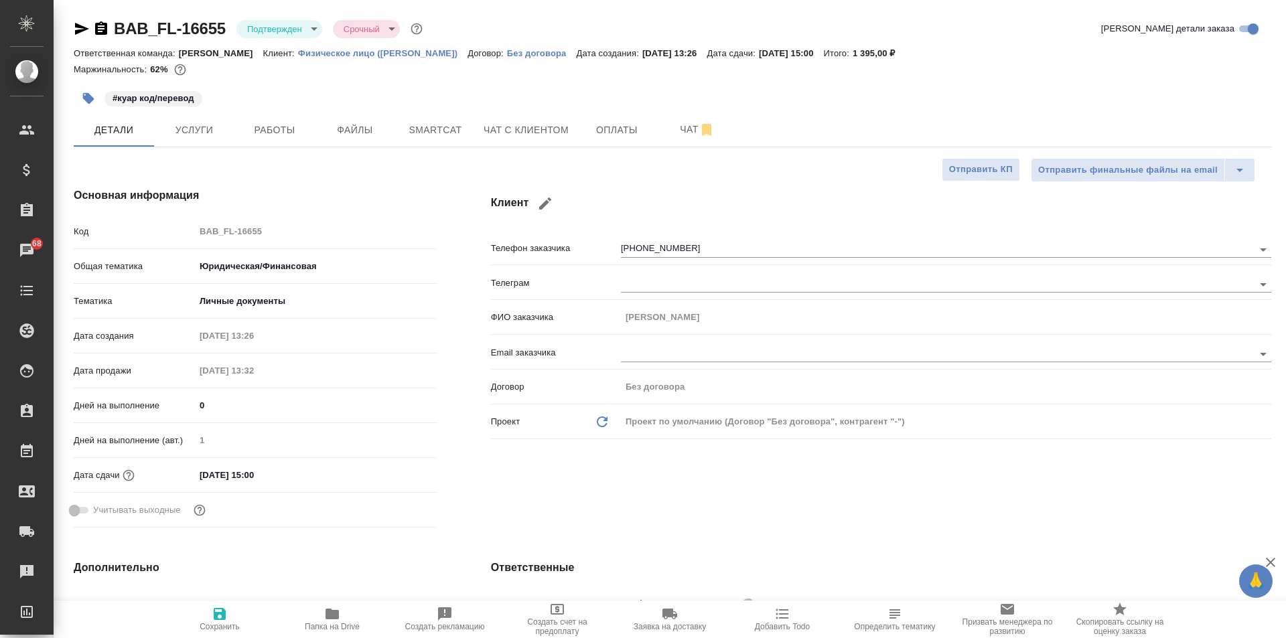
type textarea "x"
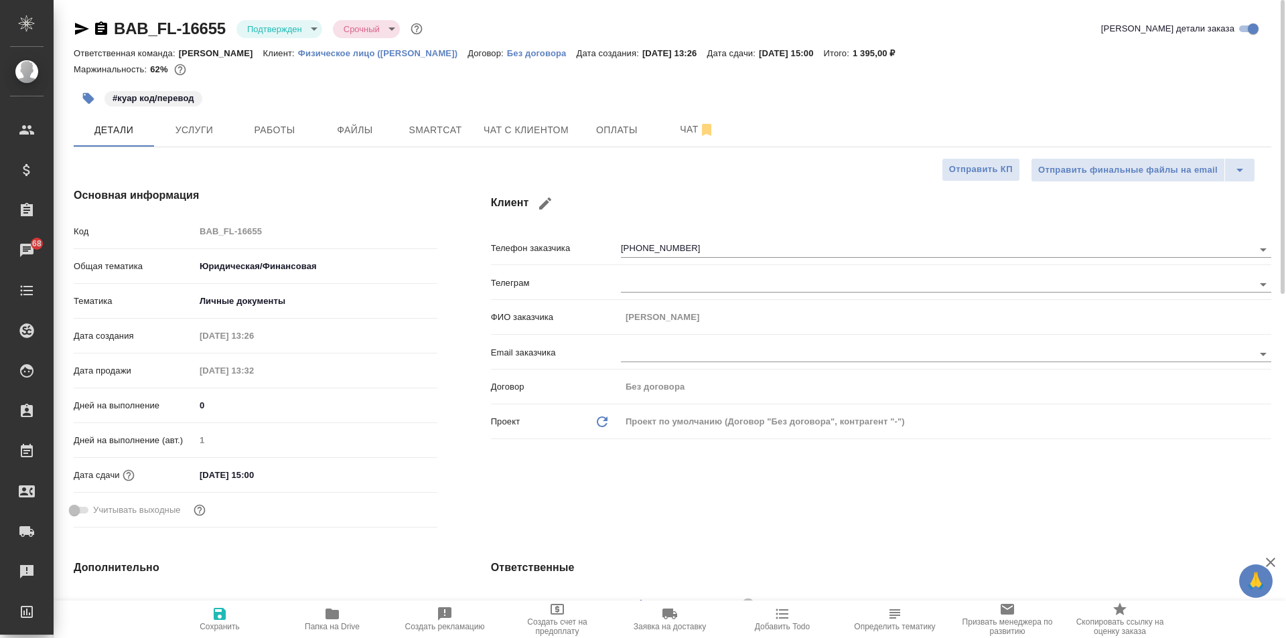
type textarea "x"
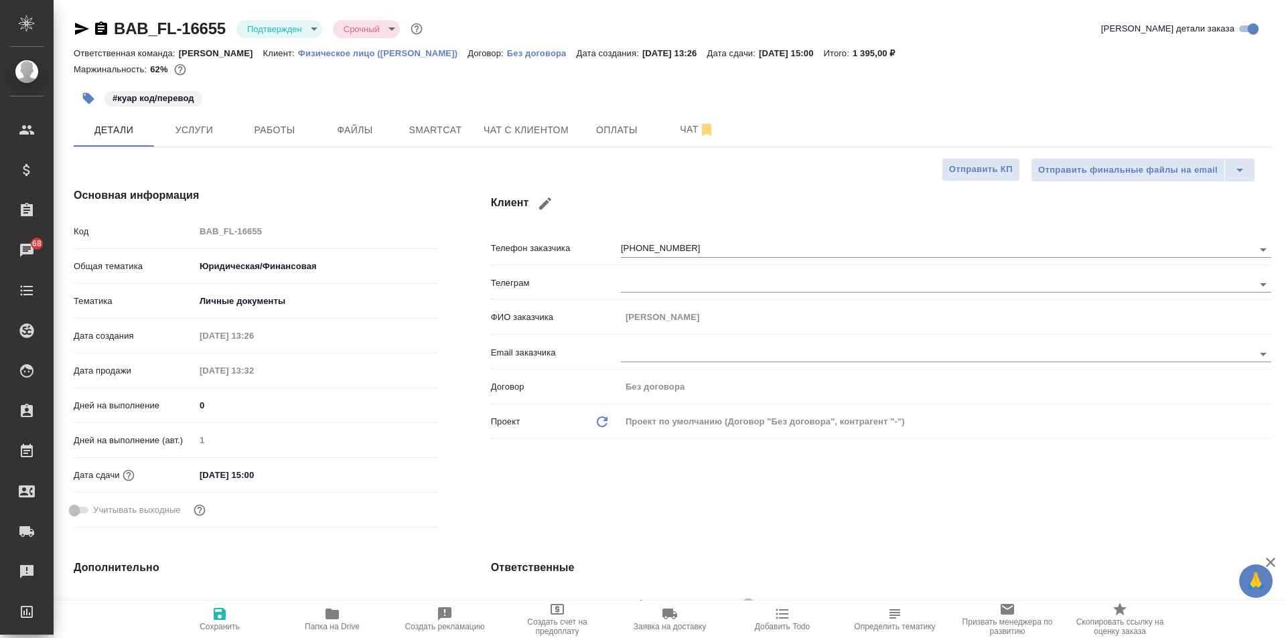
type textarea "x"
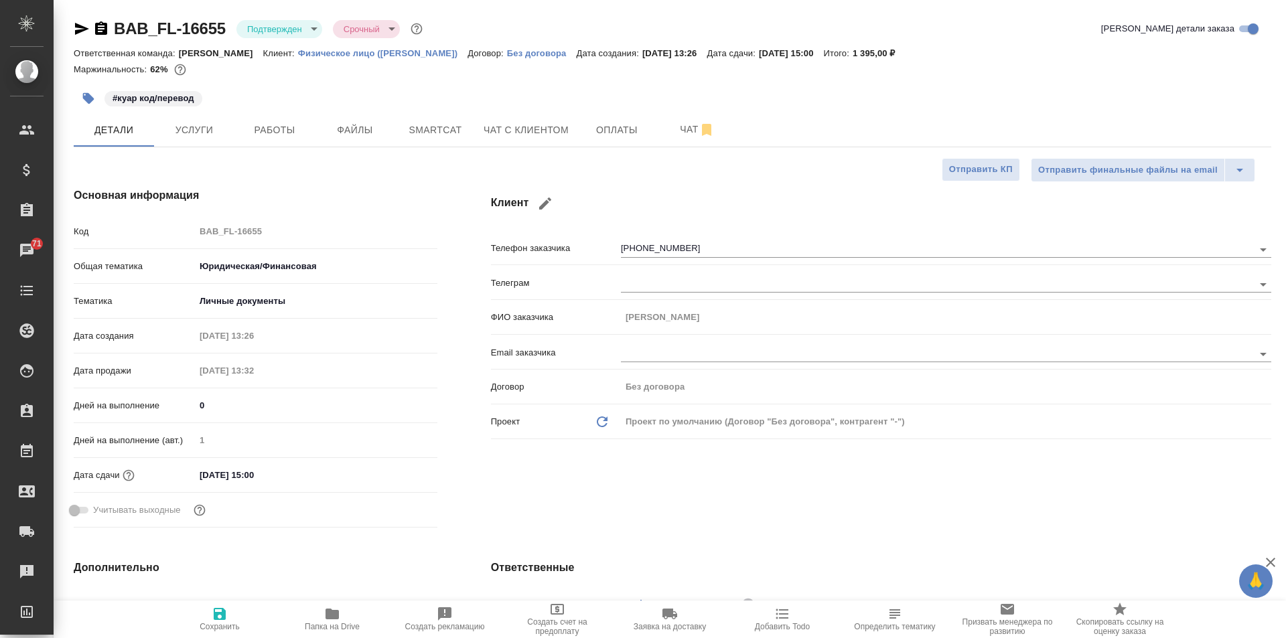
type textarea "x"
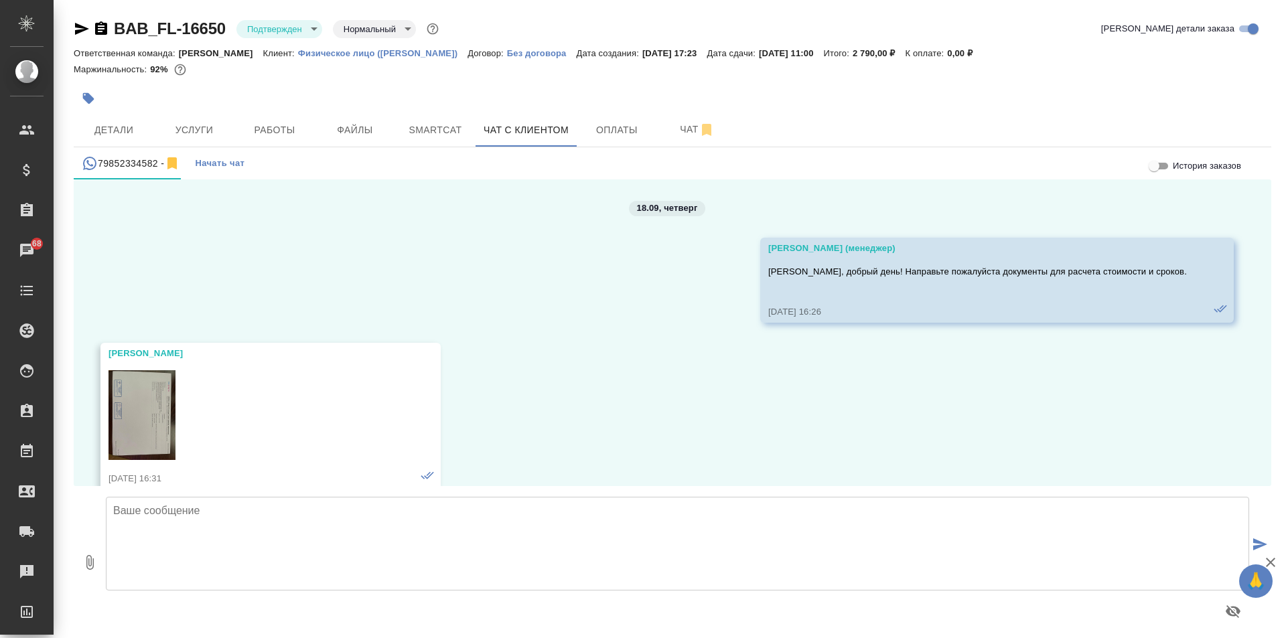
scroll to position [14076, 0]
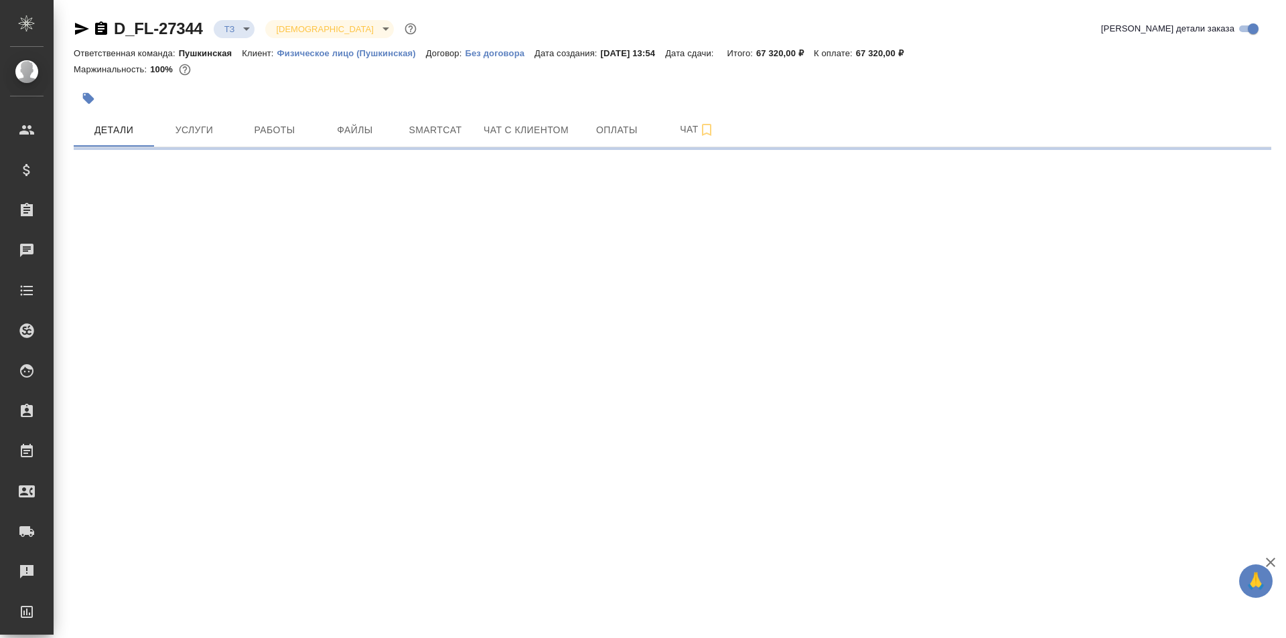
select select "RU"
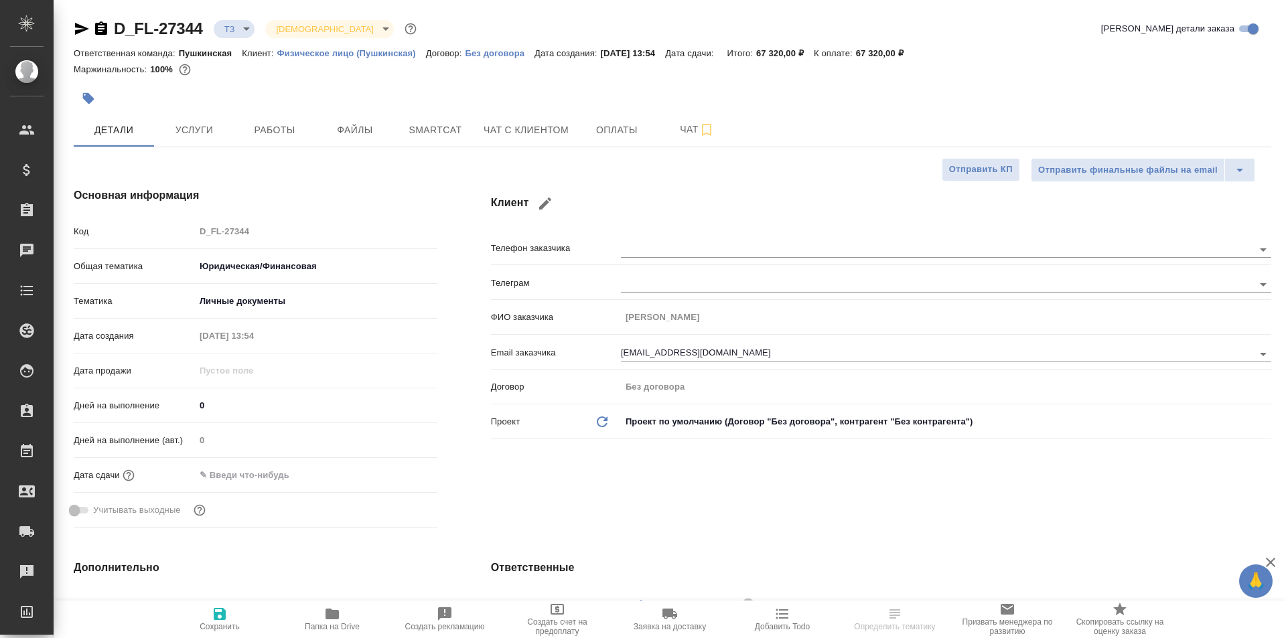
type textarea "x"
